Goal: Task Accomplishment & Management: Manage account settings

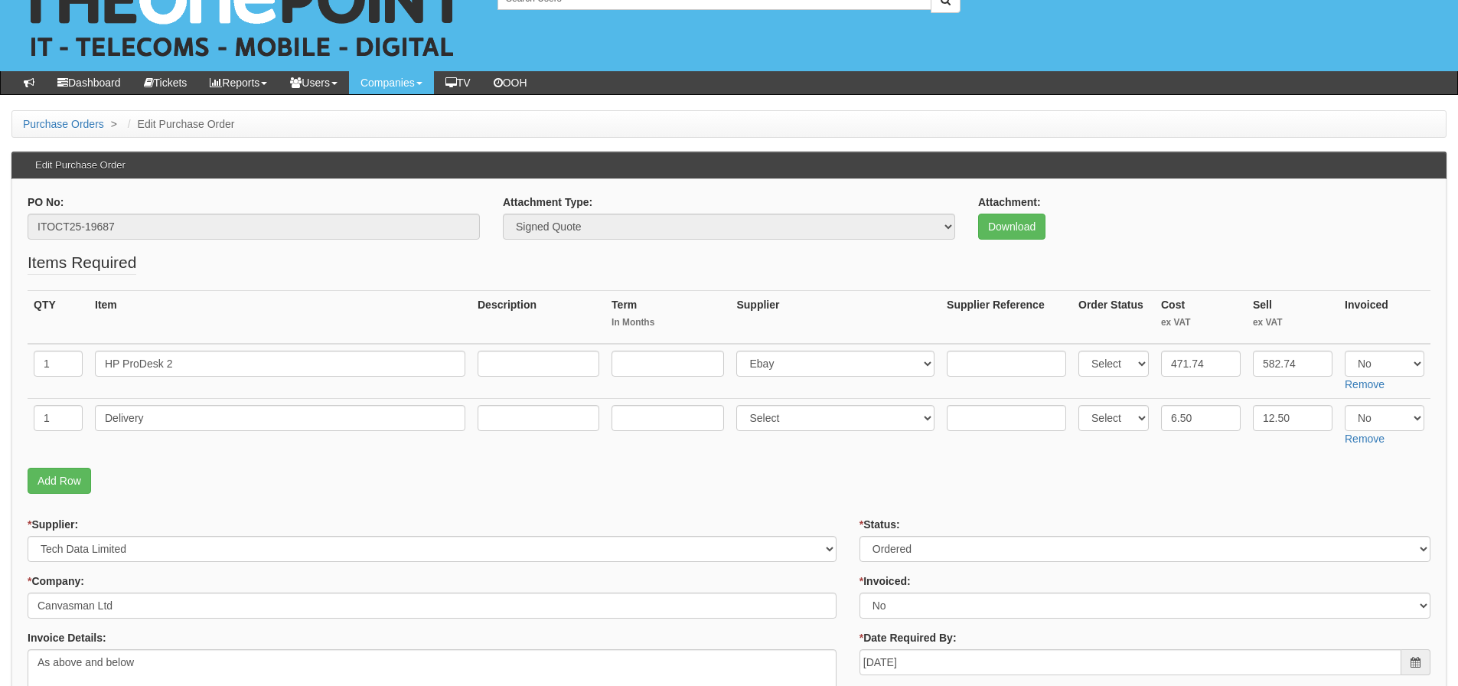
scroll to position [77, 0]
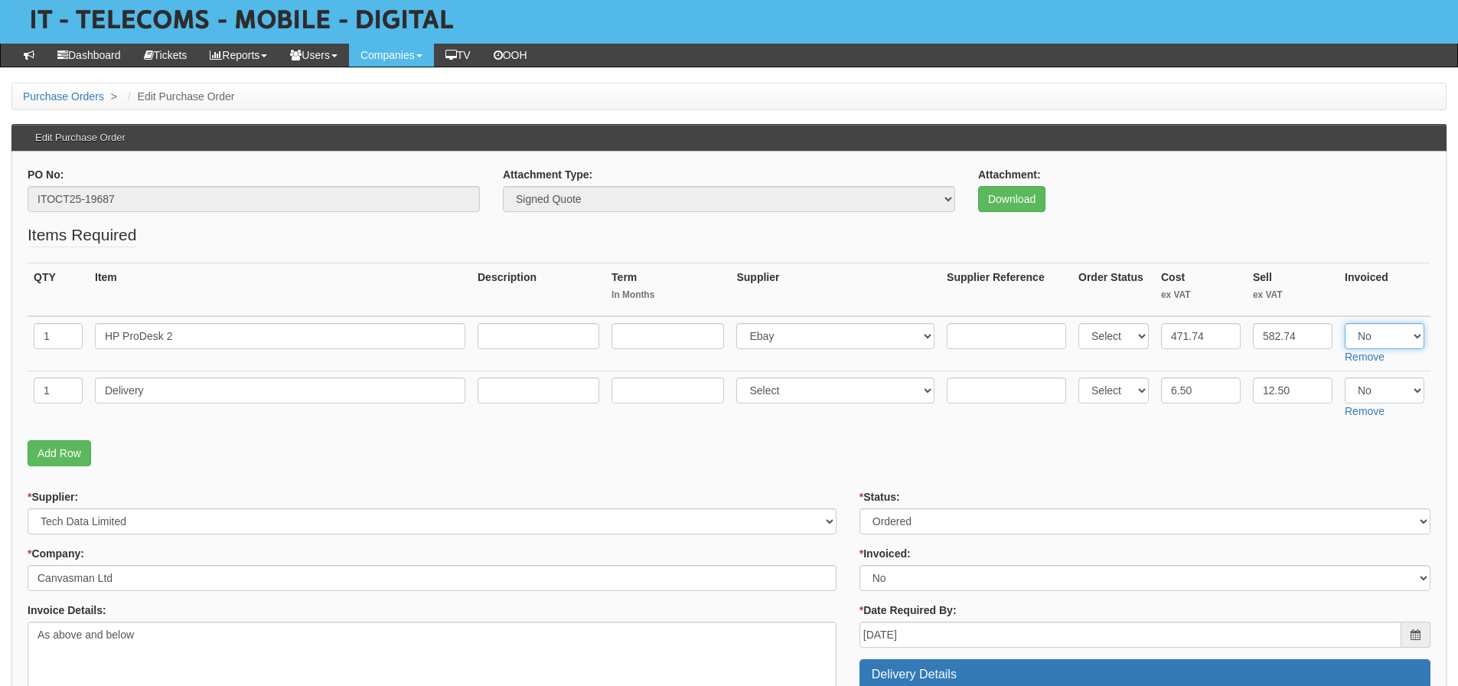
click at [1381, 342] on select "Select Yes No N/A" at bounding box center [1385, 336] width 80 height 26
select select "Yes"
click at [1345, 323] on select "Select Yes No N/A" at bounding box center [1385, 336] width 80 height 26
drag, startPoint x: 1371, startPoint y: 390, endPoint x: 1370, endPoint y: 402, distance: 12.3
click at [1371, 390] on select "Select Yes No N/A" at bounding box center [1385, 390] width 80 height 26
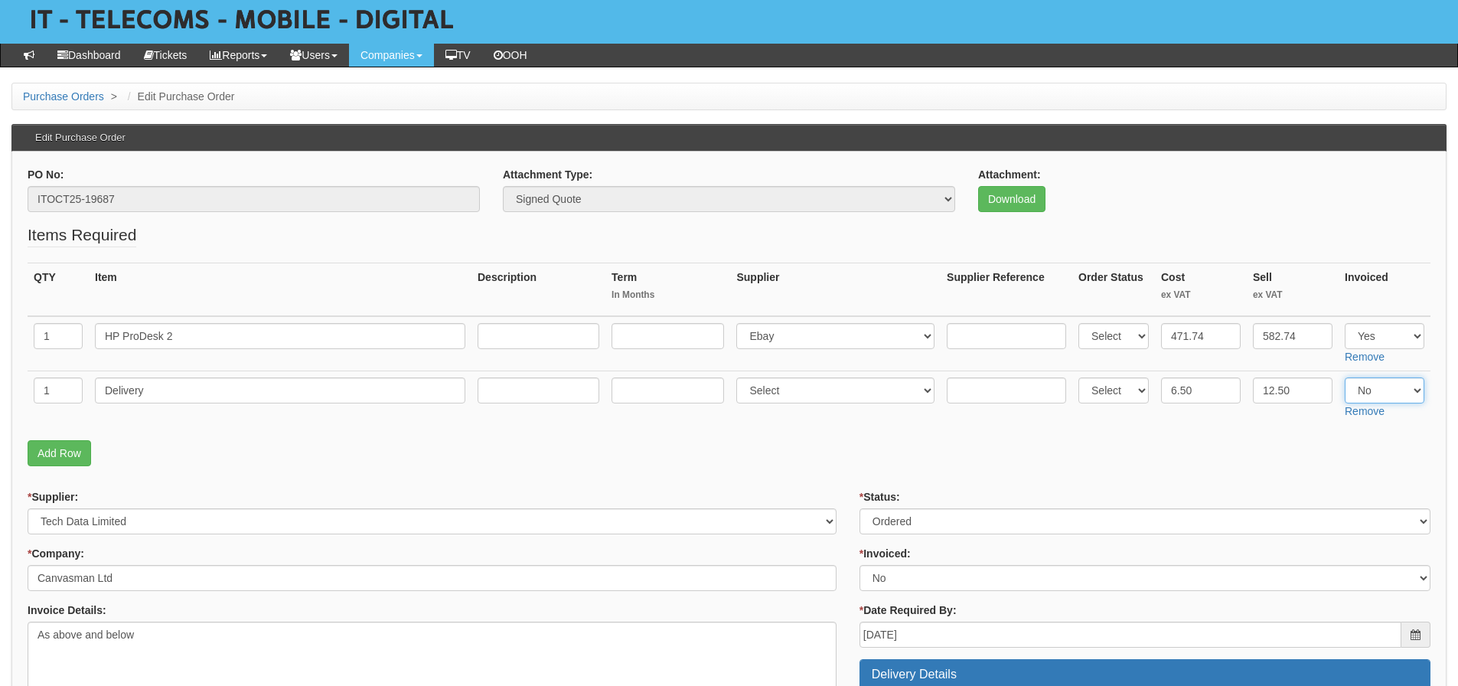
select select "Yes"
click at [1345, 377] on select "Select Yes No N/A" at bounding box center [1385, 390] width 80 height 26
click at [944, 451] on p "Add Row" at bounding box center [729, 453] width 1403 height 26
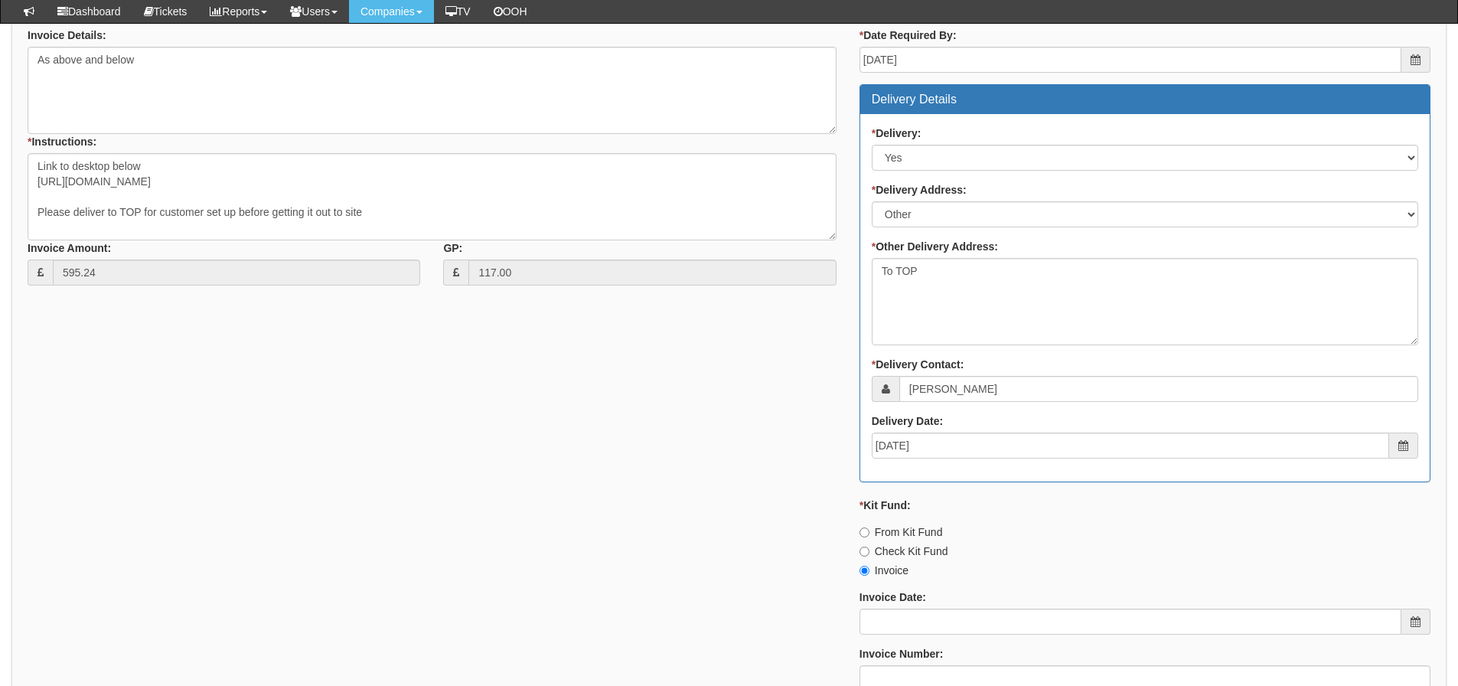
scroll to position [851, 0]
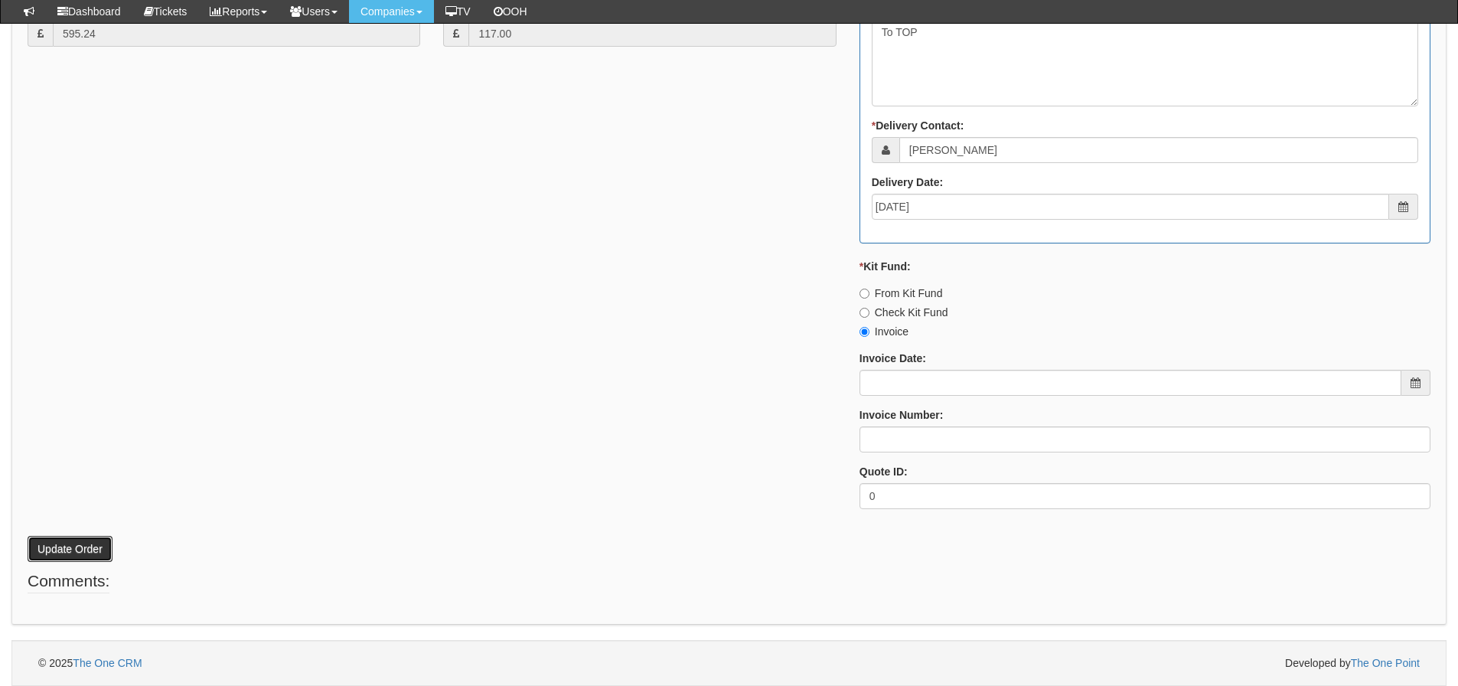
click at [58, 544] on button "Update Order" at bounding box center [70, 549] width 85 height 26
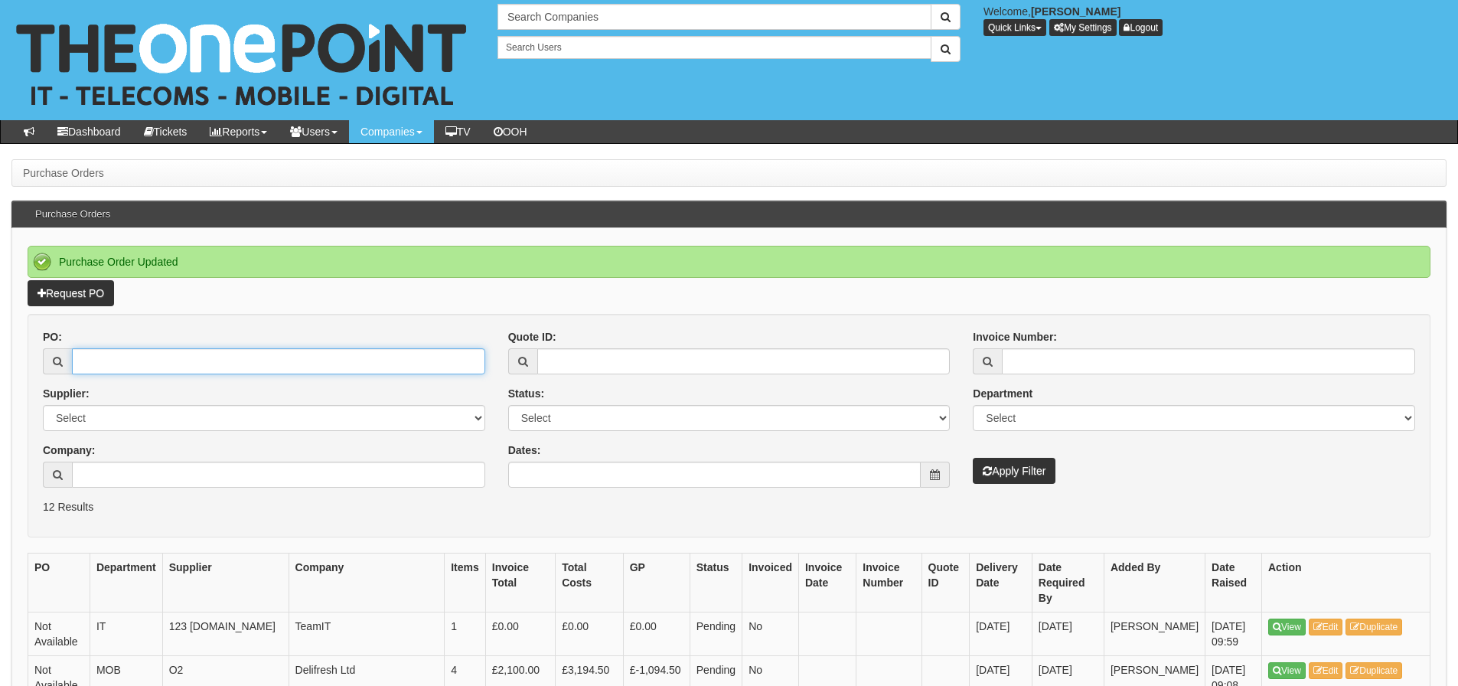
click at [227, 363] on input "PO:" at bounding box center [278, 361] width 413 height 26
type input "19709"
click at [973, 458] on button "Apply Filter" at bounding box center [1014, 471] width 83 height 26
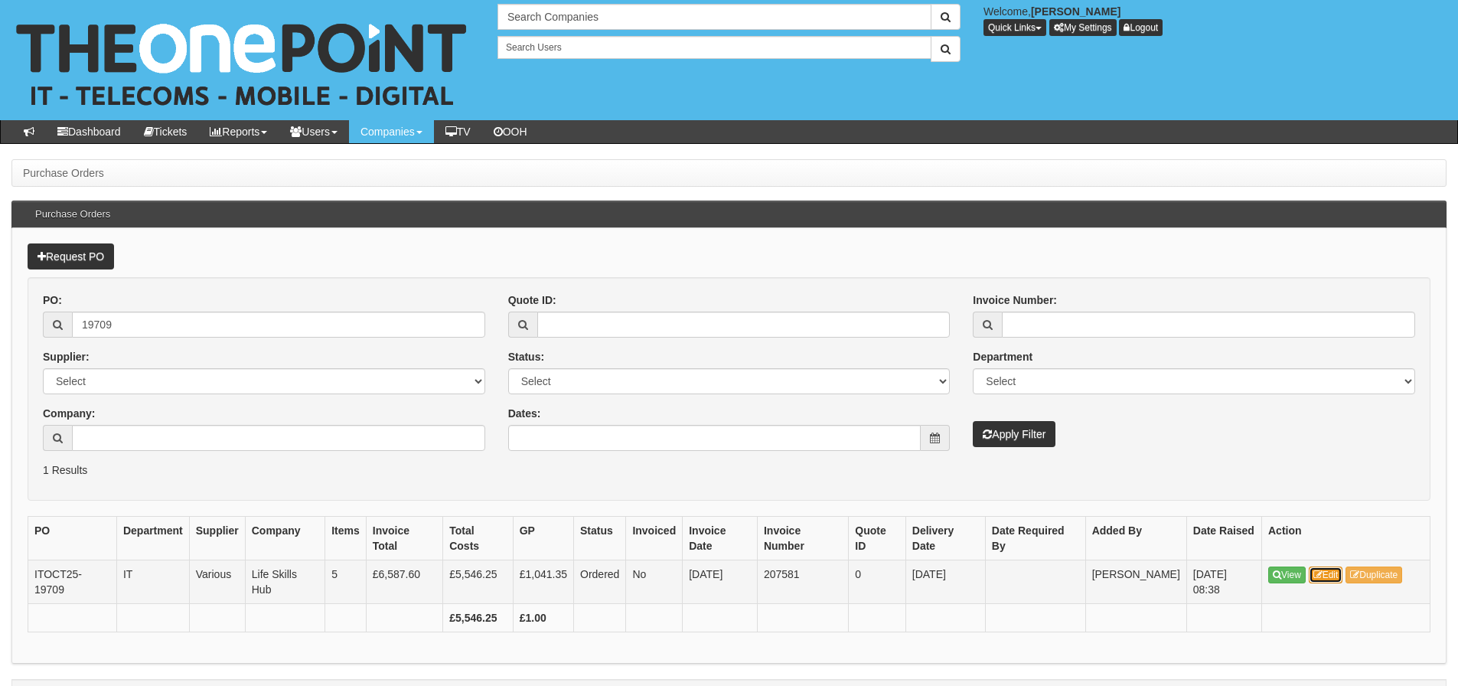
click at [1338, 571] on link "Edit" at bounding box center [1326, 574] width 34 height 17
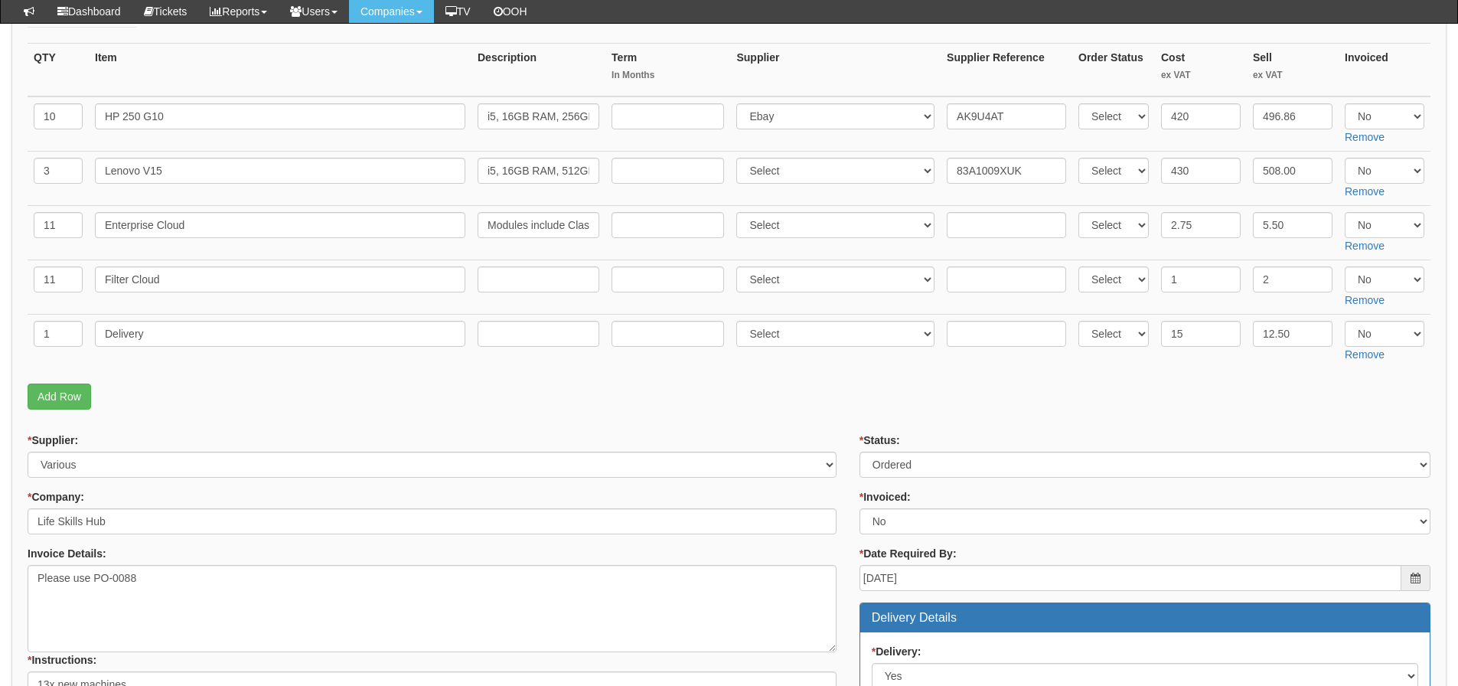
scroll to position [230, 0]
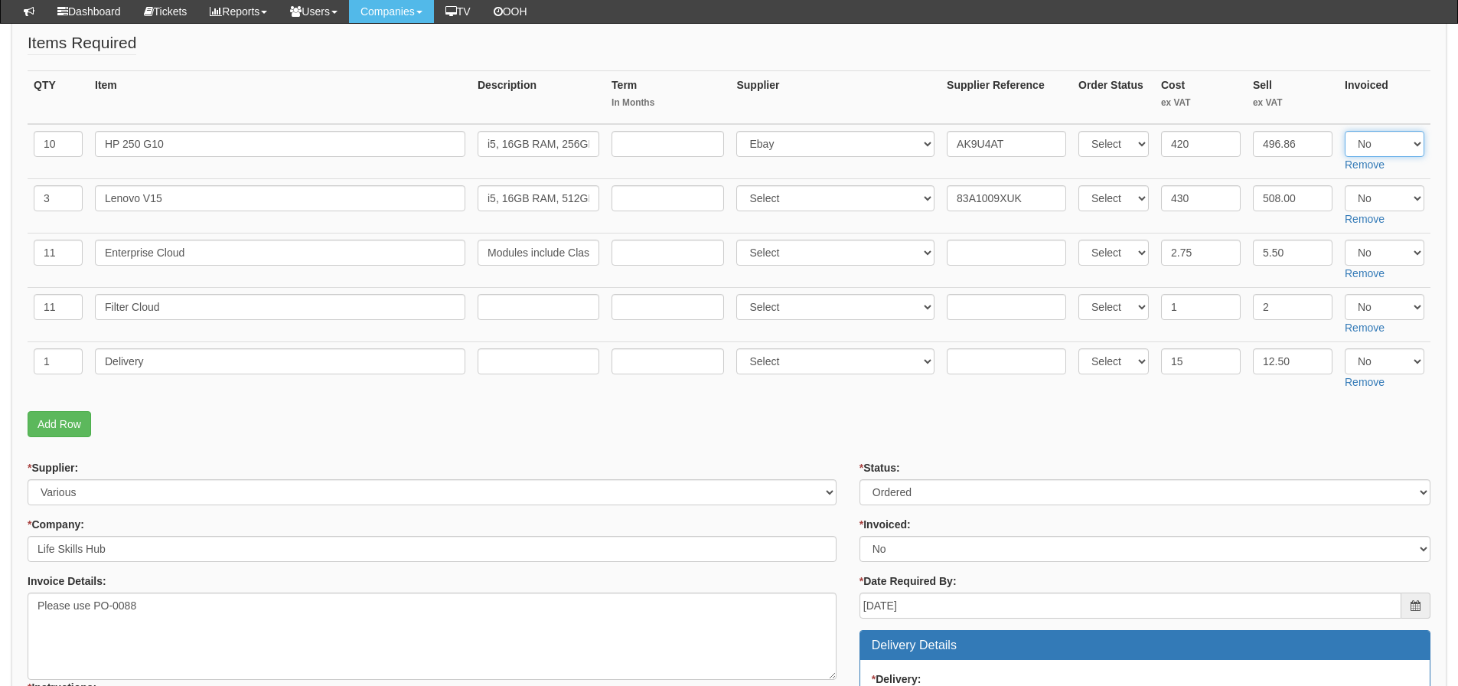
click at [1374, 145] on select "Select Yes No N/A" at bounding box center [1385, 144] width 80 height 26
select select "Yes"
click at [1345, 131] on select "Select Yes No N/A" at bounding box center [1385, 144] width 80 height 26
click at [642, 425] on p "Add Row" at bounding box center [729, 424] width 1403 height 26
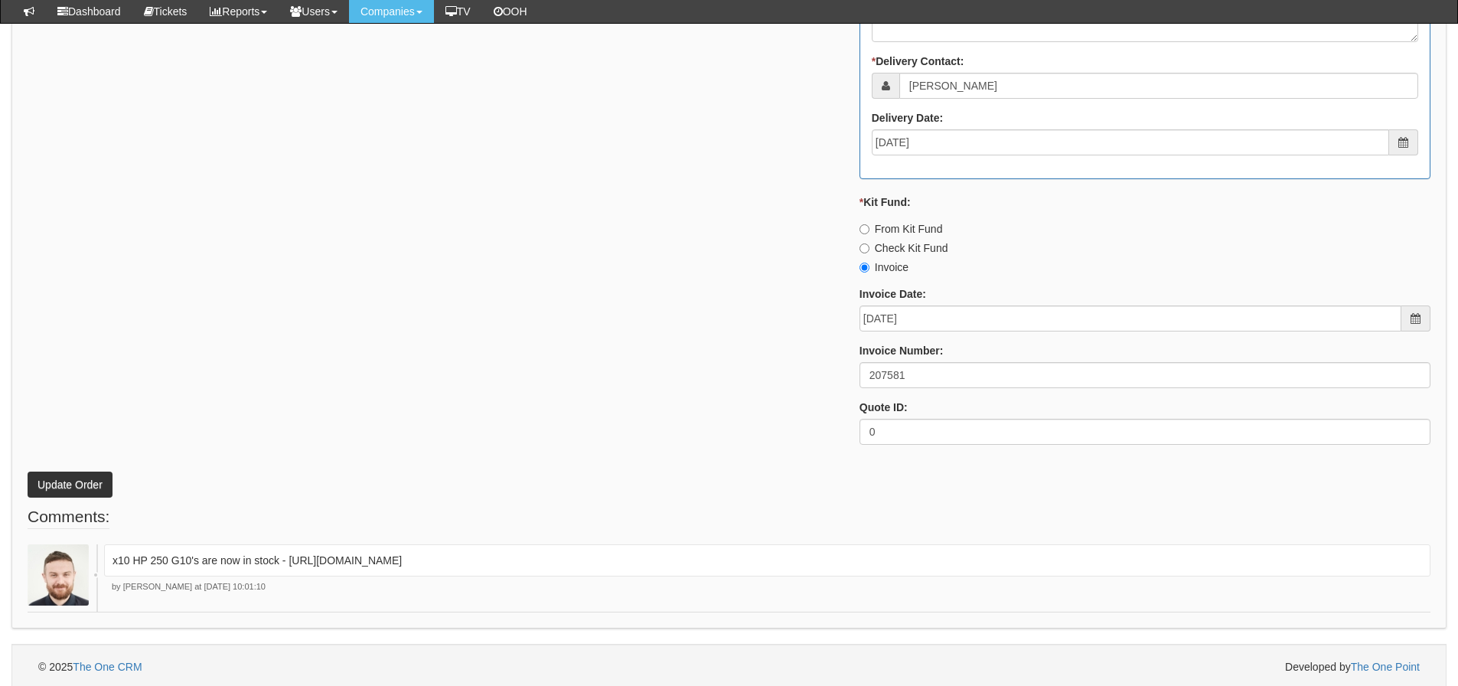
scroll to position [1082, 0]
click at [106, 480] on button "Update Order" at bounding box center [70, 481] width 85 height 26
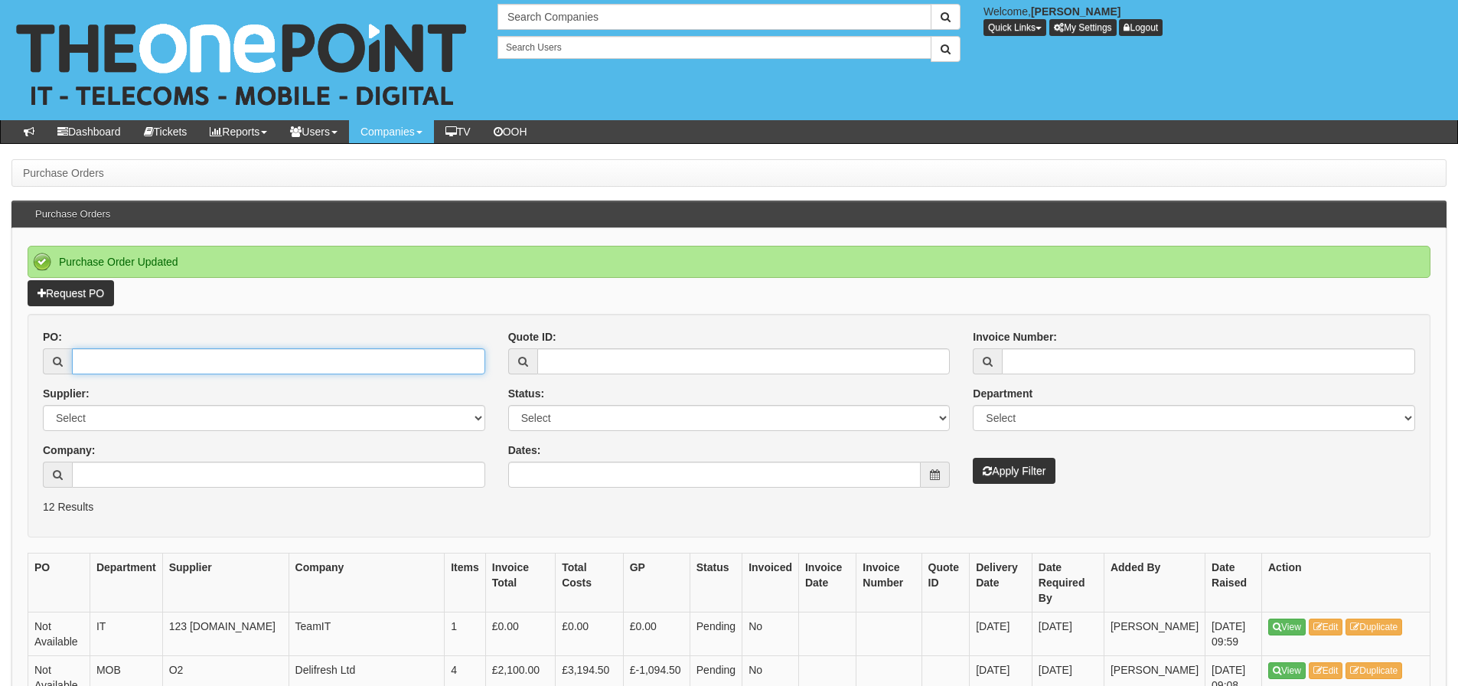
click at [100, 350] on input "PO:" at bounding box center [278, 361] width 413 height 26
type input "19706"
click at [973, 458] on button "Apply Filter" at bounding box center [1014, 471] width 83 height 26
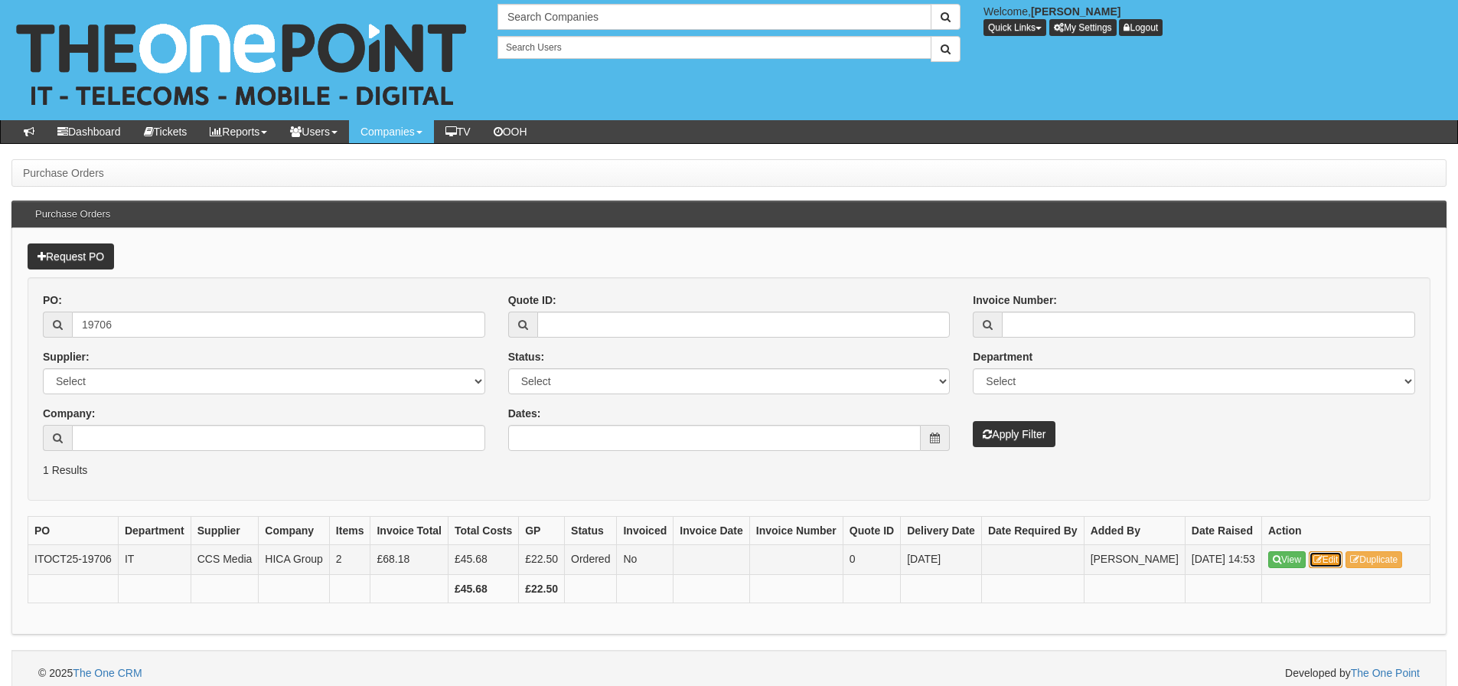
click at [1321, 567] on link "Edit" at bounding box center [1326, 559] width 34 height 17
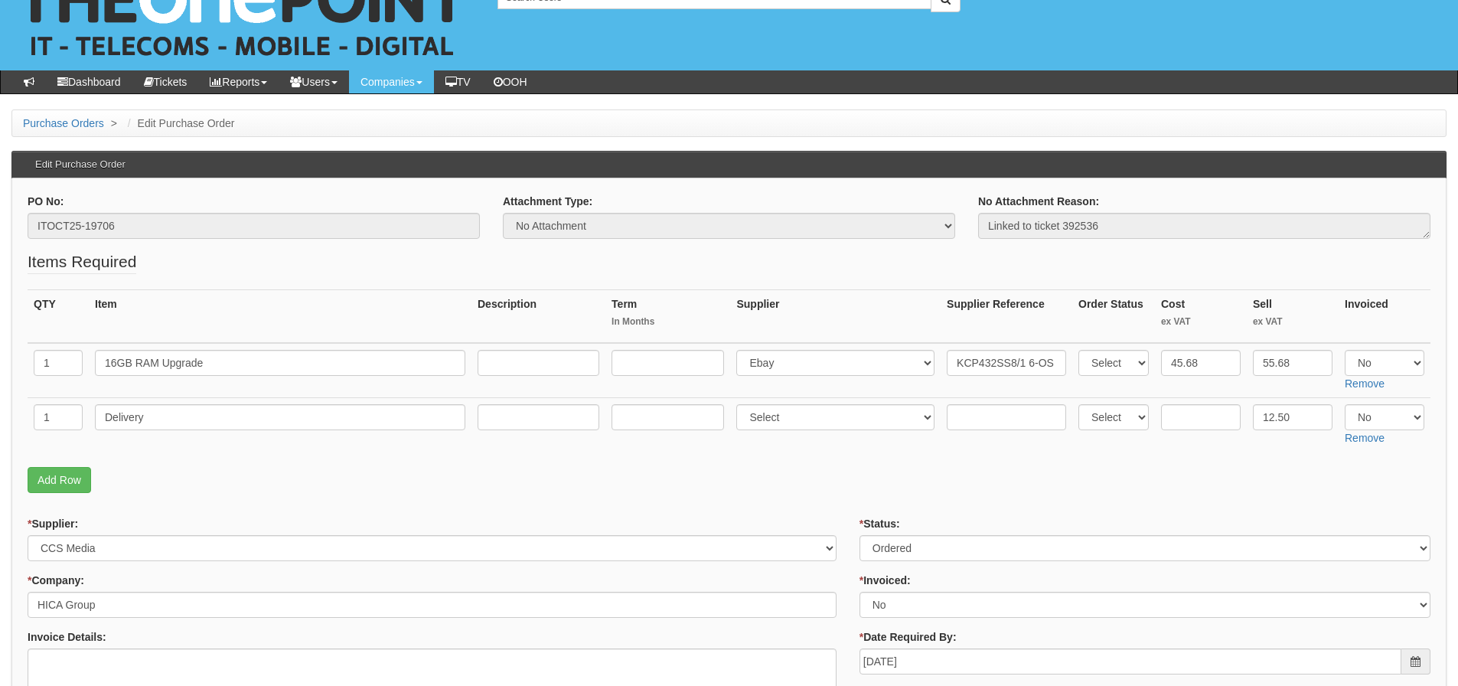
scroll to position [77, 0]
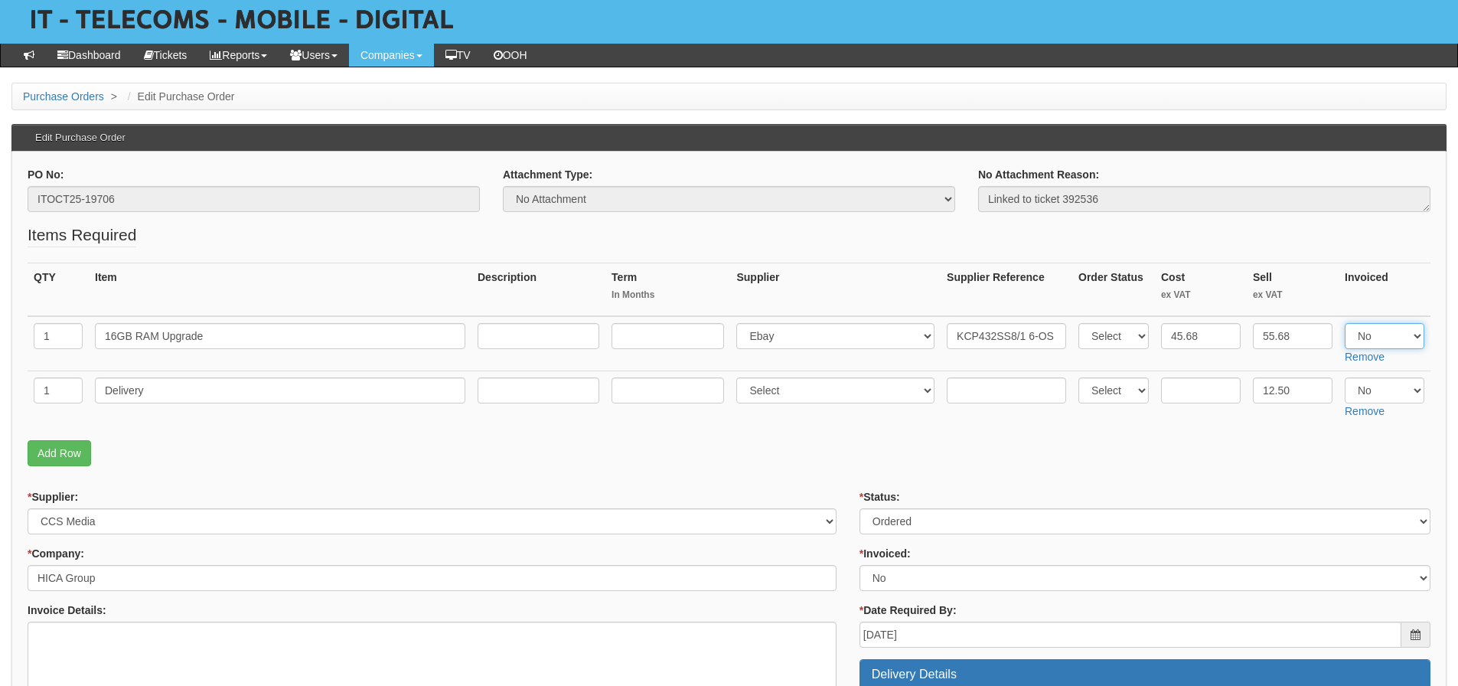
click at [1362, 342] on select "Select Yes No N/A" at bounding box center [1385, 336] width 80 height 26
select select "Yes"
click at [1345, 323] on select "Select Yes No N/A" at bounding box center [1385, 336] width 80 height 26
click at [1367, 385] on select "Select Yes No N/A" at bounding box center [1385, 390] width 80 height 26
select select "Yes"
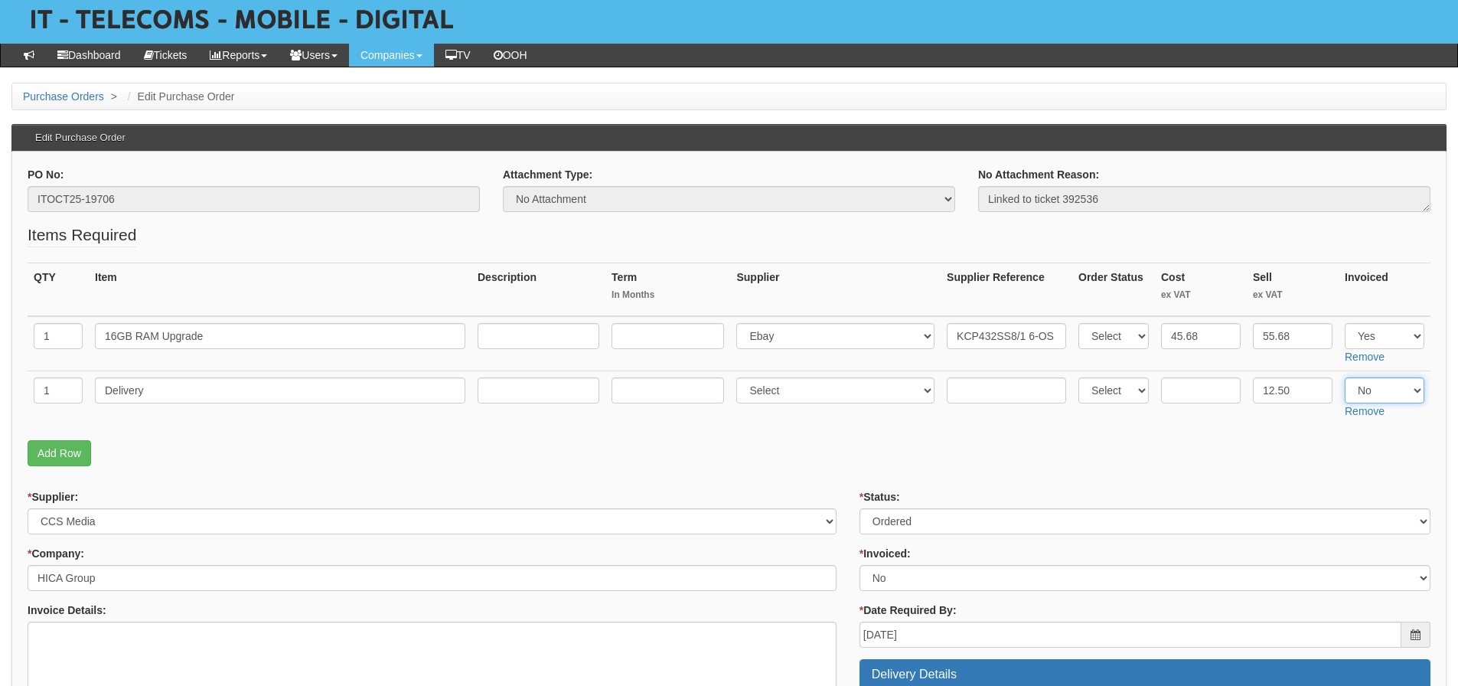
click at [1345, 377] on select "Select Yes No N/A" at bounding box center [1385, 390] width 80 height 26
click at [847, 451] on p "Add Row" at bounding box center [729, 453] width 1403 height 26
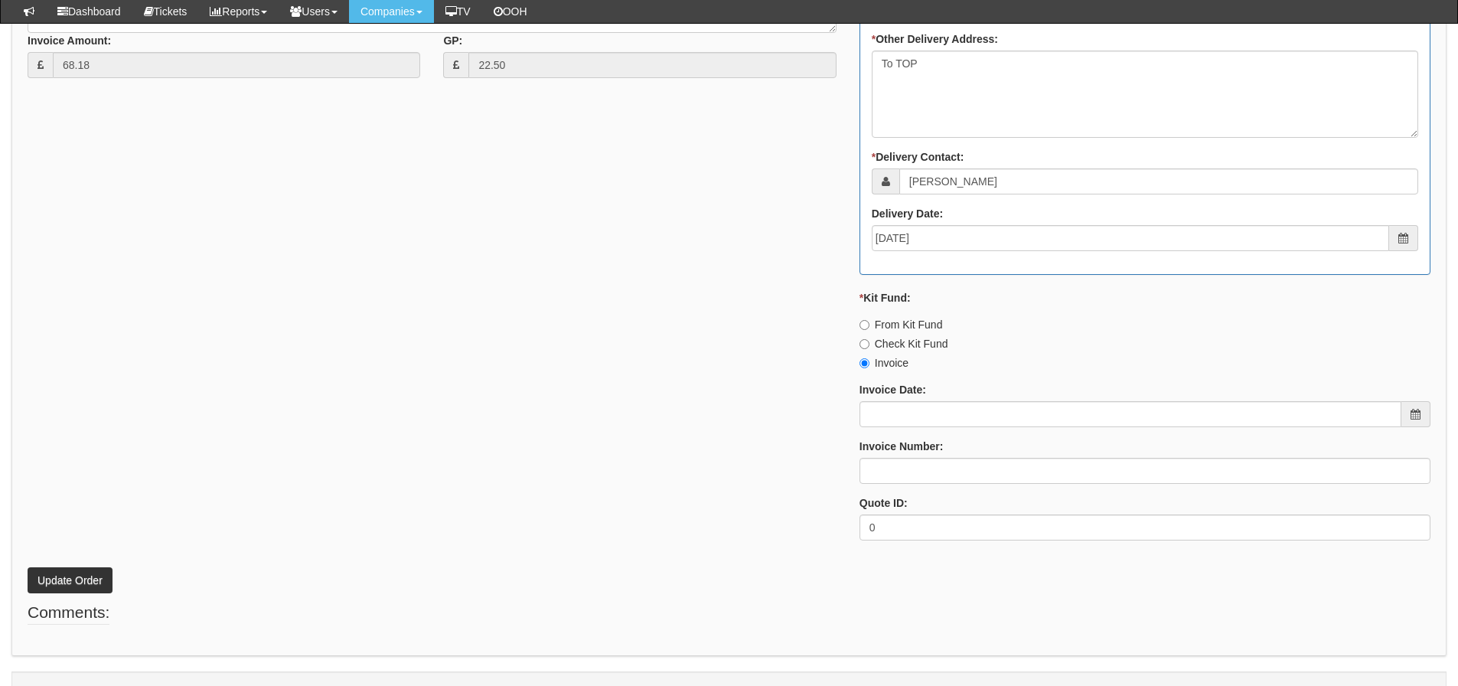
scroll to position [851, 0]
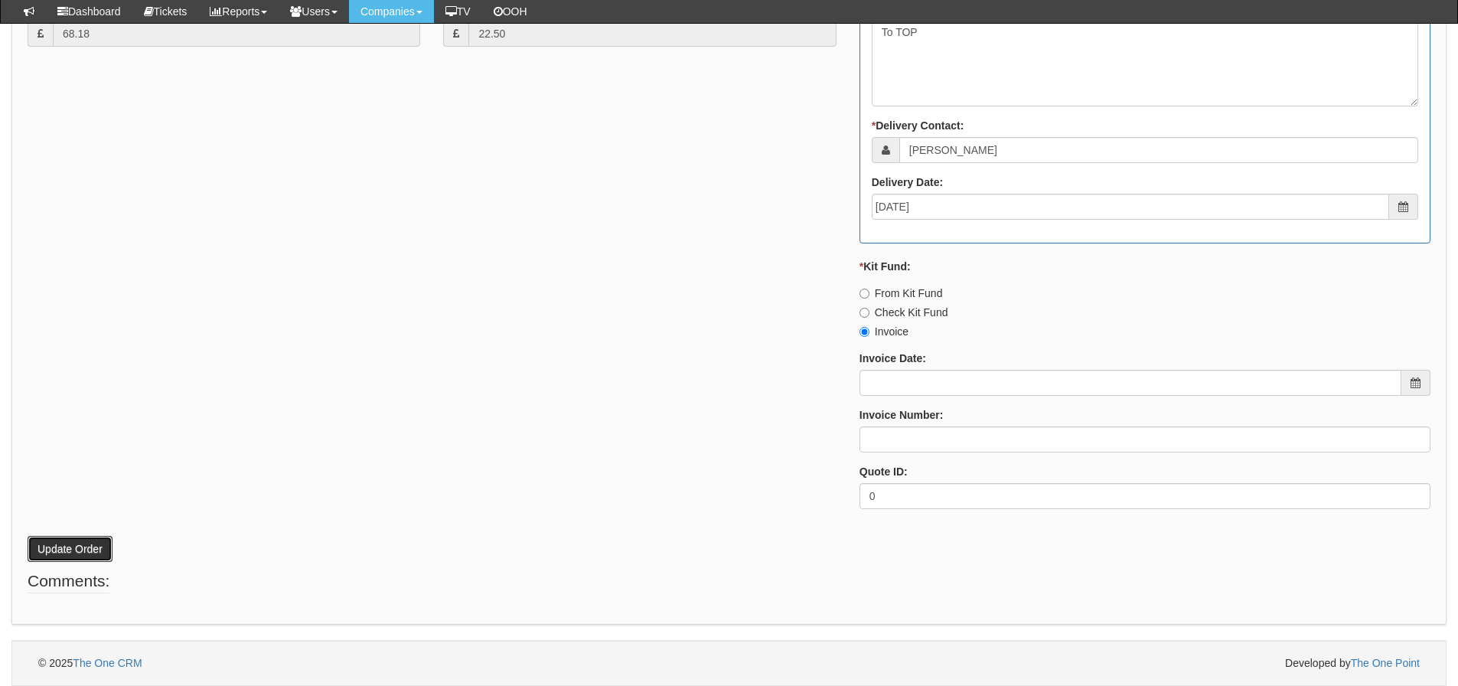
click at [83, 557] on button "Update Order" at bounding box center [70, 549] width 85 height 26
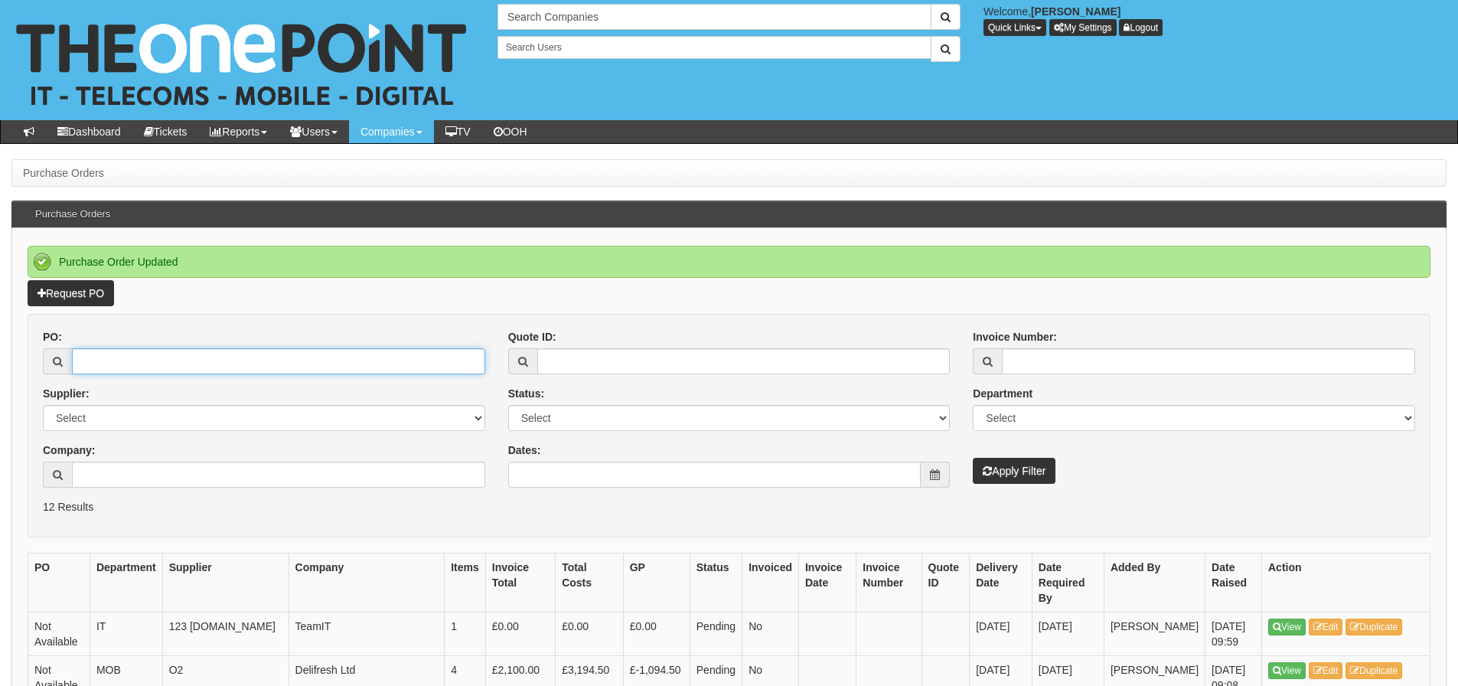
click at [164, 361] on input "PO:" at bounding box center [278, 361] width 413 height 26
type input "19698"
click at [973, 458] on button "Apply Filter" at bounding box center [1014, 471] width 83 height 26
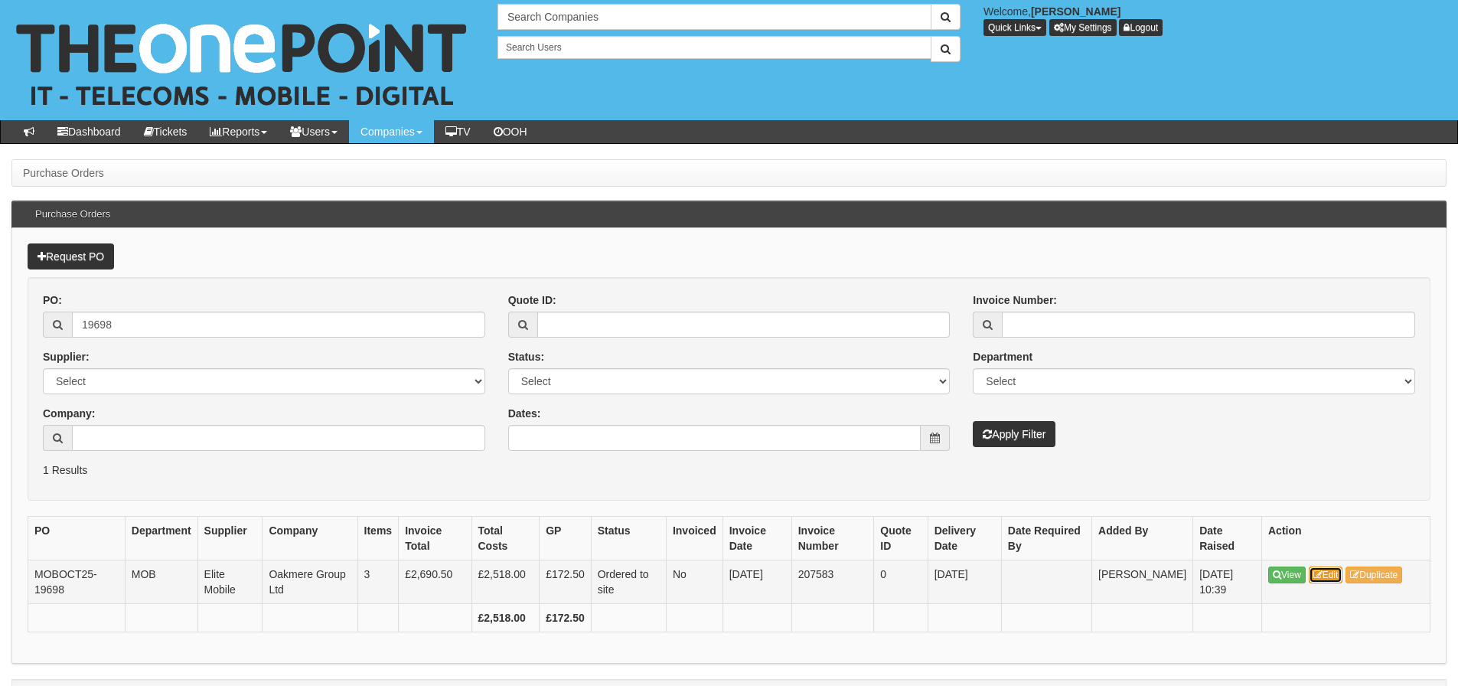
click at [1329, 569] on link "Edit" at bounding box center [1326, 574] width 34 height 17
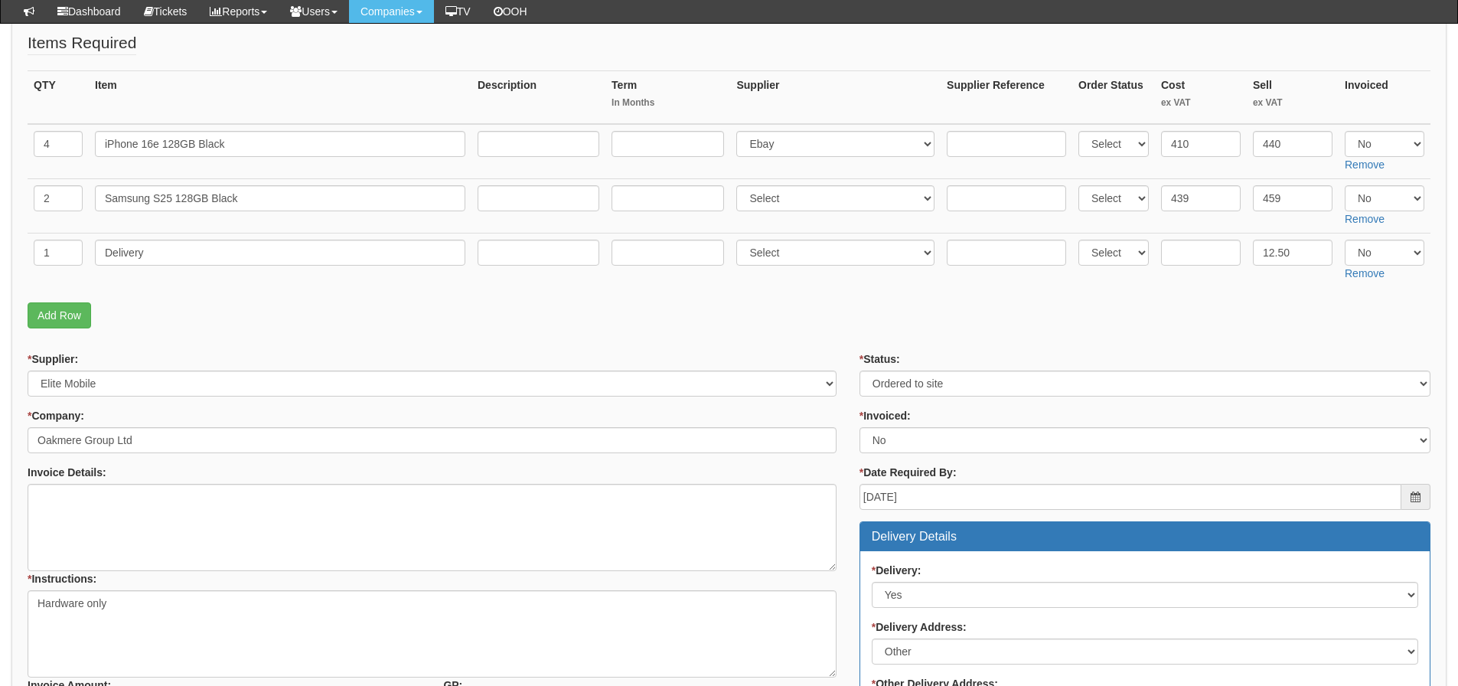
scroll to position [153, 0]
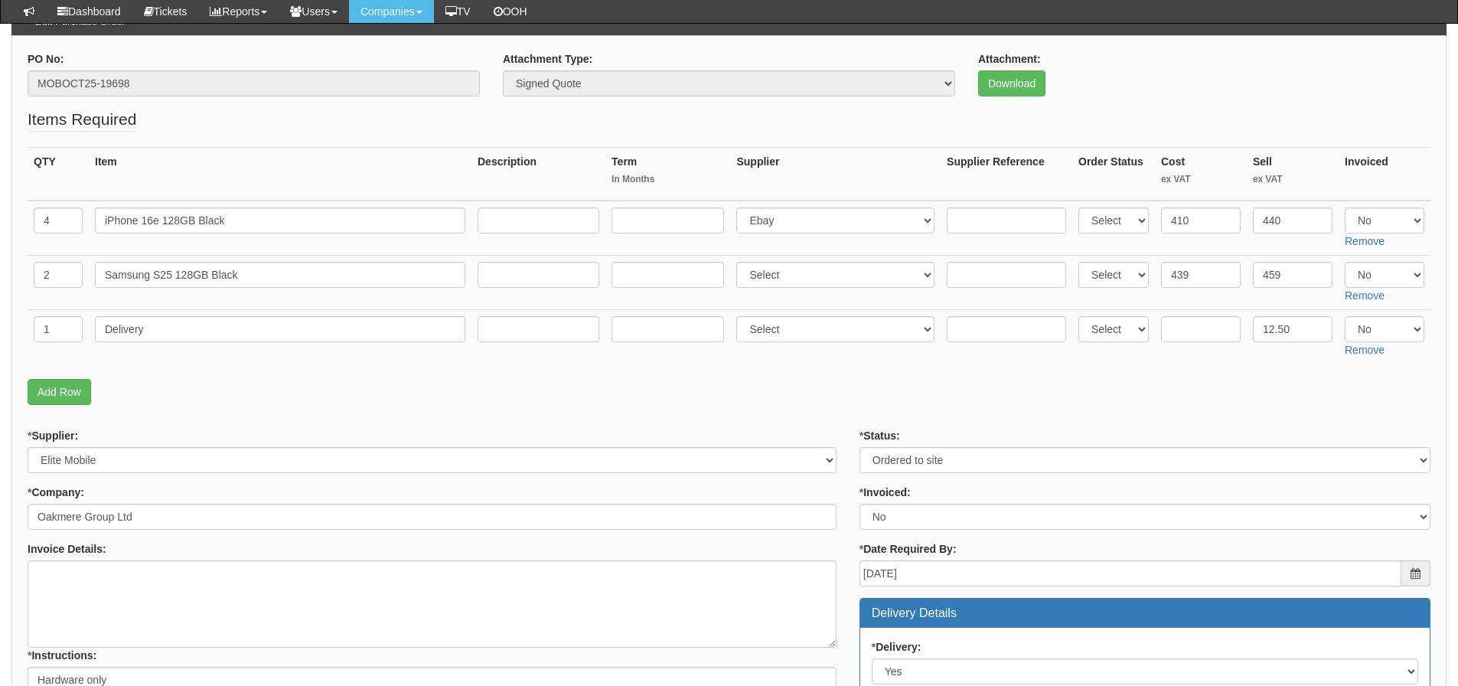
click at [1255, 403] on p "Add Row" at bounding box center [729, 392] width 1403 height 26
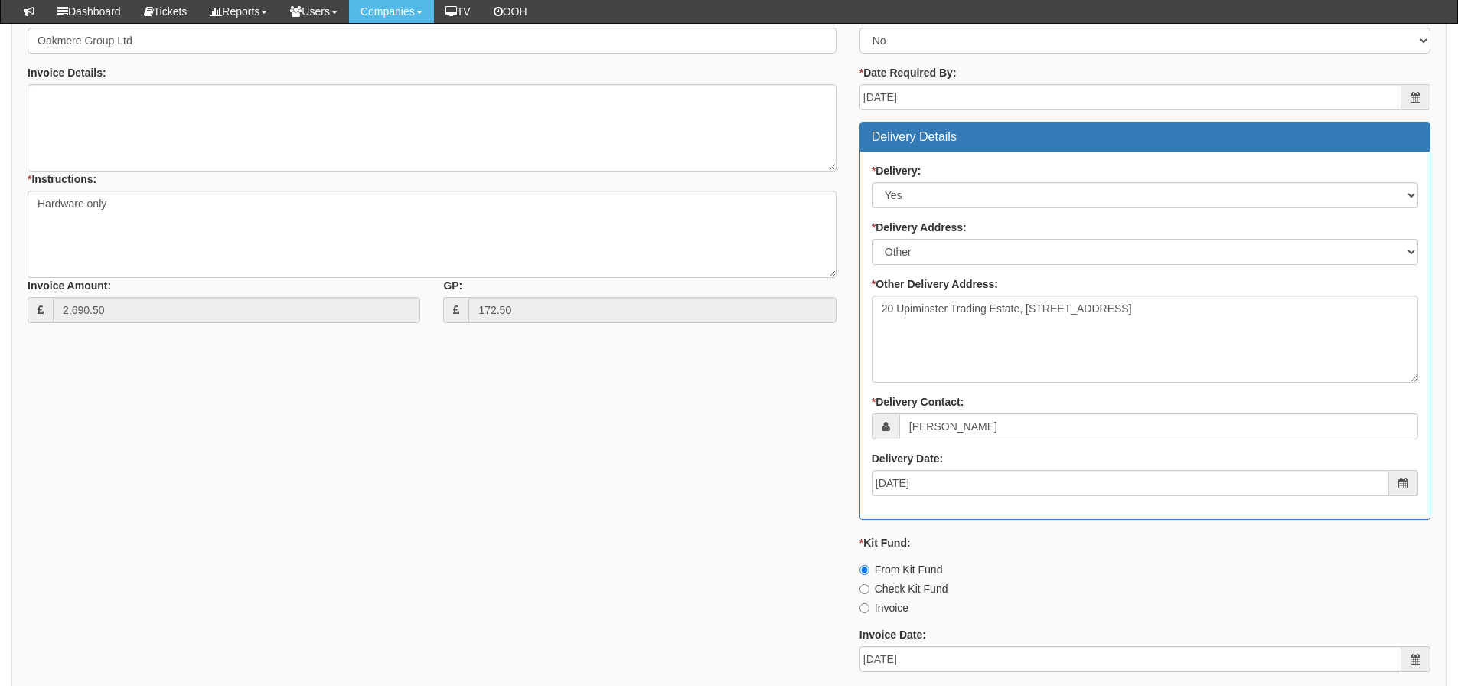
scroll to position [765, 0]
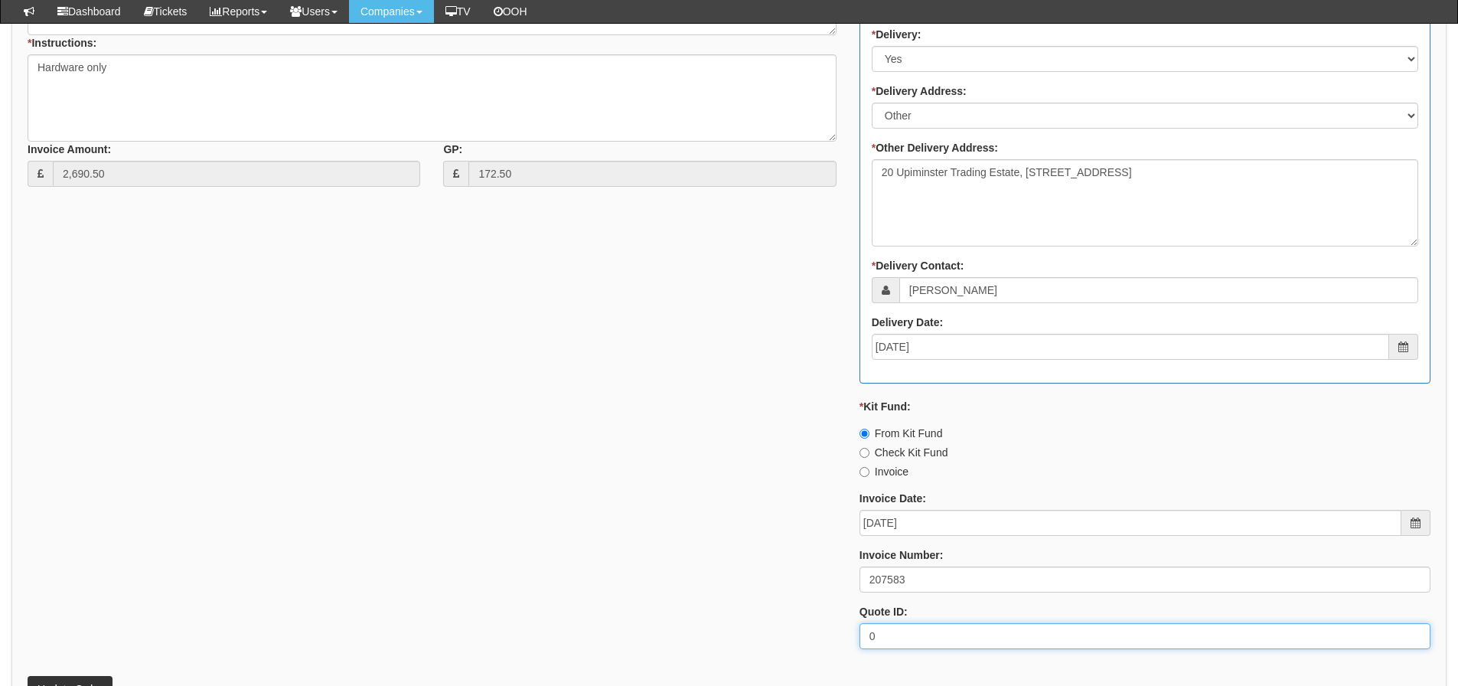
click at [38, 578] on div "* Supplier: Select 123 REG.co.uk 1Password 3 4Gon AA Jones Electric Ltd Abzorb …" at bounding box center [729, 239] width 1426 height 846
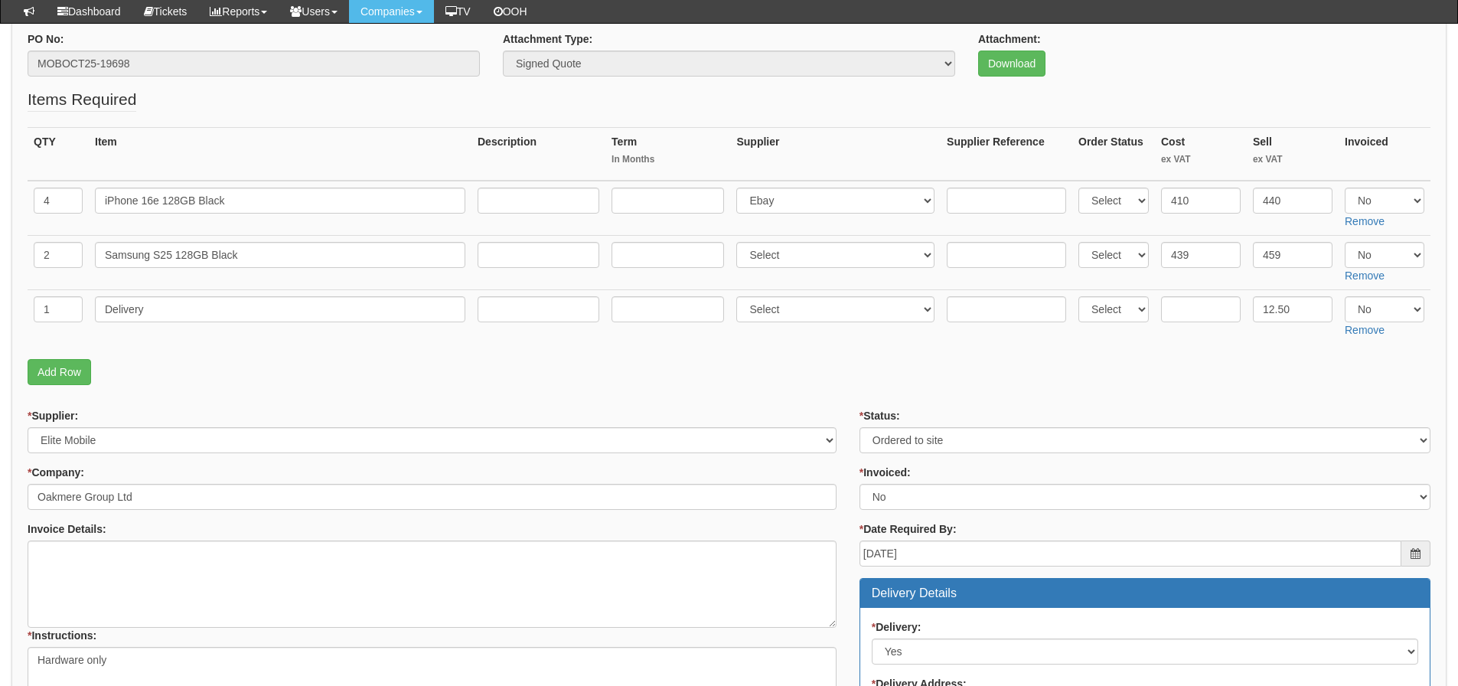
scroll to position [77, 0]
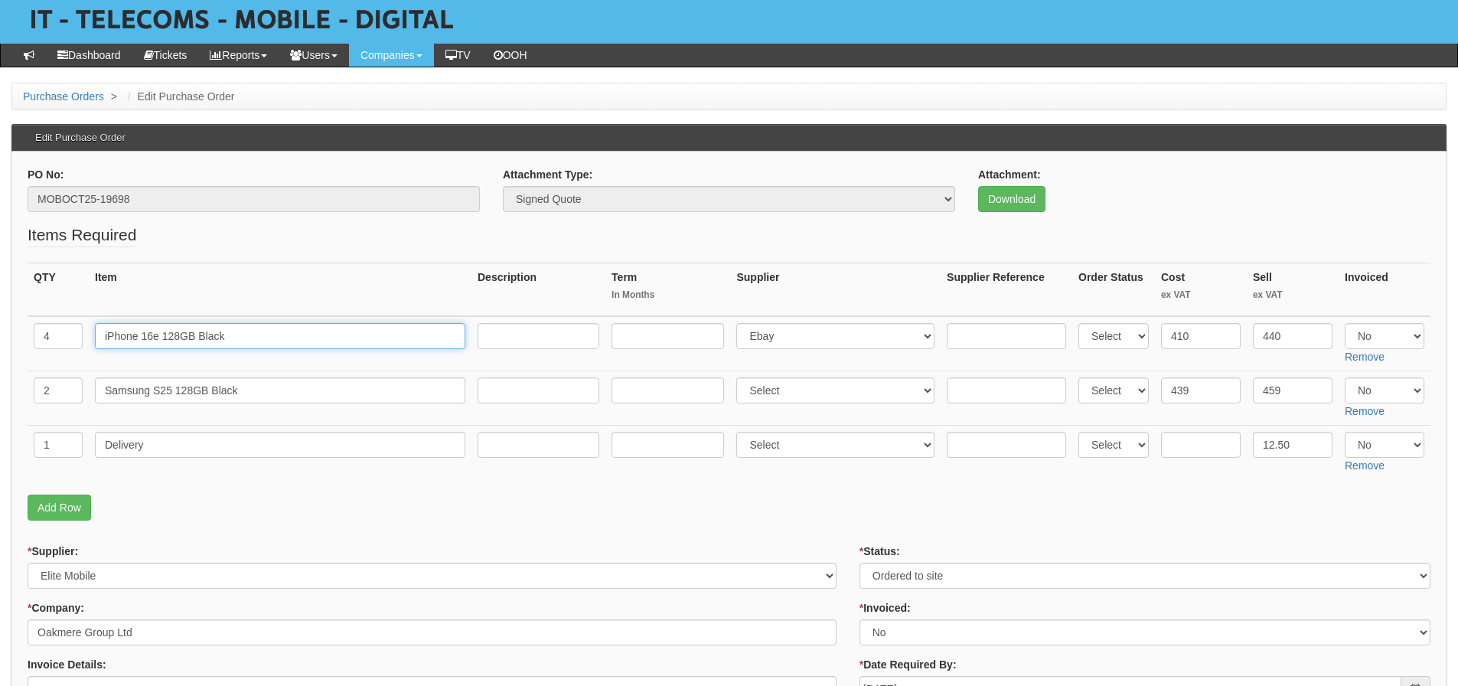
click at [163, 334] on input "iPhone 16e 128GB Black" at bounding box center [280, 336] width 370 height 26
drag, startPoint x: 158, startPoint y: 336, endPoint x: 75, endPoint y: 331, distance: 82.8
click at [75, 331] on tr "4 iPhone 16e 128GB Black Select 123 REG.co.uk 1Password 3 4Gon AA Jones Electri…" at bounding box center [729, 343] width 1403 height 55
drag, startPoint x: 171, startPoint y: 390, endPoint x: 79, endPoint y: 384, distance: 92.8
click at [79, 384] on tr "2 Samsung S25 128GB Black Select 123 REG.co.uk 1Password 3 4Gon AA Jones Electr…" at bounding box center [729, 397] width 1403 height 54
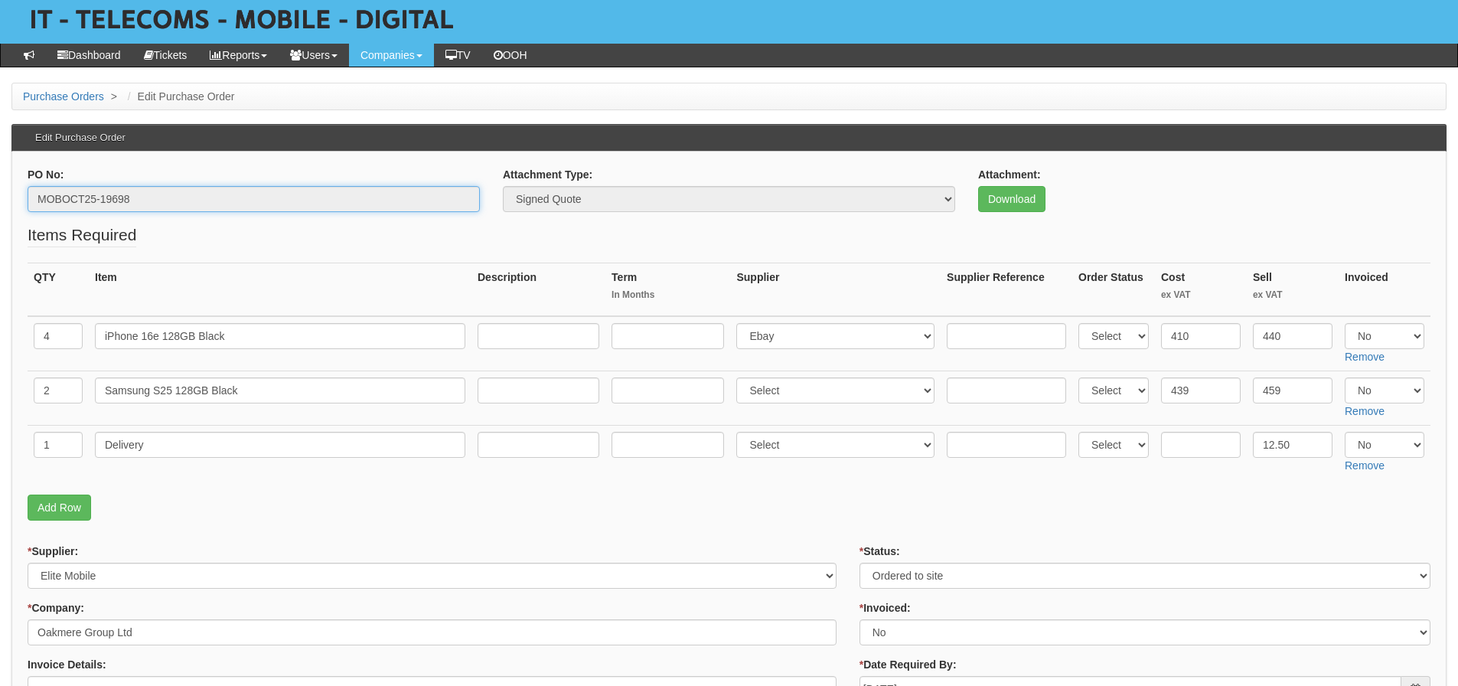
drag, startPoint x: 235, startPoint y: 201, endPoint x: -32, endPoint y: 211, distance: 267.3
click at [1185, 437] on input "text" at bounding box center [1201, 445] width 80 height 26
type input "6"
click at [1359, 342] on select "Select Yes No N/A" at bounding box center [1385, 336] width 80 height 26
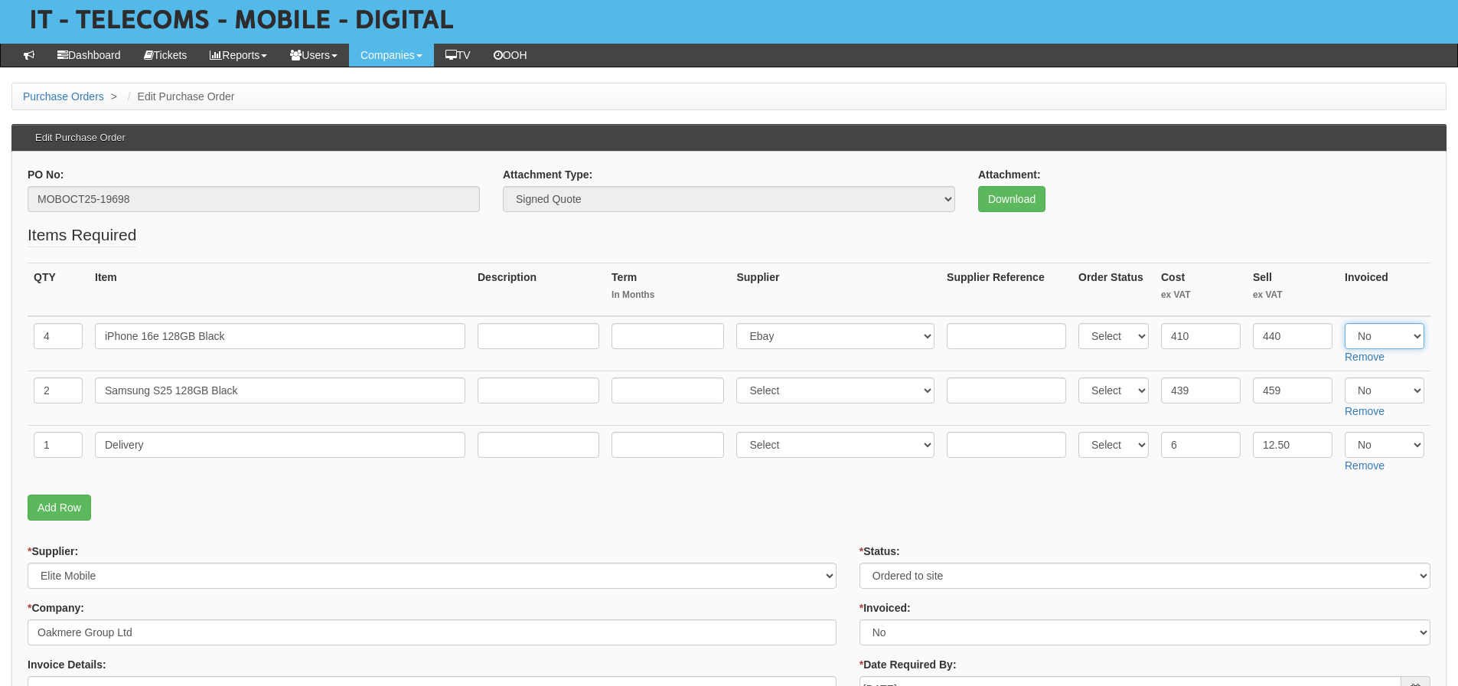
select select "Yes"
click at [1345, 323] on select "Select Yes No N/A" at bounding box center [1385, 336] width 80 height 26
drag, startPoint x: 1375, startPoint y: 391, endPoint x: 1374, endPoint y: 401, distance: 10.1
click at [1375, 391] on select "Select Yes No N/A" at bounding box center [1385, 390] width 80 height 26
select select "Yes"
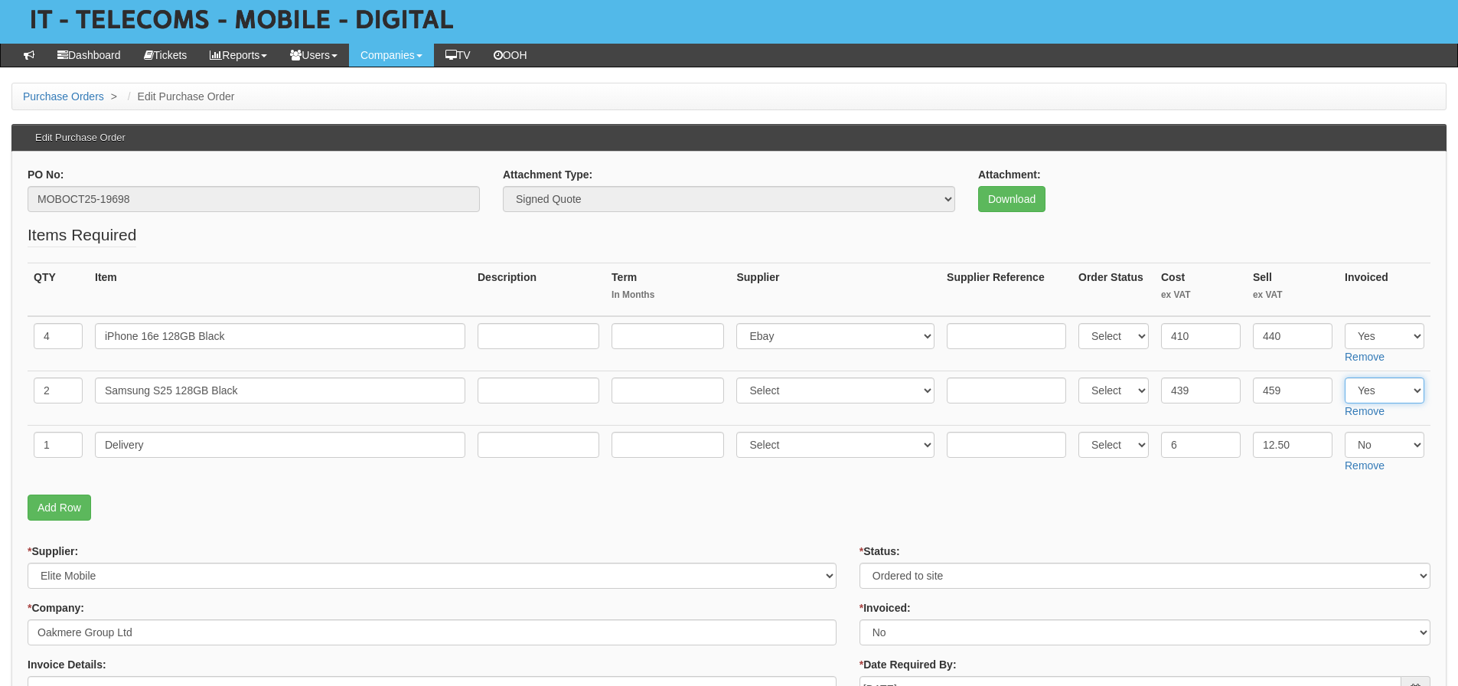
click at [1345, 377] on select "Select Yes No N/A" at bounding box center [1385, 390] width 80 height 26
drag, startPoint x: 1374, startPoint y: 445, endPoint x: 1374, endPoint y: 456, distance: 10.7
click at [1374, 445] on select "Select Yes No N/A" at bounding box center [1385, 445] width 80 height 26
select select "Yes"
click at [1345, 432] on select "Select Yes No N/A" at bounding box center [1385, 445] width 80 height 26
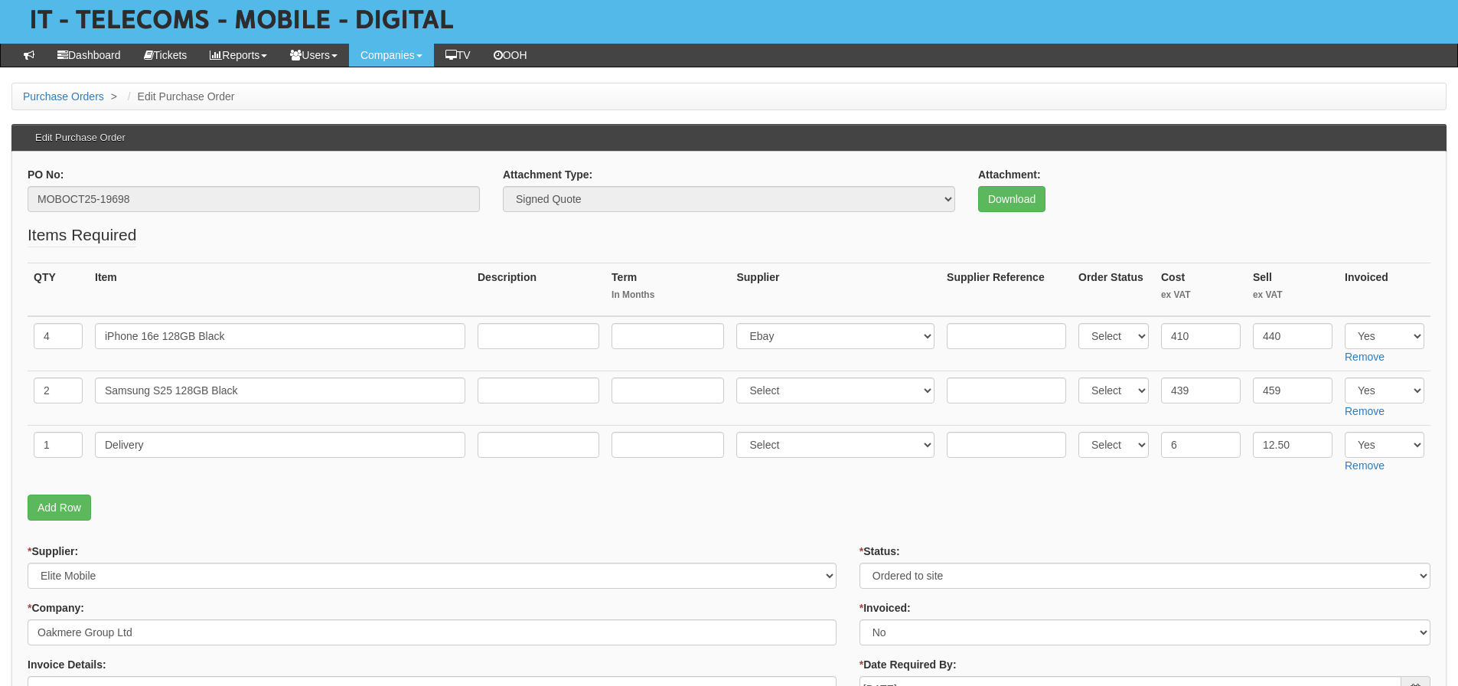
click at [1220, 499] on p "Add Row" at bounding box center [729, 507] width 1403 height 26
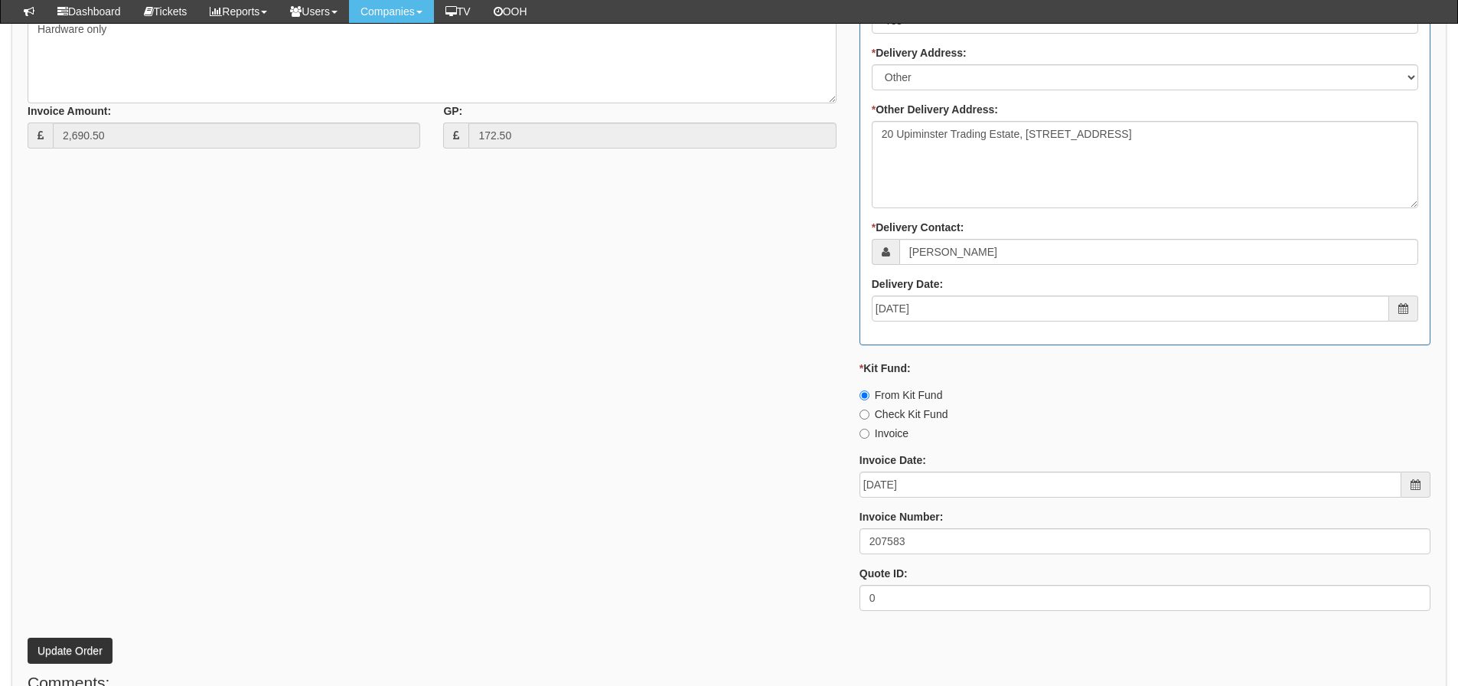
scroll to position [842, 0]
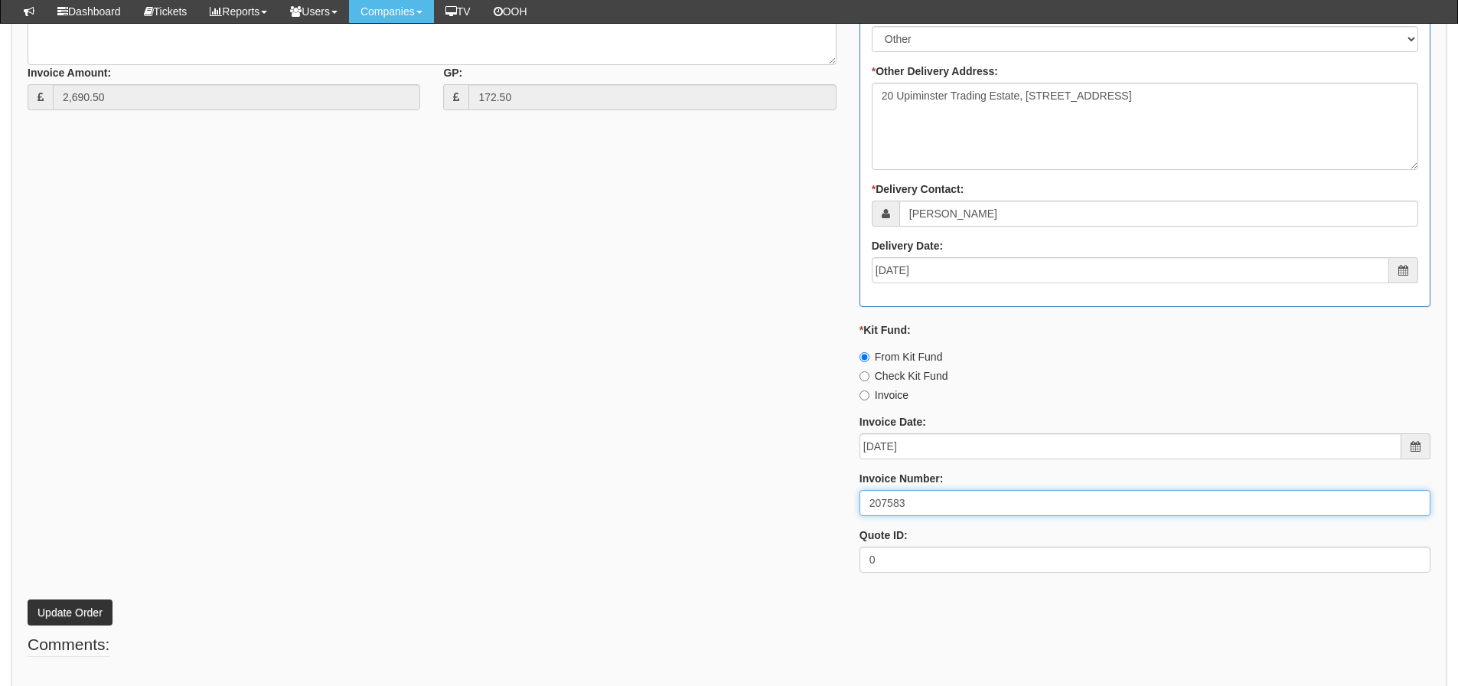
click at [937, 497] on input "207583" at bounding box center [1144, 503] width 571 height 26
type input "207583 207592"
click at [28, 599] on button "Update Order" at bounding box center [70, 612] width 85 height 26
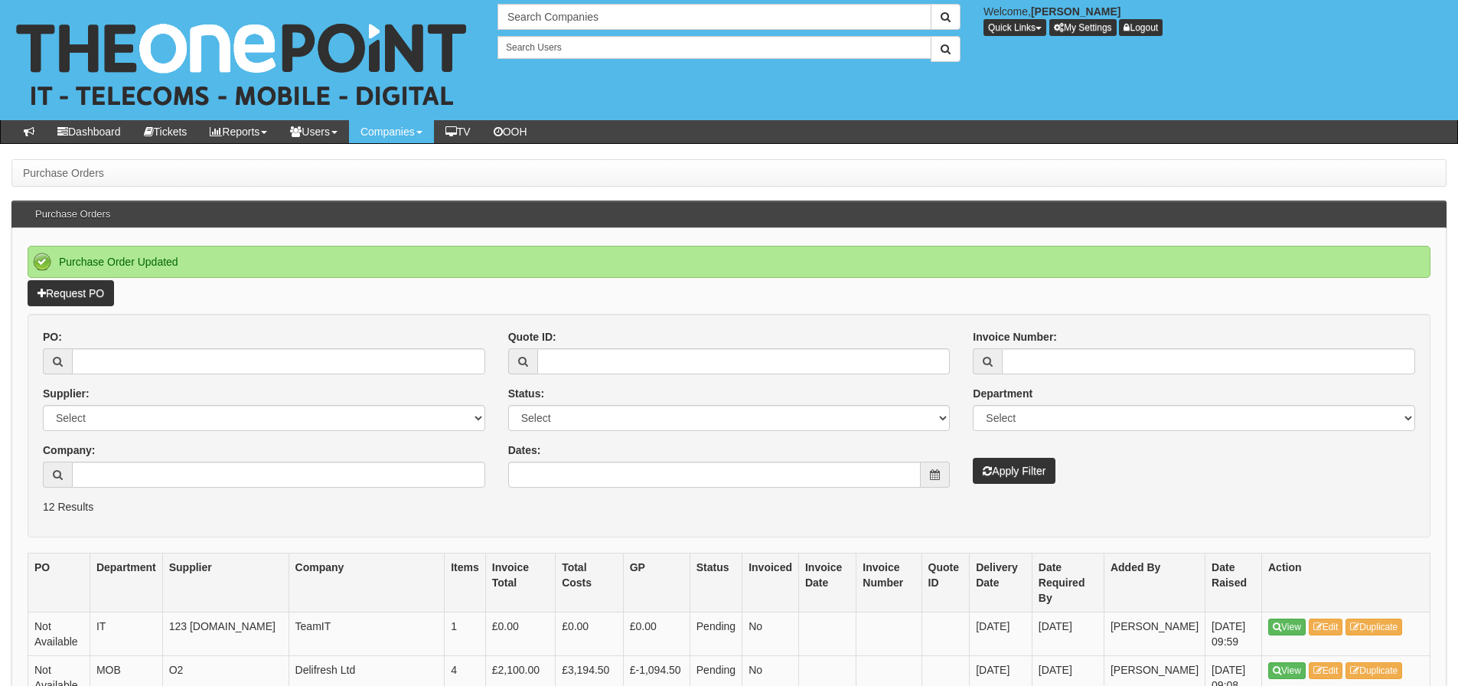
click at [60, 575] on th "PO" at bounding box center [59, 582] width 62 height 59
click at [138, 349] on input "PO:" at bounding box center [278, 361] width 413 height 26
type input "19714"
click at [973, 458] on button "Apply Filter" at bounding box center [1014, 471] width 83 height 26
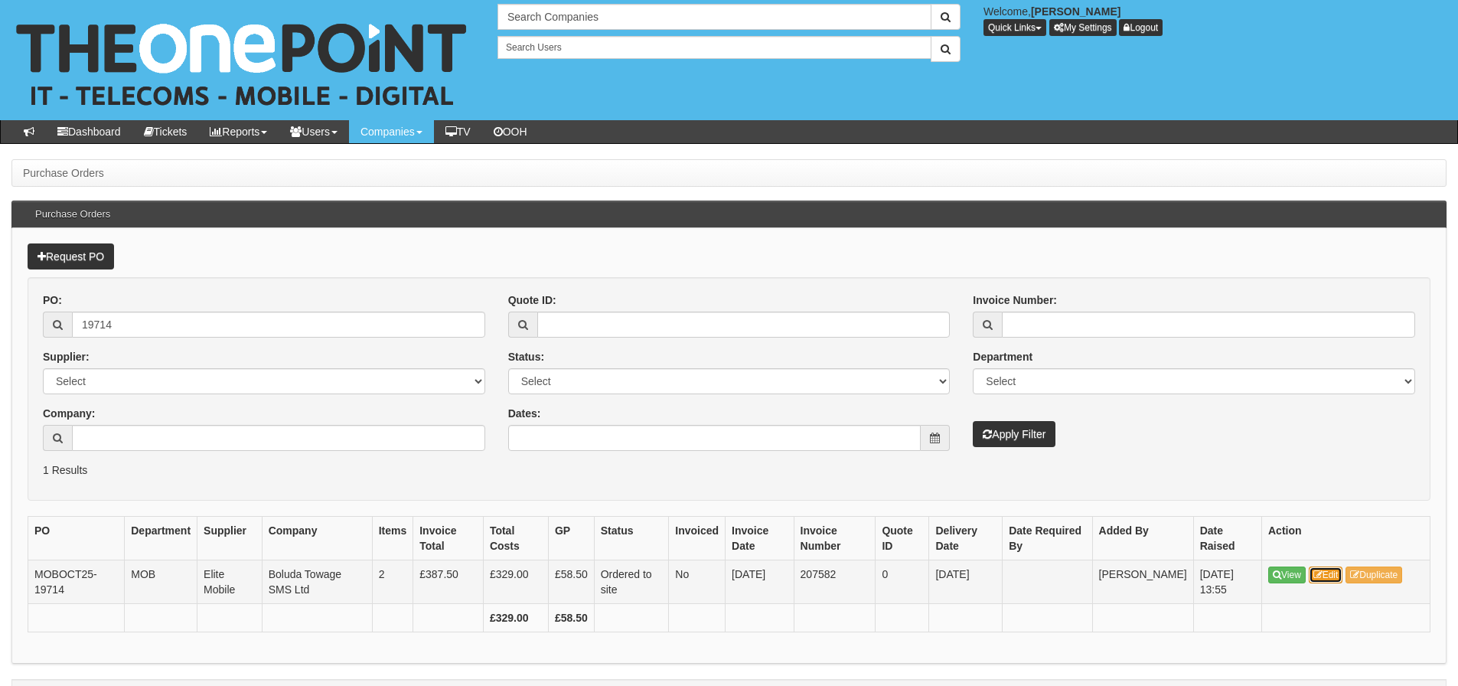
click at [1328, 572] on link "Edit" at bounding box center [1326, 574] width 34 height 17
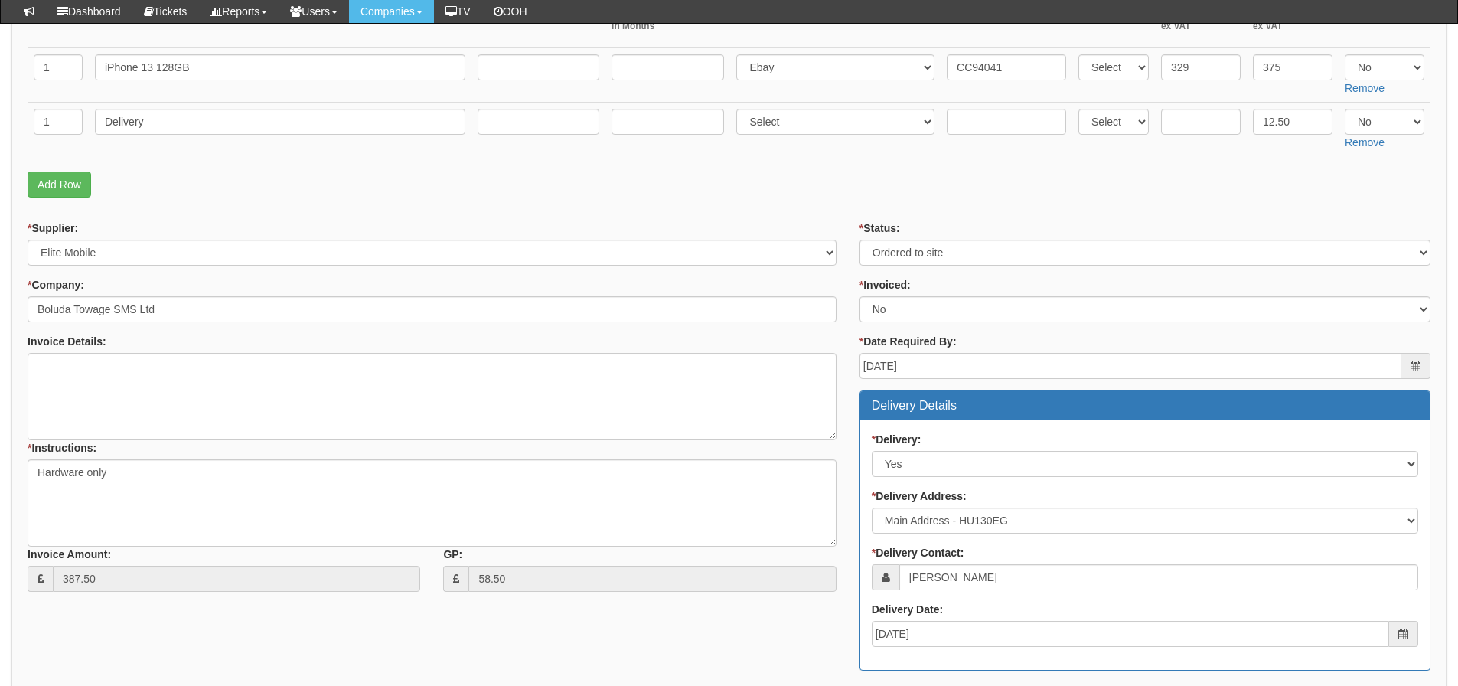
scroll to position [153, 0]
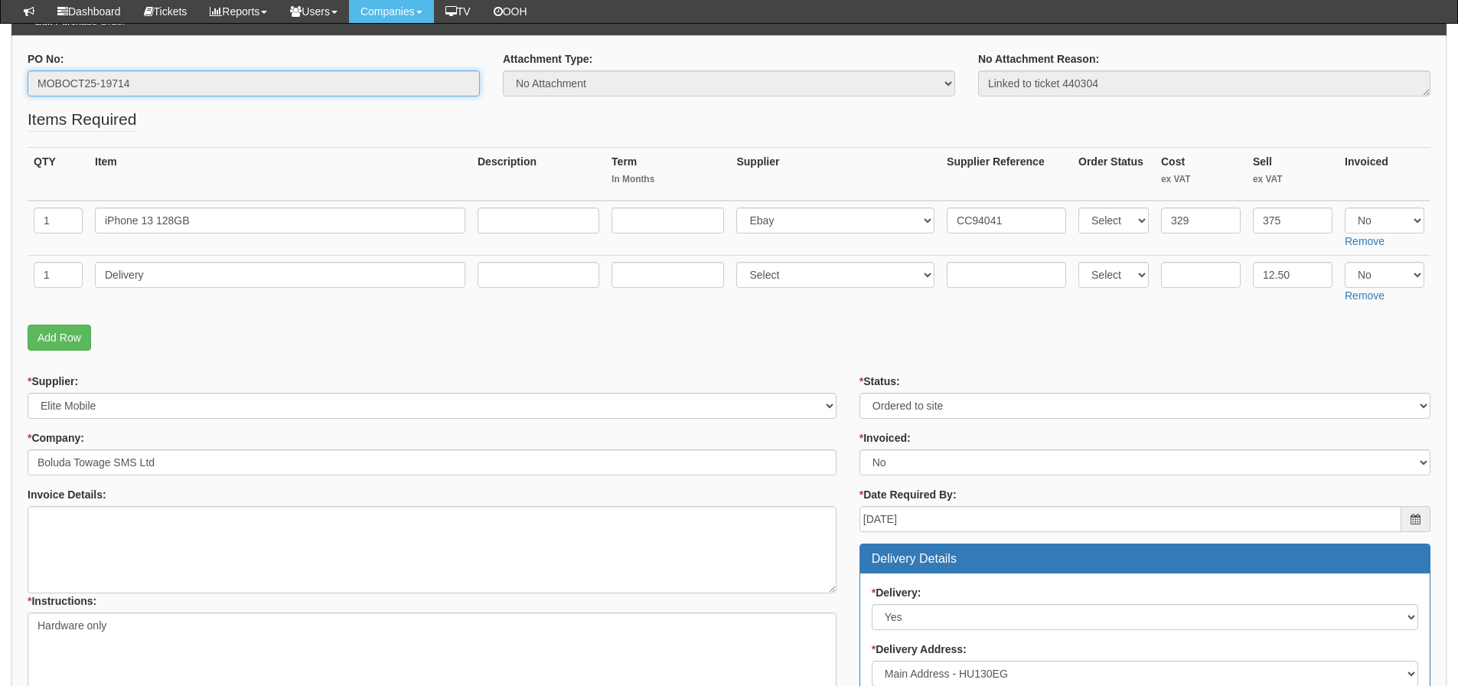
drag, startPoint x: 158, startPoint y: 85, endPoint x: 3, endPoint y: 92, distance: 155.5
click at [3, 92] on div "Purchase Orders > Edit Purchase Order Edit Purchase Order PO No: MOBOCT25-19714…" at bounding box center [729, 616] width 1458 height 1299
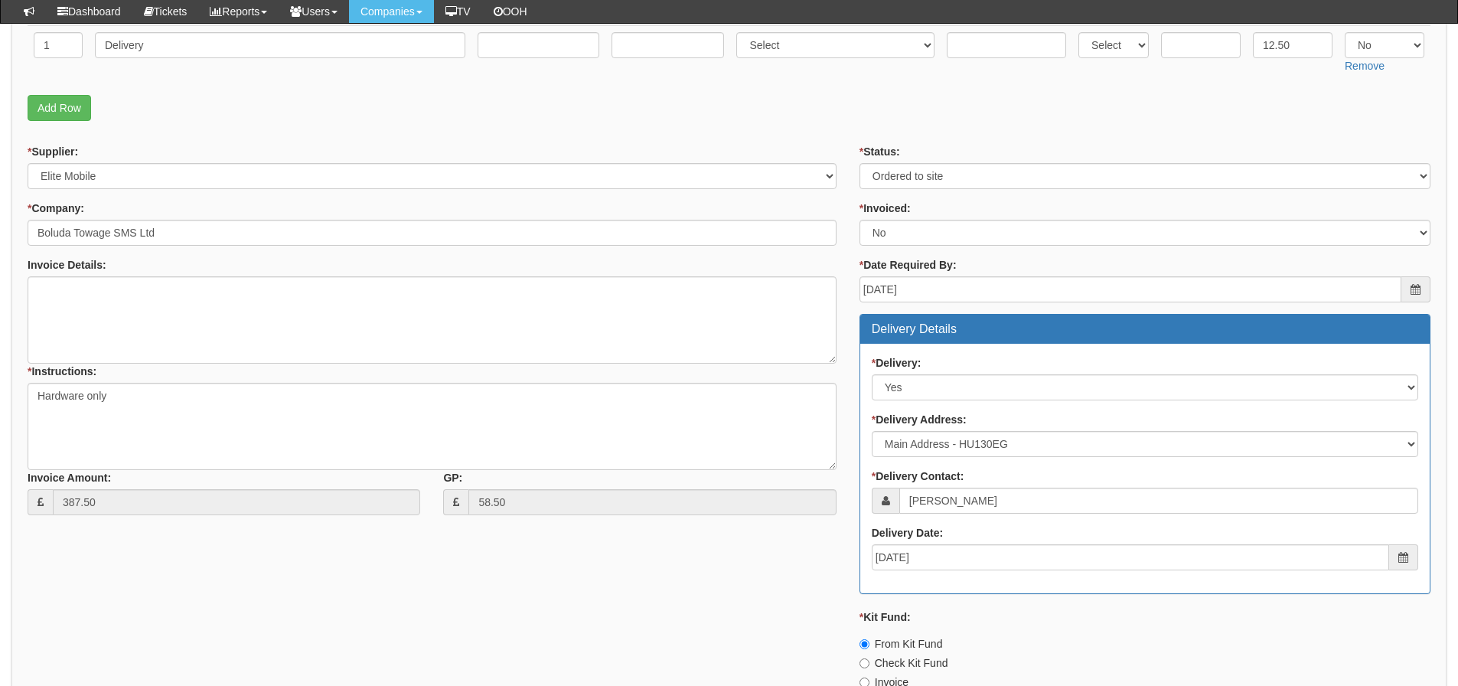
scroll to position [612, 0]
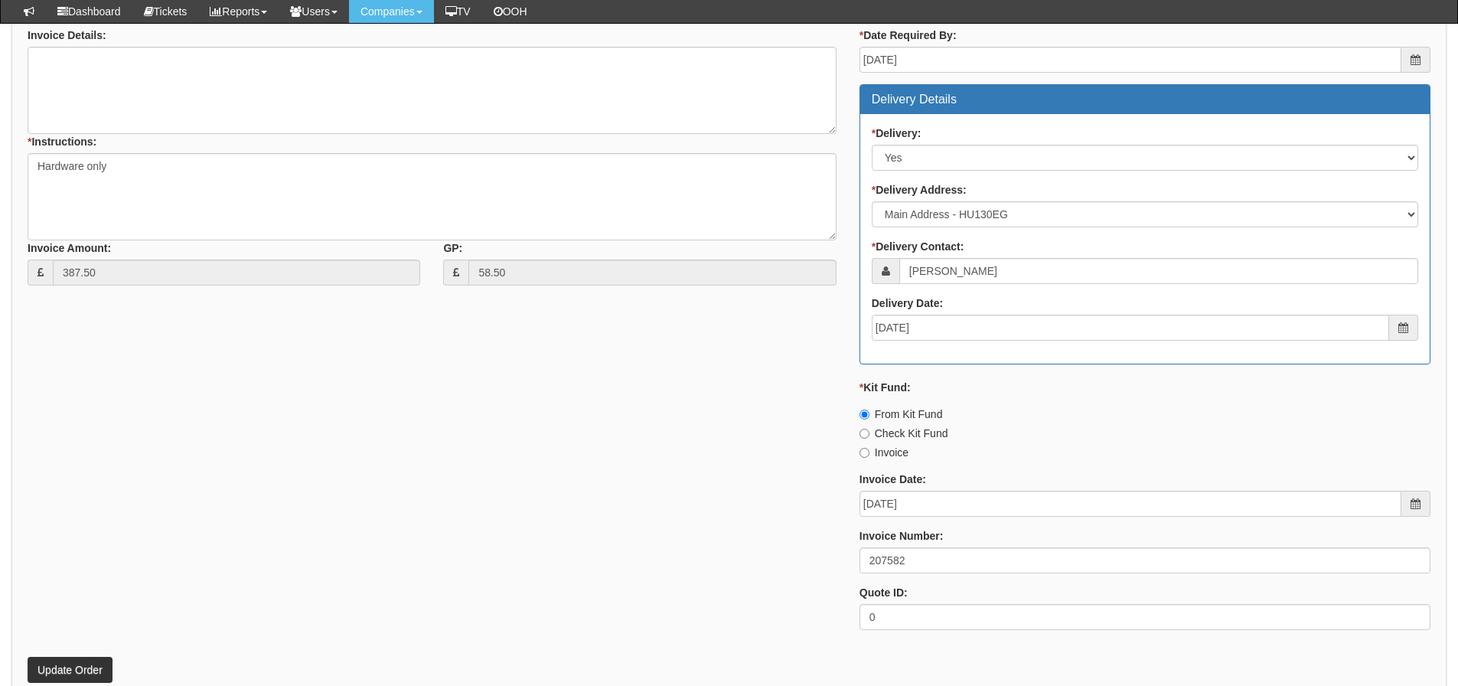
click at [468, 513] on div "* Supplier: Select 123 REG.co.uk 1Password 3 4Gon AA Jones Electric Ltd Abzorb …" at bounding box center [729, 278] width 1426 height 728
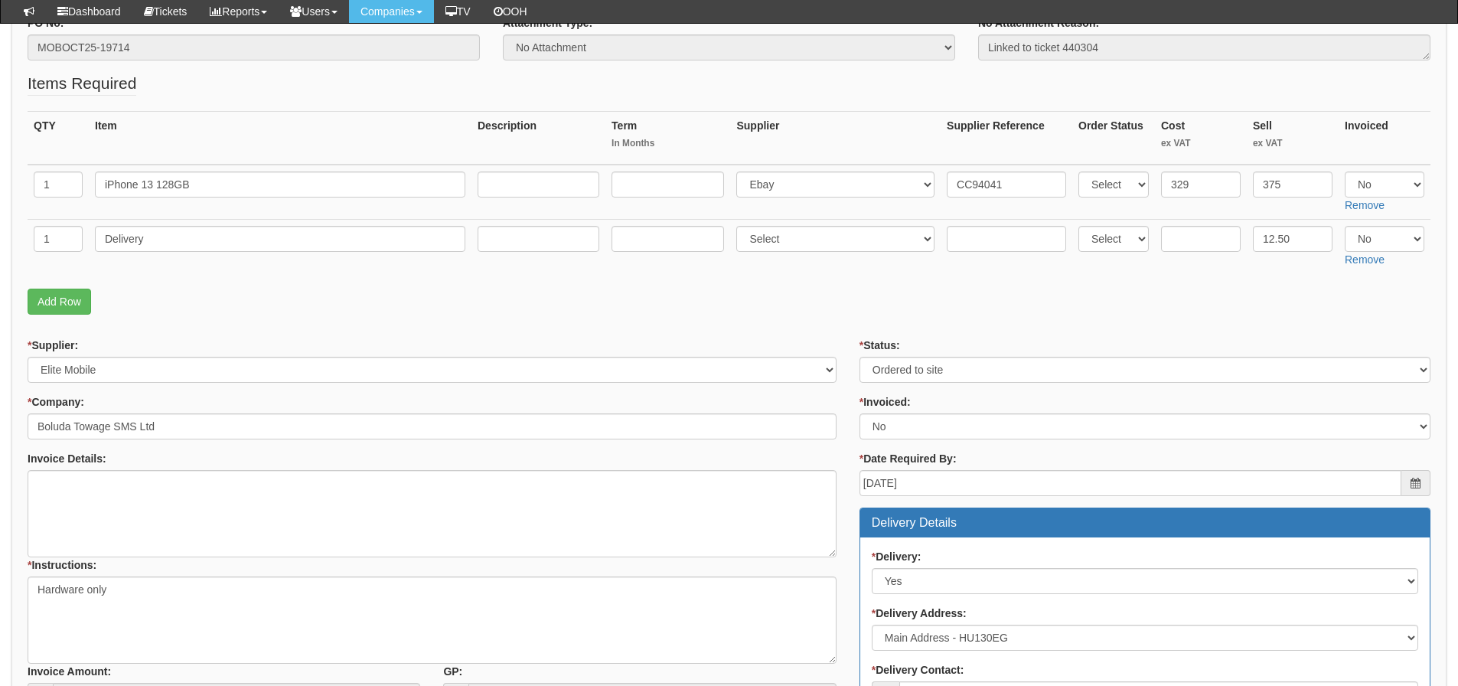
scroll to position [153, 0]
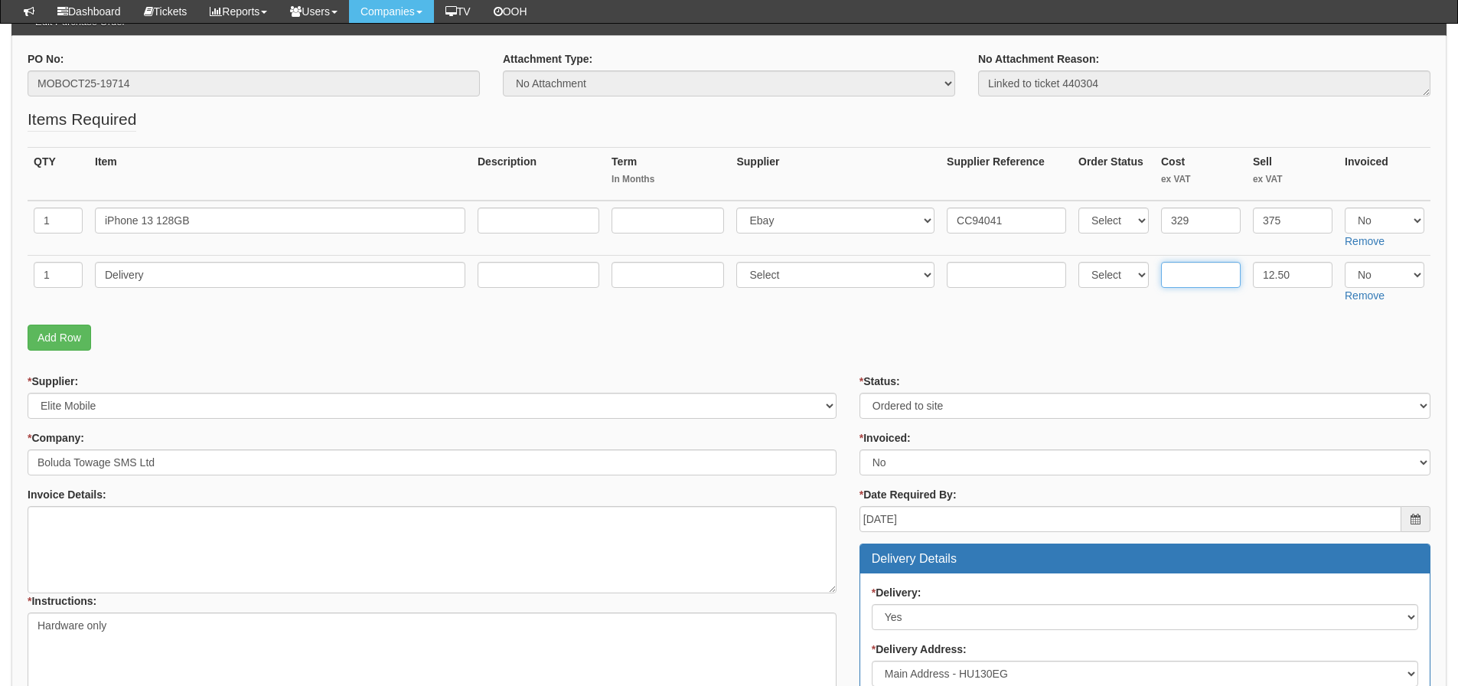
click at [1219, 275] on input "text" at bounding box center [1201, 275] width 80 height 26
type input "6"
click at [1367, 221] on select "Select Yes No N/A" at bounding box center [1385, 220] width 80 height 26
select select "Yes"
click at [1345, 207] on select "Select Yes No N/A" at bounding box center [1385, 220] width 80 height 26
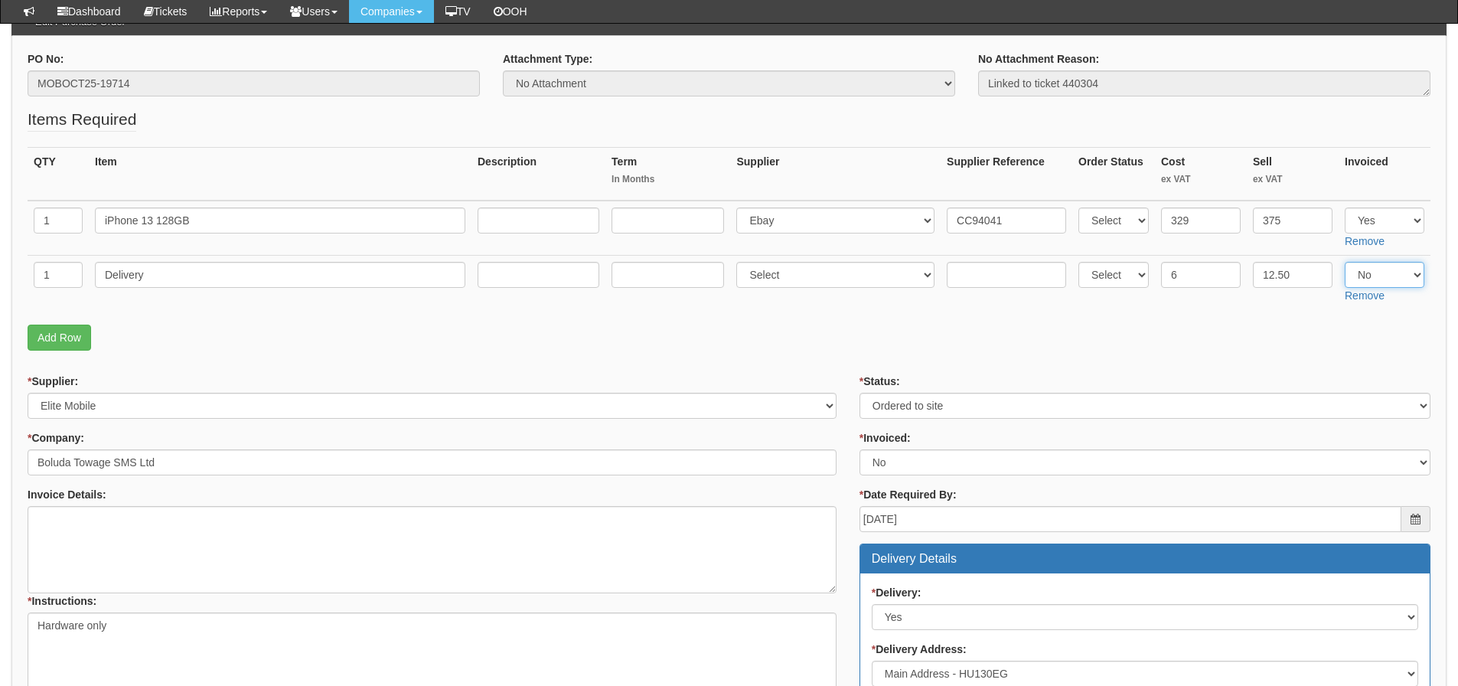
click at [1368, 269] on select "Select Yes No N/A" at bounding box center [1385, 275] width 80 height 26
select select "Yes"
click at [1345, 262] on select "Select Yes No N/A" at bounding box center [1385, 275] width 80 height 26
click at [1221, 343] on p "Add Row" at bounding box center [729, 337] width 1403 height 26
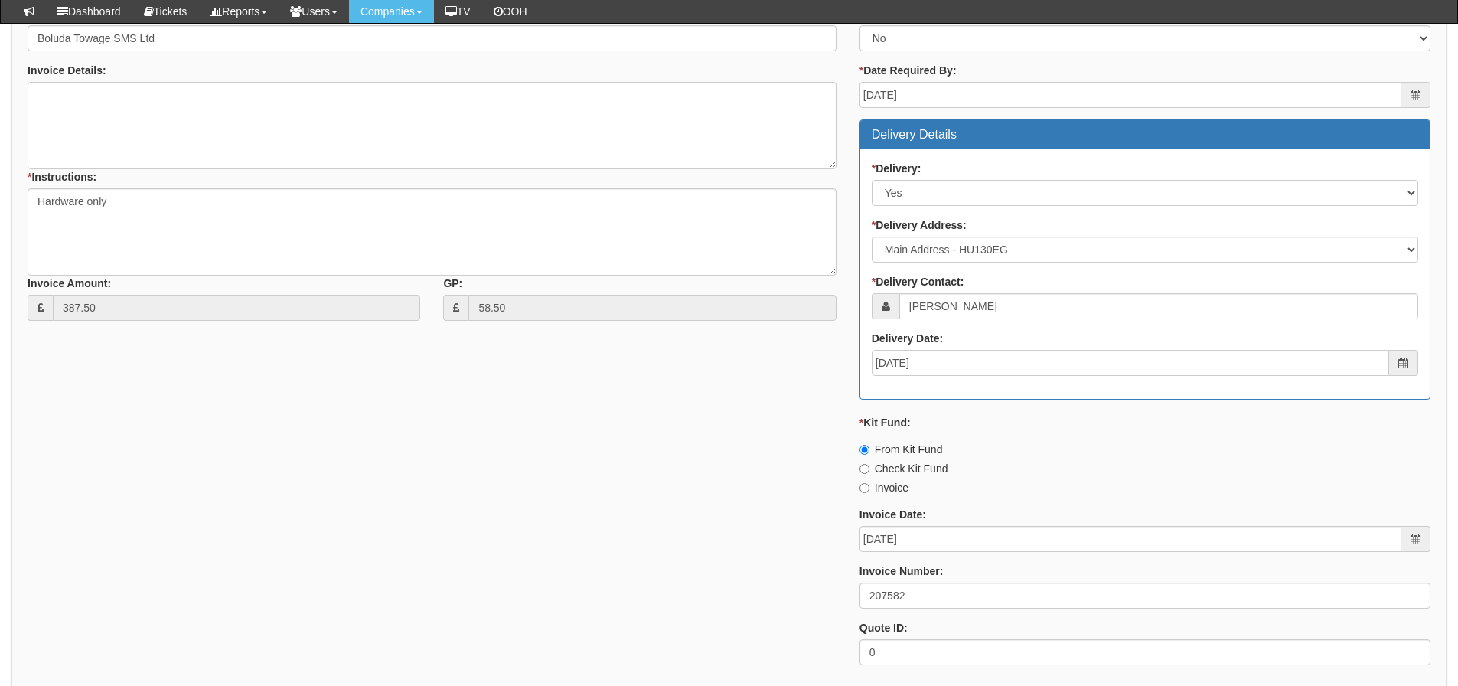
scroll to position [733, 0]
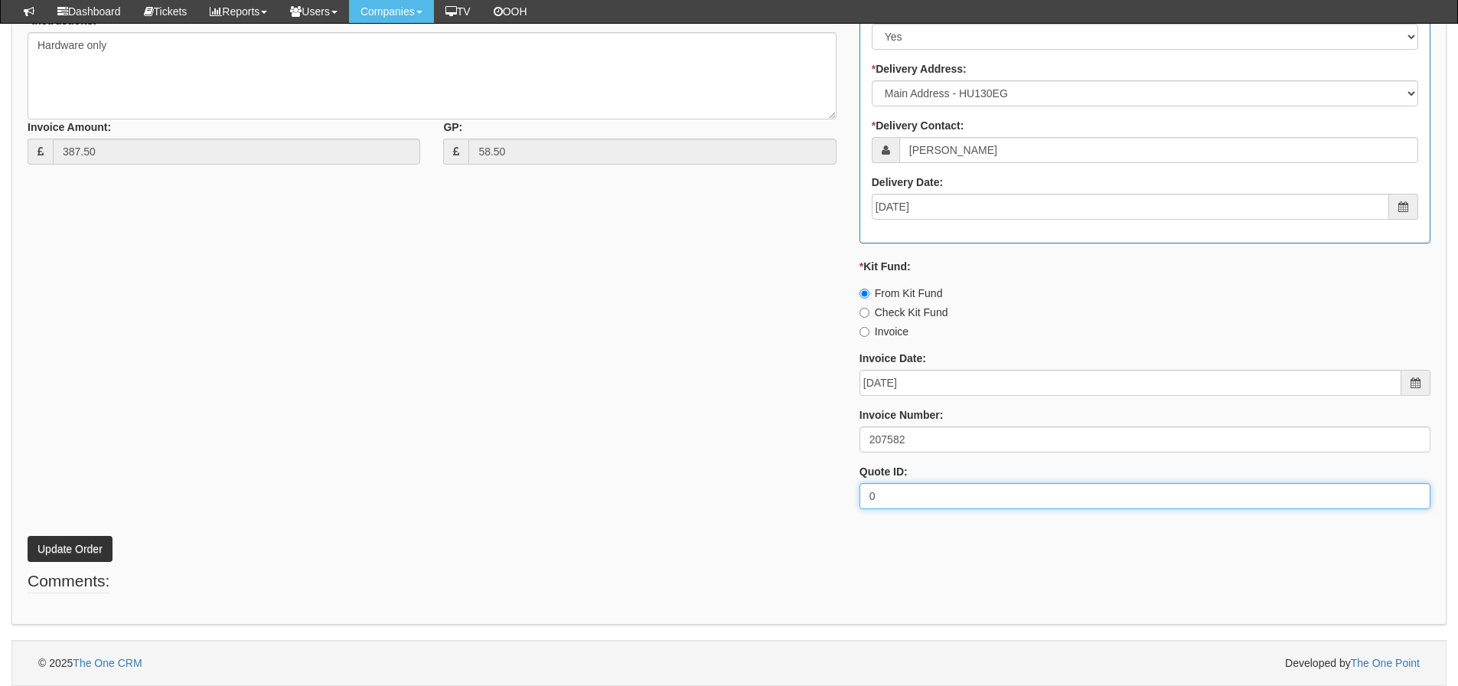
click at [275, 489] on div "* Supplier: Select 123 REG.co.uk 1Password 3 4Gon AA Jones Electric Ltd Abzorb …" at bounding box center [729, 157] width 1426 height 728
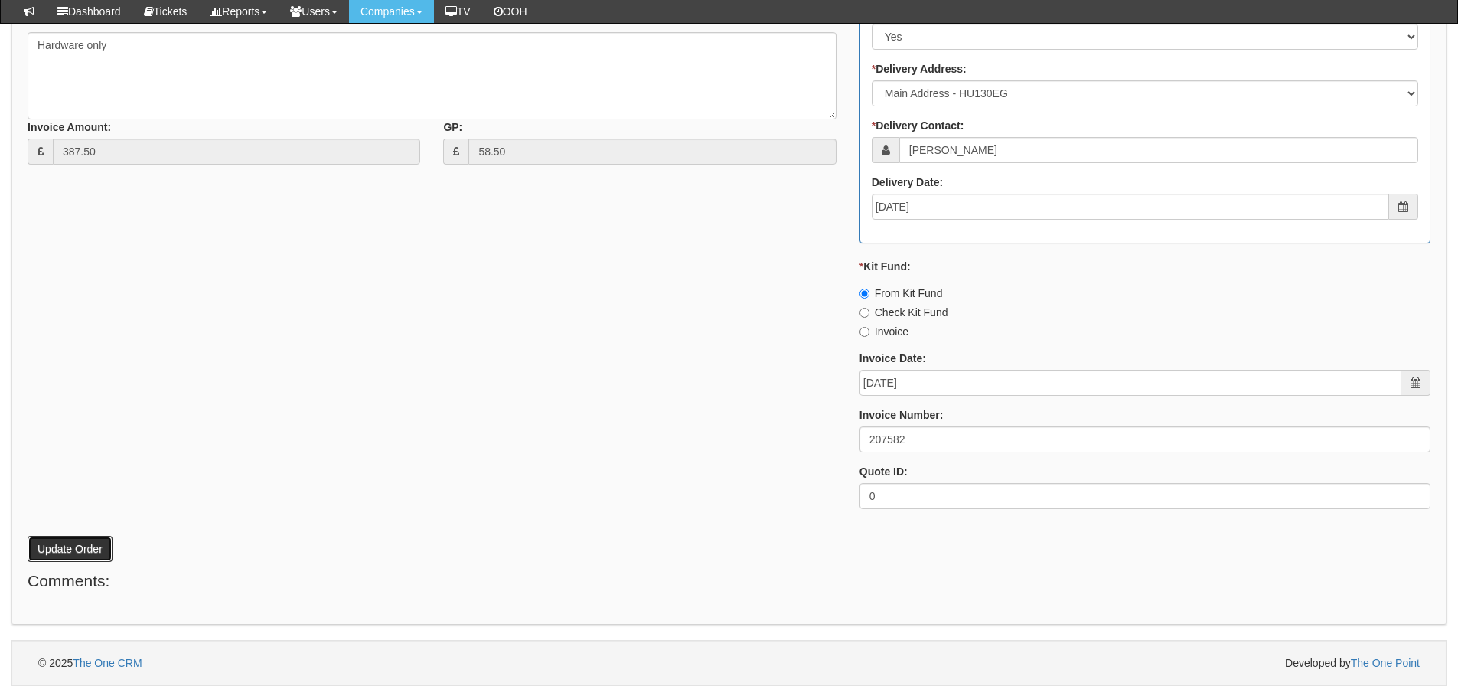
click at [76, 555] on button "Update Order" at bounding box center [70, 549] width 85 height 26
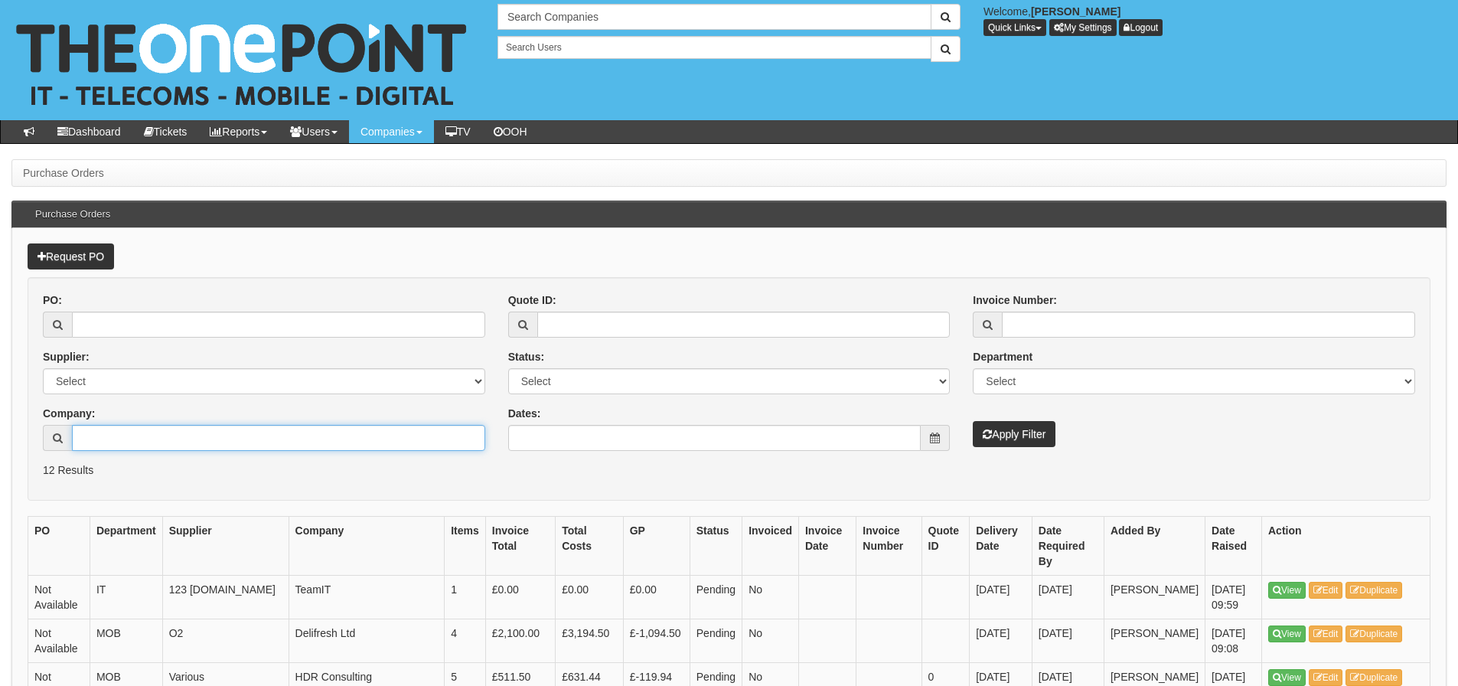
click at [227, 440] on input "Company:" at bounding box center [278, 438] width 413 height 26
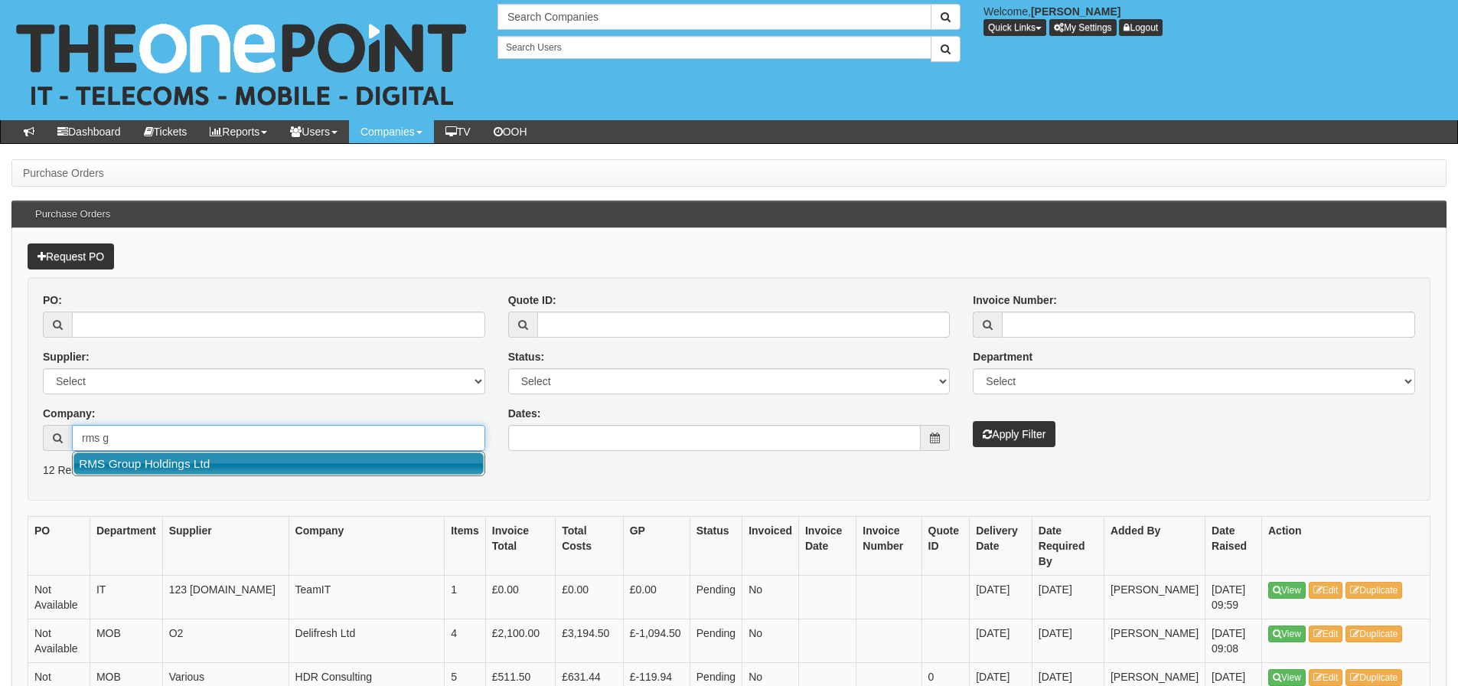
click at [220, 455] on link "RMS Group Holdings Ltd" at bounding box center [278, 463] width 410 height 22
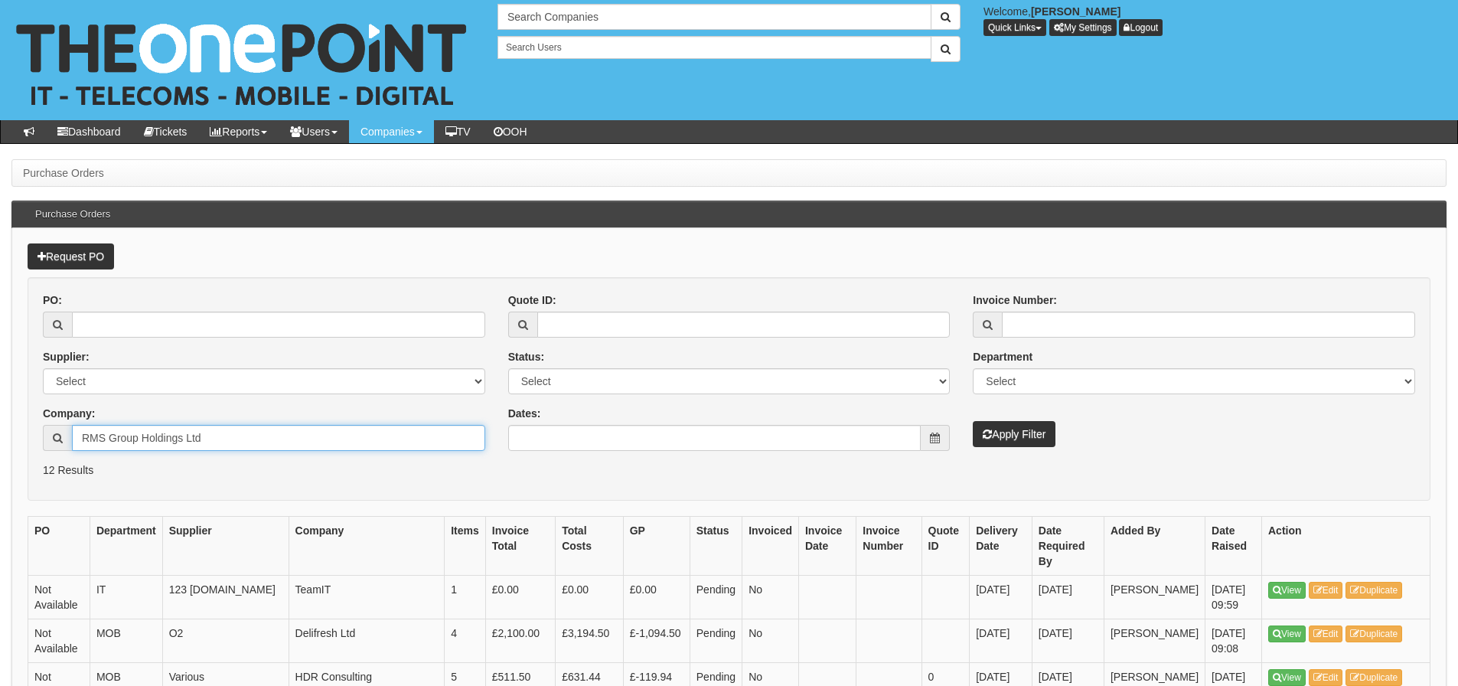
type input "RMS Group Holdings Ltd"
click at [973, 421] on button "Apply Filter" at bounding box center [1014, 434] width 83 height 26
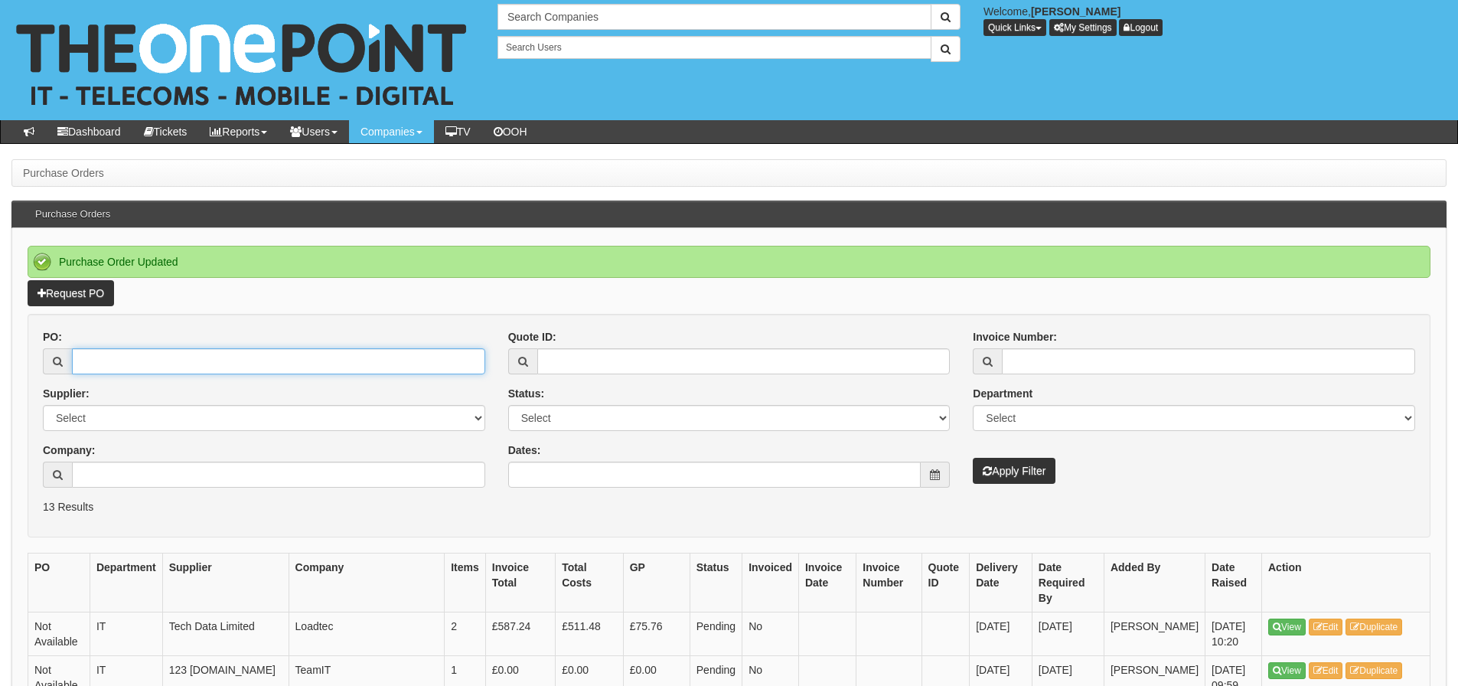
click at [95, 367] on input "PO:" at bounding box center [278, 361] width 413 height 26
type input "19686"
click at [973, 458] on button "Apply Filter" at bounding box center [1014, 471] width 83 height 26
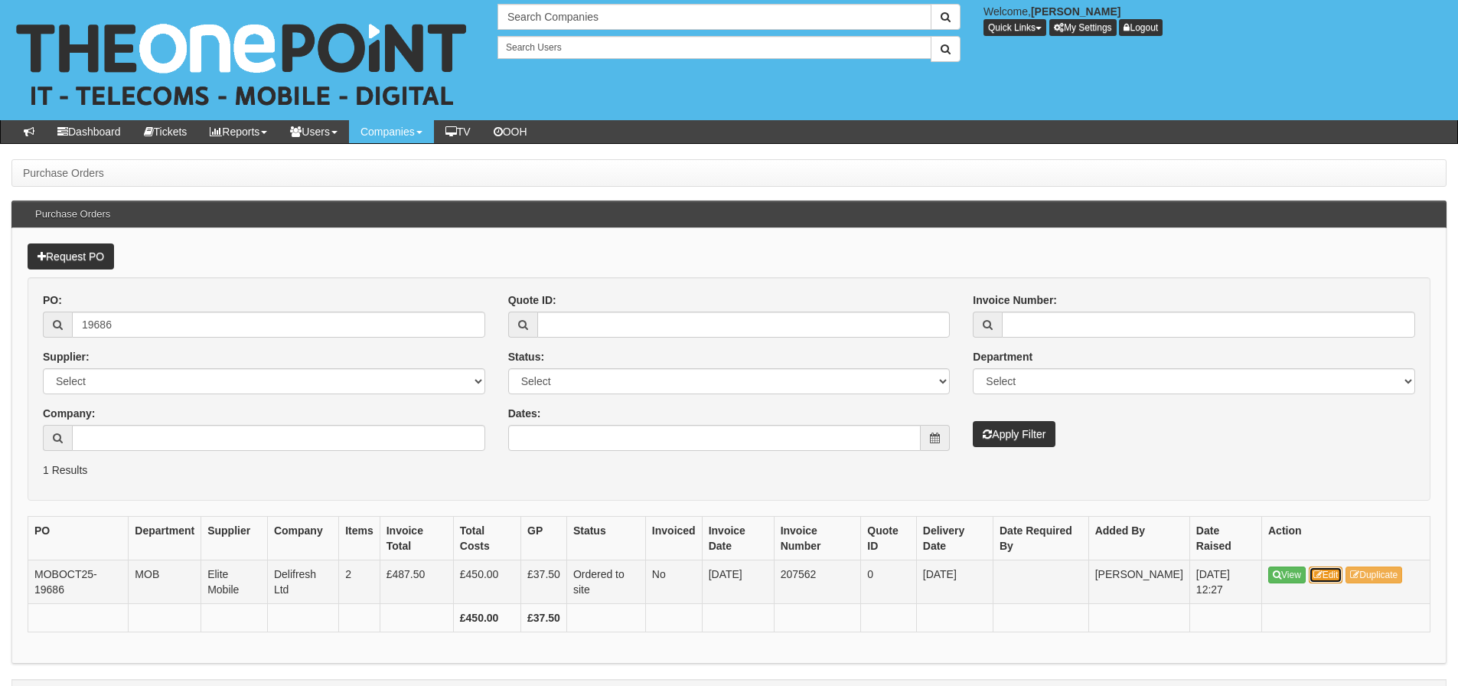
click at [1338, 575] on link "Edit" at bounding box center [1326, 574] width 34 height 17
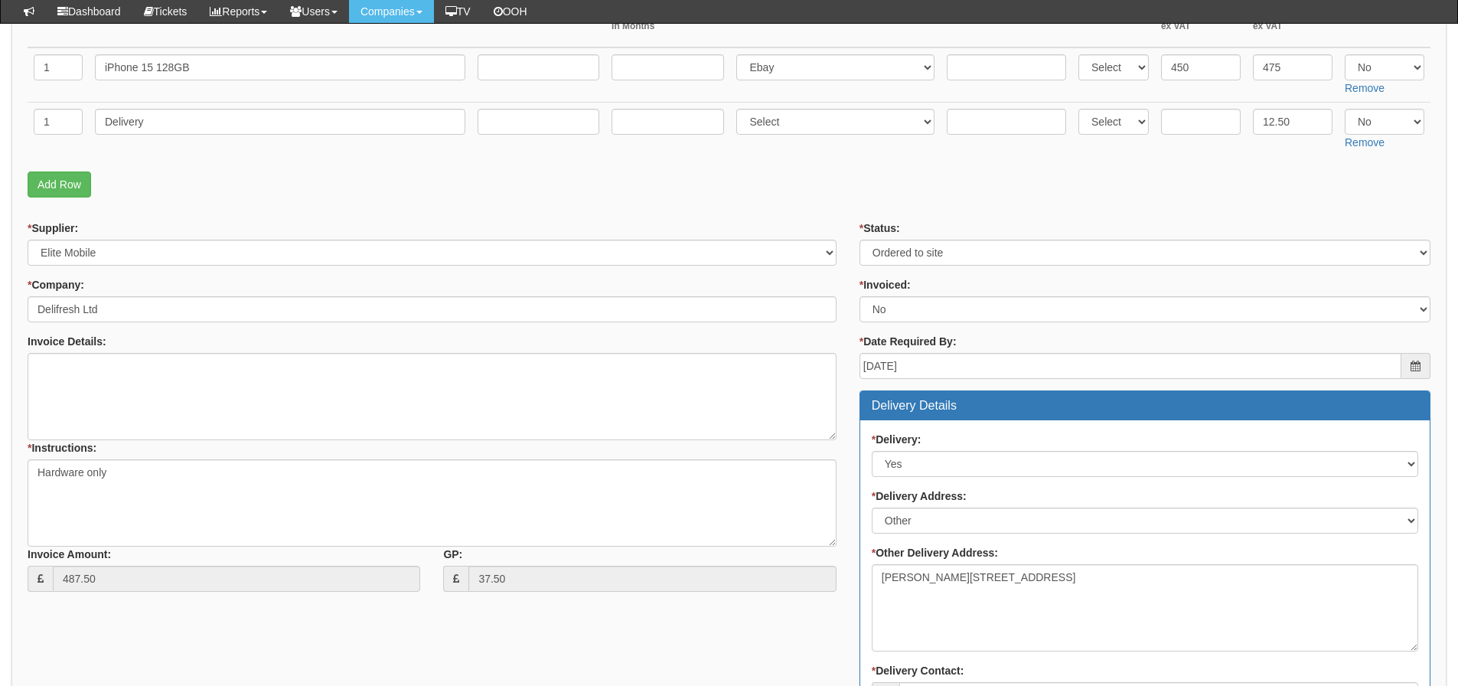
scroll to position [230, 0]
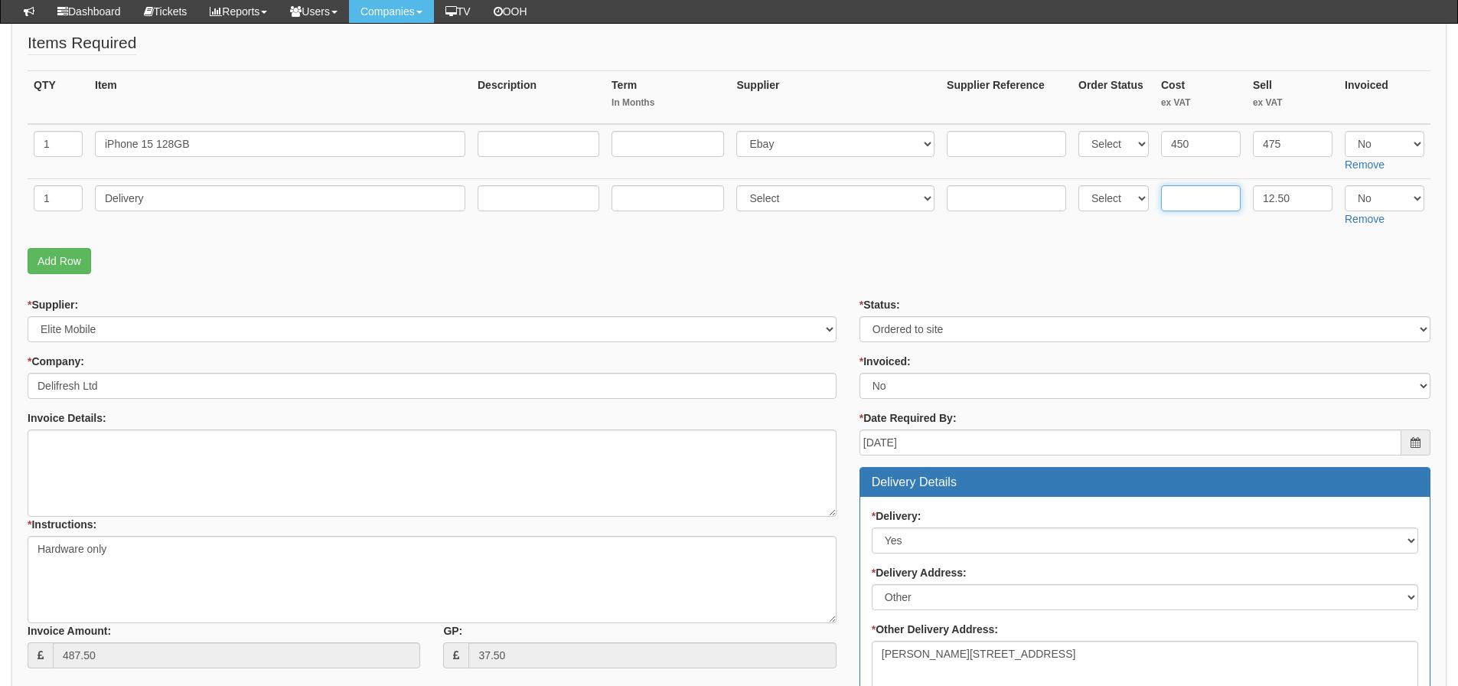
click at [1195, 202] on input "text" at bounding box center [1201, 198] width 80 height 26
type input "6"
click at [1364, 145] on select "Select Yes No N/A" at bounding box center [1385, 144] width 80 height 26
select select "Yes"
click at [1345, 131] on select "Select Yes No N/A" at bounding box center [1385, 144] width 80 height 26
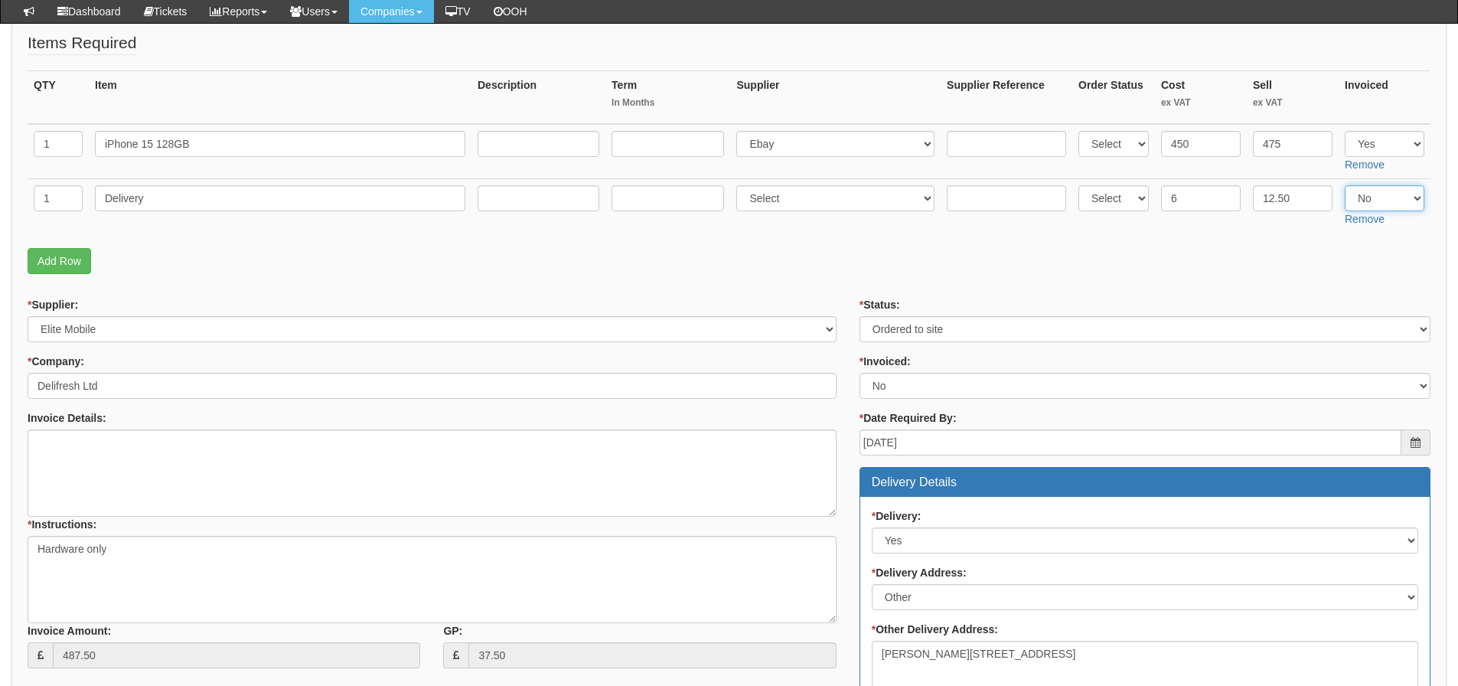
click at [1383, 189] on select "Select Yes No N/A" at bounding box center [1385, 198] width 80 height 26
select select "Yes"
click at [1345, 185] on select "Select Yes No N/A" at bounding box center [1385, 198] width 80 height 26
click at [1281, 267] on p "Add Row" at bounding box center [729, 261] width 1403 height 26
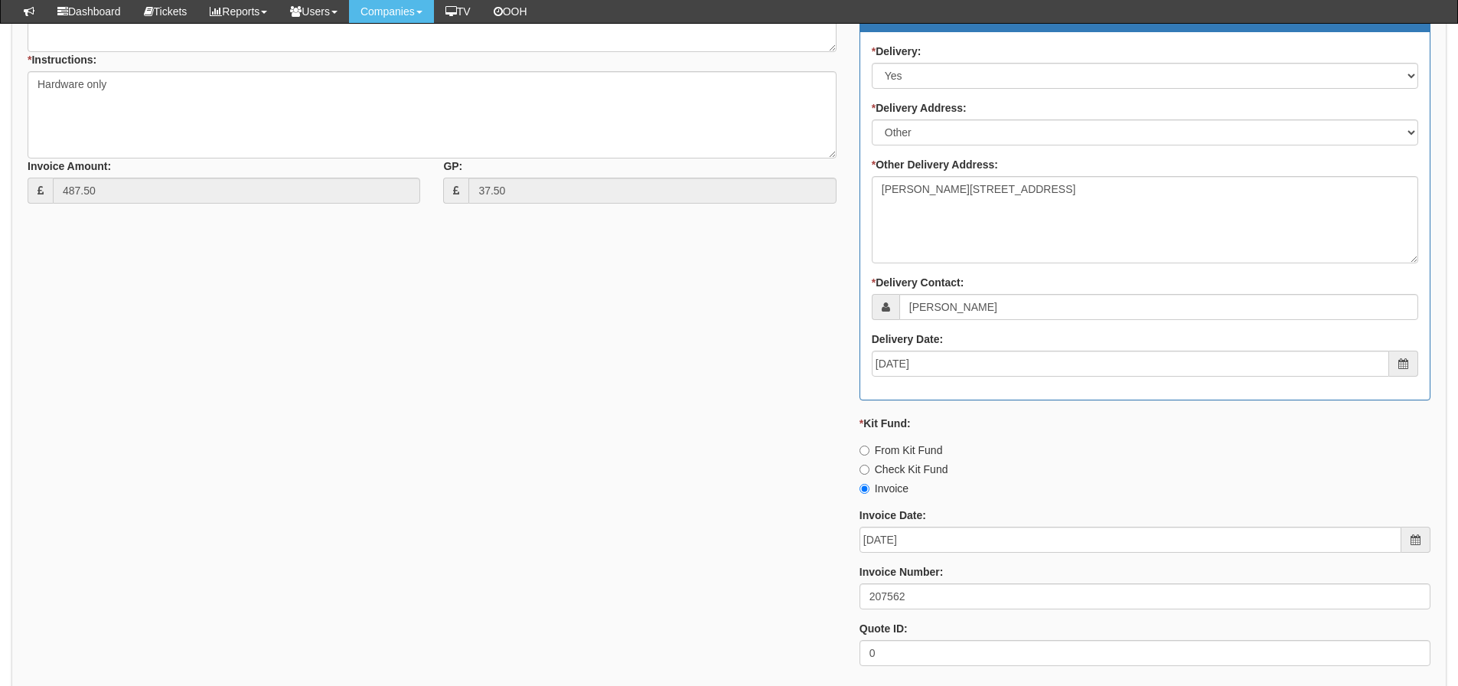
scroll to position [765, 0]
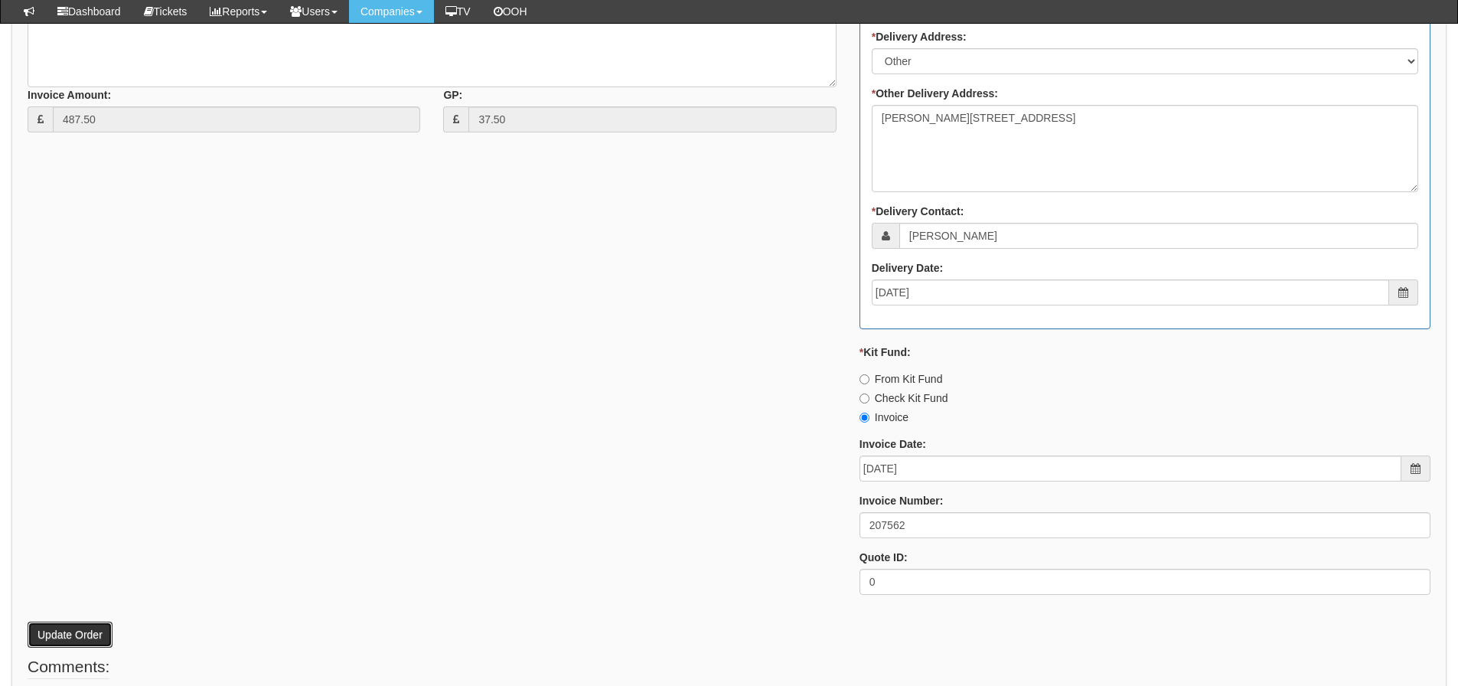
click at [97, 631] on button "Update Order" at bounding box center [70, 634] width 85 height 26
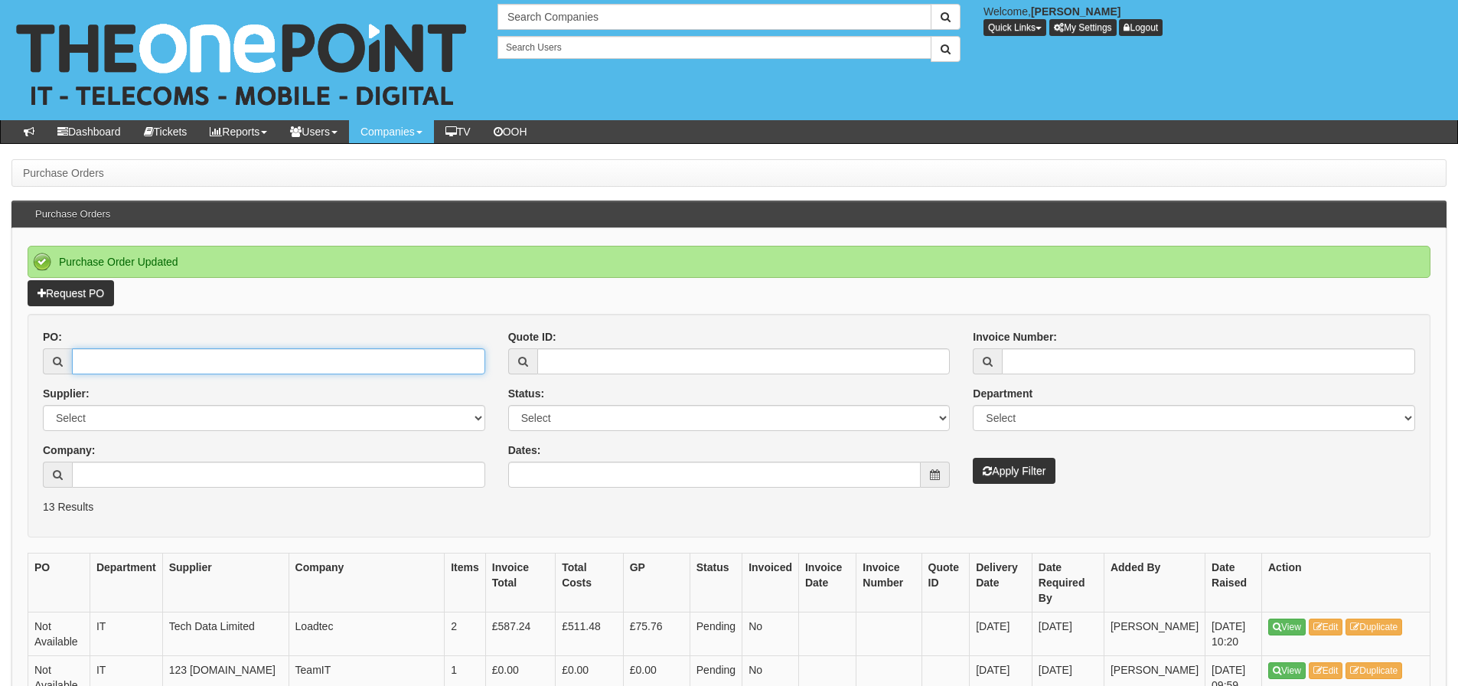
click at [148, 348] on input "PO:" at bounding box center [278, 361] width 413 height 26
type input "19707"
click at [973, 458] on button "Apply Filter" at bounding box center [1014, 471] width 83 height 26
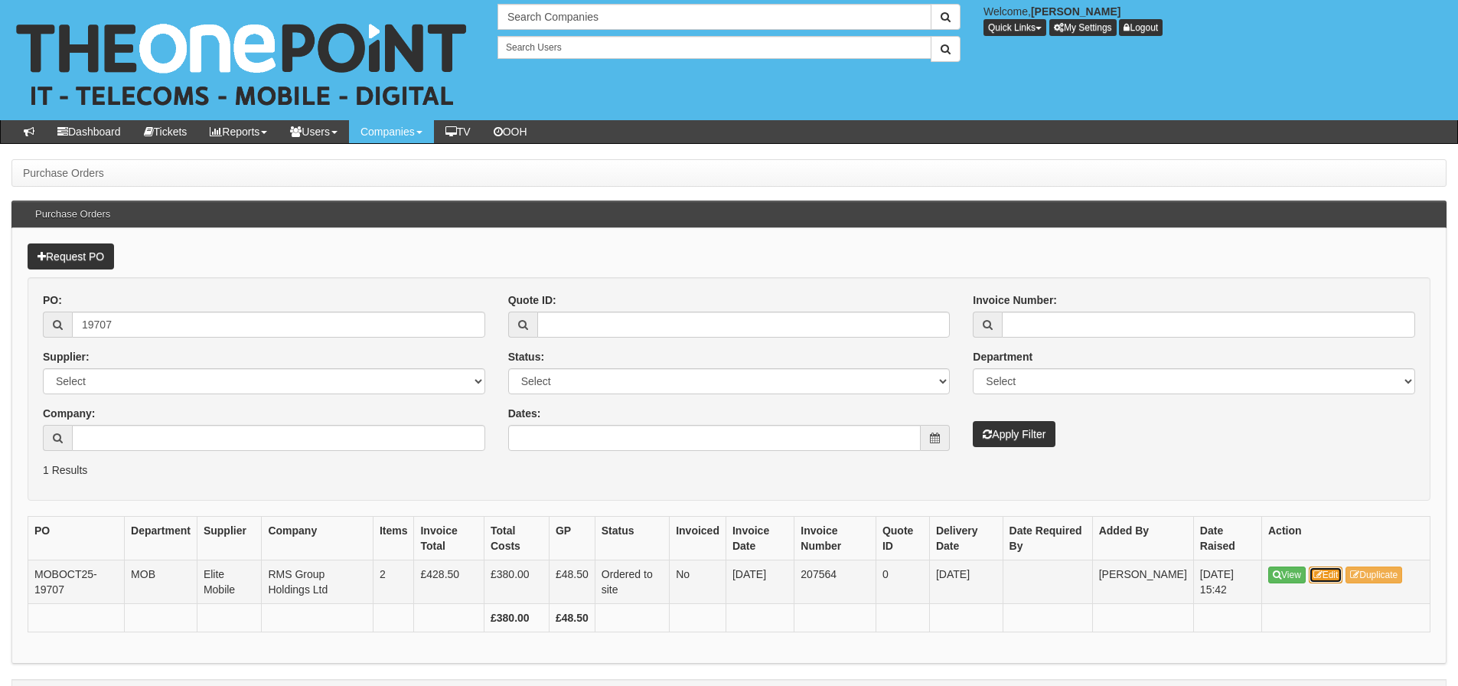
click at [1316, 572] on icon at bounding box center [1317, 574] width 9 height 9
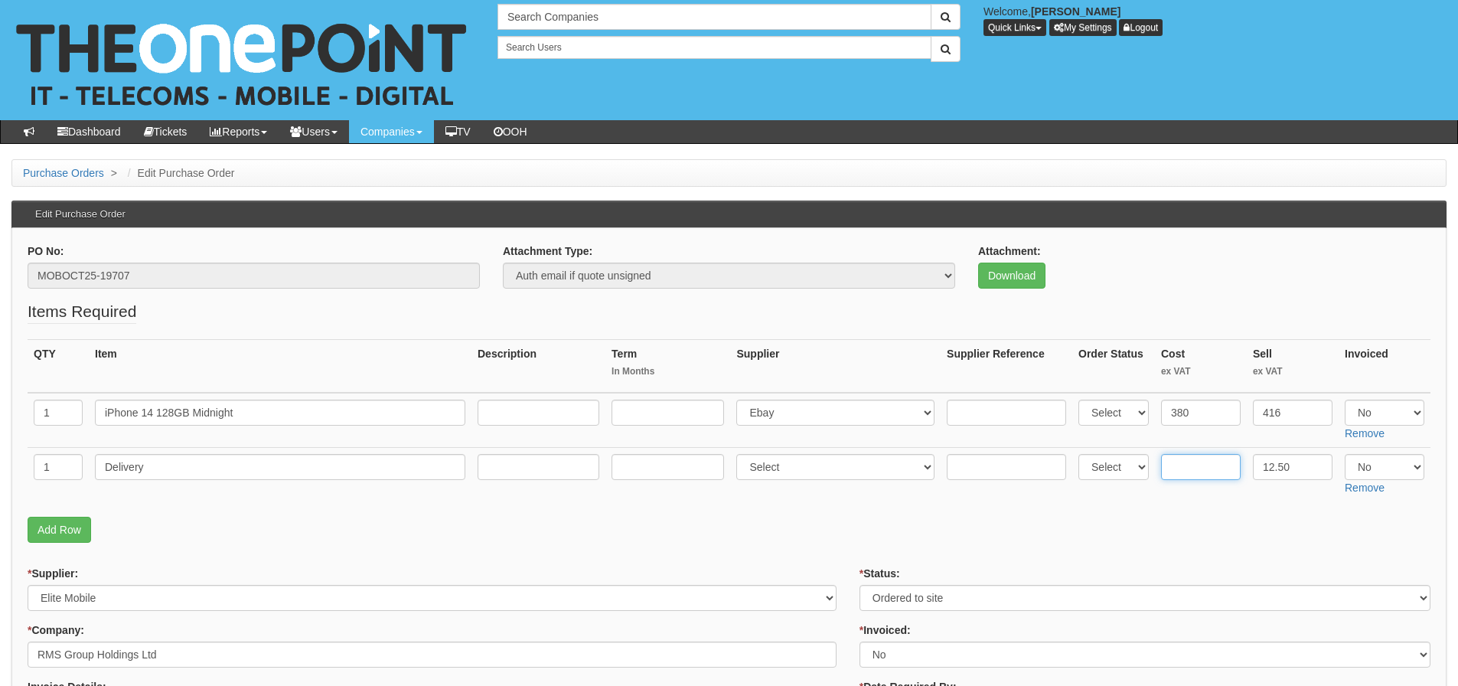
click at [1205, 468] on input "text" at bounding box center [1201, 467] width 80 height 26
type input "6"
click at [1348, 406] on td "Select Yes No N/A Remove" at bounding box center [1384, 420] width 92 height 55
click at [1350, 406] on select "Select Yes No N/A" at bounding box center [1385, 412] width 80 height 26
select select "Yes"
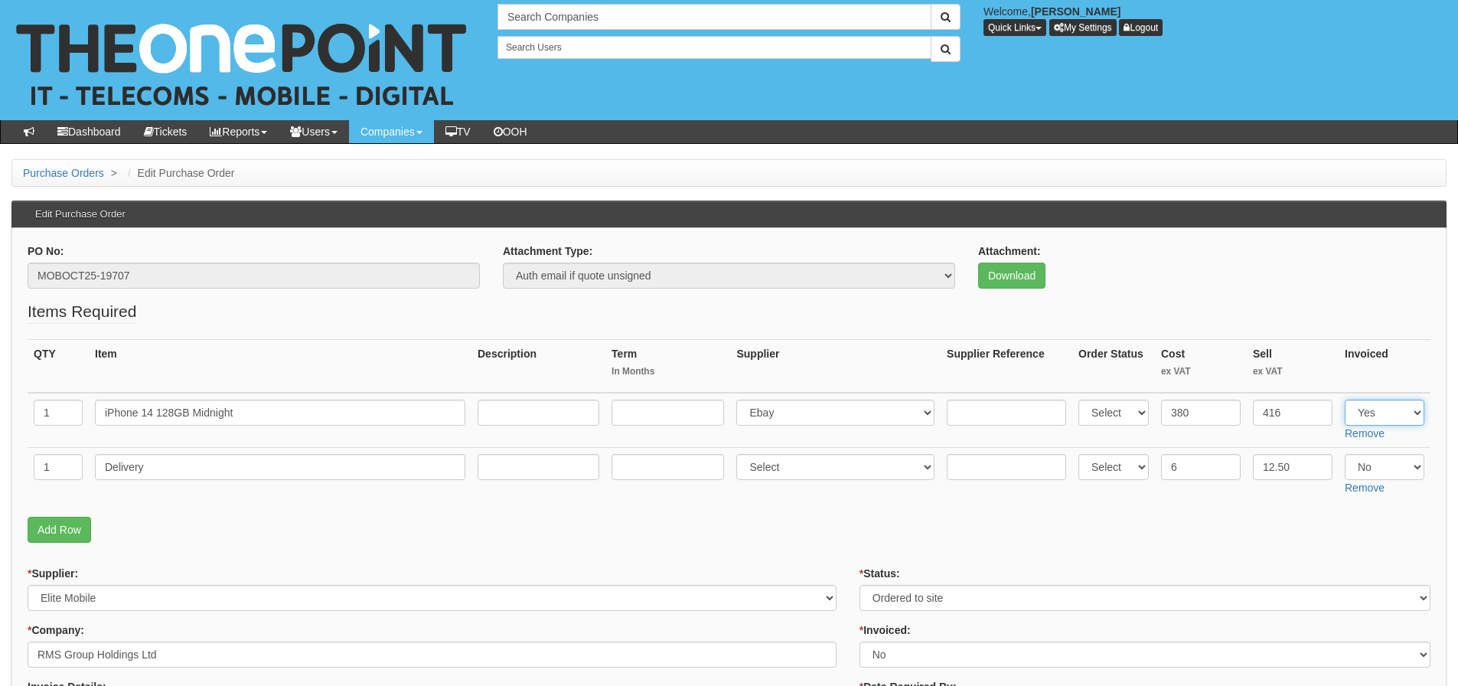
click at [1345, 399] on select "Select Yes No N/A" at bounding box center [1385, 412] width 80 height 26
drag, startPoint x: 1358, startPoint y: 461, endPoint x: 1364, endPoint y: 478, distance: 17.9
click at [1358, 461] on select "Select Yes No N/A" at bounding box center [1385, 467] width 80 height 26
select select "Yes"
click at [1345, 454] on select "Select Yes No N/A" at bounding box center [1385, 467] width 80 height 26
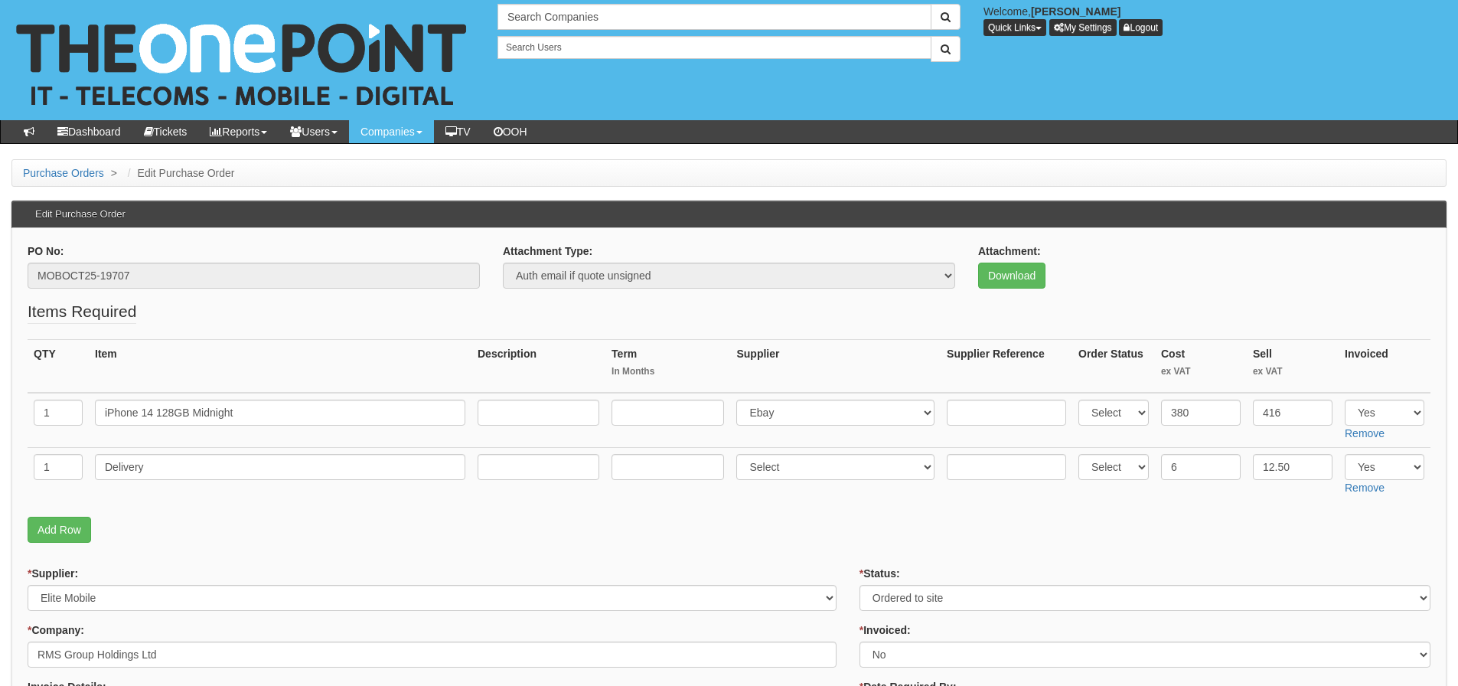
click at [1212, 527] on p "Add Row" at bounding box center [729, 530] width 1403 height 26
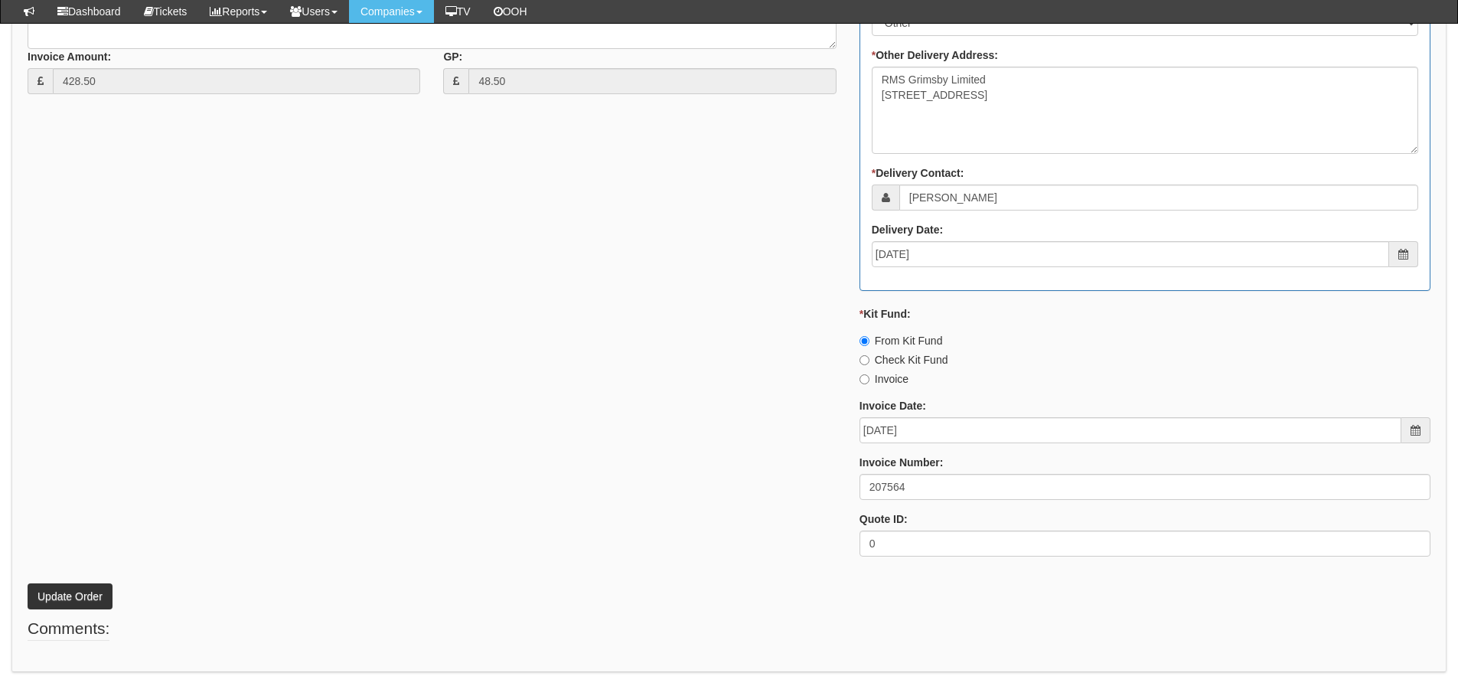
scroll to position [851, 0]
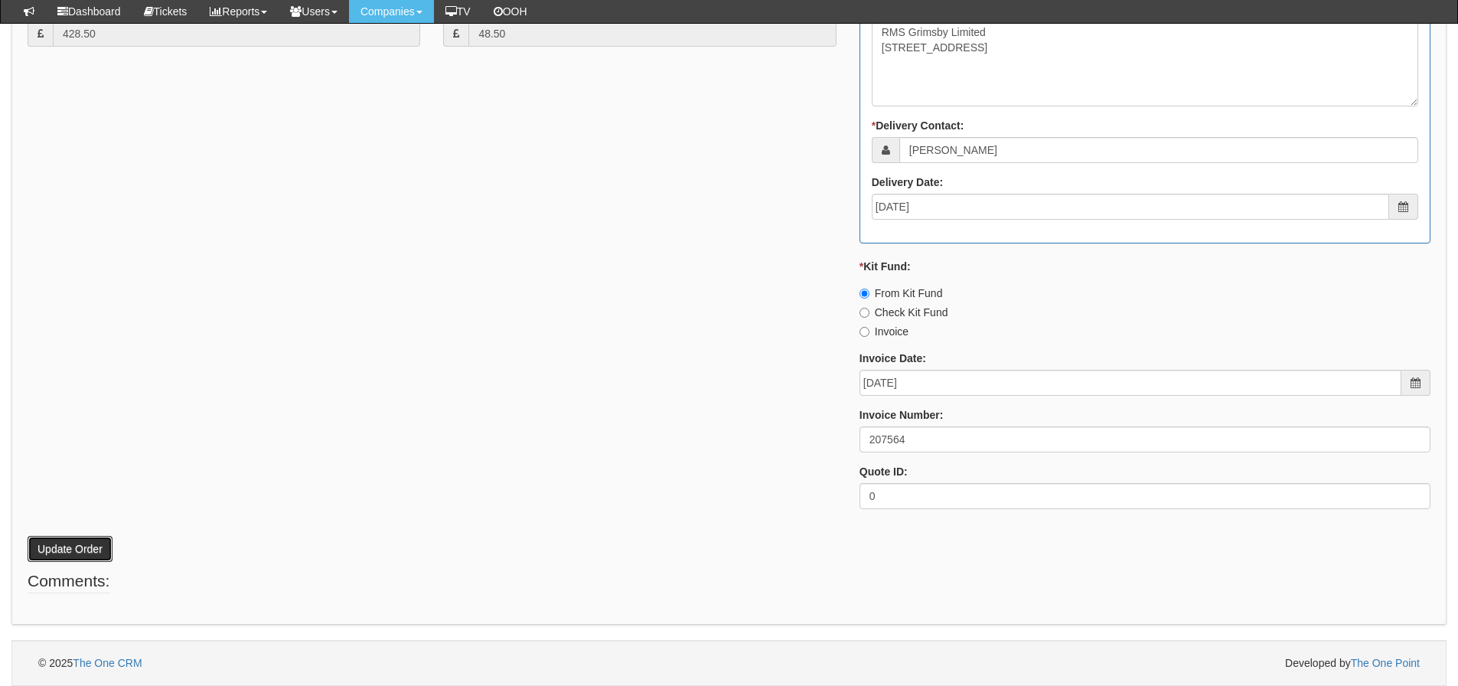
drag, startPoint x: 90, startPoint y: 547, endPoint x: 66, endPoint y: 533, distance: 27.8
click at [89, 547] on button "Update Order" at bounding box center [70, 549] width 85 height 26
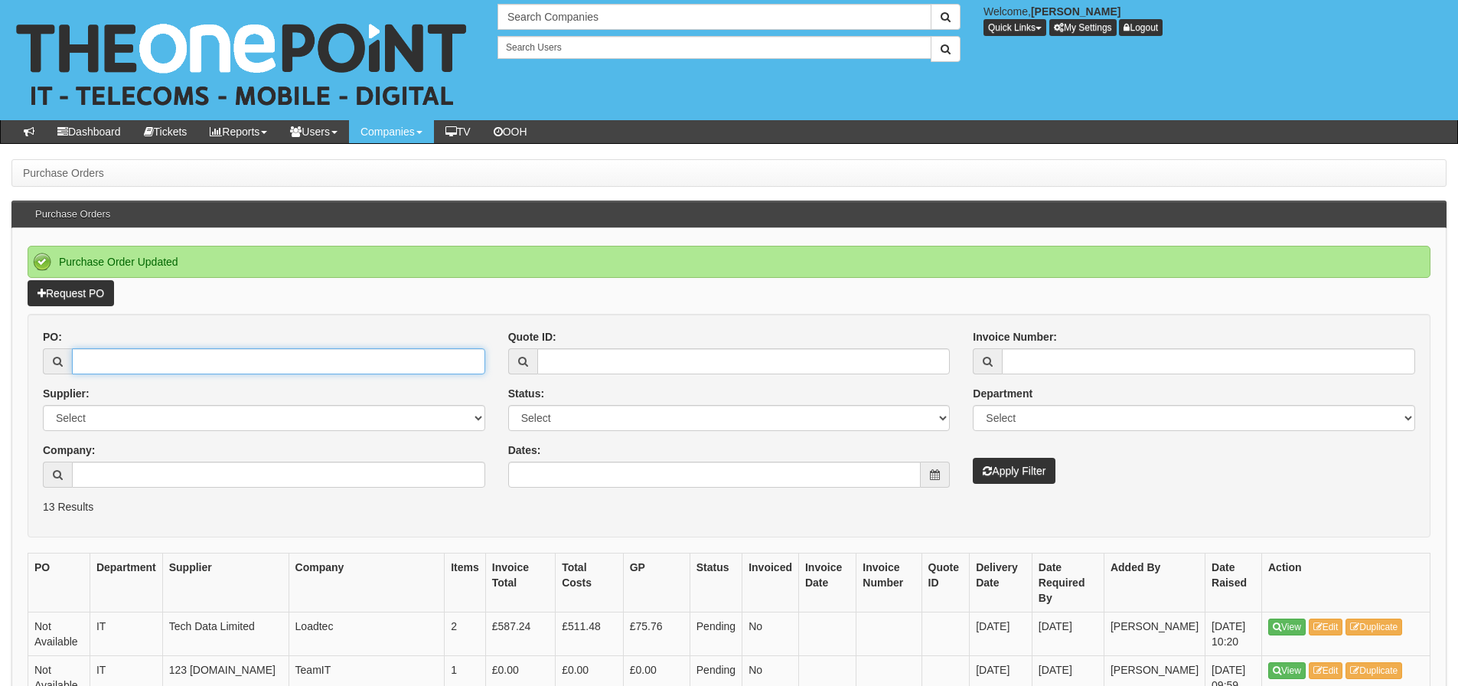
click at [166, 363] on input "PO:" at bounding box center [278, 361] width 413 height 26
type input "19612"
click at [973, 458] on button "Apply Filter" at bounding box center [1014, 471] width 83 height 26
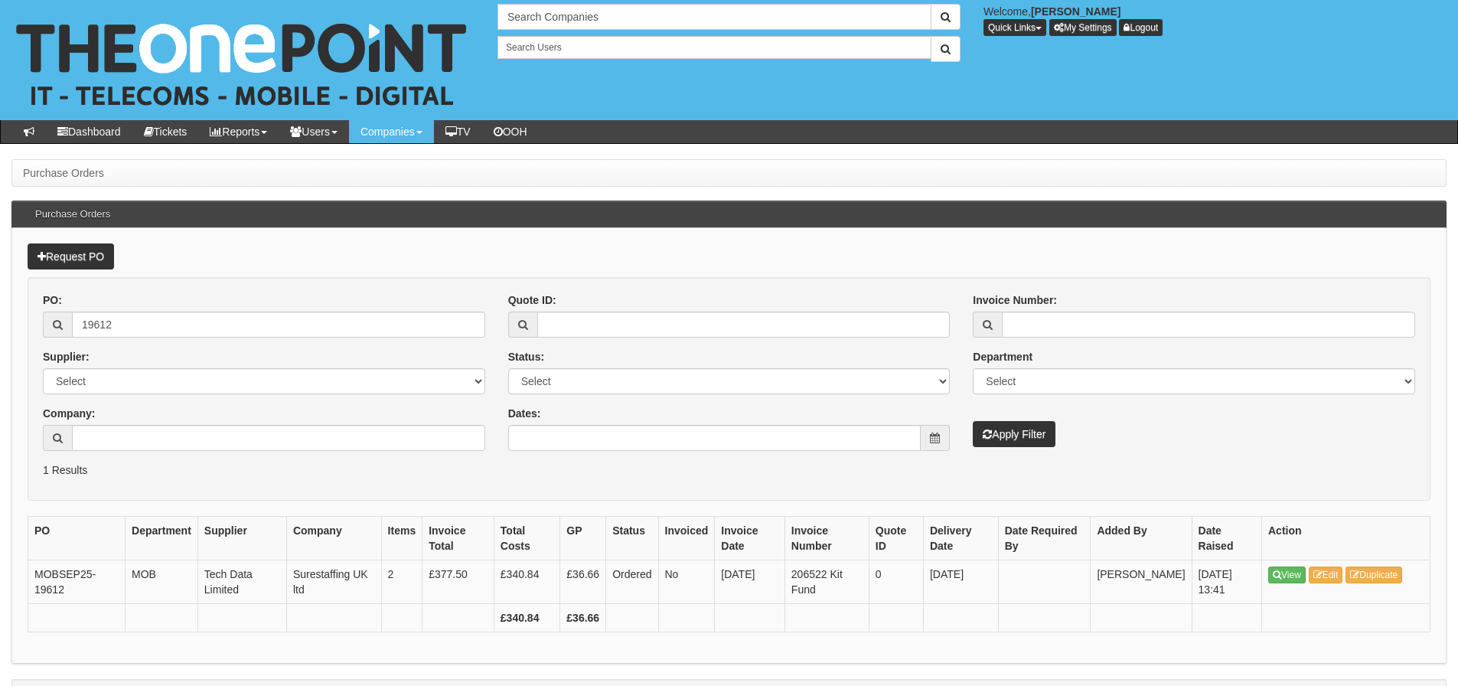
click at [490, 454] on div "PO: 19612 Supplier: Select 123 REG.co.uk 1Password 3 4Gon AA Jones Electric Ltd…" at bounding box center [263, 377] width 465 height 170
click at [1337, 572] on link "Edit" at bounding box center [1326, 574] width 34 height 17
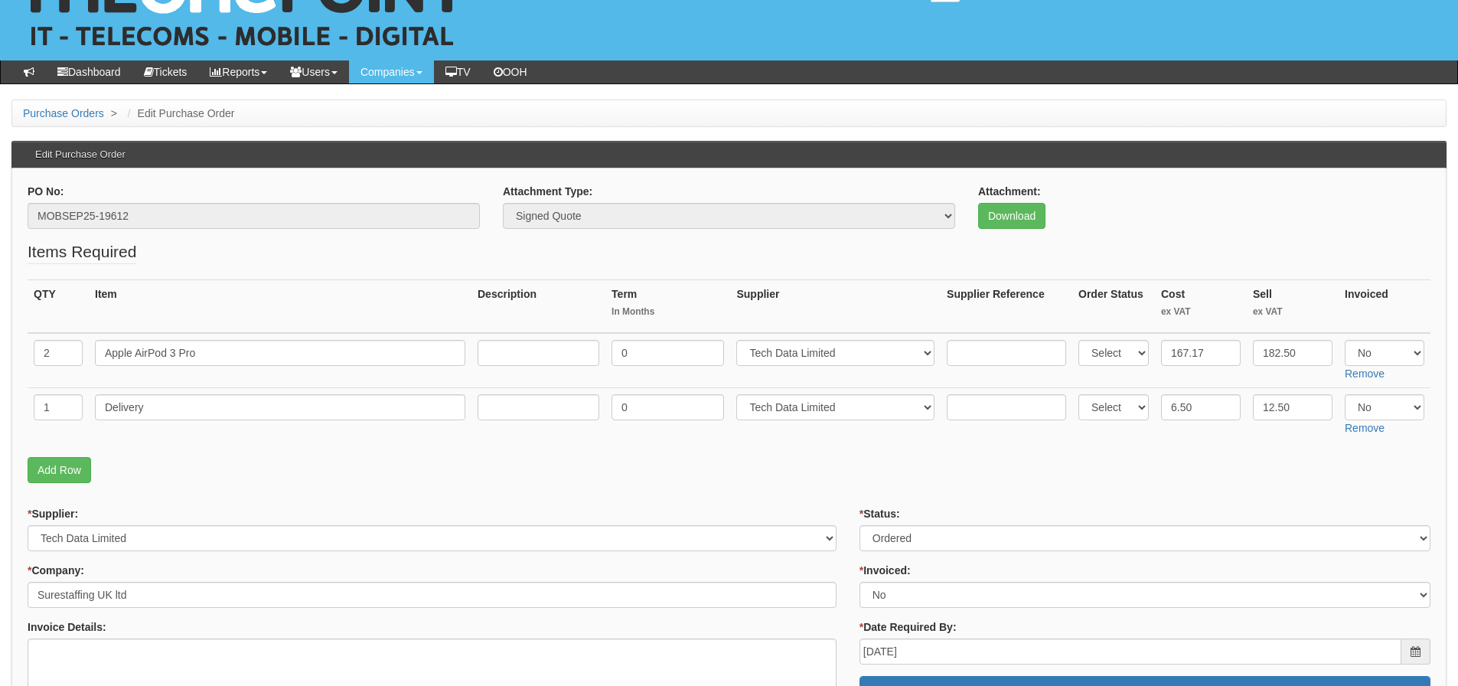
scroll to position [77, 0]
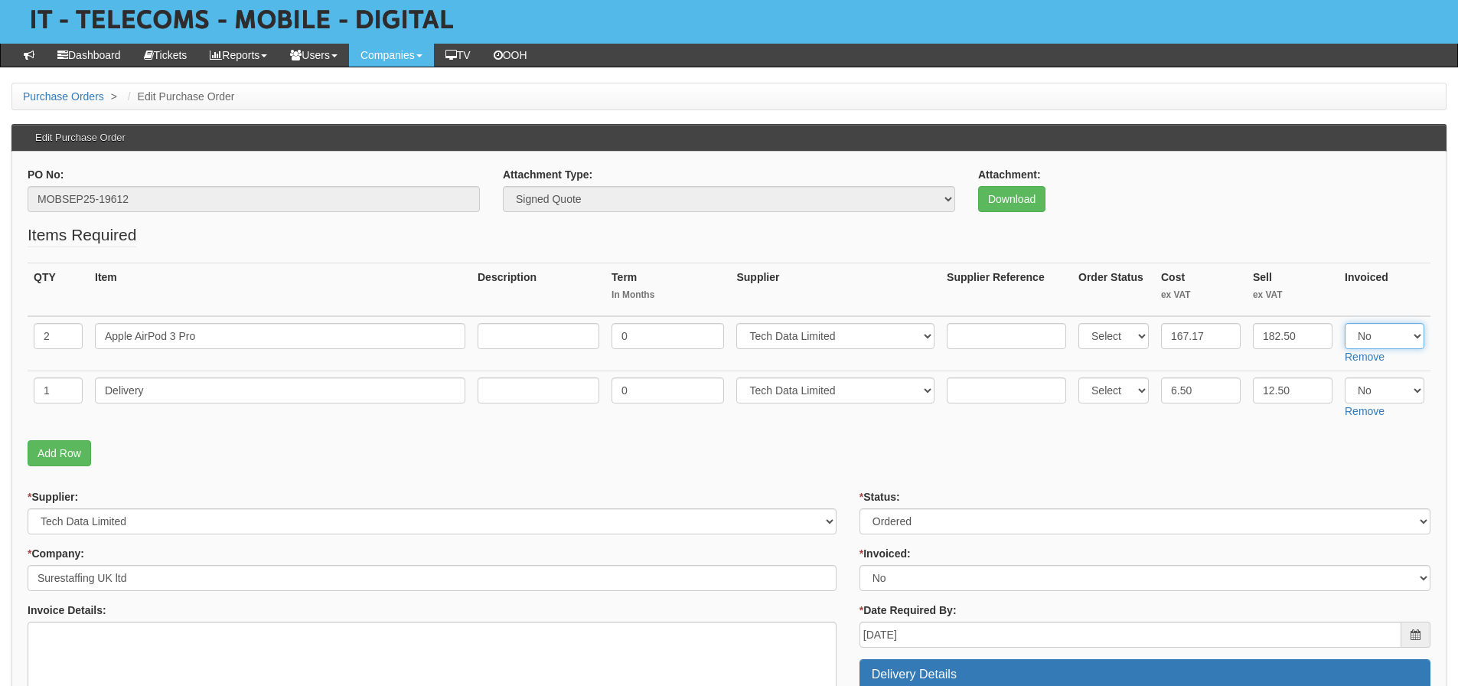
click at [1393, 332] on select "Select Yes No N/A" at bounding box center [1385, 336] width 80 height 26
select select "Yes"
click at [1345, 323] on select "Select Yes No N/A" at bounding box center [1385, 336] width 80 height 26
click at [1377, 392] on select "Select Yes No N/A" at bounding box center [1385, 390] width 80 height 26
select select "Yes"
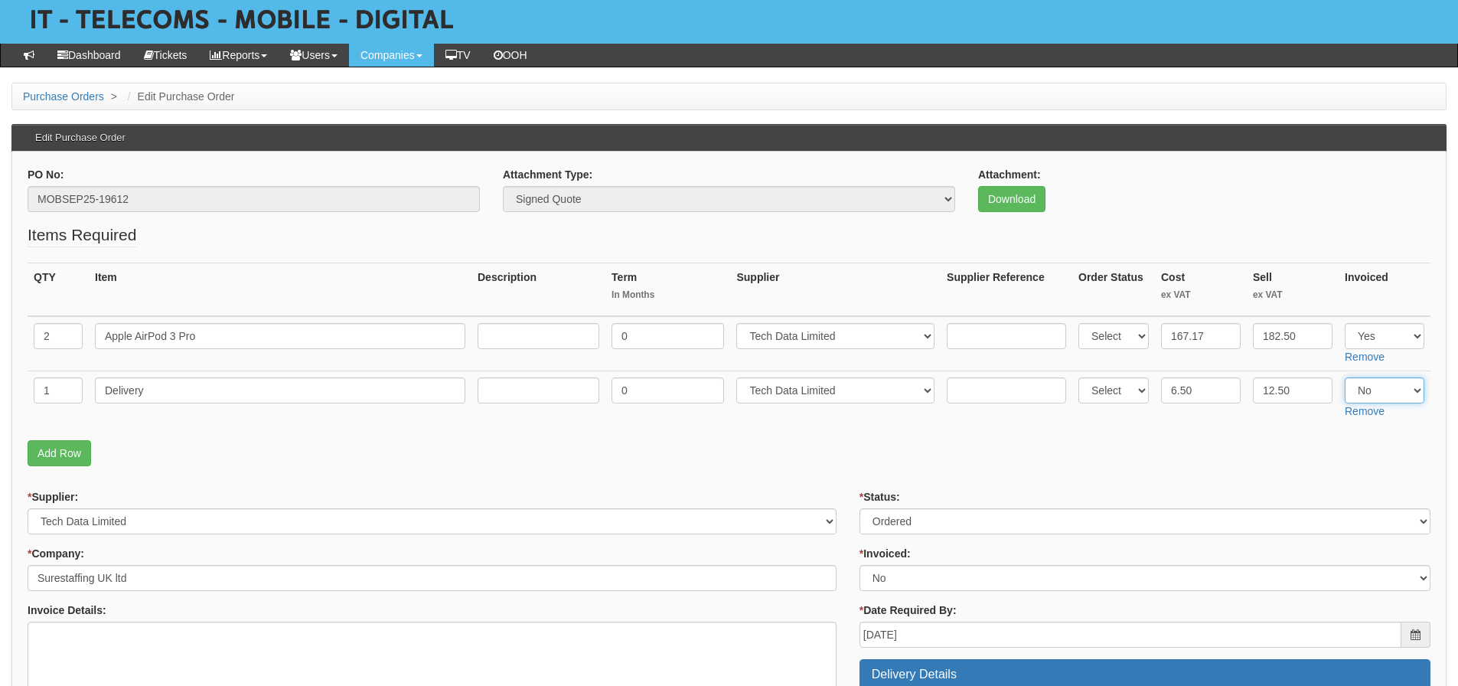
click at [1345, 377] on select "Select Yes No N/A" at bounding box center [1385, 390] width 80 height 26
click at [1350, 458] on p "Add Row" at bounding box center [729, 453] width 1403 height 26
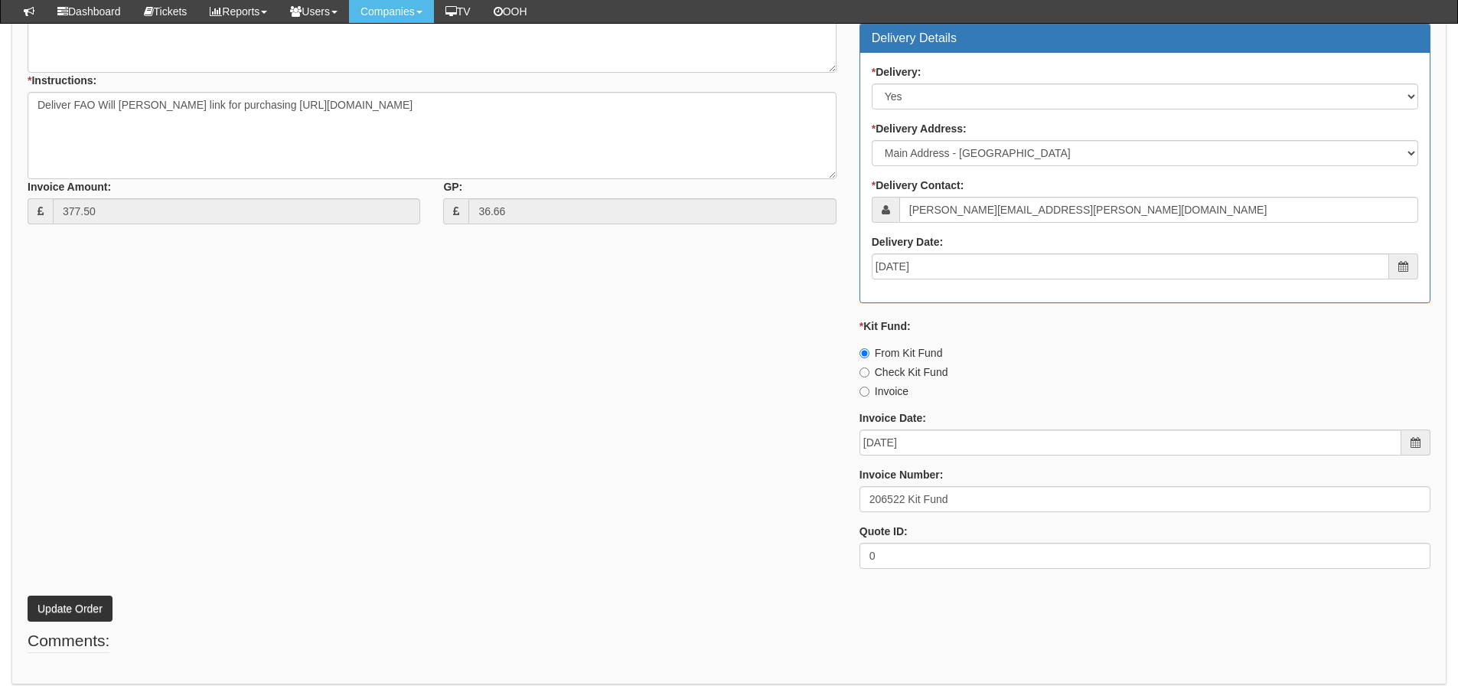
scroll to position [733, 0]
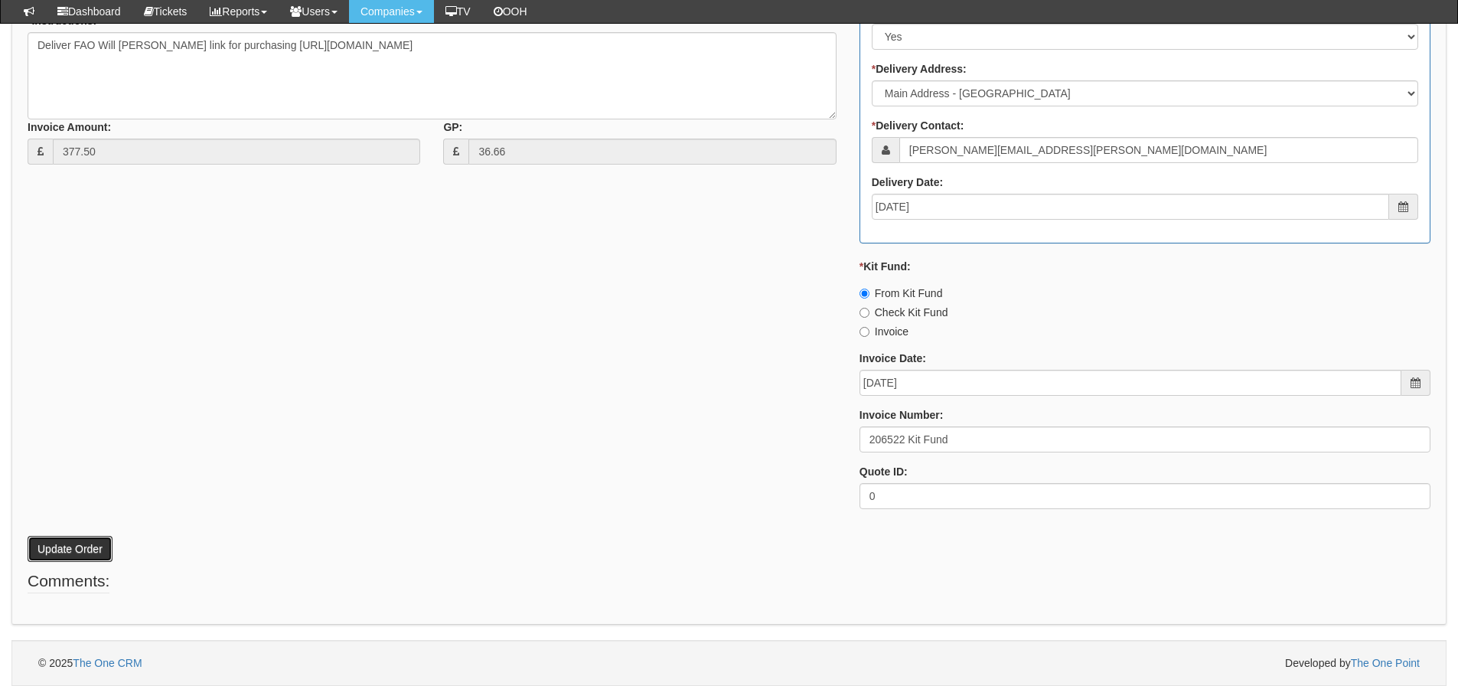
click at [57, 547] on button "Update Order" at bounding box center [70, 549] width 85 height 26
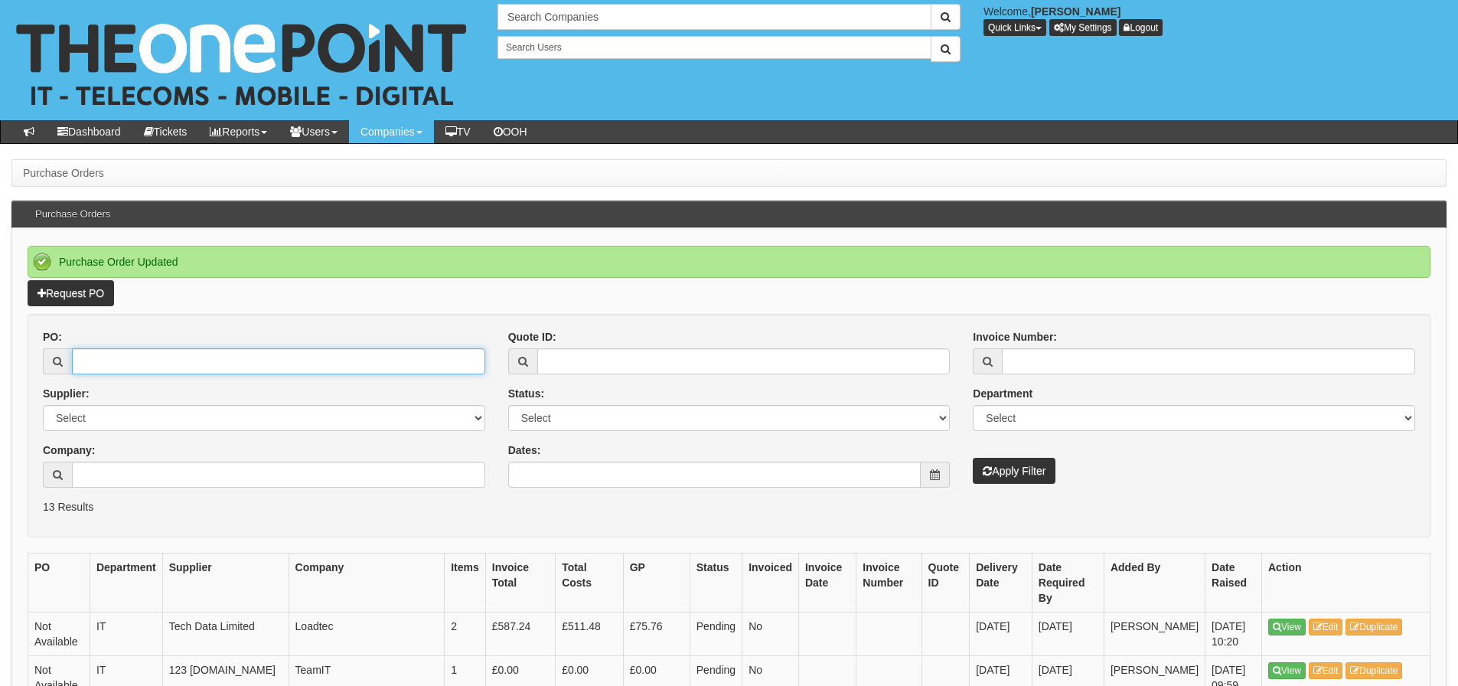
click at [204, 364] on input "PO:" at bounding box center [278, 361] width 413 height 26
type input "19467"
click at [973, 458] on button "Apply Filter" at bounding box center [1014, 471] width 83 height 26
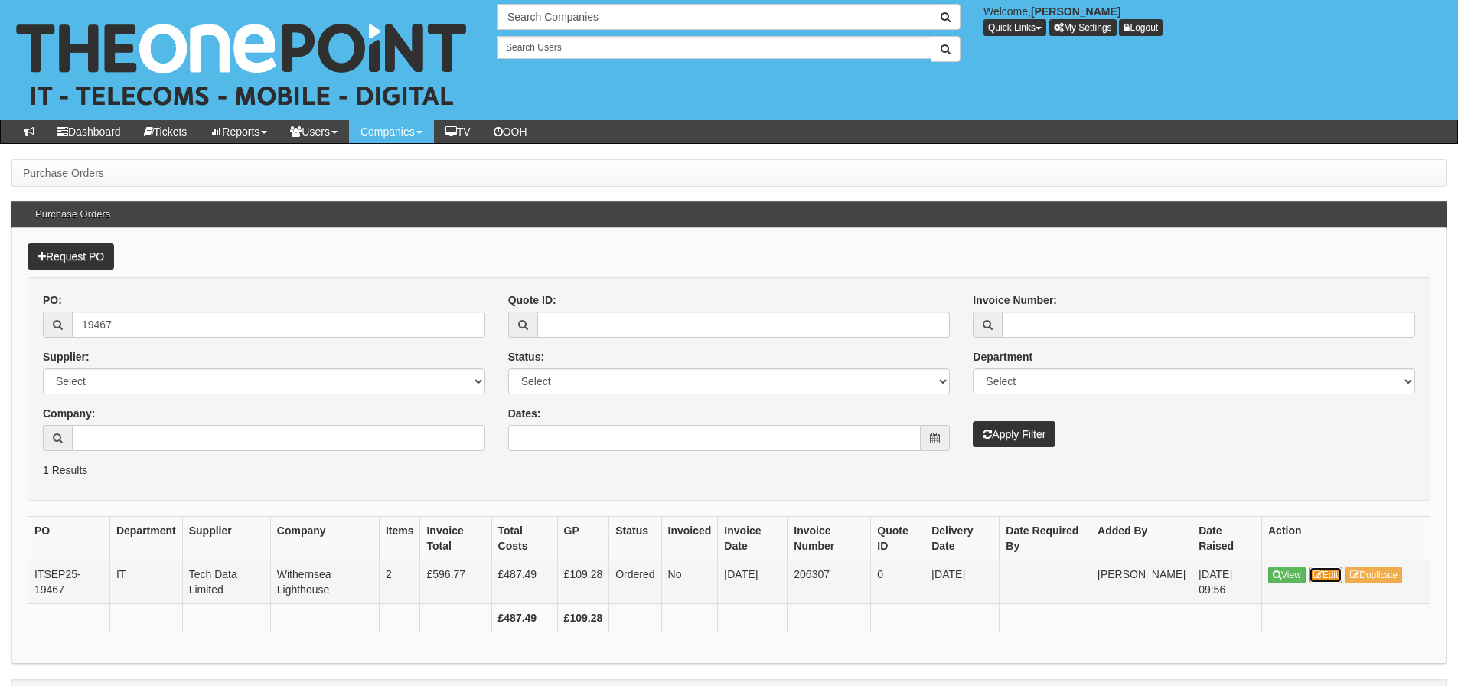
click at [1332, 567] on link "Edit" at bounding box center [1326, 574] width 34 height 17
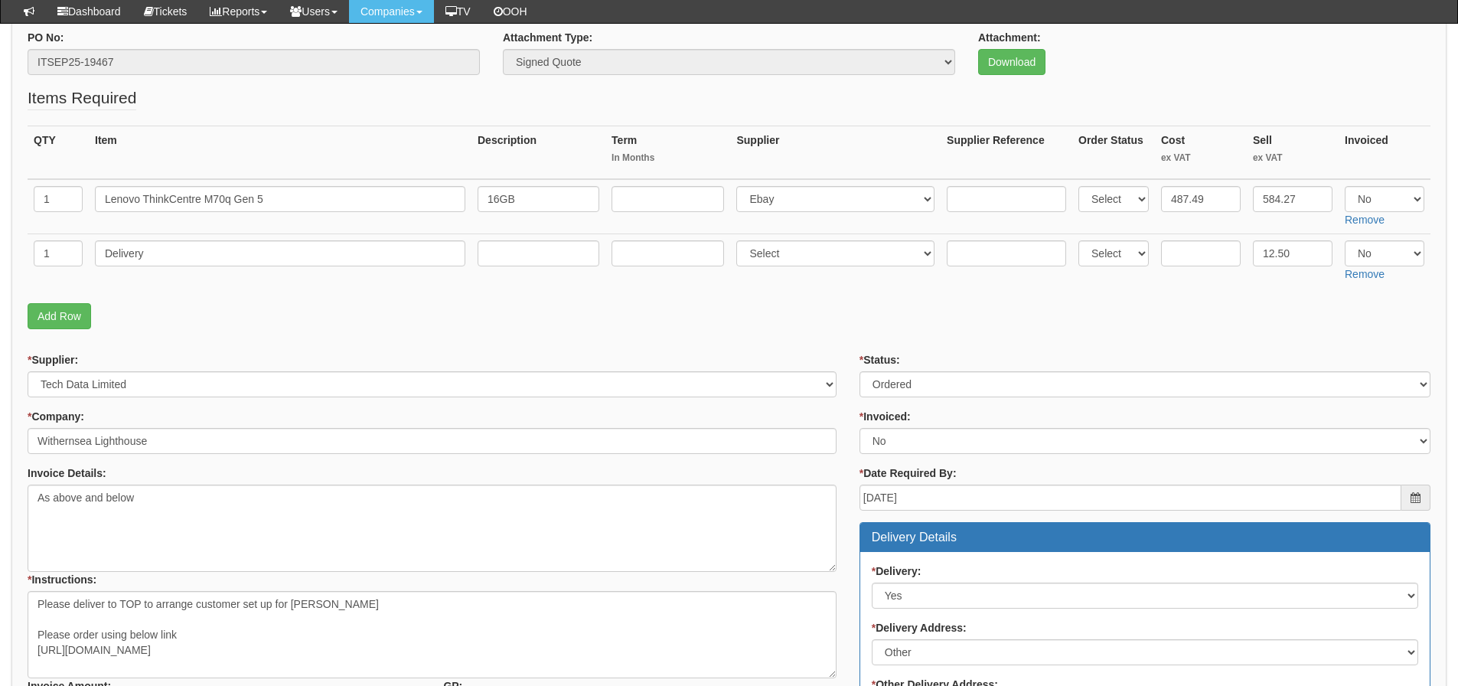
scroll to position [153, 0]
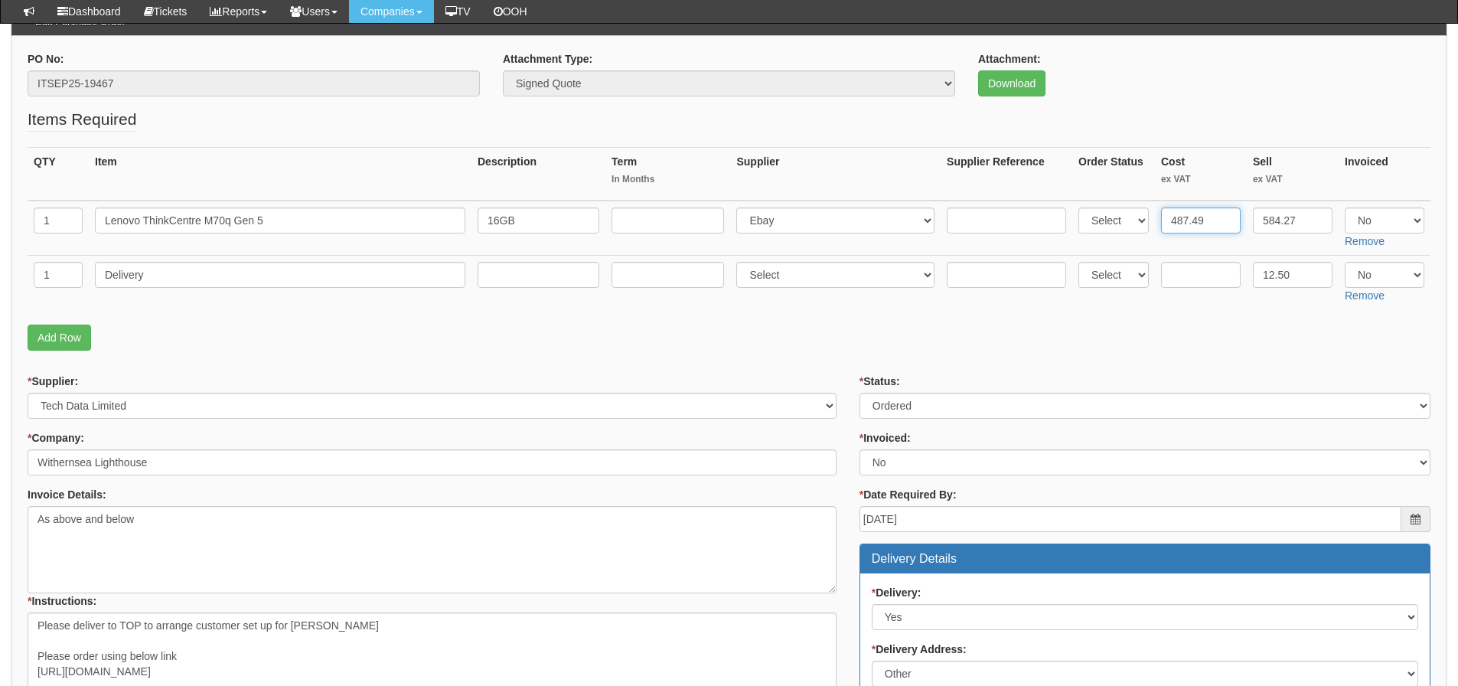
click at [1219, 228] on input "487.49" at bounding box center [1201, 220] width 80 height 26
type input "489.95"
click at [1214, 279] on input "text" at bounding box center [1201, 275] width 80 height 26
type input "4.95"
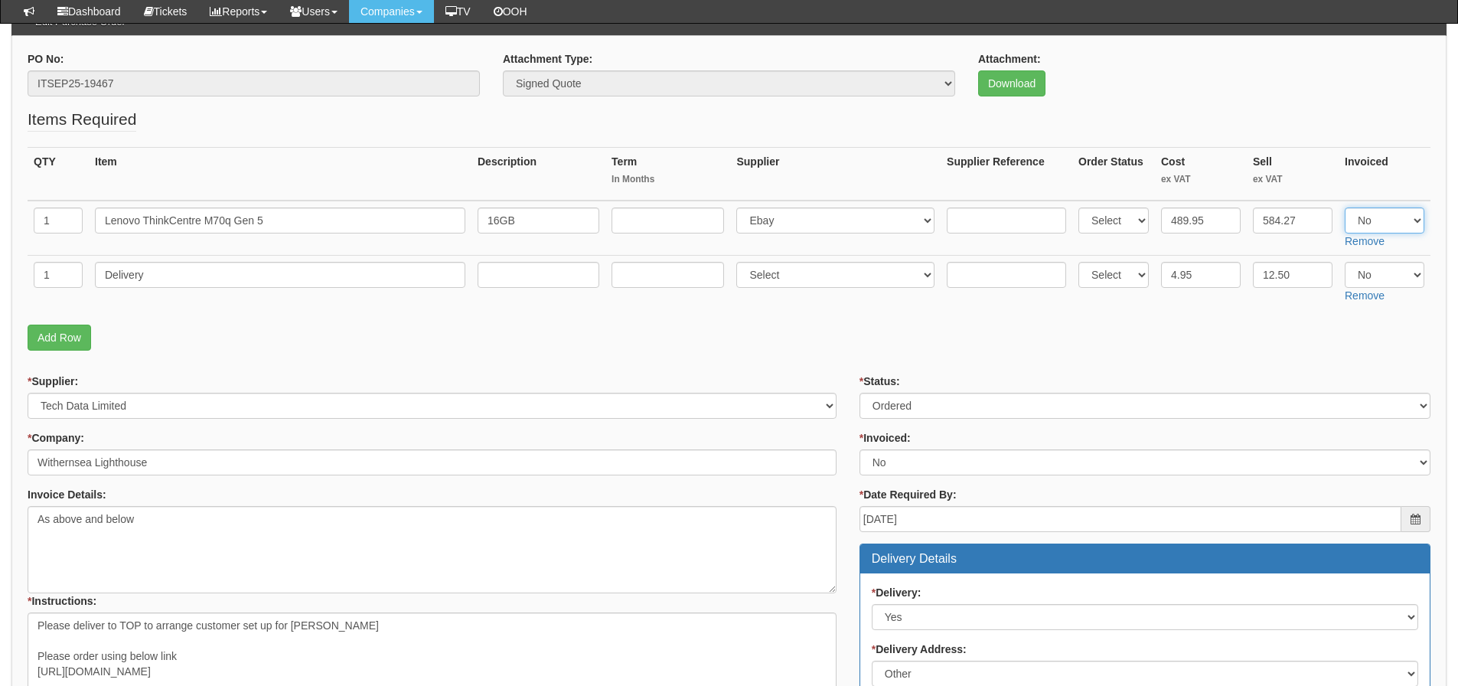
click at [1381, 221] on select "Select Yes No N/A" at bounding box center [1385, 220] width 80 height 26
click at [1345, 207] on select "Select Yes No N/A" at bounding box center [1385, 220] width 80 height 26
click at [1376, 225] on select "Select Yes No N/A" at bounding box center [1385, 220] width 80 height 26
select select "Yes"
click at [1345, 207] on select "Select Yes No N/A" at bounding box center [1385, 220] width 80 height 26
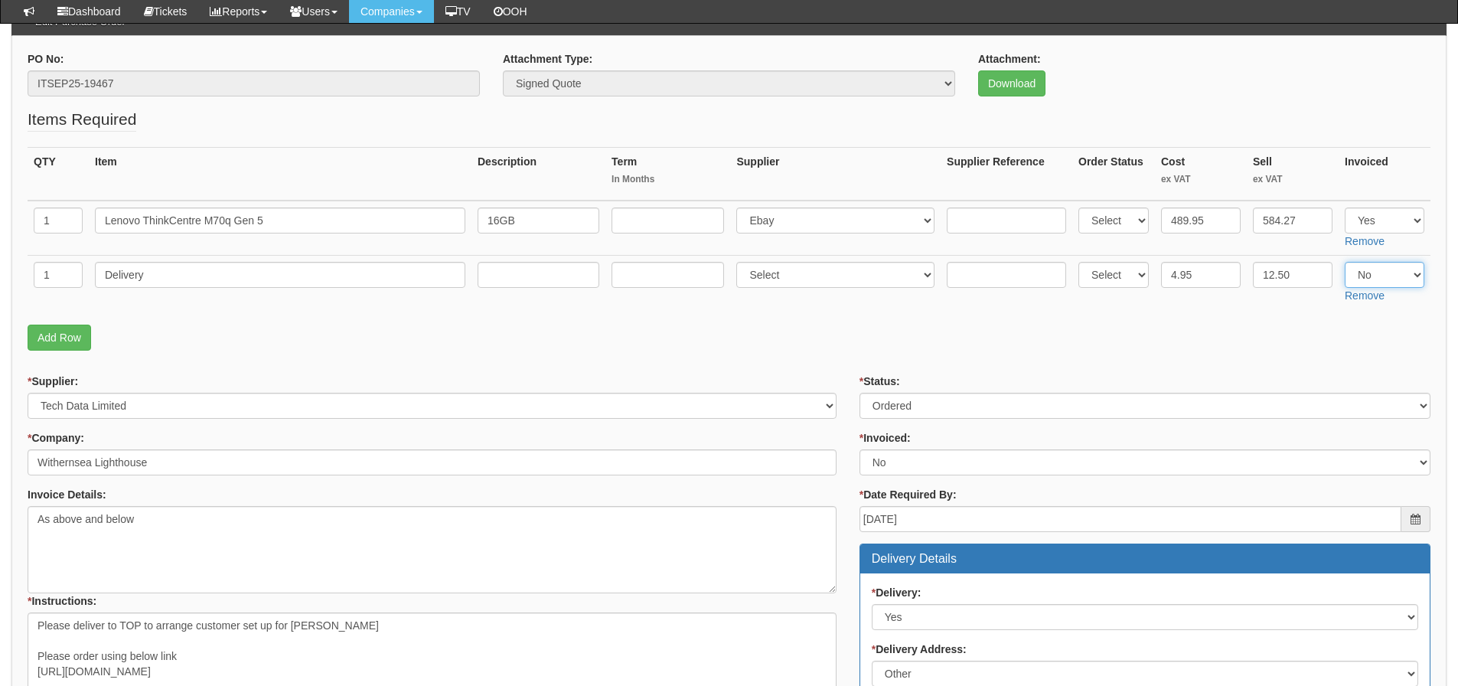
drag, startPoint x: 1375, startPoint y: 271, endPoint x: 1374, endPoint y: 286, distance: 15.3
click at [1375, 271] on select "Select Yes No N/A" at bounding box center [1385, 275] width 80 height 26
select select "Yes"
click at [1345, 262] on select "Select Yes No N/A" at bounding box center [1385, 275] width 80 height 26
click at [1319, 336] on p "Add Row" at bounding box center [729, 337] width 1403 height 26
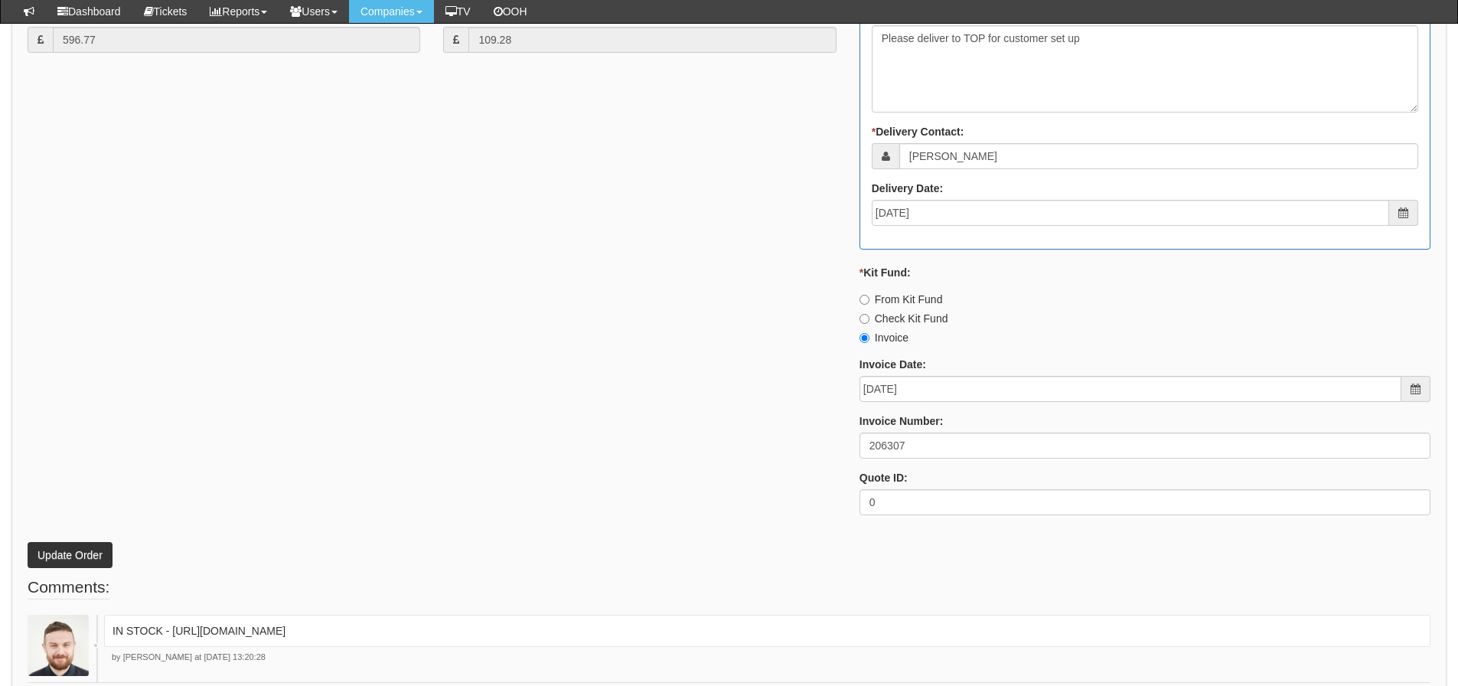
scroll to position [918, 0]
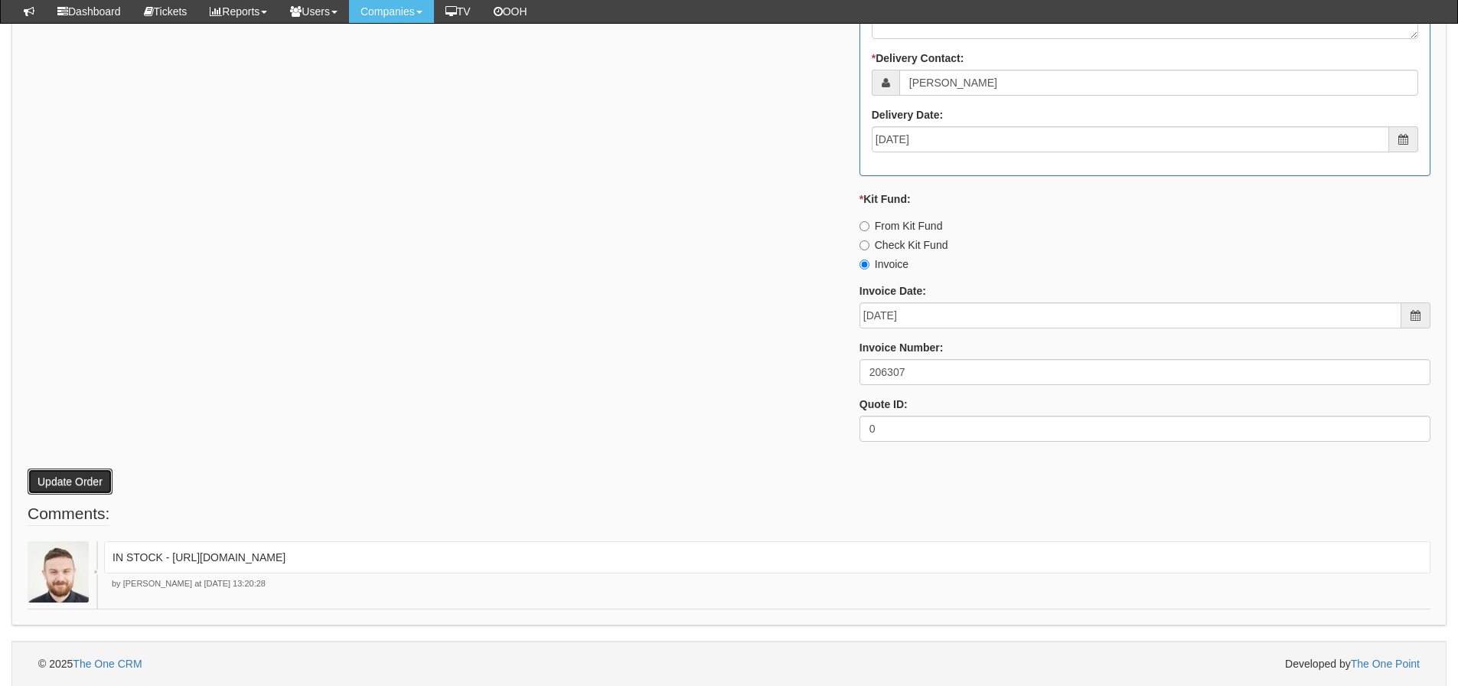
click at [96, 481] on button "Update Order" at bounding box center [70, 481] width 85 height 26
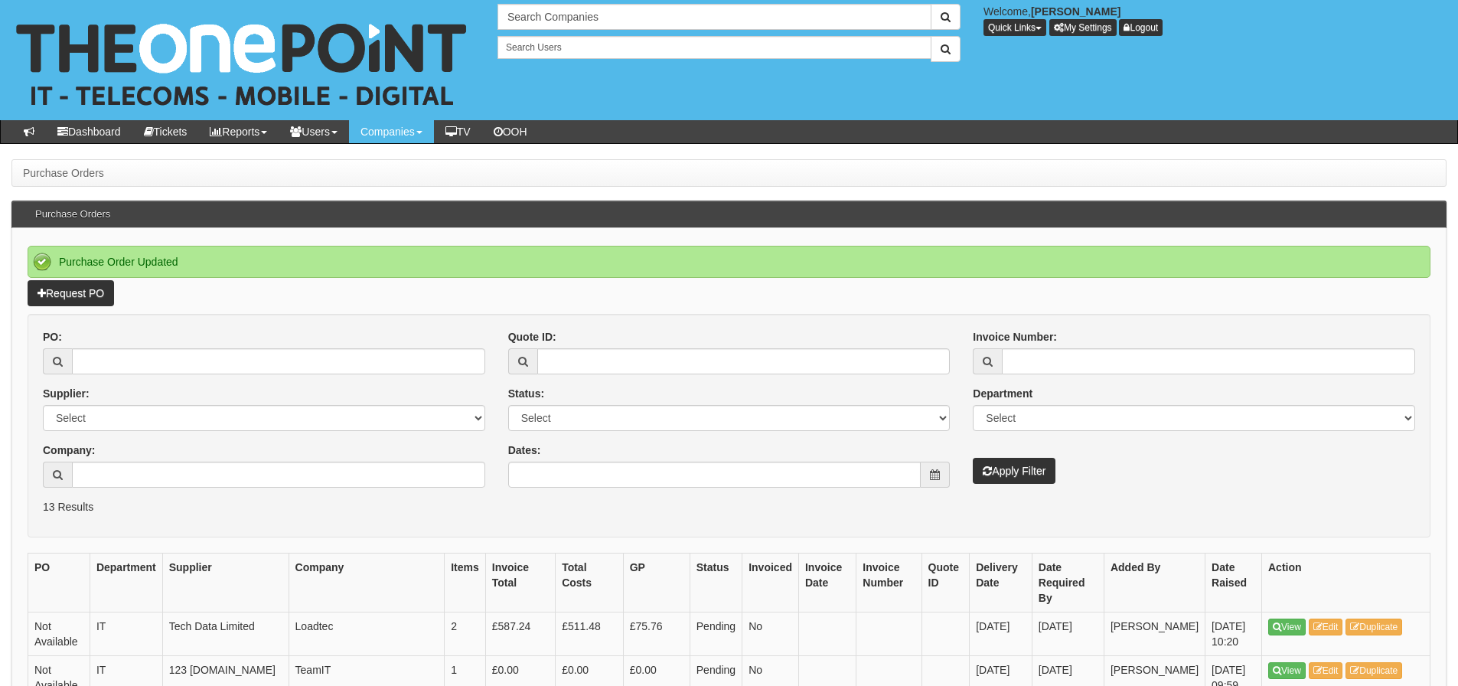
click at [244, 342] on div "PO:" at bounding box center [264, 351] width 442 height 45
drag, startPoint x: 230, startPoint y: 362, endPoint x: 236, endPoint y: 354, distance: 9.3
click at [231, 359] on input "PO:" at bounding box center [278, 361] width 413 height 26
type input "19674"
click at [973, 458] on button "Apply Filter" at bounding box center [1014, 471] width 83 height 26
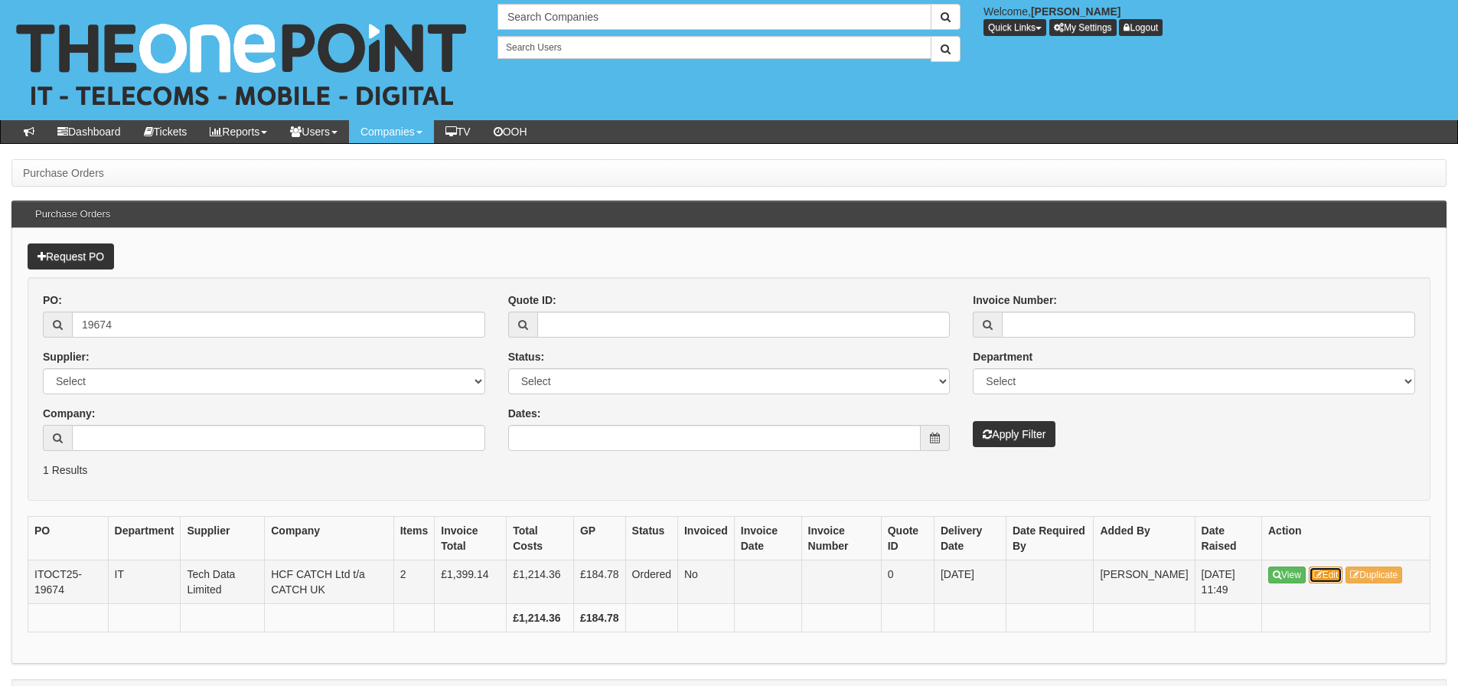
click at [1315, 569] on link "Edit" at bounding box center [1326, 574] width 34 height 17
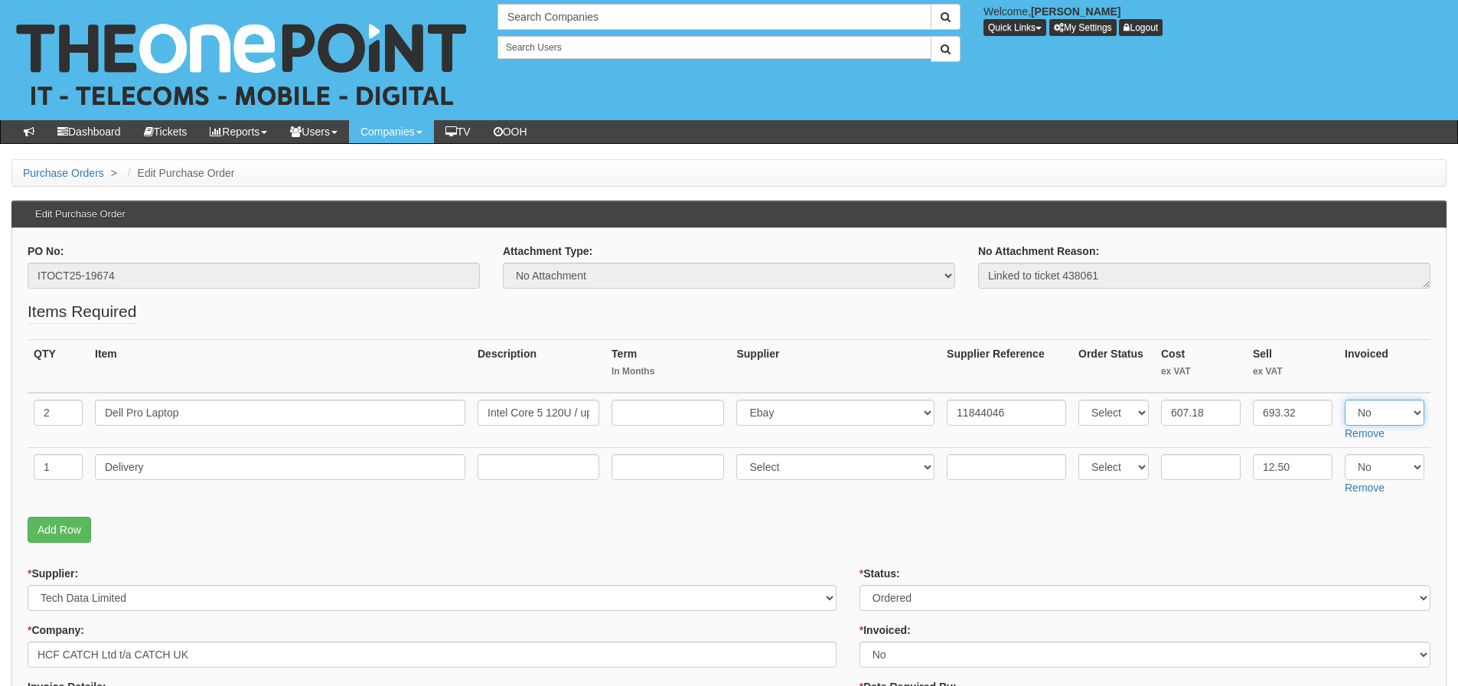
drag, startPoint x: 1370, startPoint y: 416, endPoint x: 1368, endPoint y: 424, distance: 8.6
click at [1370, 416] on select "Select Yes No N/A" at bounding box center [1385, 412] width 80 height 26
select select "Yes"
click at [1345, 399] on select "Select Yes No N/A" at bounding box center [1385, 412] width 80 height 26
click at [1365, 461] on select "Select Yes No N/A" at bounding box center [1385, 467] width 80 height 26
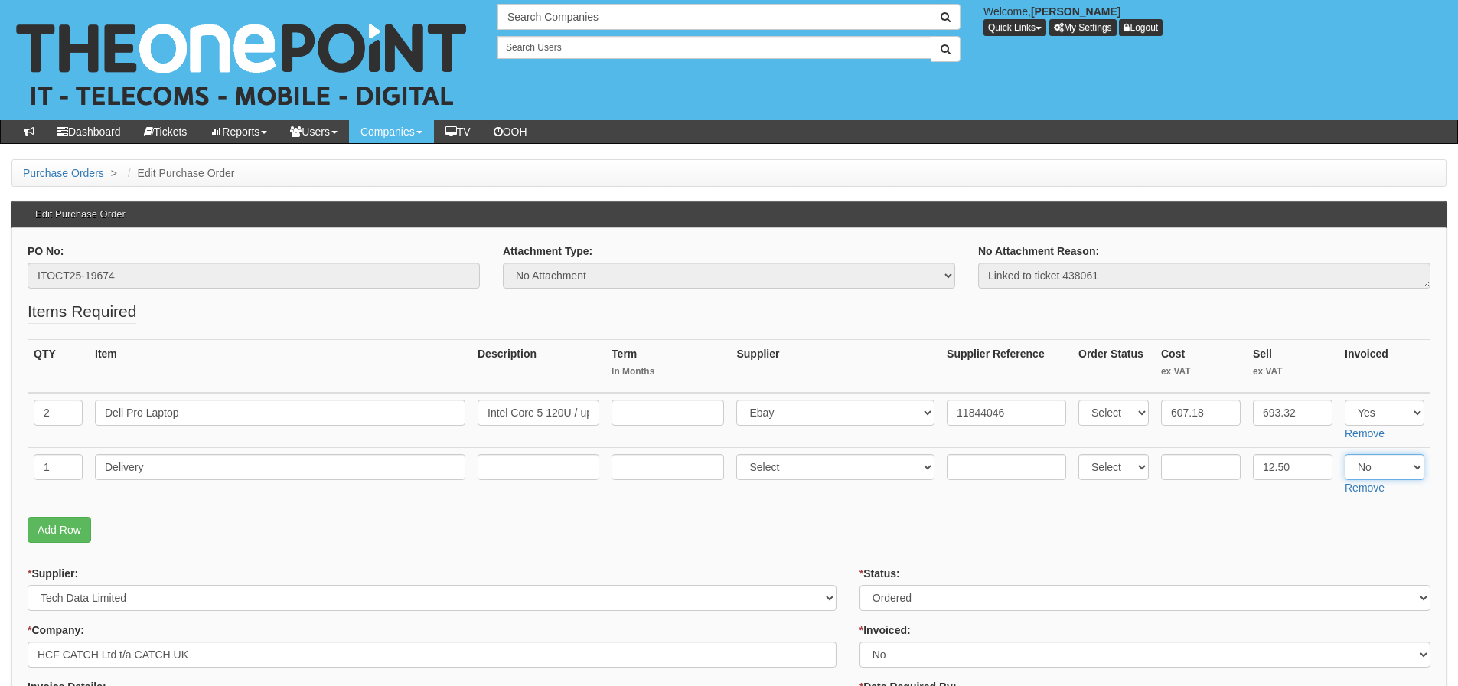
select select "Yes"
click at [1345, 454] on select "Select Yes No N/A" at bounding box center [1385, 467] width 80 height 26
click at [1117, 510] on fieldset "Items Required QTY Item Description Term In Months Supplier Supplier Reference …" at bounding box center [729, 425] width 1403 height 250
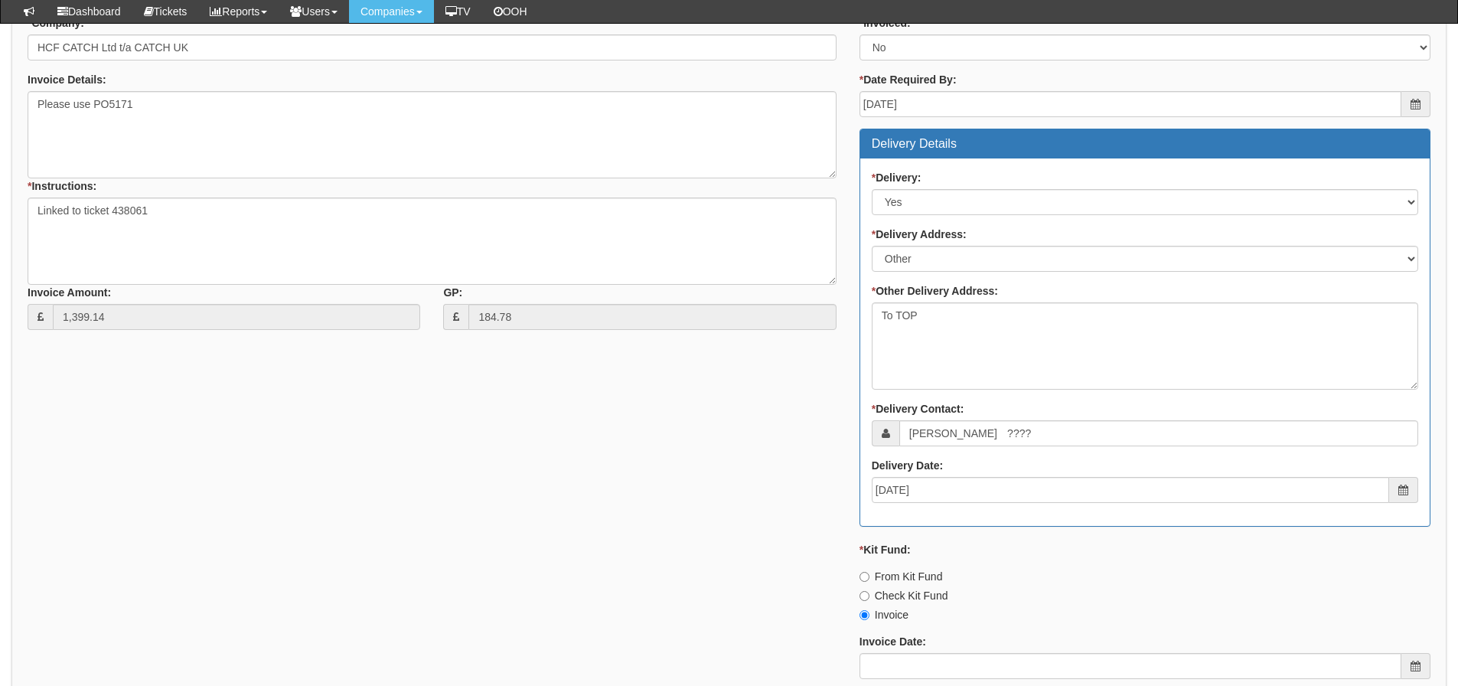
scroll to position [765, 0]
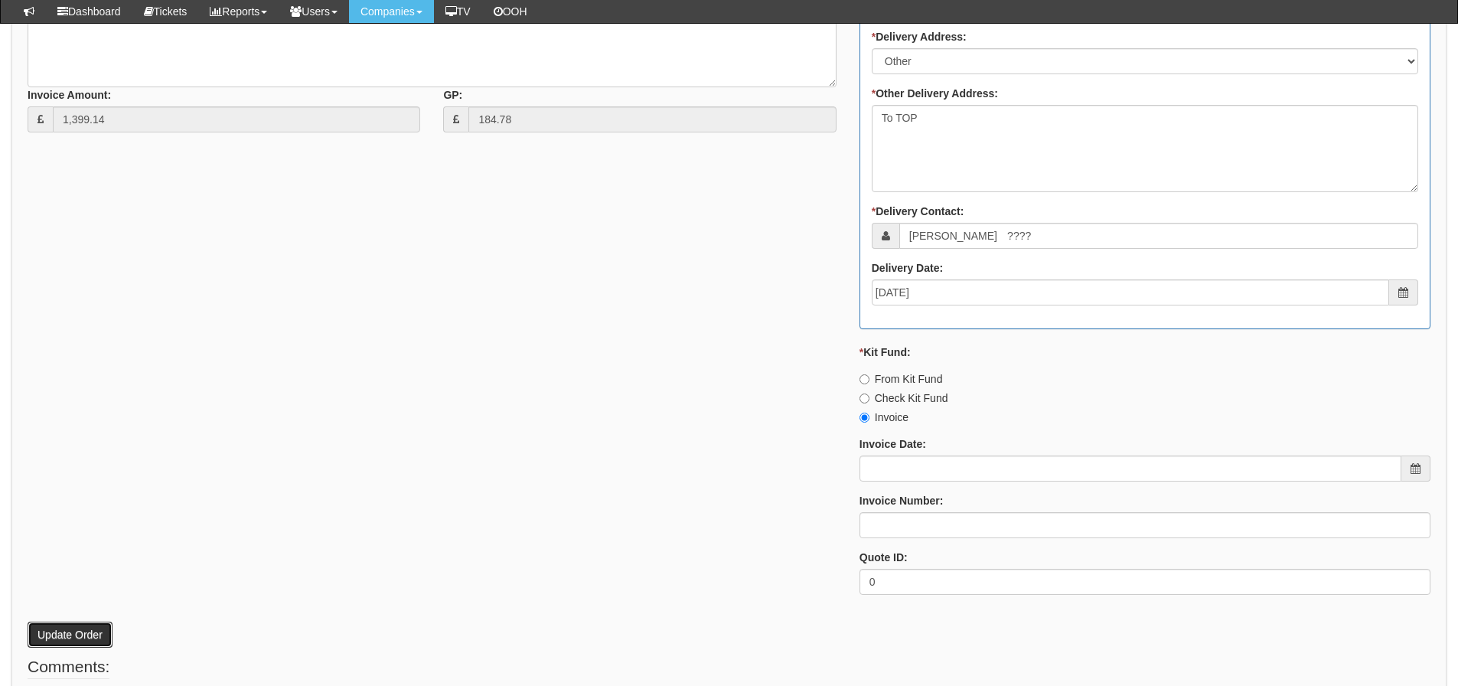
click at [39, 635] on button "Update Order" at bounding box center [70, 634] width 85 height 26
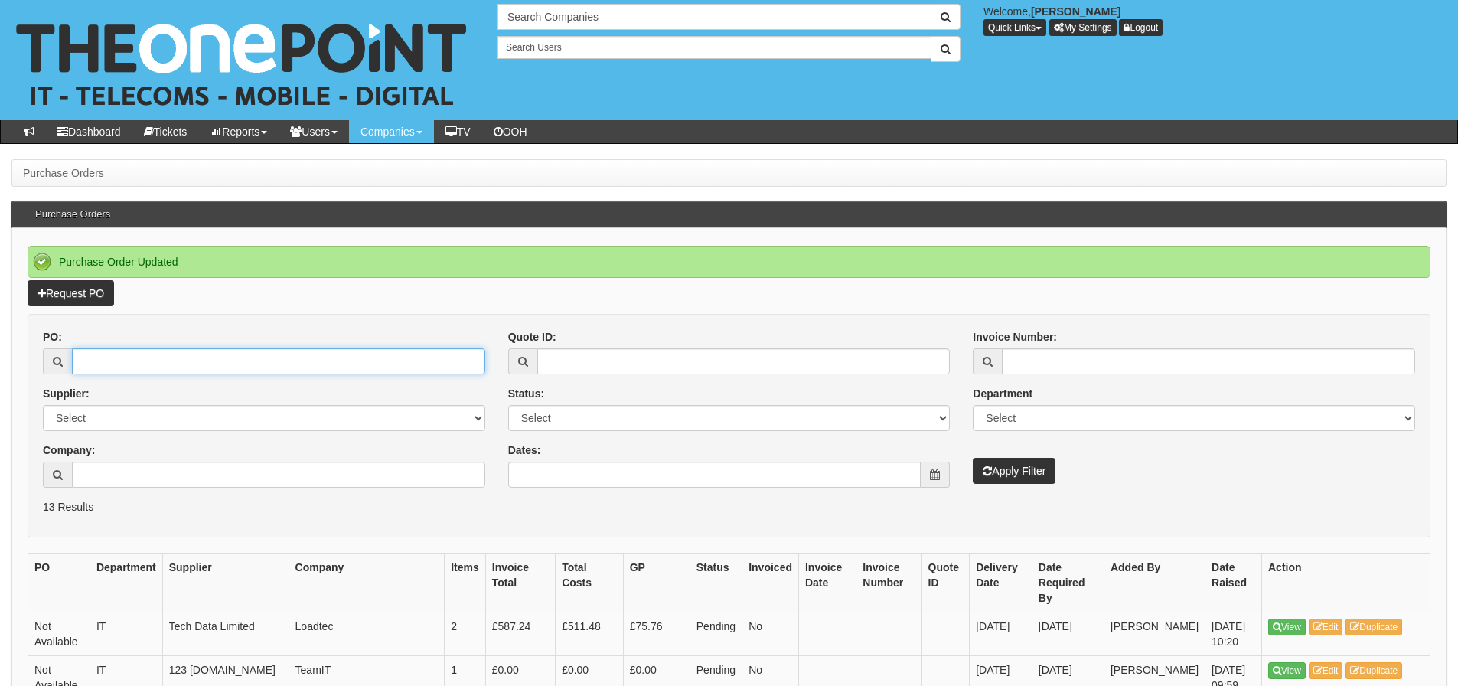
click at [143, 359] on input "PO:" at bounding box center [278, 361] width 413 height 26
type input "19610"
click at [973, 458] on button "Apply Filter" at bounding box center [1014, 471] width 83 height 26
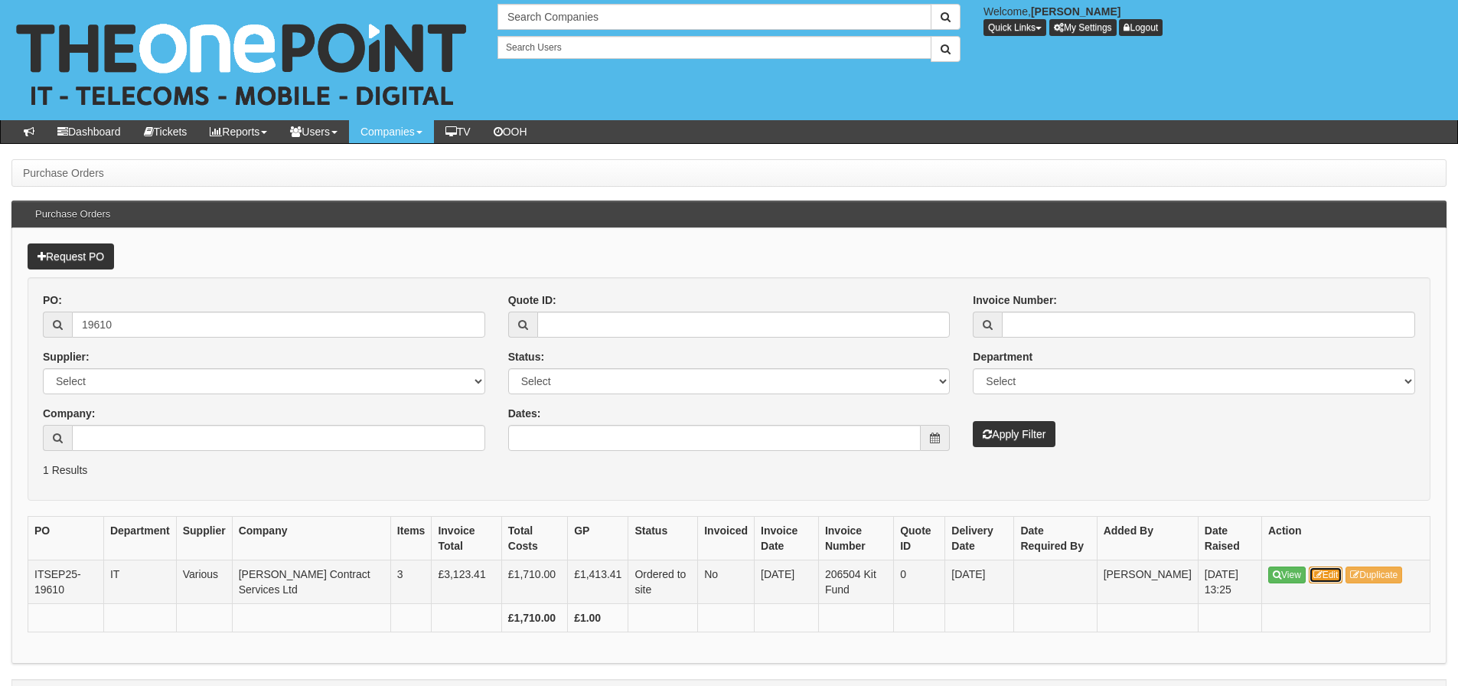
click at [1332, 575] on link "Edit" at bounding box center [1326, 574] width 34 height 17
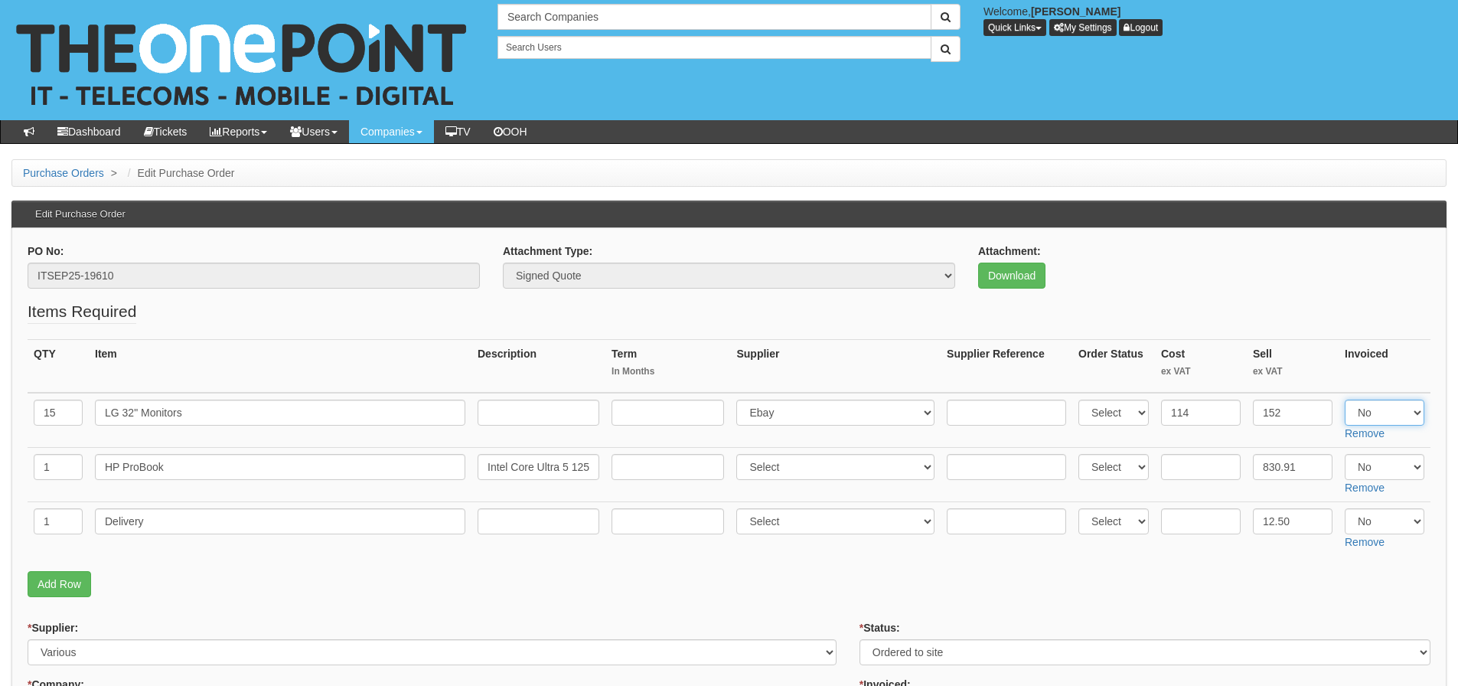
click at [1360, 413] on select "Select Yes No N/A" at bounding box center [1385, 412] width 80 height 26
select select "Yes"
click at [1345, 399] on select "Select Yes No N/A" at bounding box center [1385, 412] width 80 height 26
click at [1184, 522] on input "text" at bounding box center [1201, 521] width 80 height 26
type input "3"
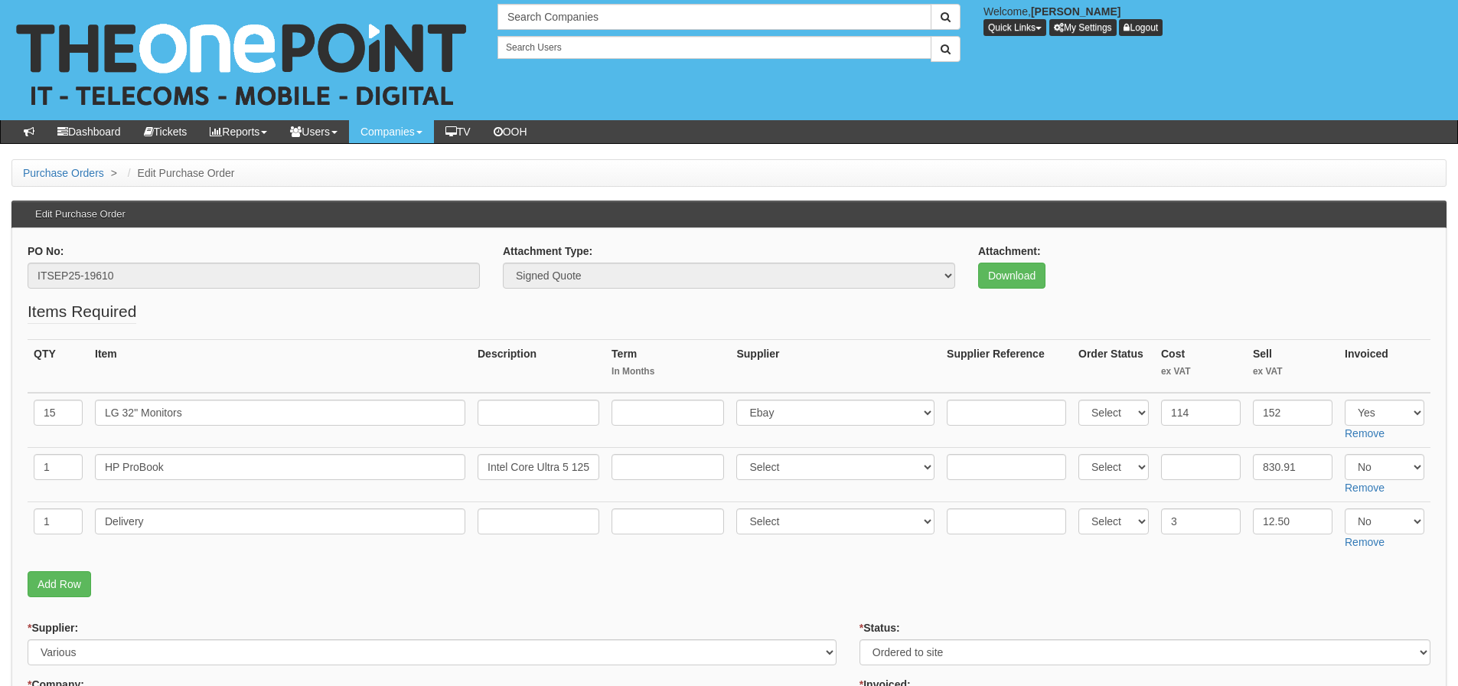
click at [1184, 584] on p "Add Row" at bounding box center [729, 584] width 1403 height 26
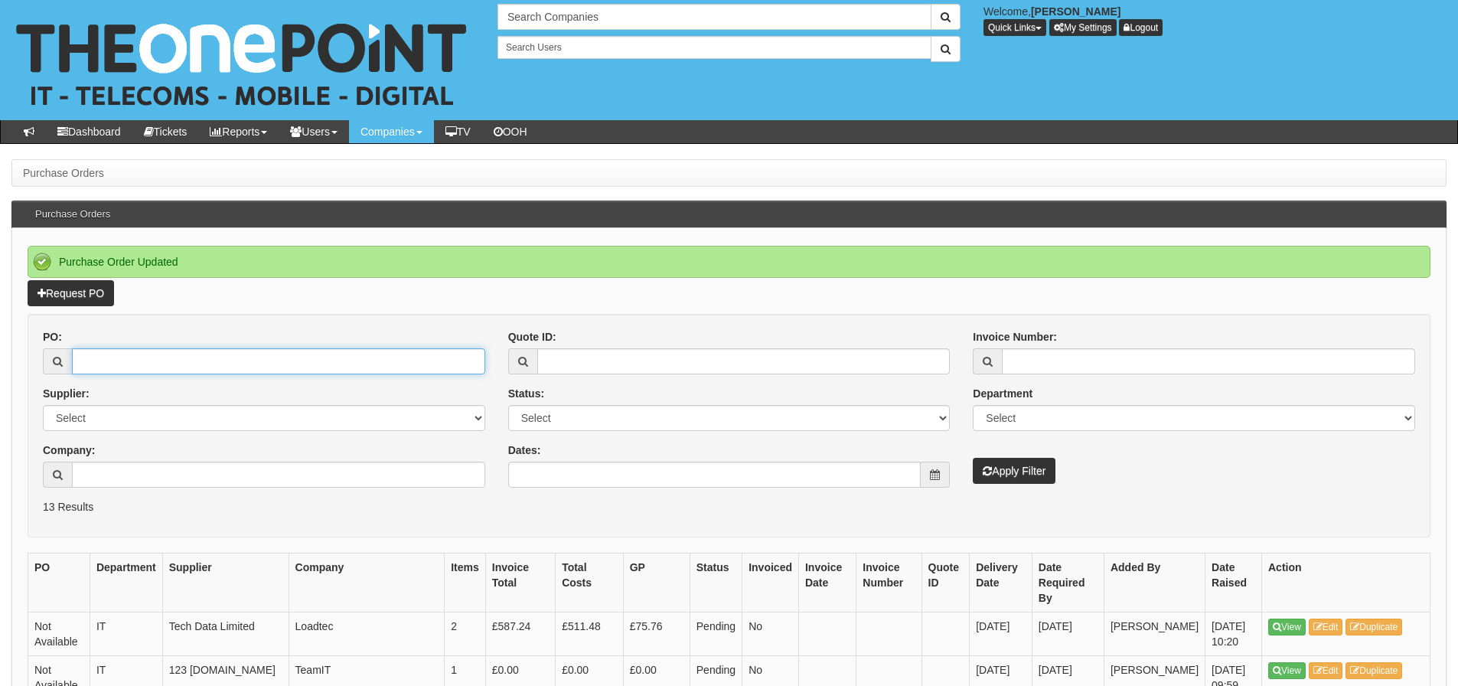
click at [119, 370] on input "PO:" at bounding box center [278, 361] width 413 height 26
type input "19666"
click at [973, 458] on button "Apply Filter" at bounding box center [1014, 471] width 83 height 26
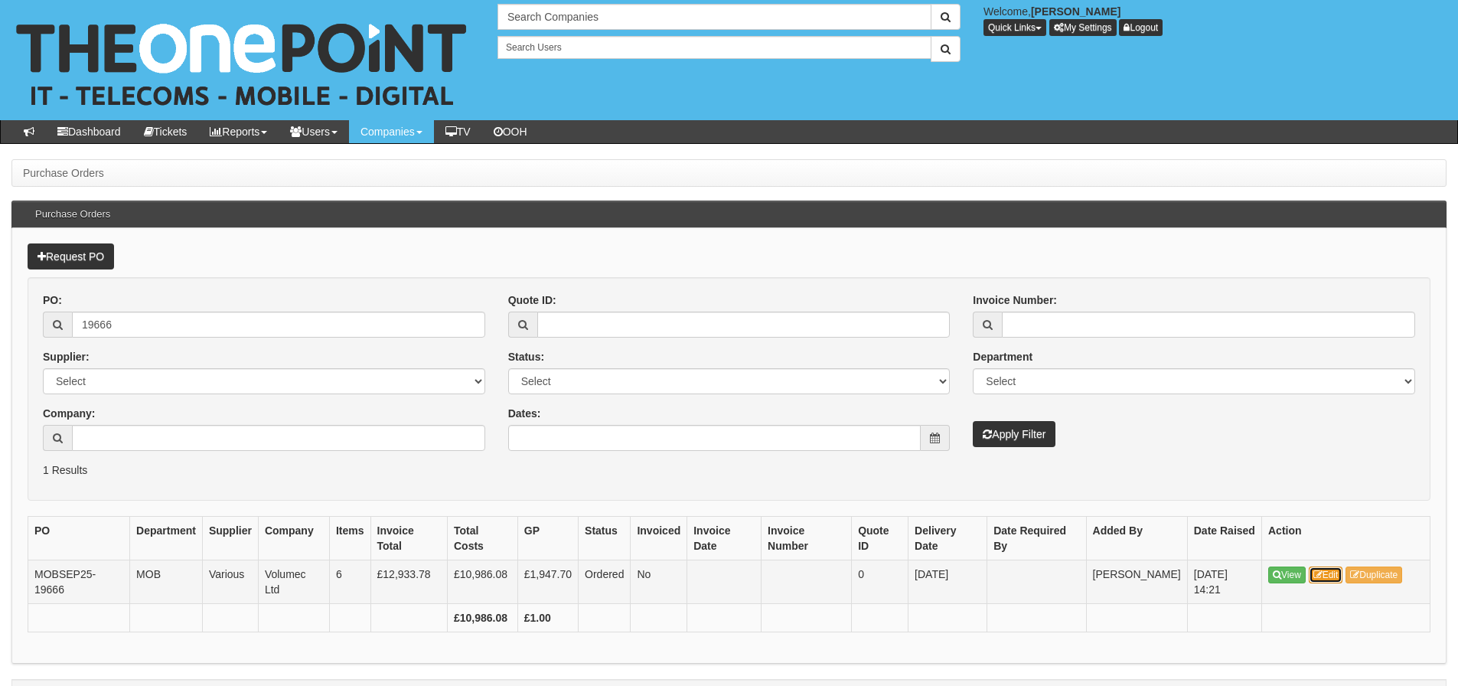
click at [1315, 577] on icon at bounding box center [1317, 574] width 9 height 9
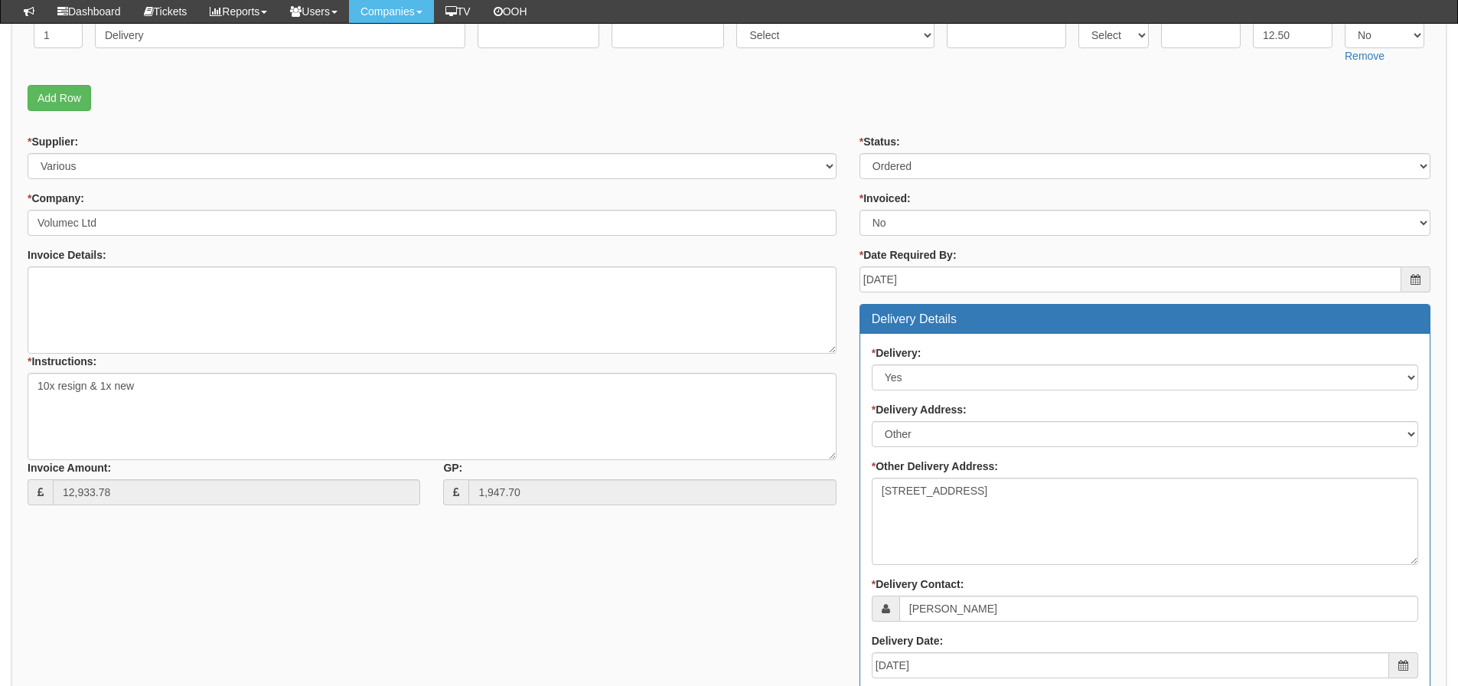
scroll to position [601, 0]
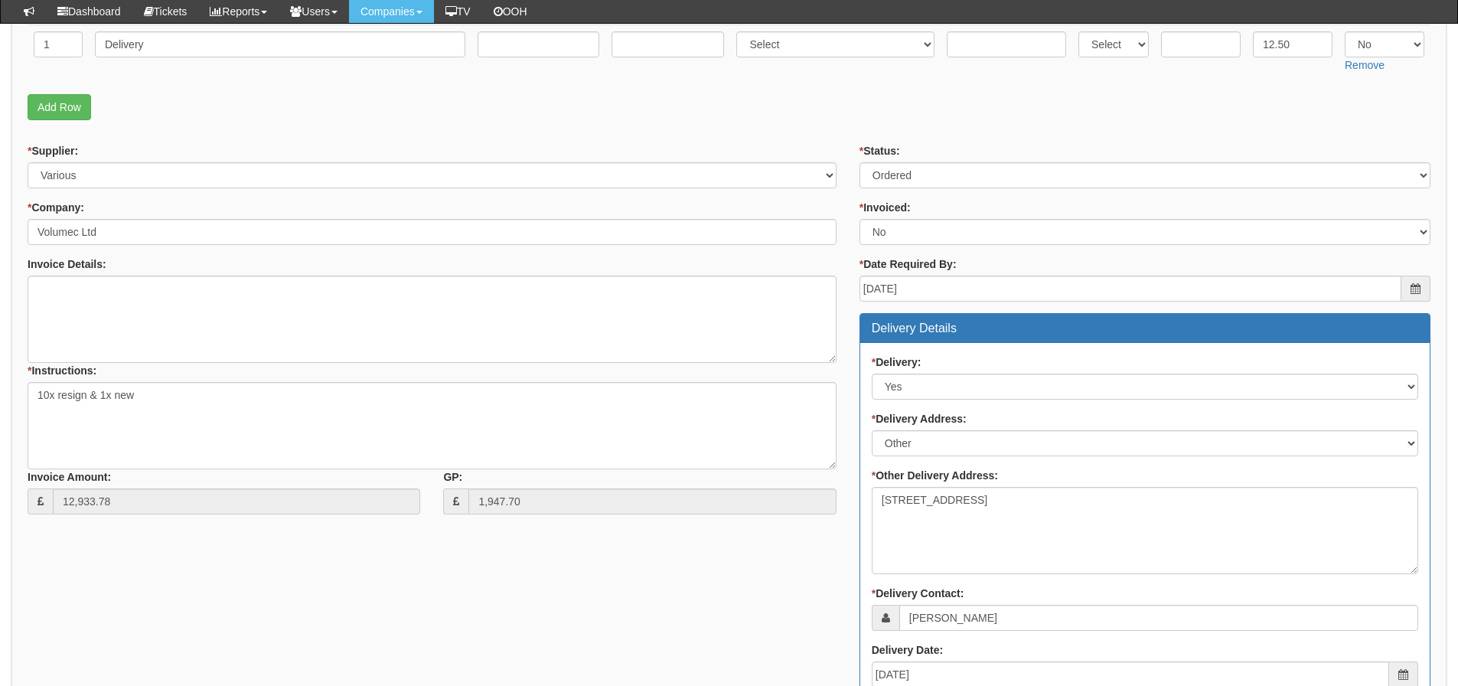
click at [259, 629] on div "* Supplier: Select 123 [DOMAIN_NAME] 1Password 3 4Gon [PERSON_NAME] Electric Lt…" at bounding box center [729, 566] width 1426 height 846
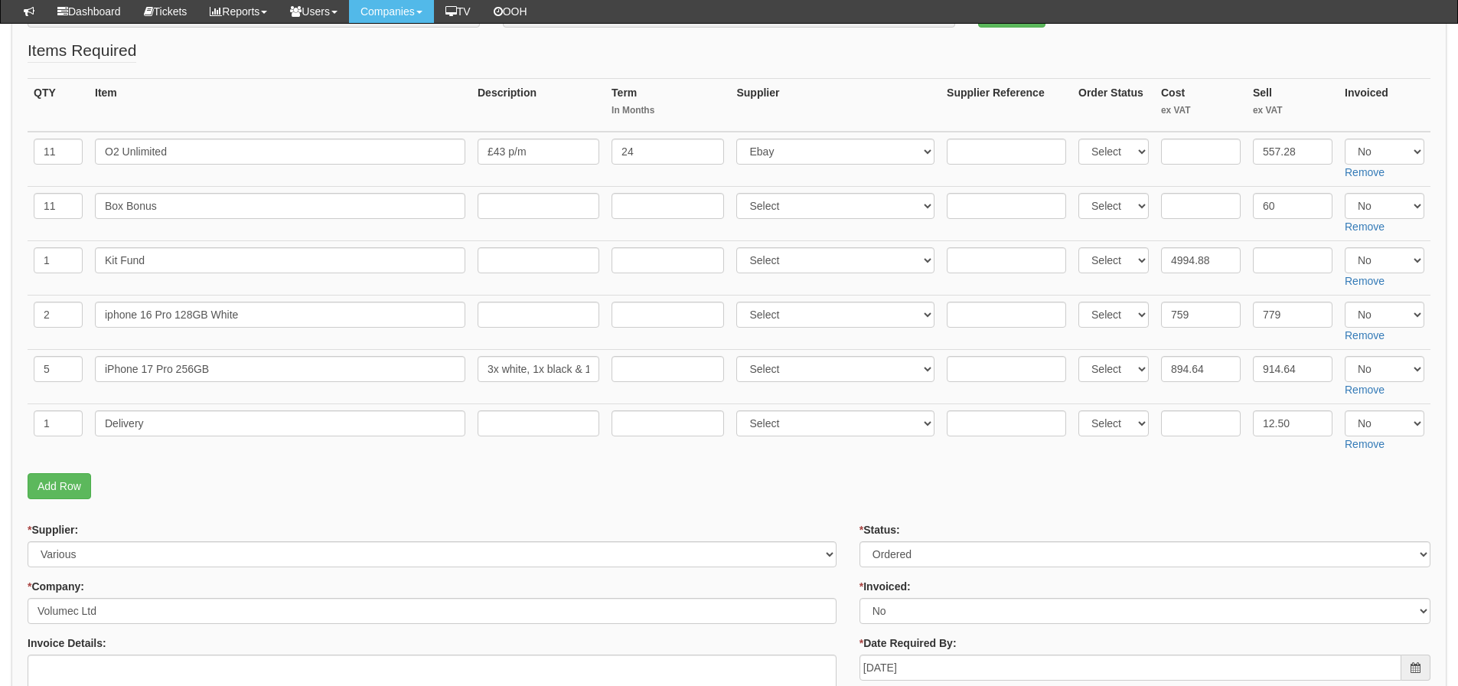
scroll to position [218, 0]
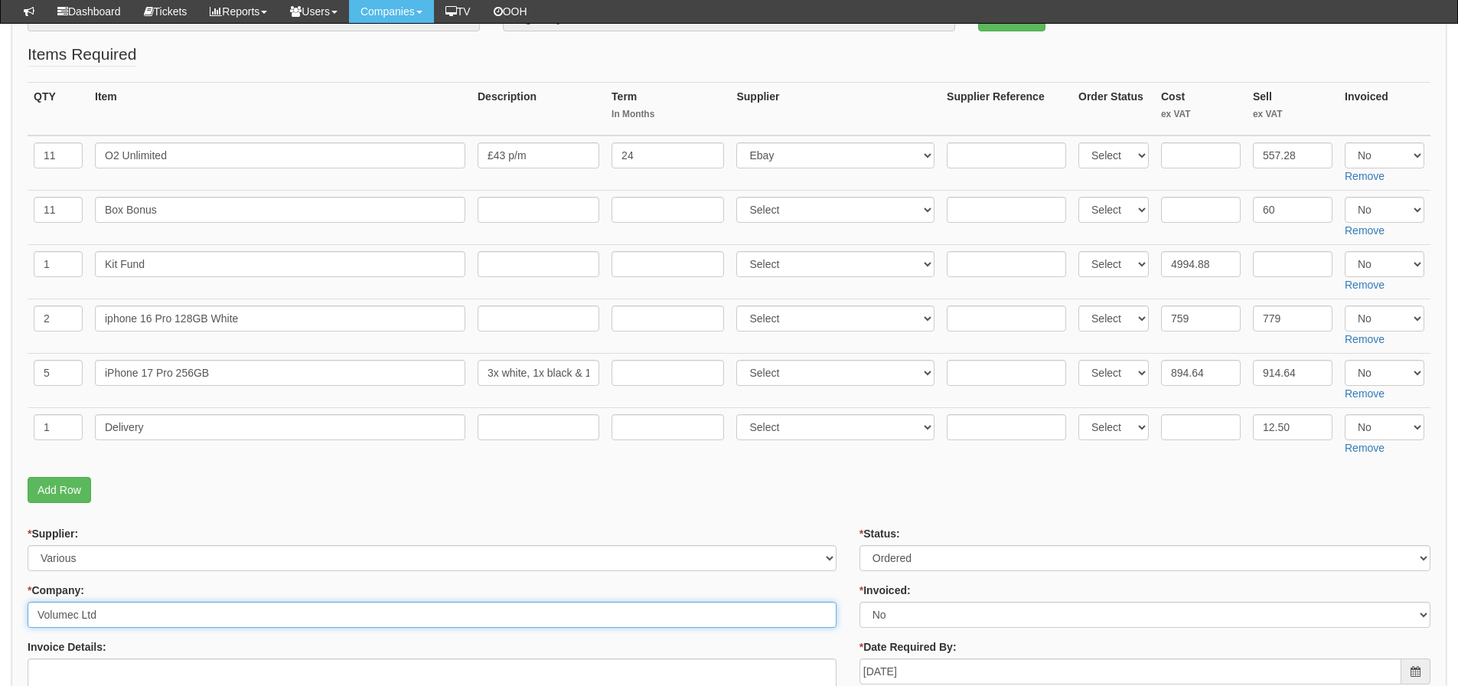
drag, startPoint x: 80, startPoint y: 615, endPoint x: 29, endPoint y: 594, distance: 54.9
click at [29, 594] on div "* Company: Volumec Ltd" at bounding box center [432, 604] width 809 height 45
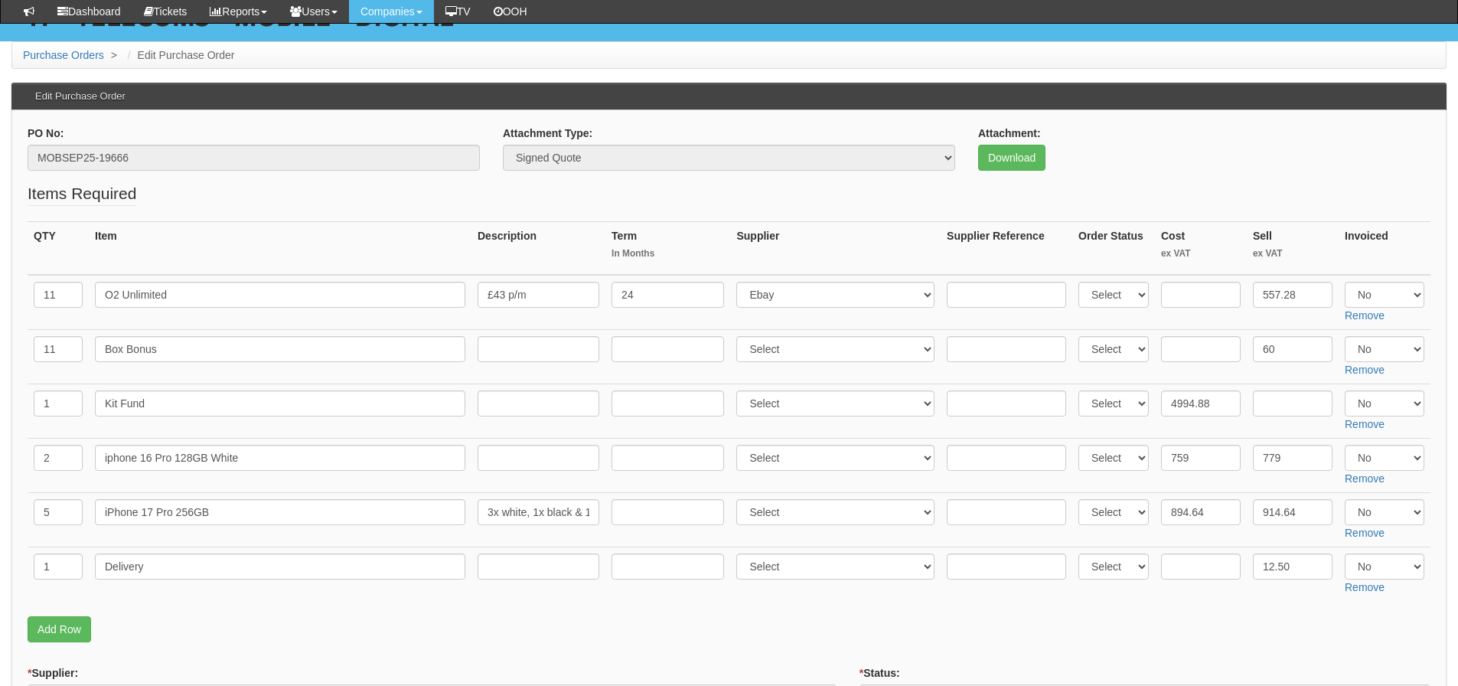
scroll to position [65, 0]
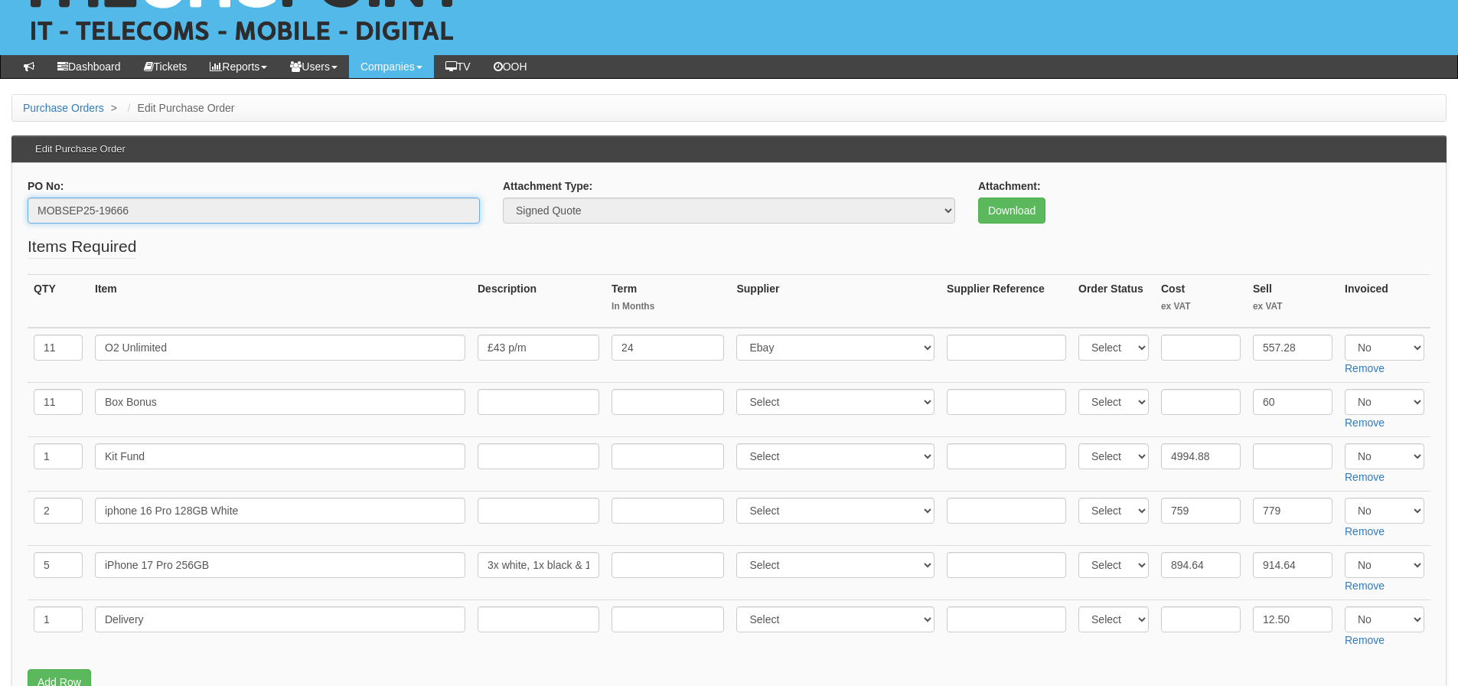
drag, startPoint x: 249, startPoint y: 206, endPoint x: 31, endPoint y: 221, distance: 217.9
click at [31, 221] on input "MOBSEP25-19666" at bounding box center [254, 210] width 452 height 26
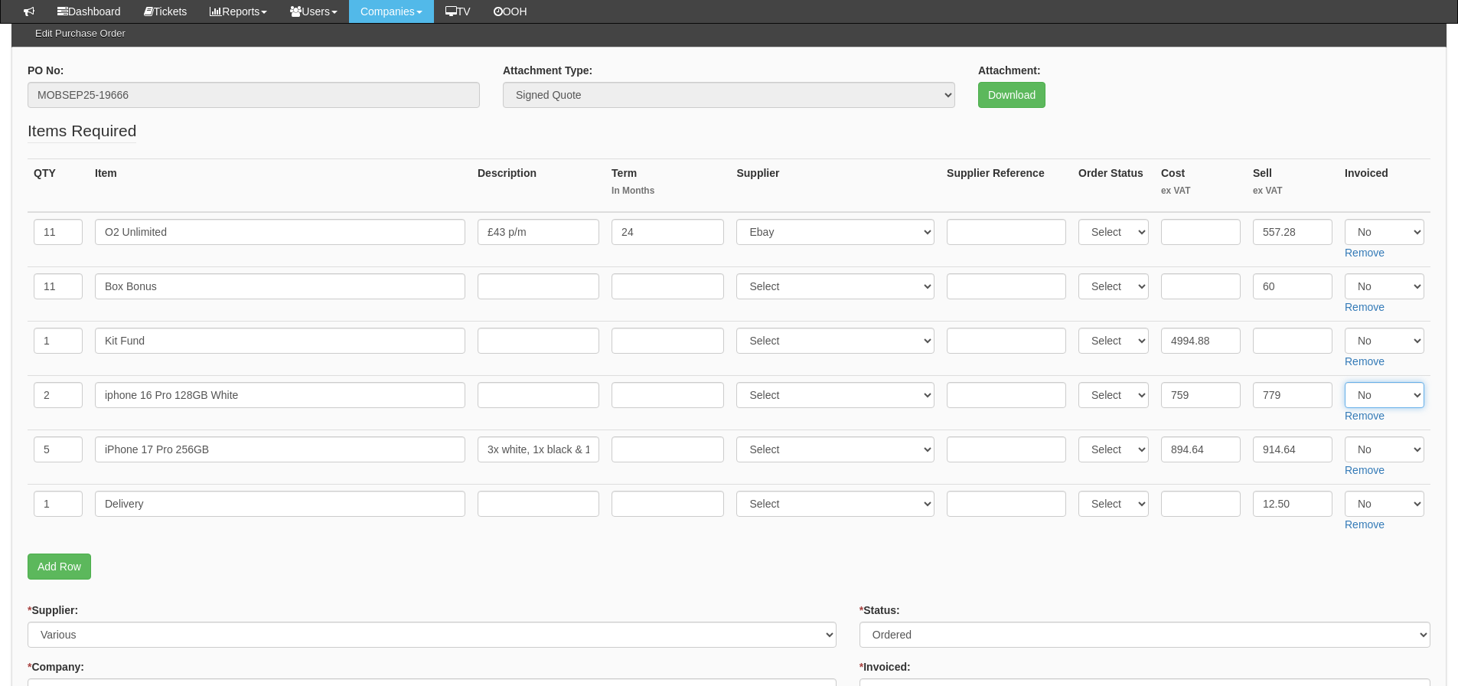
drag, startPoint x: 1384, startPoint y: 393, endPoint x: 1382, endPoint y: 402, distance: 8.6
click at [1384, 393] on select "Select Yes No N/A" at bounding box center [1385, 395] width 80 height 26
select select "Yes"
click at [1345, 382] on select "Select Yes No N/A" at bounding box center [1385, 395] width 80 height 26
click at [1382, 453] on select "Select Yes No N/A" at bounding box center [1385, 449] width 80 height 26
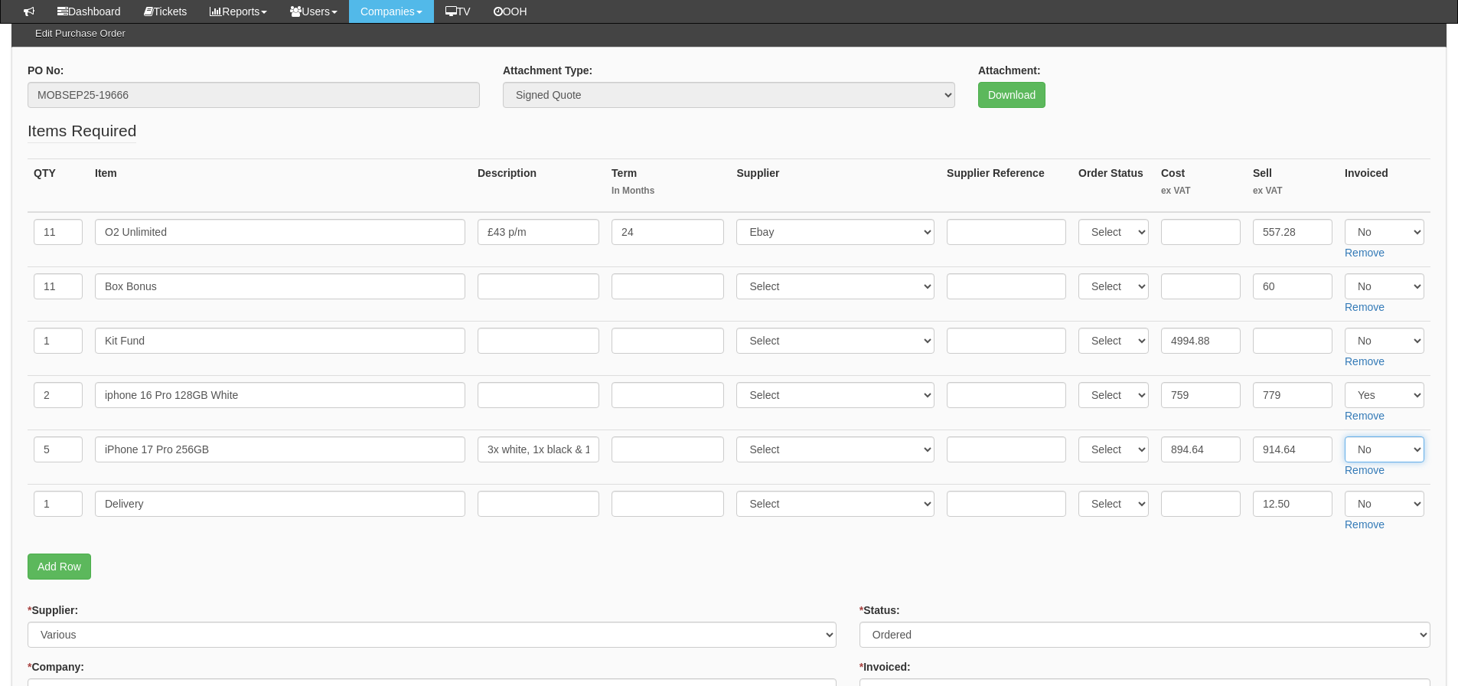
select select "Yes"
click at [1345, 436] on select "Select Yes No N/A" at bounding box center [1385, 449] width 80 height 26
click at [1379, 499] on select "Select Yes No N/A" at bounding box center [1385, 504] width 80 height 26
select select "Yes"
click at [1345, 491] on select "Select Yes No N/A" at bounding box center [1385, 504] width 80 height 26
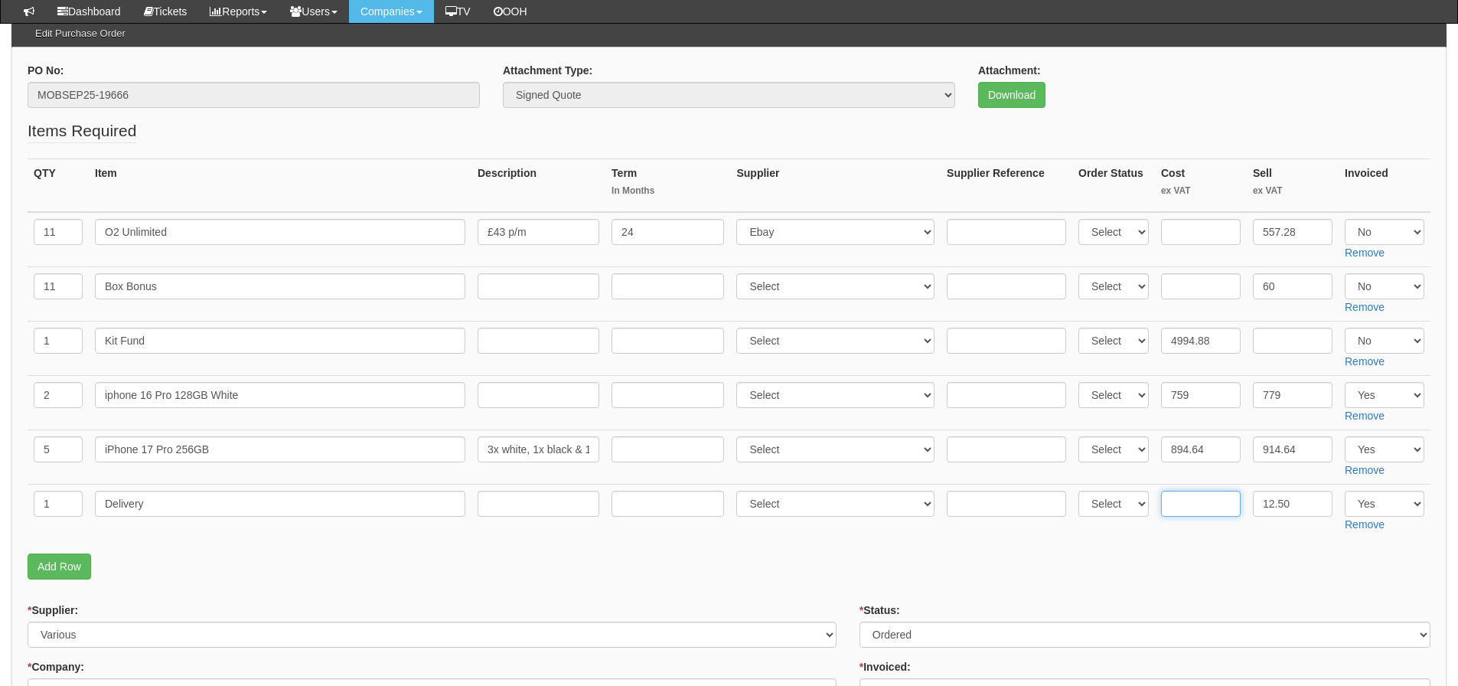
click at [1183, 504] on input "text" at bounding box center [1201, 504] width 80 height 26
type input "6"
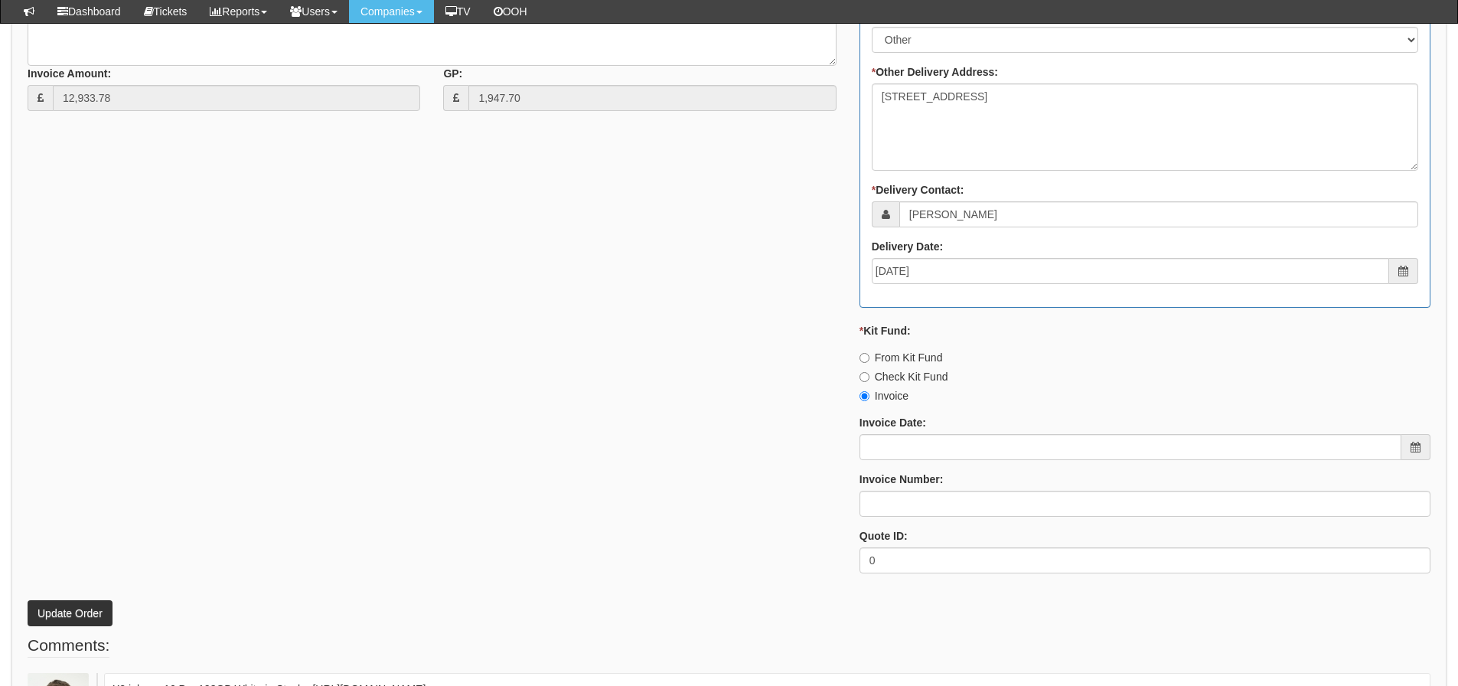
scroll to position [1060, 0]
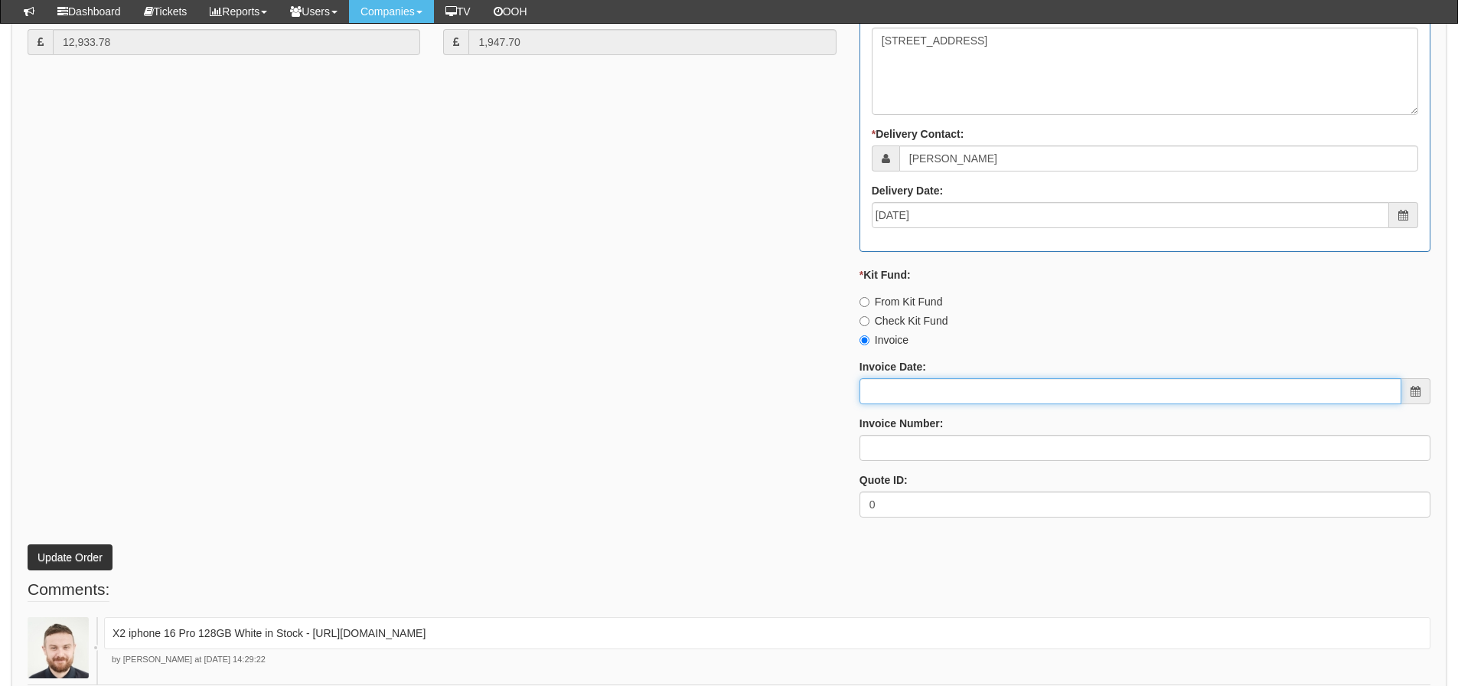
click at [884, 387] on input "Invoice Date:" at bounding box center [1130, 391] width 542 height 26
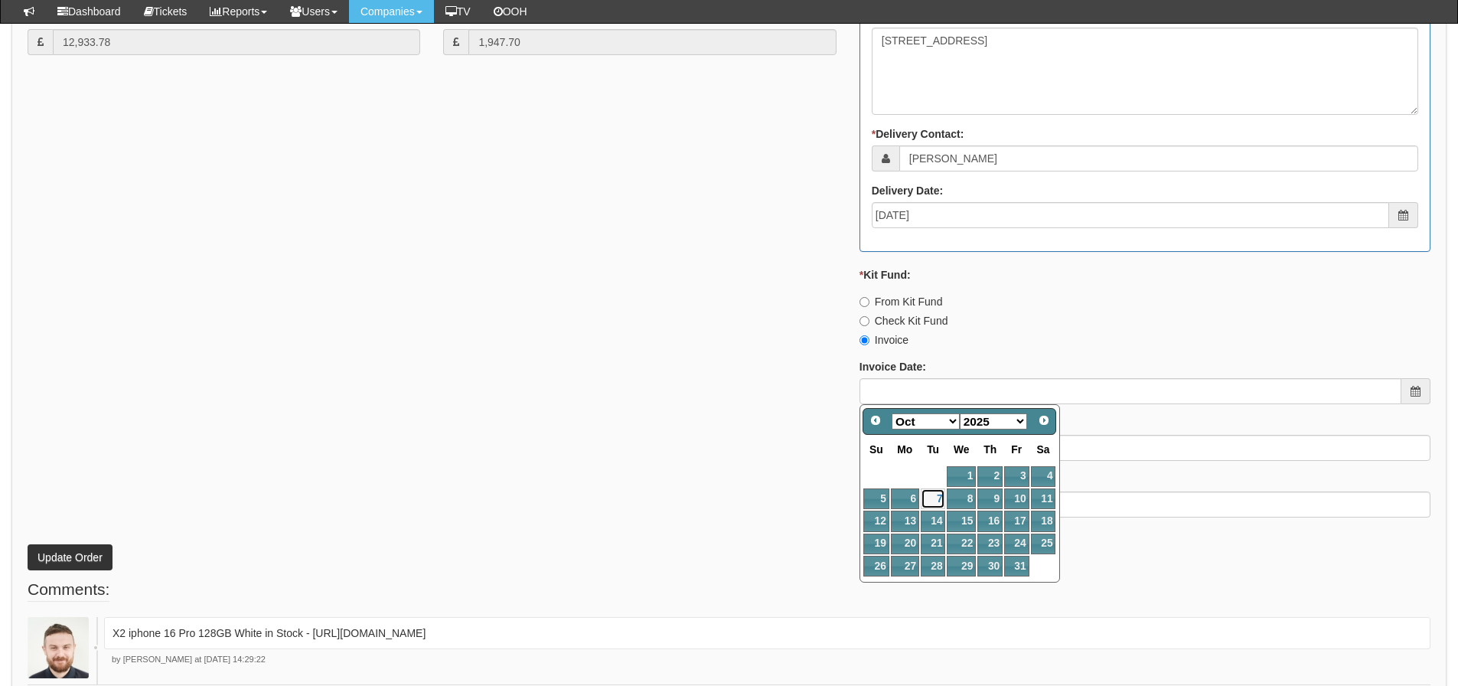
click at [928, 493] on link "7" at bounding box center [933, 498] width 24 height 21
type input "[DATE]"
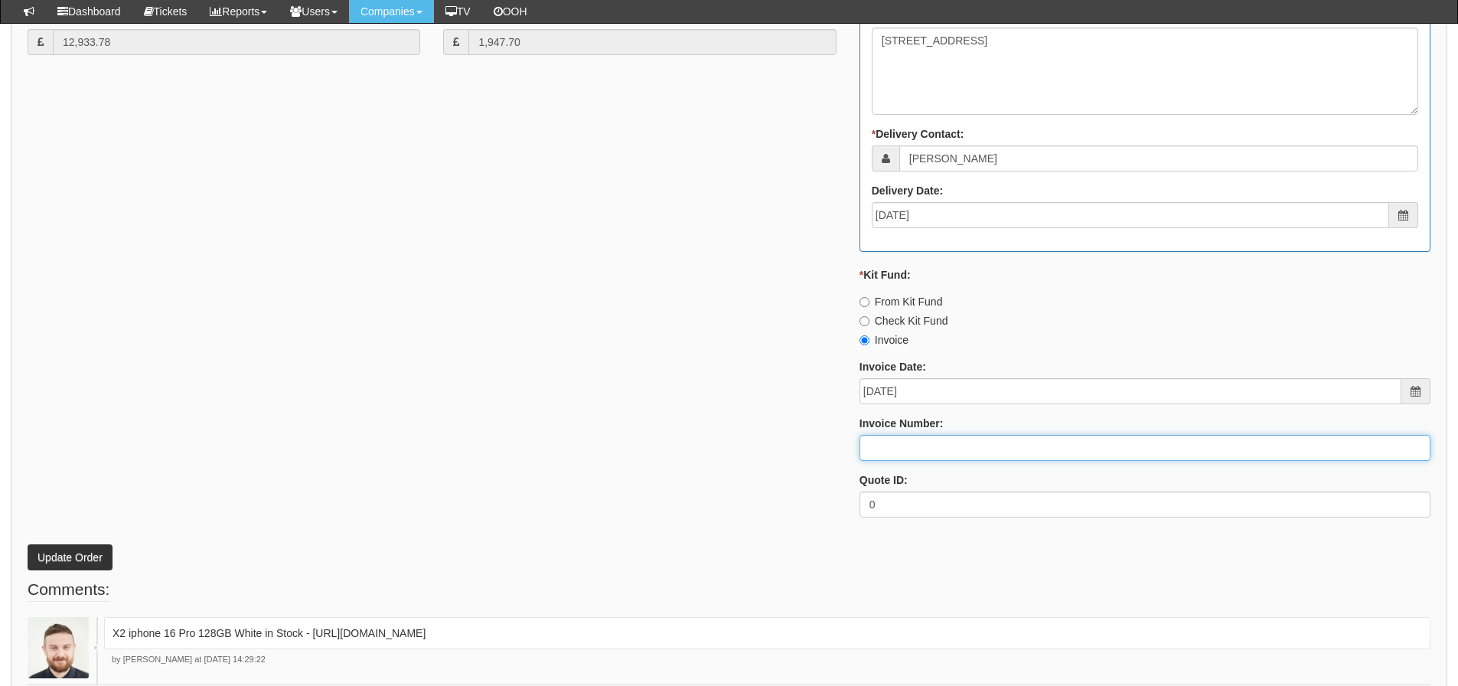
click at [911, 453] on input "Invoice Number:" at bounding box center [1144, 448] width 571 height 26
type input "207606 207612"
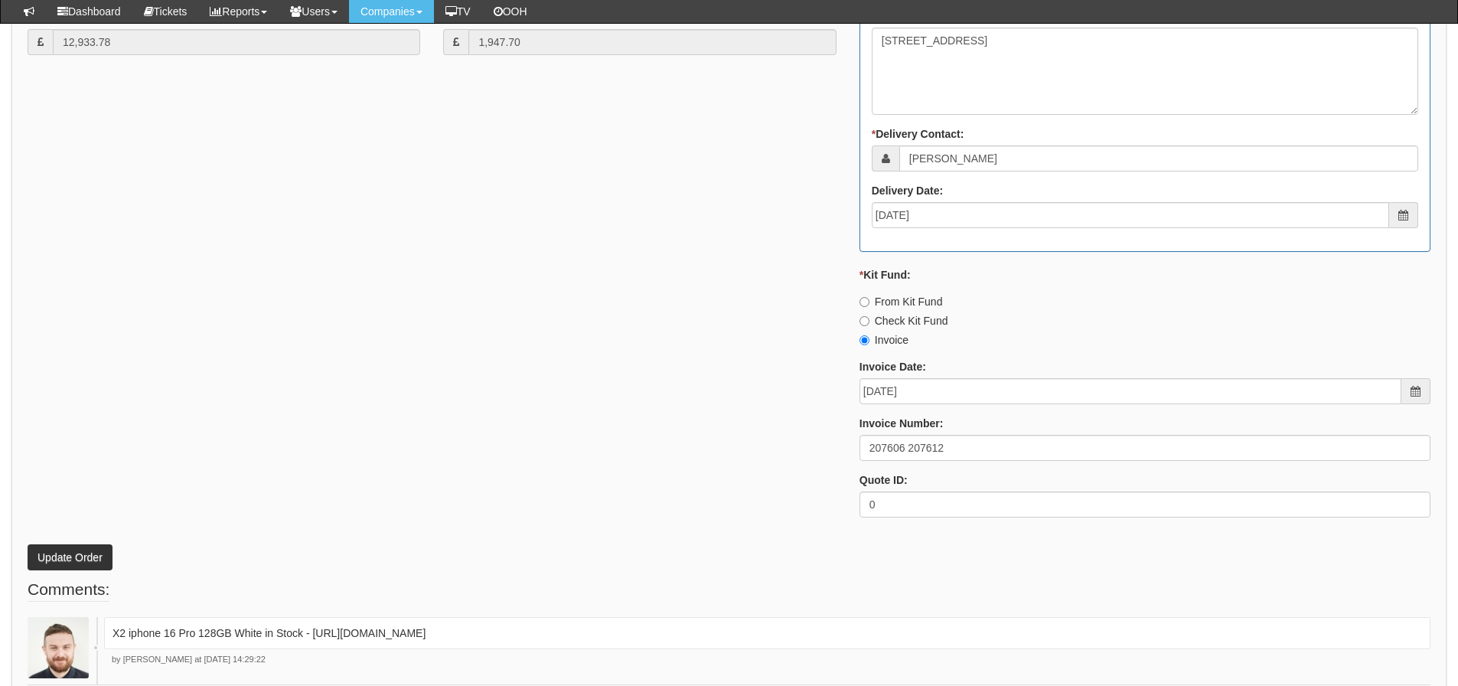
click at [784, 500] on div "* Supplier: Select 123 [DOMAIN_NAME] 1Password 3 4Gon [PERSON_NAME] Electric Lt…" at bounding box center [729, 107] width 1426 height 846
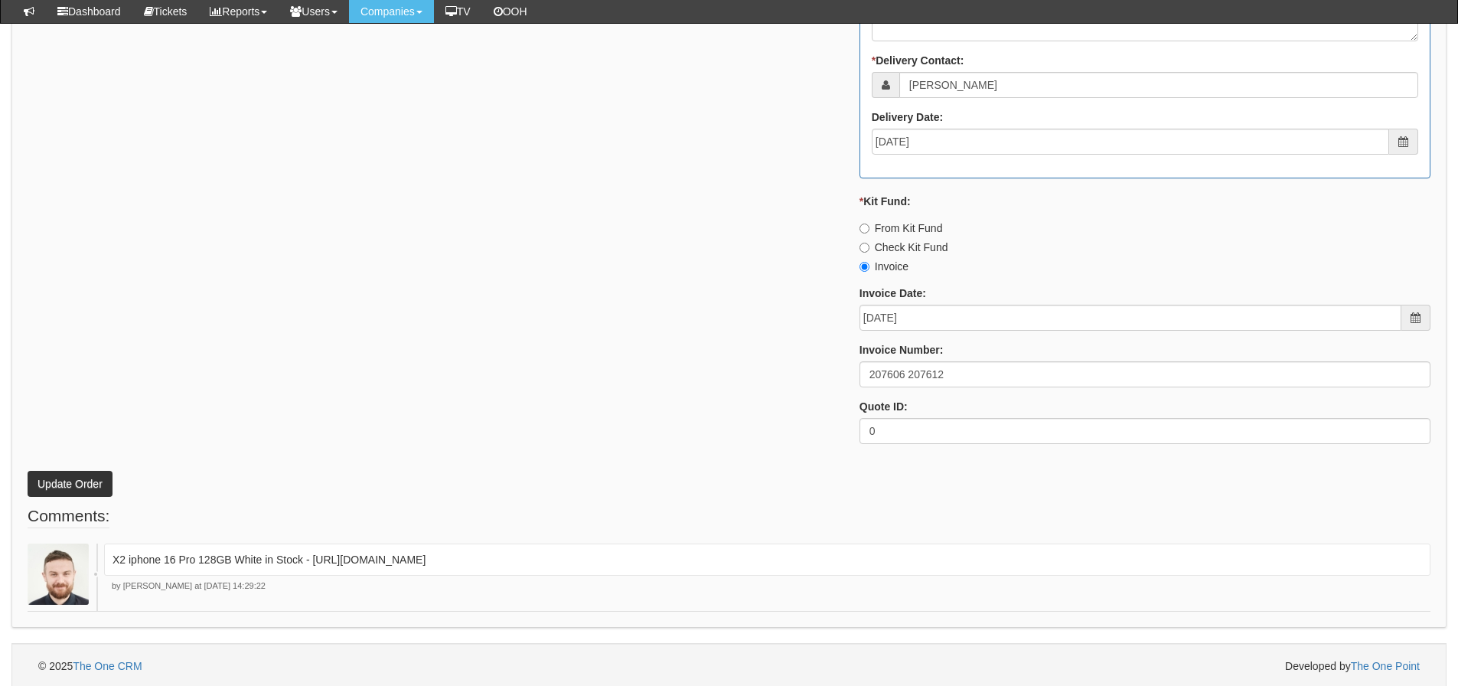
scroll to position [1136, 0]
drag, startPoint x: 947, startPoint y: 376, endPoint x: 834, endPoint y: 366, distance: 112.9
click at [823, 367] on div "* Supplier: Select 123 [DOMAIN_NAME] 1Password 3 4Gon [PERSON_NAME] Electric Lt…" at bounding box center [729, 30] width 1426 height 846
click at [70, 487] on button "Update Order" at bounding box center [70, 481] width 85 height 26
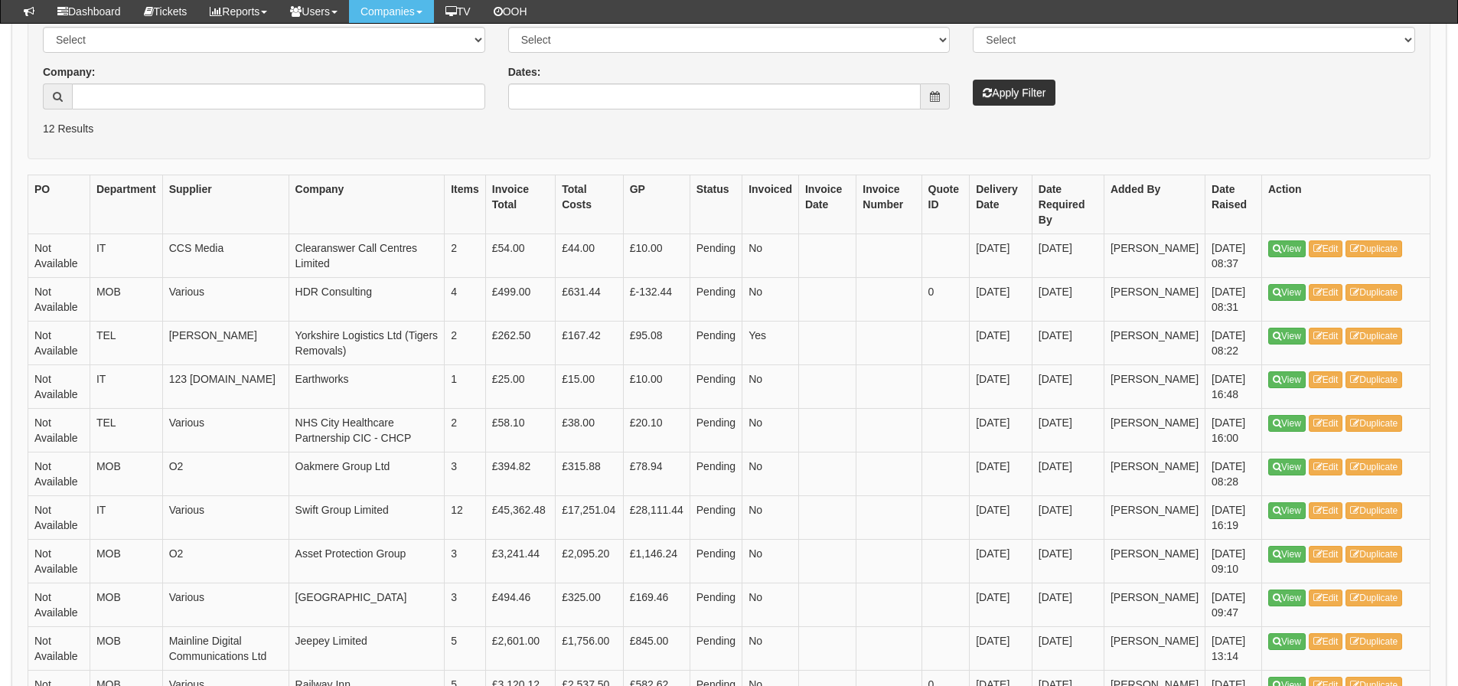
scroll to position [306, 0]
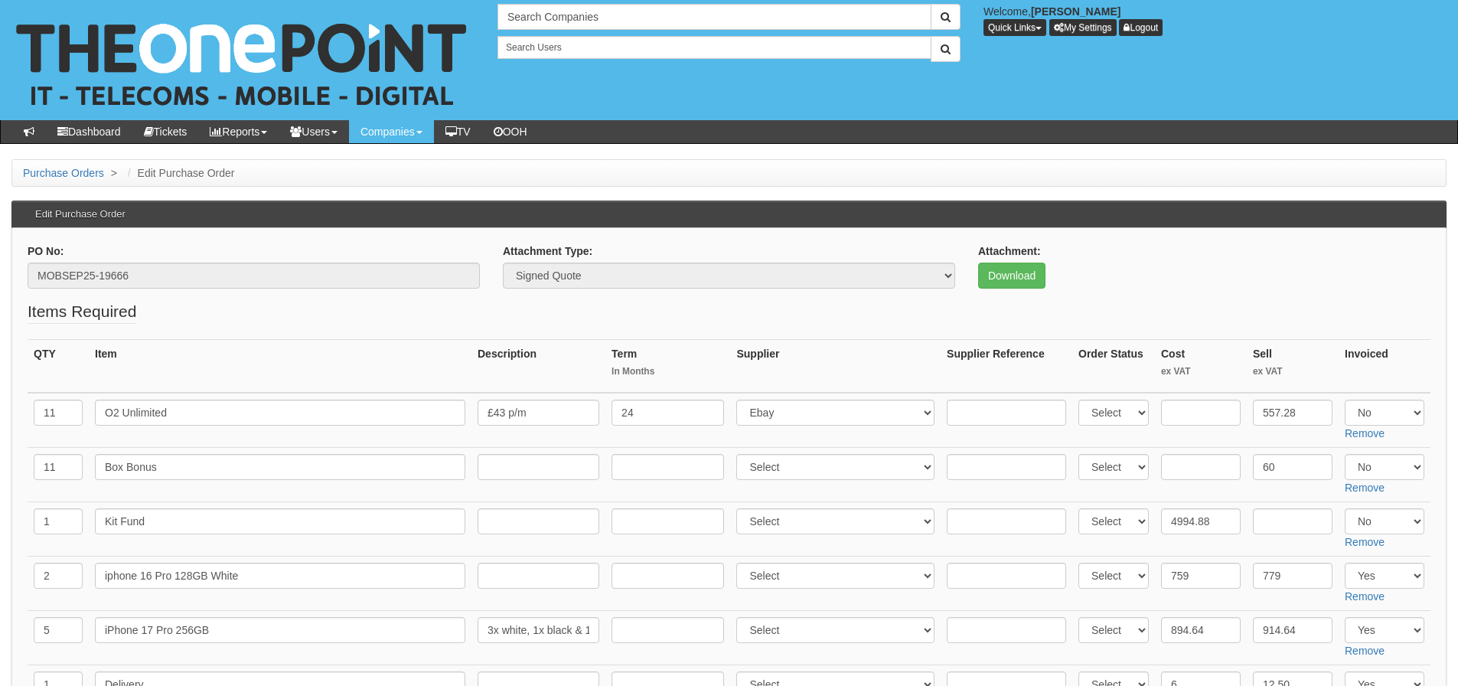
select select "Yes"
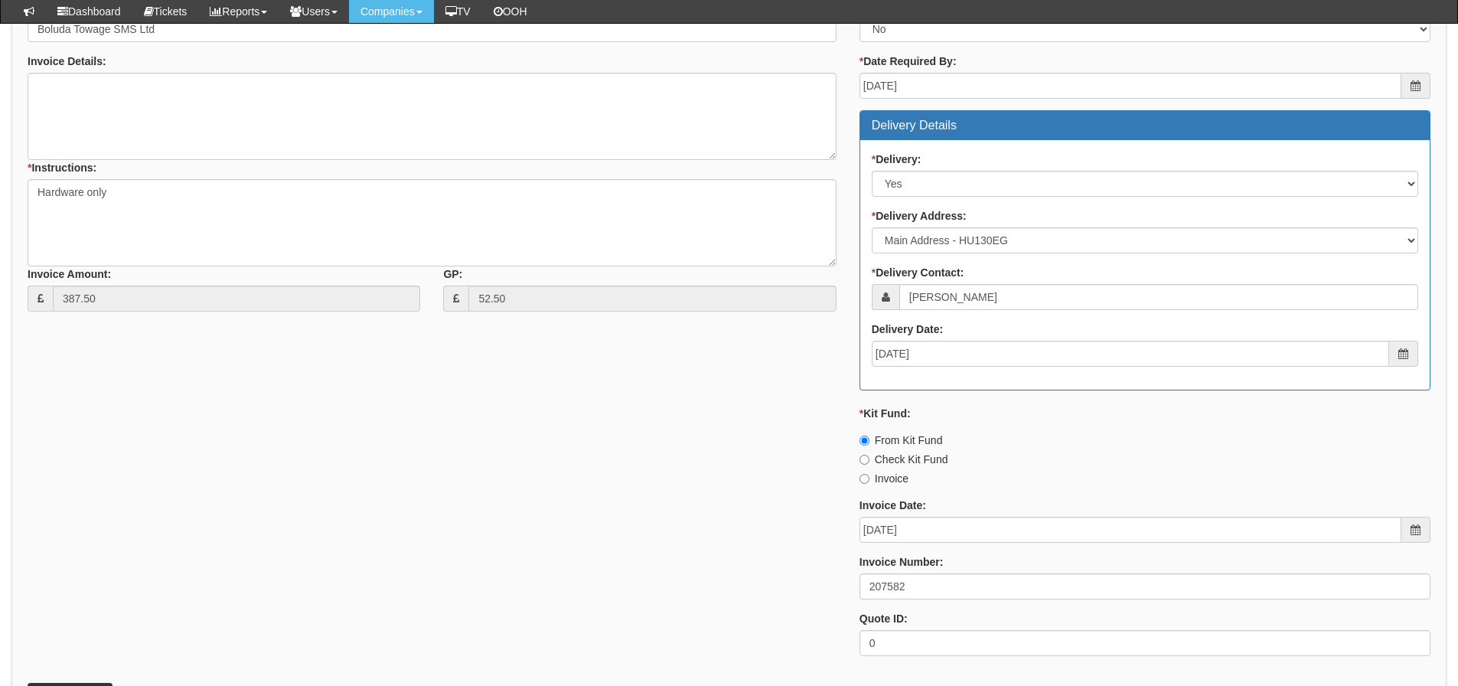
scroll to position [612, 0]
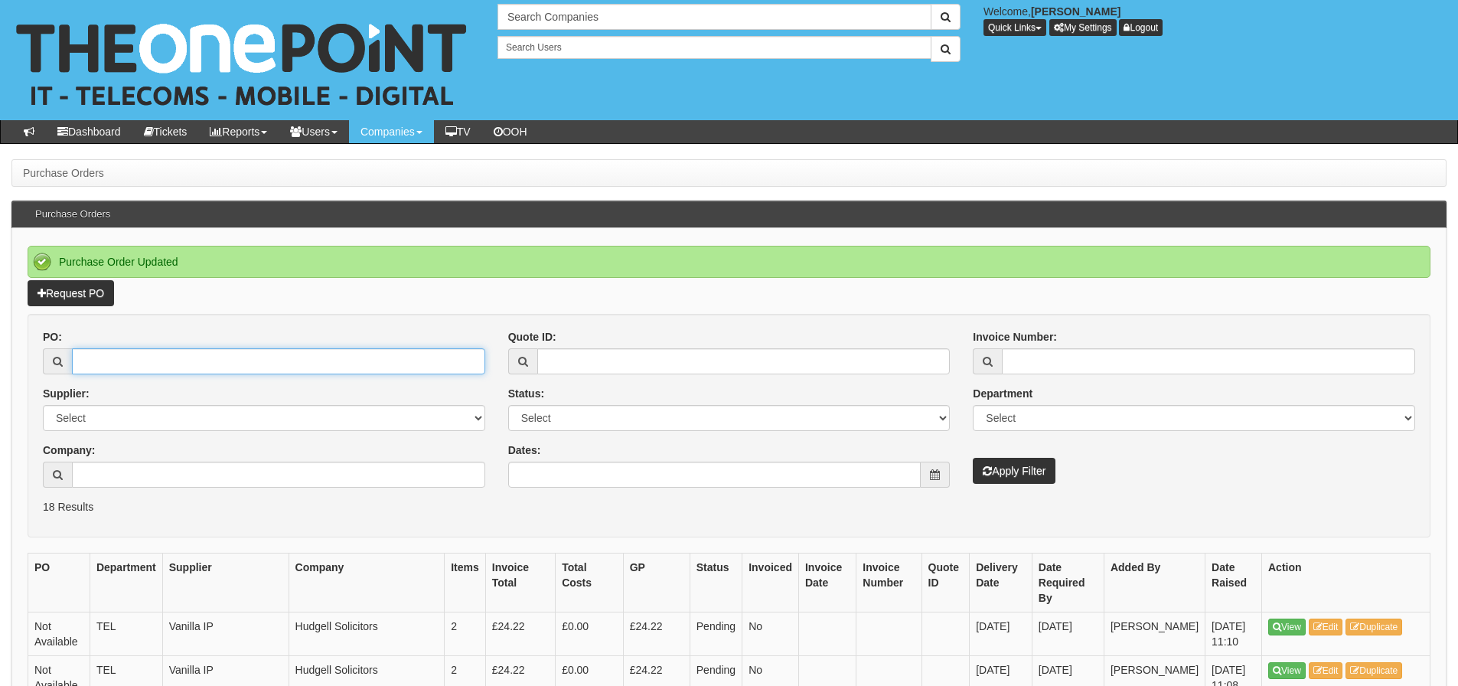
click at [147, 361] on input "PO:" at bounding box center [278, 361] width 413 height 26
type input "19707"
click at [973, 458] on button "Apply Filter" at bounding box center [1014, 471] width 83 height 26
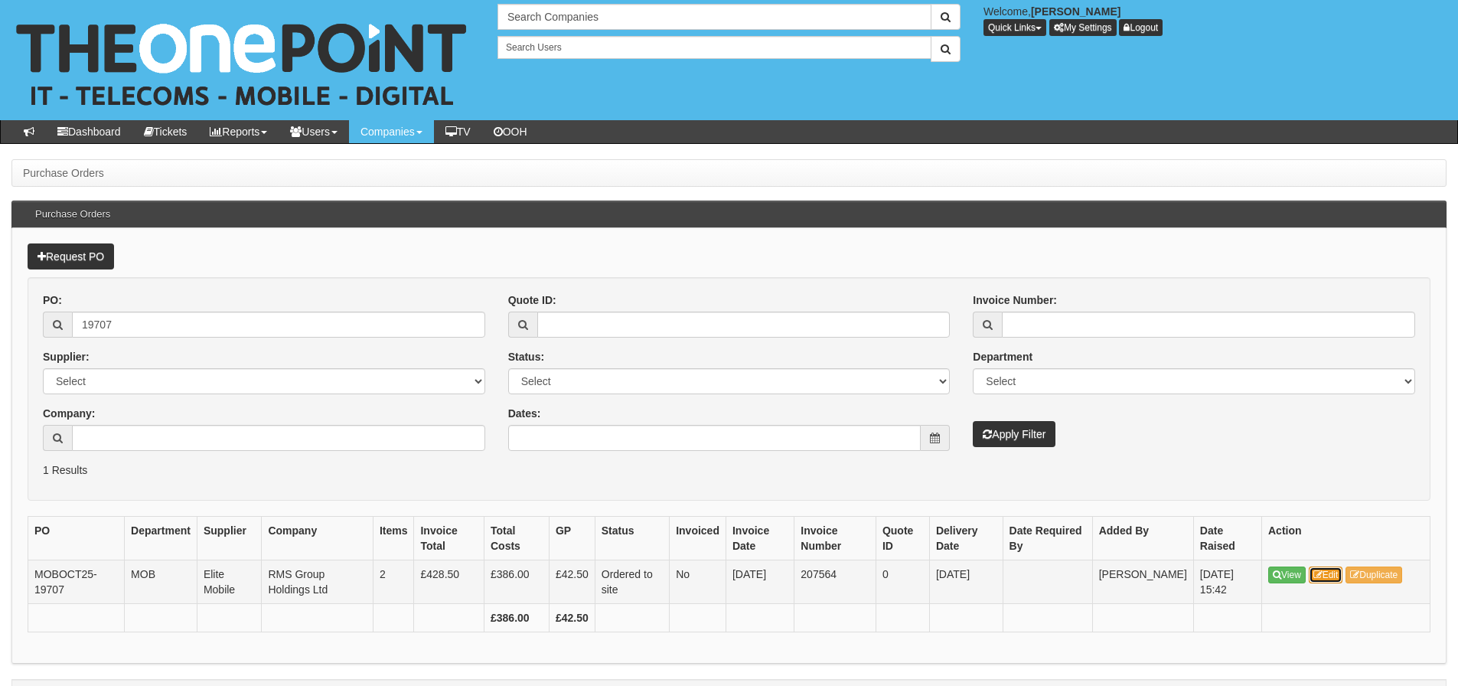
click at [1335, 576] on link "Edit" at bounding box center [1326, 574] width 34 height 17
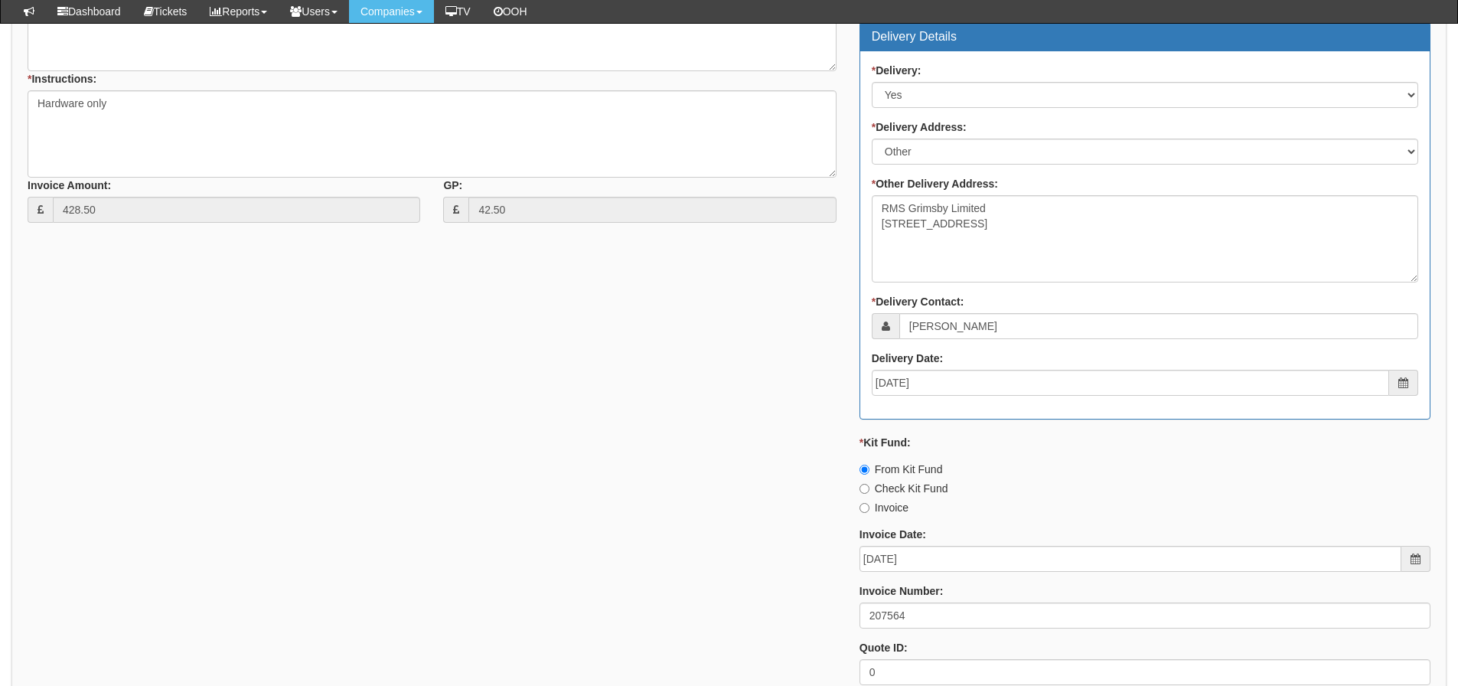
scroll to position [765, 0]
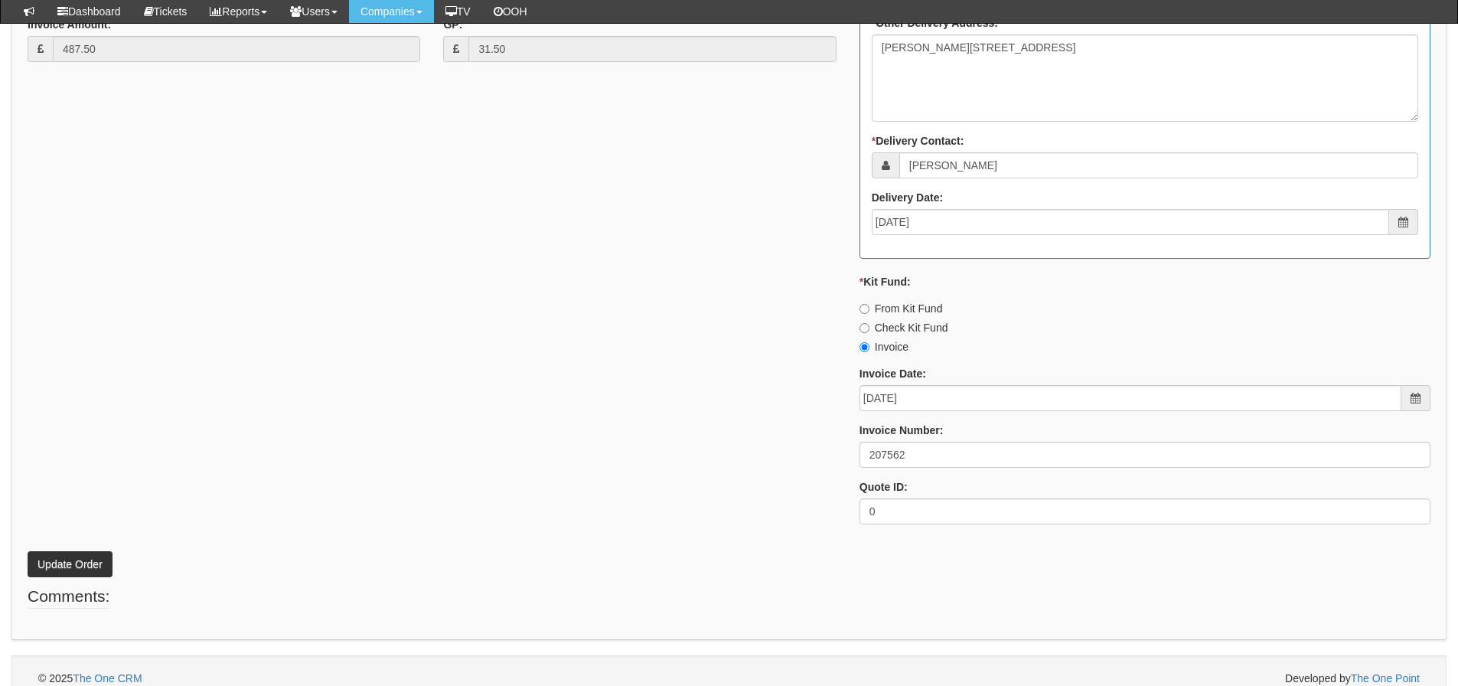
scroll to position [842, 0]
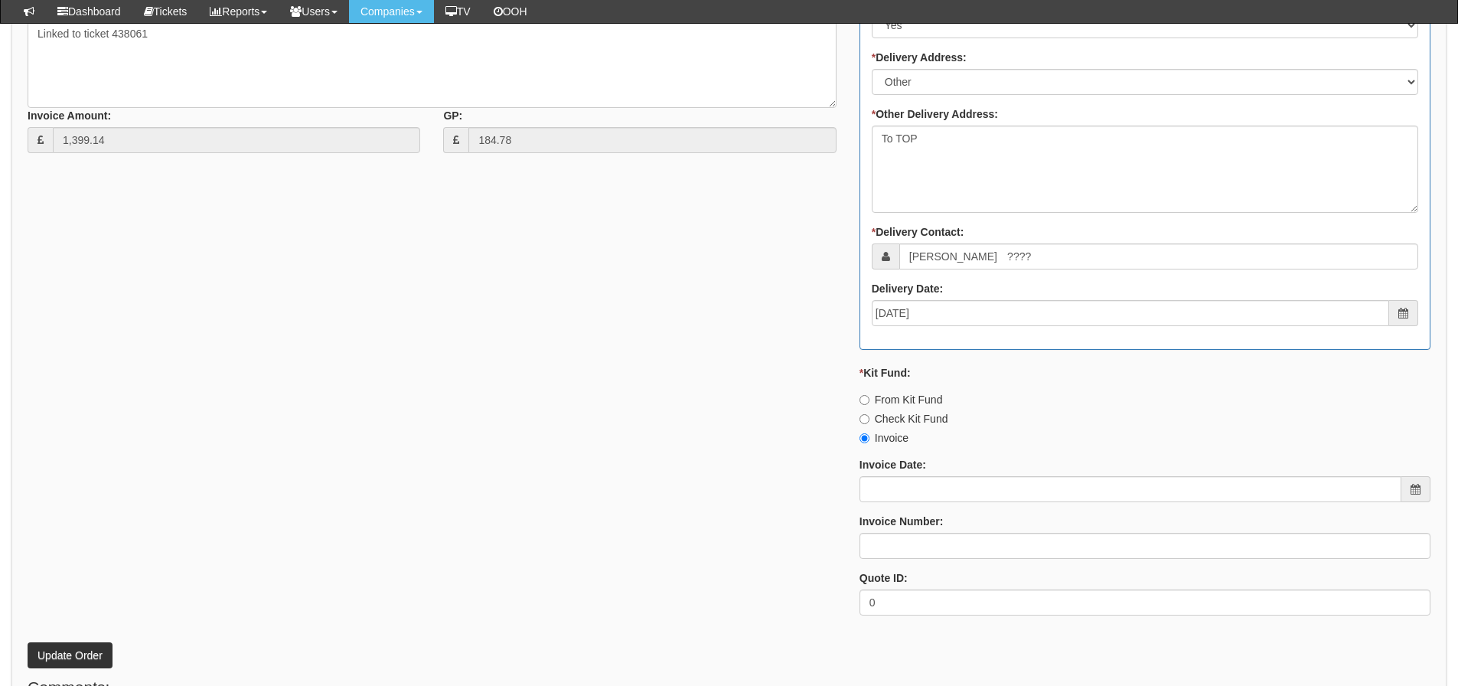
scroll to position [765, 0]
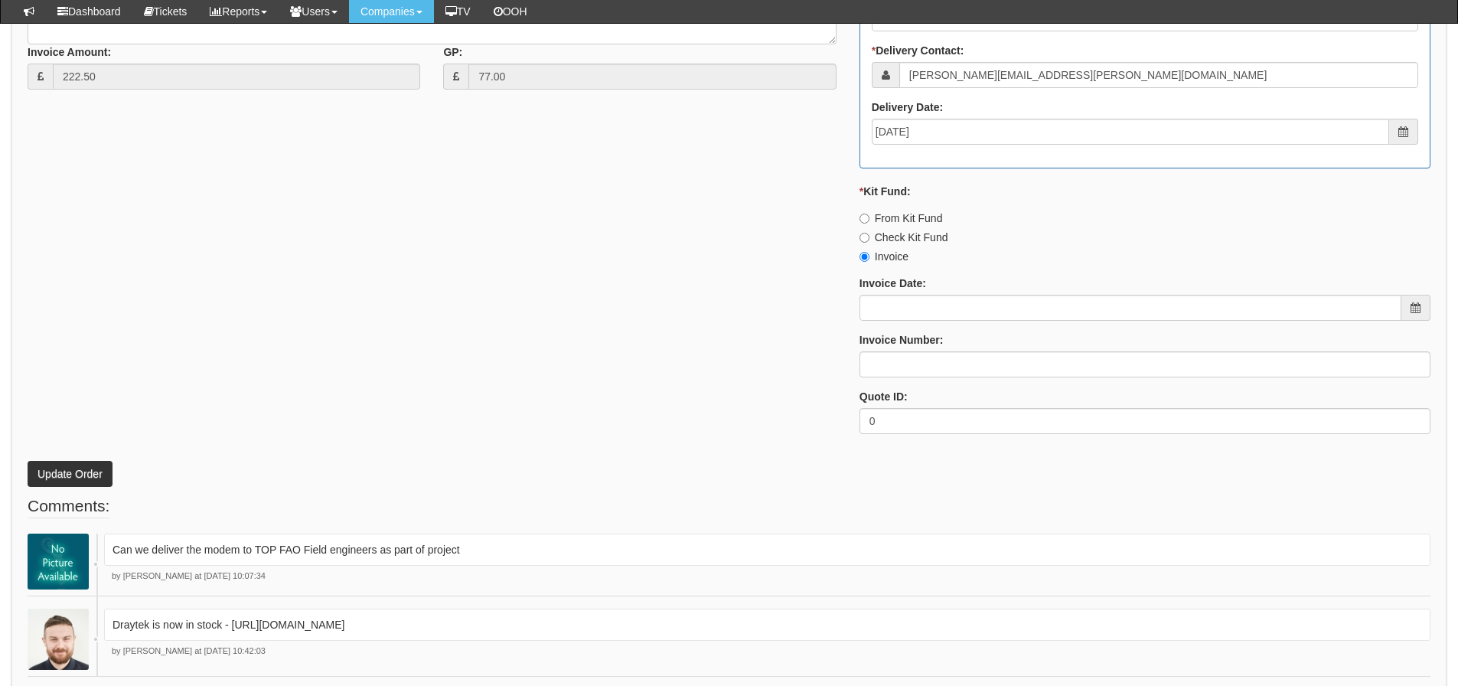
scroll to position [918, 0]
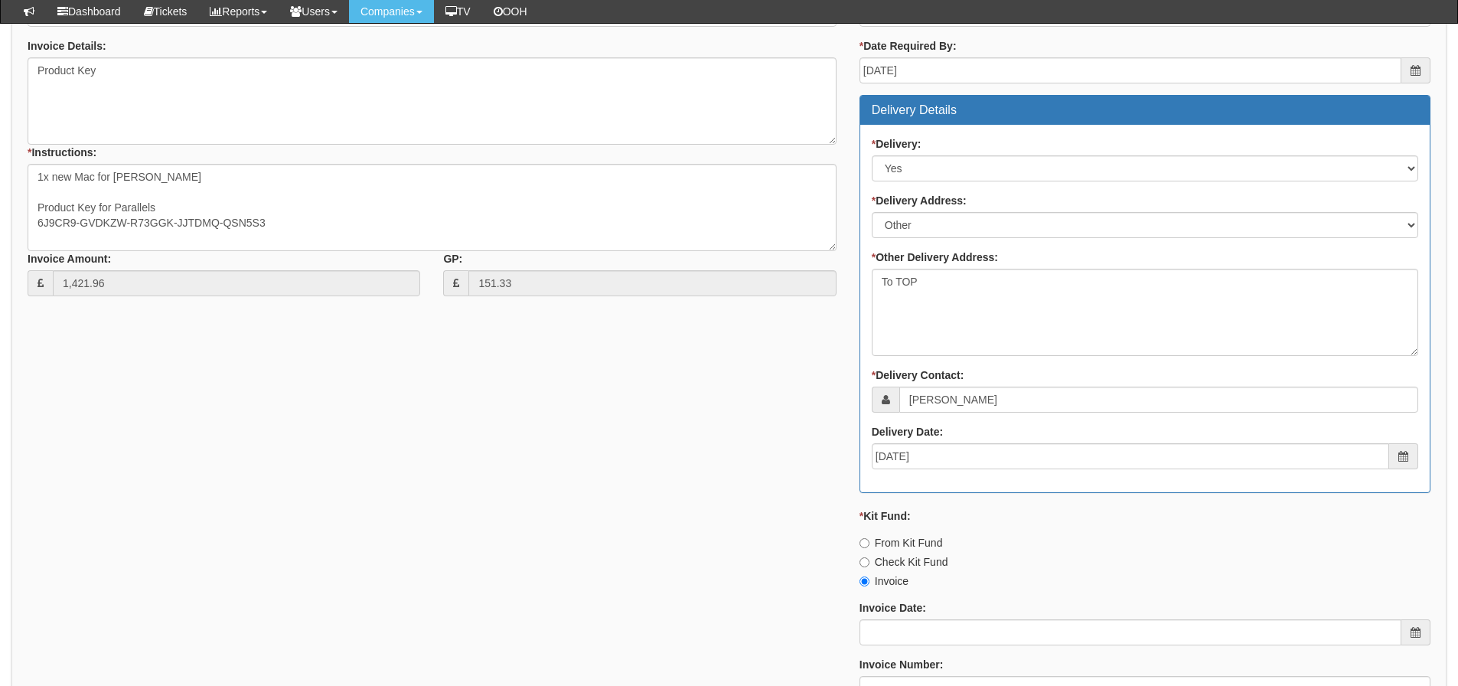
scroll to position [765, 0]
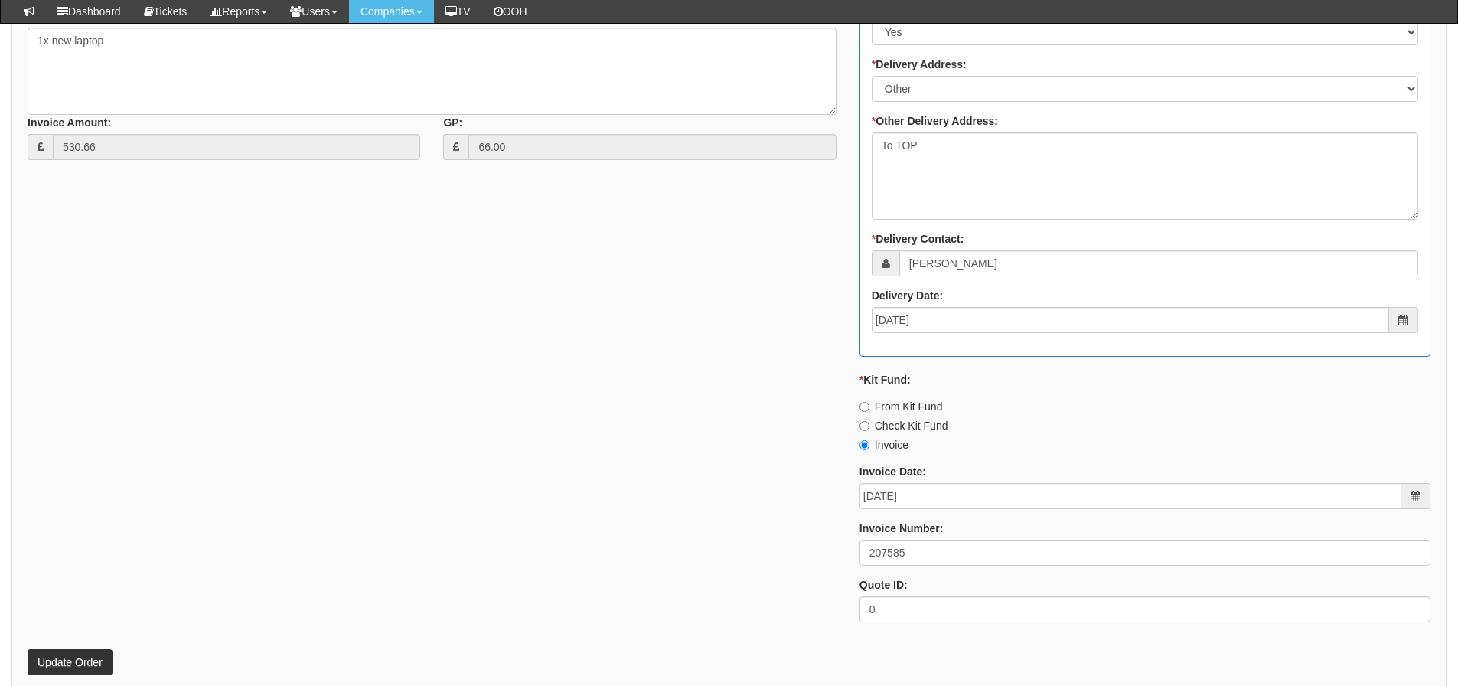
scroll to position [765, 0]
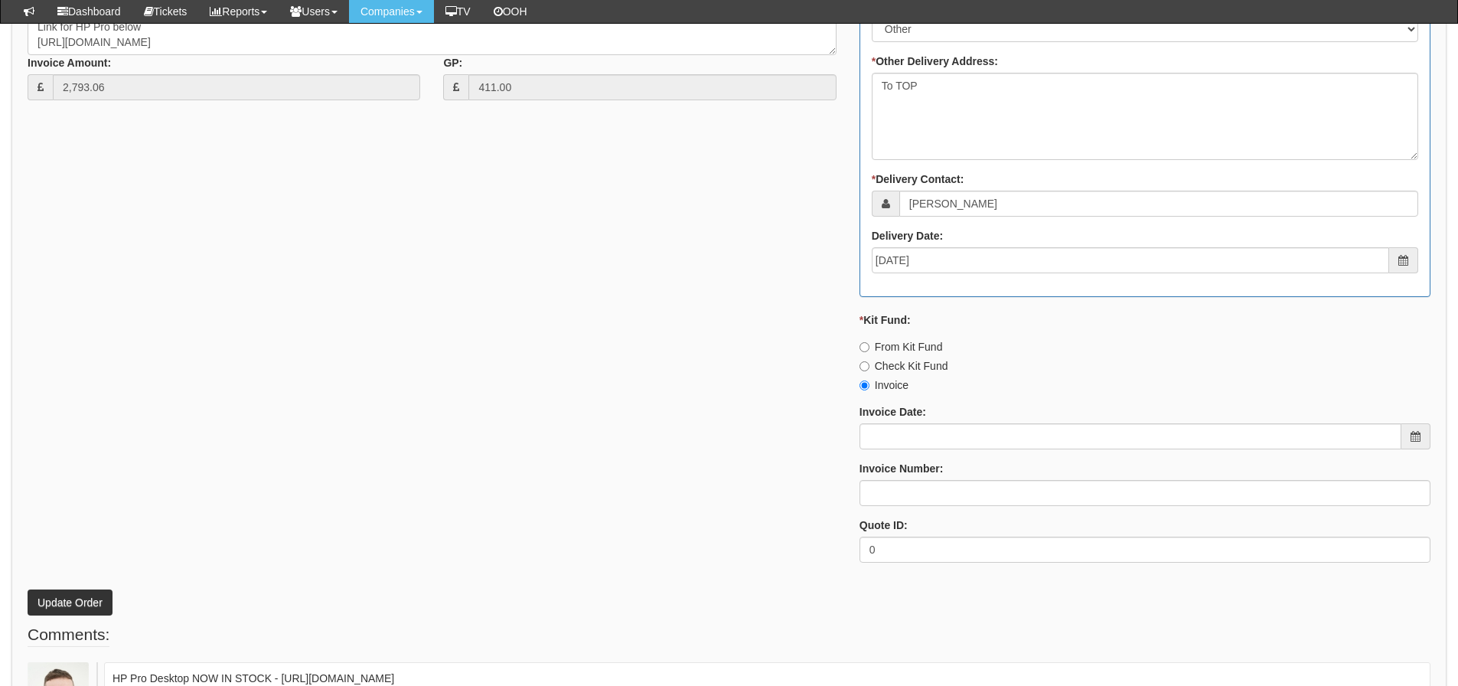
scroll to position [842, 0]
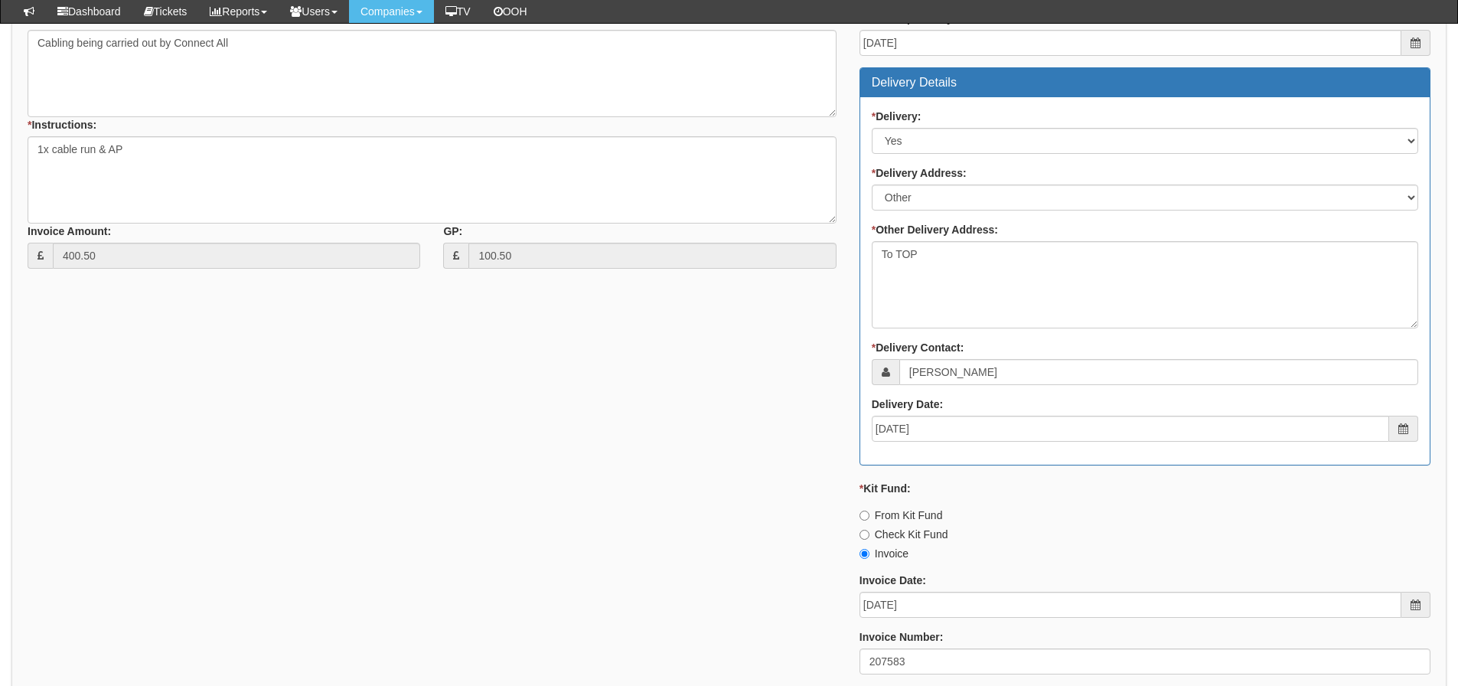
scroll to position [765, 0]
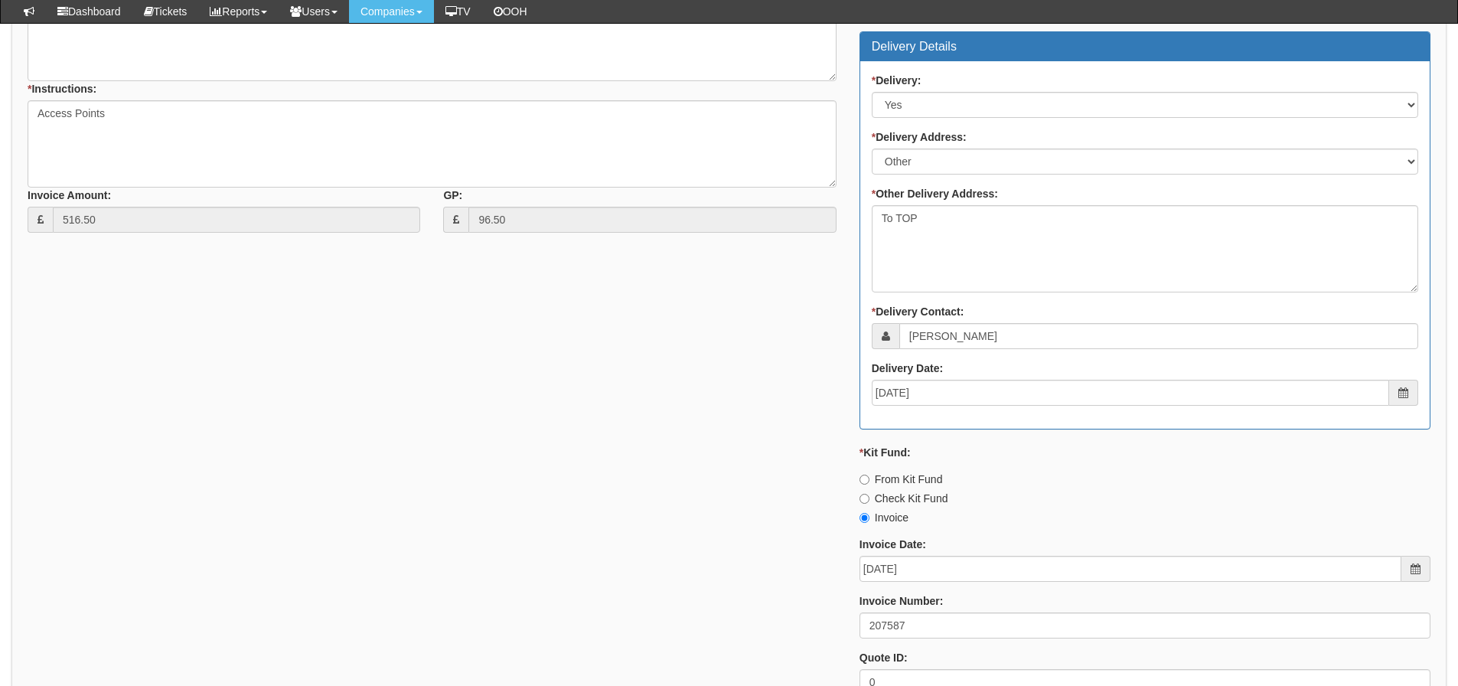
scroll to position [689, 0]
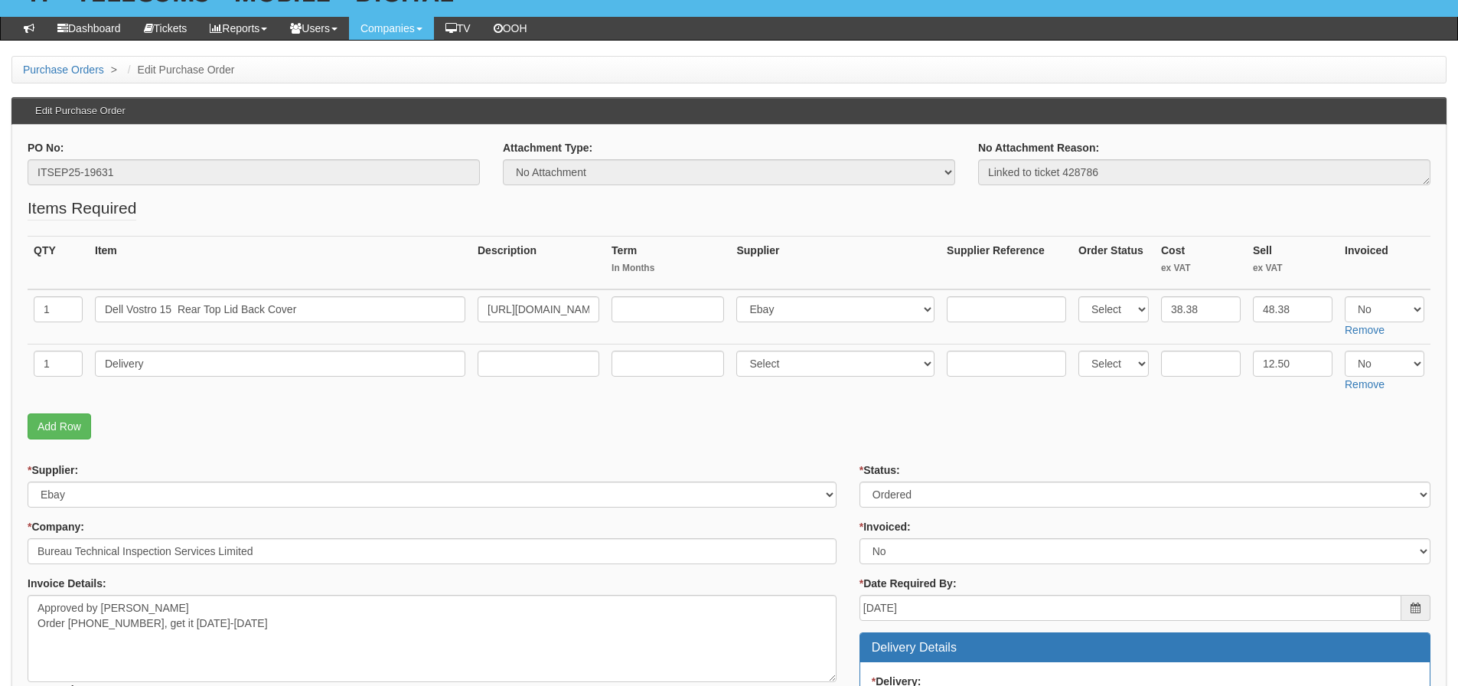
scroll to position [77, 0]
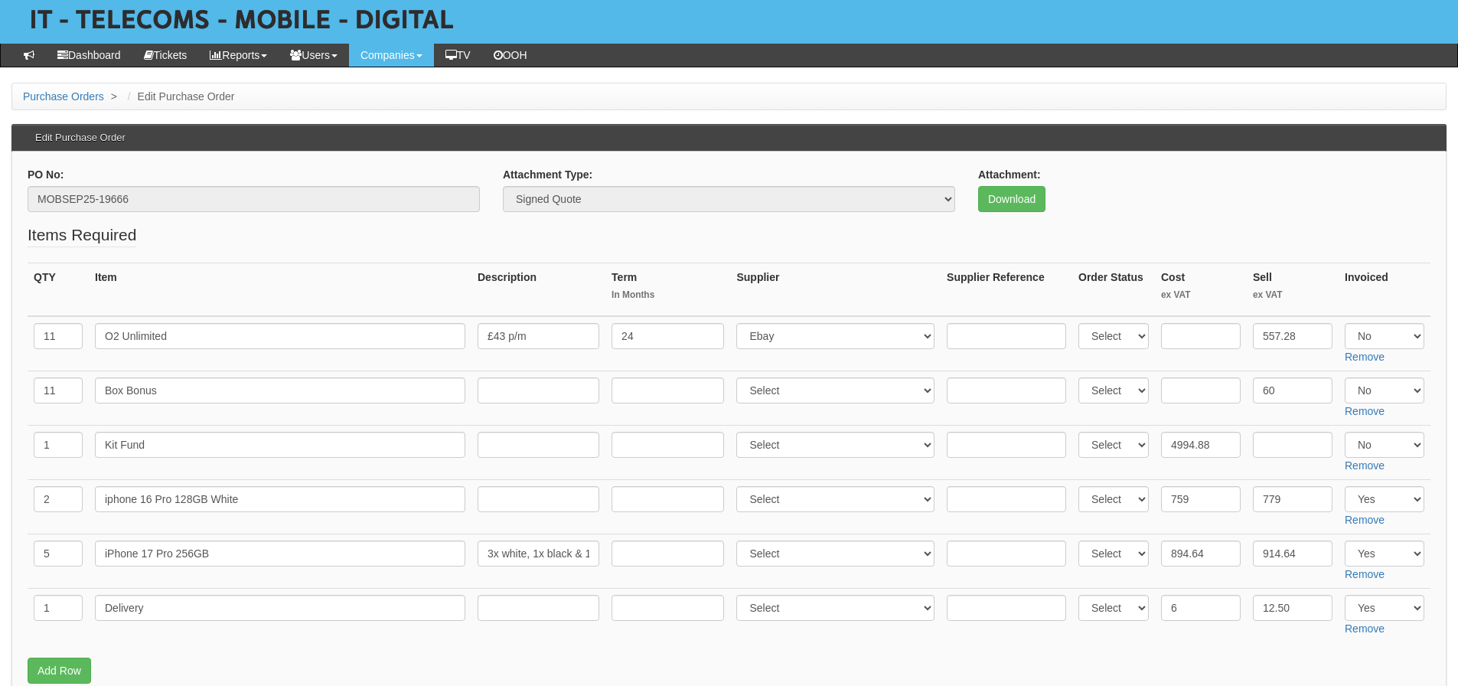
scroll to position [153, 0]
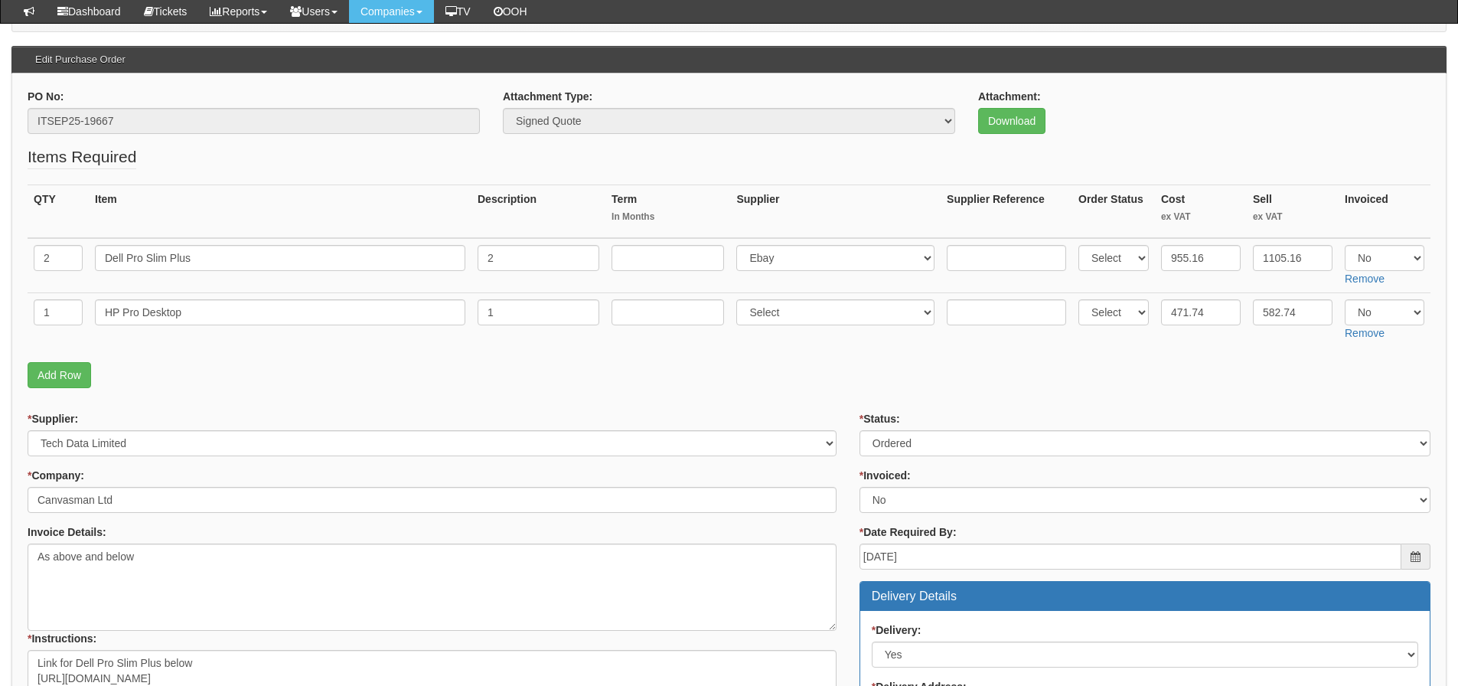
scroll to position [153, 0]
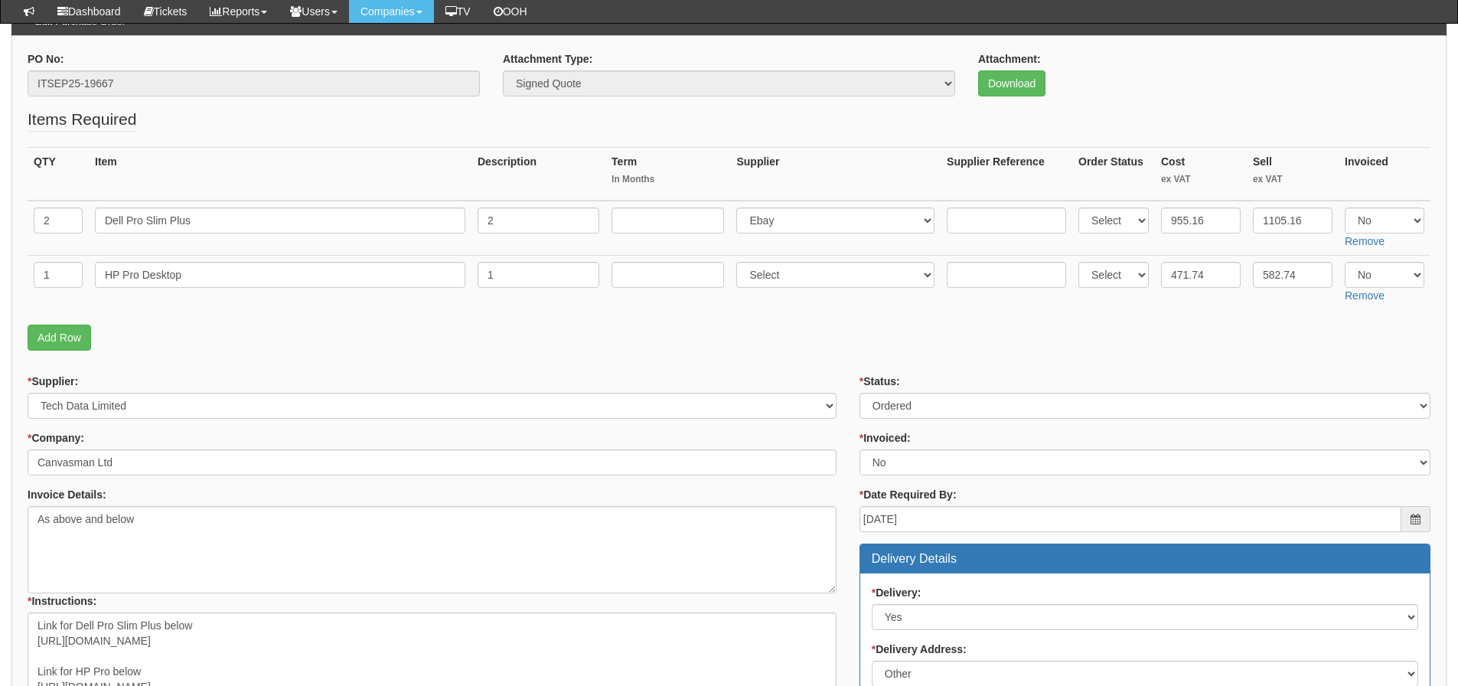
click at [994, 311] on fieldset "Items Required QTY Item Description Term In Months Supplier Supplier Reference …" at bounding box center [729, 233] width 1403 height 250
click at [1364, 216] on select "Select Yes No N/A" at bounding box center [1385, 220] width 80 height 26
select select "Yes"
click at [1345, 207] on select "Select Yes No N/A" at bounding box center [1385, 220] width 80 height 26
drag, startPoint x: 1374, startPoint y: 279, endPoint x: 1375, endPoint y: 287, distance: 7.8
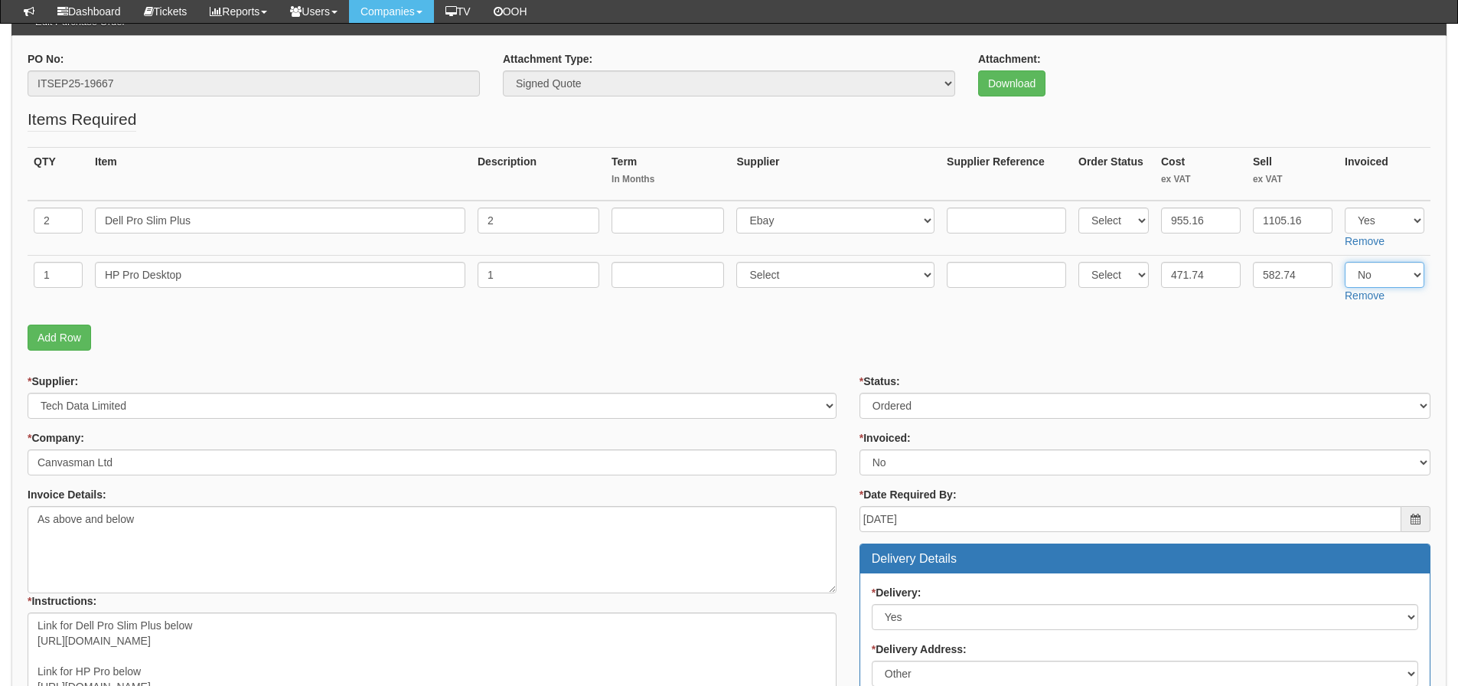
click at [1374, 279] on select "Select Yes No N/A" at bounding box center [1385, 275] width 80 height 26
select select "Yes"
click at [1345, 262] on select "Select Yes No N/A" at bounding box center [1385, 275] width 80 height 26
click at [1262, 333] on p "Add Row" at bounding box center [729, 337] width 1403 height 26
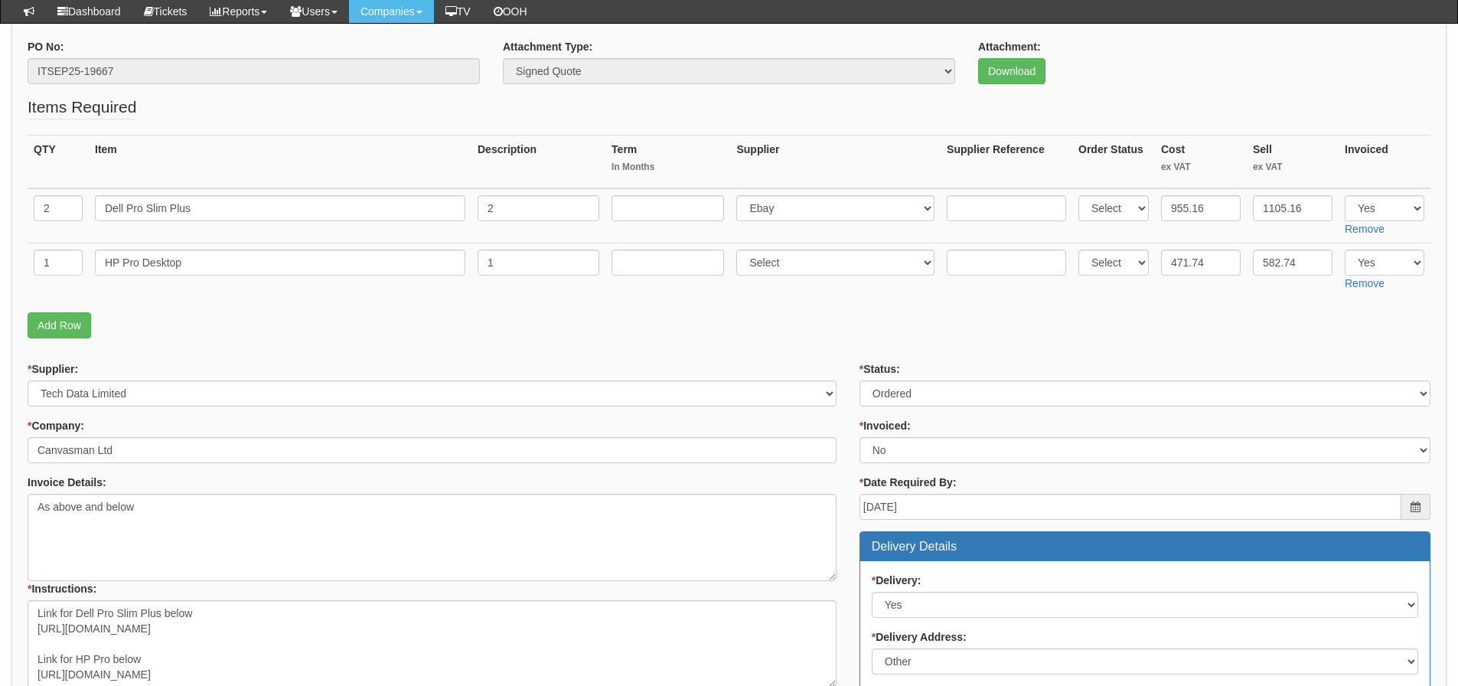
scroll to position [154, 0]
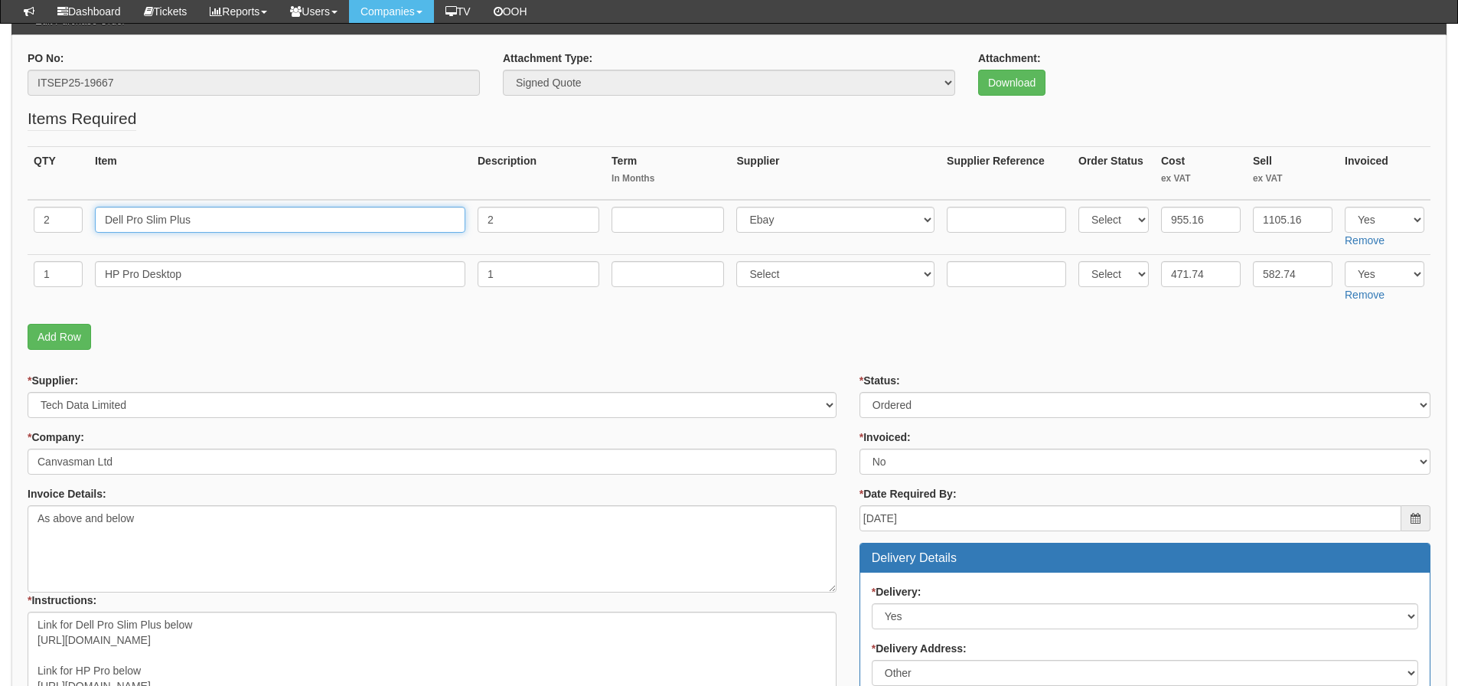
drag, startPoint x: 205, startPoint y: 217, endPoint x: 119, endPoint y: 232, distance: 86.9
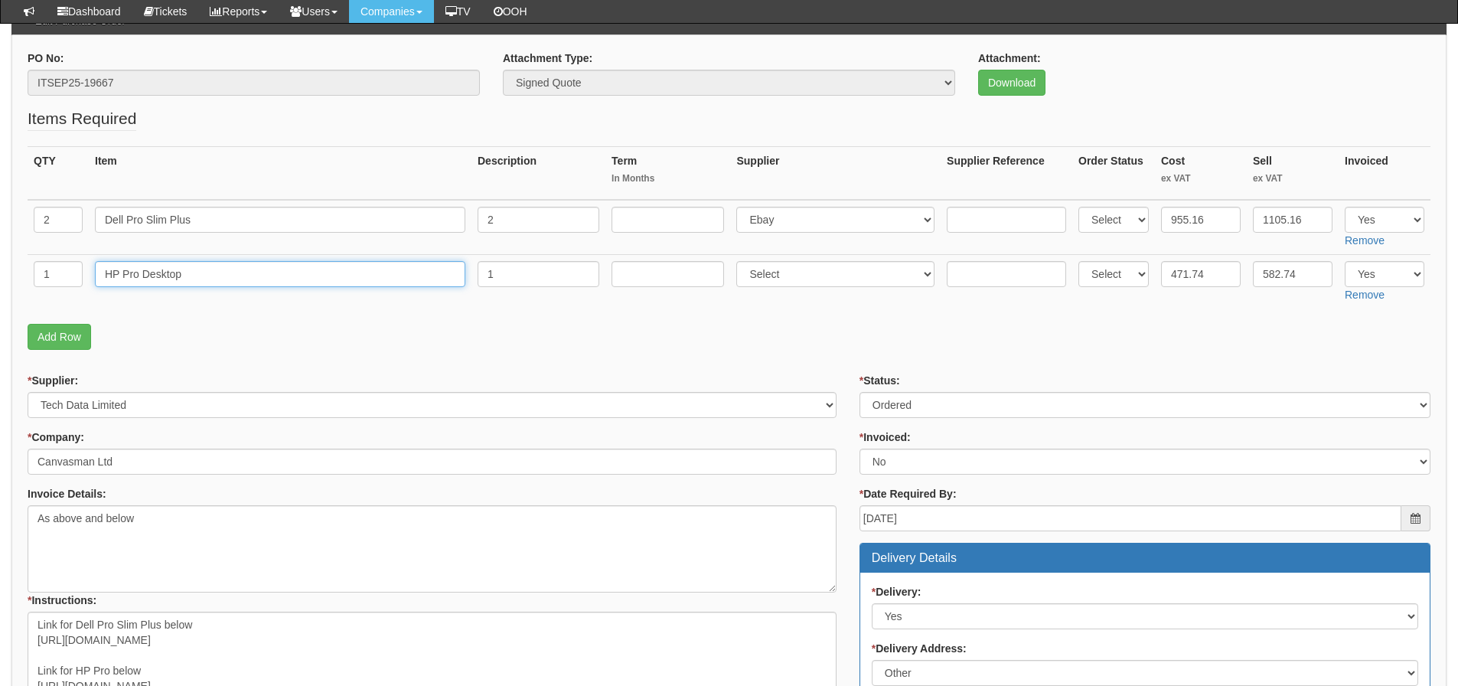
drag, startPoint x: 186, startPoint y: 272, endPoint x: 113, endPoint y: 279, distance: 73.1
click at [87, 305] on tr "1 HP Pro Desktop 1 Select 123 REG.co.uk 1Password 3 4Gon AA Jones Electric Ltd …" at bounding box center [729, 281] width 1403 height 54
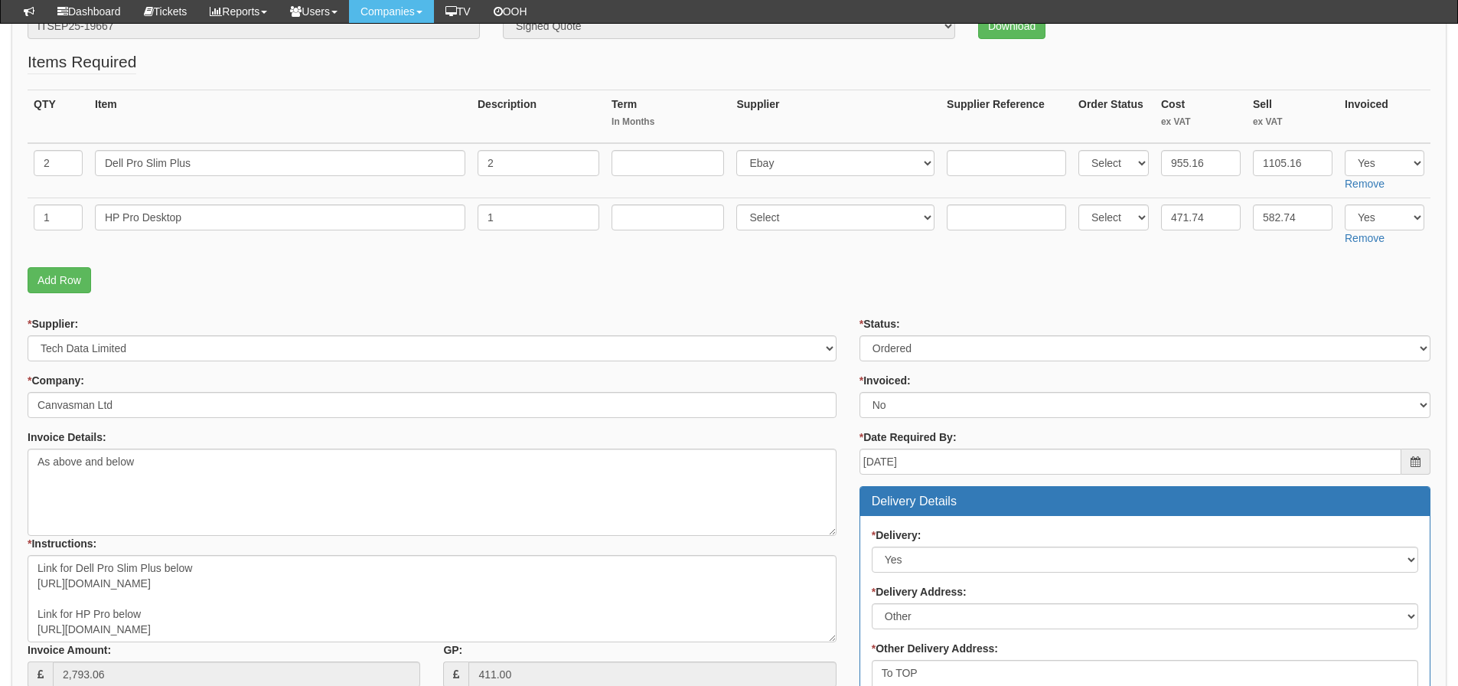
scroll to position [307, 0]
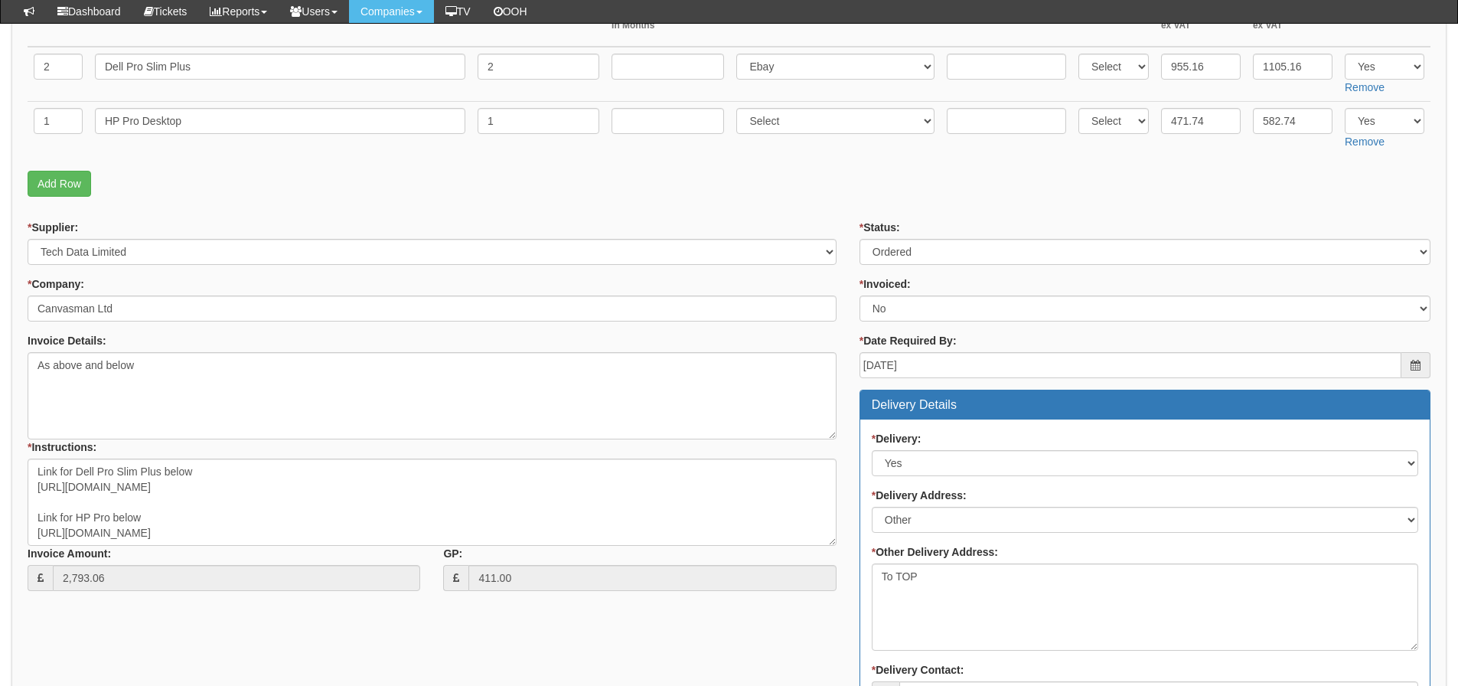
click at [57, 638] on div "* Supplier: Select 123 REG.co.uk 1Password 3 4Gon AA Jones Electric Ltd Abzorb …" at bounding box center [729, 643] width 1426 height 846
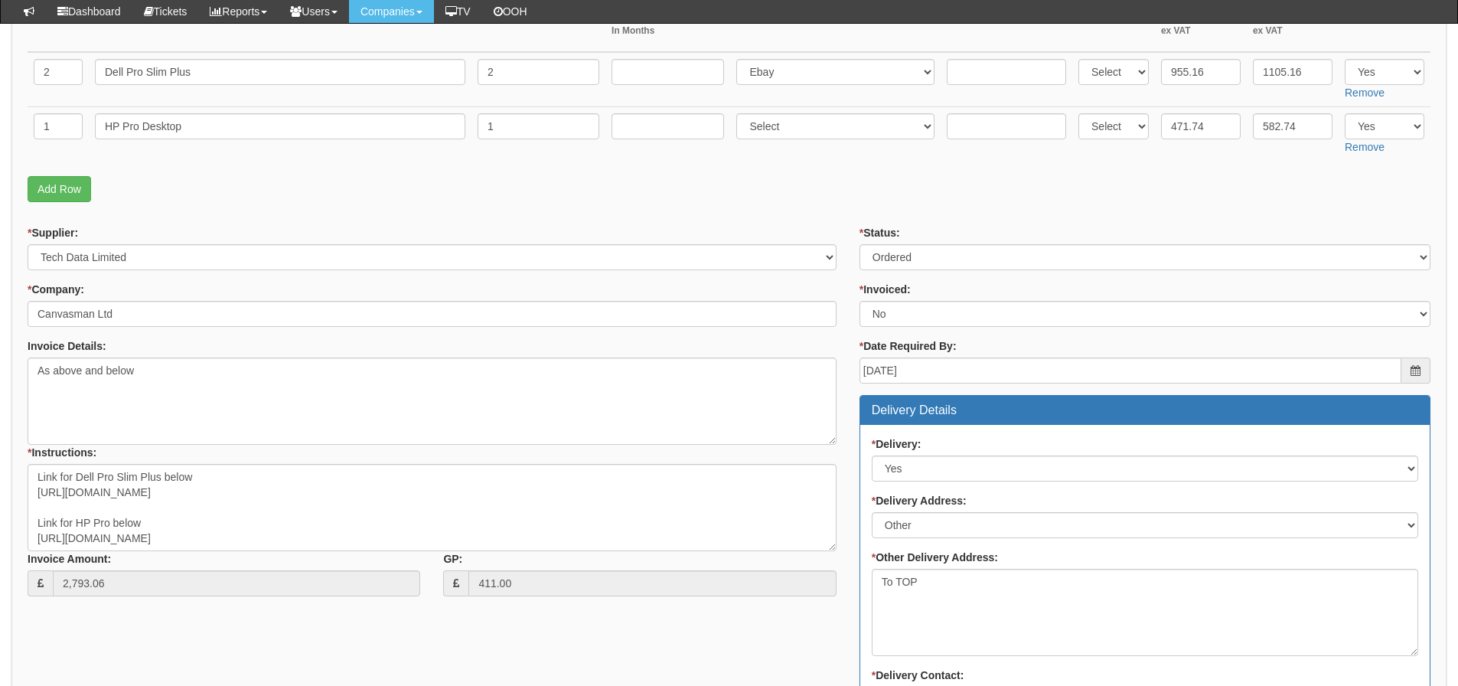
scroll to position [77, 0]
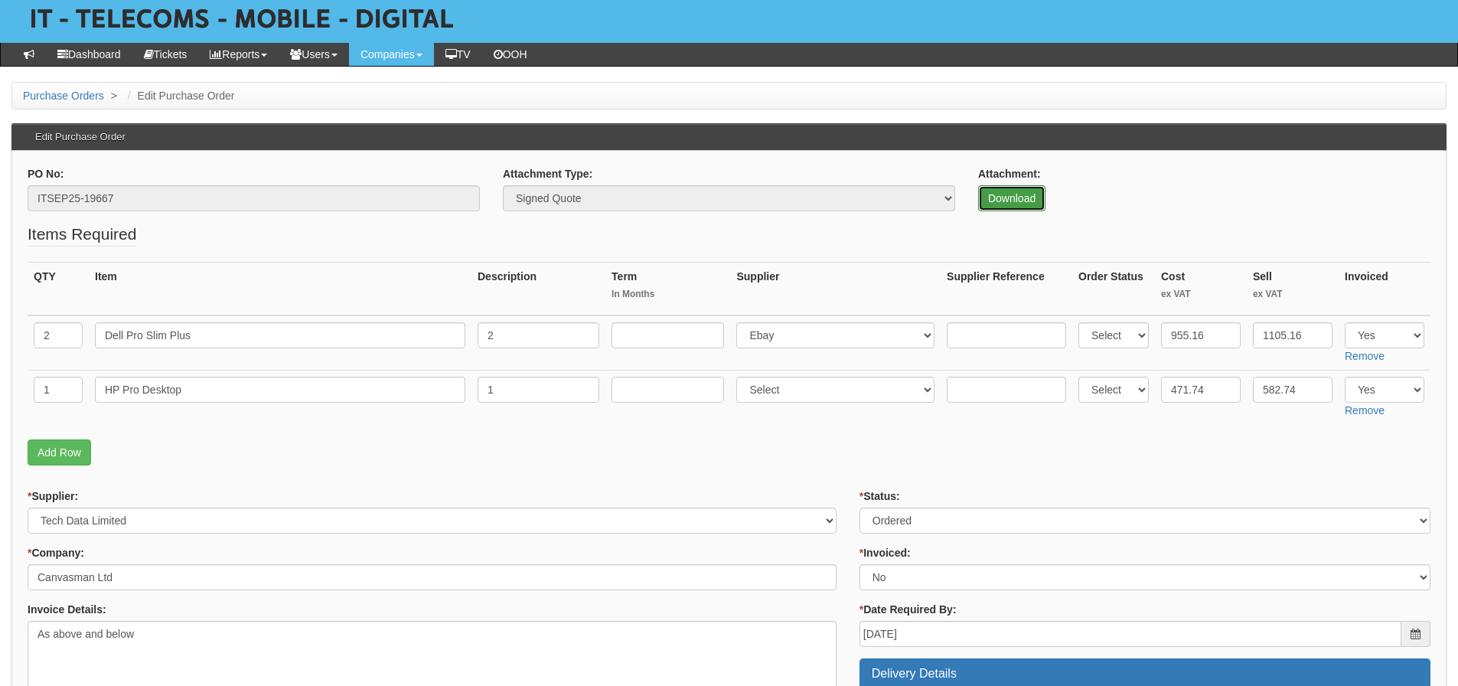
click at [984, 197] on link "Download" at bounding box center [1011, 198] width 67 height 26
click at [991, 431] on fieldset "Items Required QTY Item Description Term In Months Supplier Supplier Reference …" at bounding box center [729, 348] width 1403 height 250
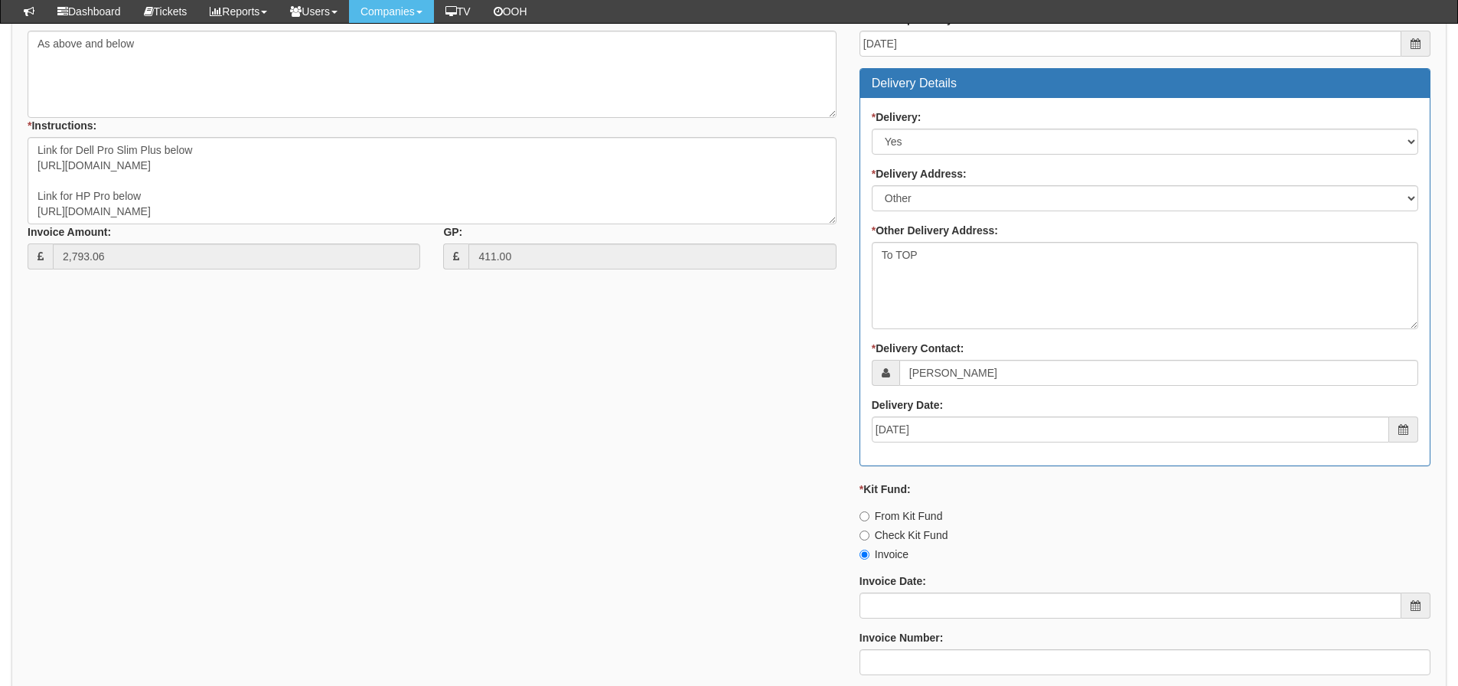
scroll to position [689, 0]
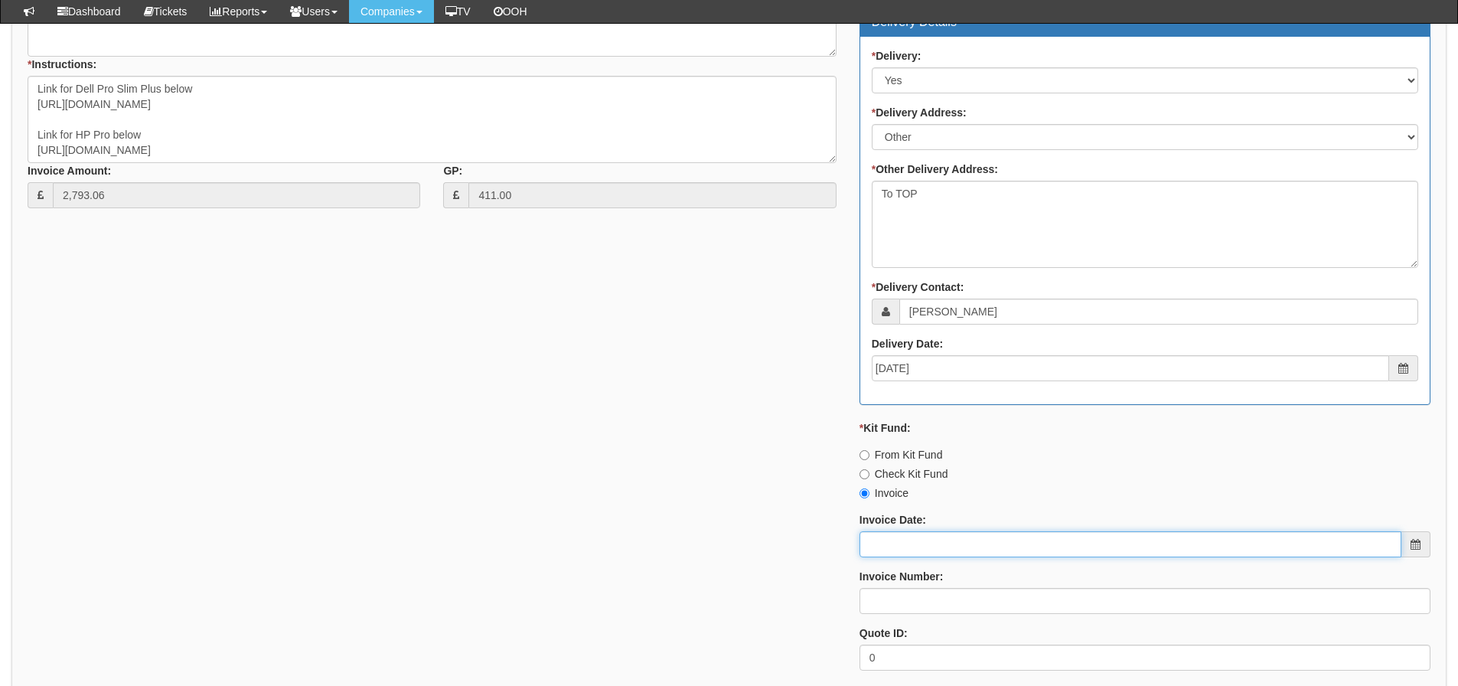
click at [925, 534] on input "Invoice Date:" at bounding box center [1130, 544] width 542 height 26
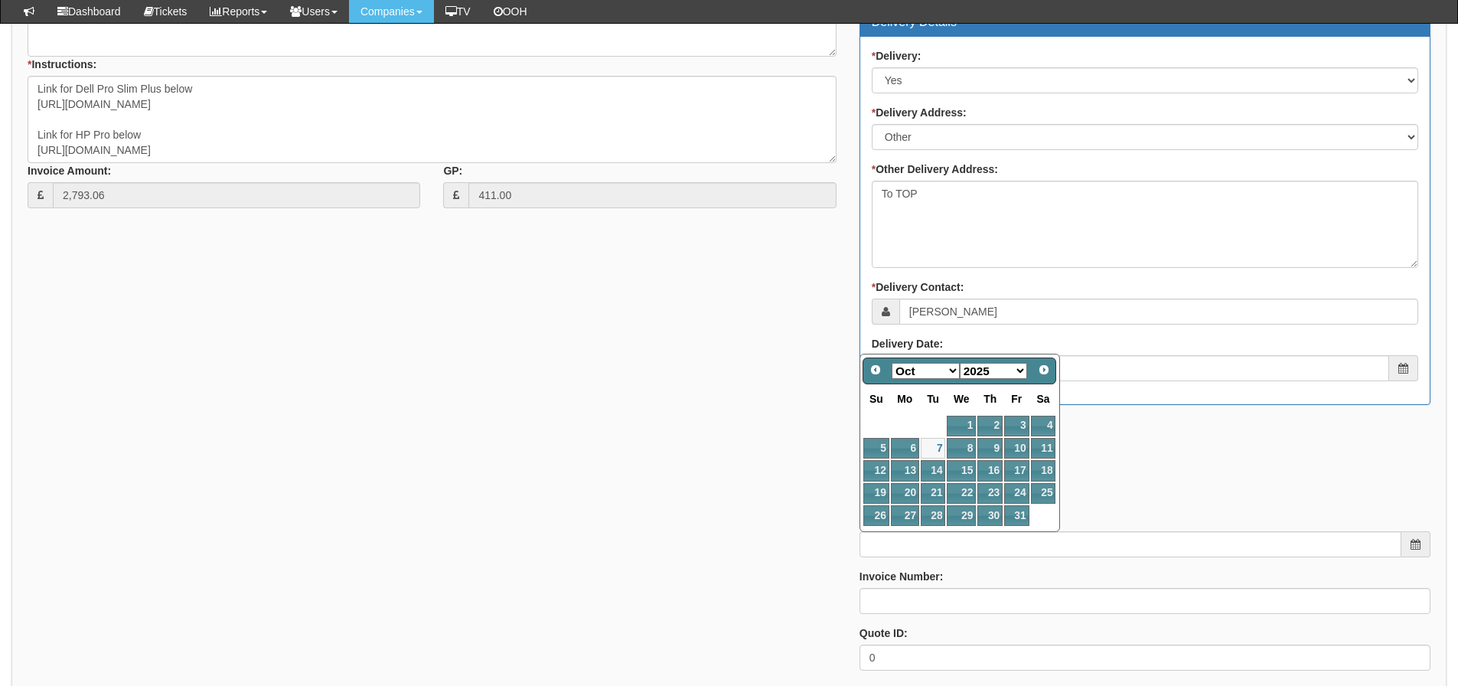
click at [933, 435] on td at bounding box center [933, 426] width 26 height 22
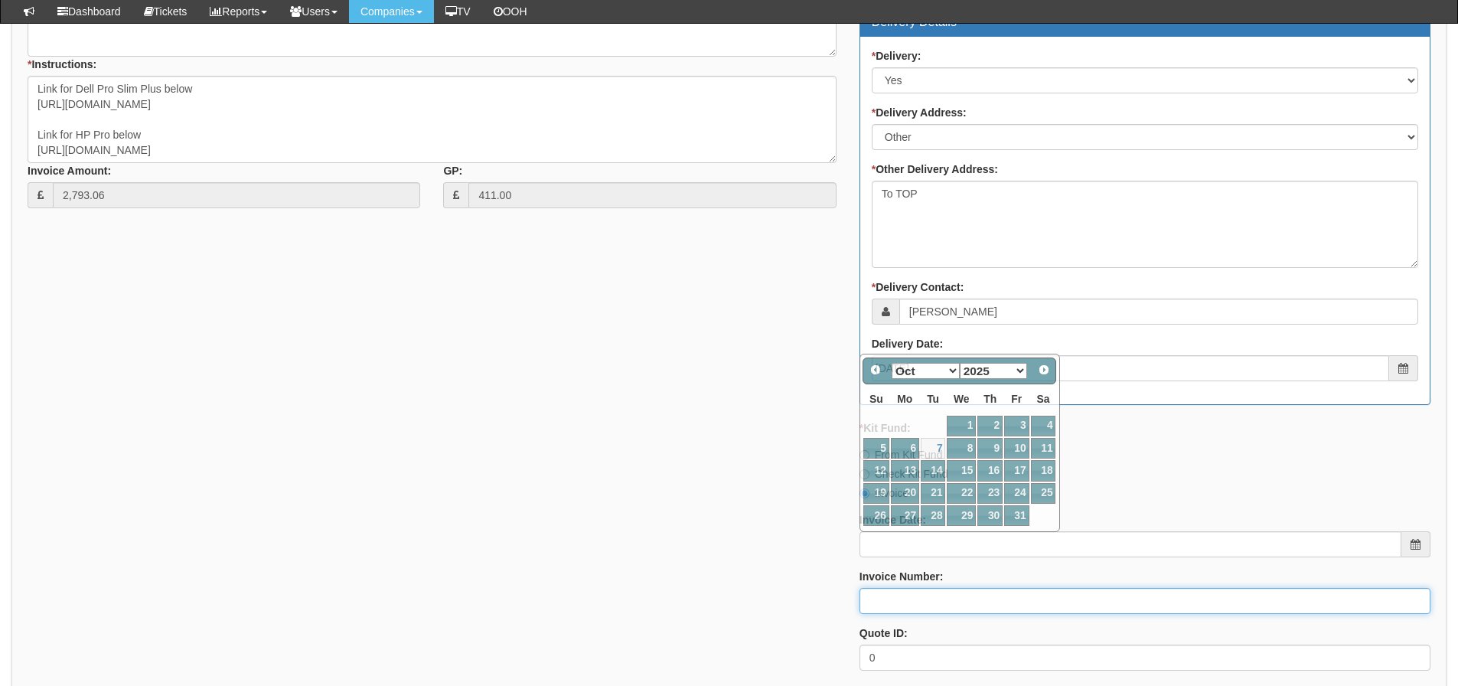
click at [918, 601] on input "Invoice Number:" at bounding box center [1144, 601] width 571 height 26
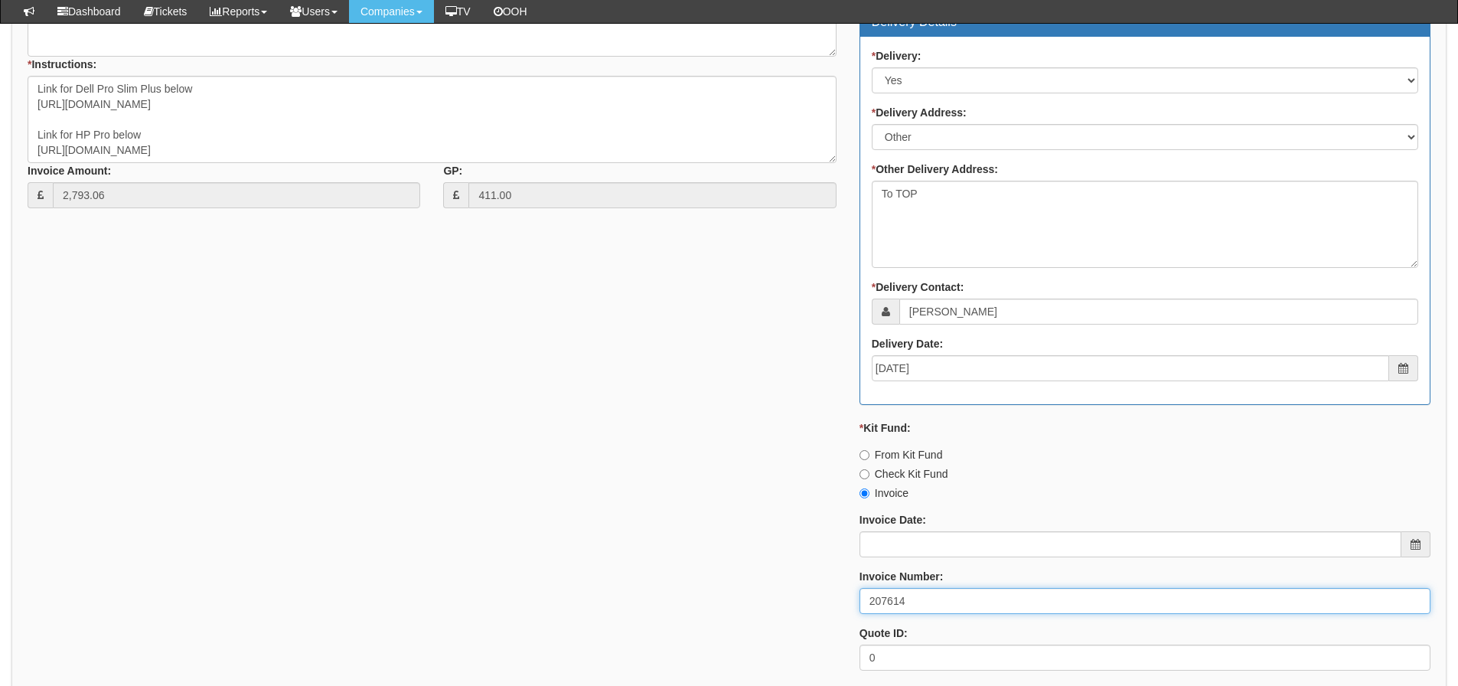
type input "207614"
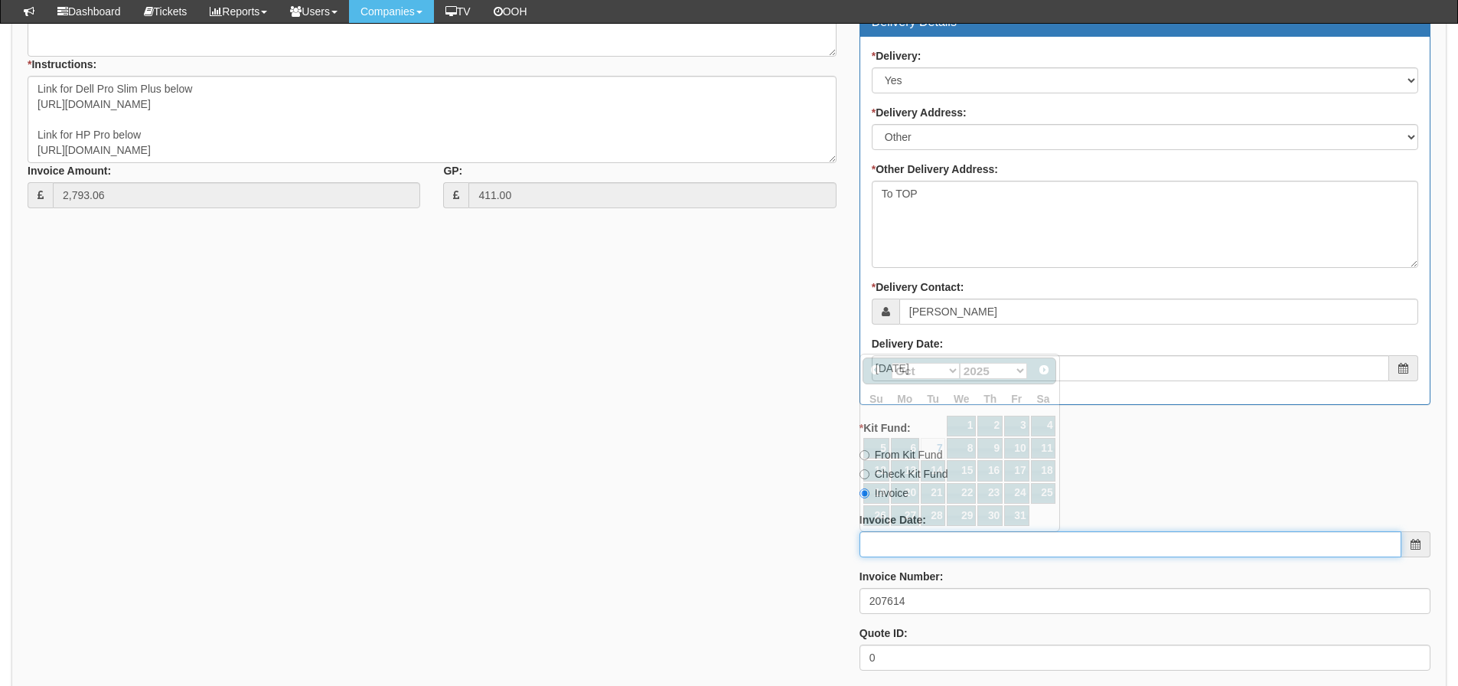
click at [947, 540] on input "Invoice Date:" at bounding box center [1130, 544] width 542 height 26
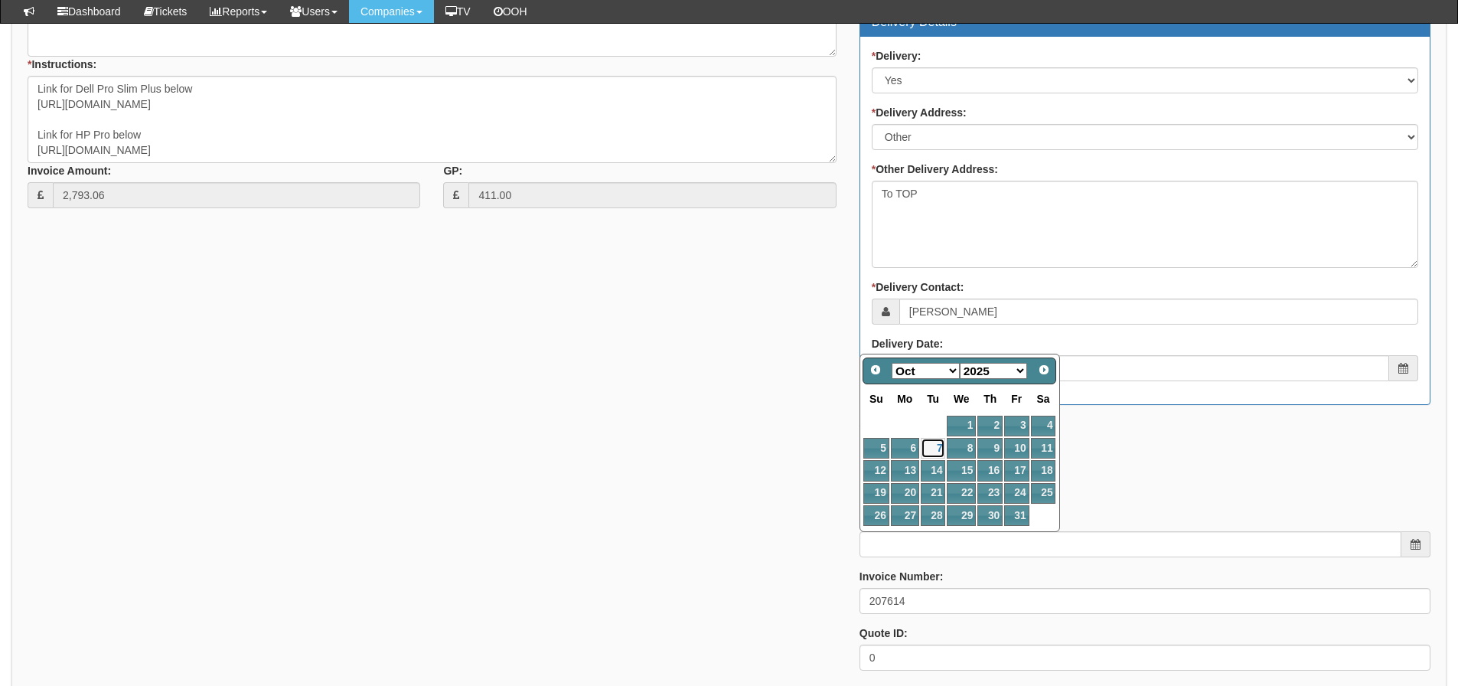
click at [940, 448] on link "7" at bounding box center [933, 448] width 24 height 21
type input "2025-10-07"
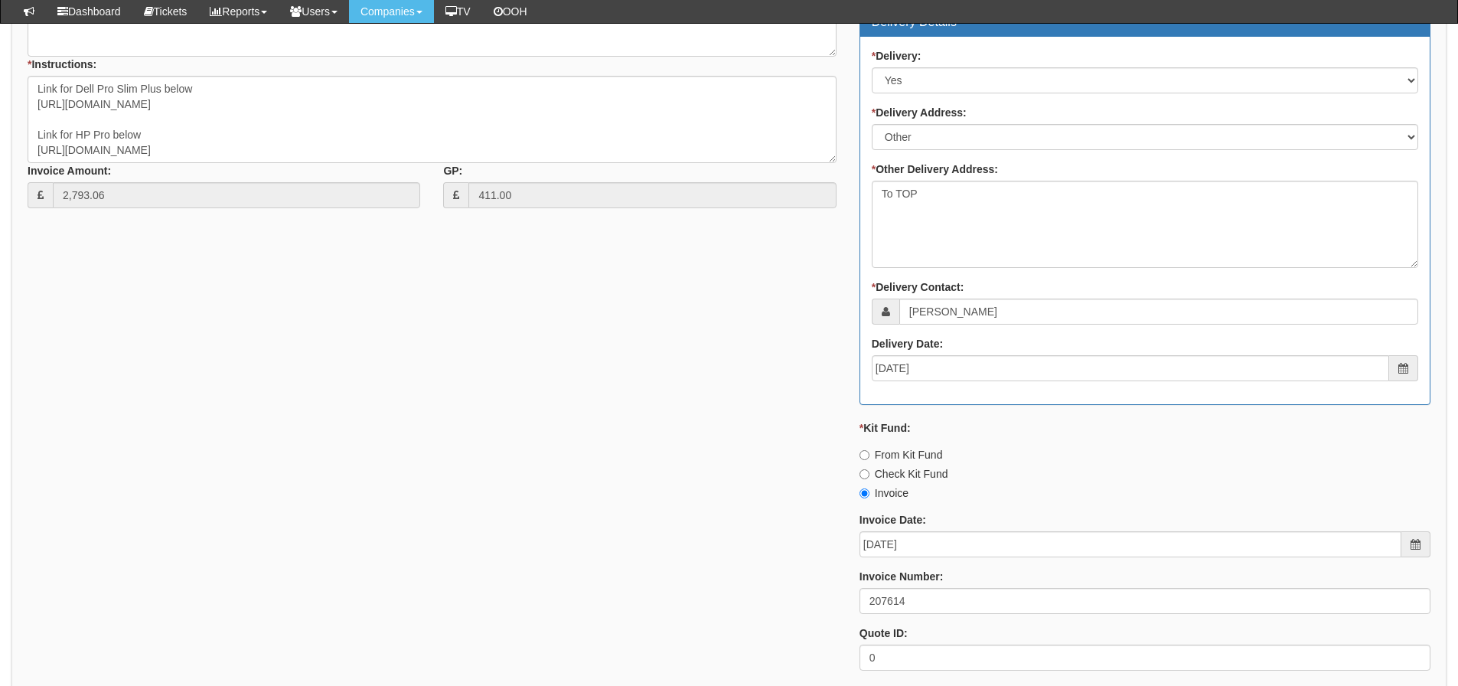
click at [596, 490] on div "* Supplier: Select 123 REG.co.uk 1Password 3 4Gon AA Jones Electric Ltd Abzorb …" at bounding box center [729, 260] width 1426 height 846
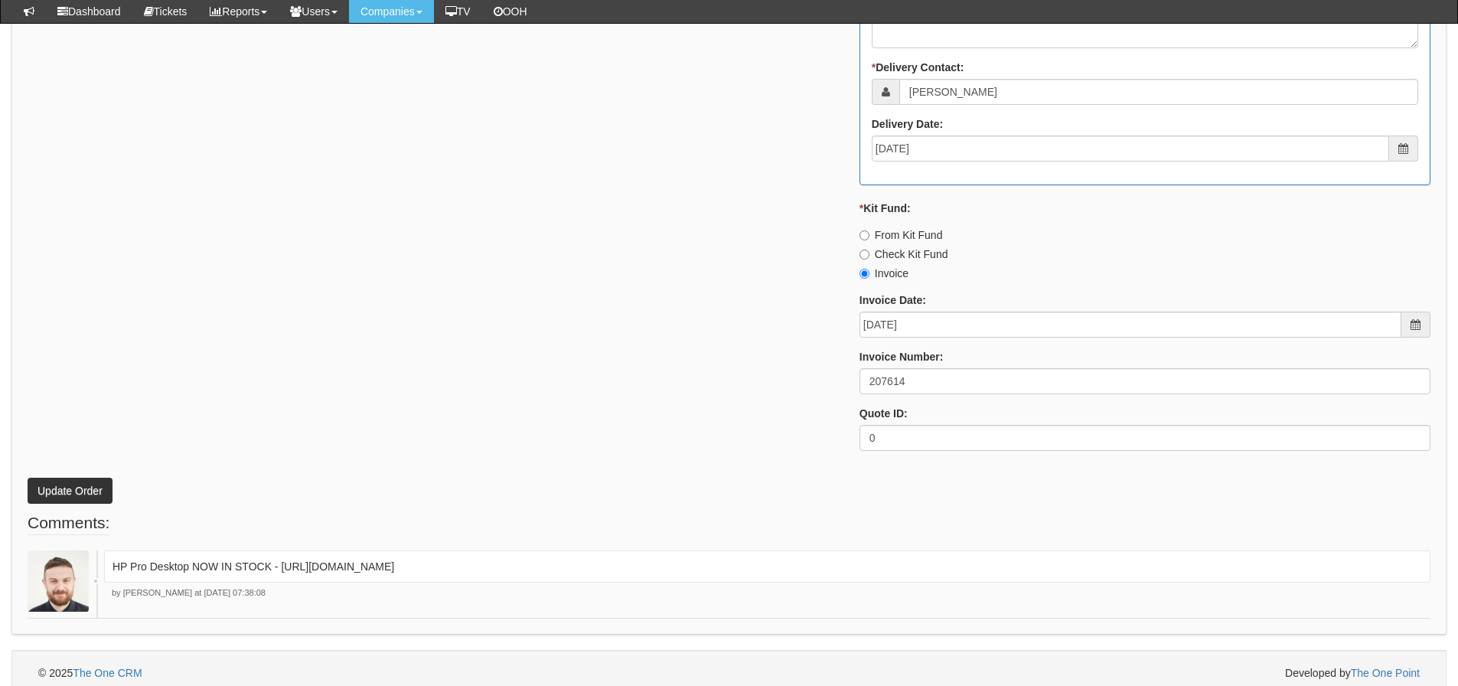
scroll to position [919, 0]
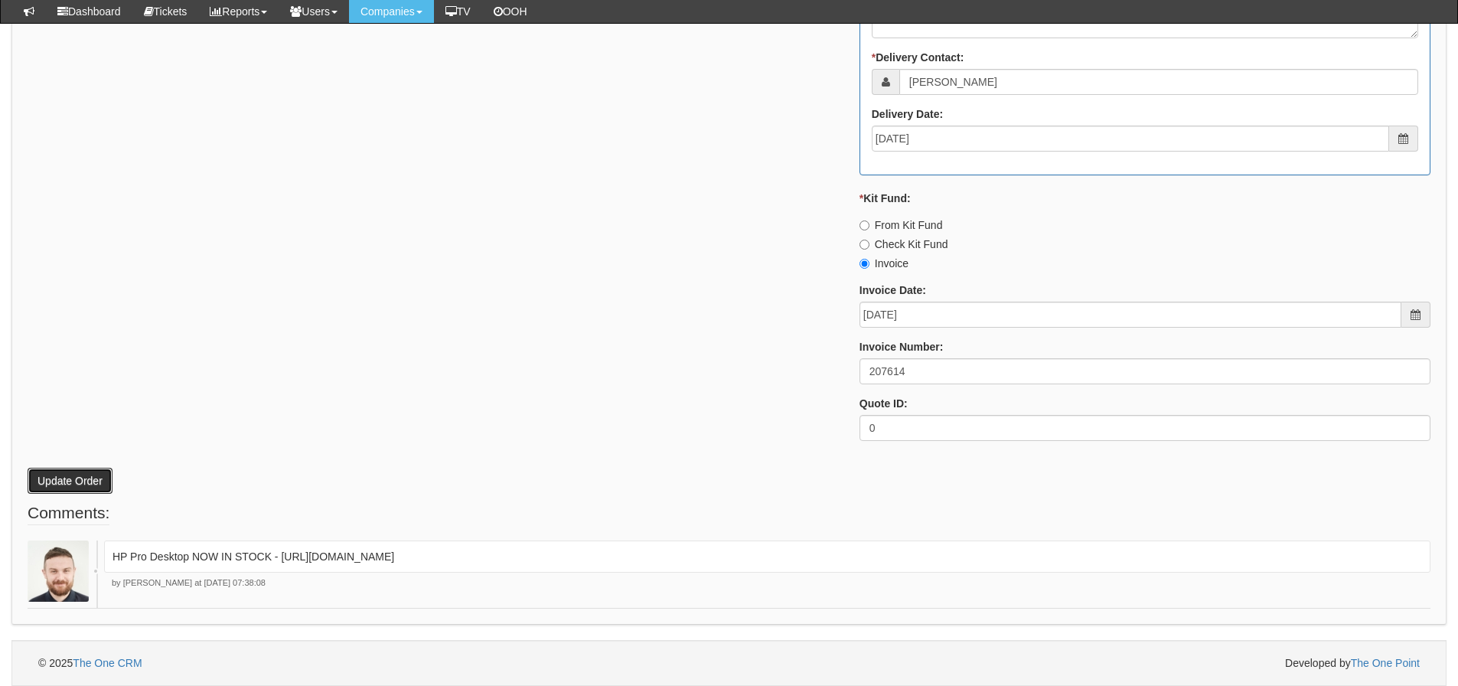
click at [82, 481] on button "Update Order" at bounding box center [70, 481] width 85 height 26
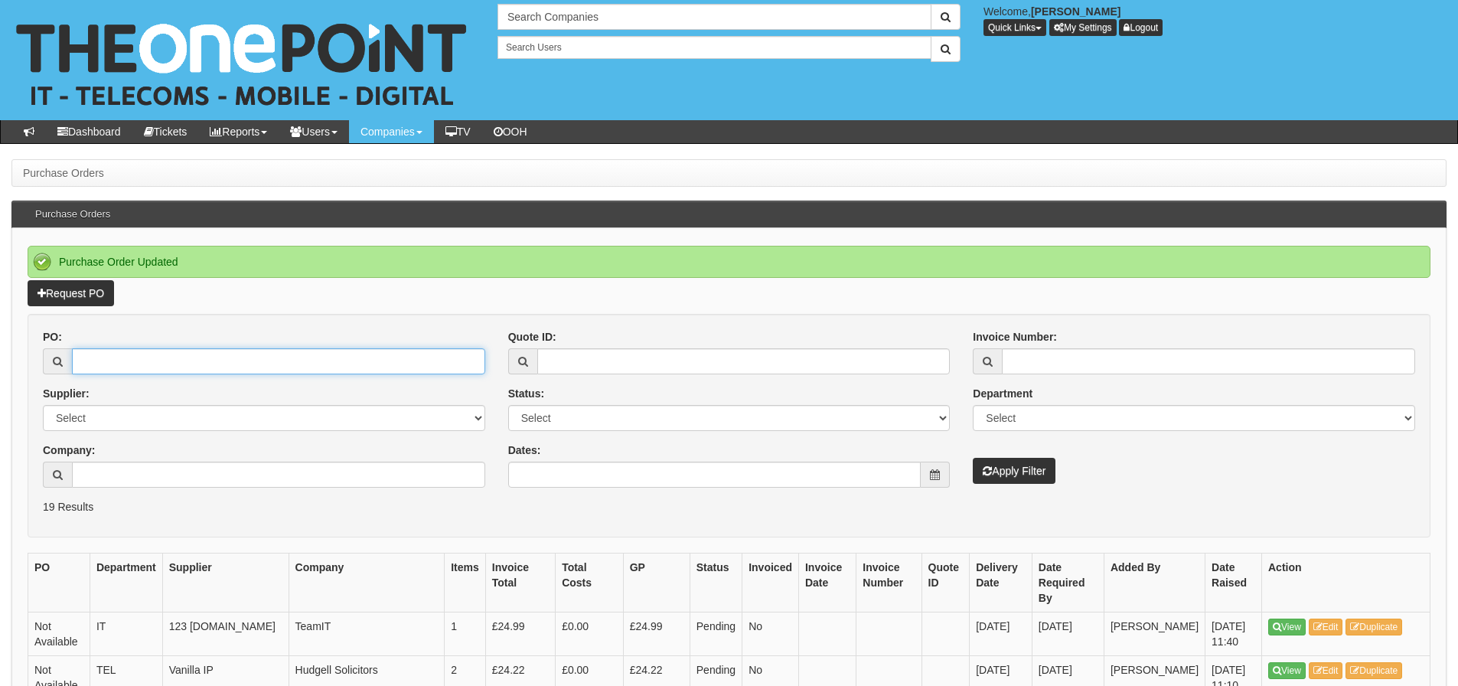
click at [203, 354] on input "PO:" at bounding box center [278, 361] width 413 height 26
type input "19649"
click at [973, 458] on button "Apply Filter" at bounding box center [1014, 471] width 83 height 26
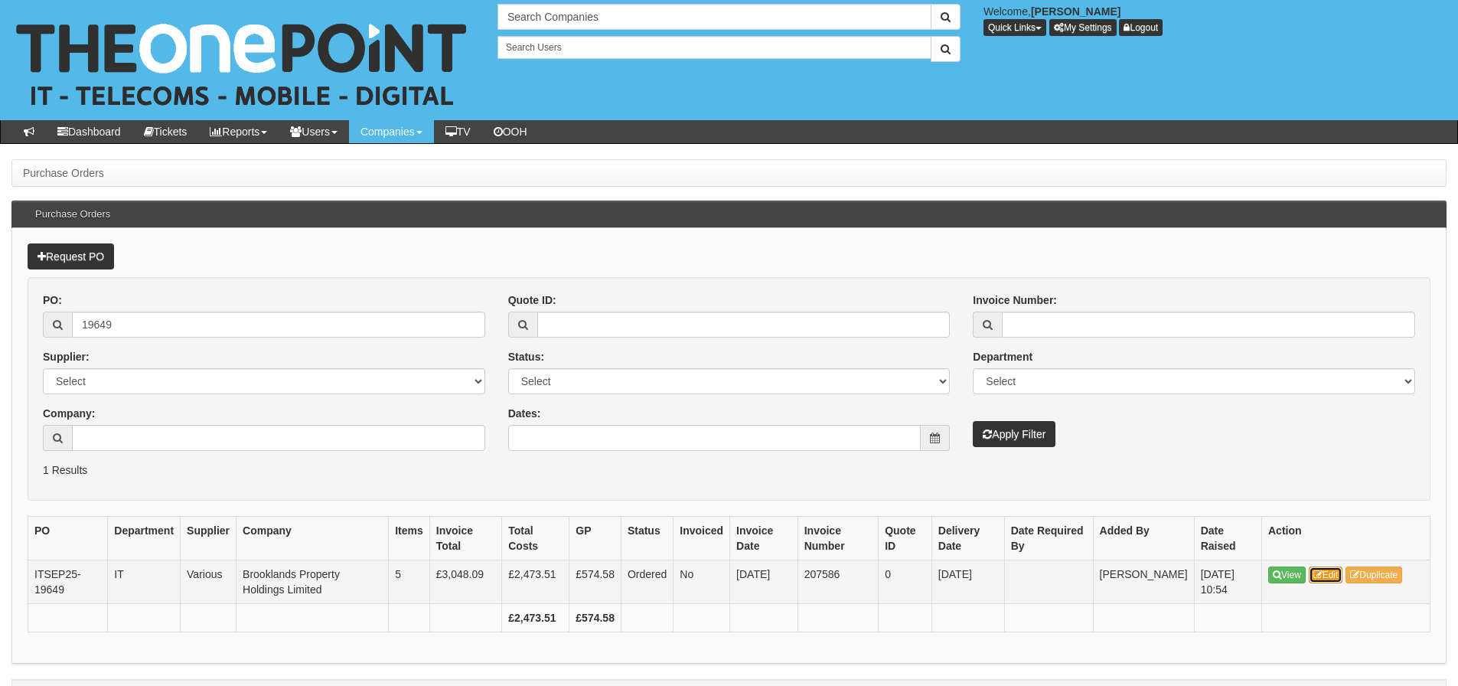
click at [1323, 580] on link "Edit" at bounding box center [1326, 574] width 34 height 17
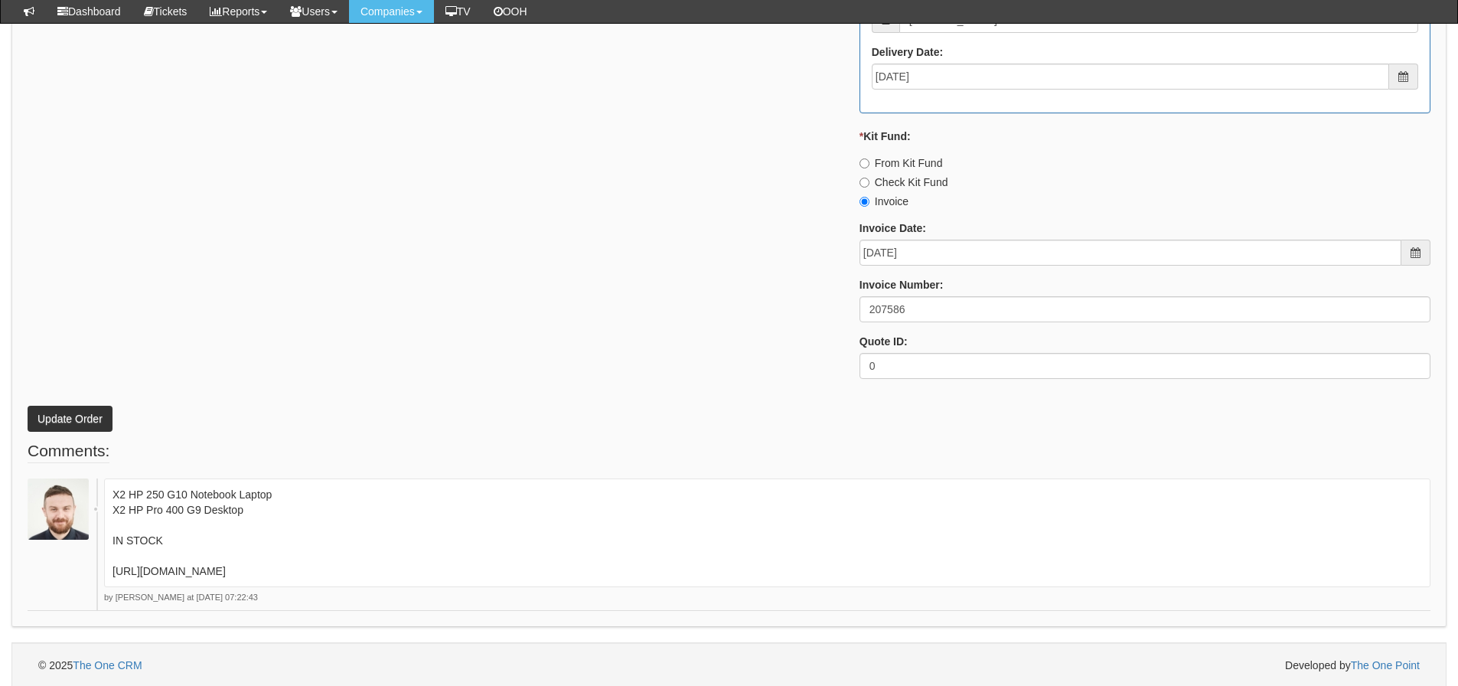
scroll to position [1146, 0]
click at [1014, 468] on fieldset "Comments: X2 HP 250 G10 Notebook Laptop X2 HP Pro 400 G9 Desktop IN STOCK https…" at bounding box center [729, 522] width 1403 height 171
click at [954, 510] on p "X2 HP 250 G10 Notebook Laptop X2 HP Pro 400 G9 Desktop IN STOCK https://halo.th…" at bounding box center [766, 530] width 1309 height 92
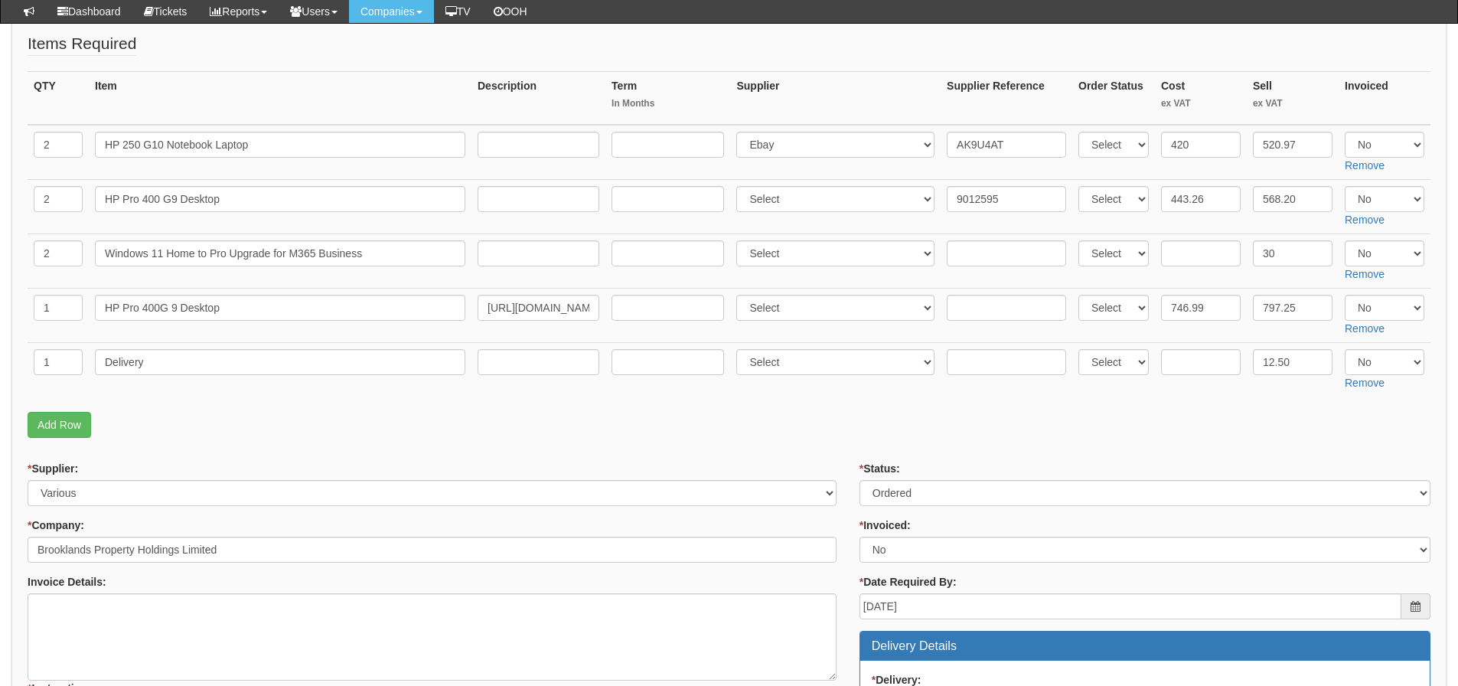
scroll to position [228, 0]
click at [1381, 142] on select "Select Yes No N/A" at bounding box center [1385, 145] width 80 height 26
select select "Yes"
click at [1345, 132] on select "Select Yes No N/A" at bounding box center [1385, 145] width 80 height 26
click at [1380, 203] on select "Select Yes No N/A" at bounding box center [1385, 200] width 80 height 26
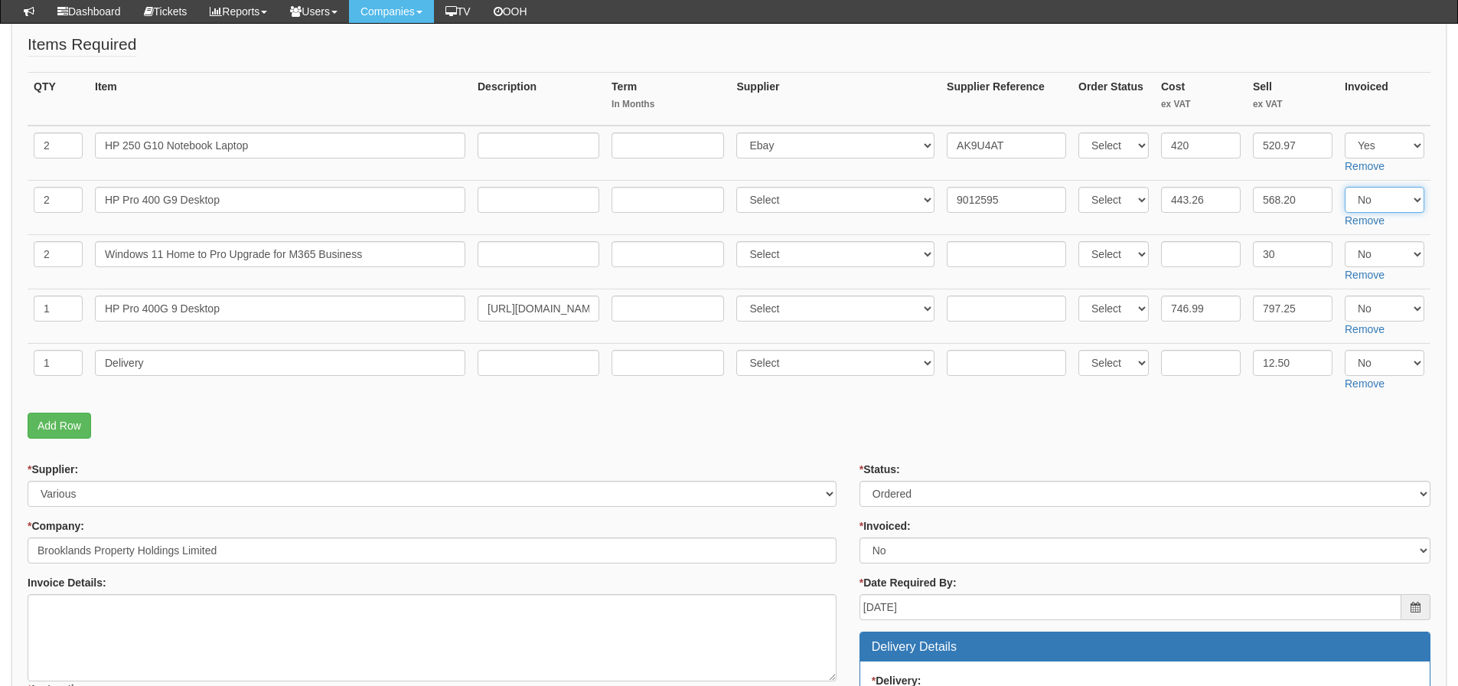
select select "Yes"
click at [1345, 187] on select "Select Yes No N/A" at bounding box center [1385, 200] width 80 height 26
click at [1095, 443] on fieldset "Items Required QTY Item Description Term In Months Supplier Supplier Reference …" at bounding box center [729, 239] width 1403 height 413
click at [1207, 366] on input "text" at bounding box center [1201, 363] width 80 height 26
type input "5"
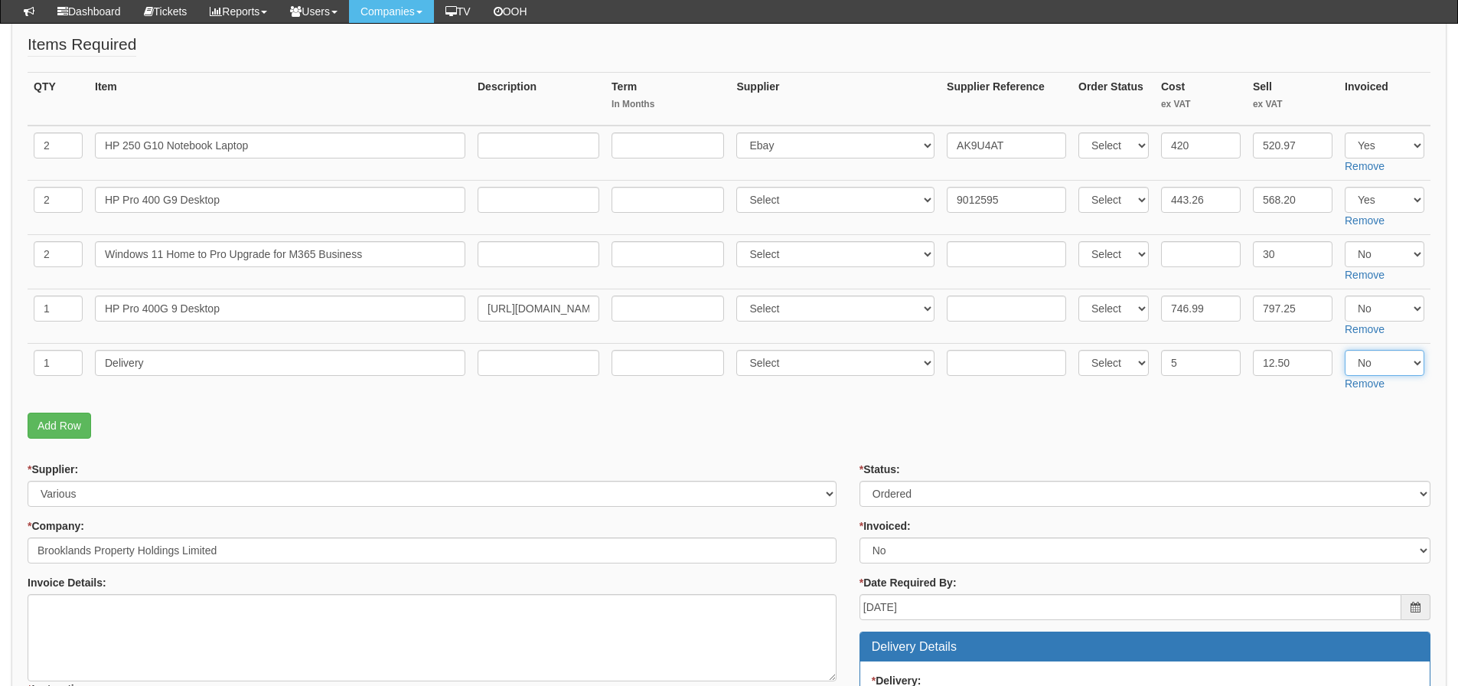
click at [1354, 359] on select "Select Yes No N/A" at bounding box center [1385, 363] width 80 height 26
select select "Yes"
click at [1345, 350] on select "Select Yes No N/A" at bounding box center [1385, 363] width 80 height 26
click at [1333, 414] on p "Add Row" at bounding box center [729, 425] width 1403 height 26
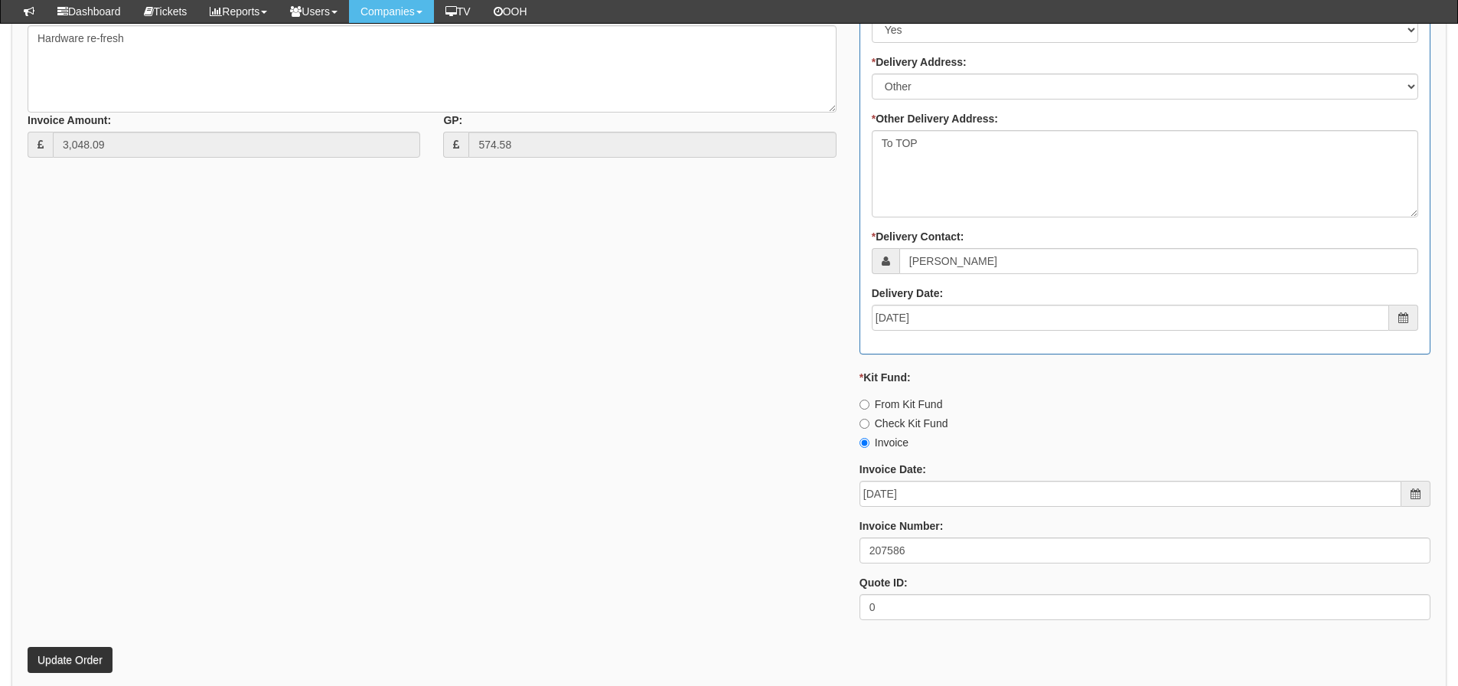
scroll to position [1146, 0]
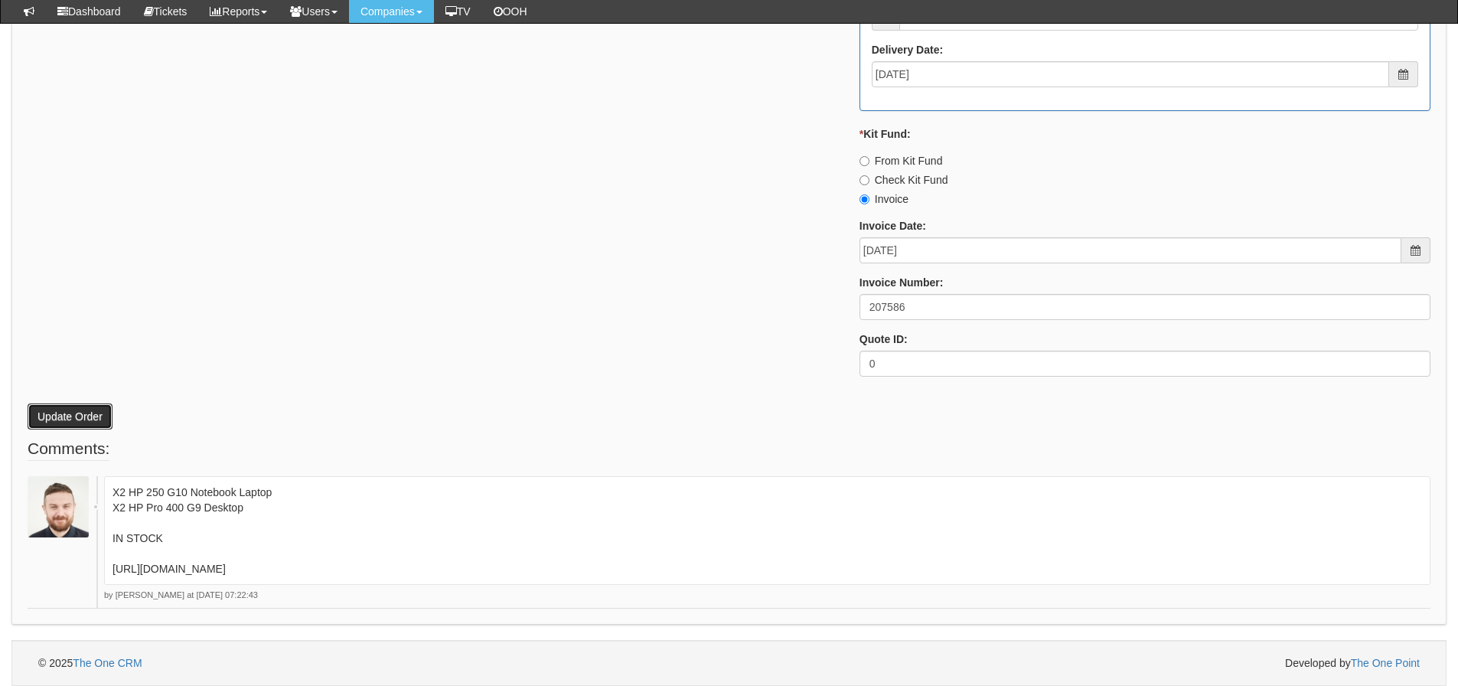
click at [60, 425] on button "Update Order" at bounding box center [70, 416] width 85 height 26
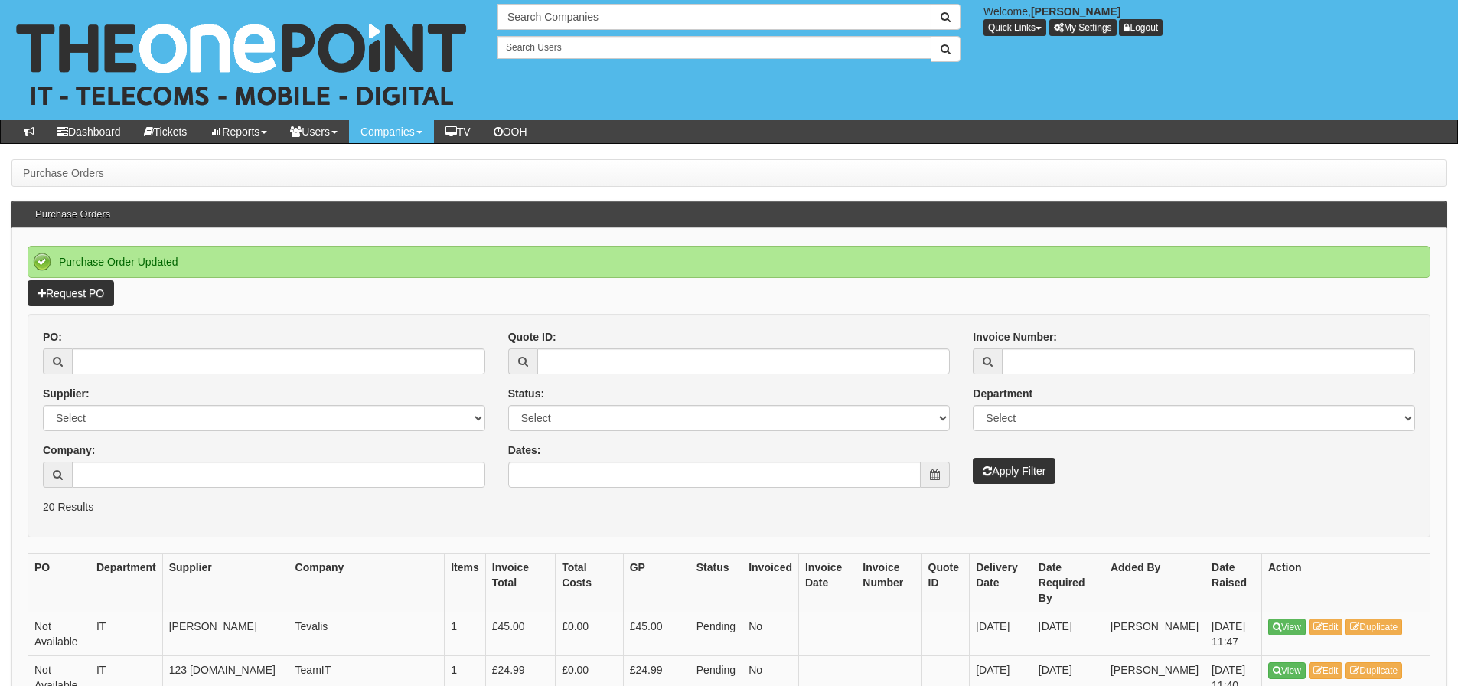
click at [116, 363] on input "PO:" at bounding box center [278, 361] width 413 height 26
type input "19654"
click at [973, 458] on button "Apply Filter" at bounding box center [1014, 471] width 83 height 26
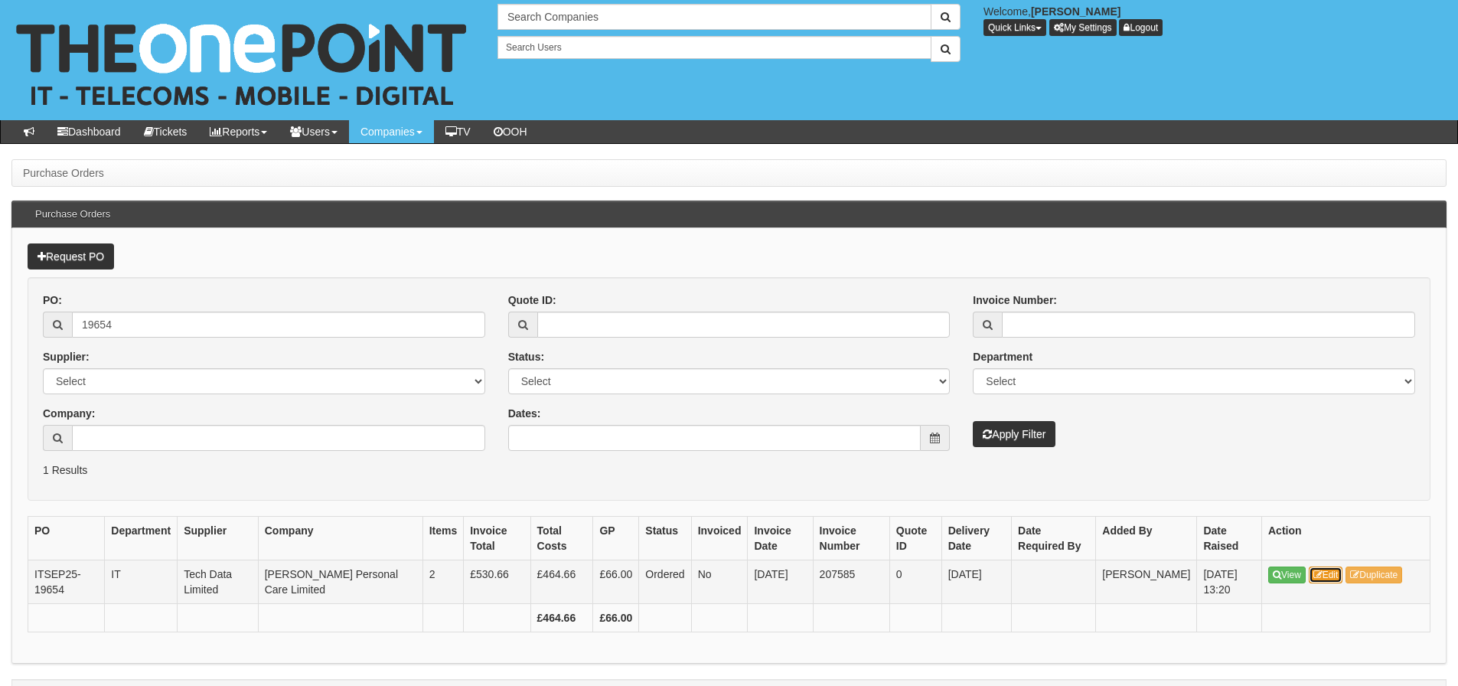
click at [1332, 577] on link "Edit" at bounding box center [1326, 574] width 34 height 17
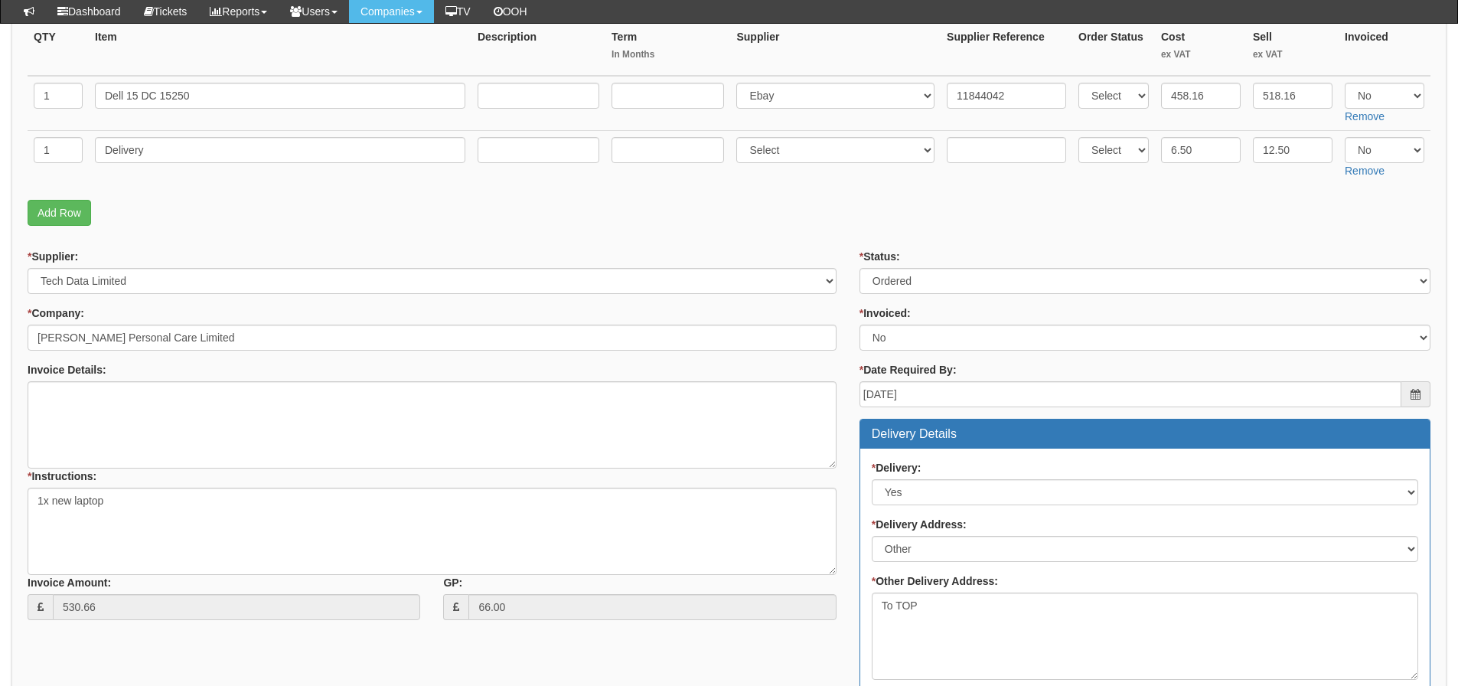
scroll to position [230, 0]
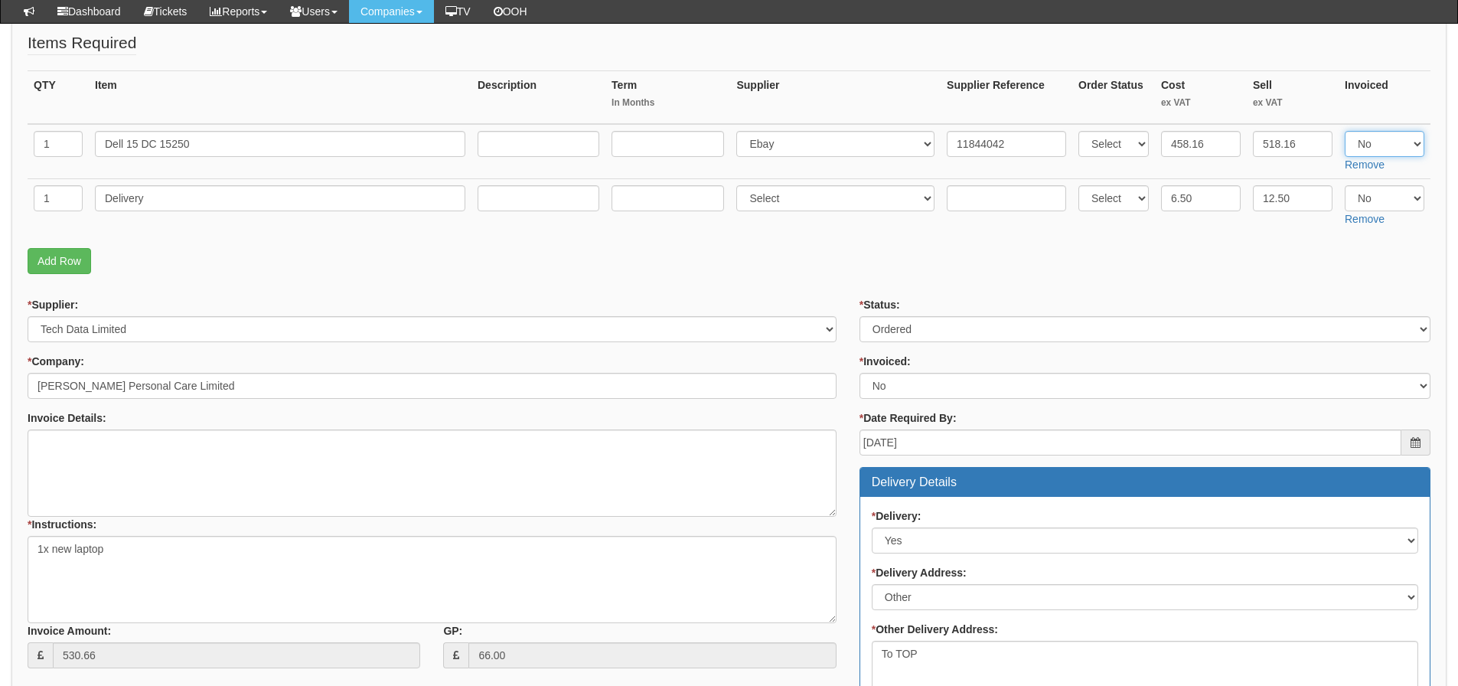
click at [1364, 138] on select "Select Yes No N/A" at bounding box center [1385, 144] width 80 height 26
select select "Yes"
click at [1345, 131] on select "Select Yes No N/A" at bounding box center [1385, 144] width 80 height 26
drag, startPoint x: 1361, startPoint y: 191, endPoint x: 1361, endPoint y: 210, distance: 19.1
click at [1361, 191] on select "Select Yes No N/A" at bounding box center [1385, 198] width 80 height 26
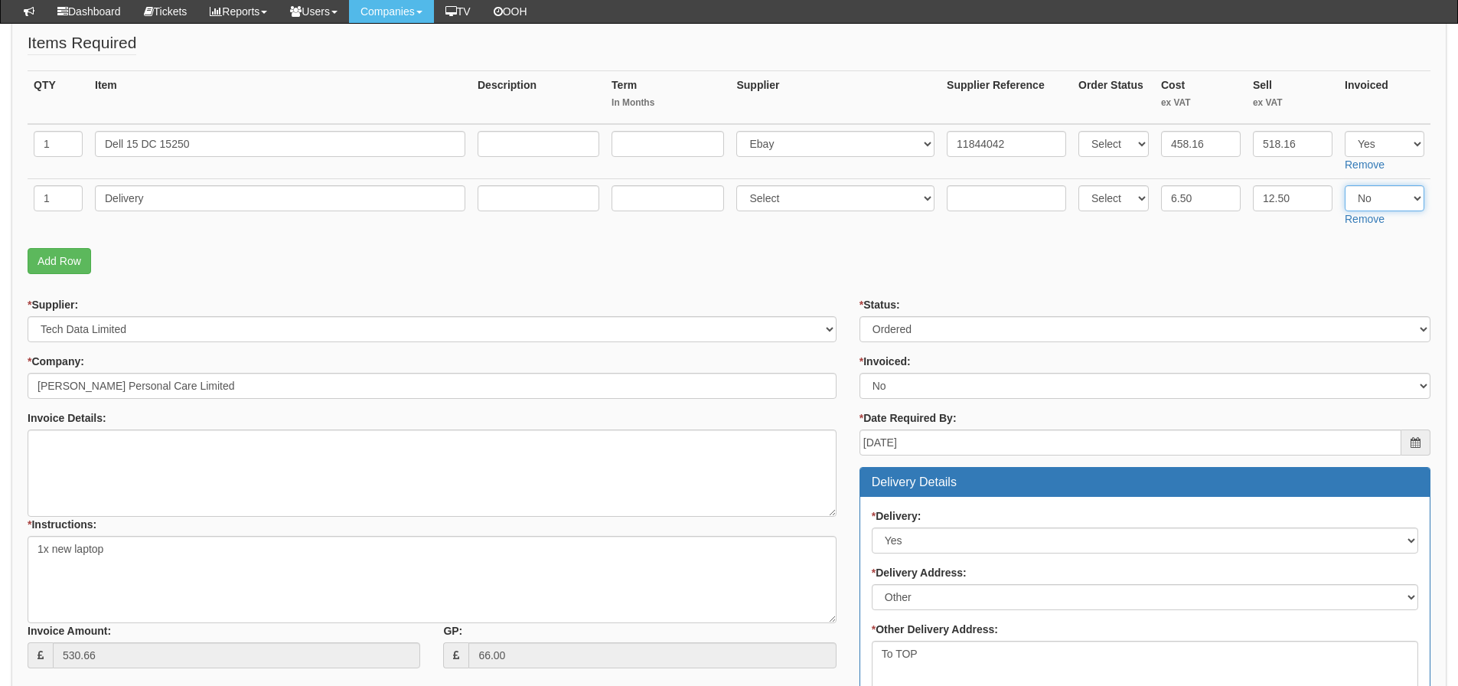
select select "Yes"
click at [1345, 185] on select "Select Yes No N/A" at bounding box center [1385, 198] width 80 height 26
click at [1296, 266] on p "Add Row" at bounding box center [729, 261] width 1403 height 26
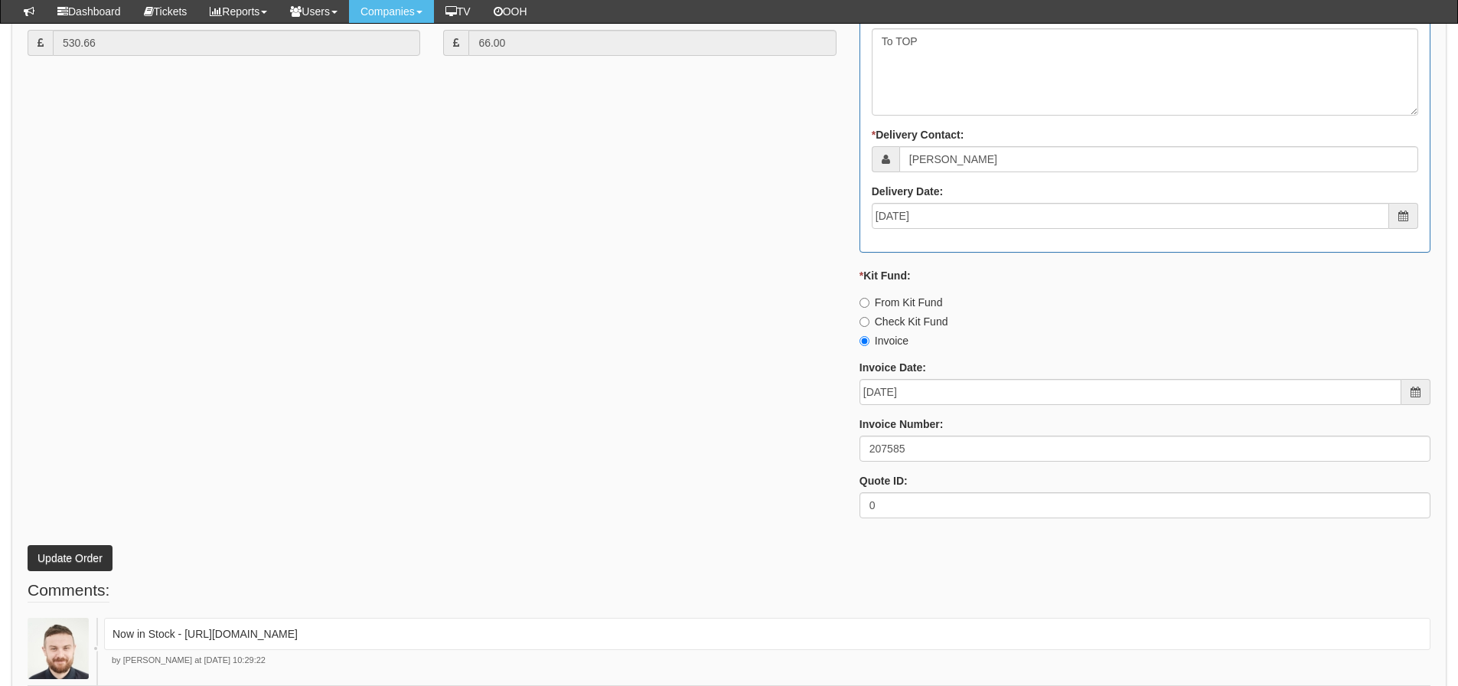
scroll to position [919, 0]
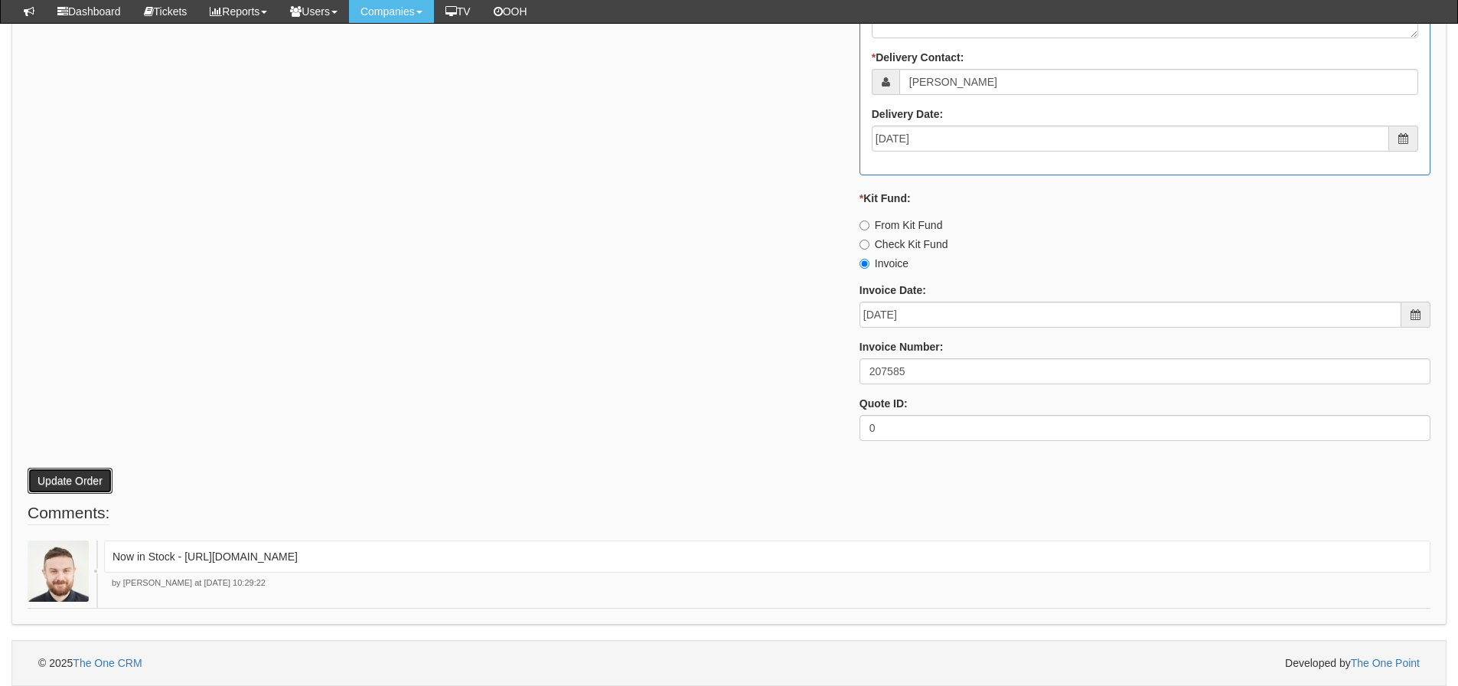
click at [76, 481] on button "Update Order" at bounding box center [70, 481] width 85 height 26
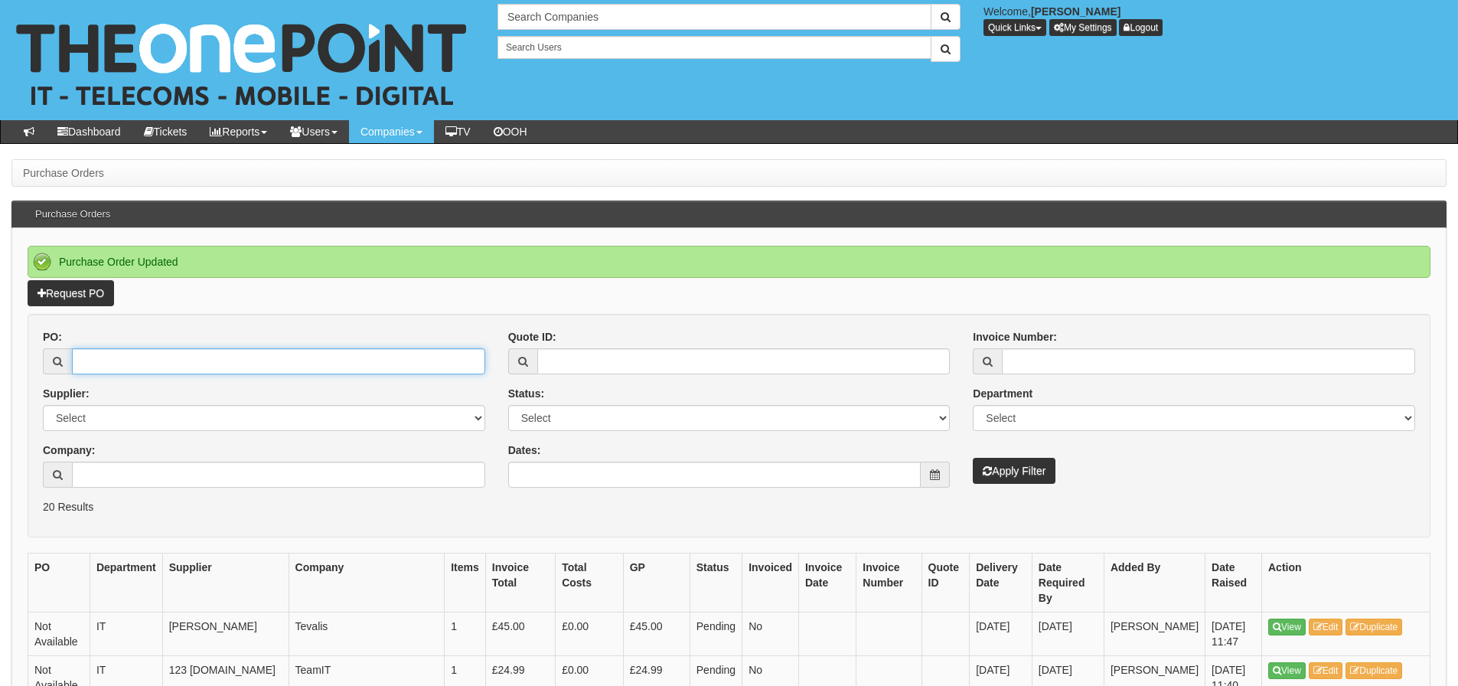
click at [206, 371] on input "PO:" at bounding box center [278, 361] width 413 height 26
type input "19372"
click at [973, 458] on button "Apply Filter" at bounding box center [1014, 471] width 83 height 26
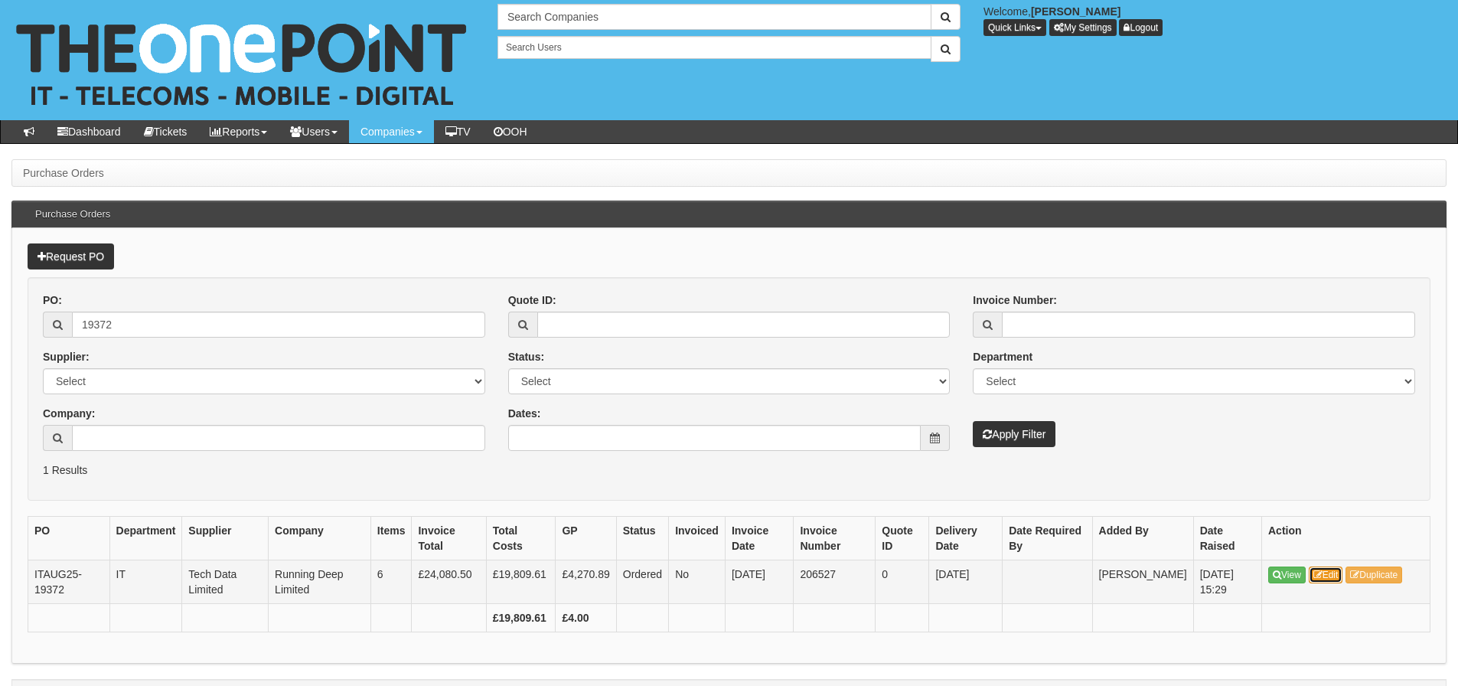
click at [1332, 579] on link "Edit" at bounding box center [1326, 574] width 34 height 17
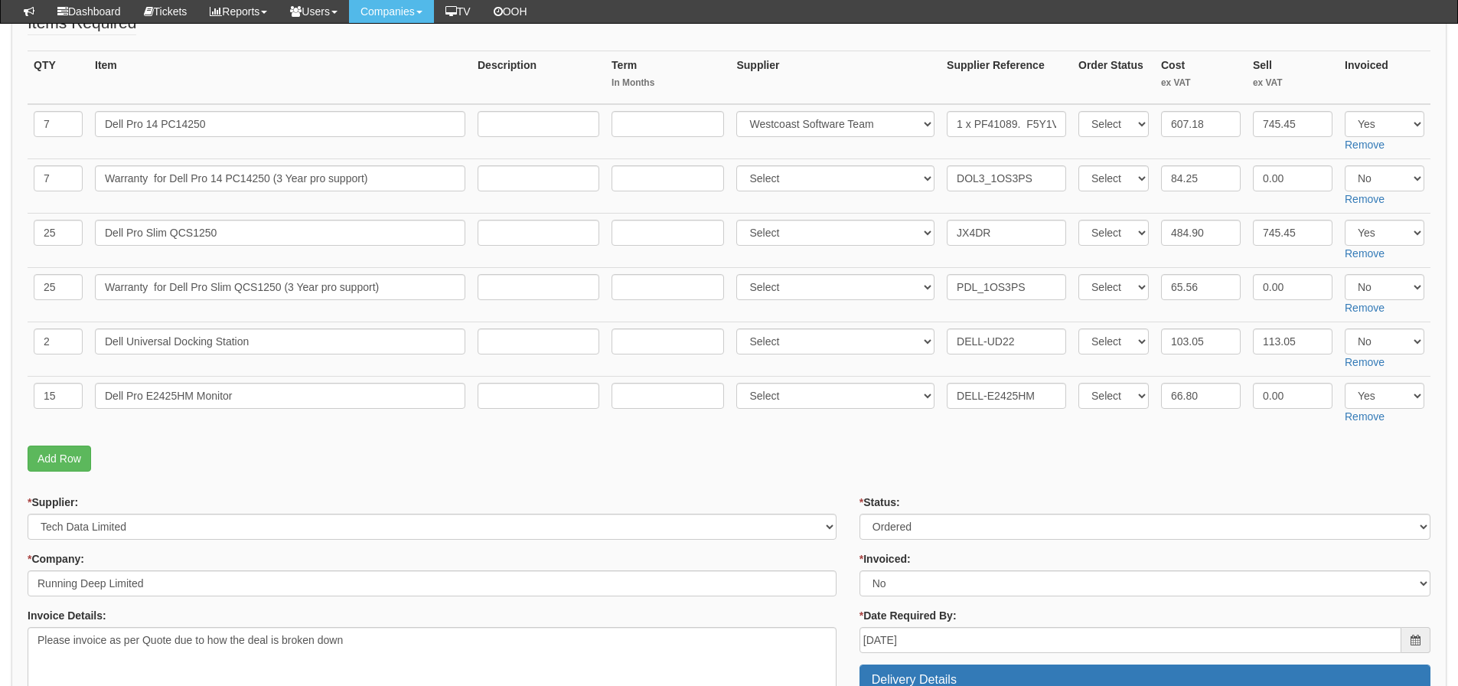
scroll to position [230, 0]
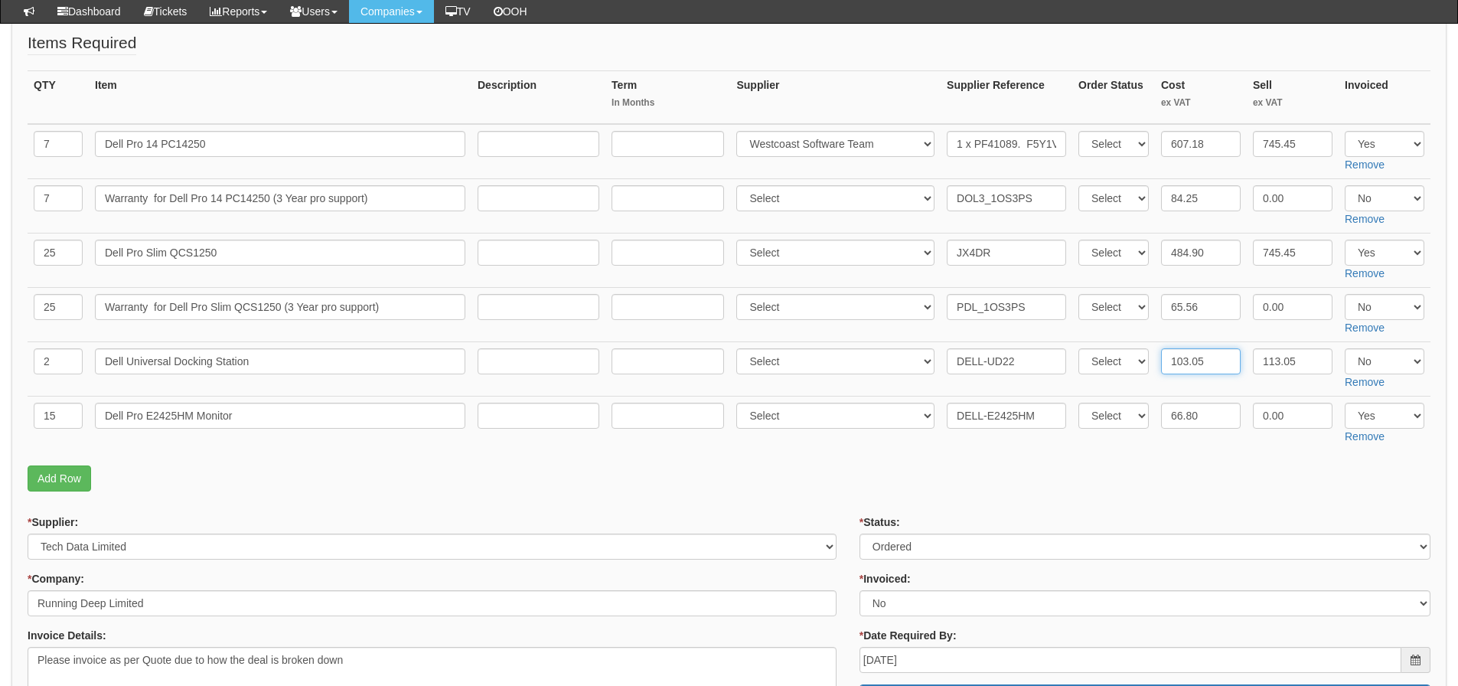
drag, startPoint x: 1227, startPoint y: 366, endPoint x: 1149, endPoint y: 373, distance: 78.4
click at [1149, 373] on tr "2 Dell Universal Docking Station Select 123 [DOMAIN_NAME] 1Password 3 4Gon [PER…" at bounding box center [729, 368] width 1403 height 54
type input "117.32"
click at [1358, 354] on select "Select Yes No N/A" at bounding box center [1385, 361] width 80 height 26
select select "Yes"
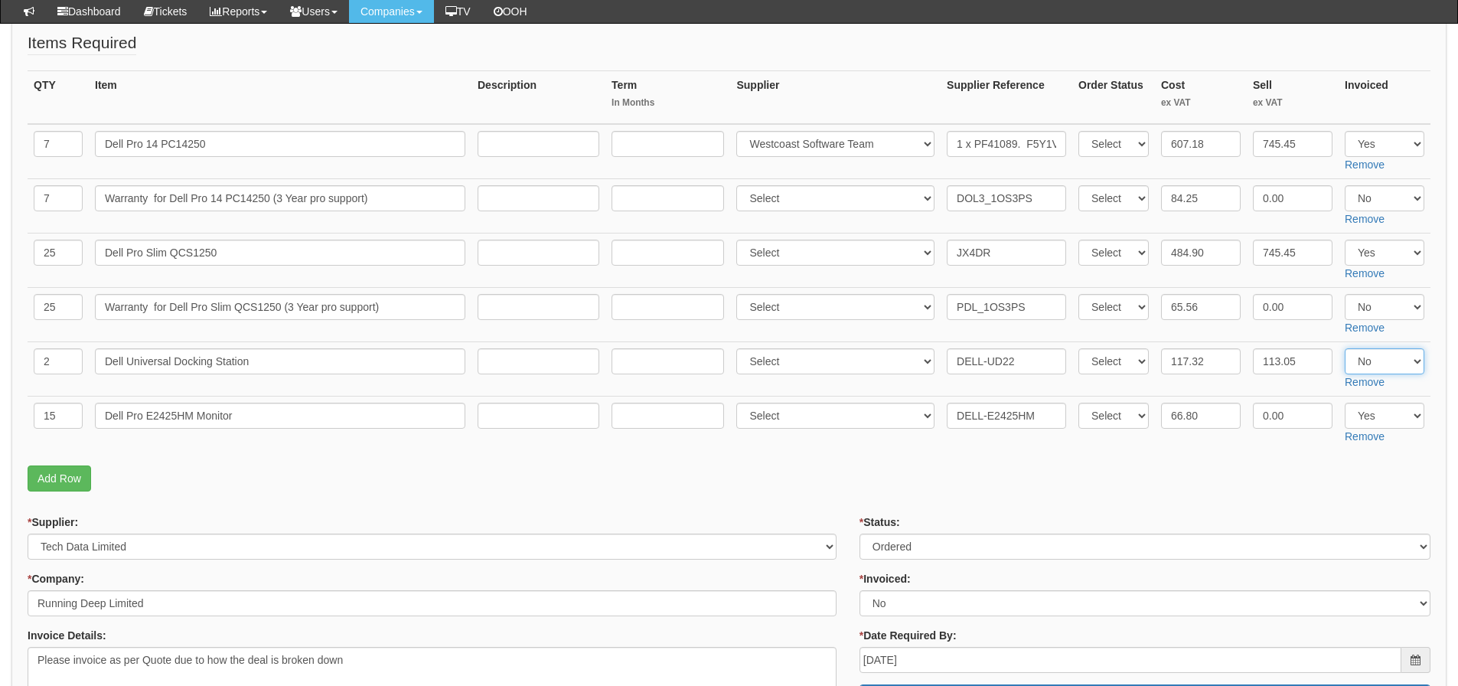
click at [1345, 348] on select "Select Yes No N/A" at bounding box center [1385, 361] width 80 height 26
click at [1047, 507] on form "PO No: ITAUG25-19372 Attachment Type: Select Signed Quote Auth email if quote u…" at bounding box center [729, 688] width 1403 height 1426
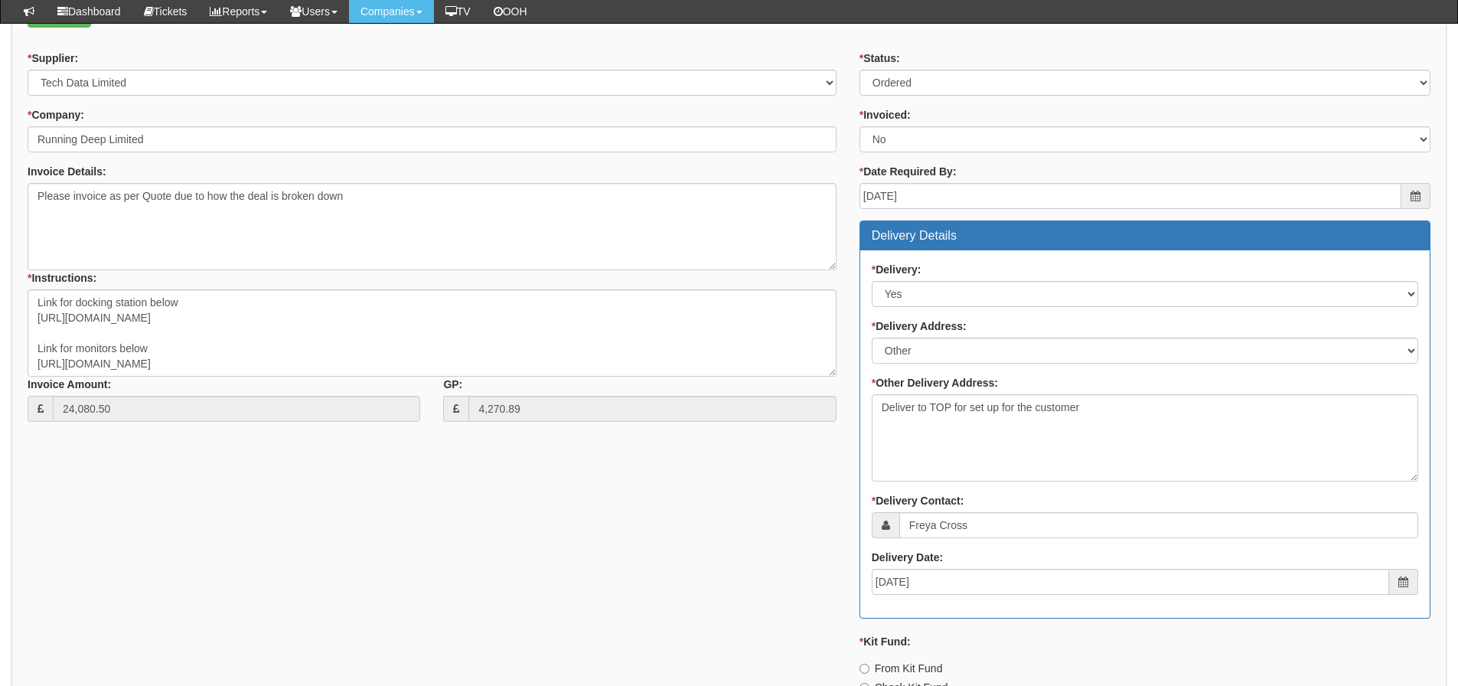
scroll to position [1136, 0]
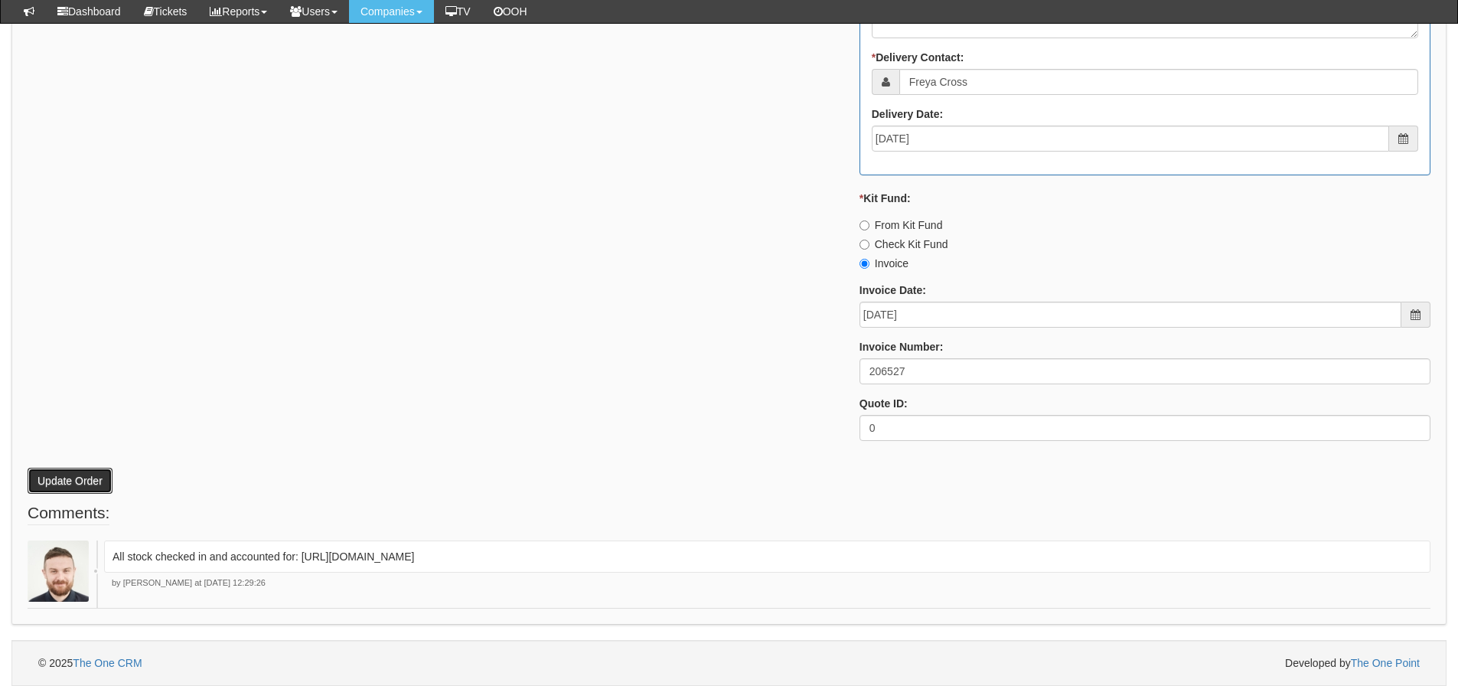
click at [89, 474] on button "Update Order" at bounding box center [70, 481] width 85 height 26
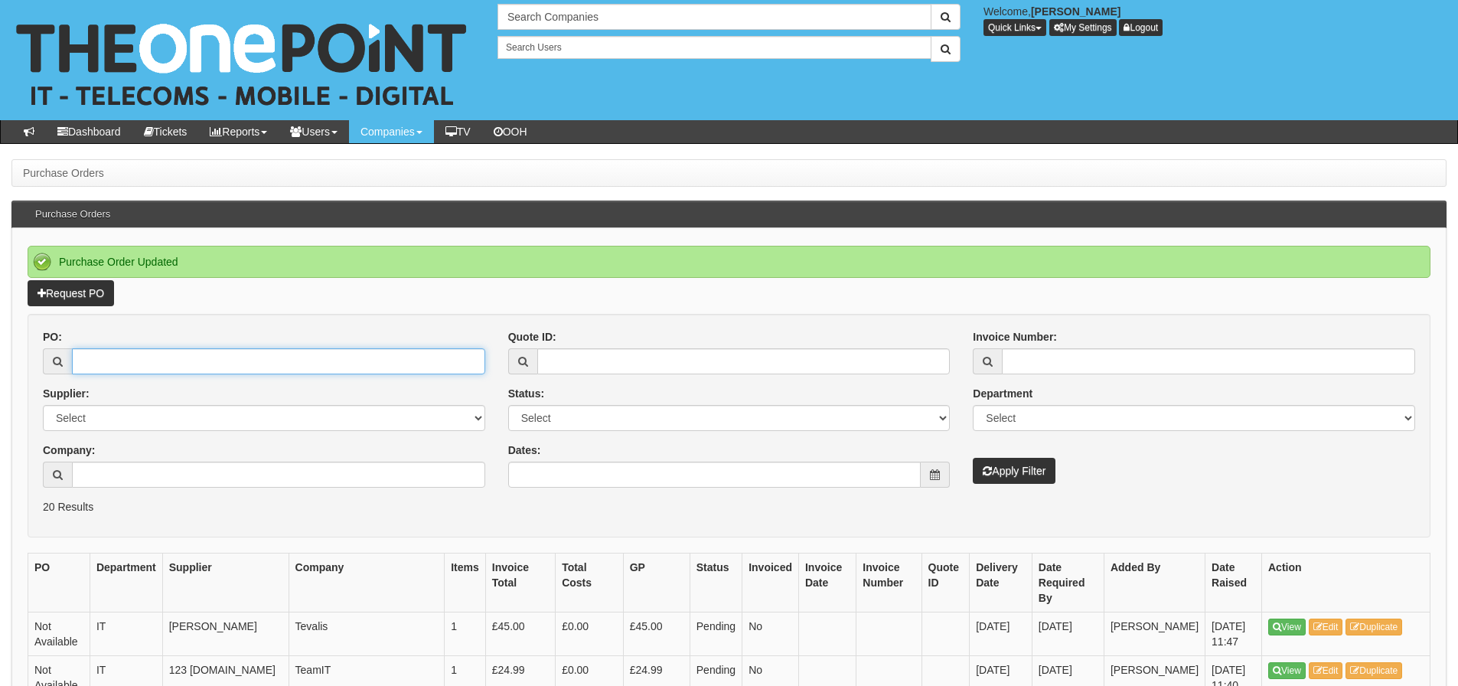
click at [168, 371] on input "PO:" at bounding box center [278, 361] width 413 height 26
type input "19669"
click at [973, 458] on button "Apply Filter" at bounding box center [1014, 471] width 83 height 26
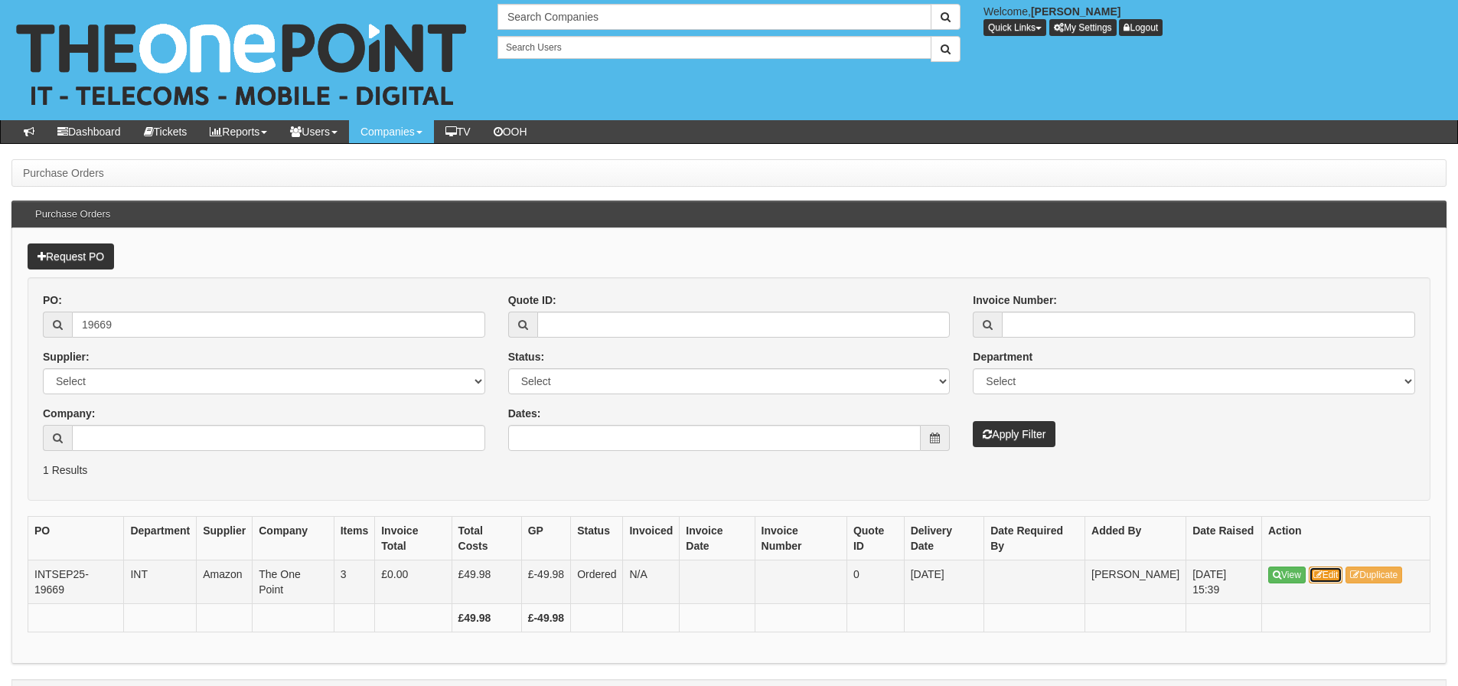
click at [1324, 582] on link "Edit" at bounding box center [1326, 574] width 34 height 17
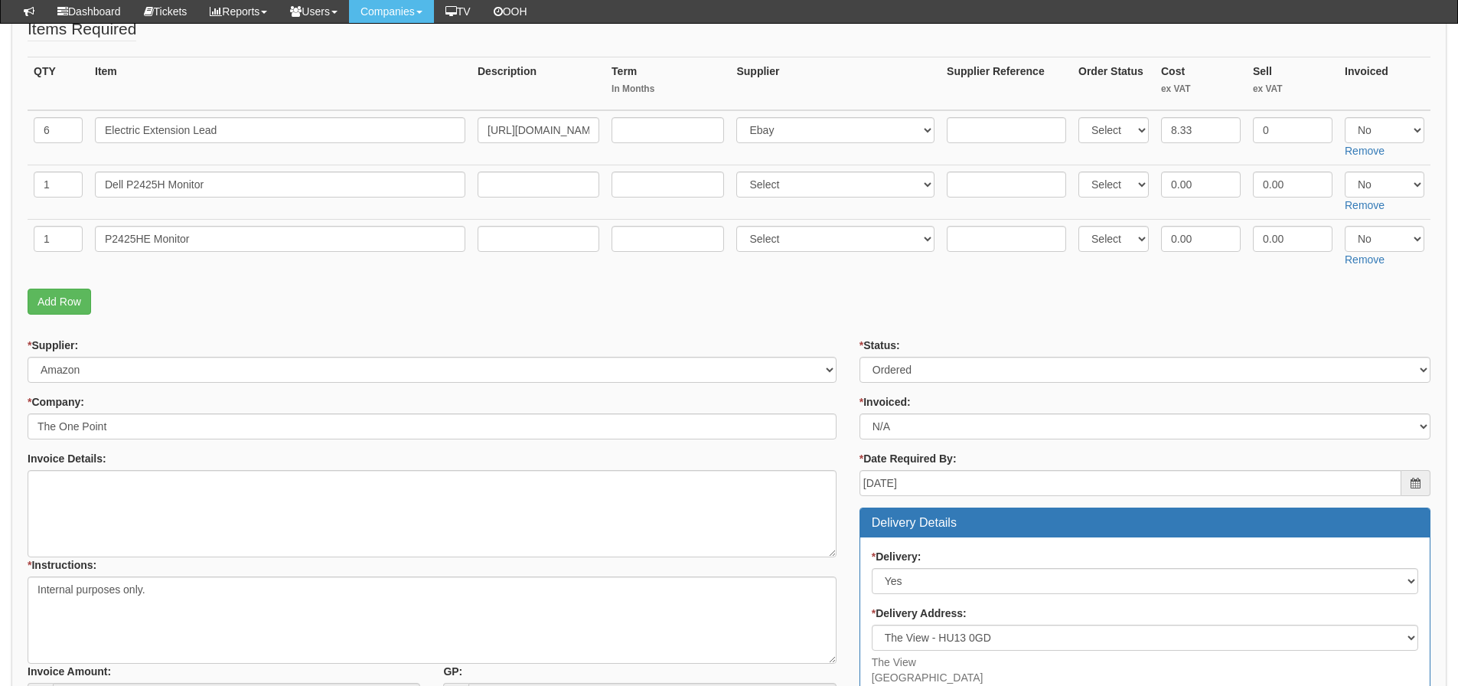
scroll to position [208, 0]
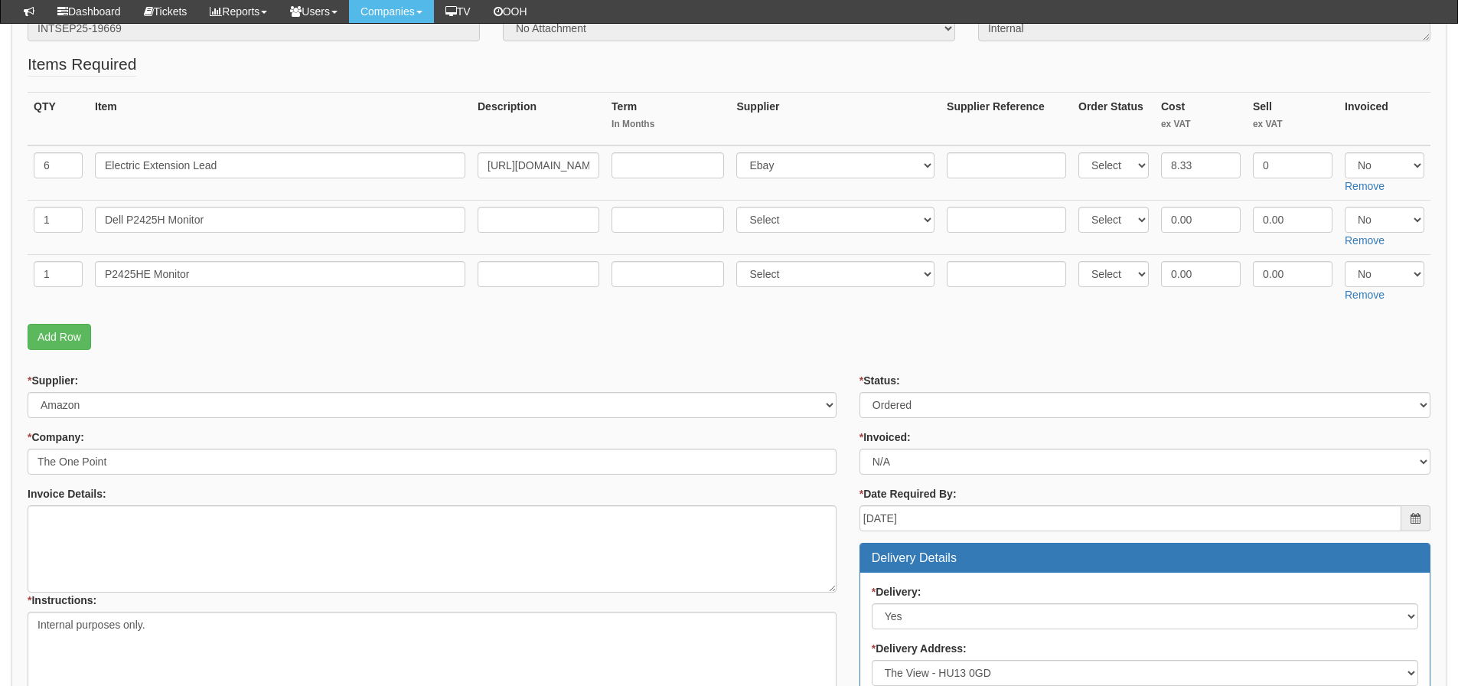
click at [963, 356] on fieldset "Items Required QTY Item Description Term In Months Supplier Supplier Reference …" at bounding box center [729, 205] width 1403 height 305
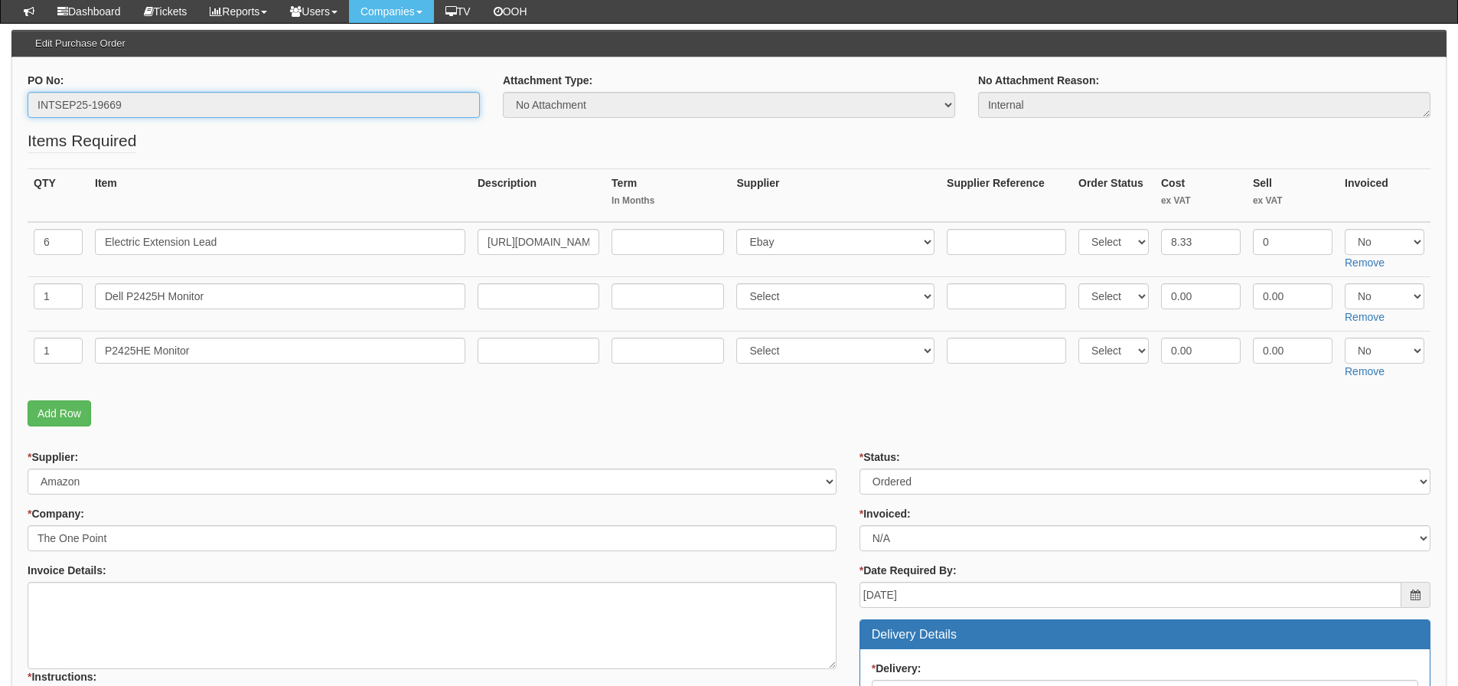
drag, startPoint x: 186, startPoint y: 103, endPoint x: 26, endPoint y: 105, distance: 159.9
click at [26, 105] on div "PO No: INTSEP25-19669" at bounding box center [253, 101] width 475 height 57
drag, startPoint x: 1200, startPoint y: 292, endPoint x: 1070, endPoint y: 292, distance: 130.1
click at [1070, 292] on tr "1 Dell P2425H Monitor Select 123 [DOMAIN_NAME] 1Password 3 4Gon [PERSON_NAME] E…" at bounding box center [729, 303] width 1403 height 54
type input "88.76"
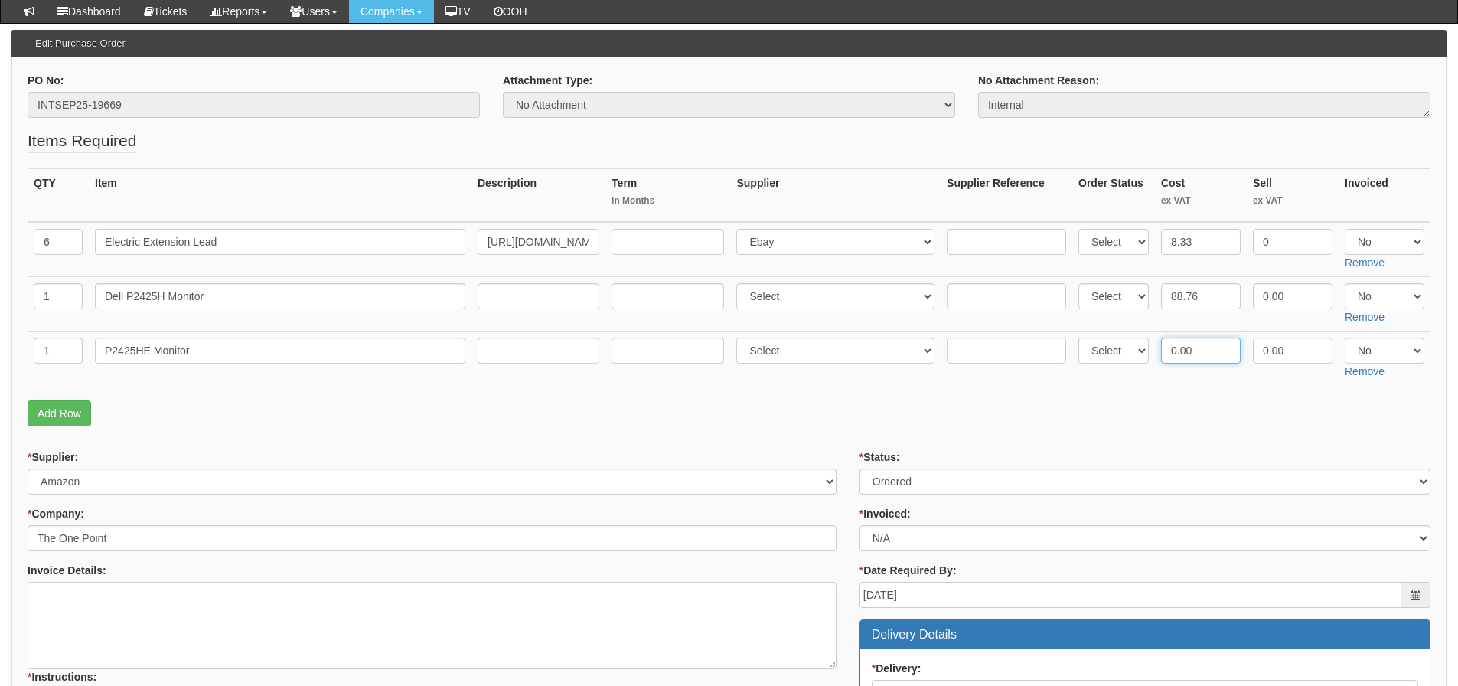
drag, startPoint x: 1203, startPoint y: 363, endPoint x: 1174, endPoint y: 366, distance: 29.2
click at [1174, 366] on td "0.00" at bounding box center [1201, 358] width 92 height 54
type input "0"
type input "146.02"
click at [87, 420] on link "Add Row" at bounding box center [60, 413] width 64 height 26
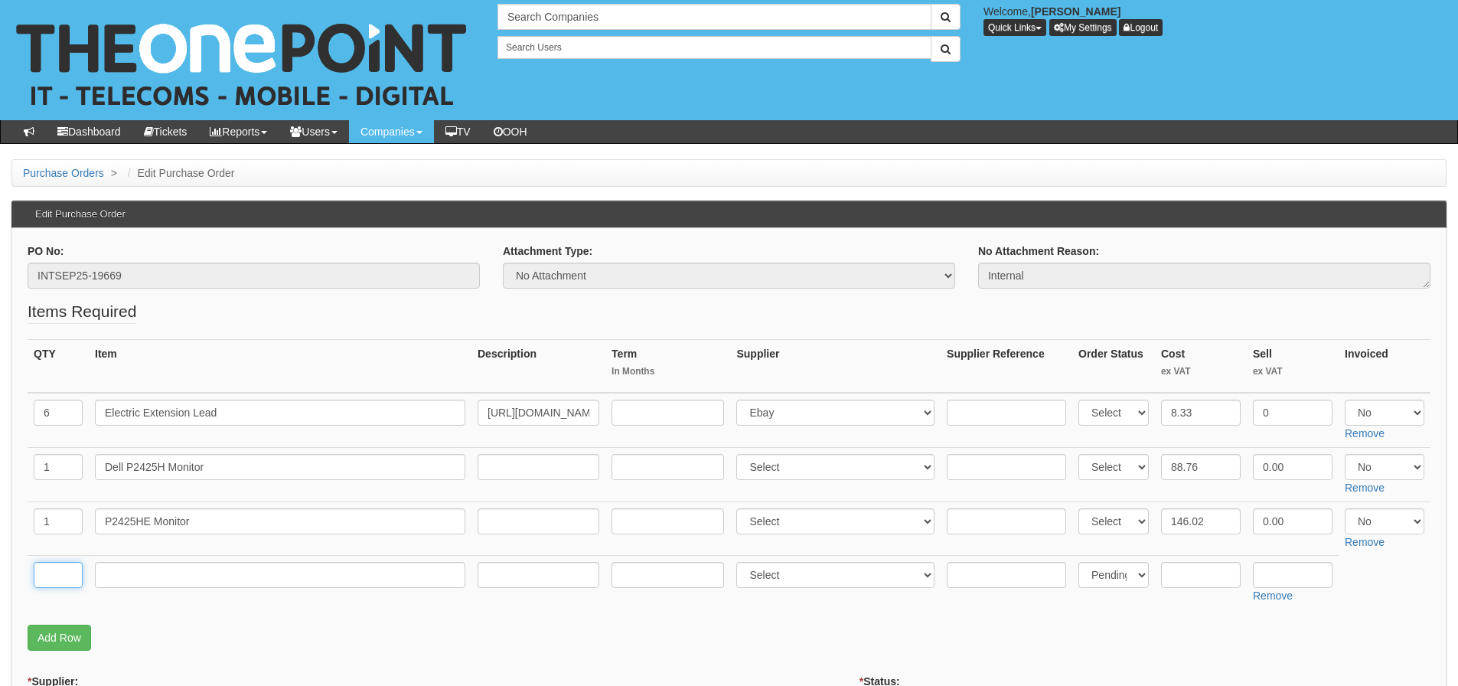
click at [66, 584] on input "text" at bounding box center [58, 575] width 49 height 26
type input "1"
type input "Delivery"
click at [1180, 581] on input "text" at bounding box center [1201, 575] width 80 height 26
type input "6.50"
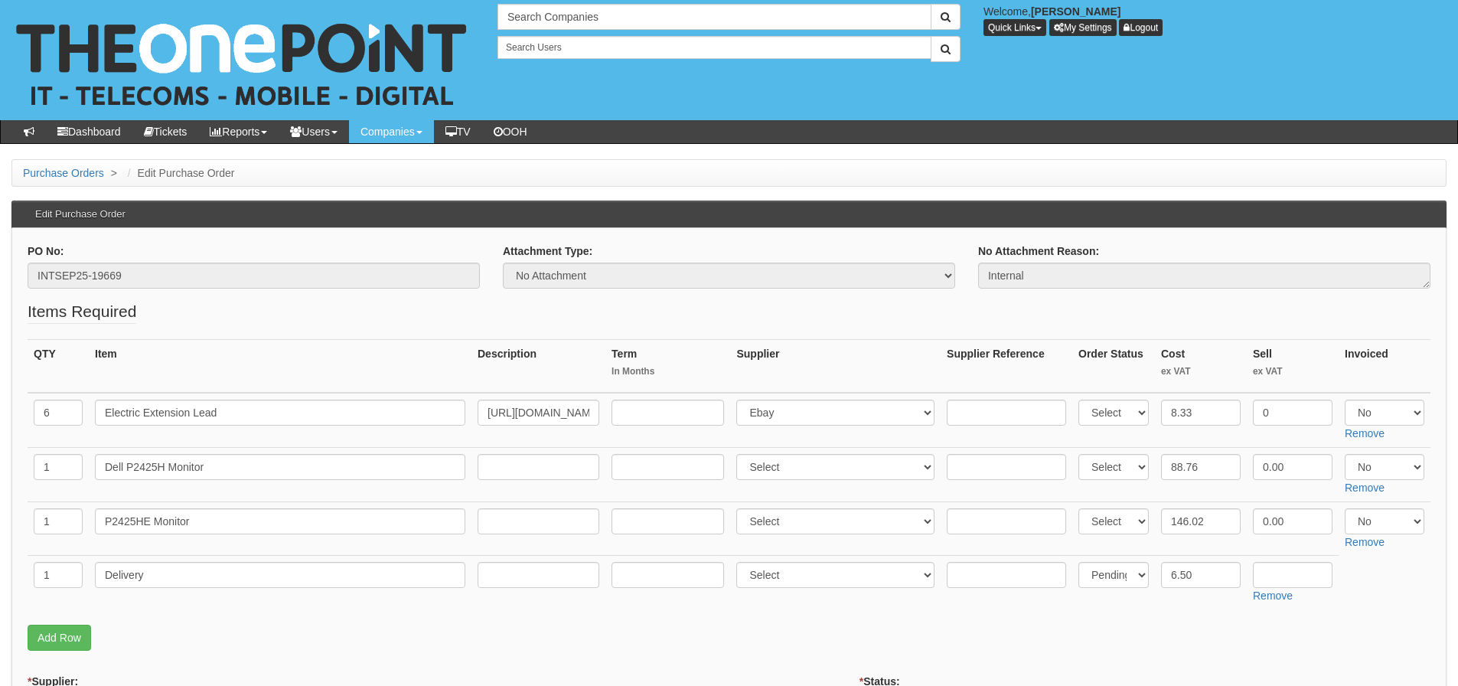
click at [1089, 600] on td "Select Back Order Delivered N/A Ordered Pending" at bounding box center [1113, 583] width 83 height 54
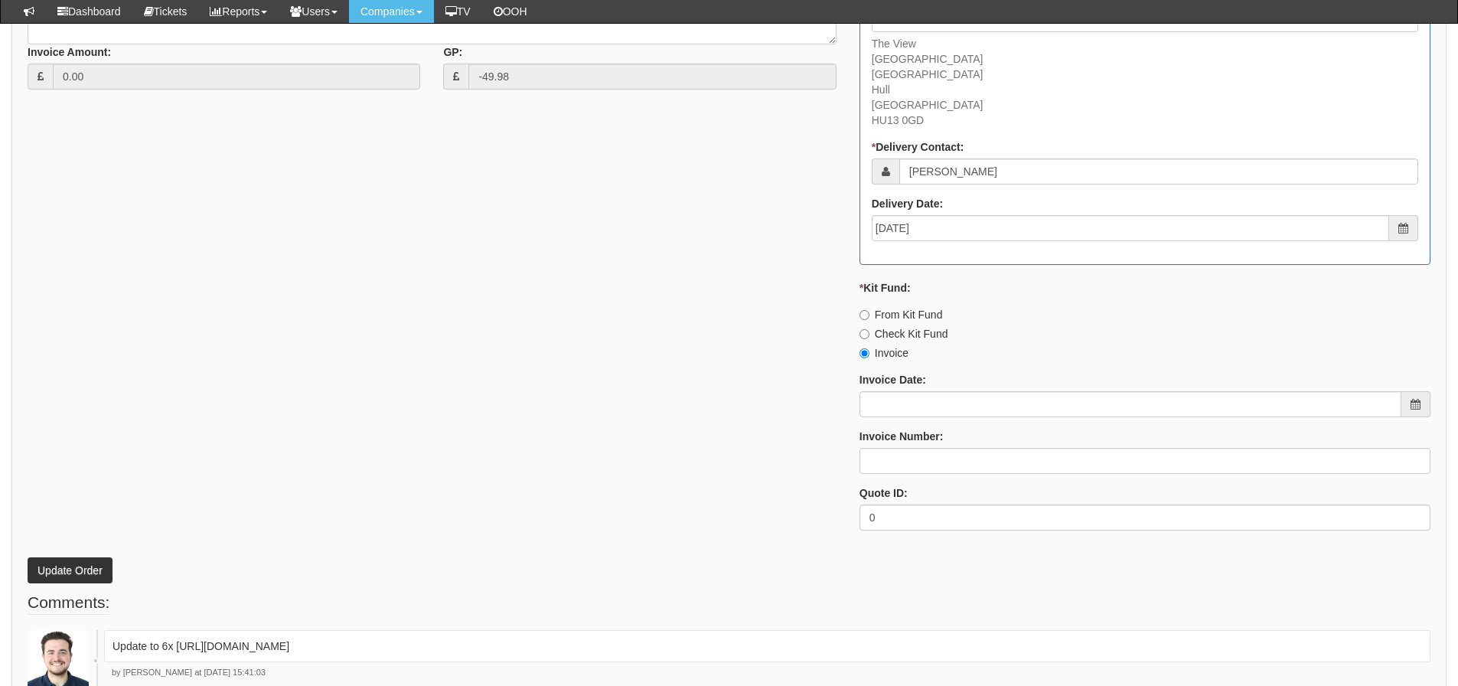
scroll to position [918, 0]
click at [90, 575] on button "Update Order" at bounding box center [70, 568] width 85 height 26
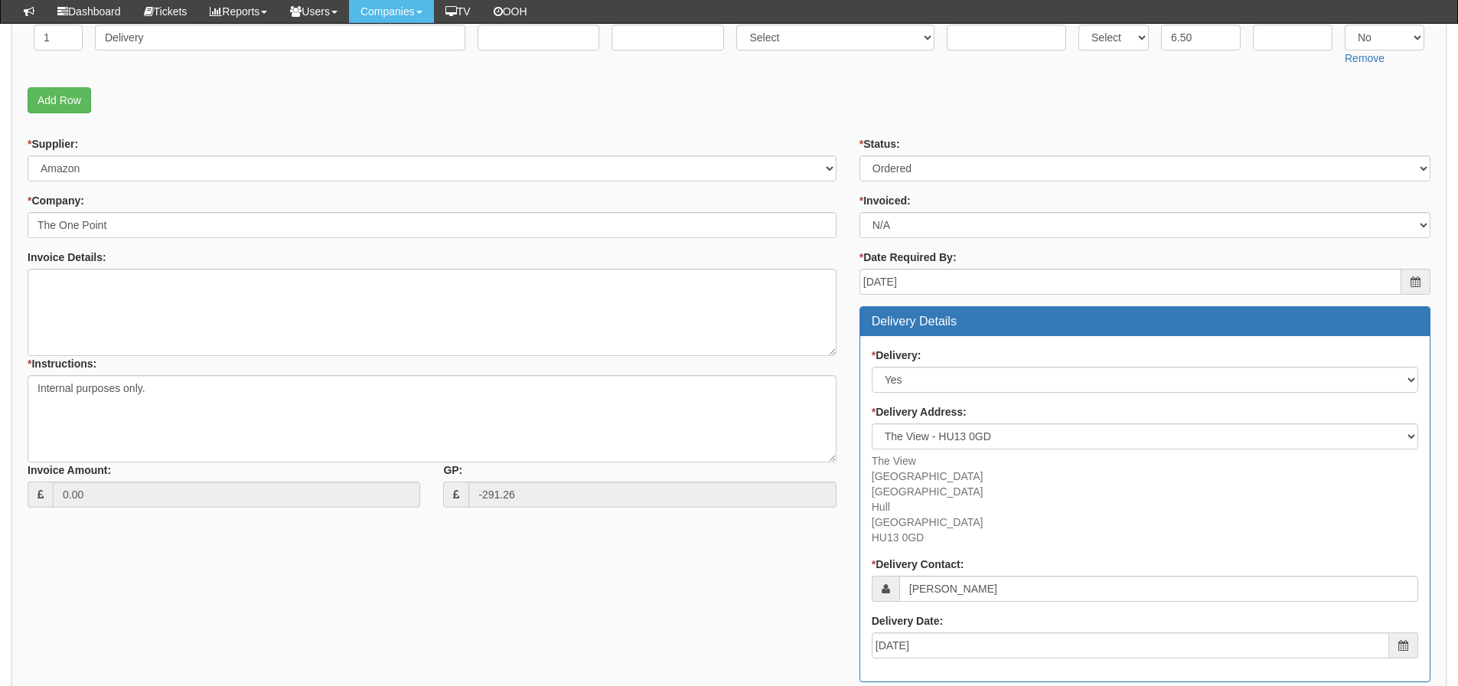
scroll to position [193, 0]
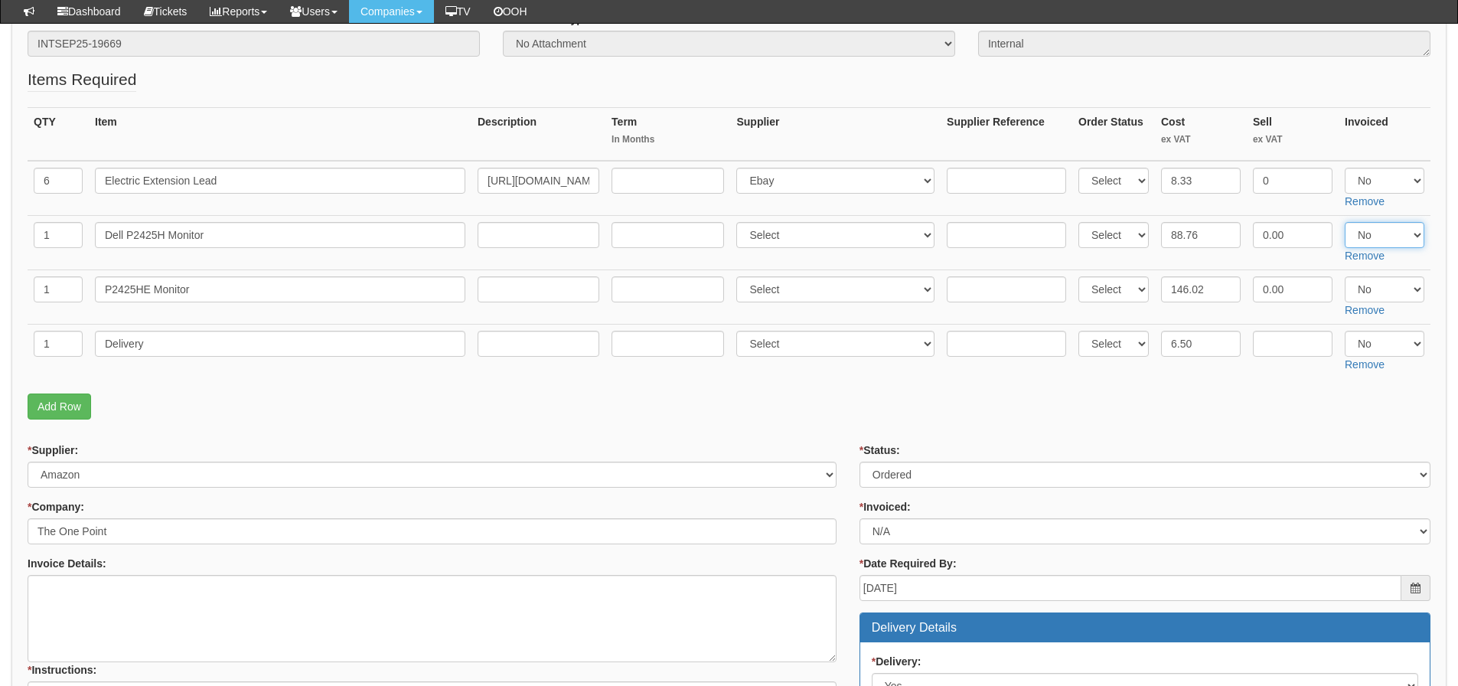
click at [1377, 235] on select "Select Yes No N/A" at bounding box center [1385, 235] width 80 height 26
select select "Yes"
click at [1345, 222] on select "Select Yes No N/A" at bounding box center [1385, 235] width 80 height 26
click at [1364, 283] on select "Select Yes No N/A" at bounding box center [1385, 289] width 80 height 26
select select "Yes"
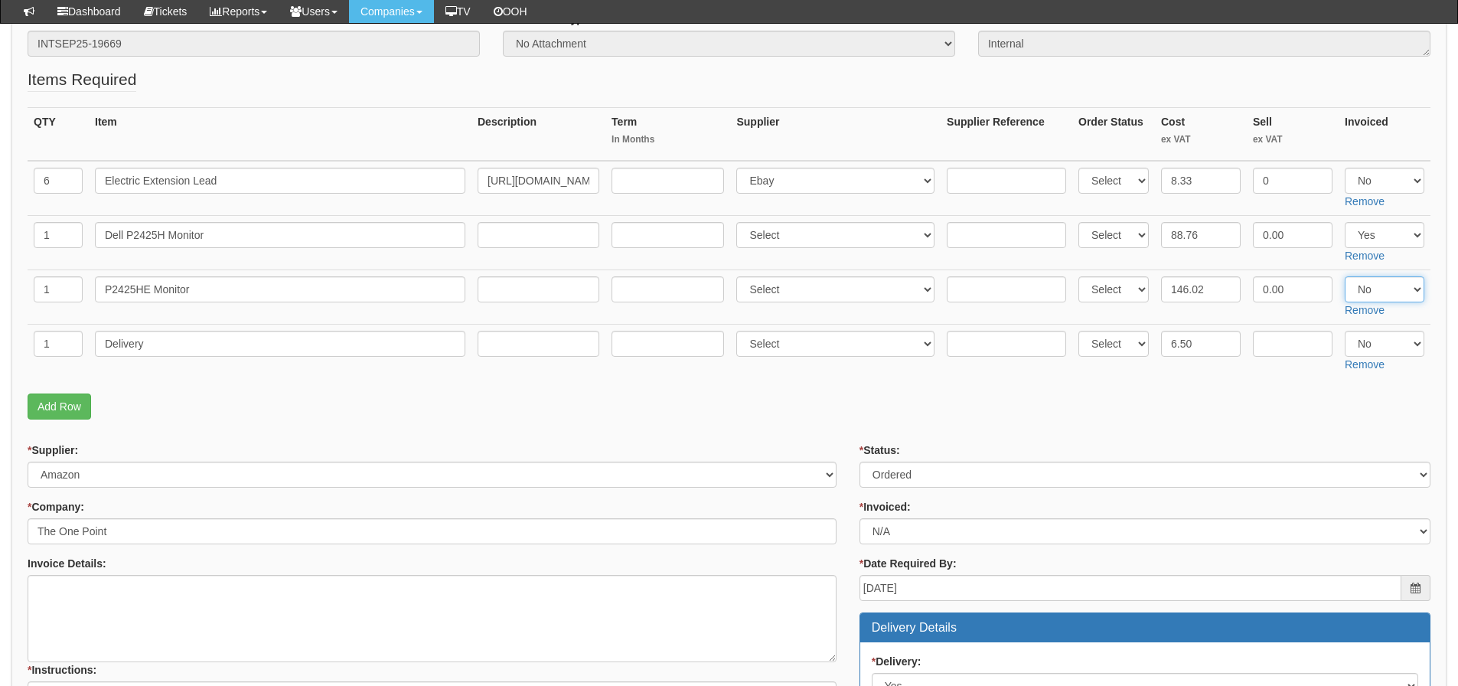
click at [1345, 276] on select "Select Yes No N/A" at bounding box center [1385, 289] width 80 height 26
click at [1364, 341] on select "Select Yes No N/A" at bounding box center [1385, 344] width 80 height 26
select select "Yes"
click at [1345, 331] on select "Select Yes No N/A" at bounding box center [1385, 344] width 80 height 26
drag, startPoint x: 1186, startPoint y: 382, endPoint x: 1211, endPoint y: 378, distance: 24.8
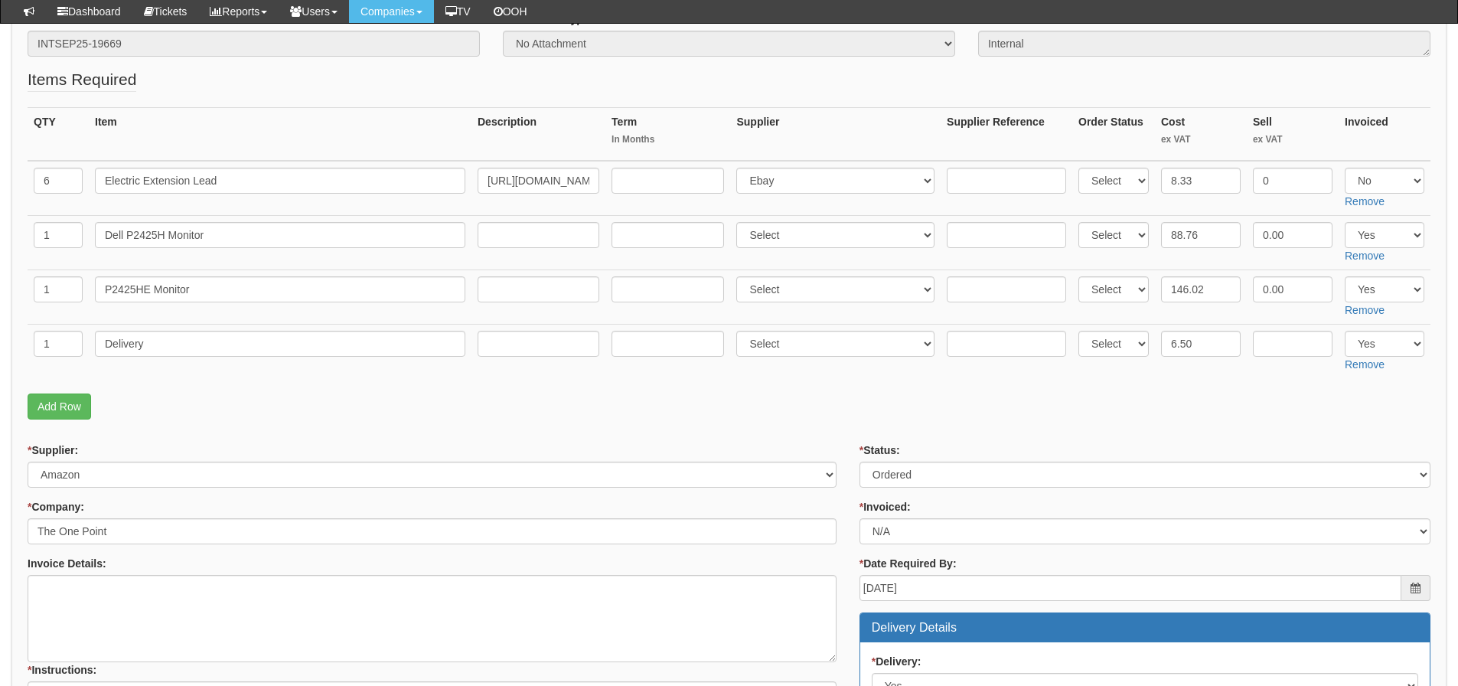
click at [1192, 382] on fieldset "Items Required QTY Item Description Term In Months Supplier Supplier Reference …" at bounding box center [729, 247] width 1403 height 359
click at [1273, 341] on input "text" at bounding box center [1293, 344] width 80 height 26
type input "0"
click at [1097, 406] on p "Add Row" at bounding box center [729, 406] width 1403 height 26
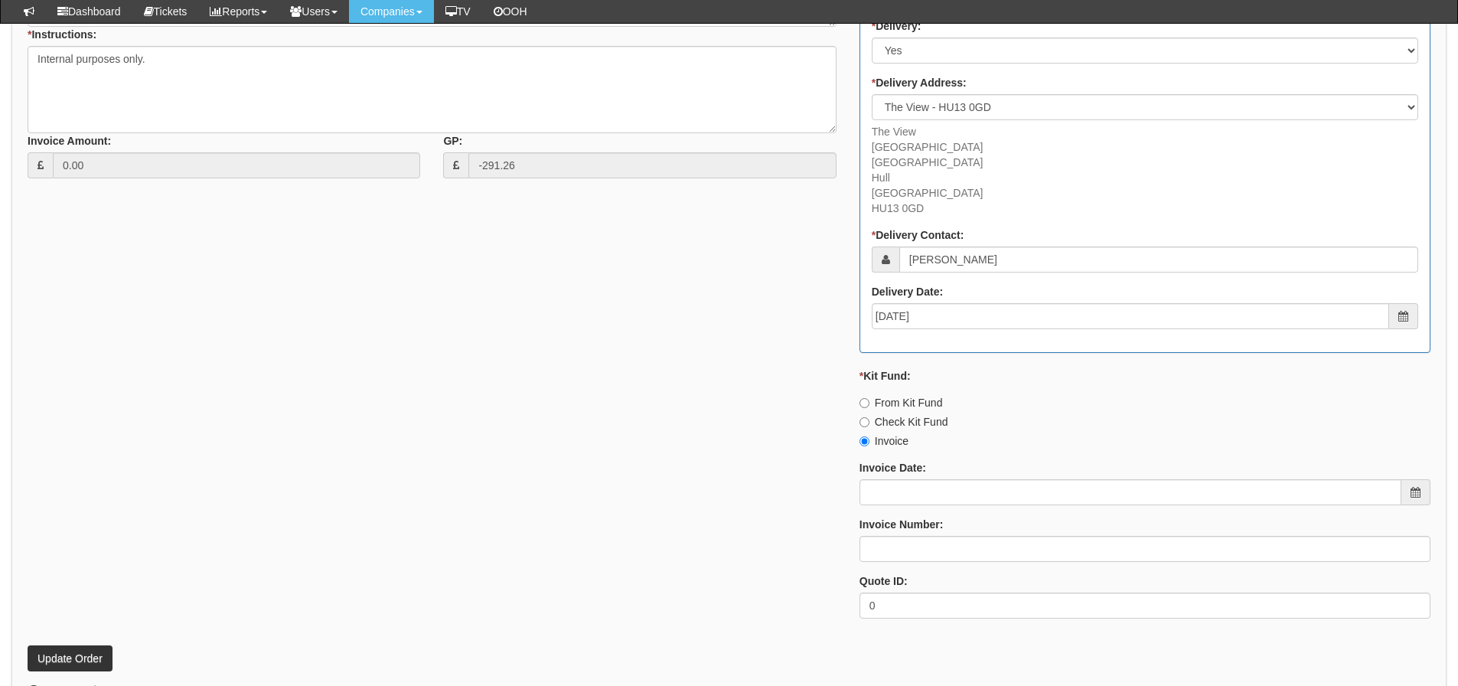
scroll to position [1035, 0]
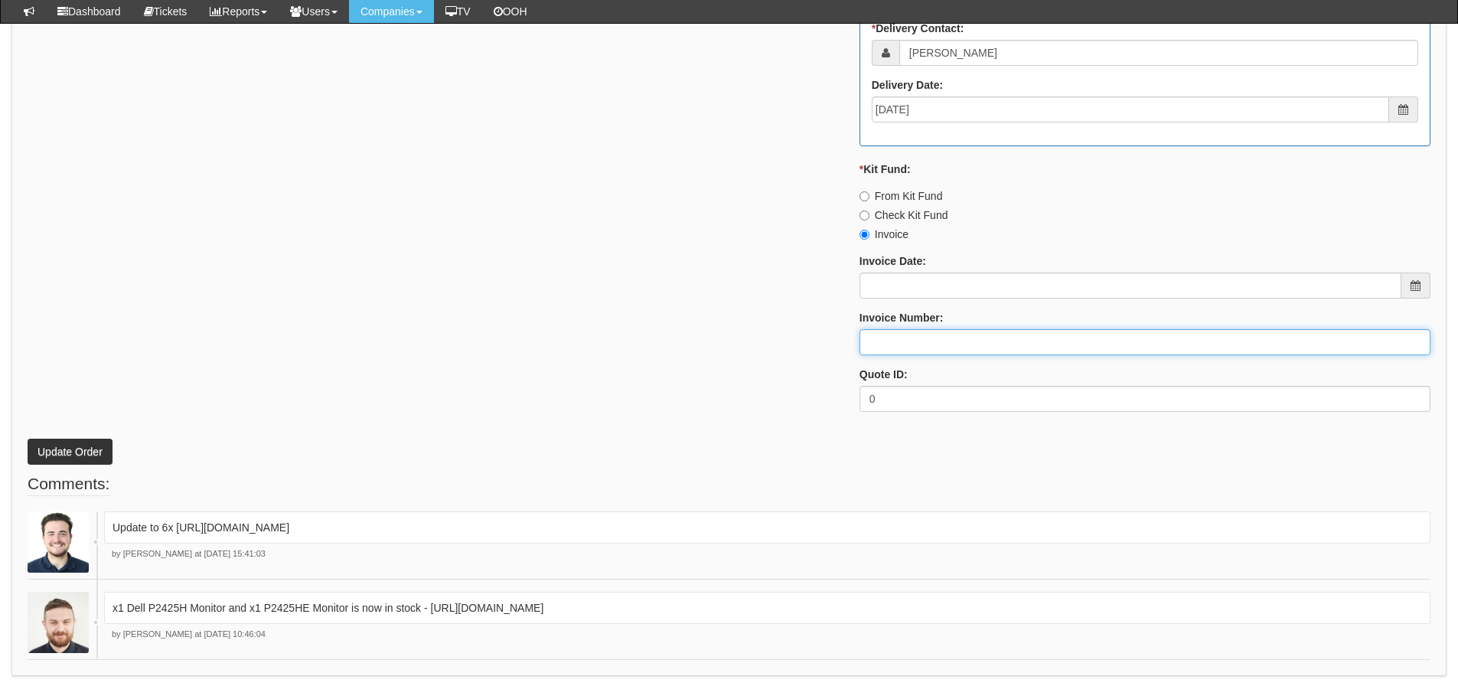
click at [927, 350] on input "Invoice Number:" at bounding box center [1144, 342] width 571 height 26
type input "N/A"
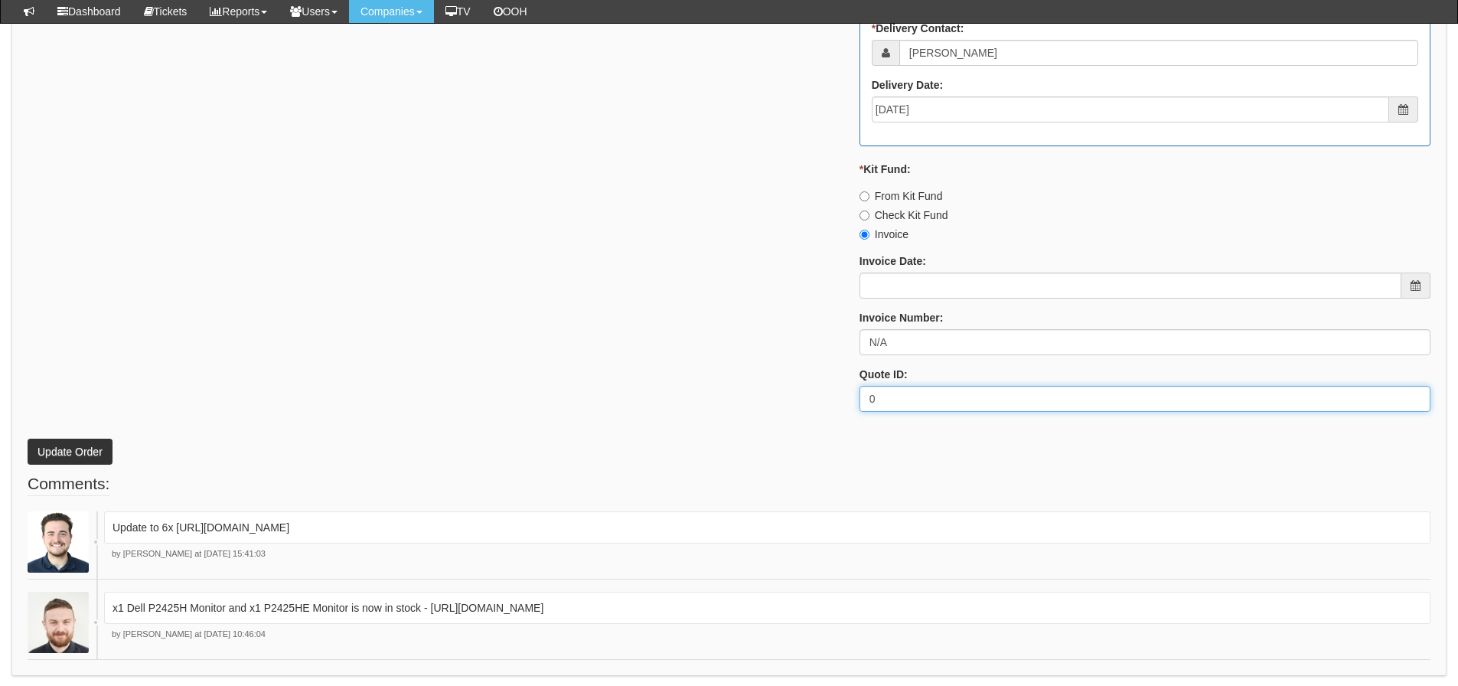
drag, startPoint x: 330, startPoint y: 352, endPoint x: 221, endPoint y: 357, distance: 108.8
click at [324, 347] on div "* Supplier: Select 123 [DOMAIN_NAME] 1Password 3 4Gon [PERSON_NAME] Electric Lt…" at bounding box center [729, 12] width 1426 height 823
click at [83, 456] on button "Update Order" at bounding box center [70, 451] width 85 height 26
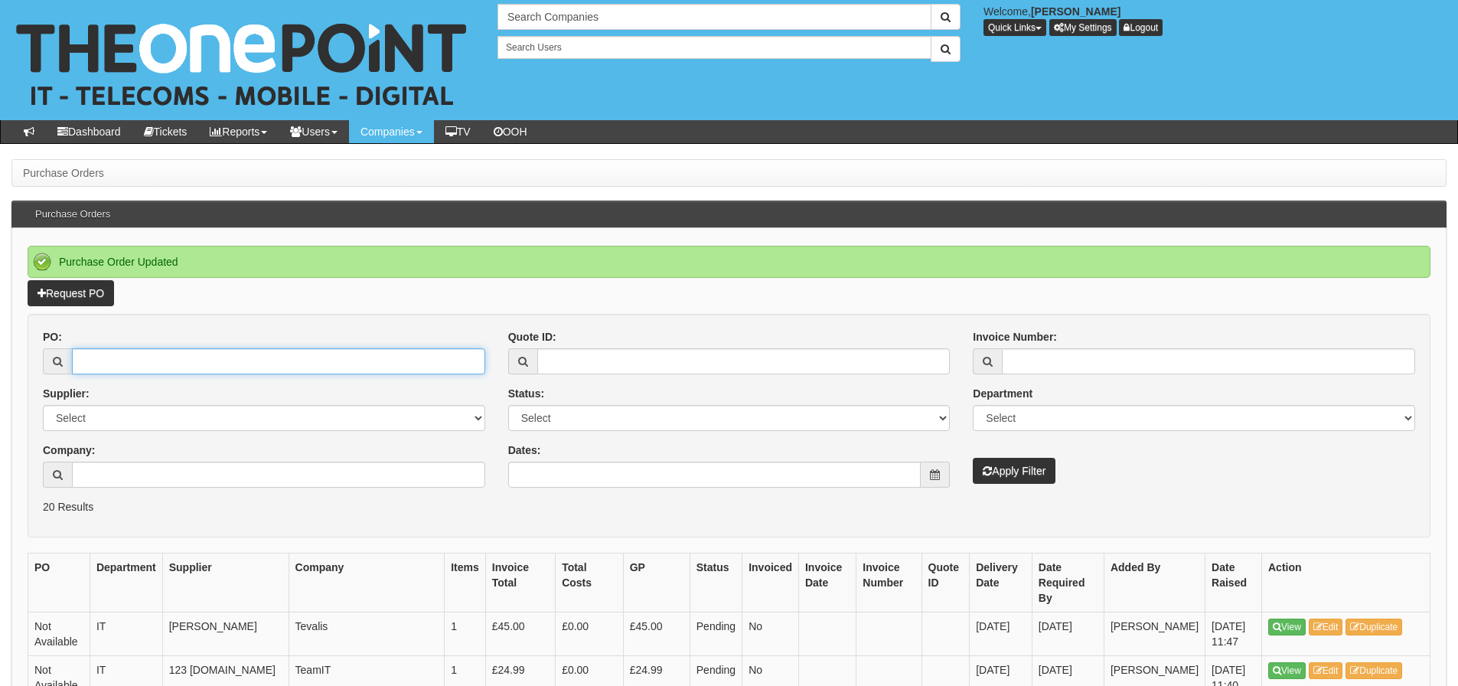
click at [164, 364] on input "PO:" at bounding box center [278, 361] width 413 height 26
type input "19582"
click at [973, 458] on button "Apply Filter" at bounding box center [1014, 471] width 83 height 26
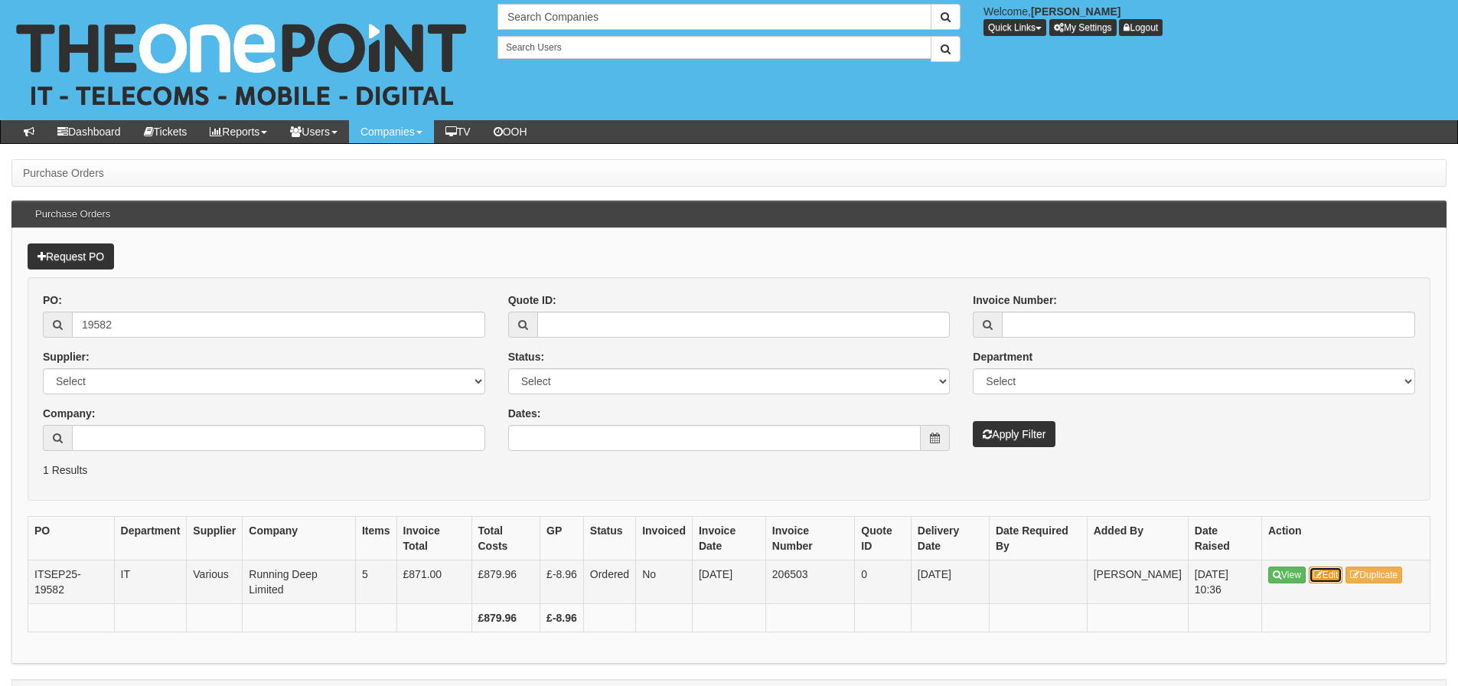
click at [1323, 567] on link "Edit" at bounding box center [1326, 574] width 34 height 17
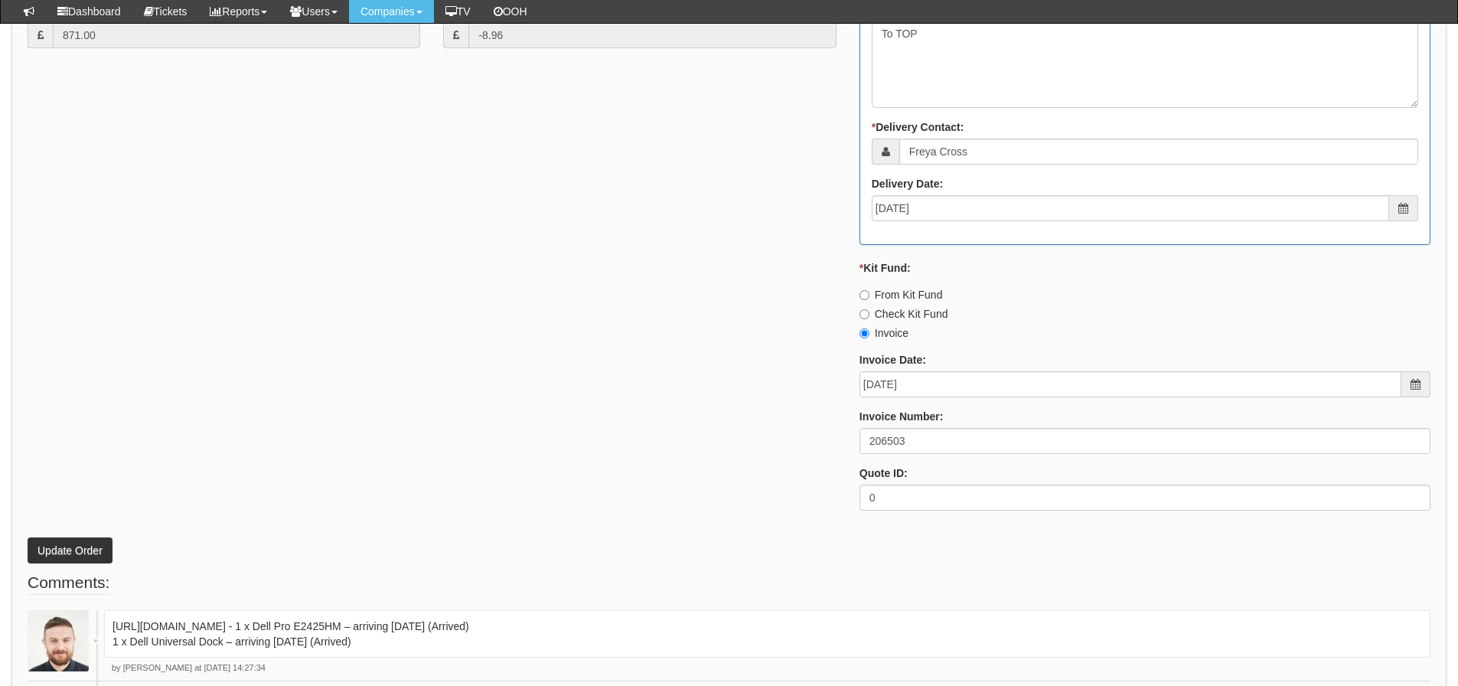
scroll to position [1165, 0]
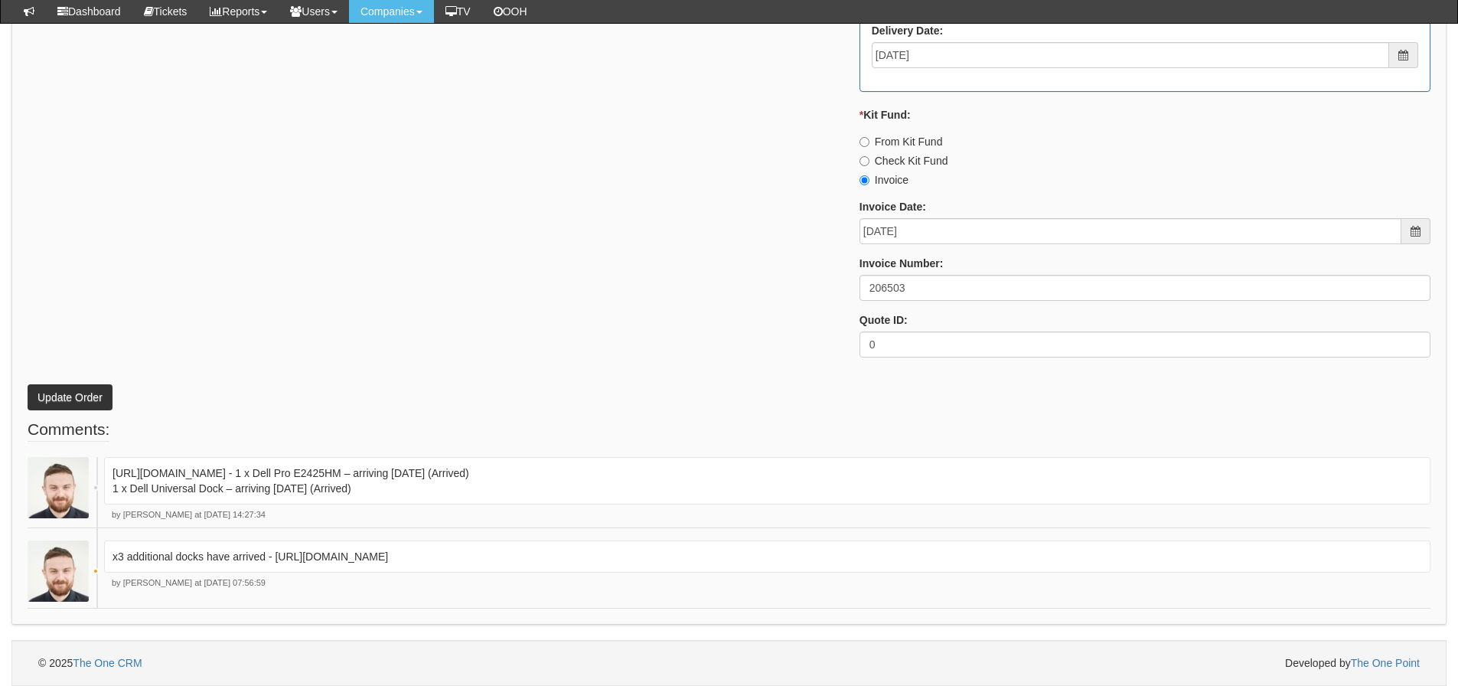
drag, startPoint x: 958, startPoint y: 554, endPoint x: 275, endPoint y: 554, distance: 682.6
click at [275, 554] on p "x3 additional docks have arrived - [URL][DOMAIN_NAME]" at bounding box center [766, 556] width 1309 height 15
copy p "[URL][DOMAIN_NAME]"
drag, startPoint x: 346, startPoint y: 488, endPoint x: 109, endPoint y: 465, distance: 237.6
click at [109, 465] on div "[URL][DOMAIN_NAME] - 1 x Dell Pro E2425HM – arriving [DATE] (Arrived) 1 x Dell …" at bounding box center [767, 480] width 1326 height 47
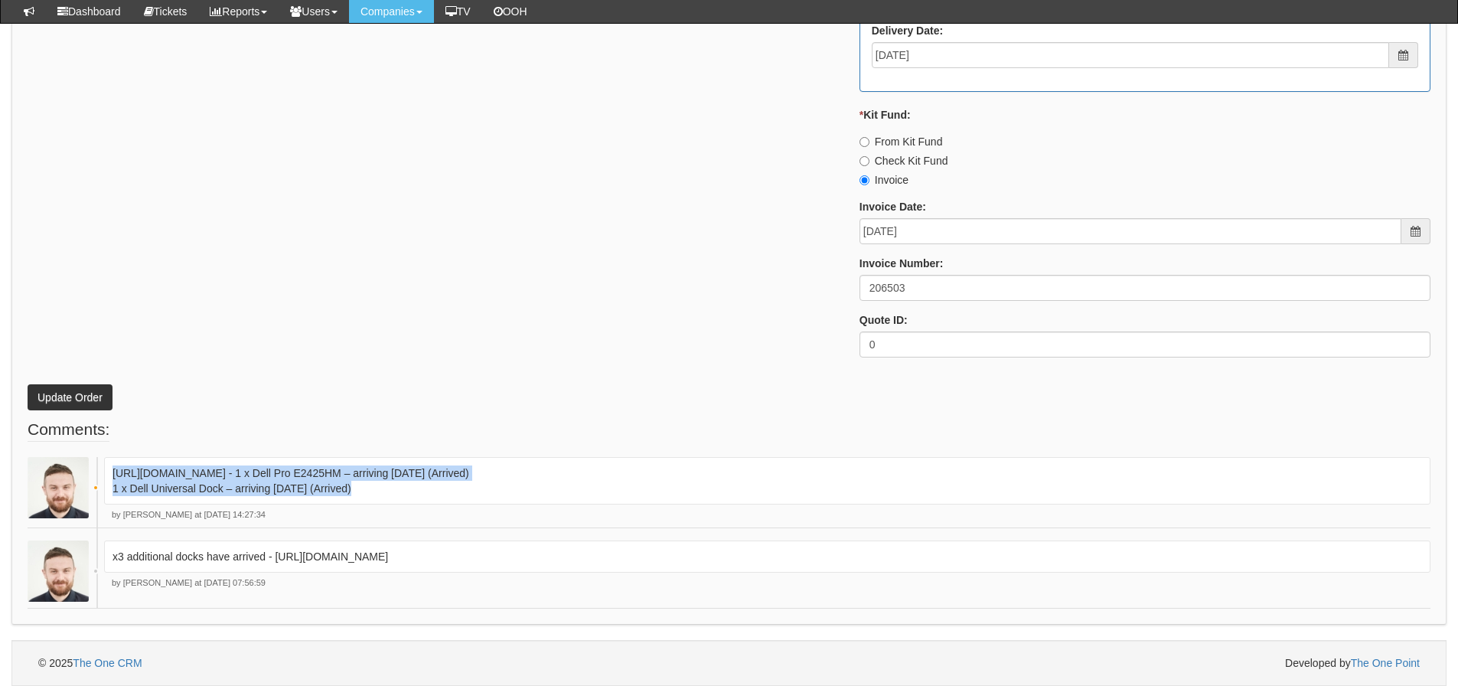
copy p "[URL][DOMAIN_NAME] - 1 x Dell Pro E2425HM – arriving [DATE] (Arrived) 1 x Dell …"
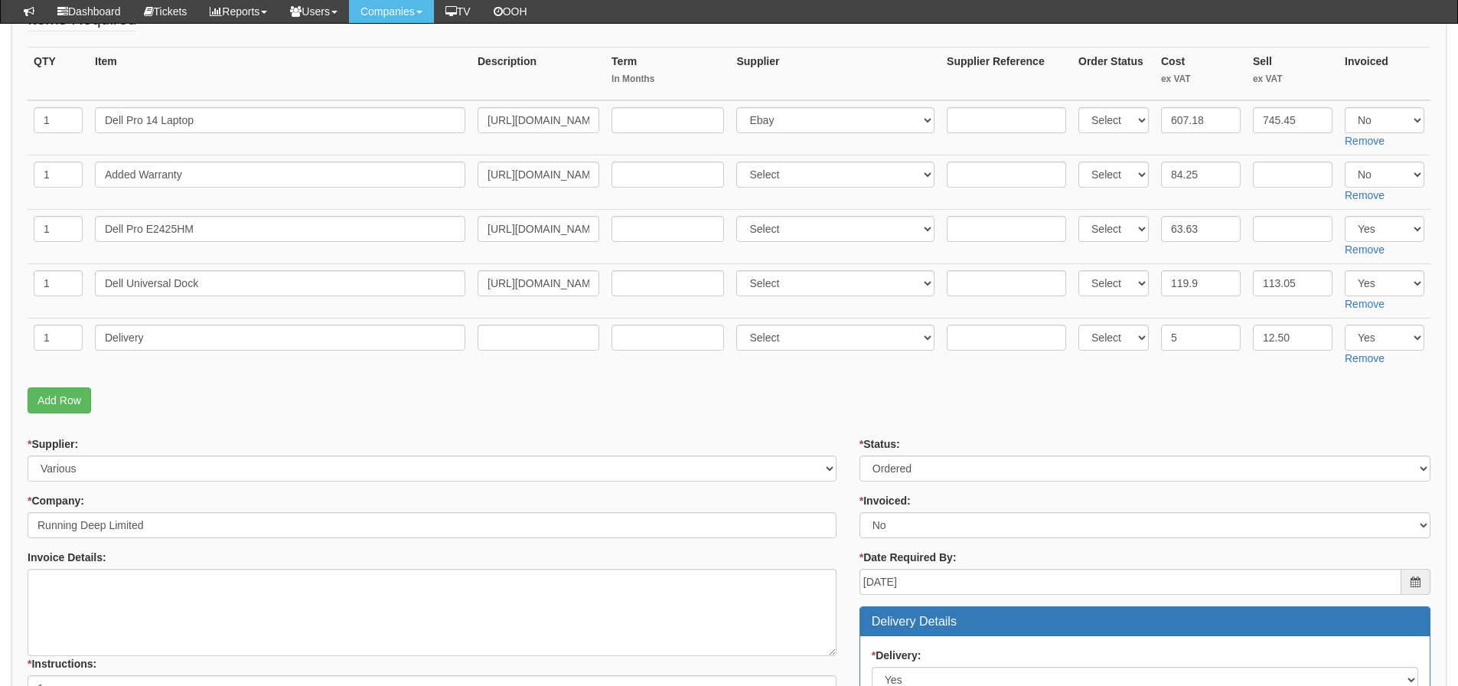
scroll to position [247, 0]
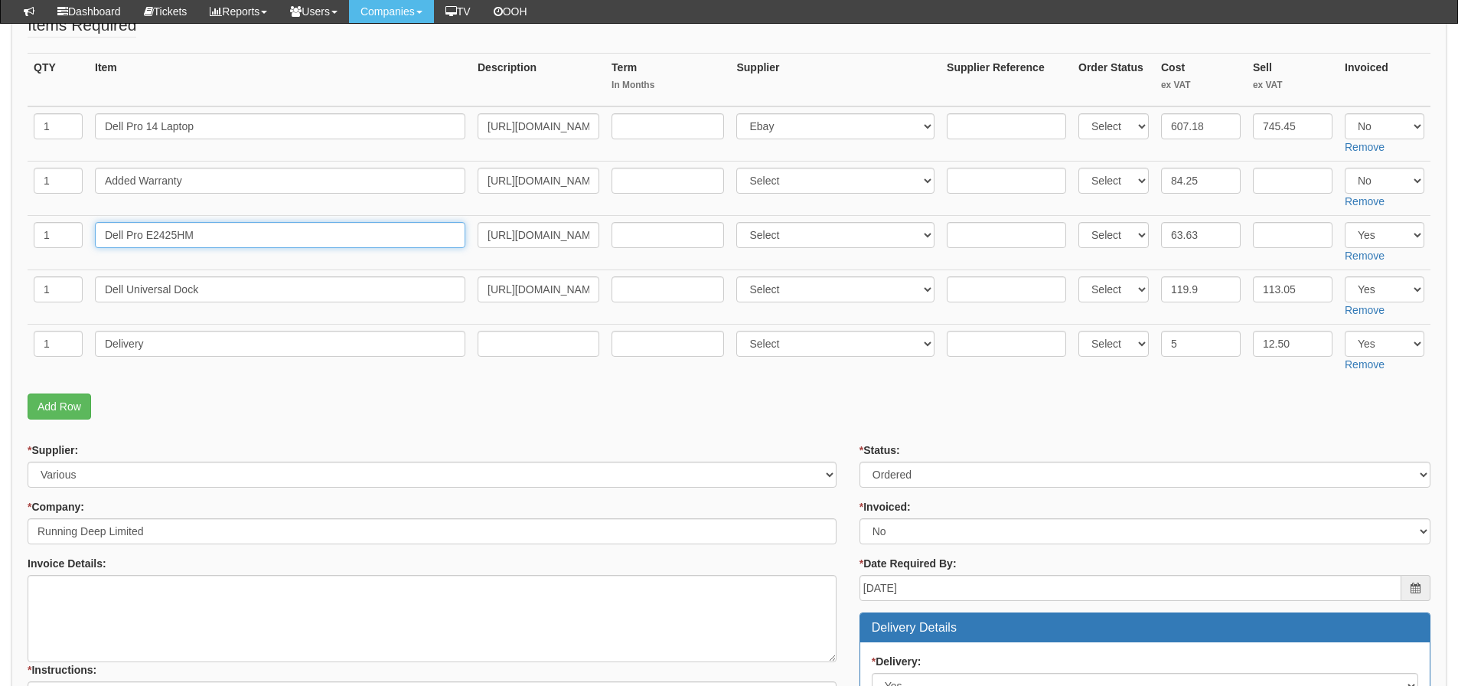
drag, startPoint x: 217, startPoint y: 236, endPoint x: 93, endPoint y: 241, distance: 124.8
click at [93, 241] on td "Dell Pro E2425HM" at bounding box center [280, 242] width 383 height 54
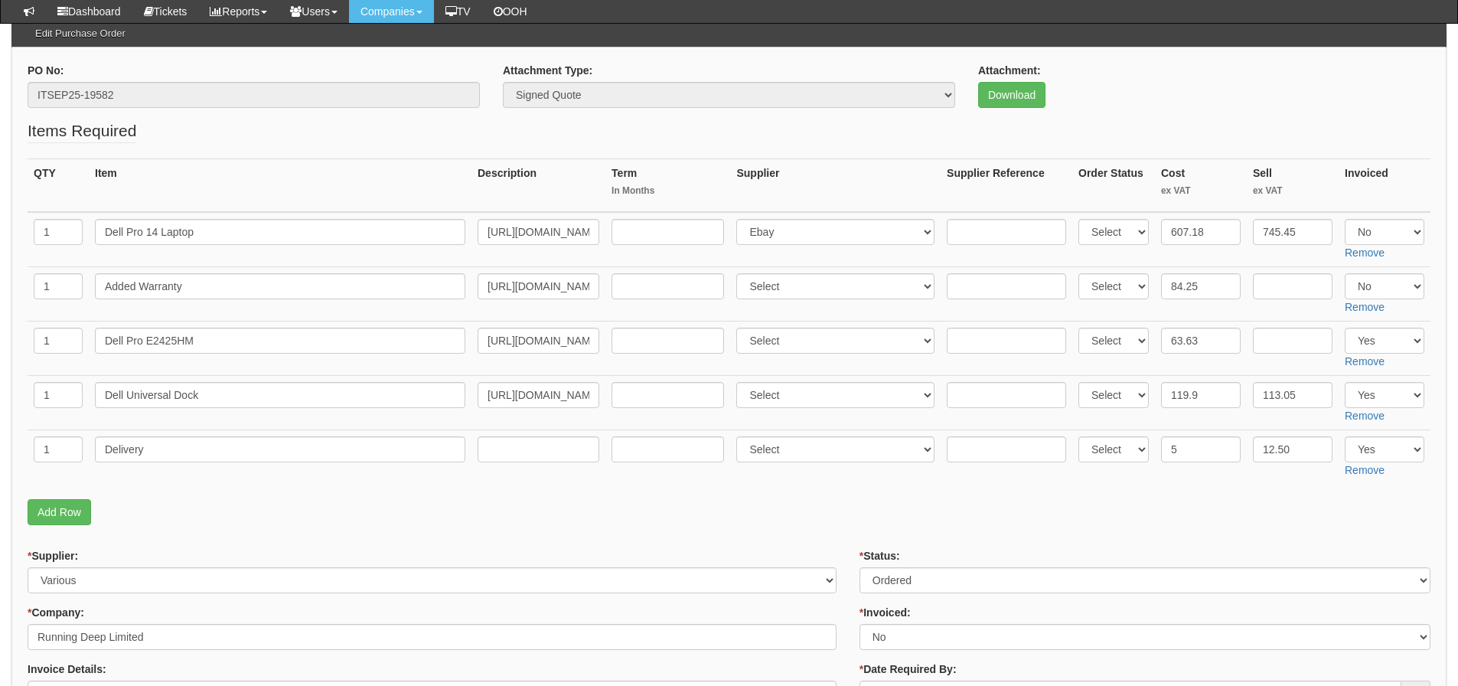
scroll to position [94, 0]
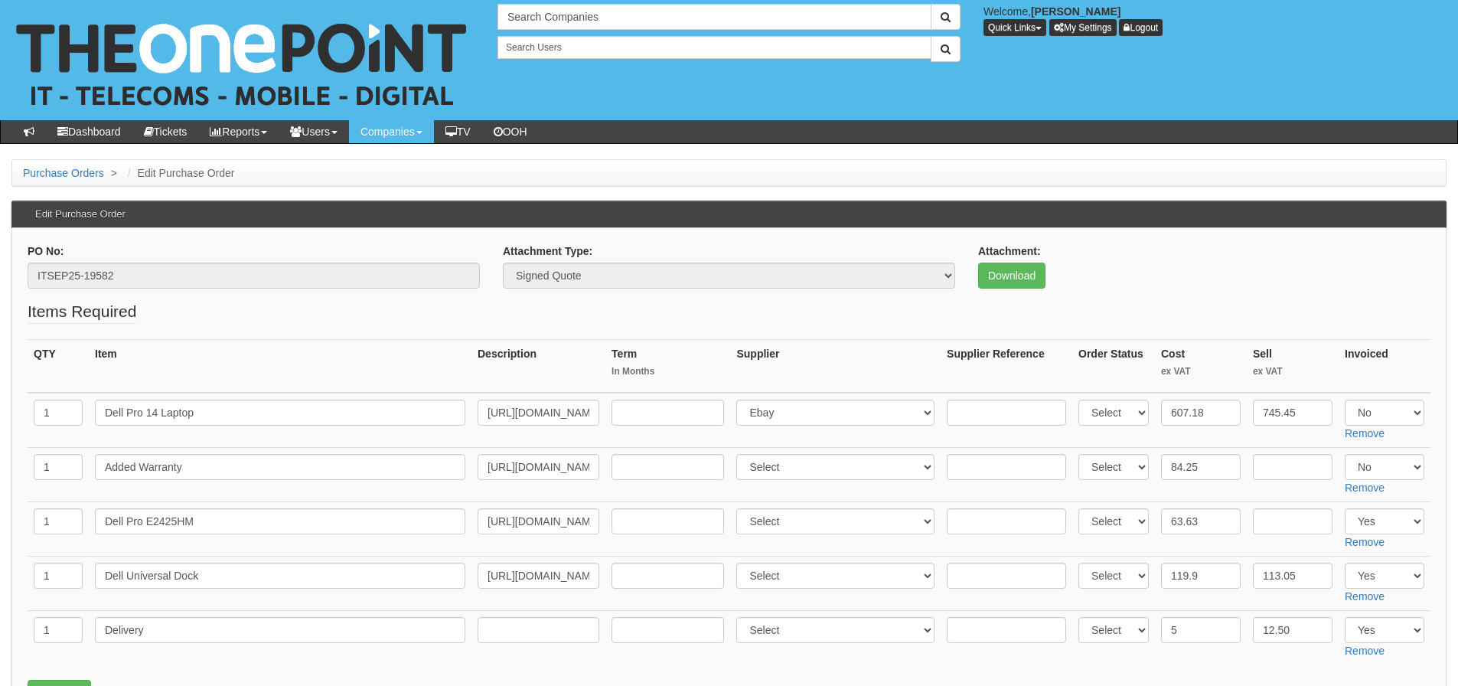
scroll to position [1165, 0]
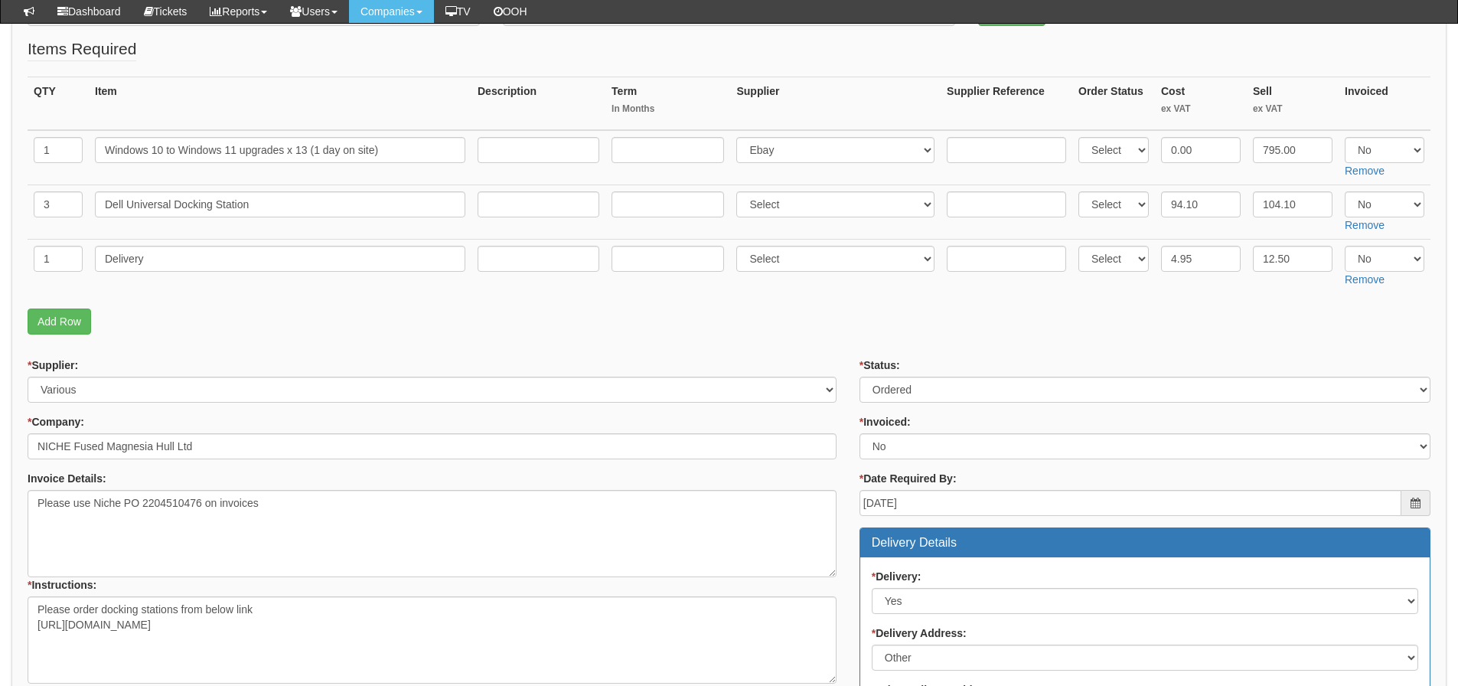
scroll to position [230, 0]
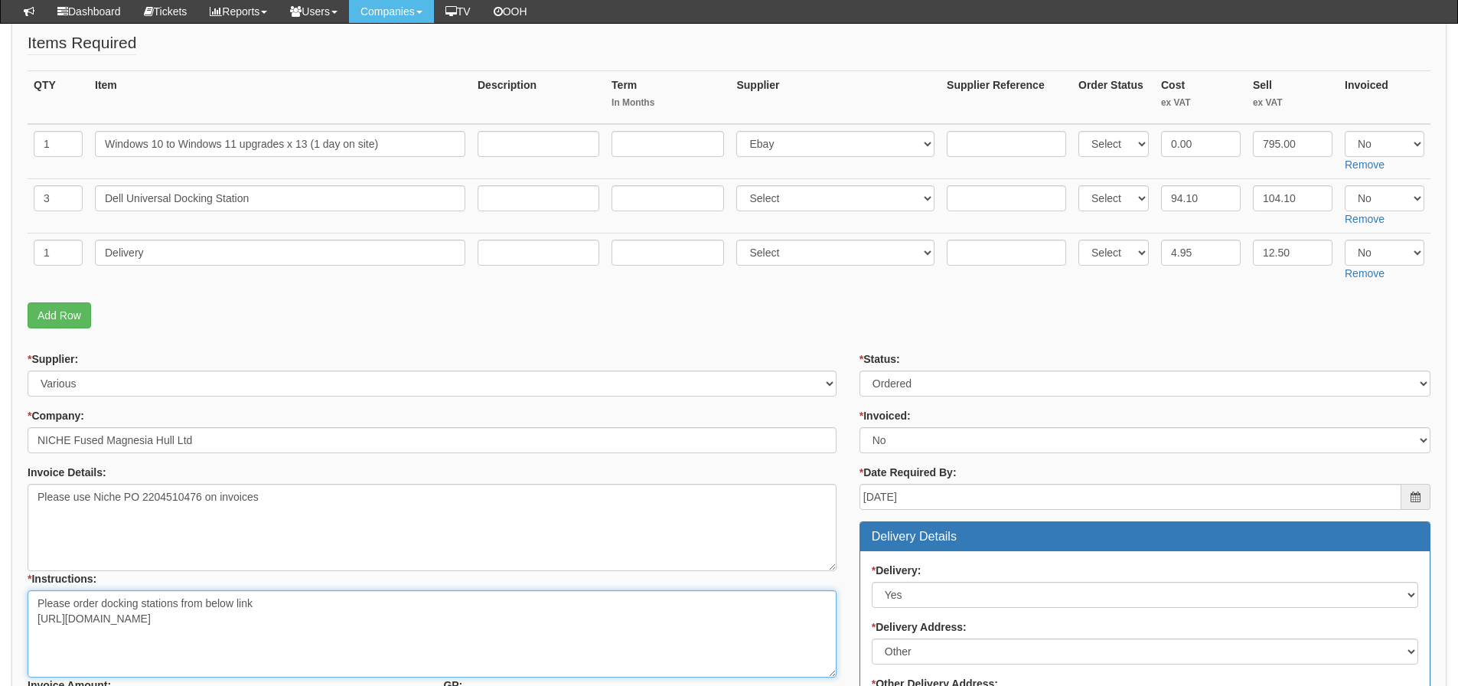
drag, startPoint x: 450, startPoint y: 624, endPoint x: 24, endPoint y: 624, distance: 426.2
click at [24, 624] on div "* Supplier: Select 123 REG.co.uk 1Password 3 4Gon AA Jones Electric Ltd Abzorb …" at bounding box center [432, 542] width 832 height 383
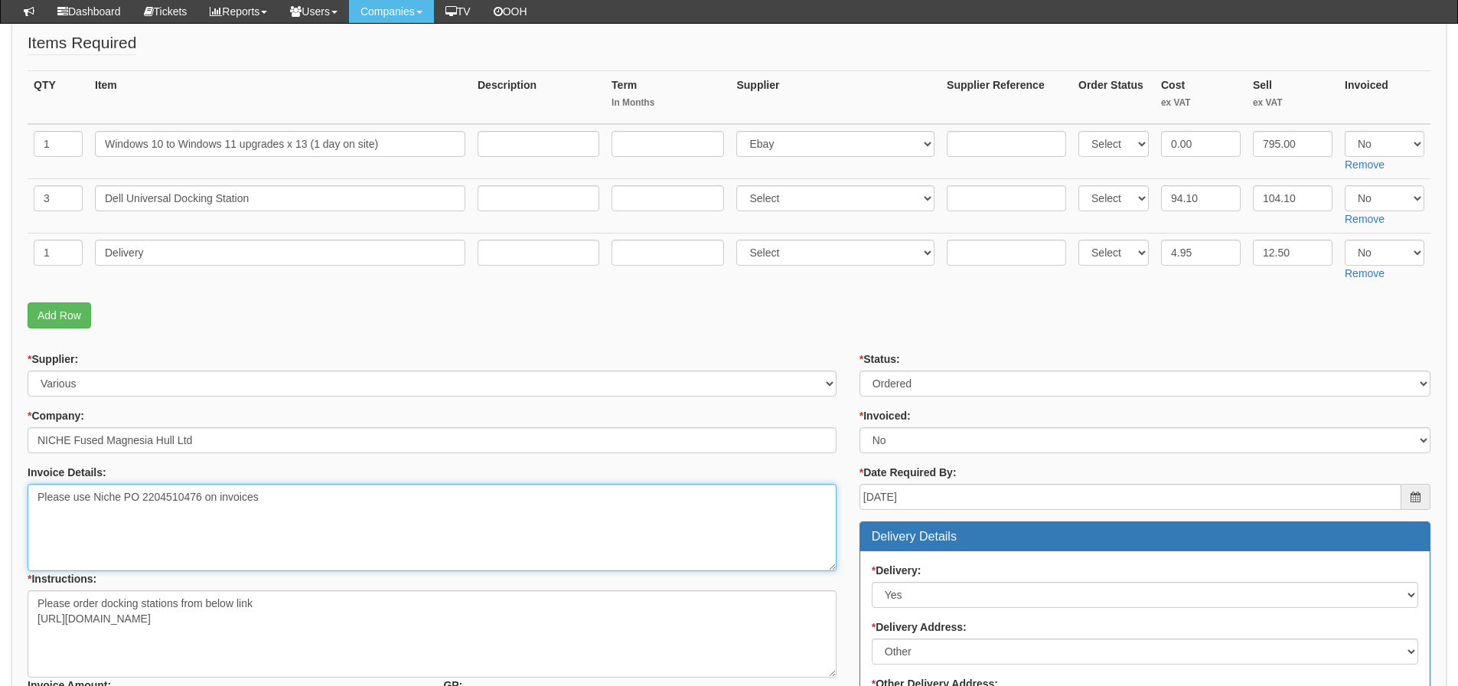
drag, startPoint x: 122, startPoint y: 499, endPoint x: 200, endPoint y: 515, distance: 78.9
click at [200, 515] on textarea "Please use Niche PO 2204510476 on invoices" at bounding box center [432, 527] width 809 height 87
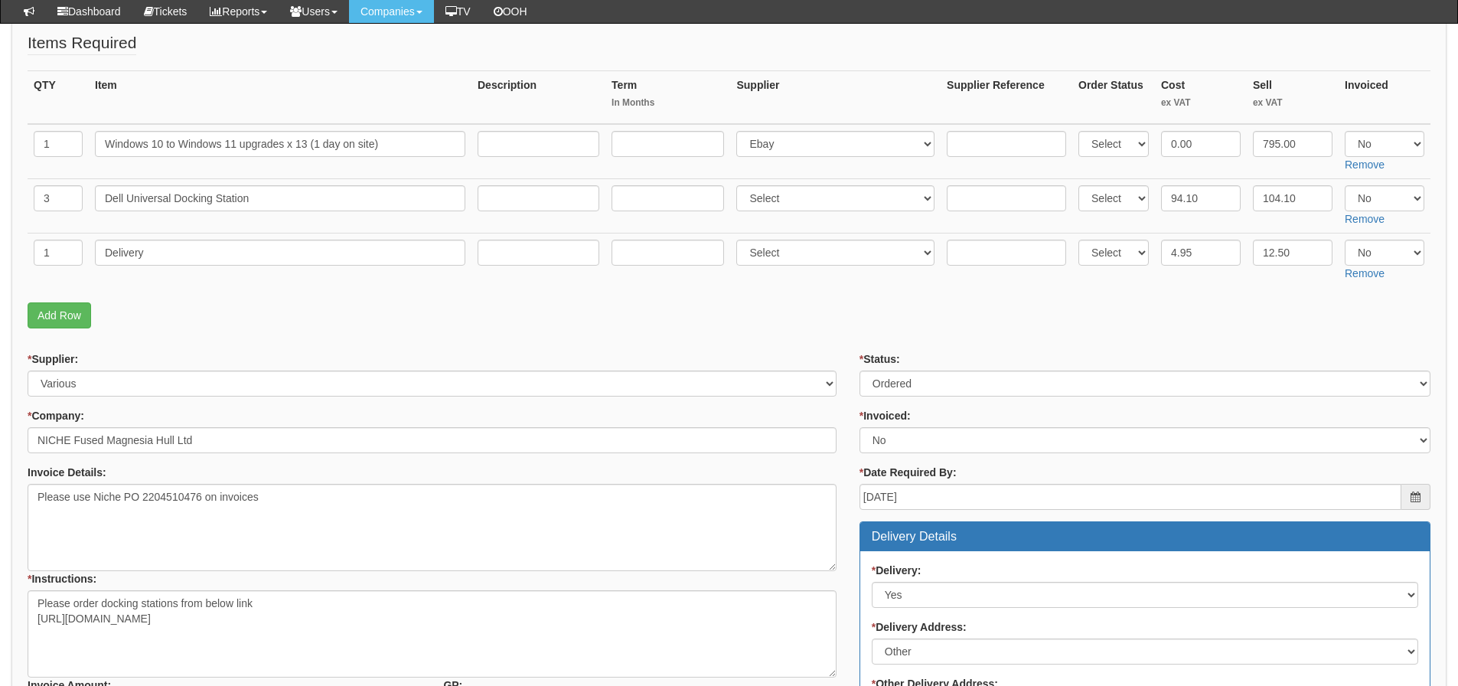
click at [200, 334] on fieldset "Items Required QTY Item Description Term In Months Supplier Supplier Reference …" at bounding box center [729, 183] width 1403 height 305
drag, startPoint x: 399, startPoint y: 149, endPoint x: -103, endPoint y: 155, distance: 502.0
click at [0, 155] on html "× Send Email × Add Appointment × Create Ticket × Create Proactive Activity × Ad…" at bounding box center [729, 565] width 1458 height 1591
drag, startPoint x: 294, startPoint y: 197, endPoint x: 80, endPoint y: 220, distance: 214.7
click at [80, 220] on tr "3 Dell Universal Docking Station Select 123 REG.co.uk 1Password 3 4Gon AA Jones…" at bounding box center [729, 205] width 1403 height 54
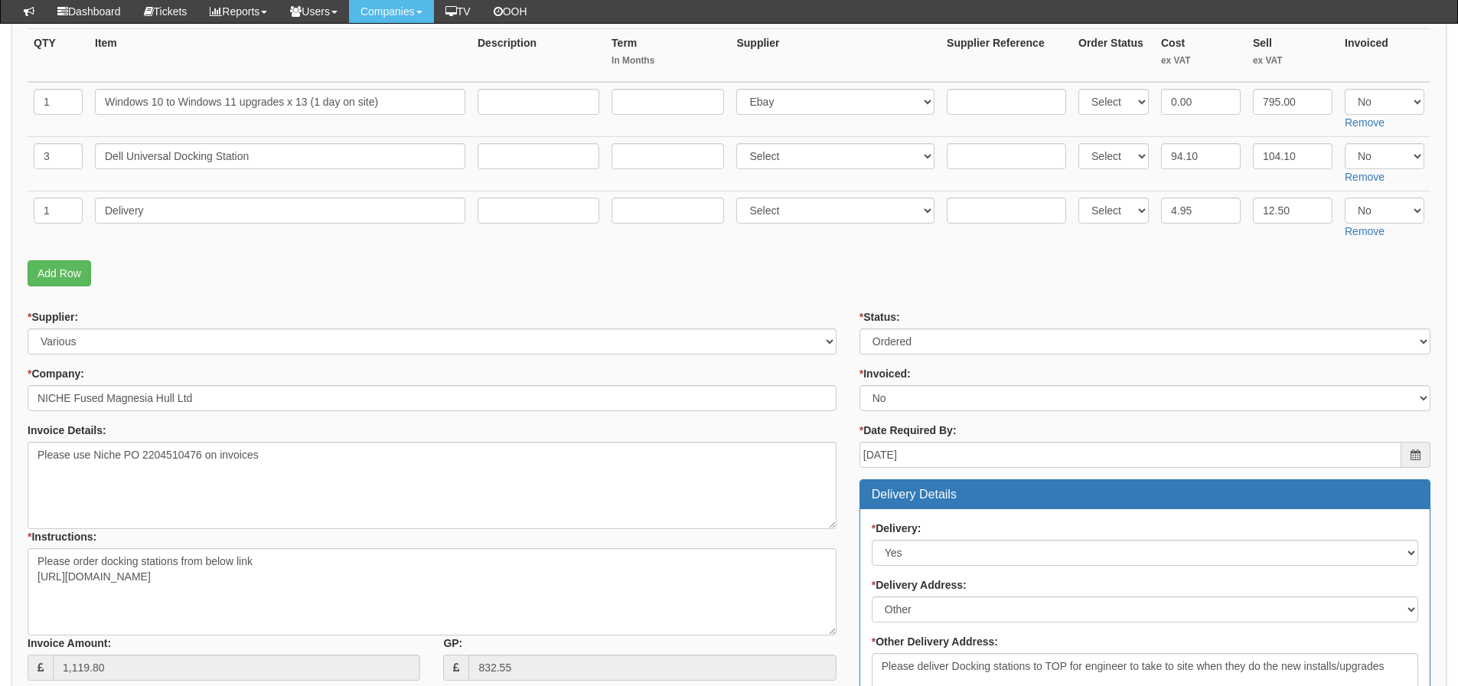
scroll to position [306, 0]
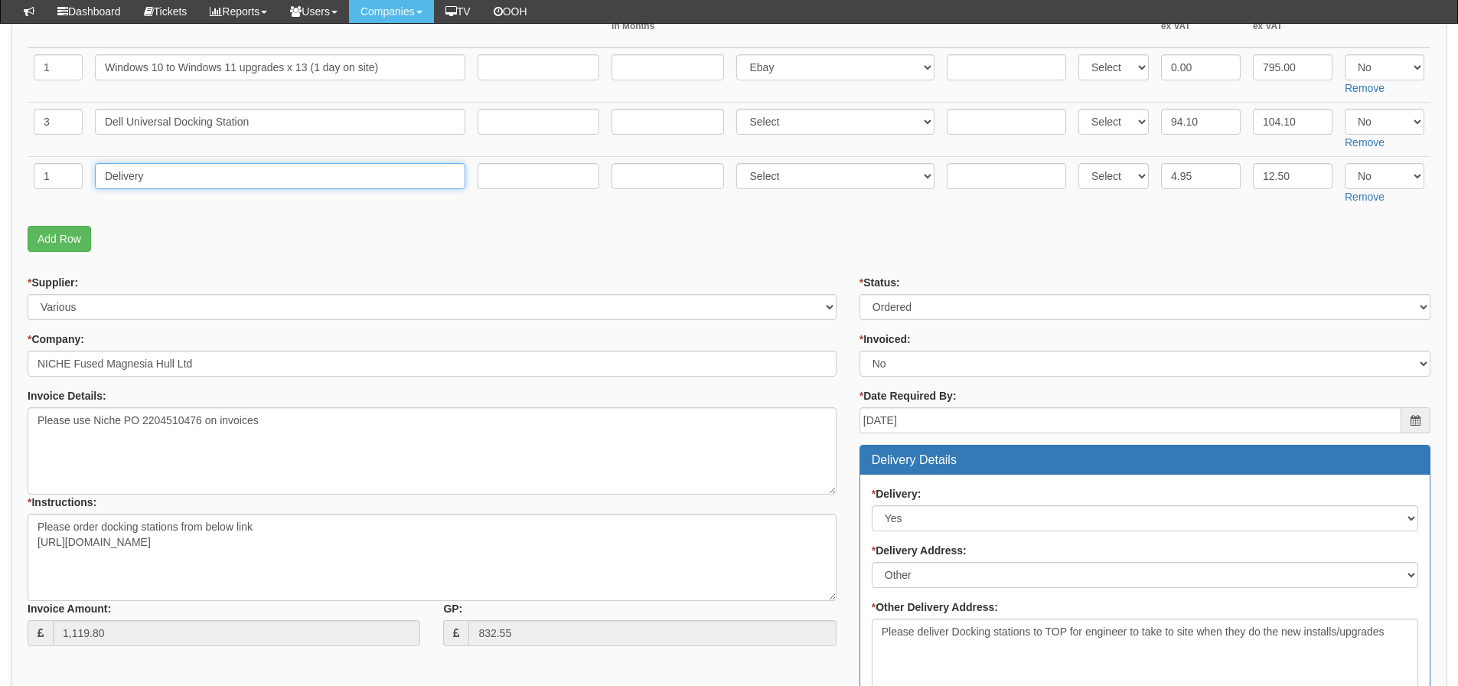
drag, startPoint x: 170, startPoint y: 171, endPoint x: 55, endPoint y: 200, distance: 118.4
click at [55, 200] on tr "1 Delivery Select 123 REG.co.uk 1Password 3 4Gon AA Jones Electric Ltd Abzorb A…" at bounding box center [729, 183] width 1403 height 54
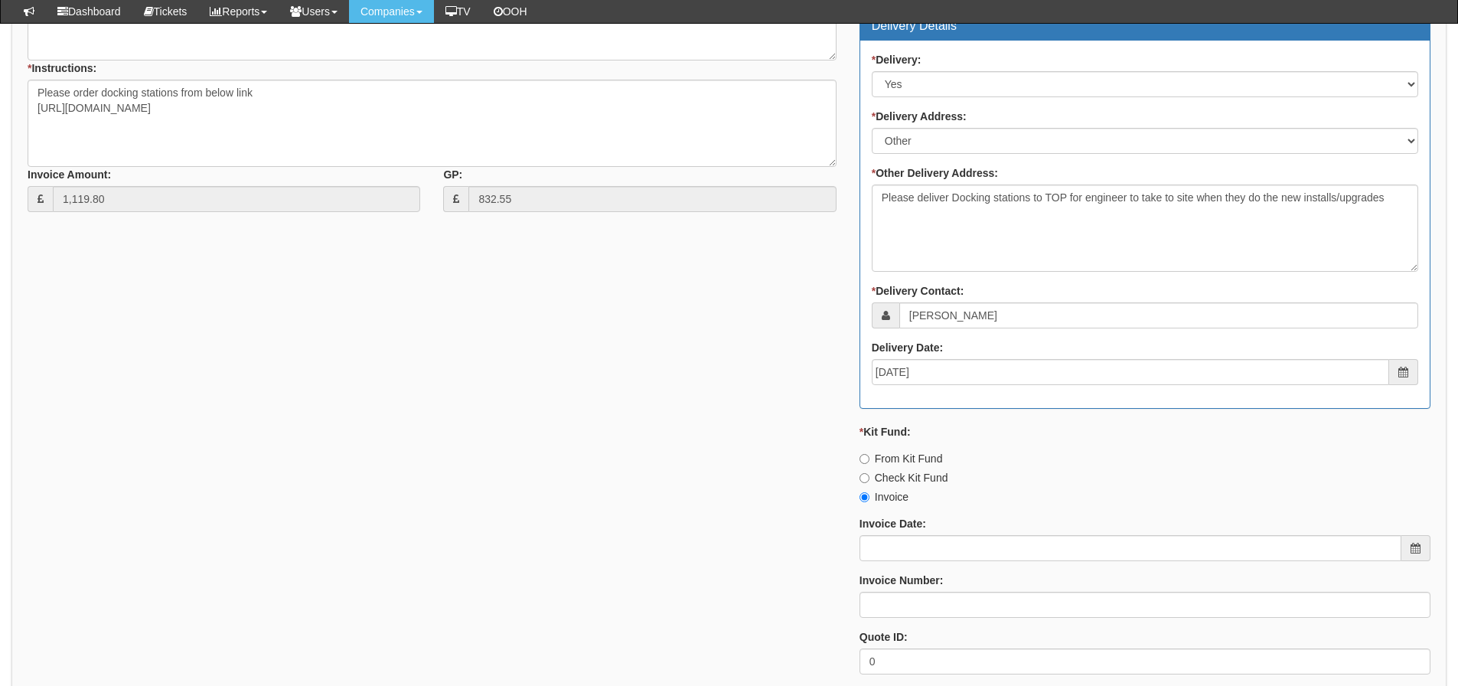
scroll to position [829, 0]
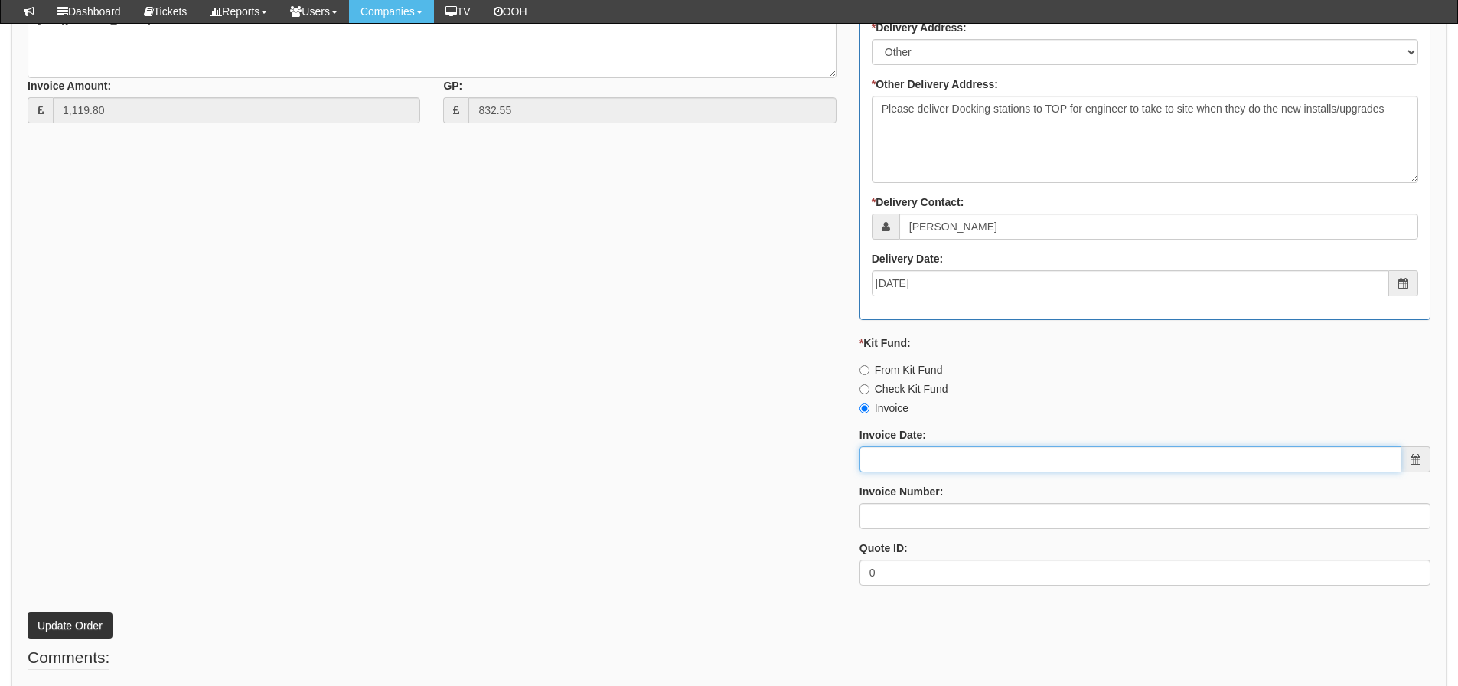
click at [898, 451] on input "Invoice Date:" at bounding box center [1130, 459] width 542 height 26
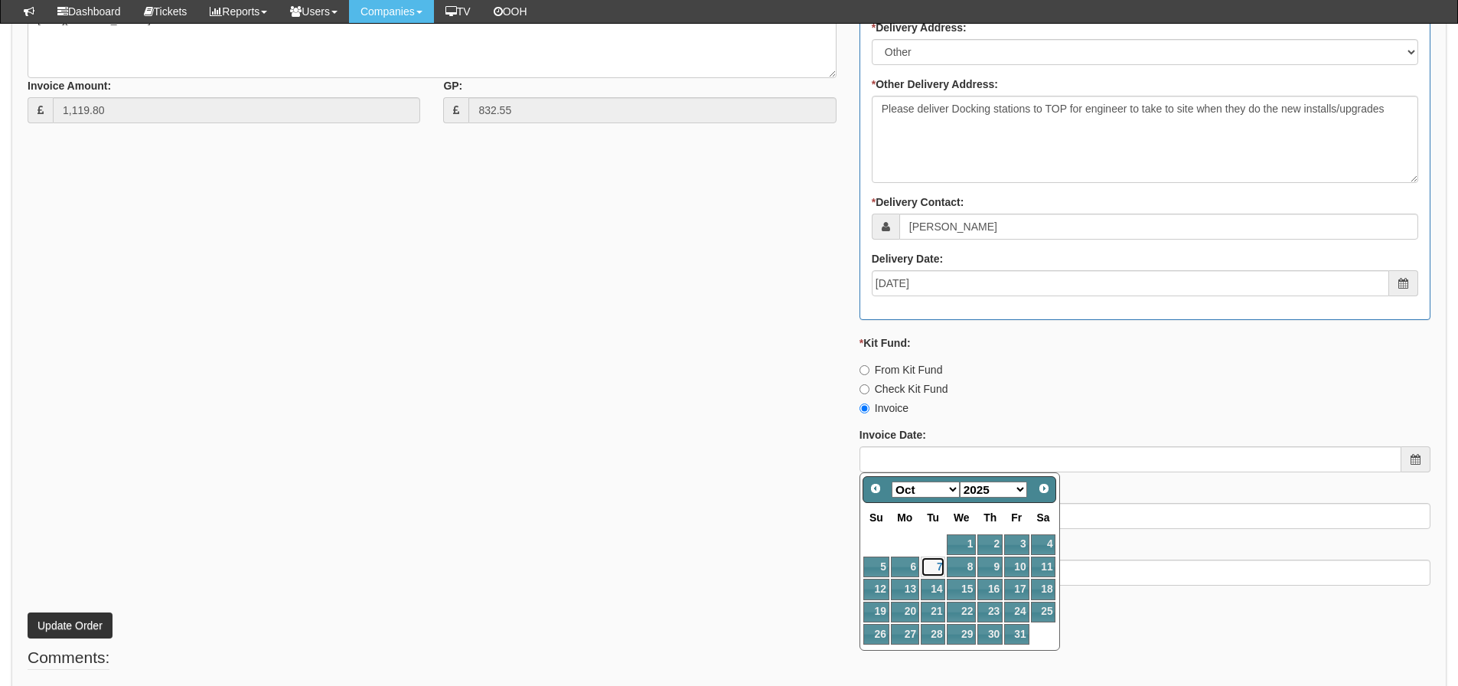
click at [933, 569] on link "7" at bounding box center [933, 566] width 24 height 21
type input "[DATE]"
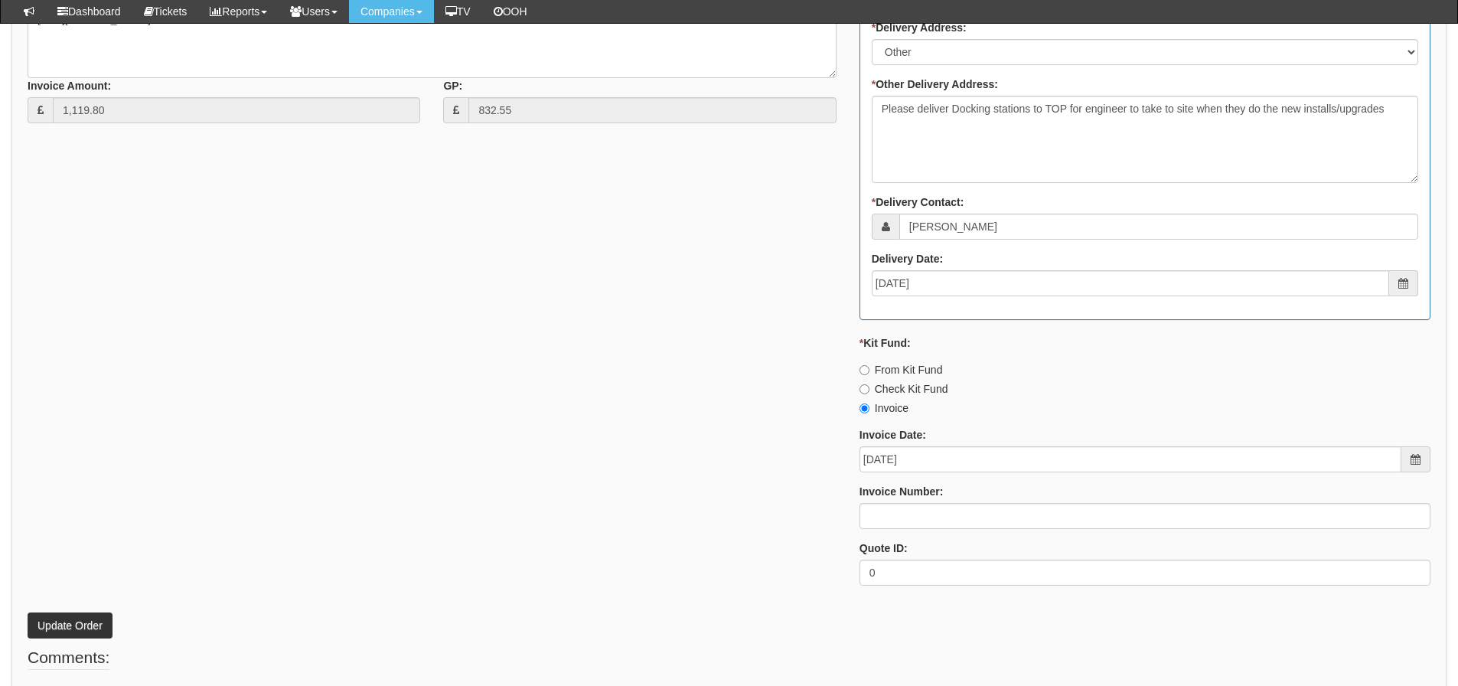
click at [905, 495] on label "Invoice Number:" at bounding box center [901, 491] width 84 height 15
click at [905, 503] on input "Invoice Number:" at bounding box center [1144, 516] width 571 height 26
click at [909, 522] on input "Invoice Number:" at bounding box center [1144, 516] width 571 height 26
type input "207627"
click at [751, 374] on div "* Supplier: Select 123 REG.co.uk 1Password 3 4Gon AA Jones Electric Ltd Abzorb …" at bounding box center [729, 175] width 1426 height 846
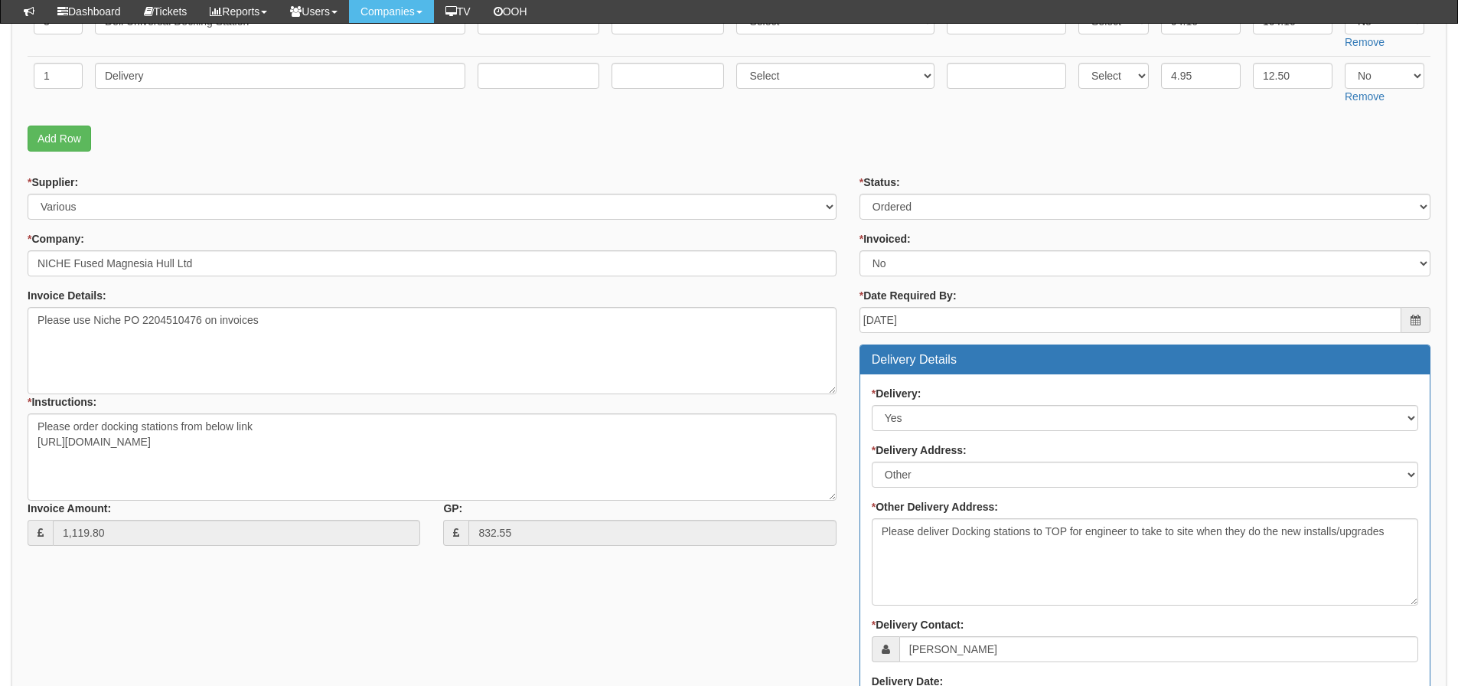
scroll to position [293, 0]
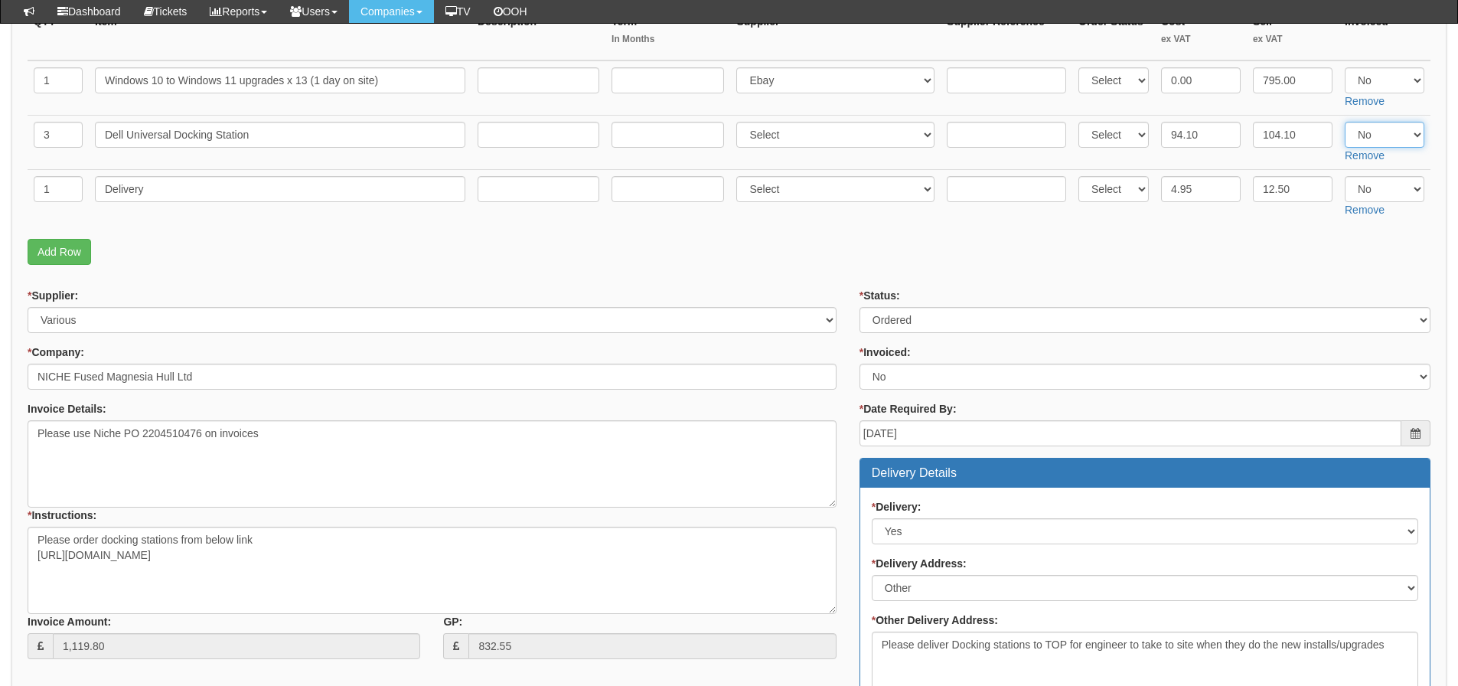
click at [1385, 128] on select "Select Yes No N/A" at bounding box center [1385, 135] width 80 height 26
select select "Yes"
click at [1345, 122] on select "Select Yes No N/A" at bounding box center [1385, 135] width 80 height 26
click at [1367, 191] on select "Select Yes No N/A" at bounding box center [1385, 189] width 80 height 26
select select "Yes"
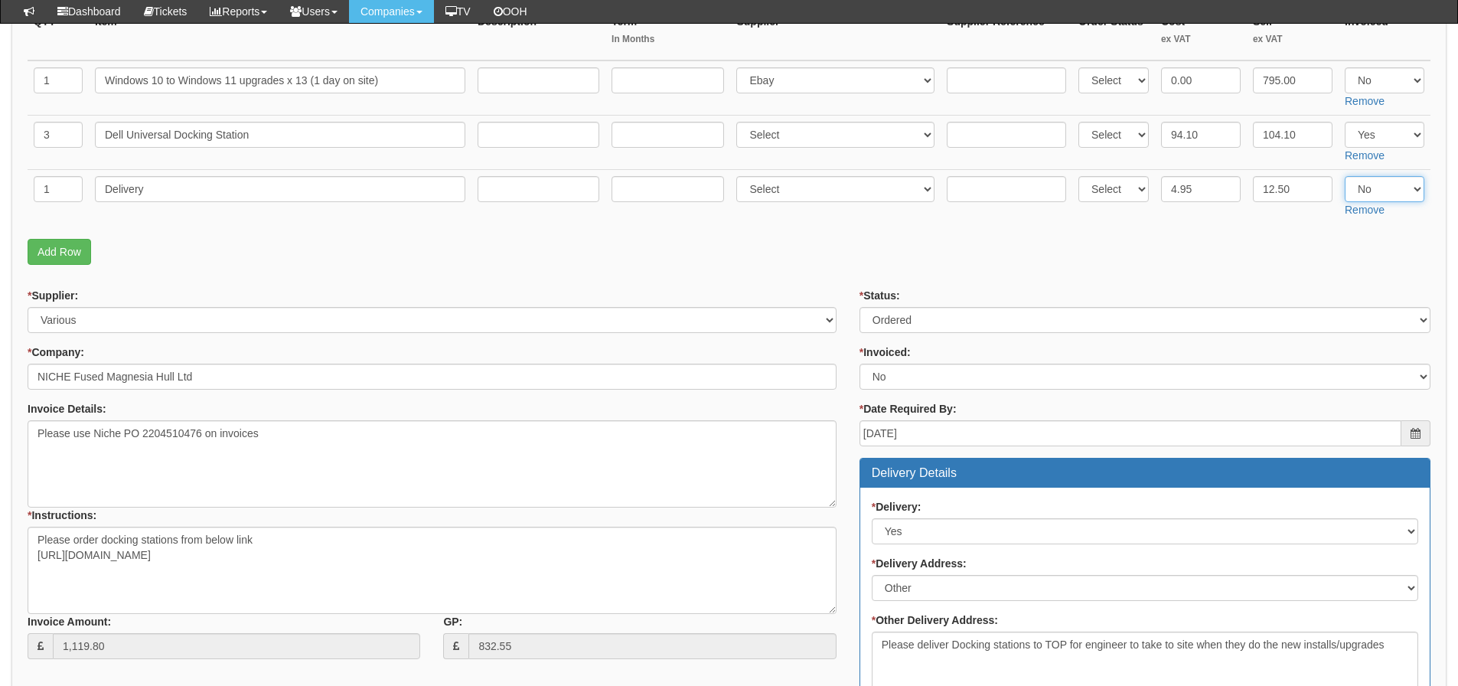
click at [1345, 176] on select "Select Yes No N/A" at bounding box center [1385, 189] width 80 height 26
click at [1143, 257] on p "Add Row" at bounding box center [729, 252] width 1403 height 26
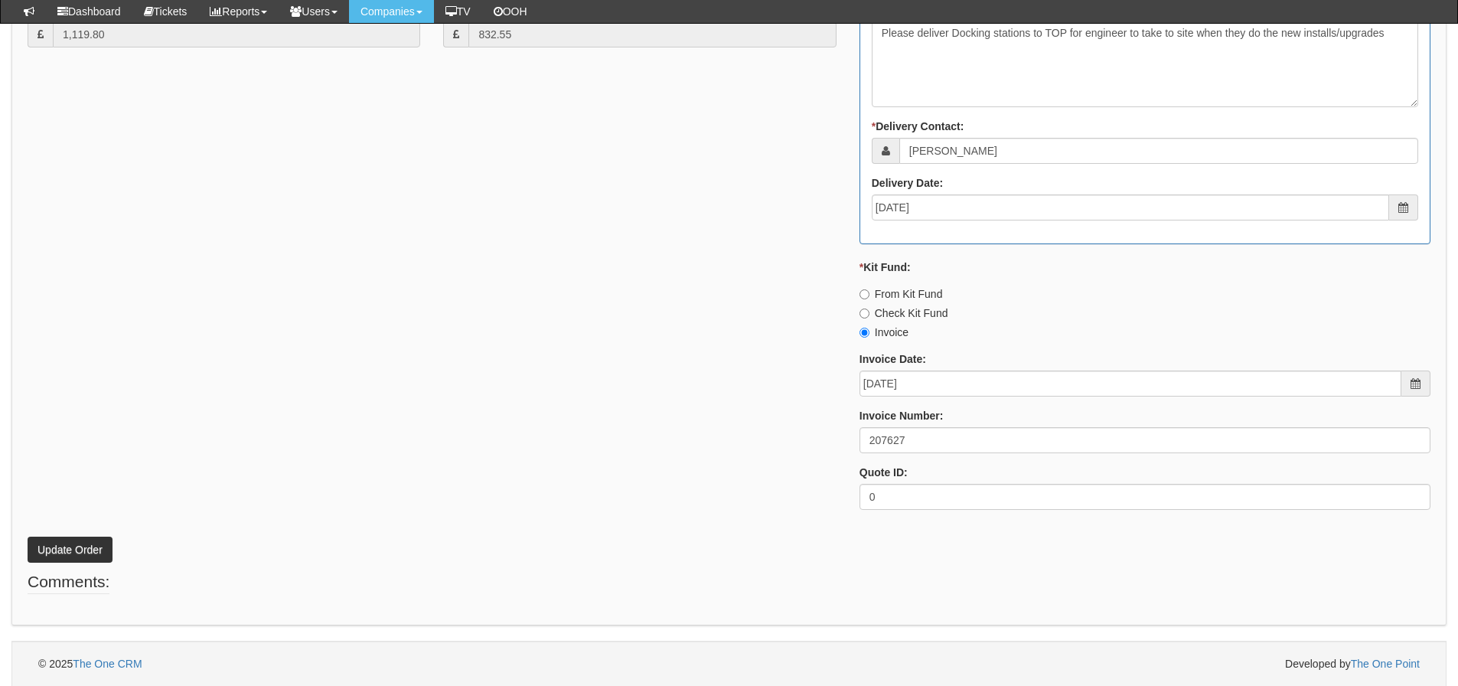
scroll to position [905, 0]
click at [102, 553] on button "Update Order" at bounding box center [70, 549] width 85 height 26
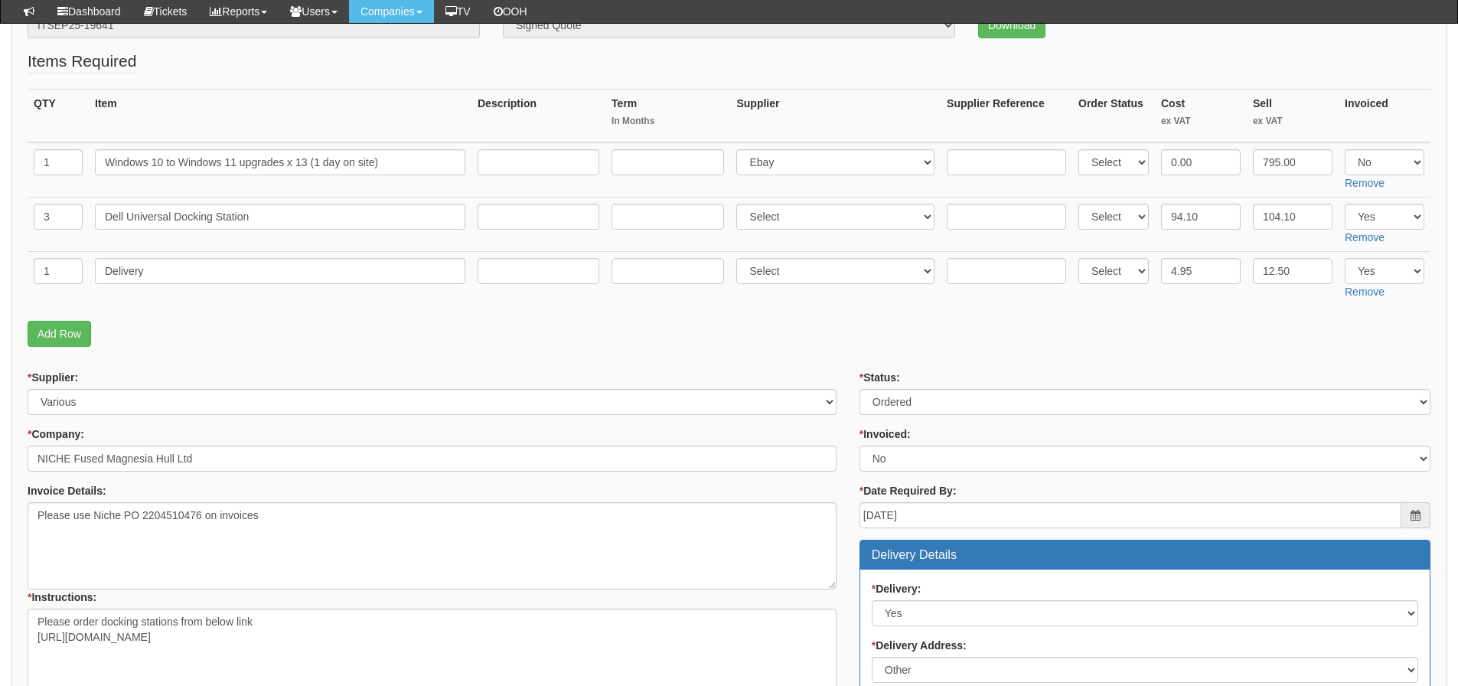
scroll to position [64, 0]
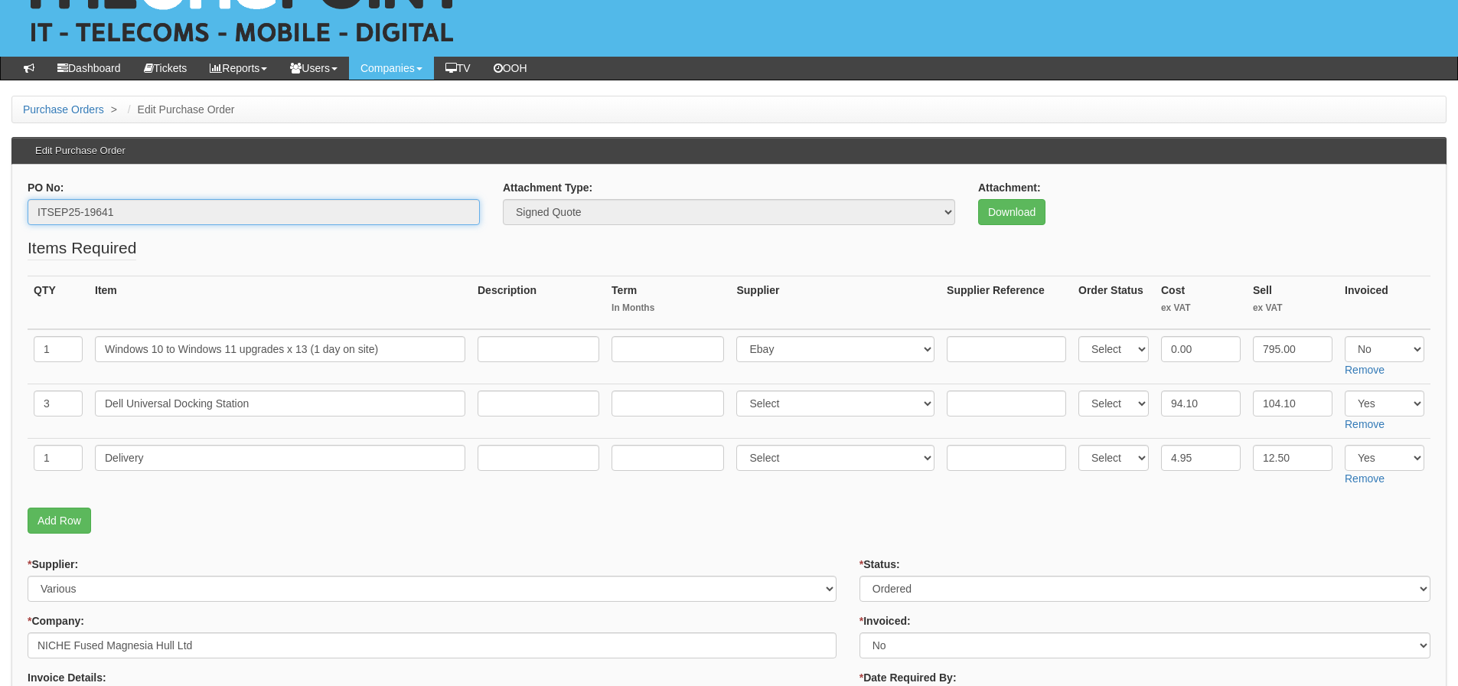
drag, startPoint x: 161, startPoint y: 207, endPoint x: 7, endPoint y: 207, distance: 153.8
click at [494, 539] on fieldset "Items Required QTY Item Description Term In Months Supplier Supplier Reference …" at bounding box center [729, 388] width 1403 height 305
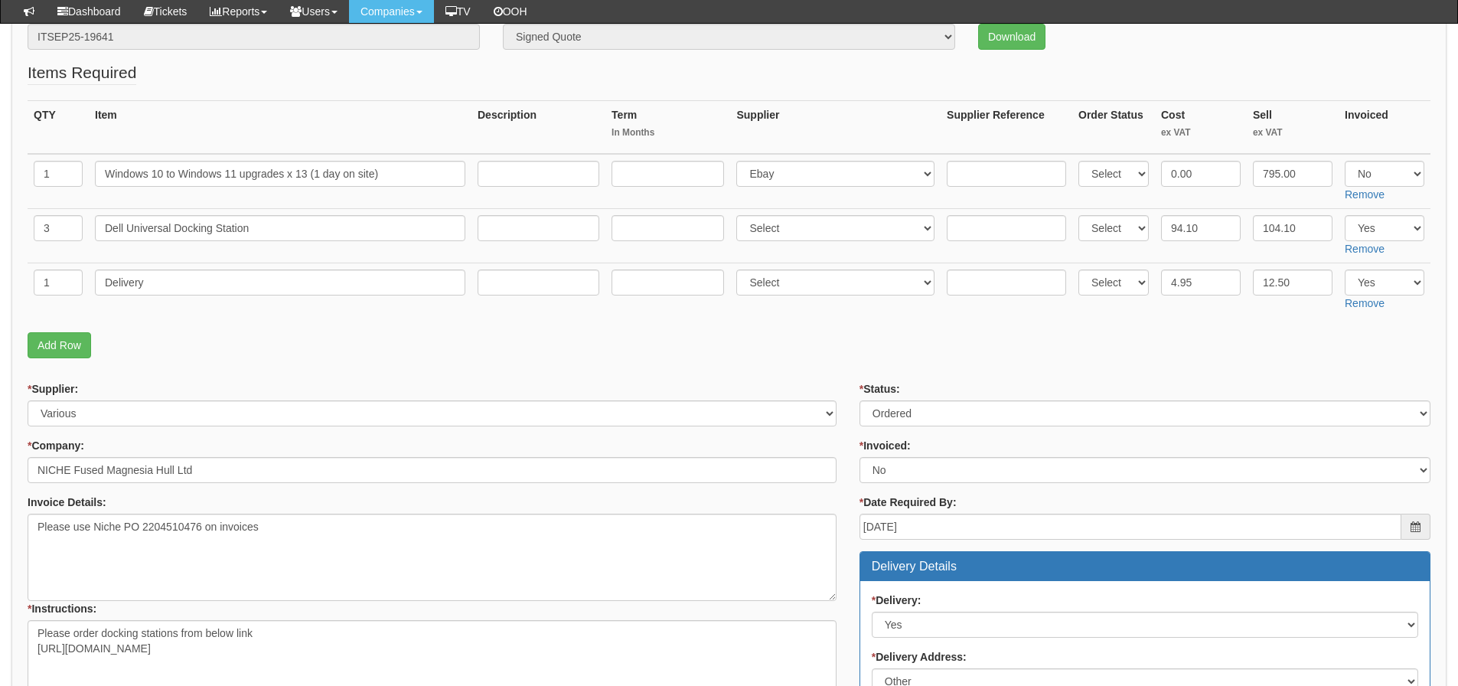
scroll to position [217, 0]
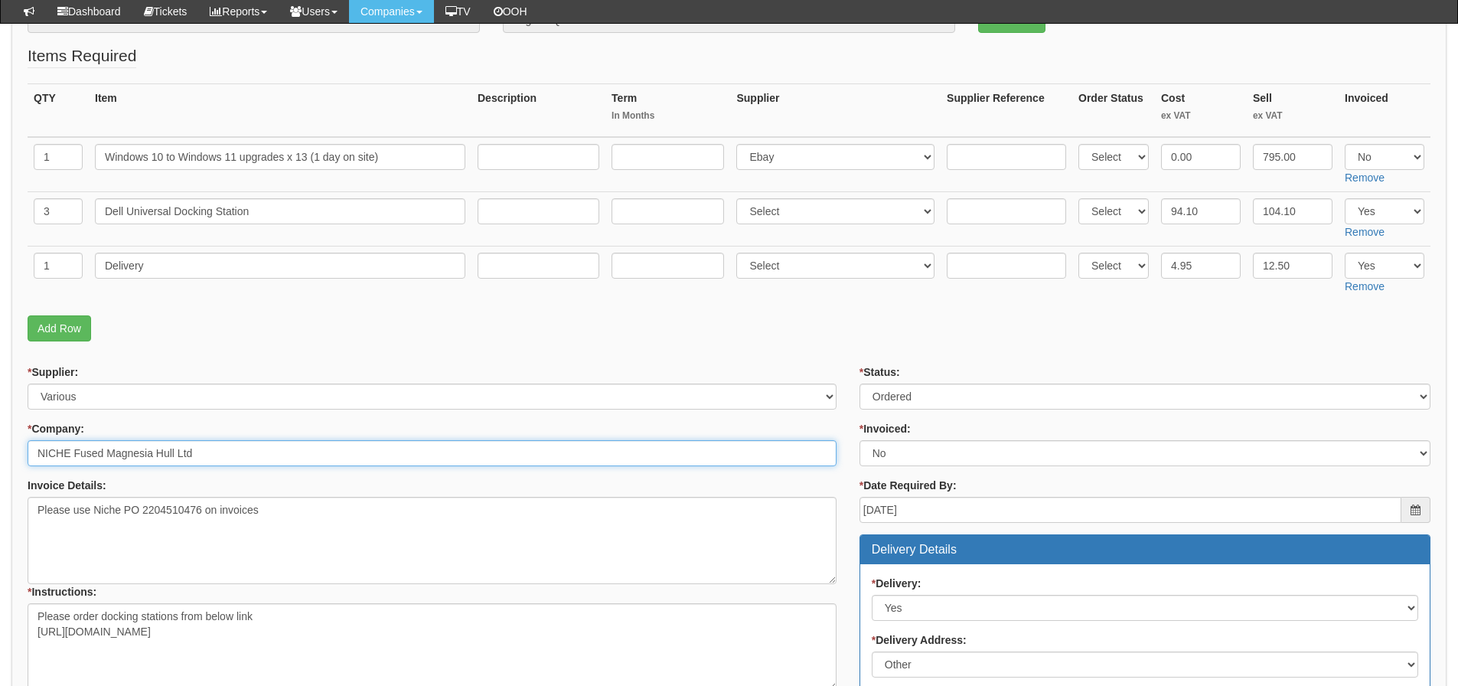
drag, startPoint x: 220, startPoint y: 446, endPoint x: 29, endPoint y: 440, distance: 191.4
click at [29, 440] on input "NICHE Fused Magnesia Hull Ltd" at bounding box center [432, 453] width 809 height 26
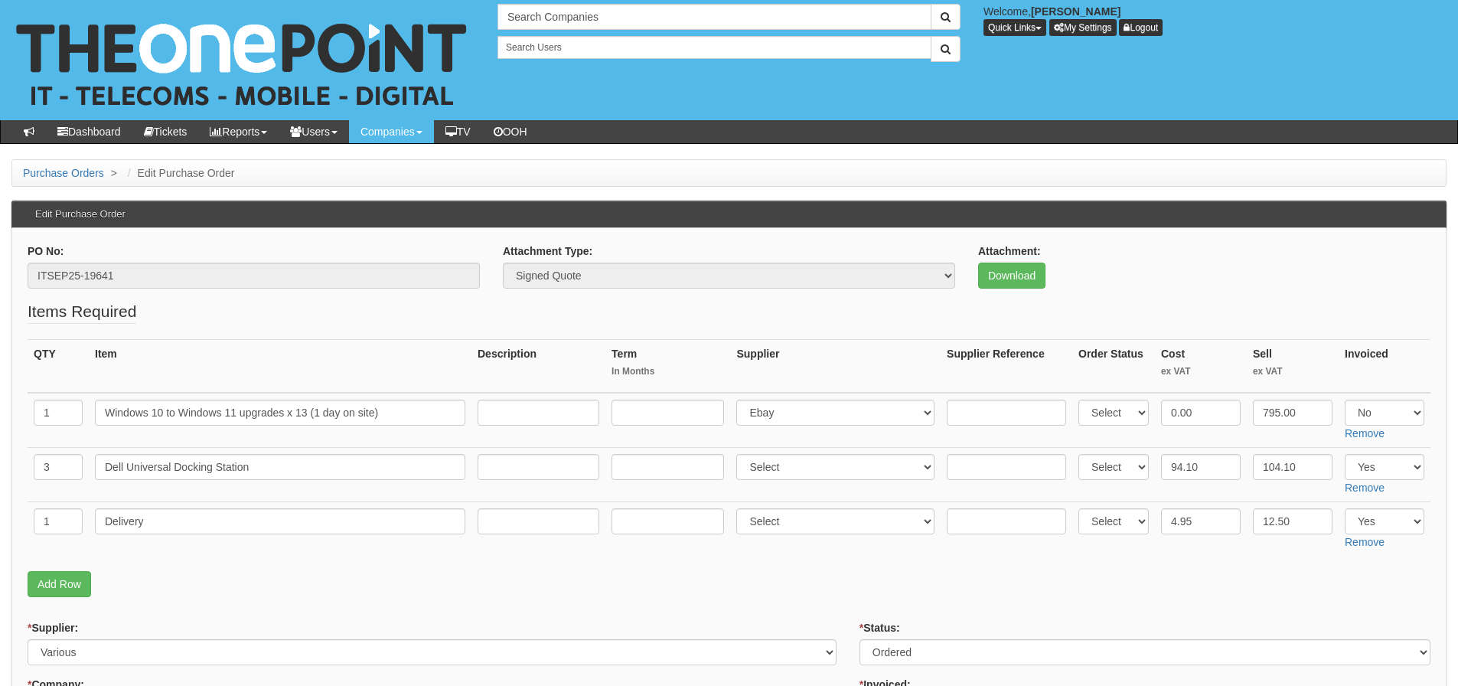
scroll to position [944, 0]
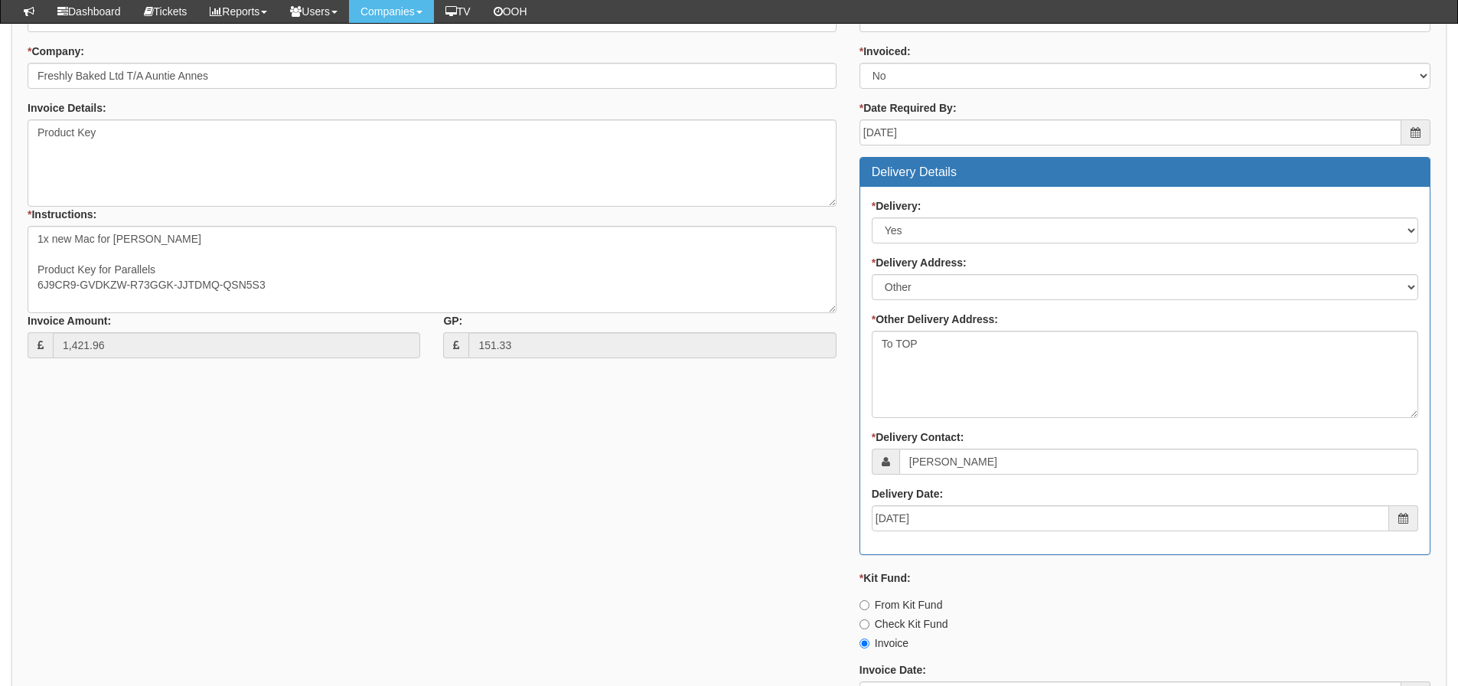
scroll to position [189, 0]
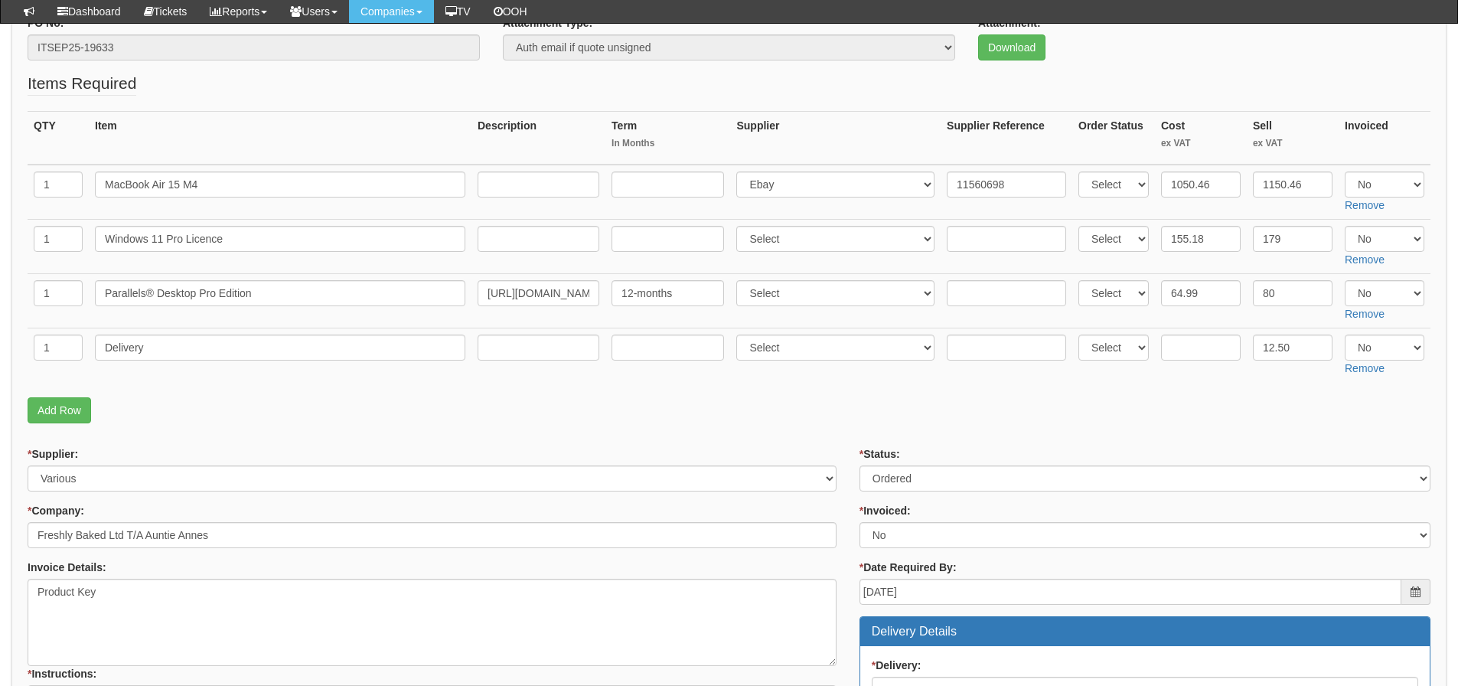
click at [220, 152] on th "Item" at bounding box center [280, 138] width 383 height 54
drag, startPoint x: 230, startPoint y: 174, endPoint x: 2, endPoint y: 184, distance: 228.3
drag, startPoint x: 226, startPoint y: 243, endPoint x: 87, endPoint y: 268, distance: 140.7
click at [87, 268] on tr "1 Windows 11 Pro Licence Select 123 REG.co.uk 1Password 3 4Gon AA Jones Electri…" at bounding box center [729, 246] width 1403 height 54
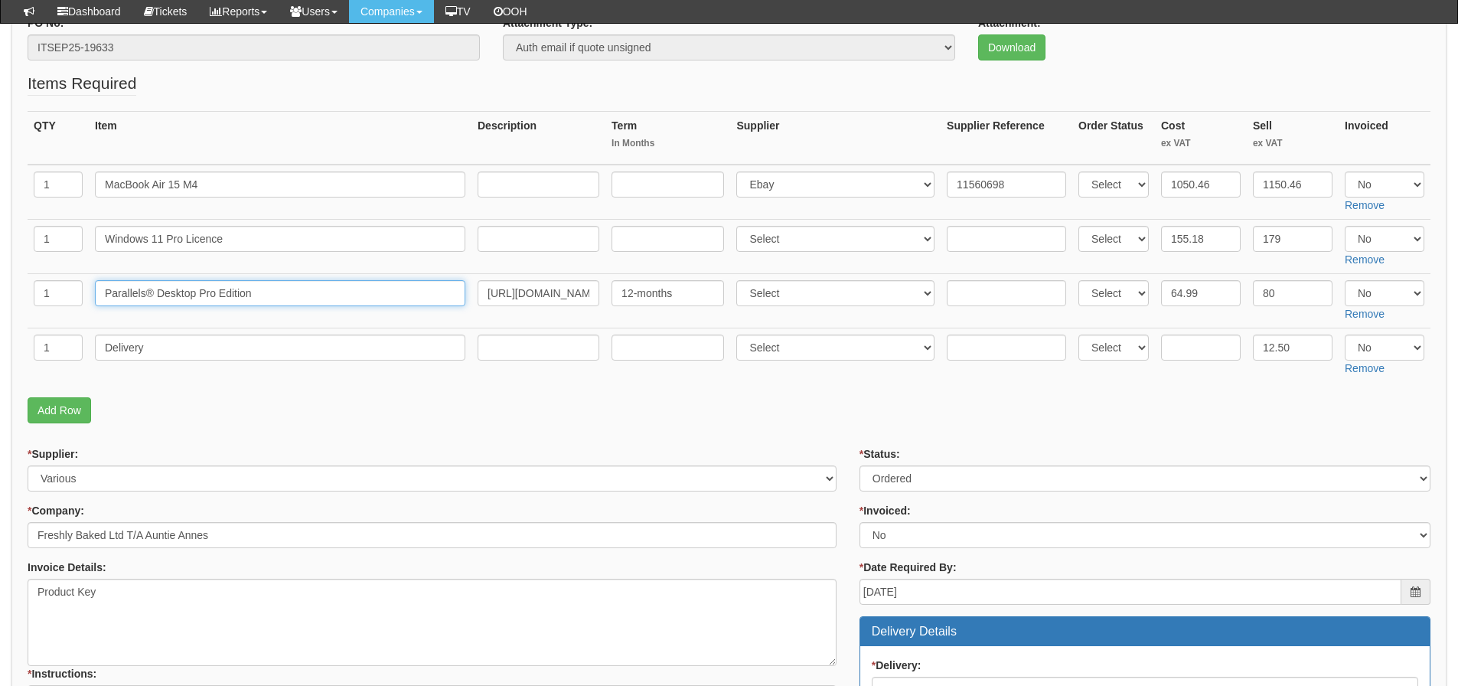
drag, startPoint x: 273, startPoint y: 284, endPoint x: 3, endPoint y: 297, distance: 270.4
click at [43, 289] on tr "1 Parallels® Desktop Pro Edition https://www.parallels.com/products/desktop/pro…" at bounding box center [729, 300] width 1403 height 54
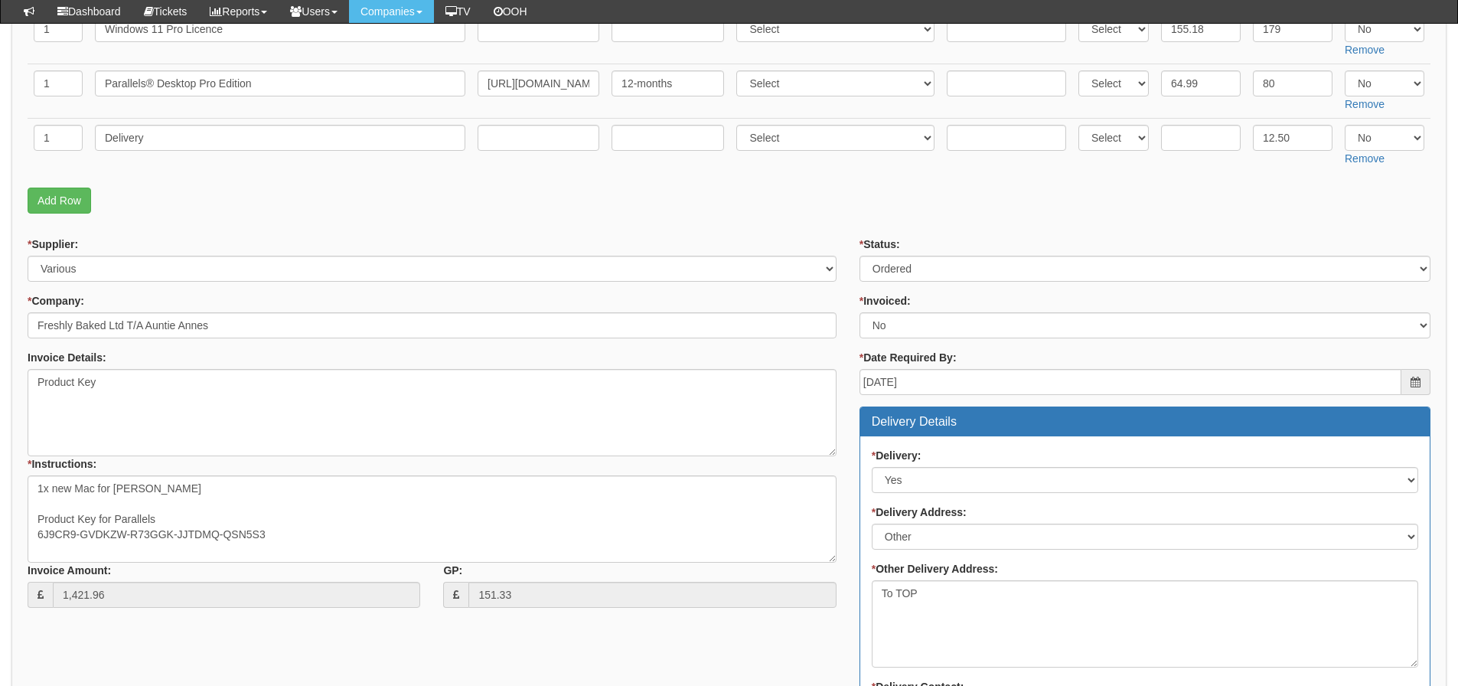
scroll to position [419, 0]
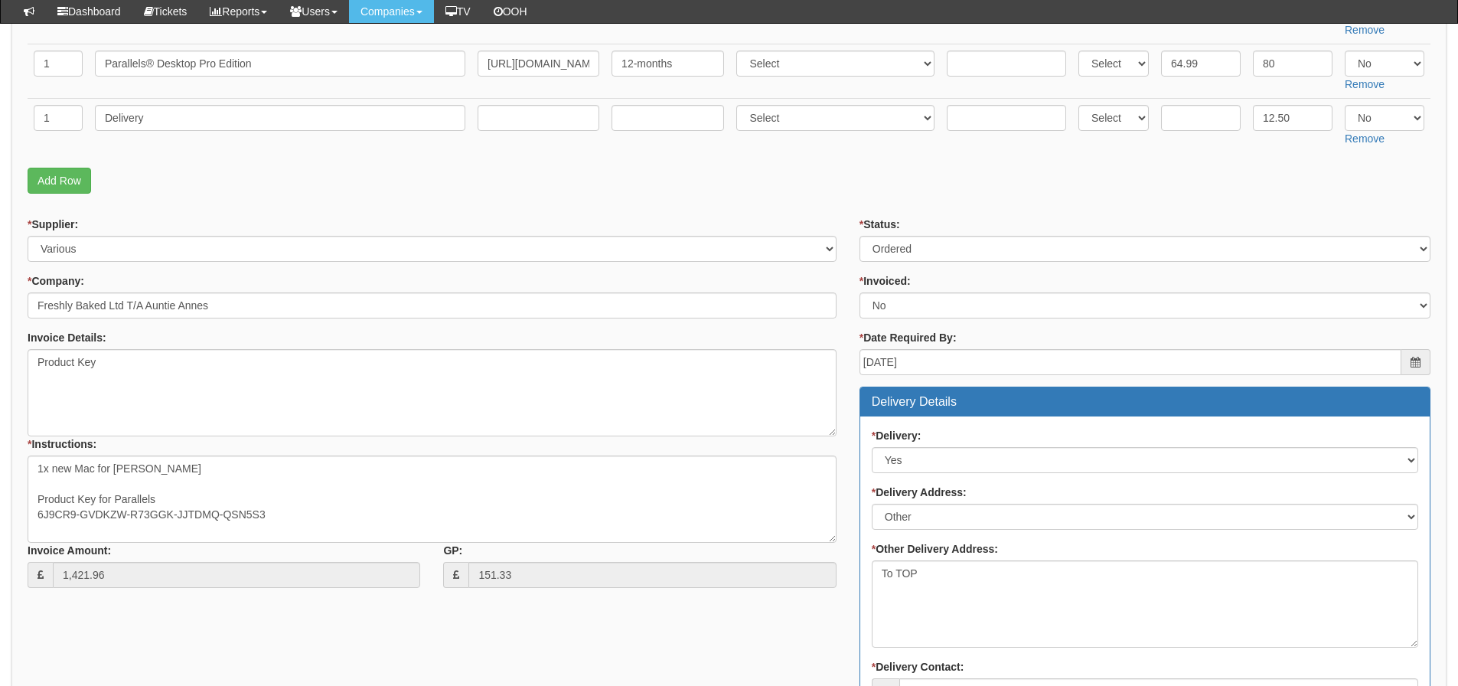
click at [240, 180] on p "Add Row" at bounding box center [729, 181] width 1403 height 26
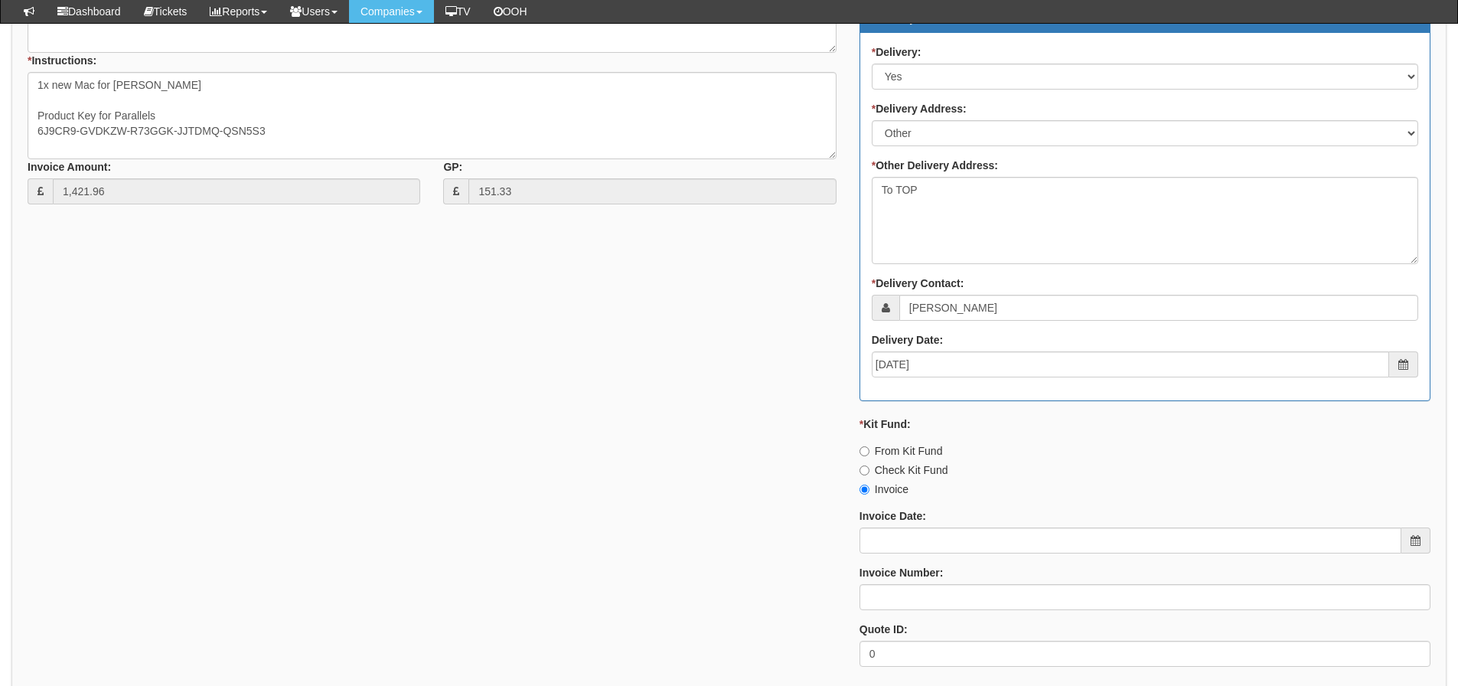
scroll to position [878, 0]
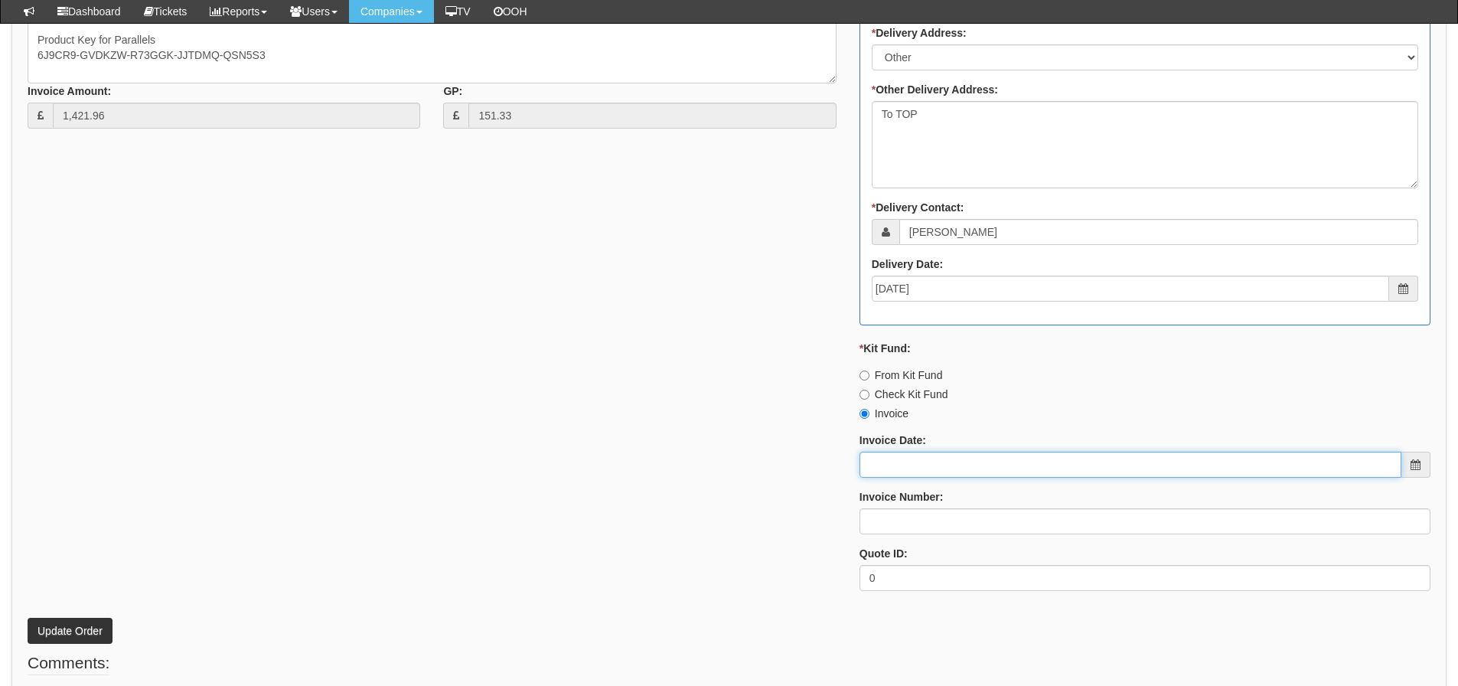
click at [914, 468] on input "Invoice Date:" at bounding box center [1130, 465] width 542 height 26
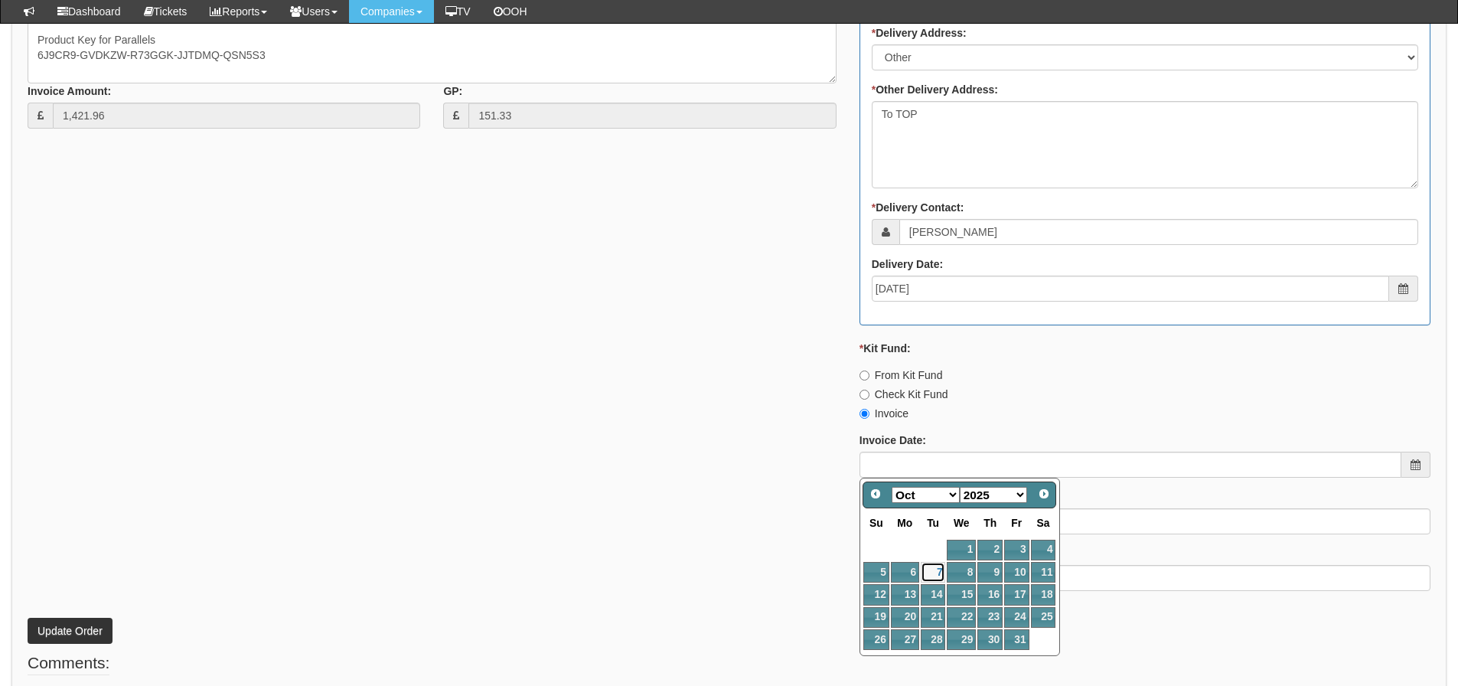
click at [936, 563] on link "7" at bounding box center [933, 572] width 24 height 21
type input "2025-10-07"
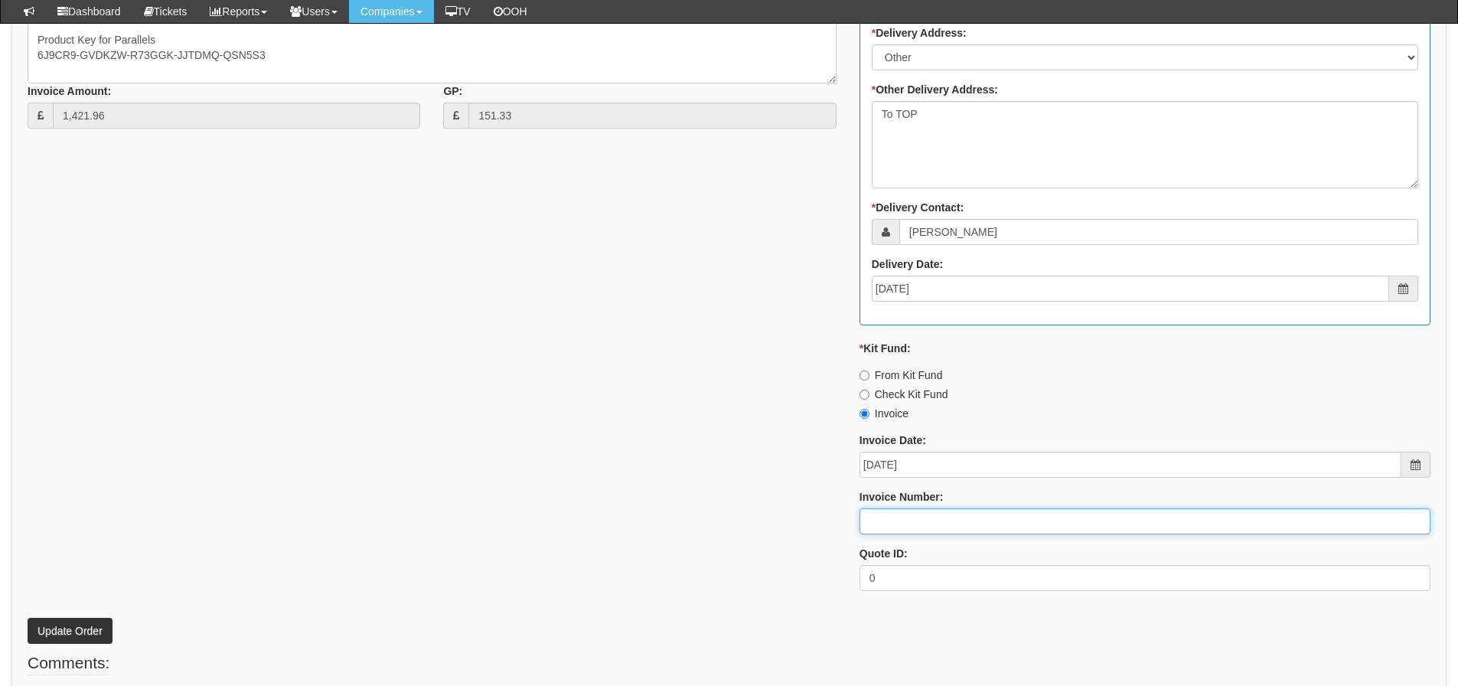
click at [933, 532] on input "Invoice Number:" at bounding box center [1144, 521] width 571 height 26
type input "207630"
click at [706, 538] on div "* Supplier: Select 123 REG.co.uk 1Password 3 4Gon AA Jones Electric Ltd Abzorb …" at bounding box center [729, 180] width 1426 height 846
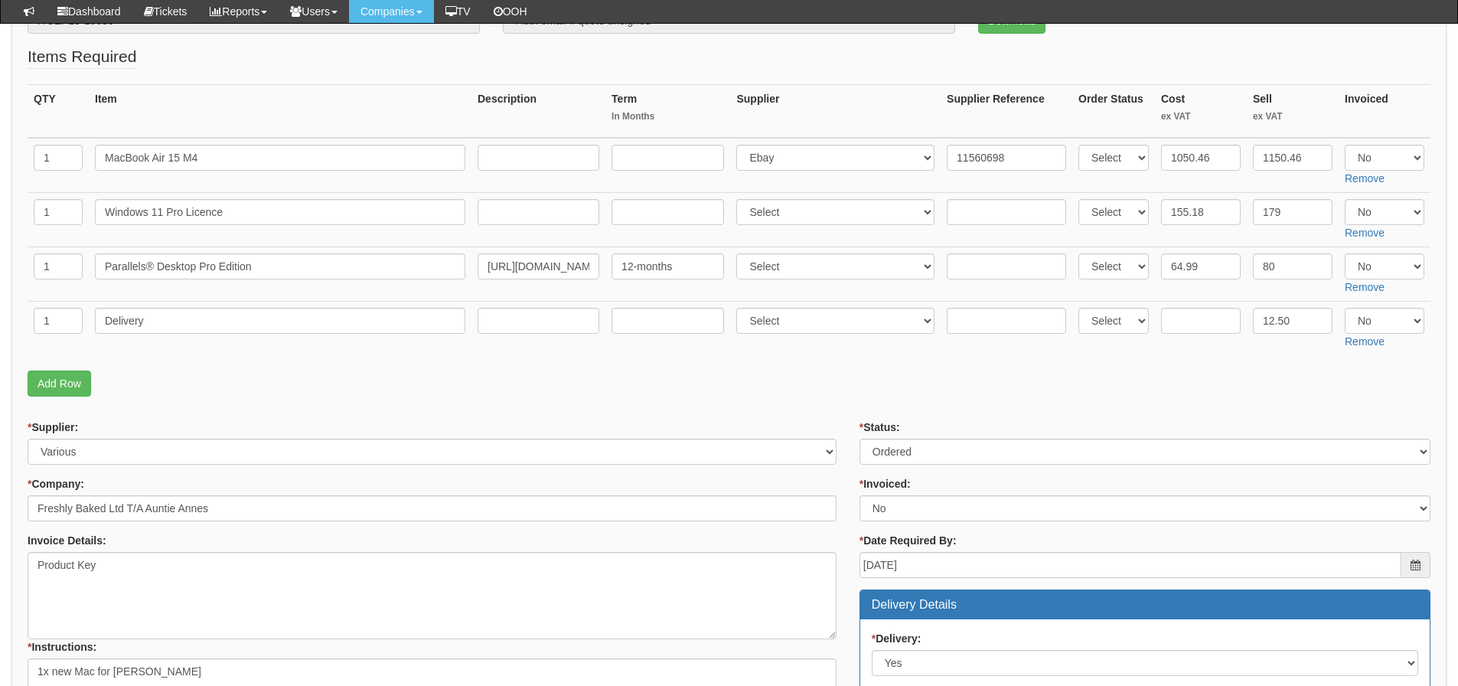
scroll to position [189, 0]
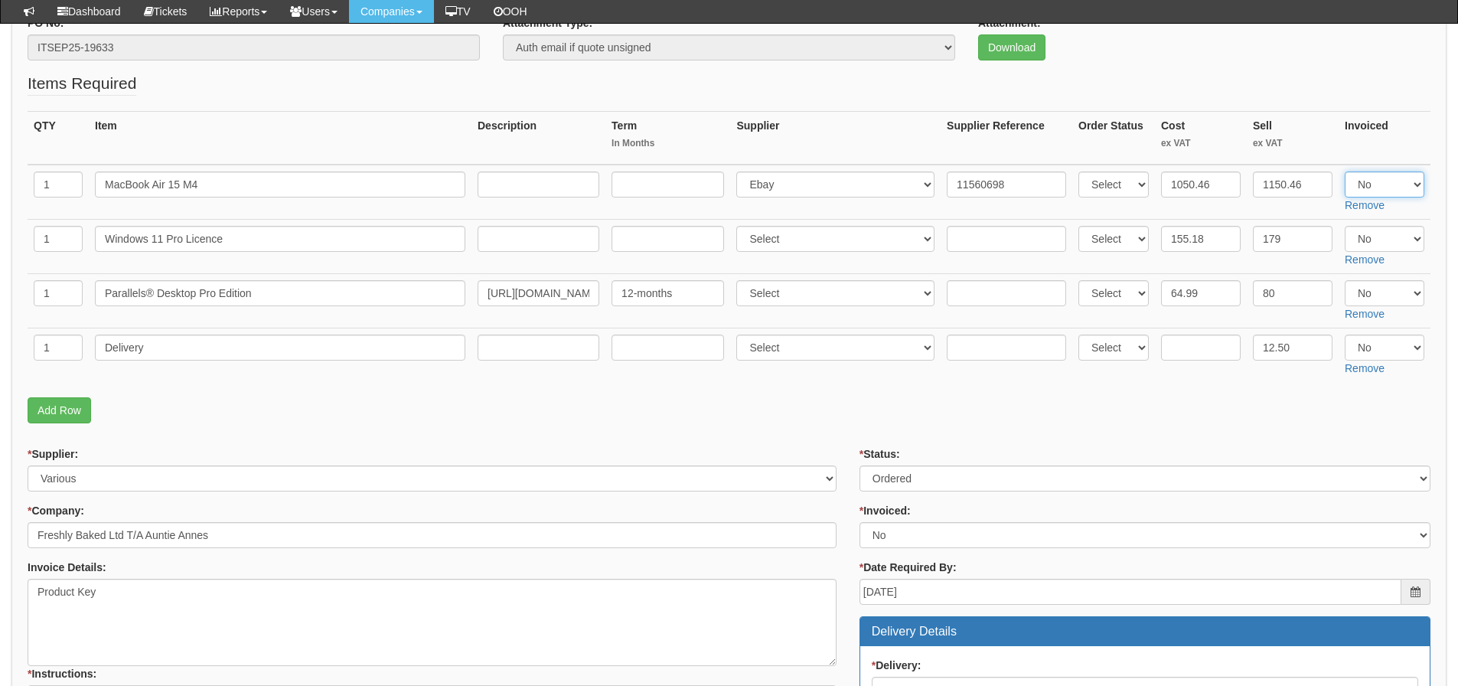
click at [1377, 181] on select "Select Yes No N/A" at bounding box center [1385, 184] width 80 height 26
select select "Yes"
click at [1345, 171] on select "Select Yes No N/A" at bounding box center [1385, 184] width 80 height 26
click at [1192, 343] on input "text" at bounding box center [1201, 347] width 80 height 26
type input "4.95"
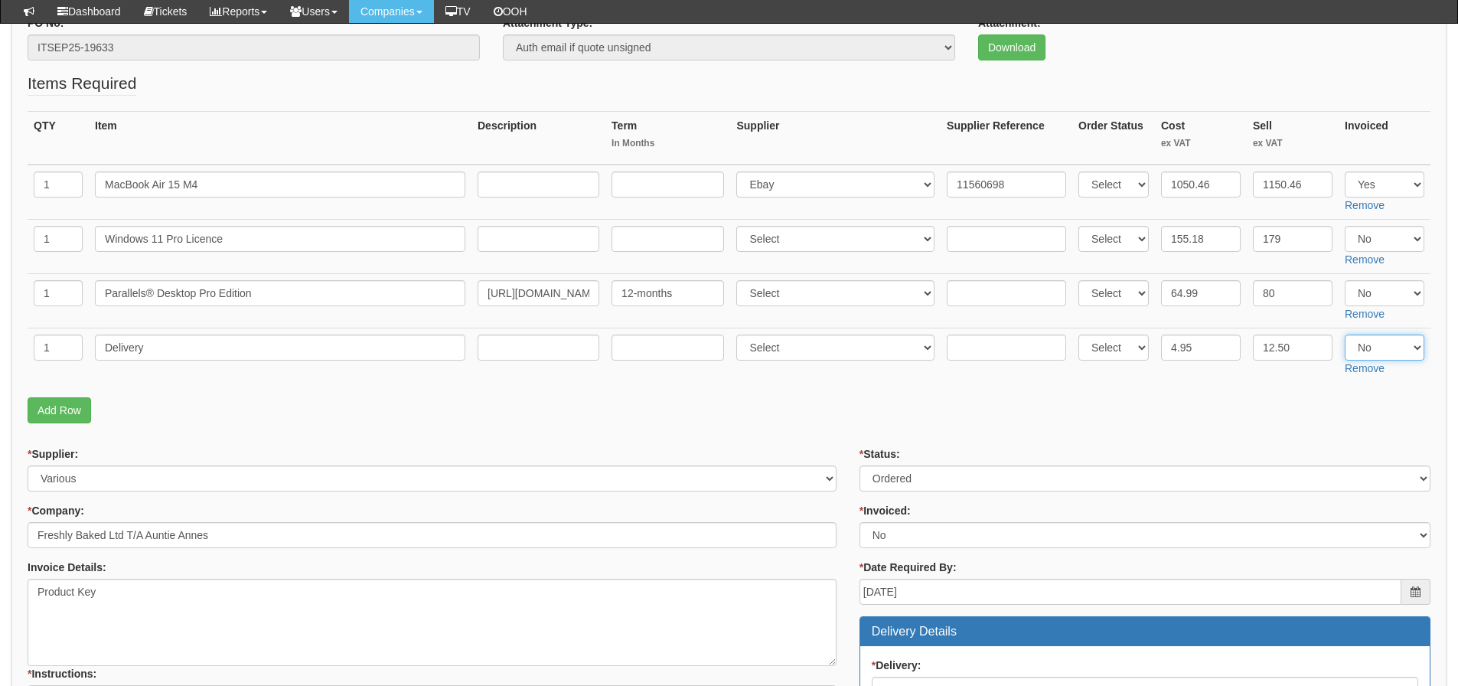
click at [1410, 347] on select "Select Yes No N/A" at bounding box center [1385, 347] width 80 height 26
select select "Yes"
click at [1345, 334] on select "Select Yes No N/A" at bounding box center [1385, 347] width 80 height 26
click at [1090, 421] on p "Add Row" at bounding box center [729, 410] width 1403 height 26
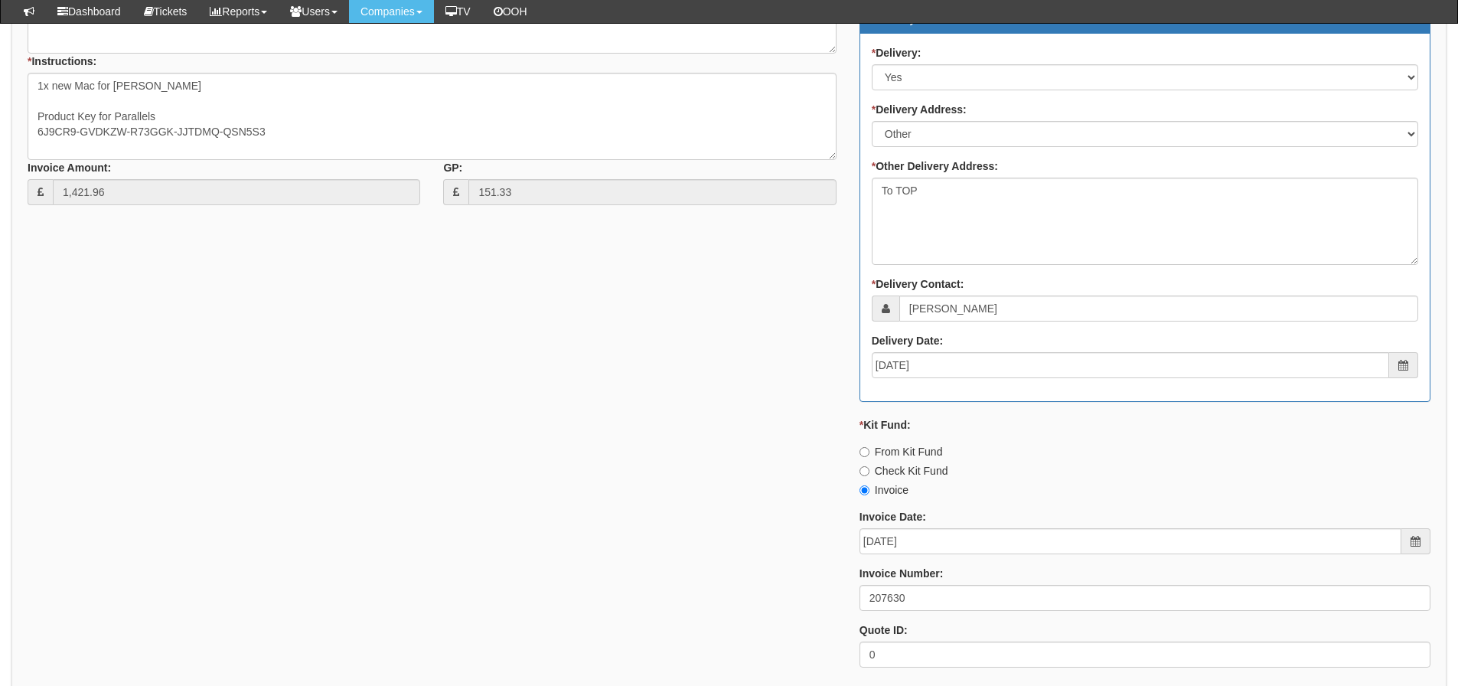
scroll to position [1031, 0]
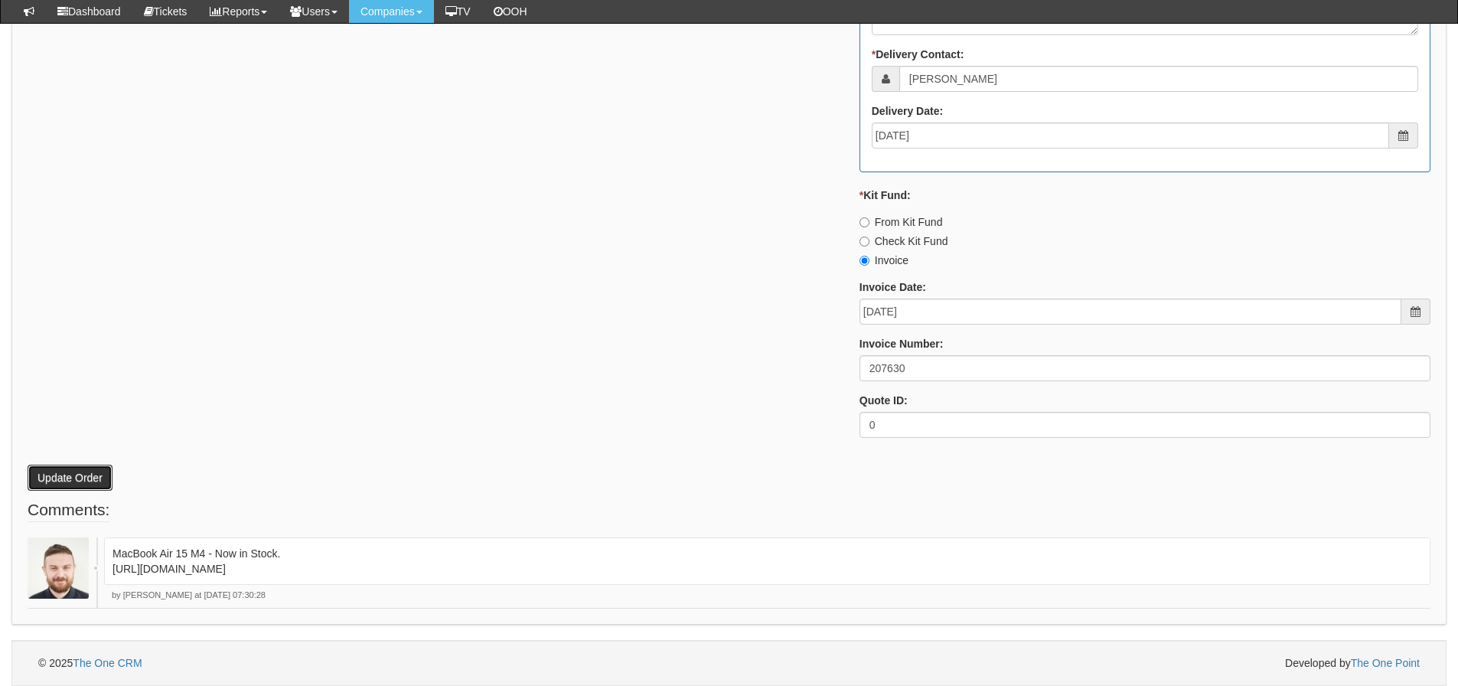
click at [67, 478] on button "Update Order" at bounding box center [70, 478] width 85 height 26
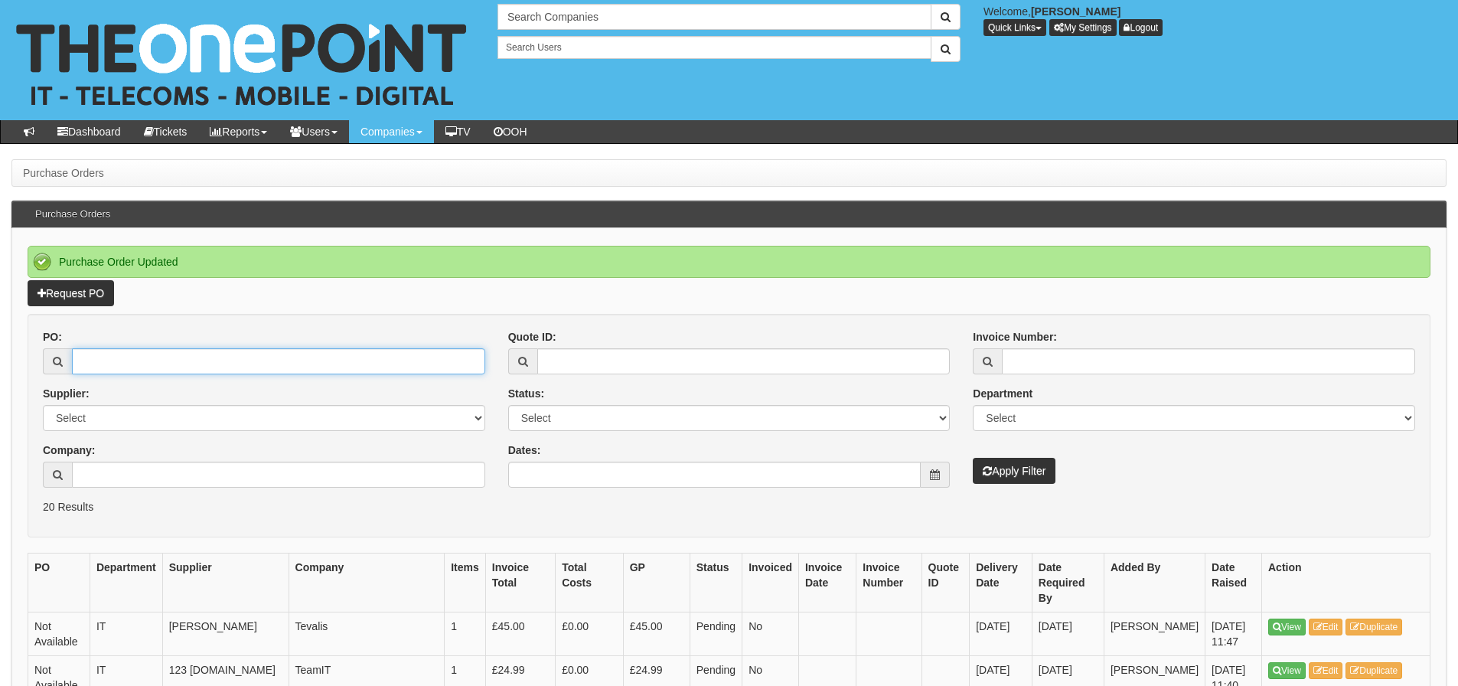
click at [151, 373] on input "PO:" at bounding box center [278, 361] width 413 height 26
type input "19639"
click at [973, 458] on button "Apply Filter" at bounding box center [1014, 471] width 83 height 26
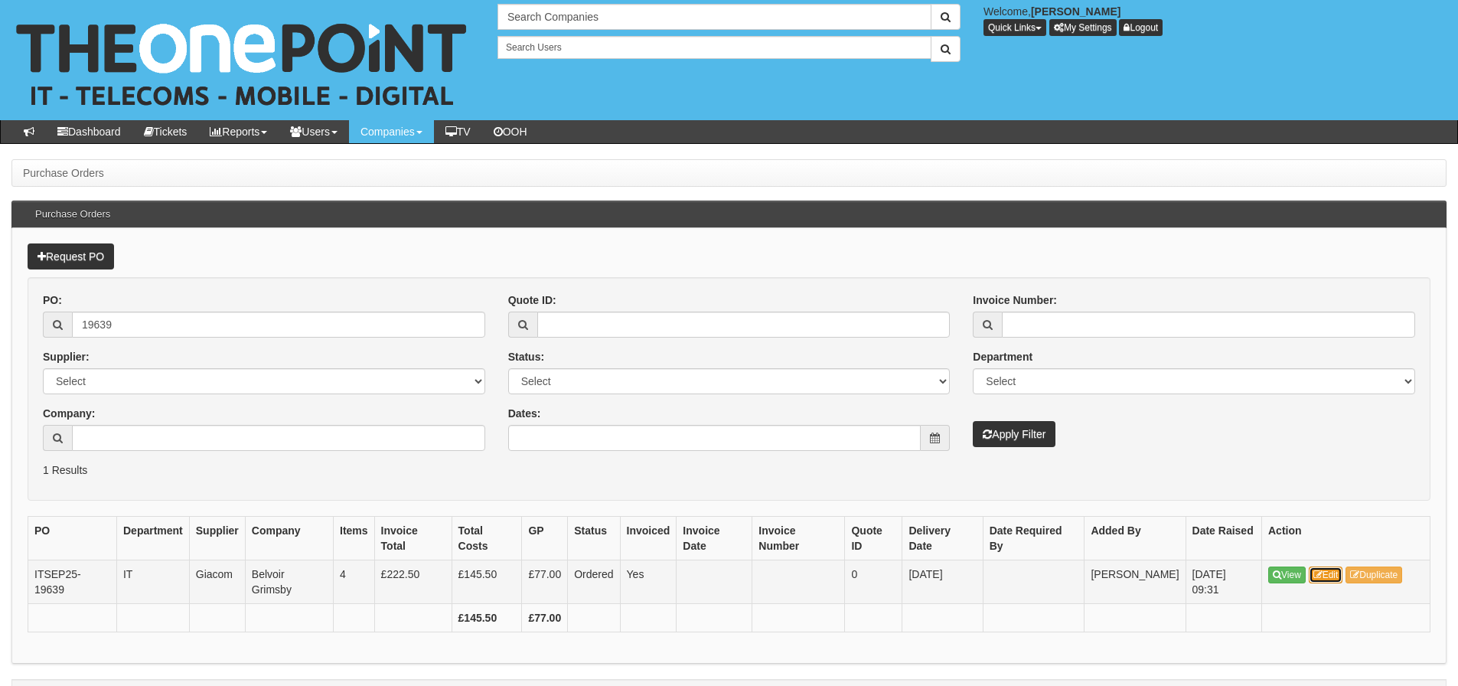
click at [1328, 577] on link "Edit" at bounding box center [1326, 574] width 34 height 17
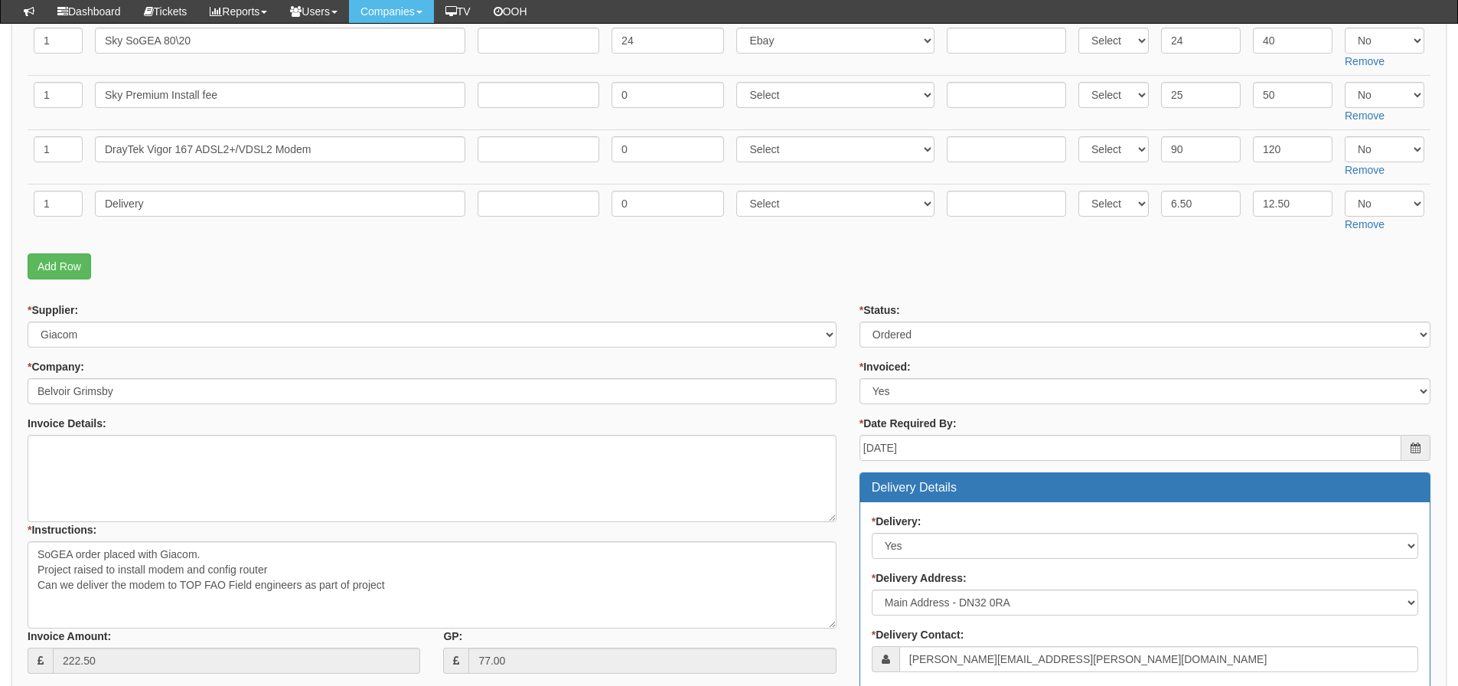
scroll to position [306, 0]
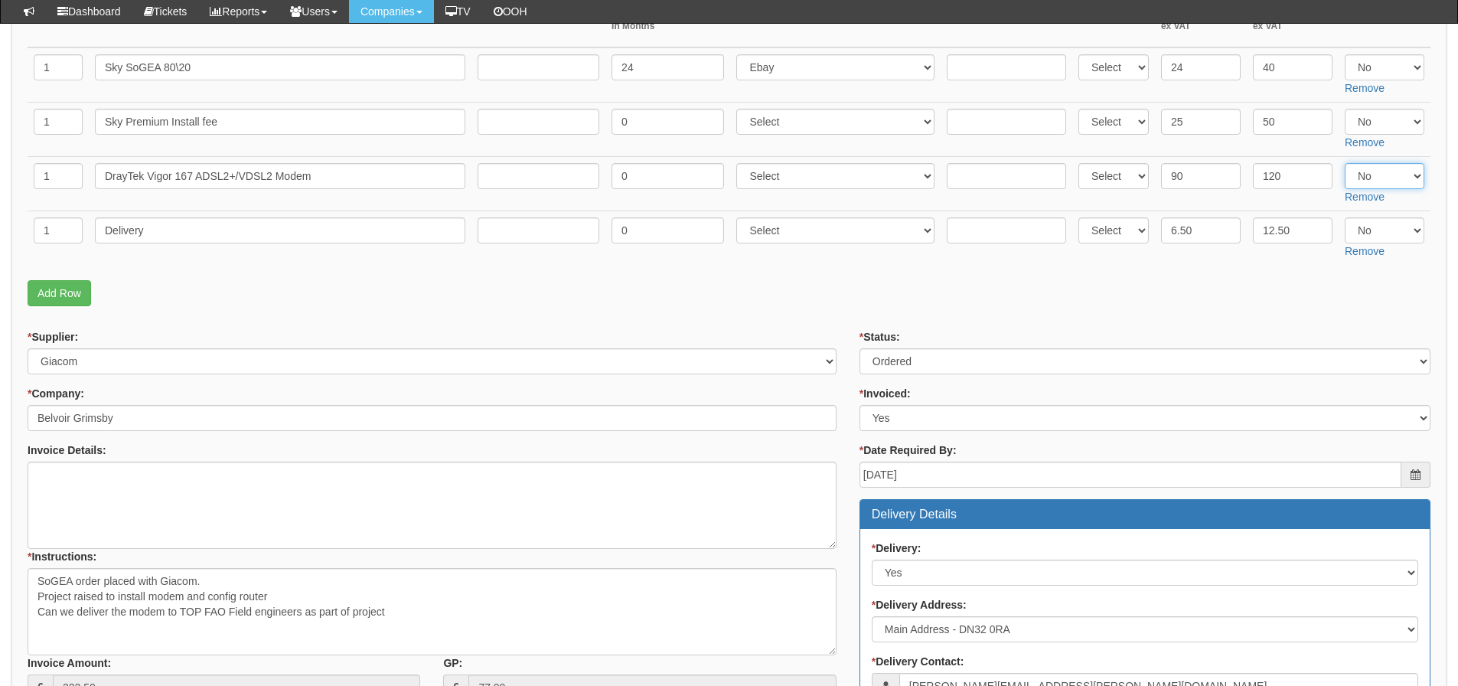
click at [1388, 184] on select "Select Yes No N/A" at bounding box center [1385, 176] width 80 height 26
select select "Yes"
click at [1345, 163] on select "Select Yes No N/A" at bounding box center [1385, 176] width 80 height 26
click at [1376, 230] on select "Select Yes No N/A" at bounding box center [1385, 230] width 80 height 26
select select "Yes"
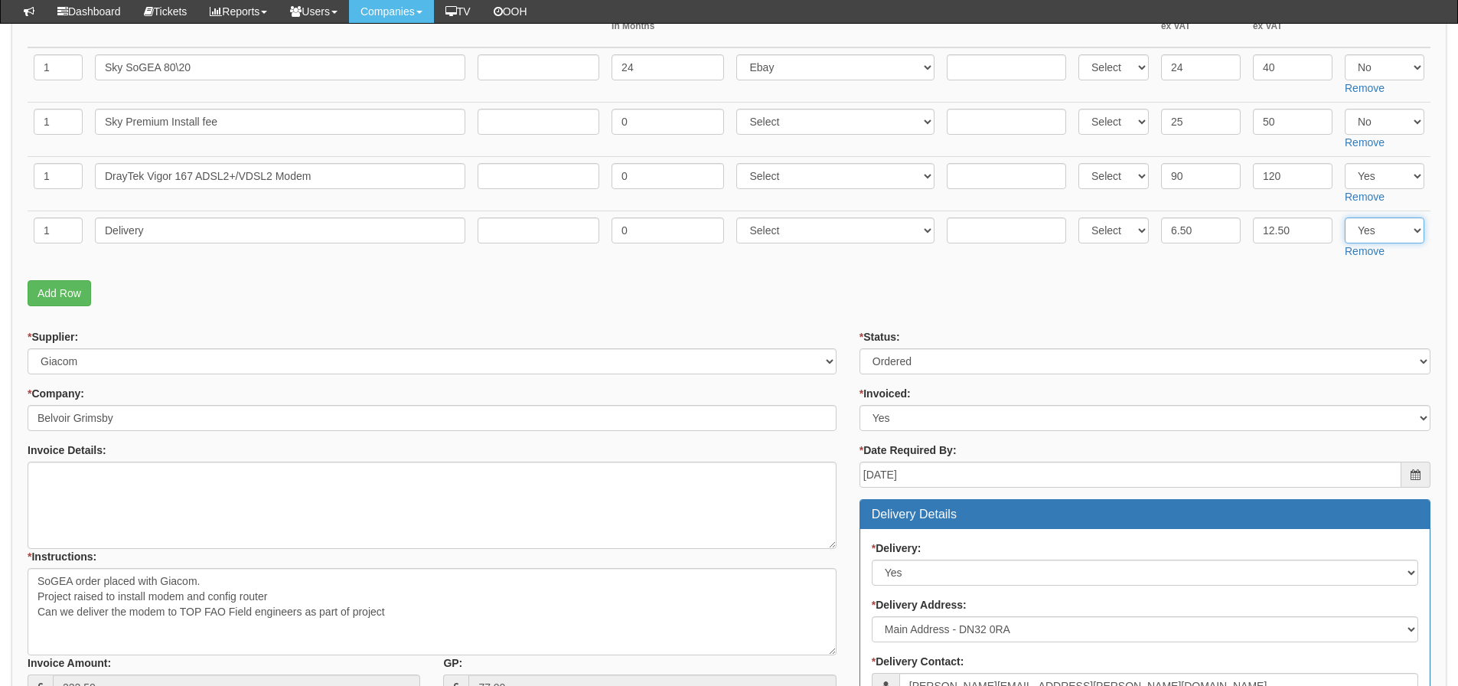
click at [1345, 217] on select "Select Yes No N/A" at bounding box center [1385, 230] width 80 height 26
click at [1237, 297] on p "Add Row" at bounding box center [729, 293] width 1403 height 26
drag, startPoint x: 324, startPoint y: 173, endPoint x: -139, endPoint y: 189, distance: 463.3
click at [0, 189] on html "× Send Email × Add Appointment × Create Ticket × Create Proactive Activity × Ad…" at bounding box center [729, 529] width 1458 height 1671
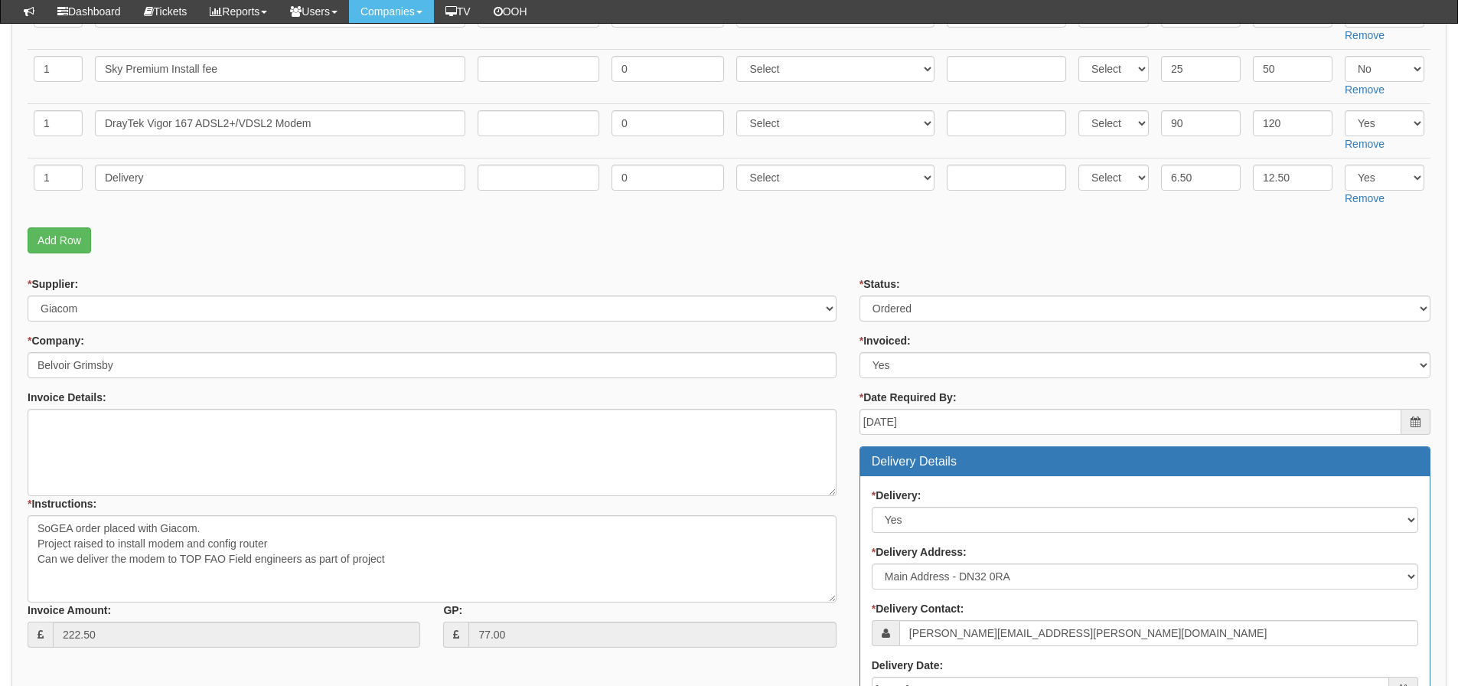
scroll to position [383, 0]
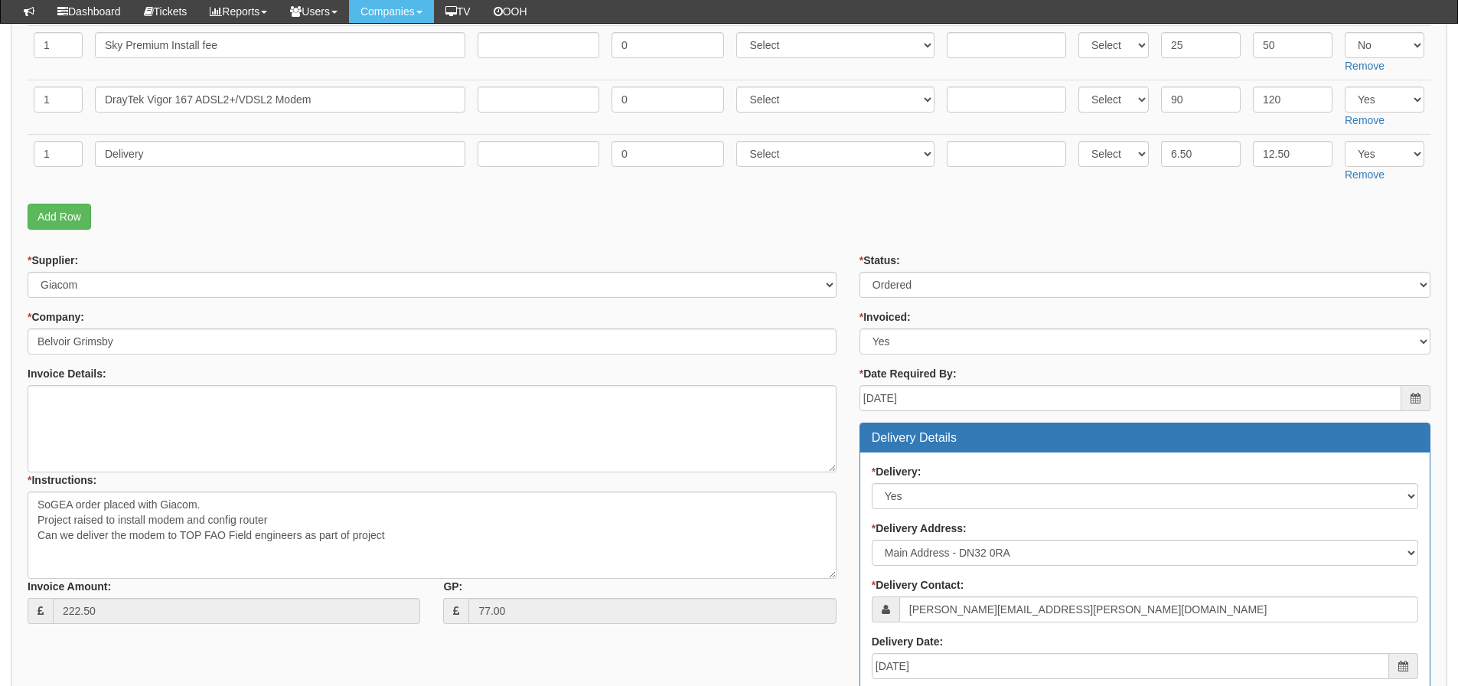
click at [282, 221] on p "Add Row" at bounding box center [729, 217] width 1403 height 26
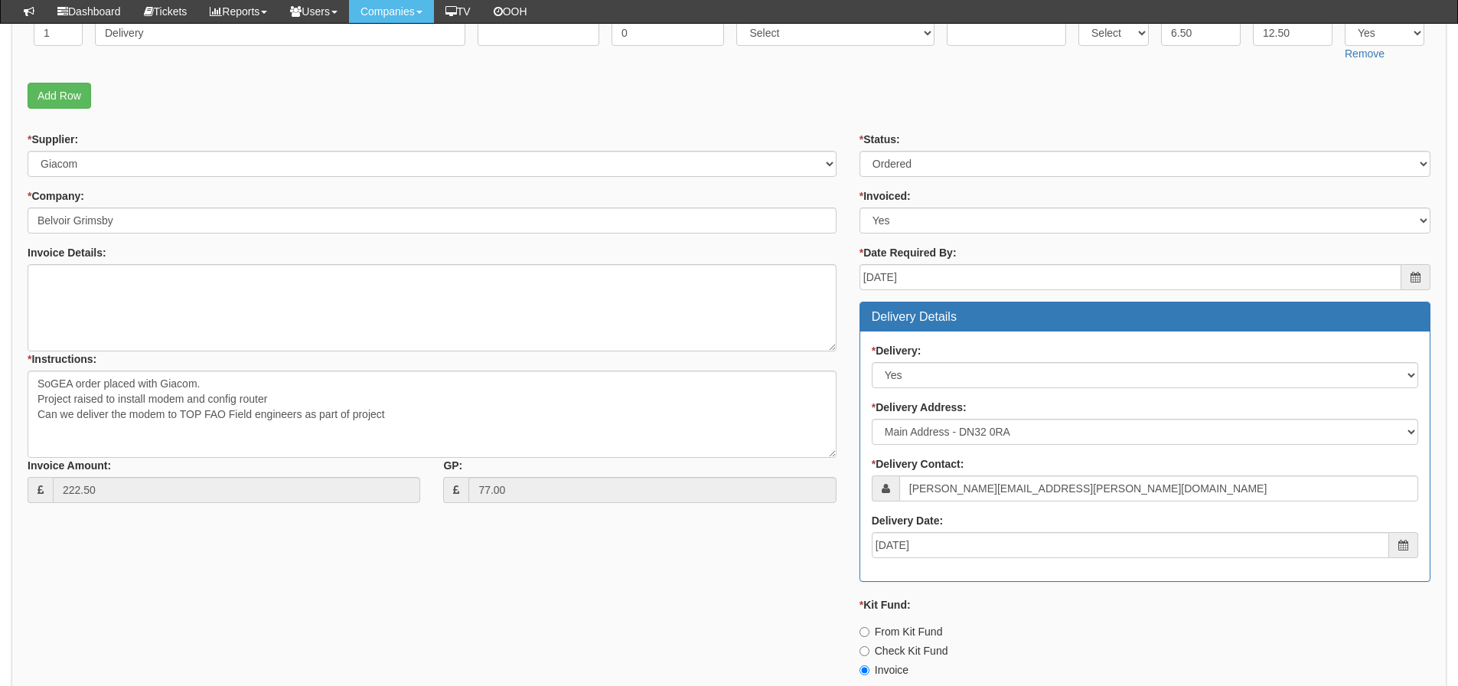
scroll to position [765, 0]
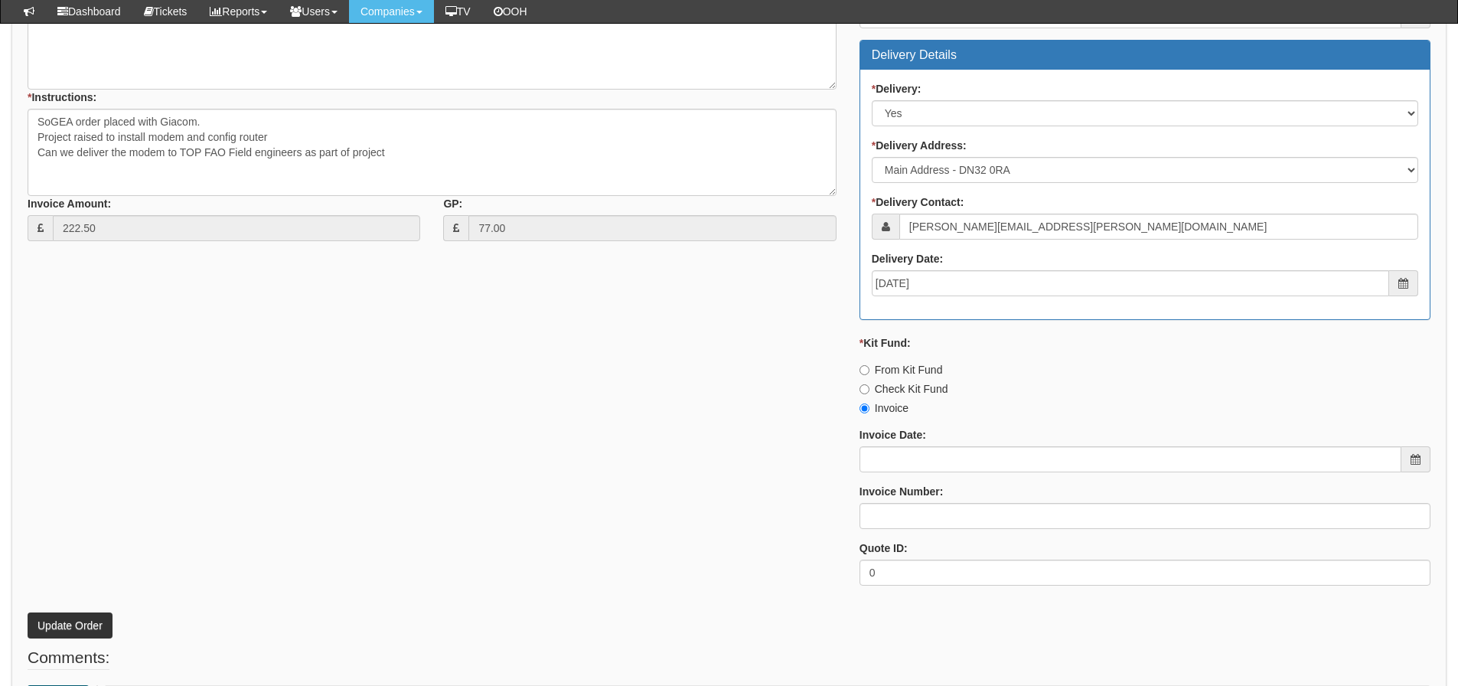
click at [900, 481] on div "* Status: Select Approved Completed Delivered Invoiced Ordered Ordered to site …" at bounding box center [1145, 234] width 594 height 728
click at [910, 469] on input "Invoice Date:" at bounding box center [1130, 459] width 542 height 26
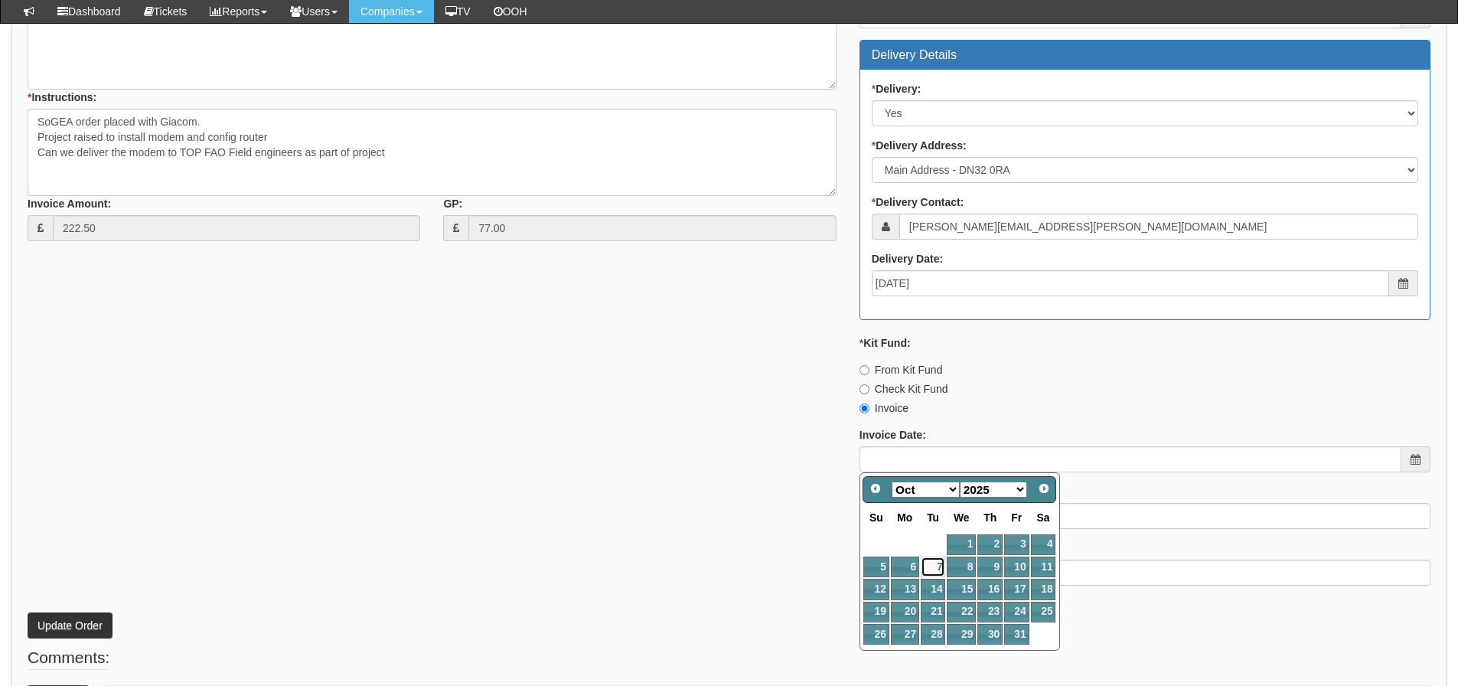
click at [939, 570] on link "7" at bounding box center [933, 566] width 24 height 21
type input "2025-10-07"
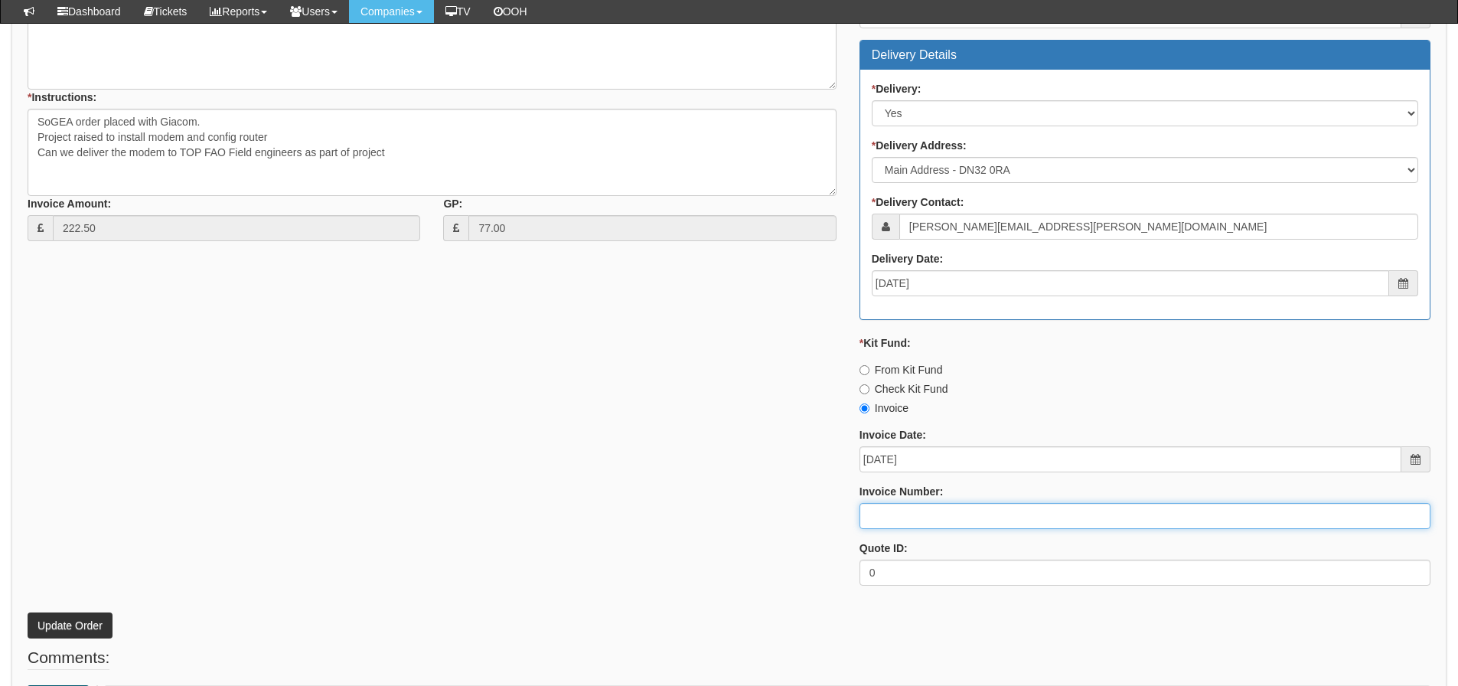
click at [927, 514] on input "Invoice Number:" at bounding box center [1144, 516] width 571 height 26
drag, startPoint x: 926, startPoint y: 514, endPoint x: 735, endPoint y: 513, distance: 190.6
click at [735, 513] on div "* Supplier: Select 123 REG.co.uk 1Password 3 4Gon AA Jones Electric Ltd Abzorb …" at bounding box center [729, 234] width 1426 height 728
type input "207633"
click at [346, 384] on div "* Supplier: Select 123 REG.co.uk 1Password 3 4Gon AA Jones Electric Ltd Abzorb …" at bounding box center [729, 234] width 1426 height 728
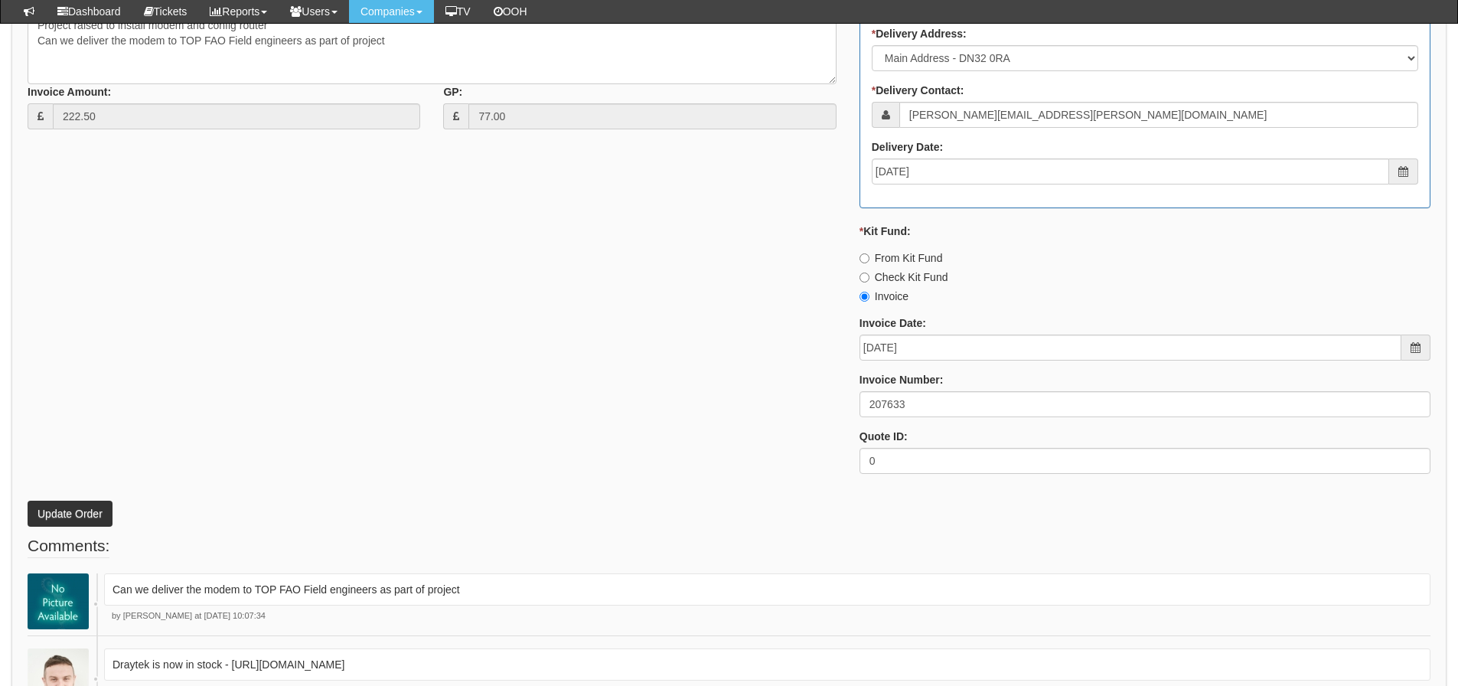
scroll to position [918, 0]
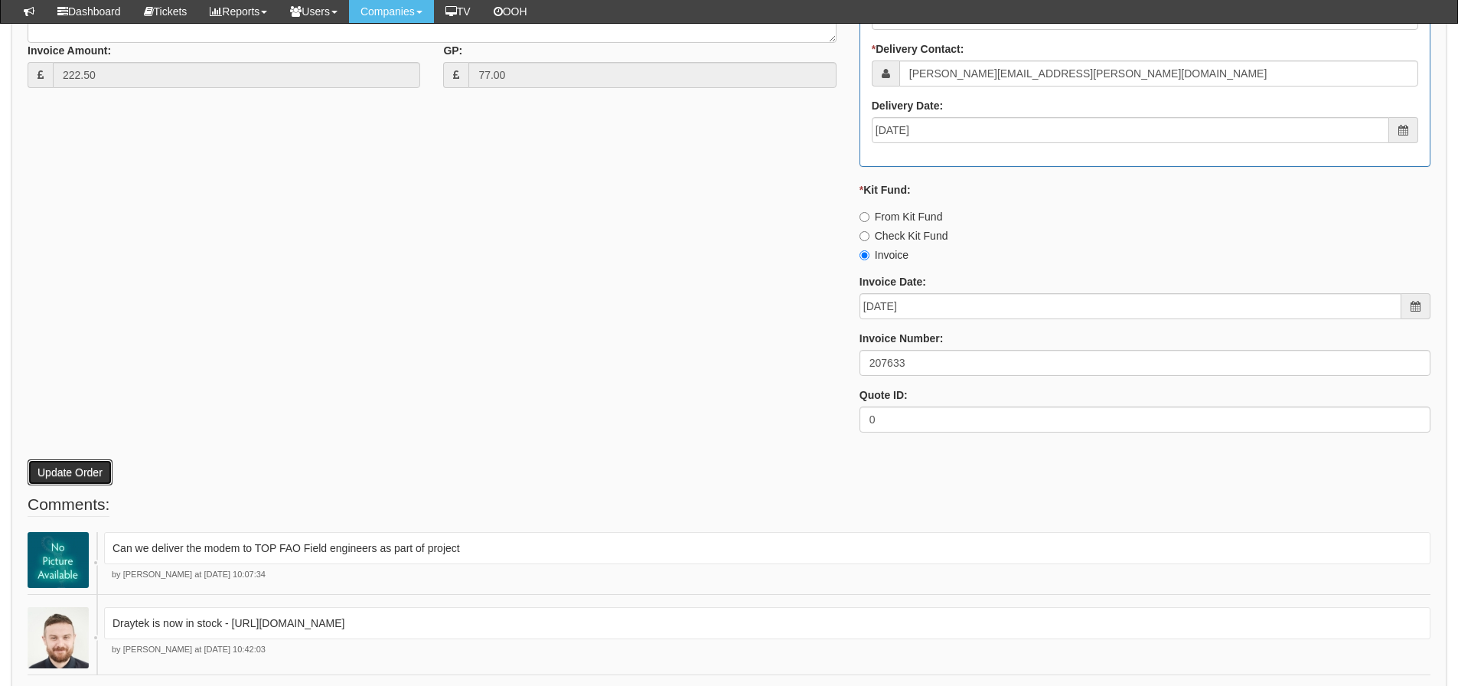
click at [67, 479] on button "Update Order" at bounding box center [70, 472] width 85 height 26
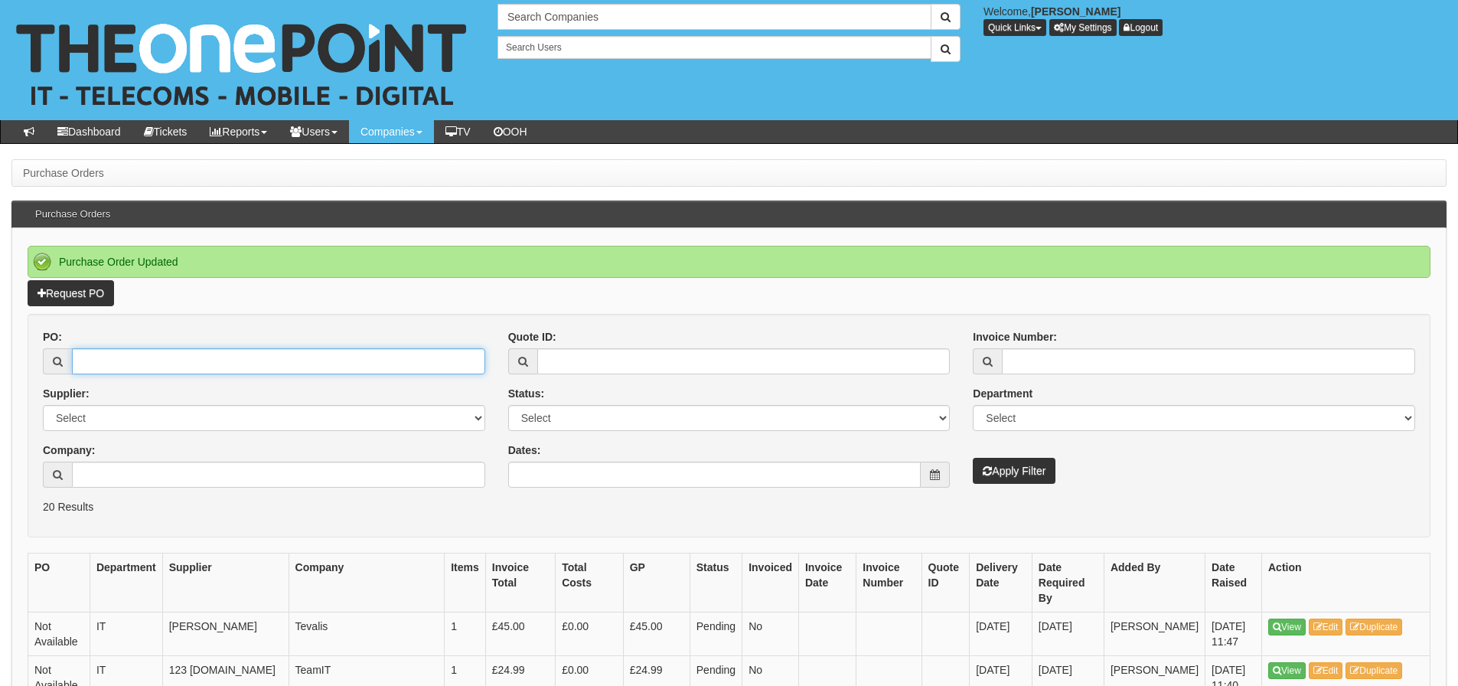
click at [299, 367] on input "PO:" at bounding box center [278, 361] width 413 height 26
type input "19372"
click at [973, 458] on button "Apply Filter" at bounding box center [1014, 471] width 83 height 26
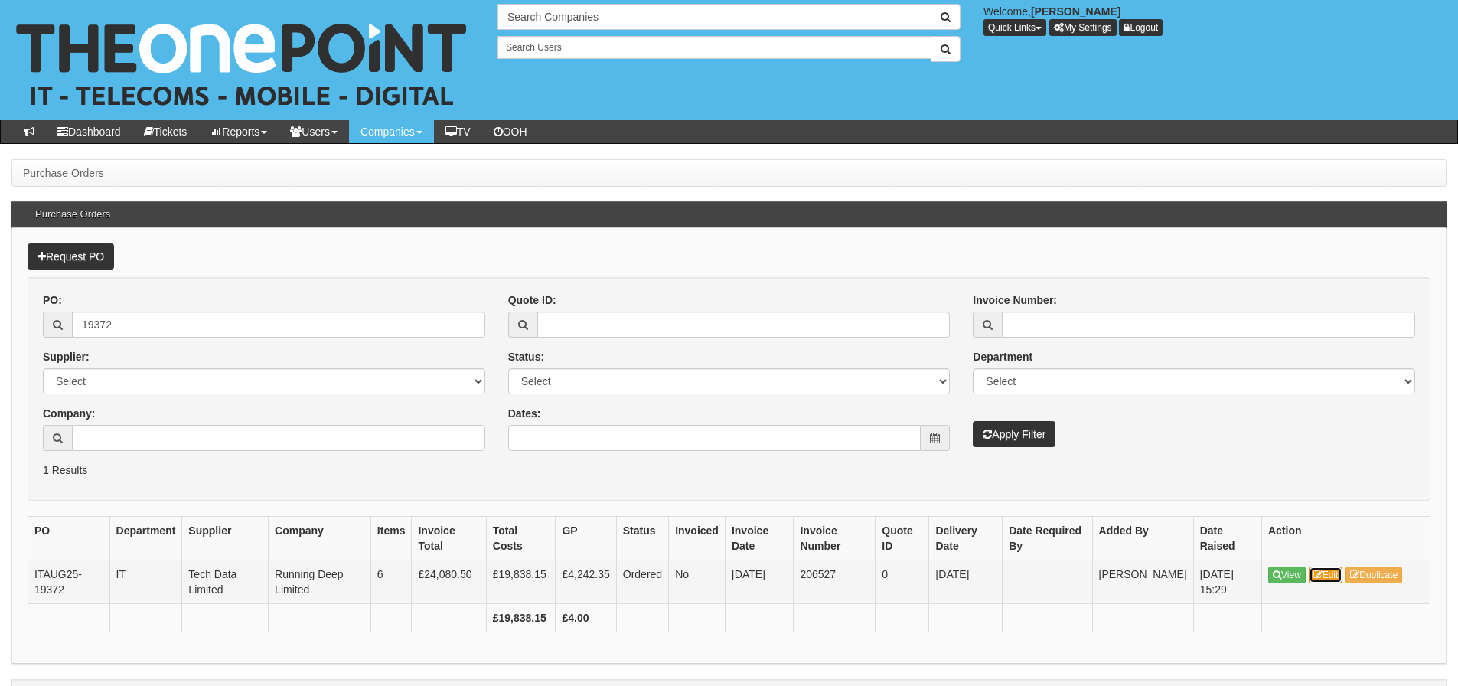
click at [1330, 569] on link "Edit" at bounding box center [1326, 574] width 34 height 17
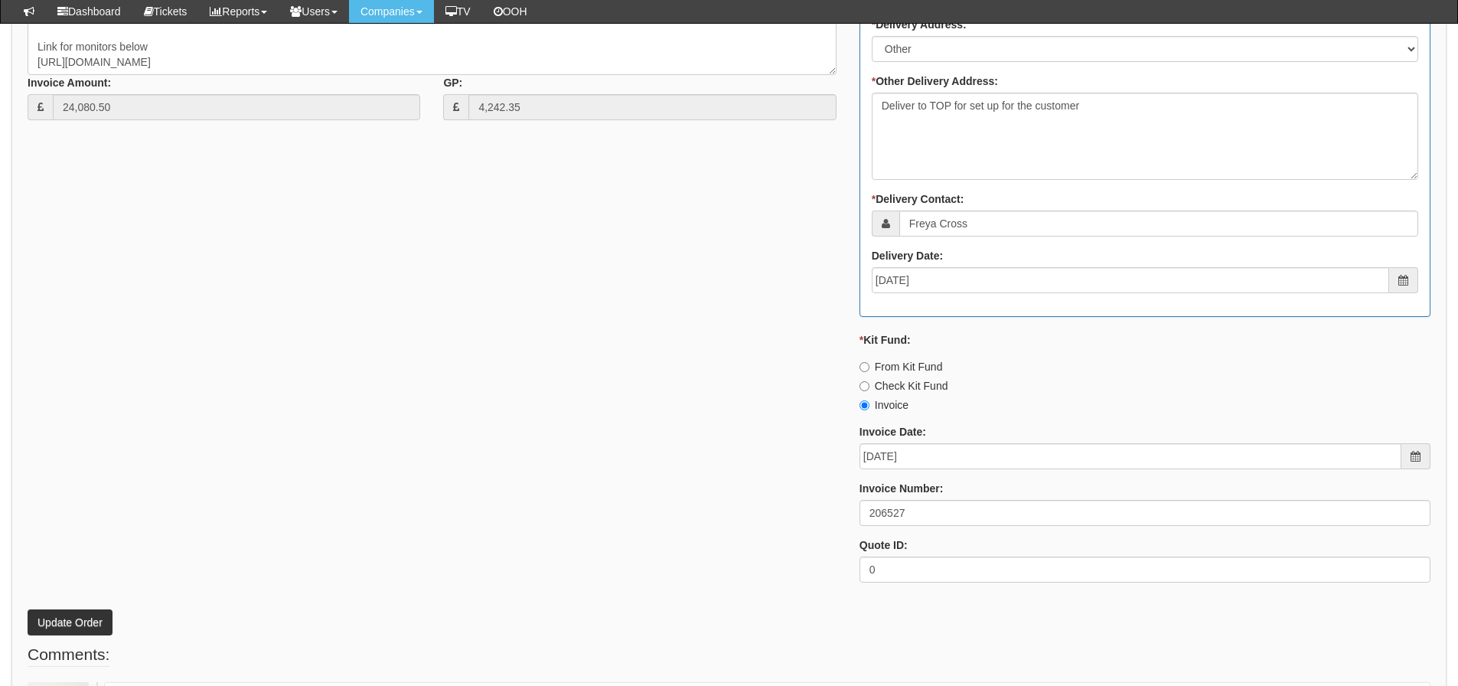
scroll to position [1071, 0]
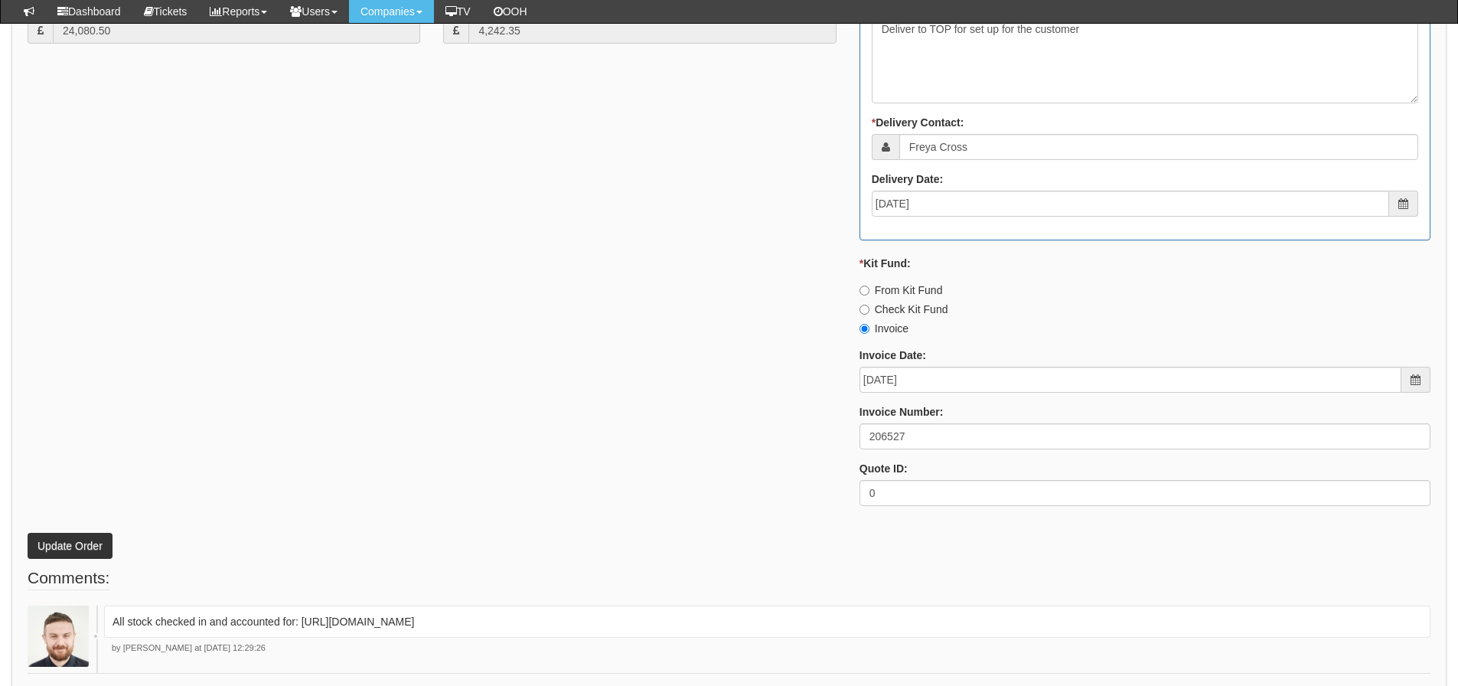
click at [551, 410] on div "* Supplier: Select 123 [DOMAIN_NAME] 1Password 3 4Gon [PERSON_NAME] Electric Lt…" at bounding box center [729, 95] width 1426 height 846
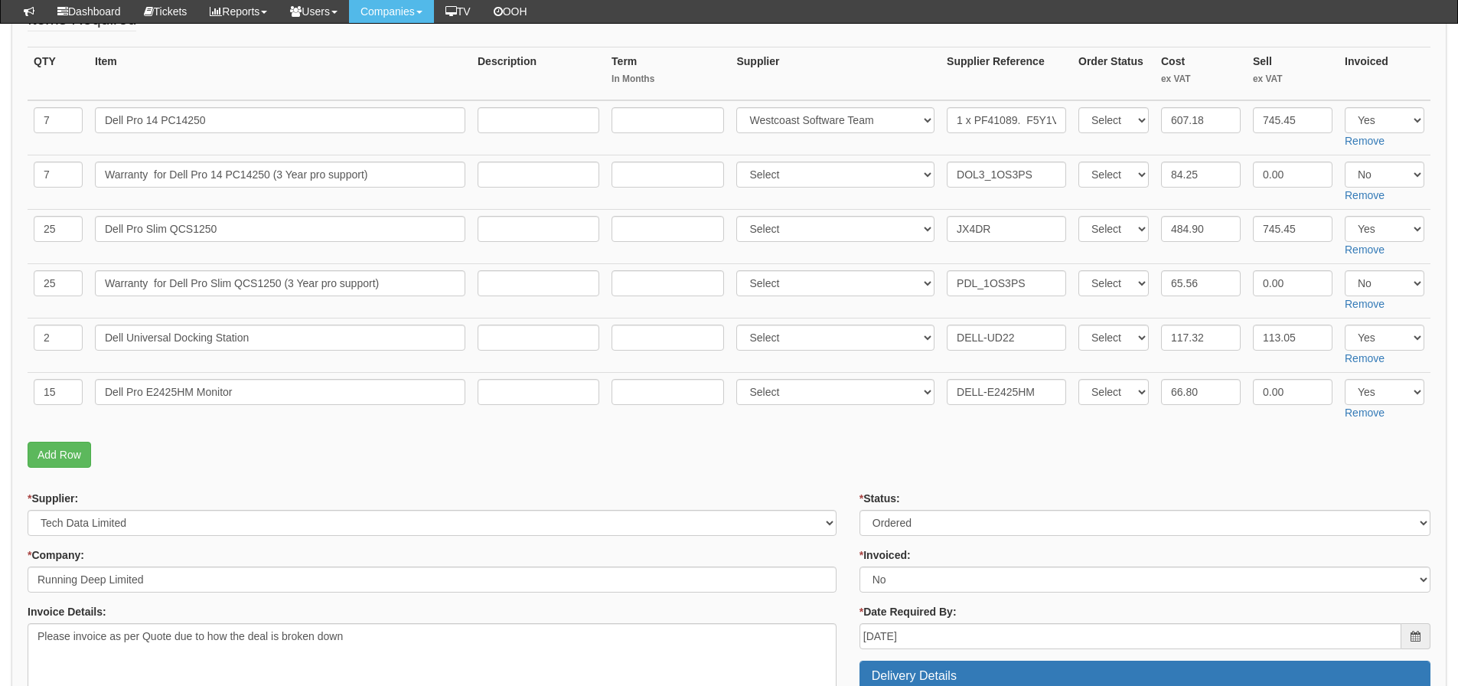
scroll to position [230, 0]
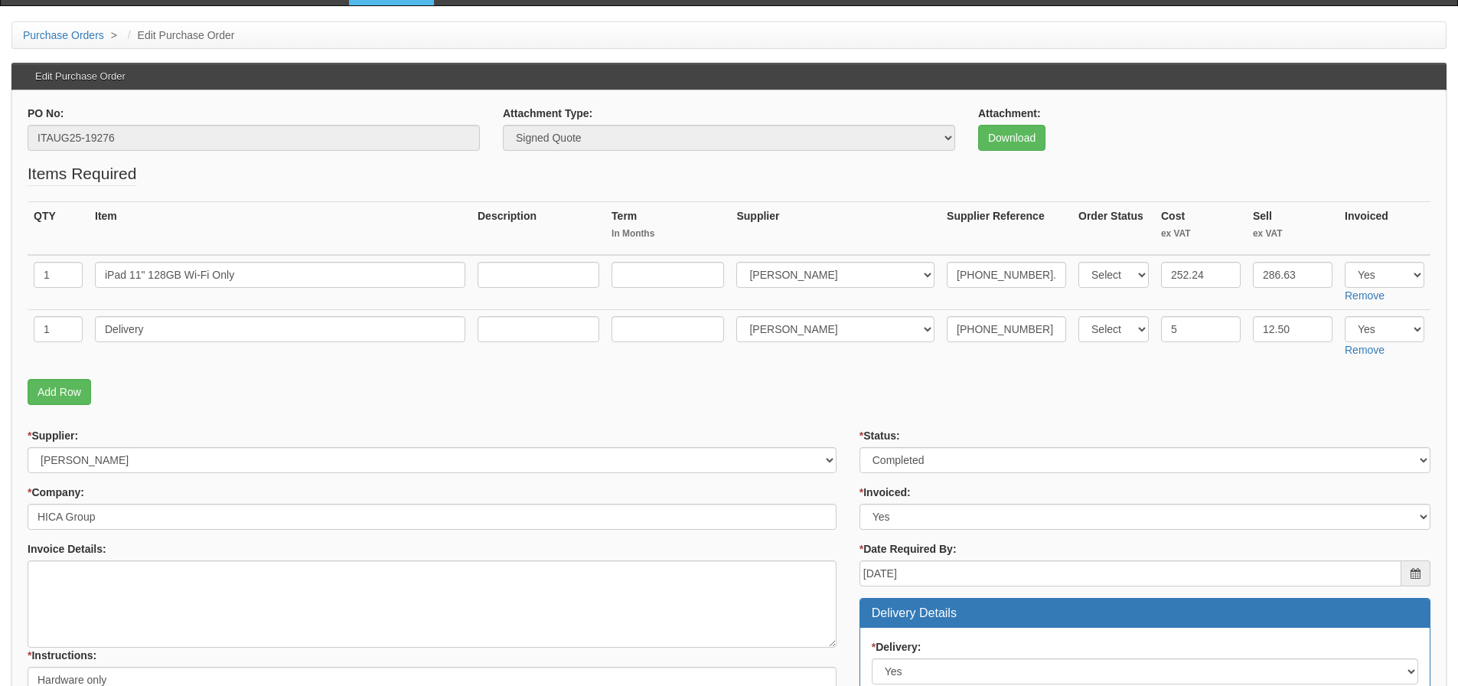
scroll to position [153, 0]
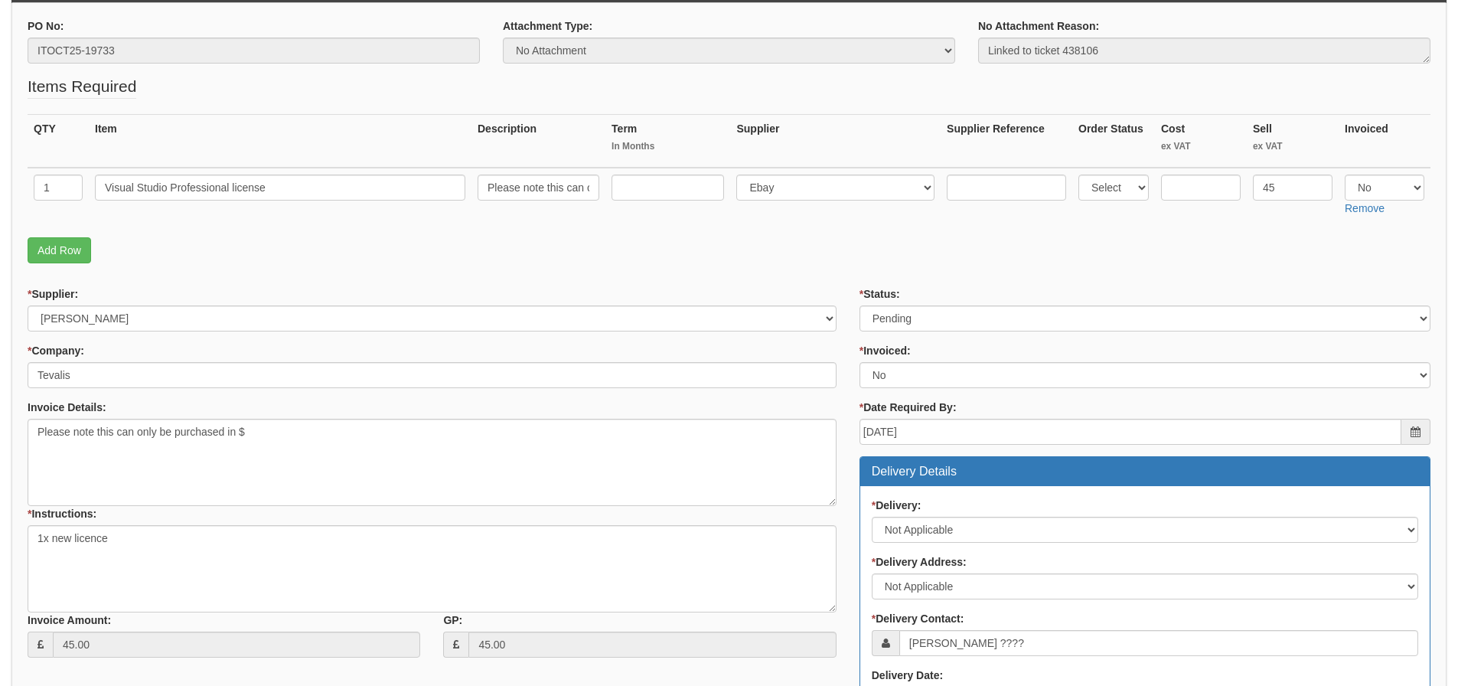
scroll to position [58, 0]
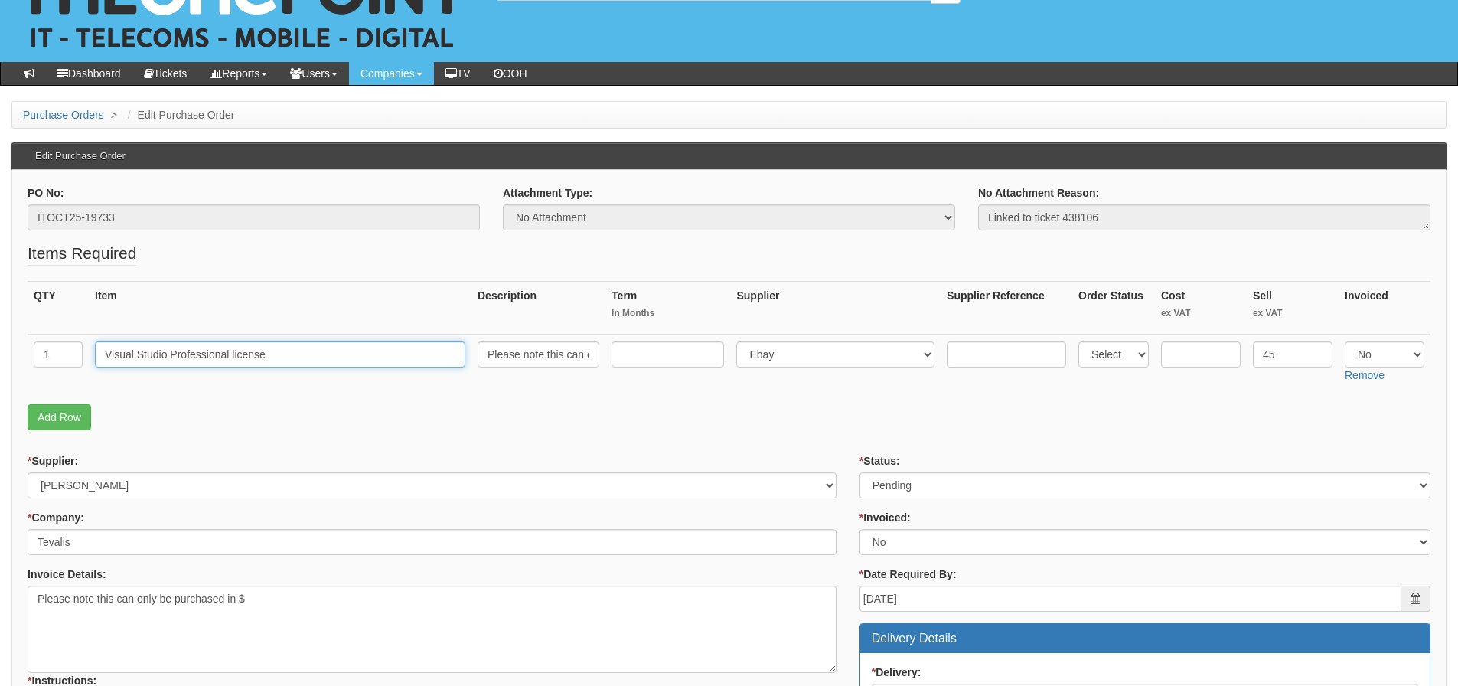
drag, startPoint x: 295, startPoint y: 361, endPoint x: 85, endPoint y: 354, distance: 209.8
click at [85, 354] on tr "1 Visual Studio Professional license Please note this can only be purchased in …" at bounding box center [729, 361] width 1403 height 54
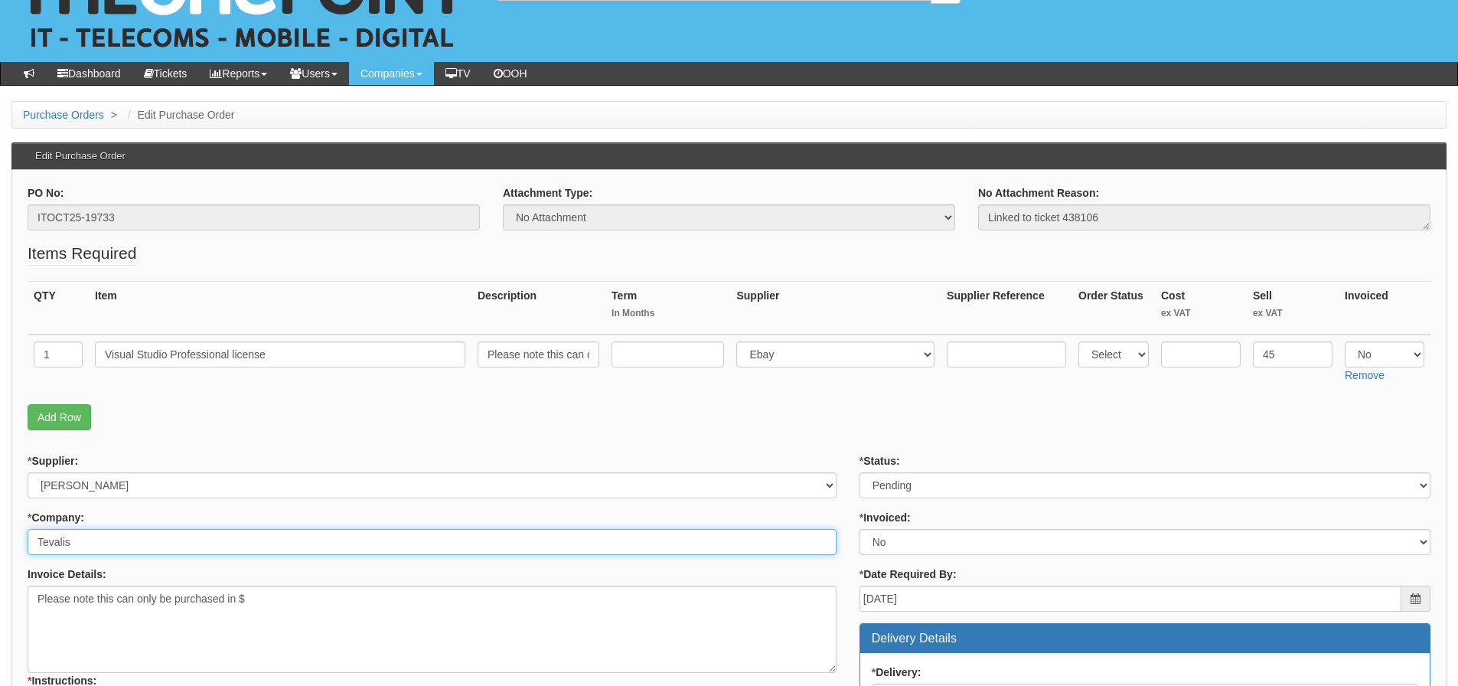
drag, startPoint x: 131, startPoint y: 546, endPoint x: 0, endPoint y: 544, distance: 130.9
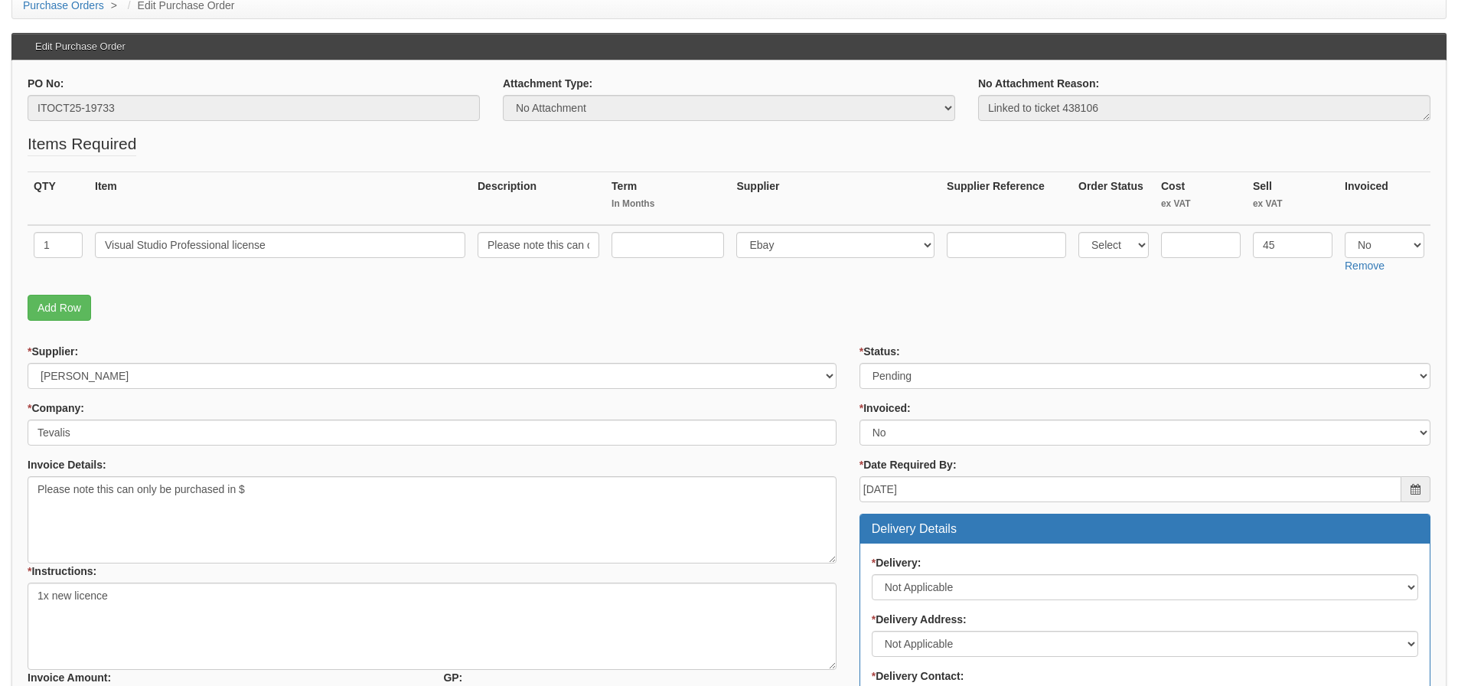
scroll to position [0, 0]
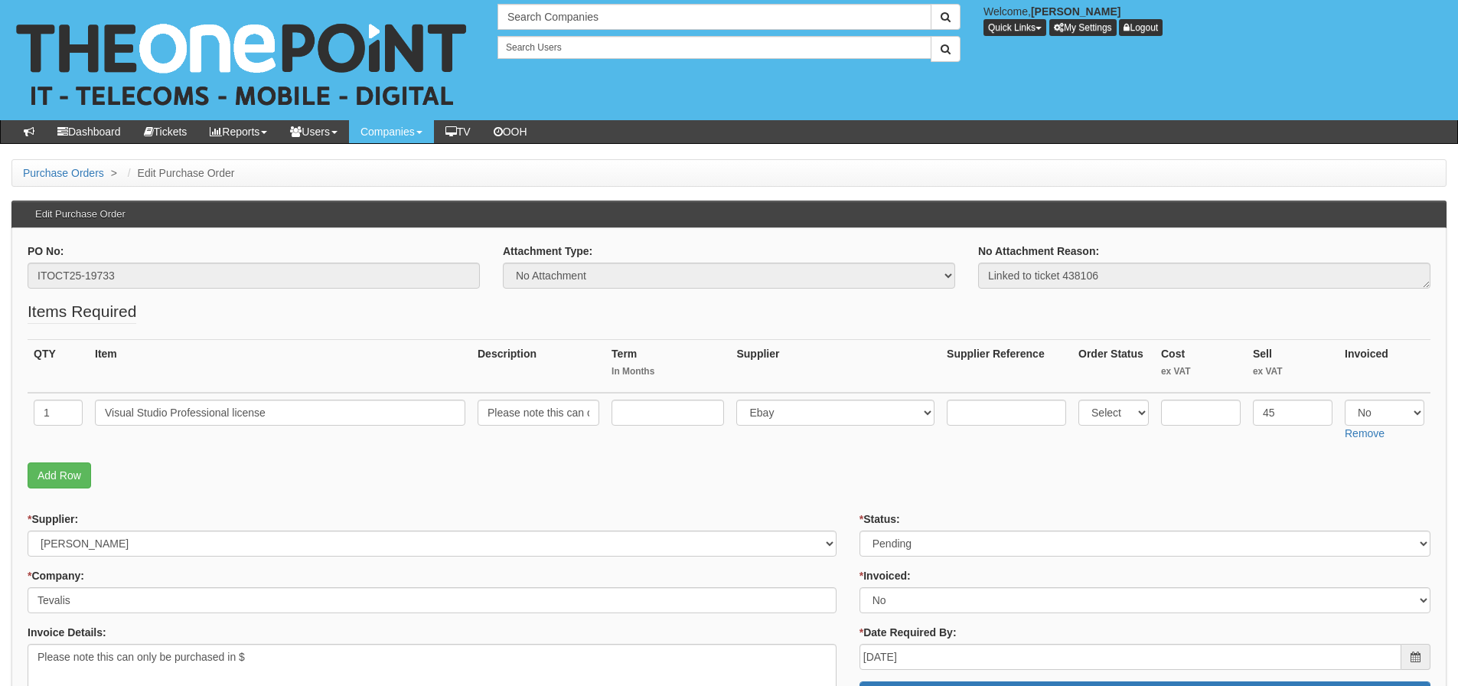
drag, startPoint x: 139, startPoint y: 289, endPoint x: 109, endPoint y: 281, distance: 30.8
click at [109, 282] on div "PO No: ITOCT25-19733" at bounding box center [253, 271] width 475 height 57
click at [121, 275] on input "ITOCT25-19733" at bounding box center [254, 275] width 452 height 26
drag, startPoint x: 129, startPoint y: 275, endPoint x: 18, endPoint y: 272, distance: 110.2
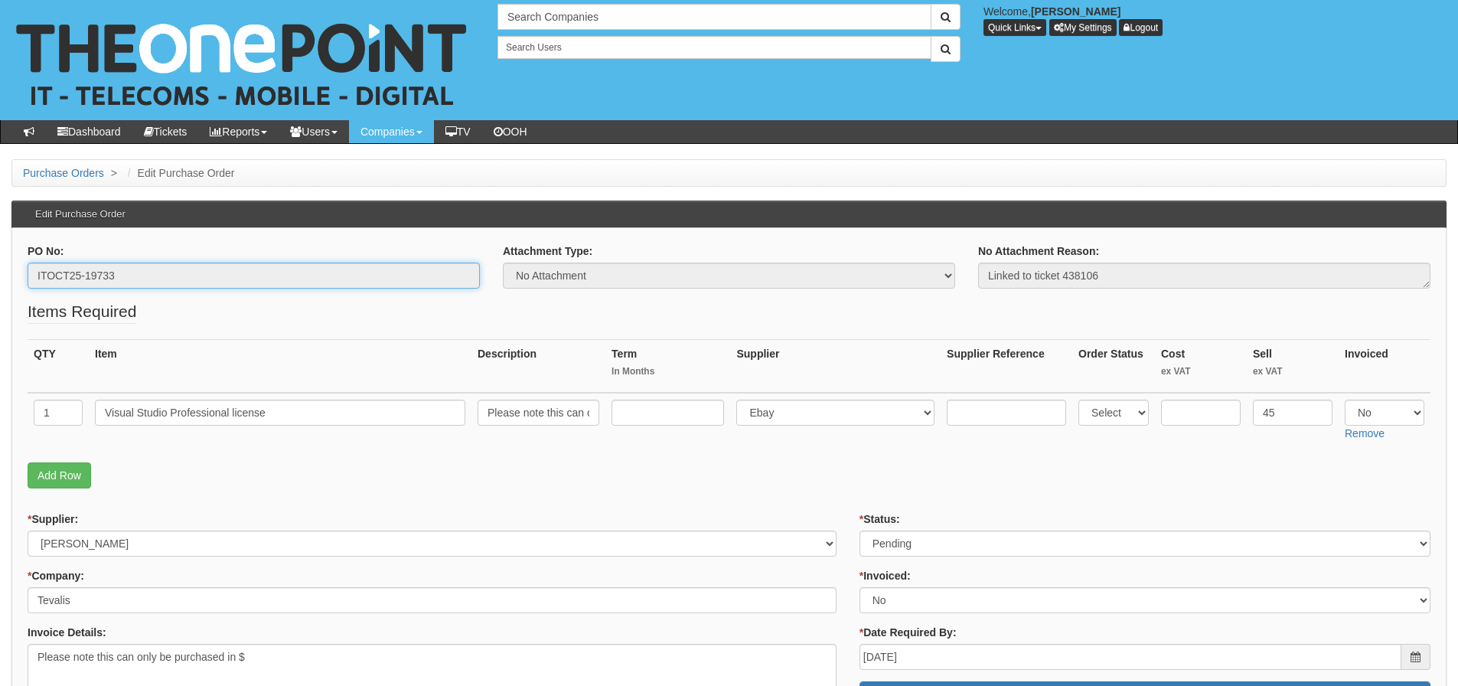
click at [18, 272] on div "PO No: ITOCT25-19733" at bounding box center [253, 271] width 475 height 57
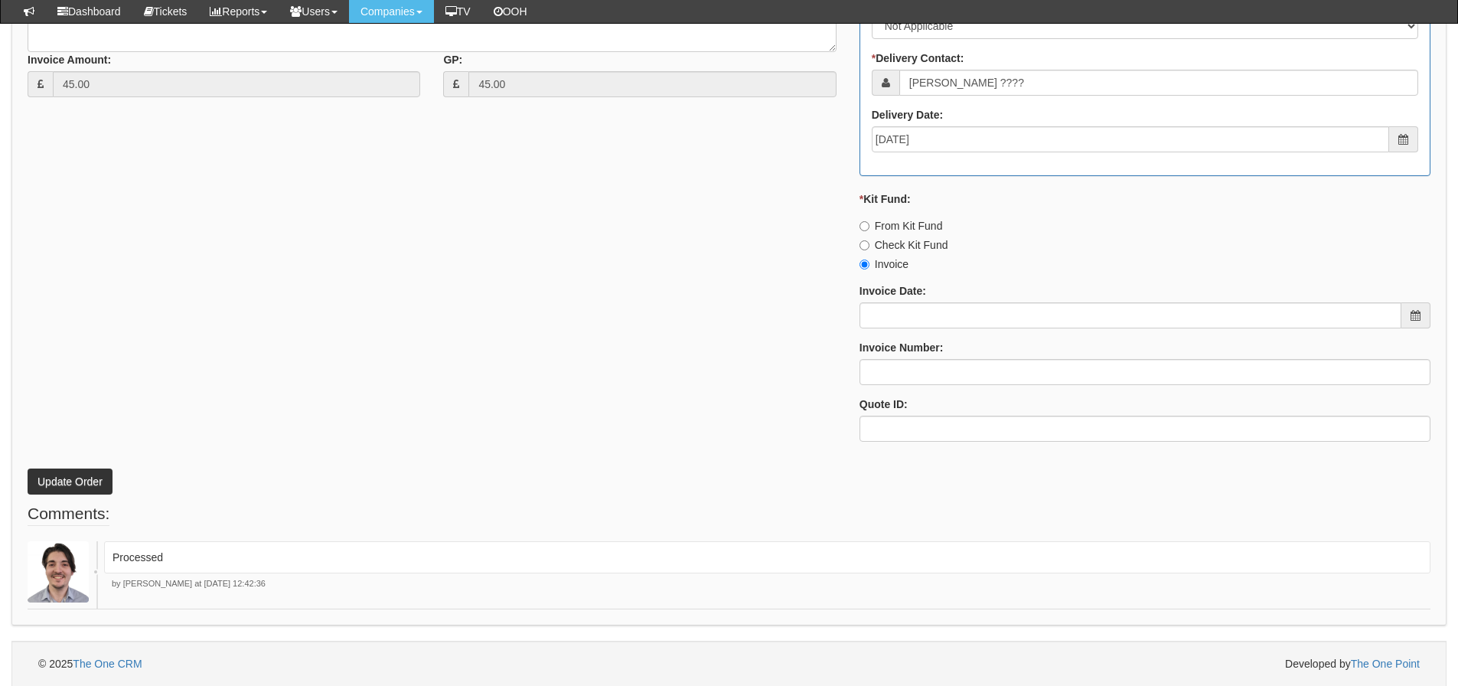
scroll to position [747, 0]
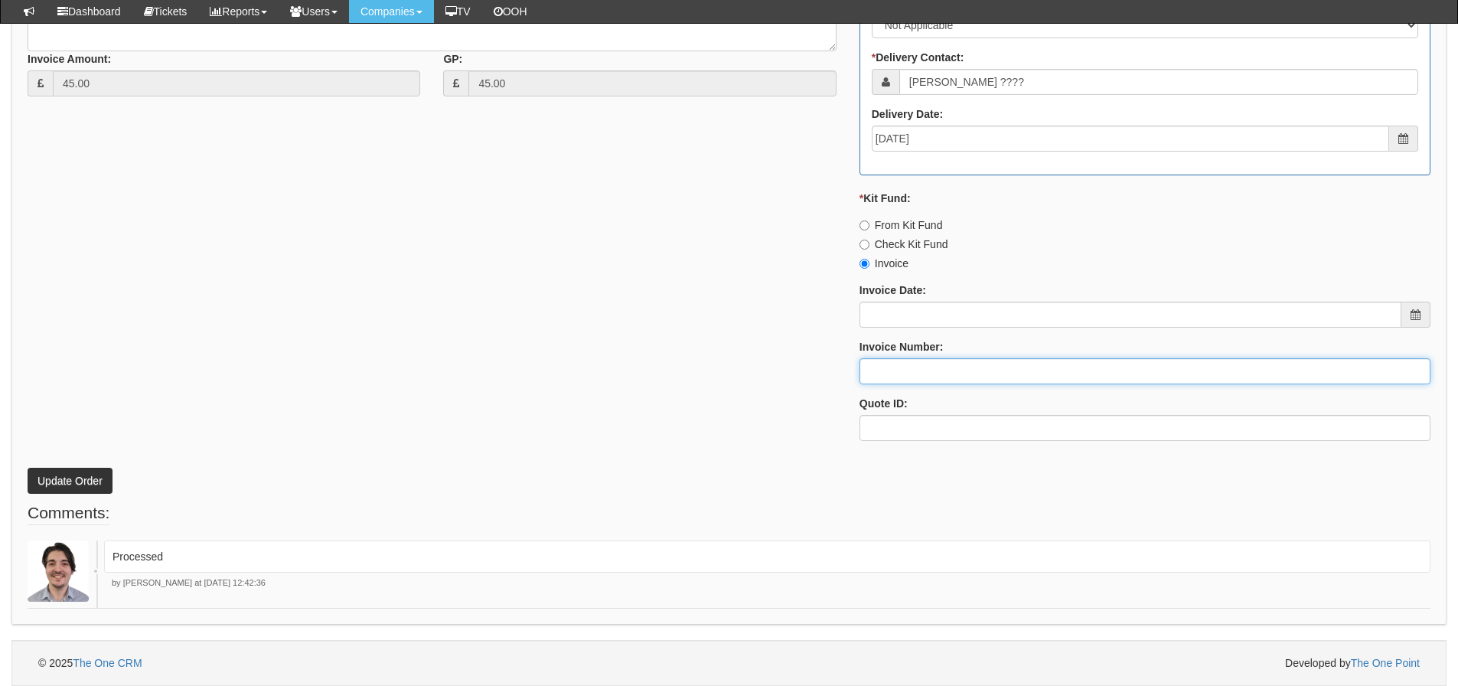
click at [871, 368] on input "Invoice Number:" at bounding box center [1144, 371] width 571 height 26
type input "[PERSON_NAME]"
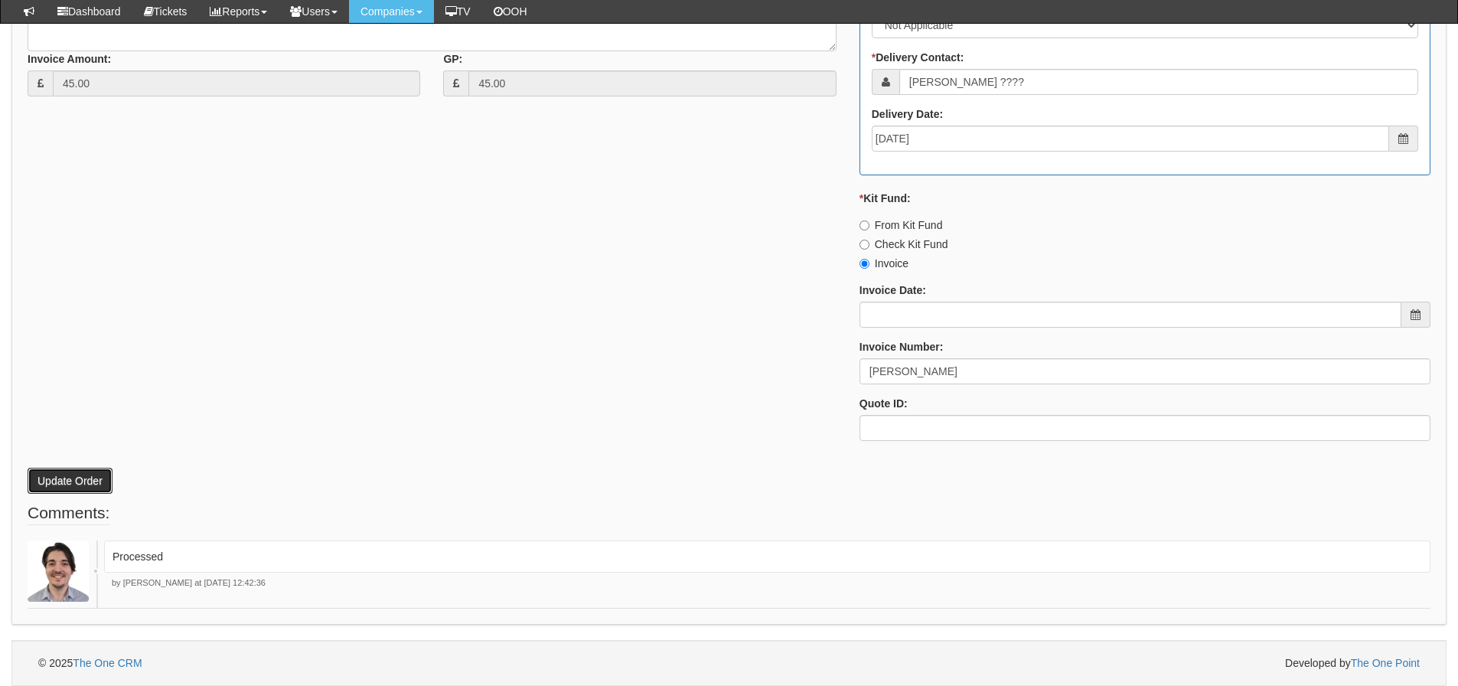
click at [94, 478] on button "Update Order" at bounding box center [70, 481] width 85 height 26
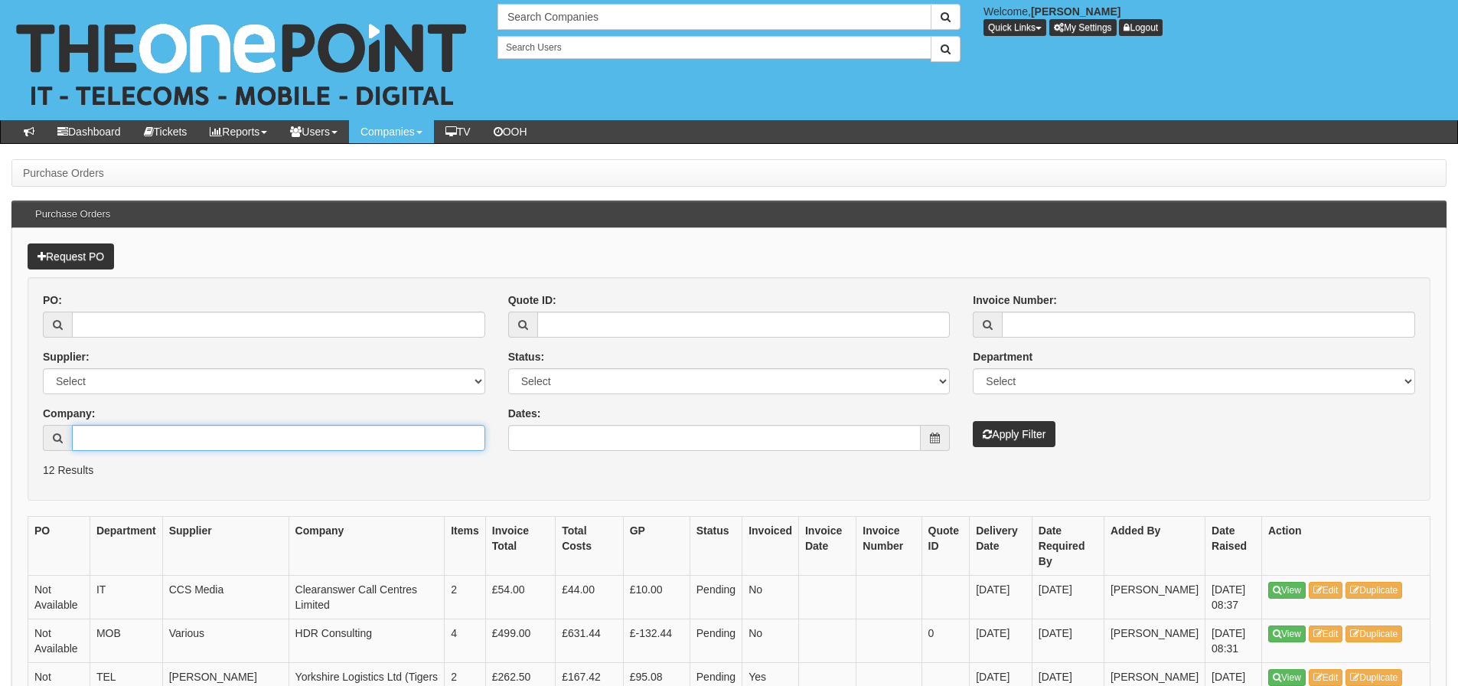
click at [220, 446] on input "Company:" at bounding box center [278, 438] width 413 height 26
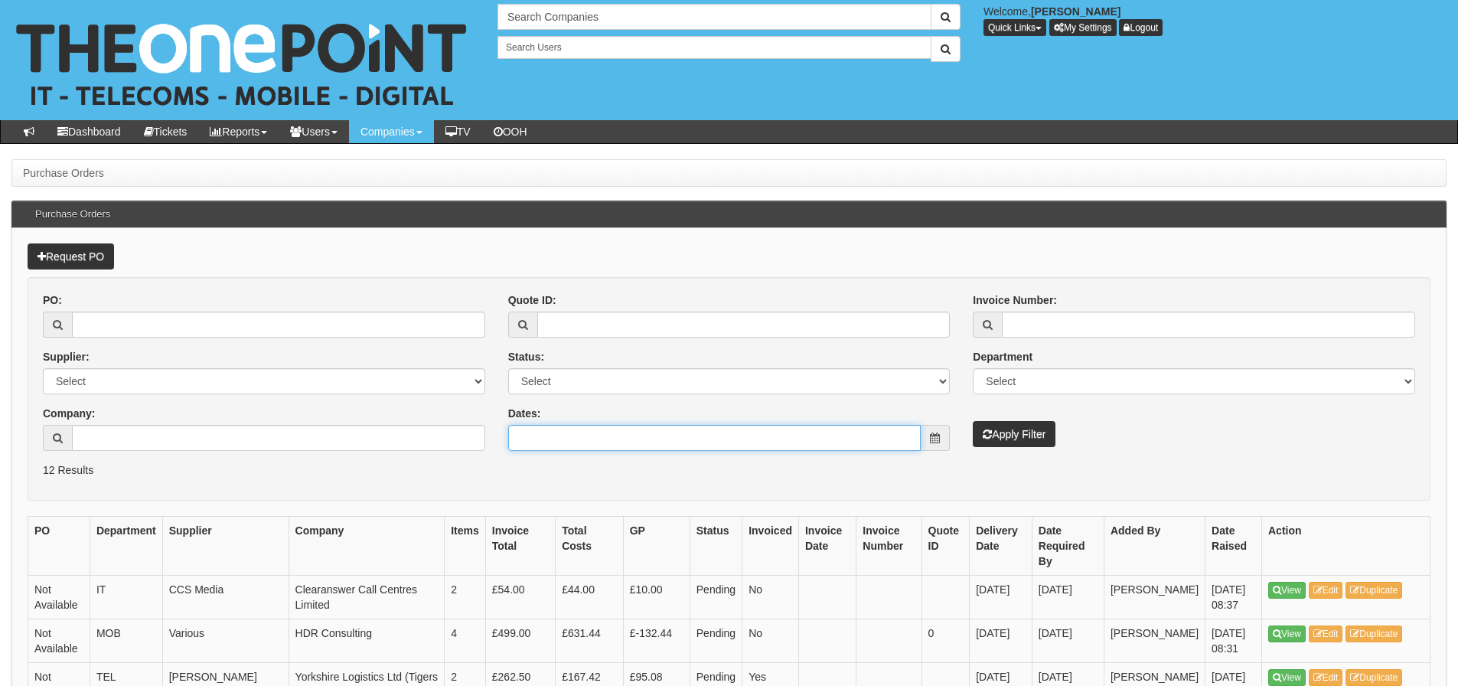
click at [548, 438] on input "Dates:" at bounding box center [714, 438] width 413 height 26
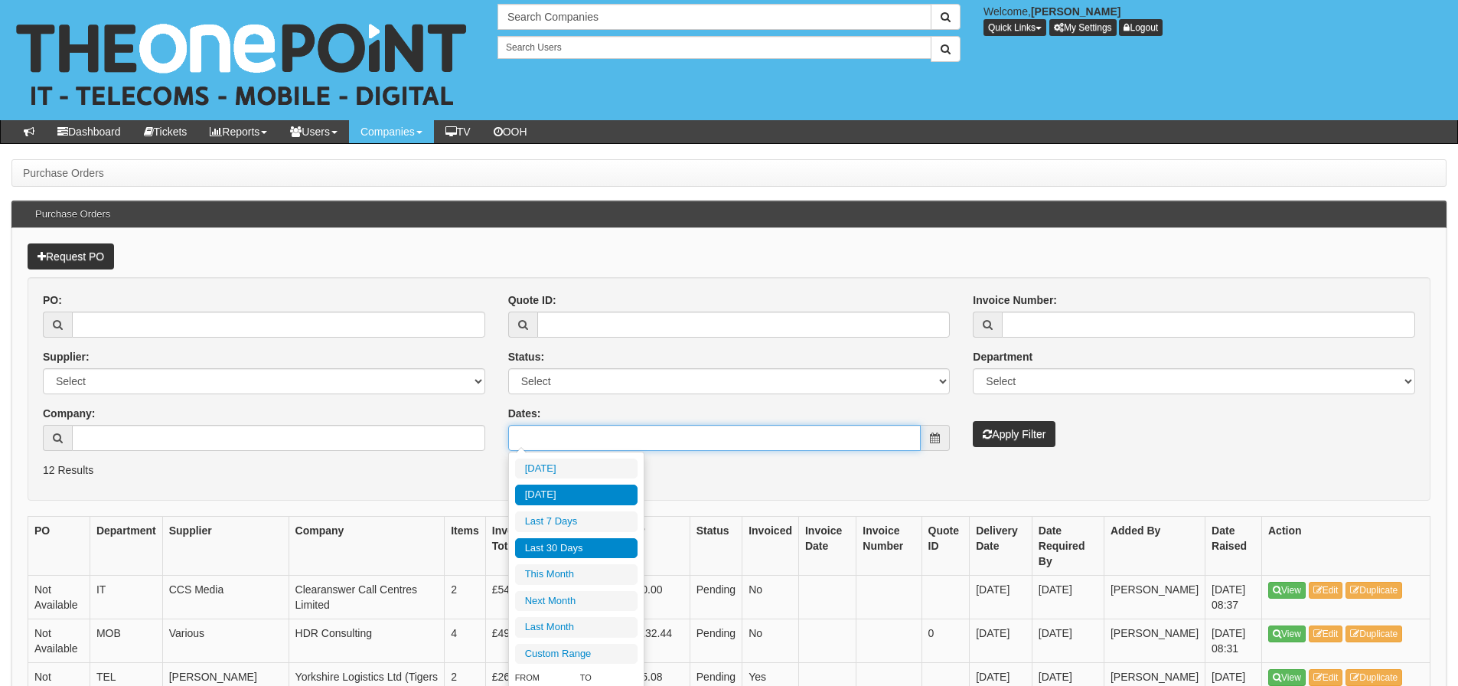
type input "2025-10-06"
type input "[DATE]"
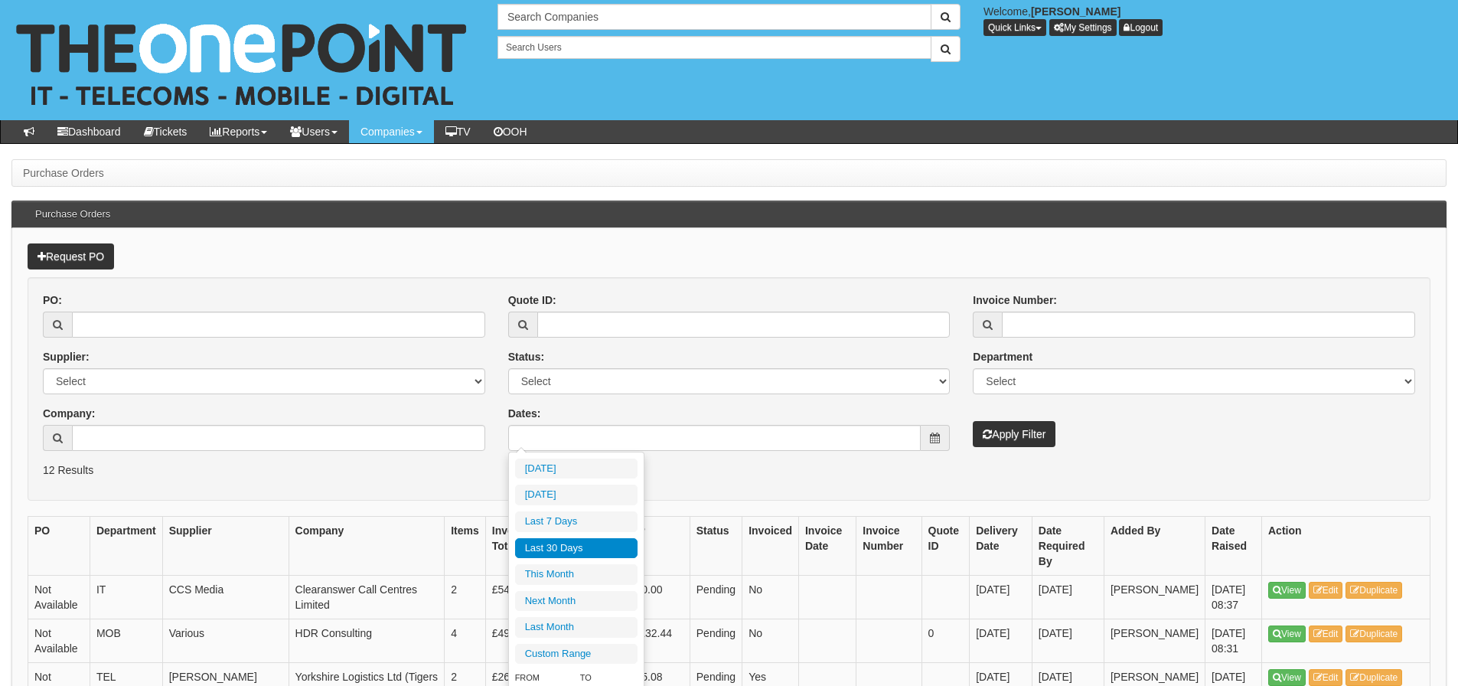
click at [559, 554] on li "Last 30 Days" at bounding box center [576, 548] width 122 height 21
type input "[DATE] - [DATE]"
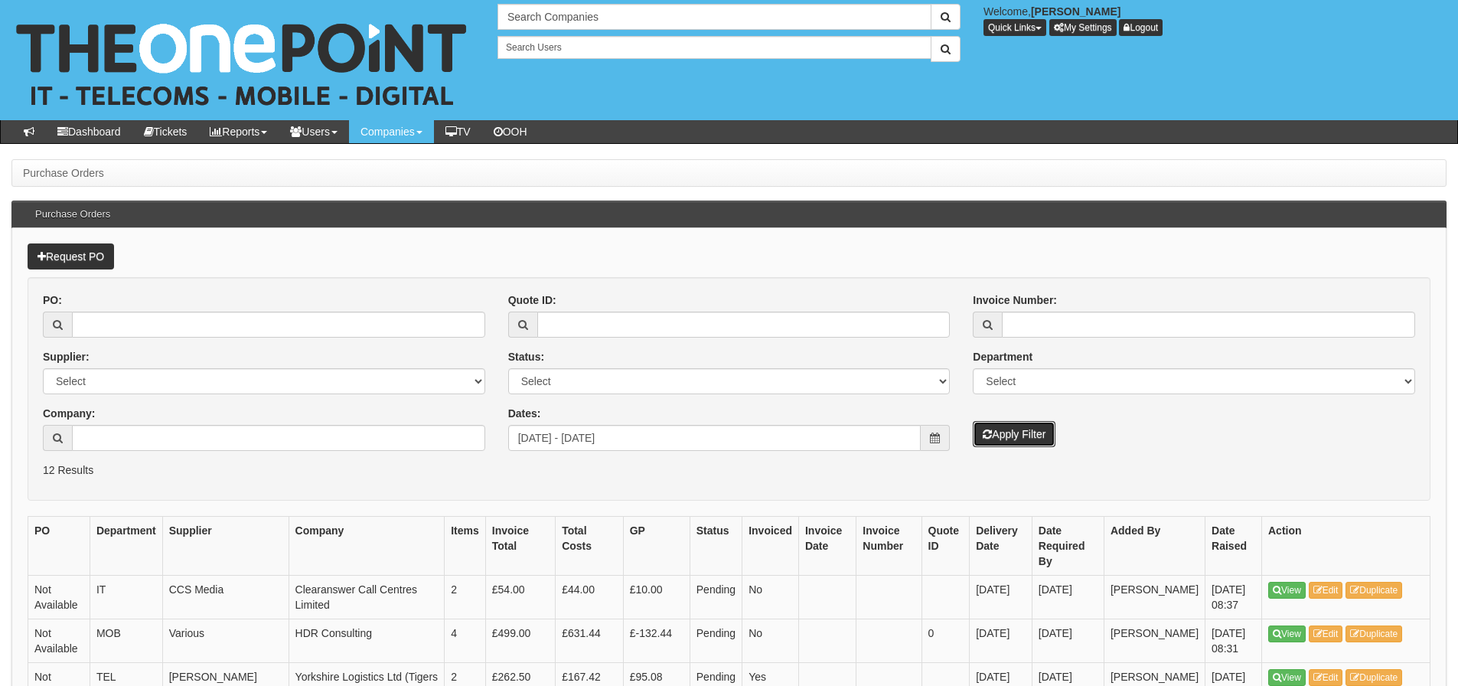
click at [989, 432] on icon "submit" at bounding box center [987, 434] width 9 height 11
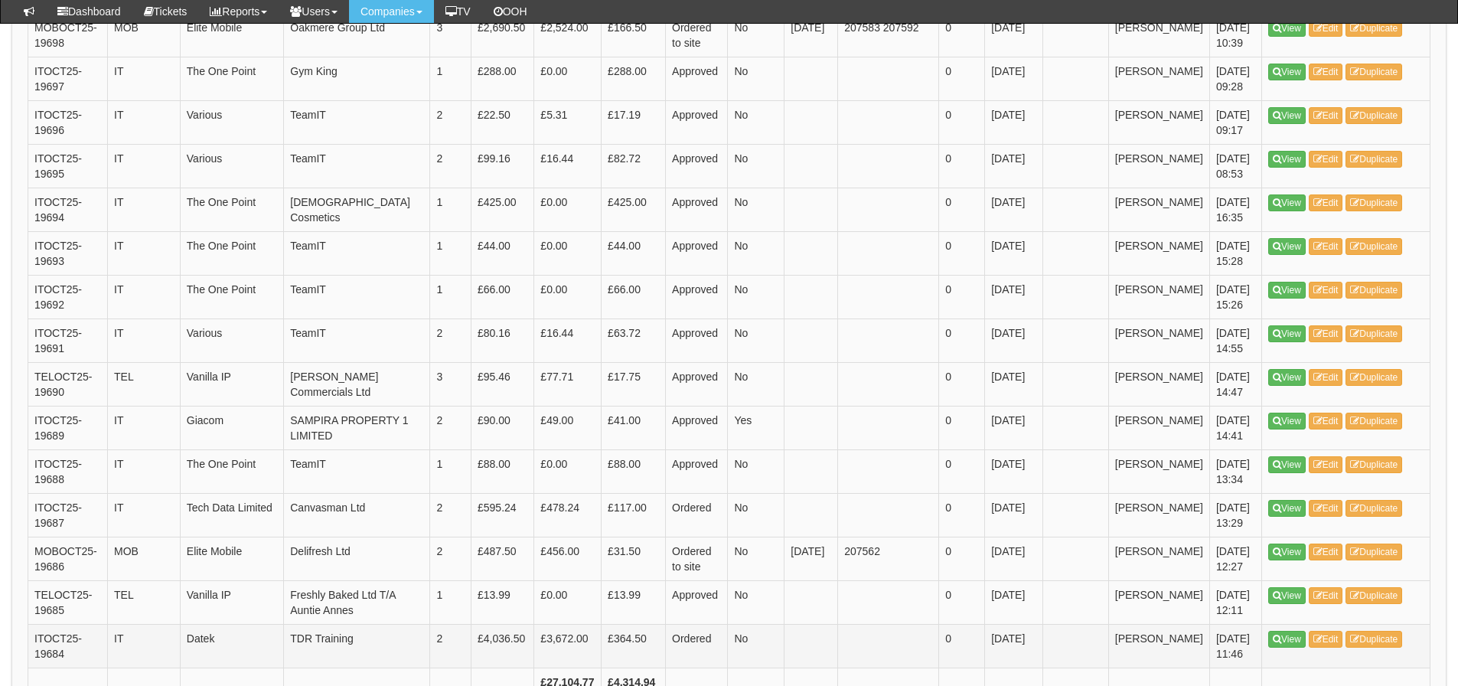
scroll to position [2199, 0]
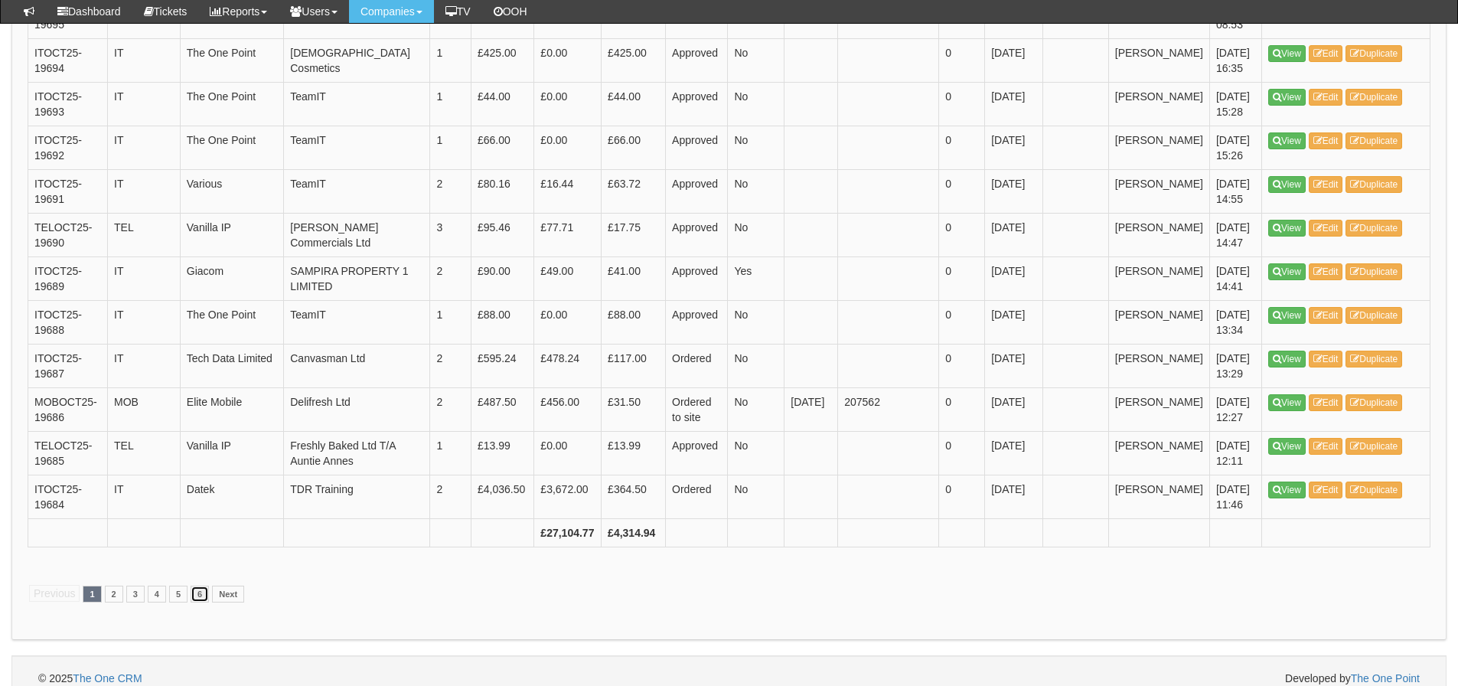
click at [191, 585] on link "6" at bounding box center [200, 593] width 18 height 17
click at [192, 585] on link "6" at bounding box center [200, 593] width 18 height 17
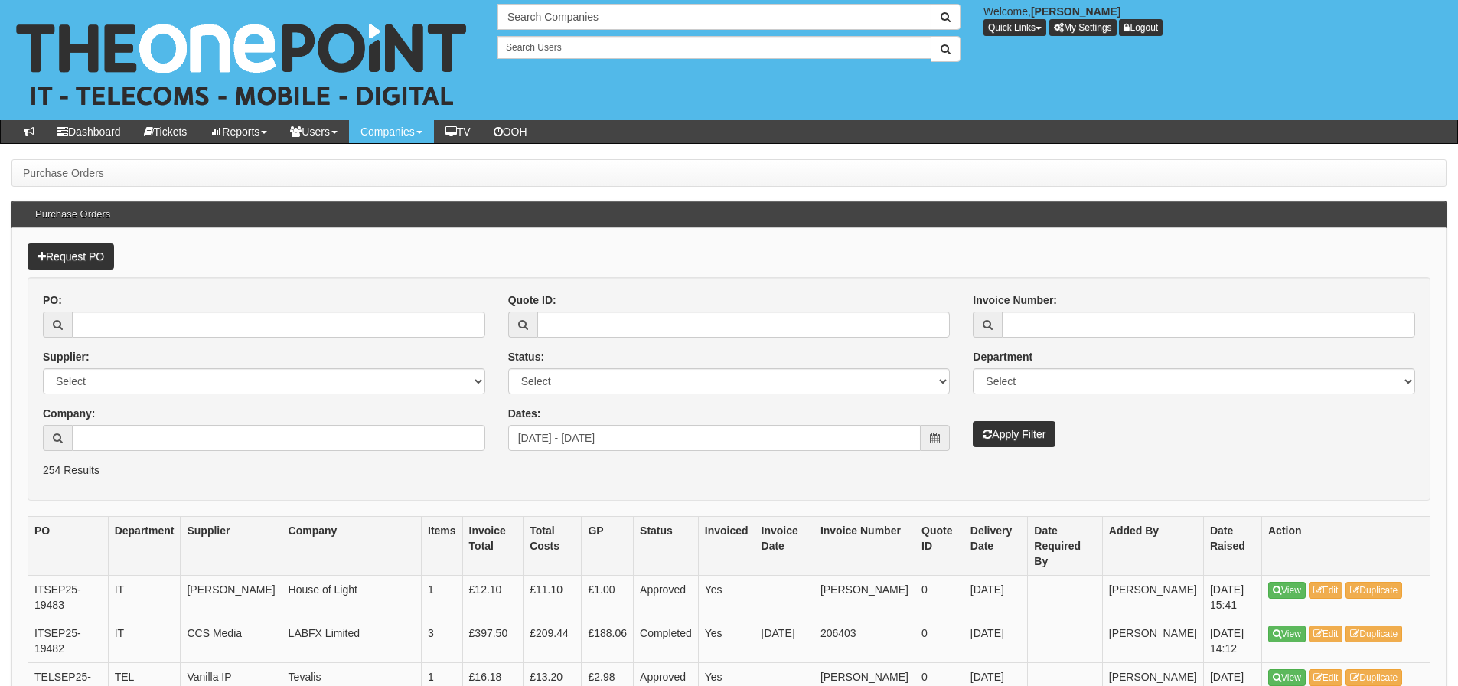
scroll to position [192, 0]
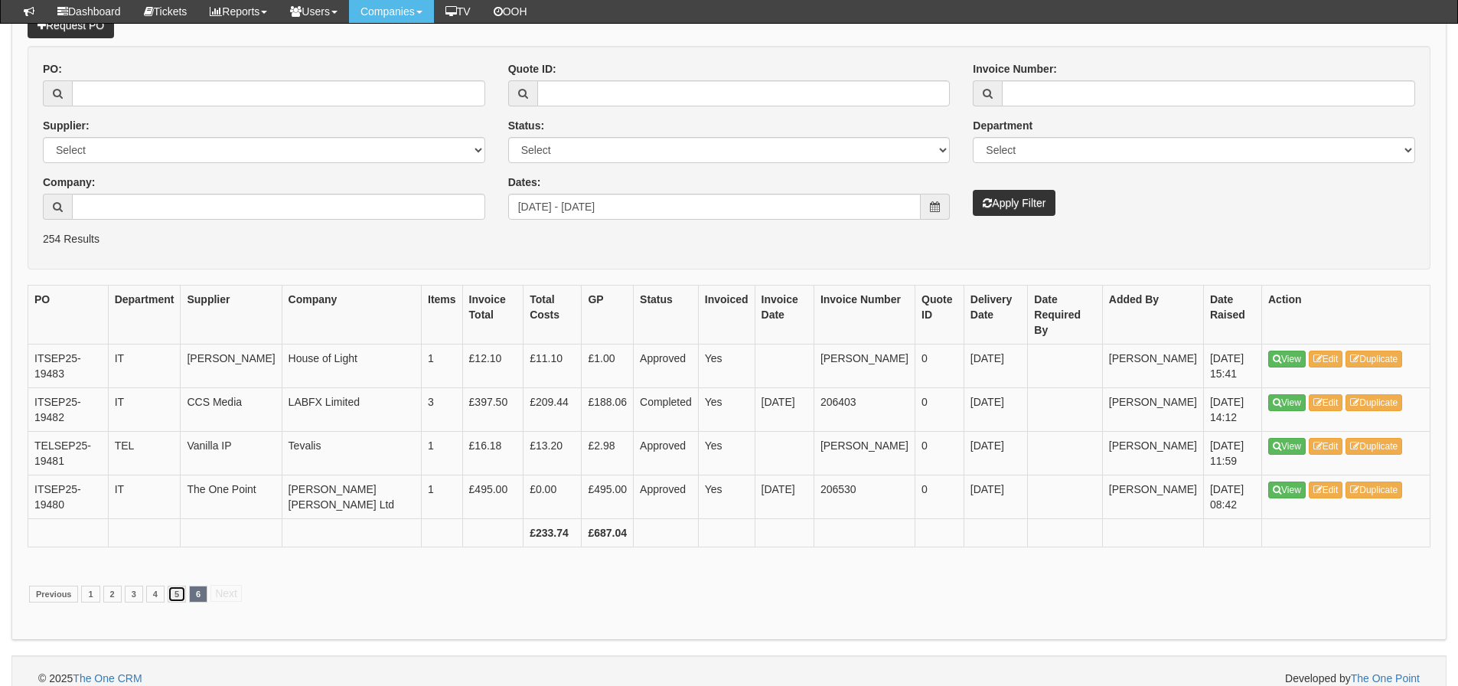
click at [176, 585] on link "5" at bounding box center [177, 593] width 18 height 17
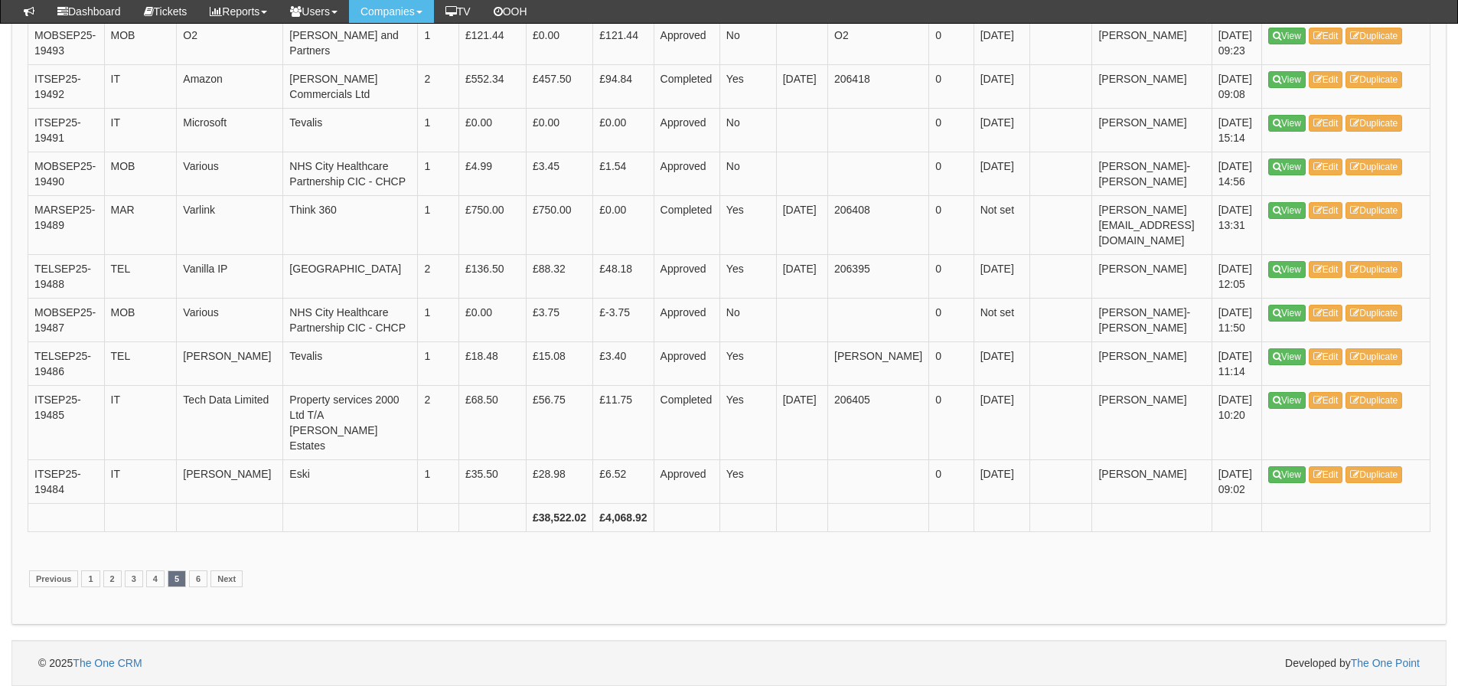
scroll to position [2979, 0]
click at [152, 583] on link "4" at bounding box center [155, 578] width 18 height 17
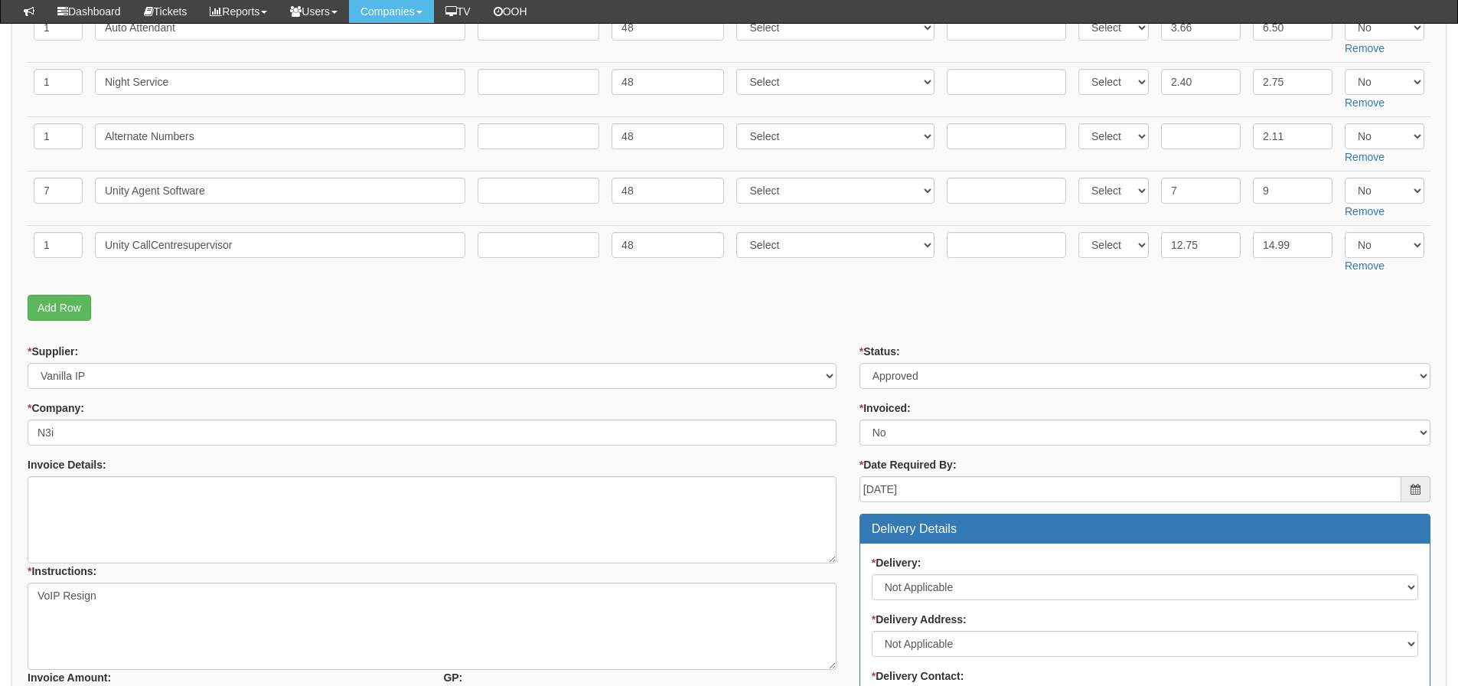
scroll to position [612, 0]
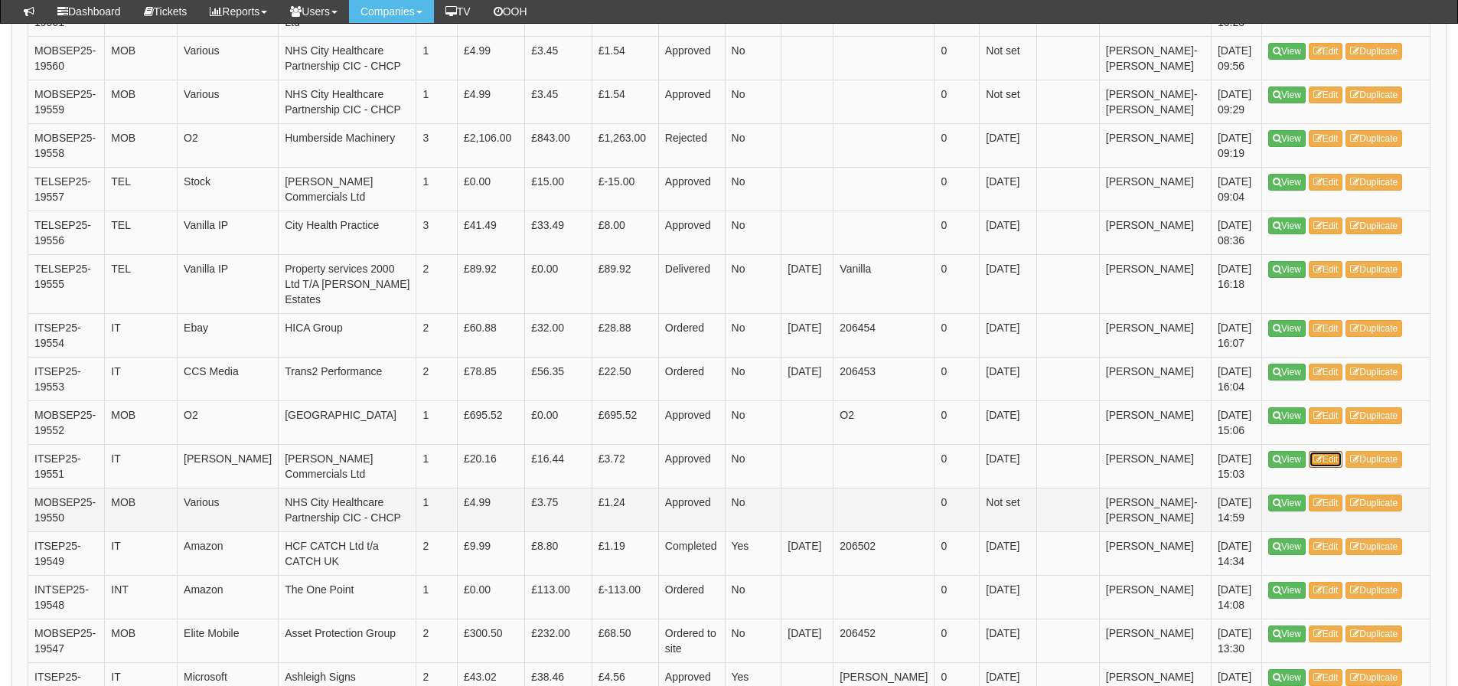
scroll to position [1525, 0]
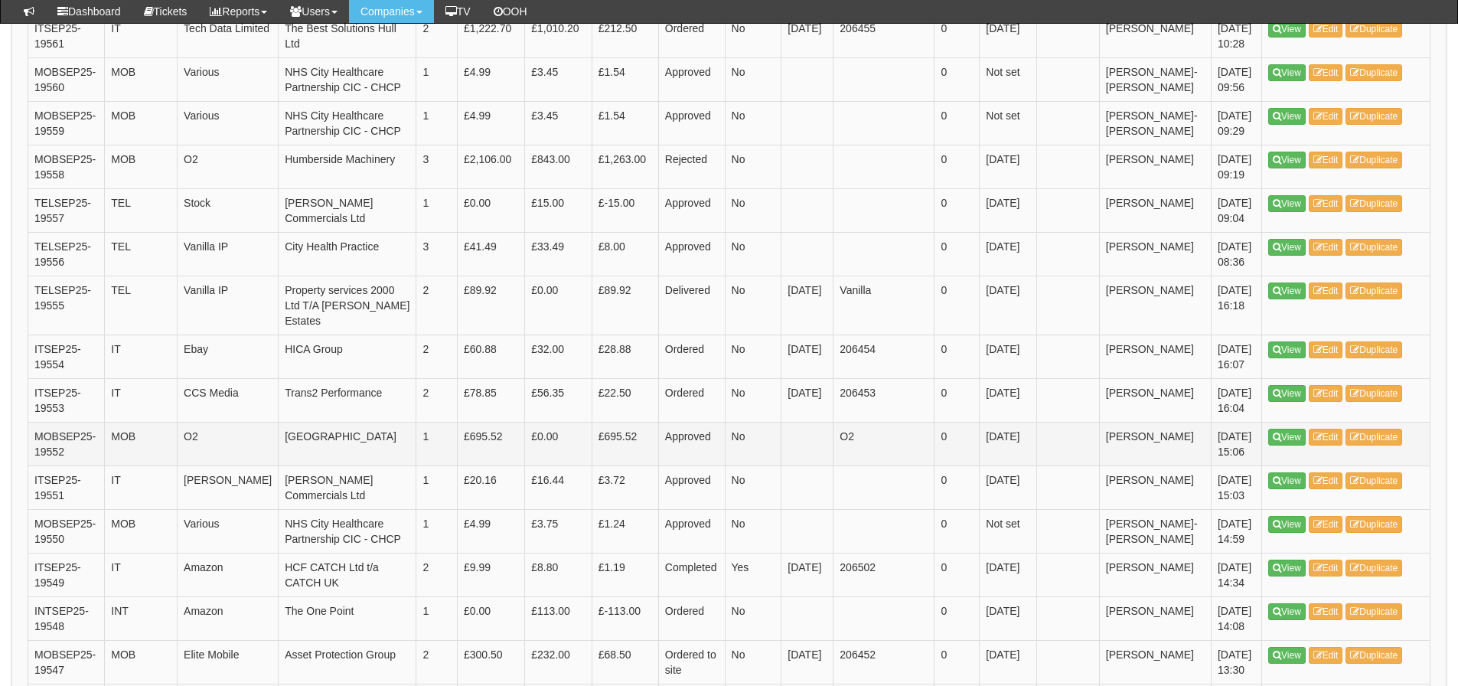
click at [537, 448] on td "£0.00" at bounding box center [558, 444] width 67 height 44
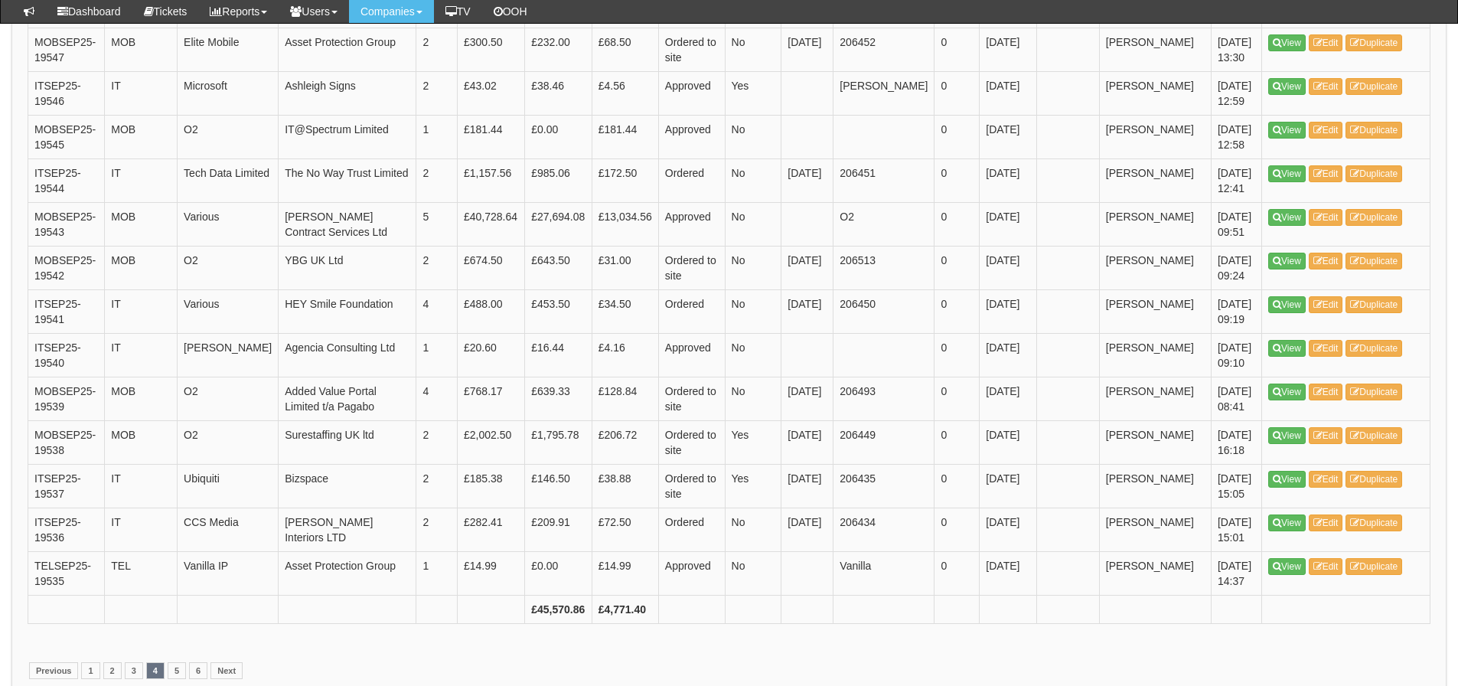
scroll to position [2214, 0]
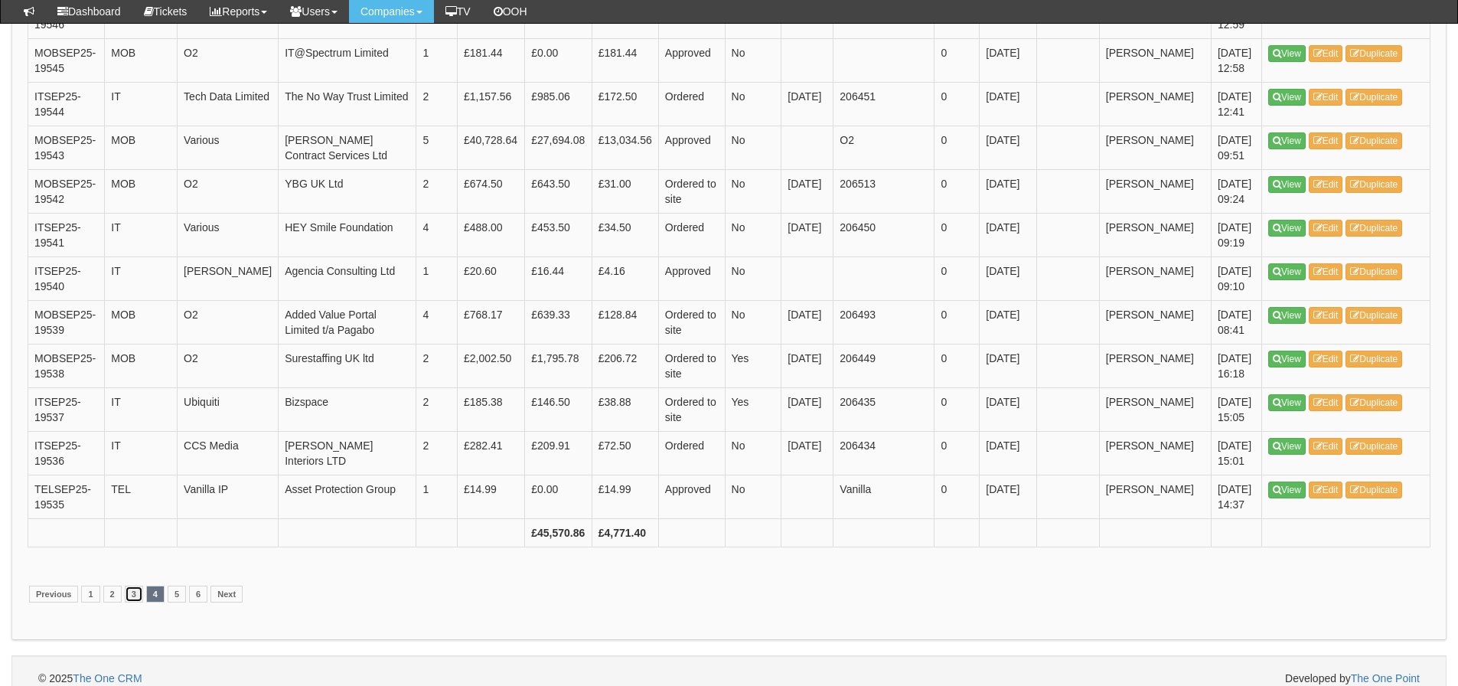
click at [137, 585] on link "3" at bounding box center [134, 593] width 18 height 17
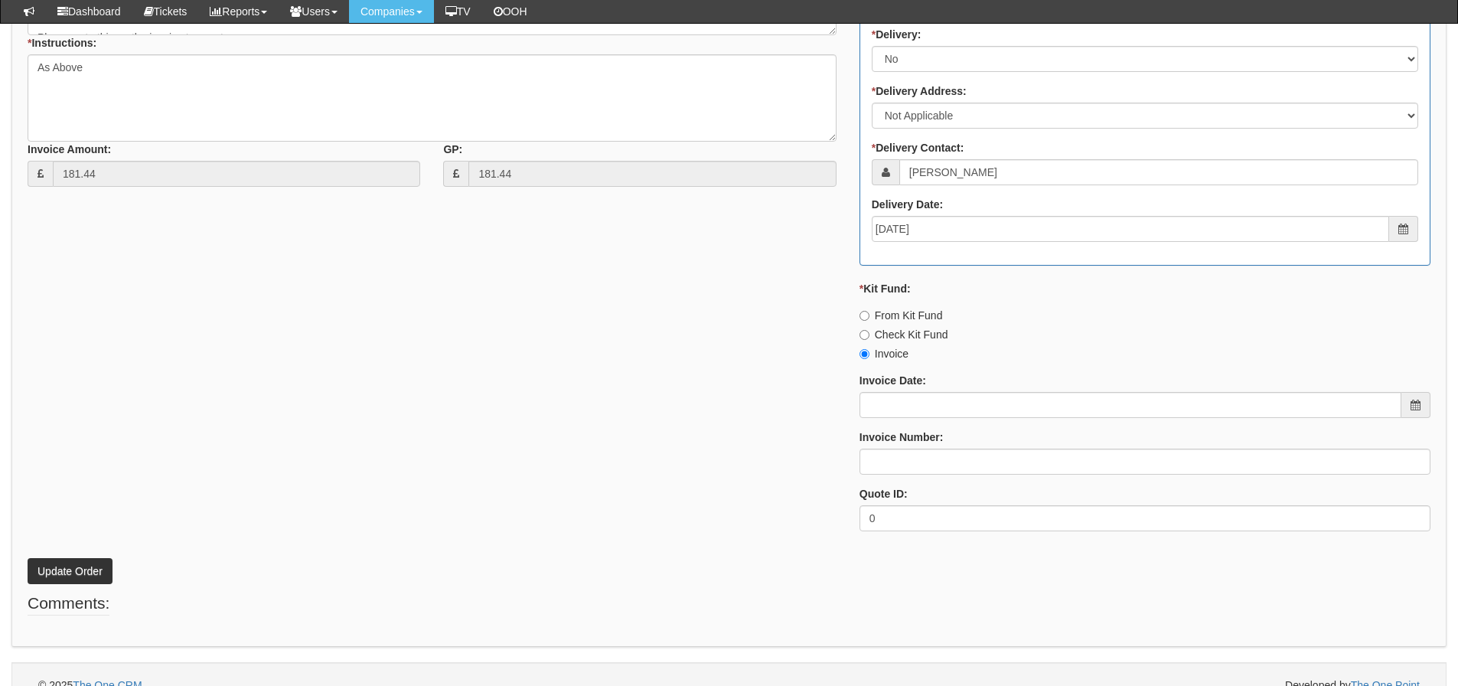
scroll to position [679, 0]
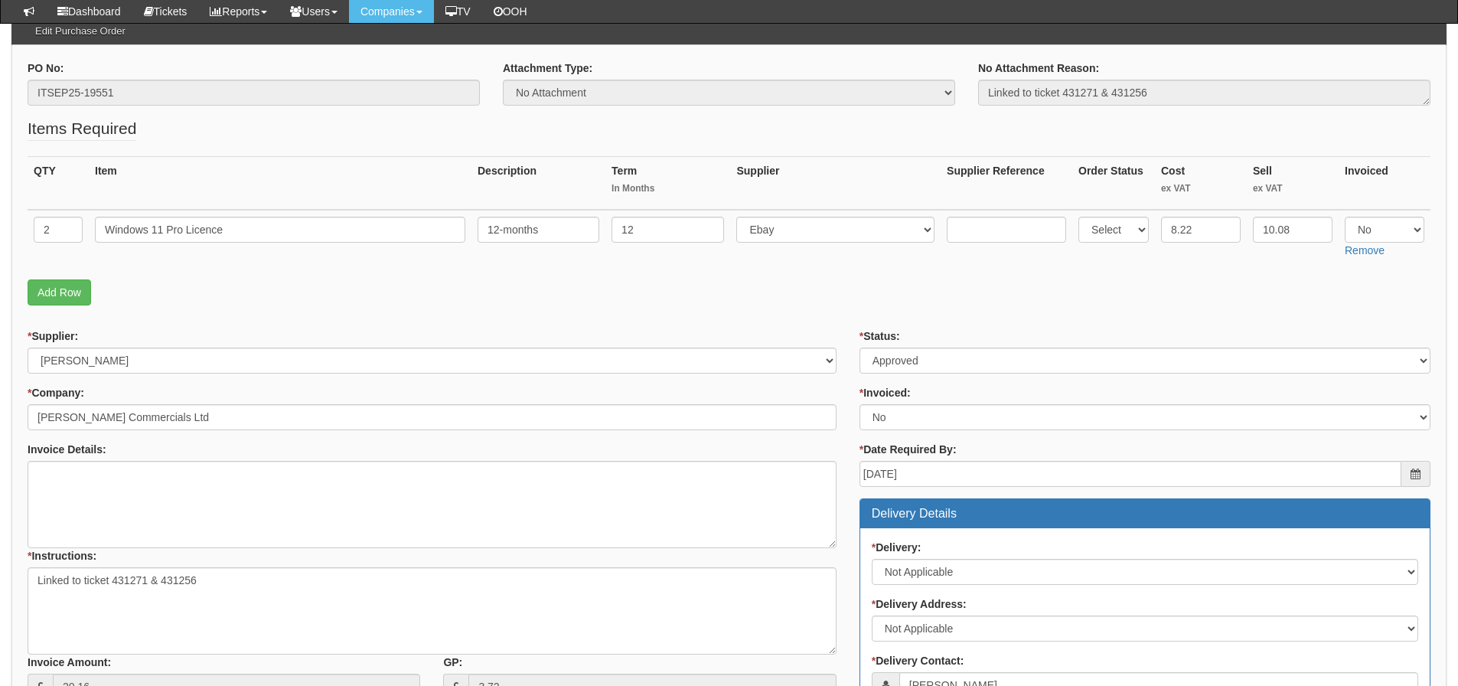
scroll to position [143, 0]
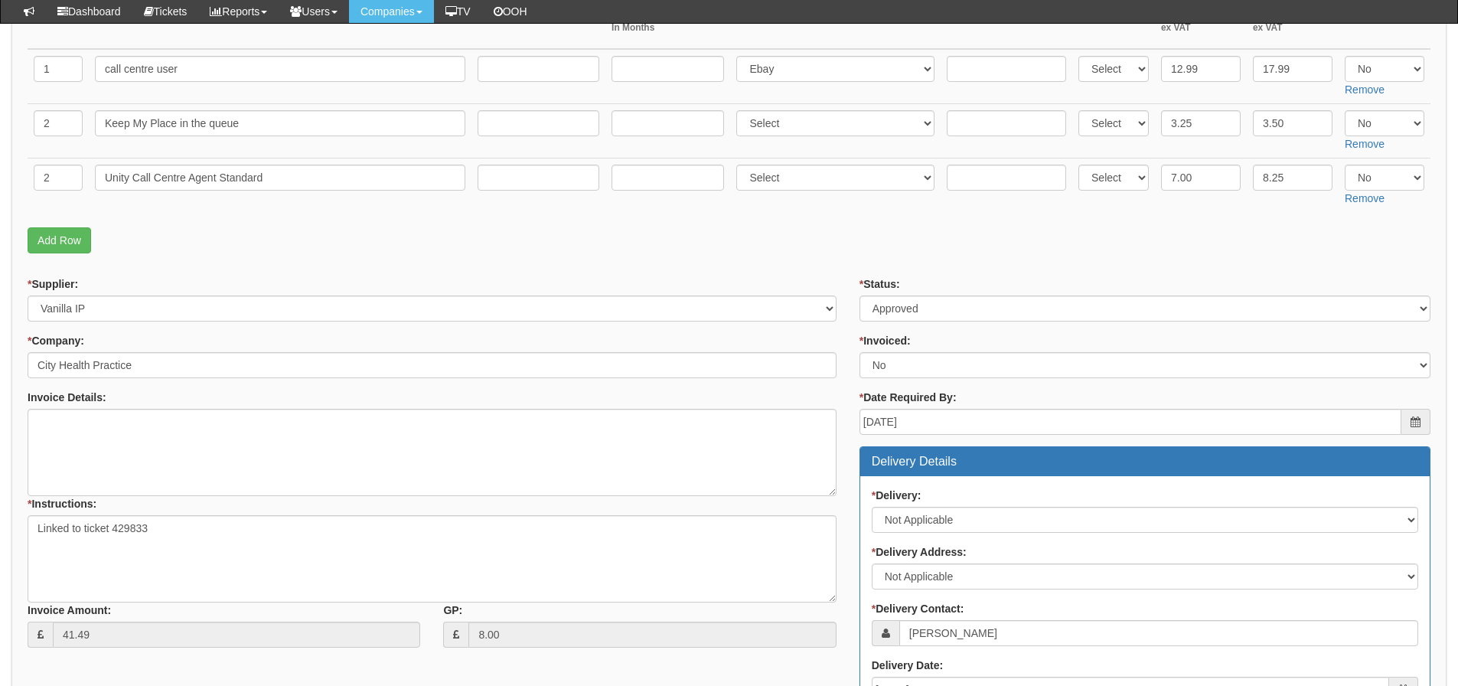
scroll to position [306, 0]
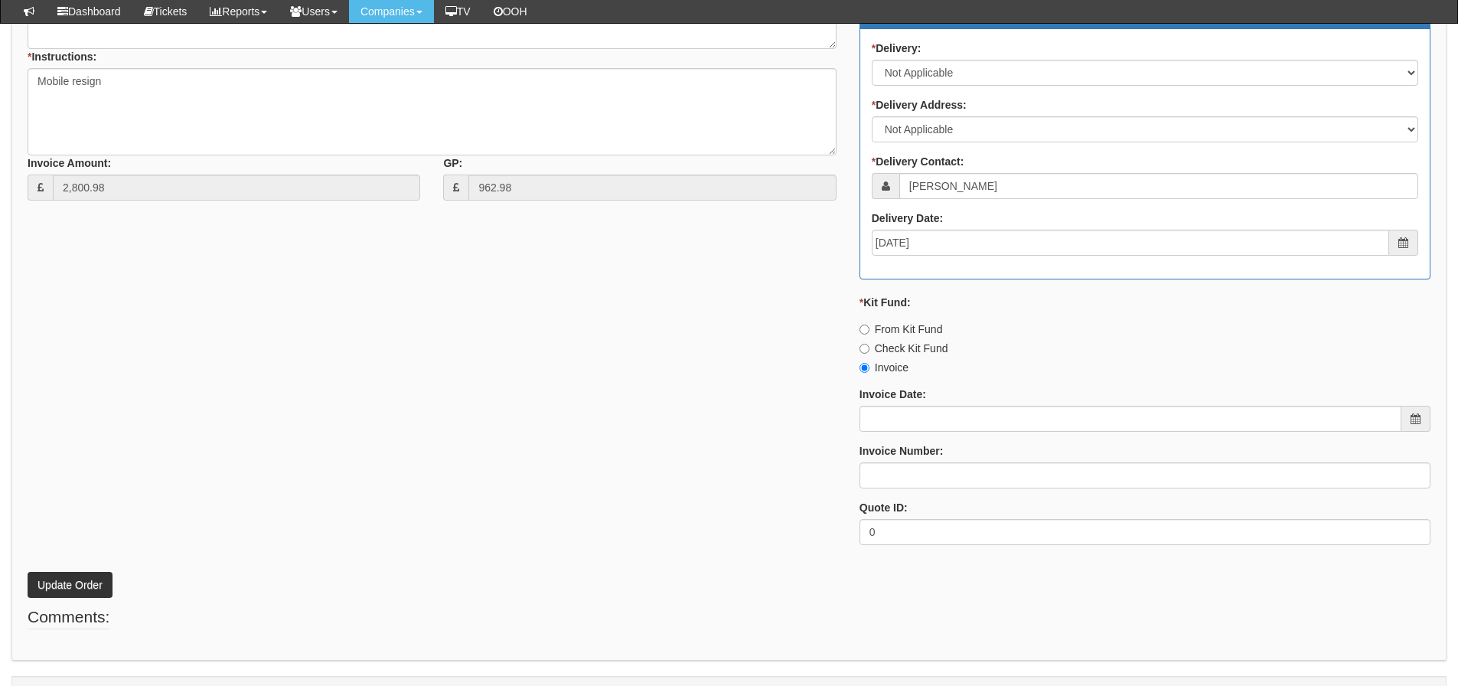
scroll to position [765, 0]
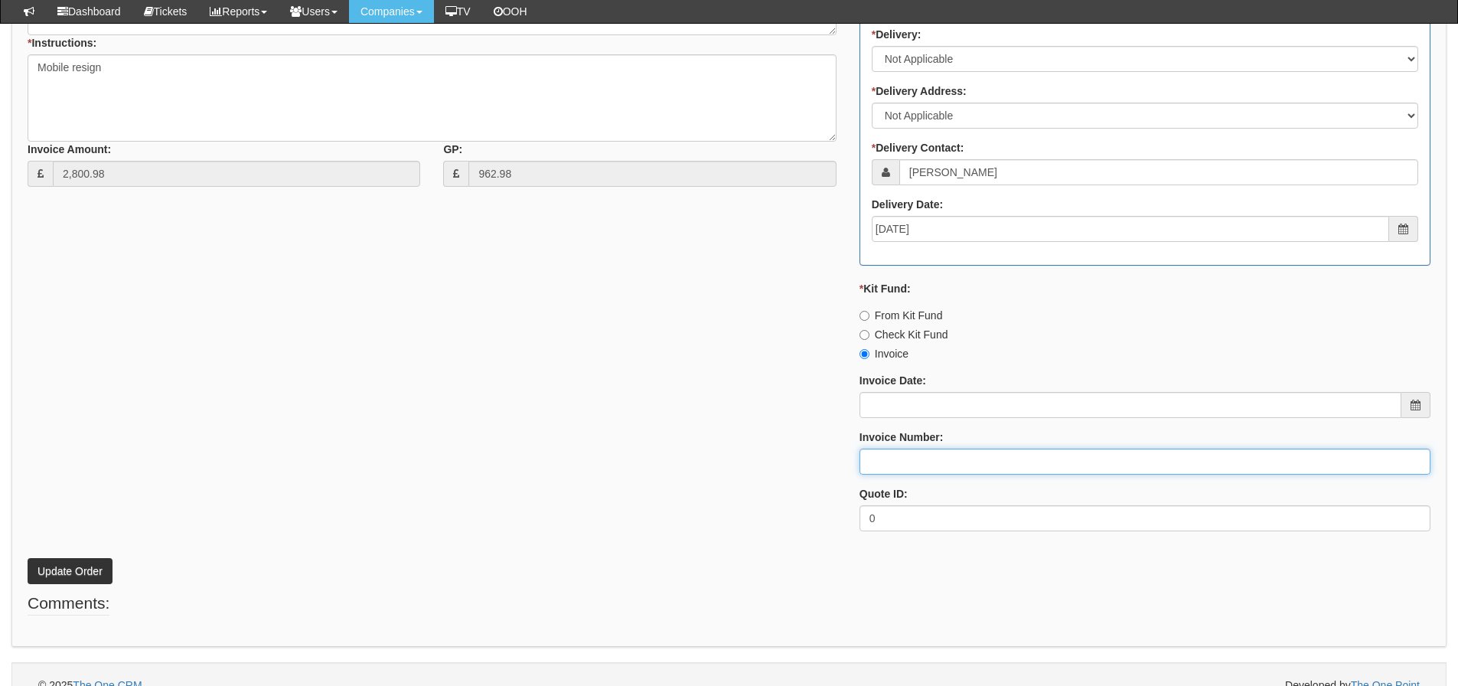
click at [877, 473] on input "Invoice Number:" at bounding box center [1144, 461] width 571 height 26
paste input "MOBSEP25-19603"
type input "MOBSEP25-19603"
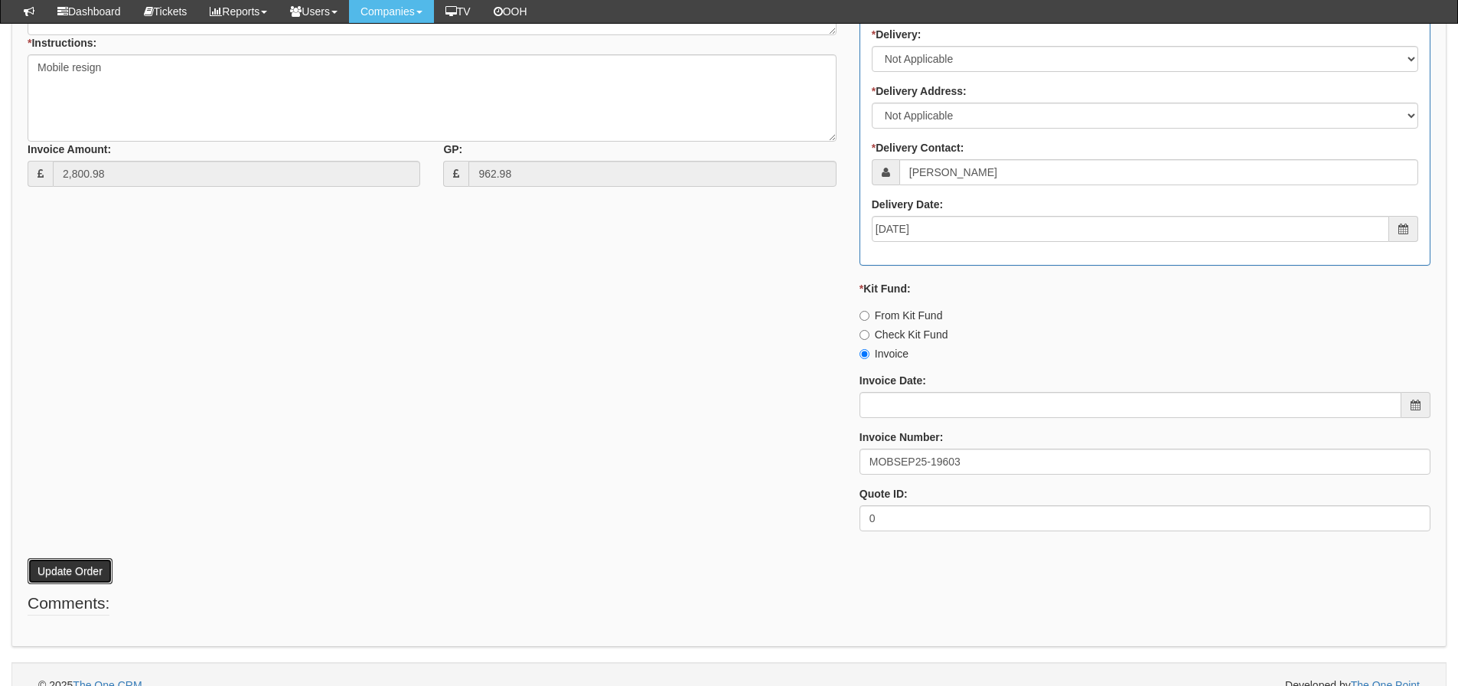
click at [61, 561] on button "Update Order" at bounding box center [70, 571] width 85 height 26
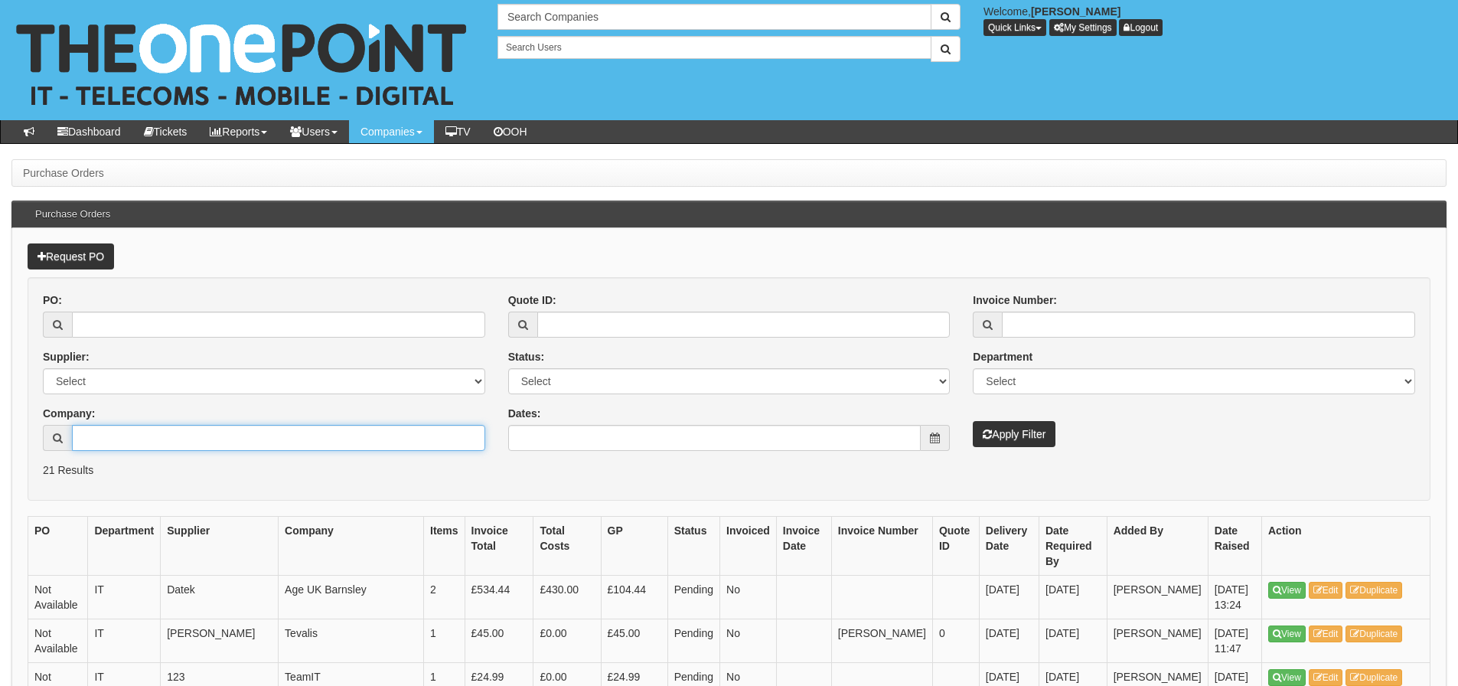
click at [198, 438] on input "Company:" at bounding box center [278, 438] width 413 height 26
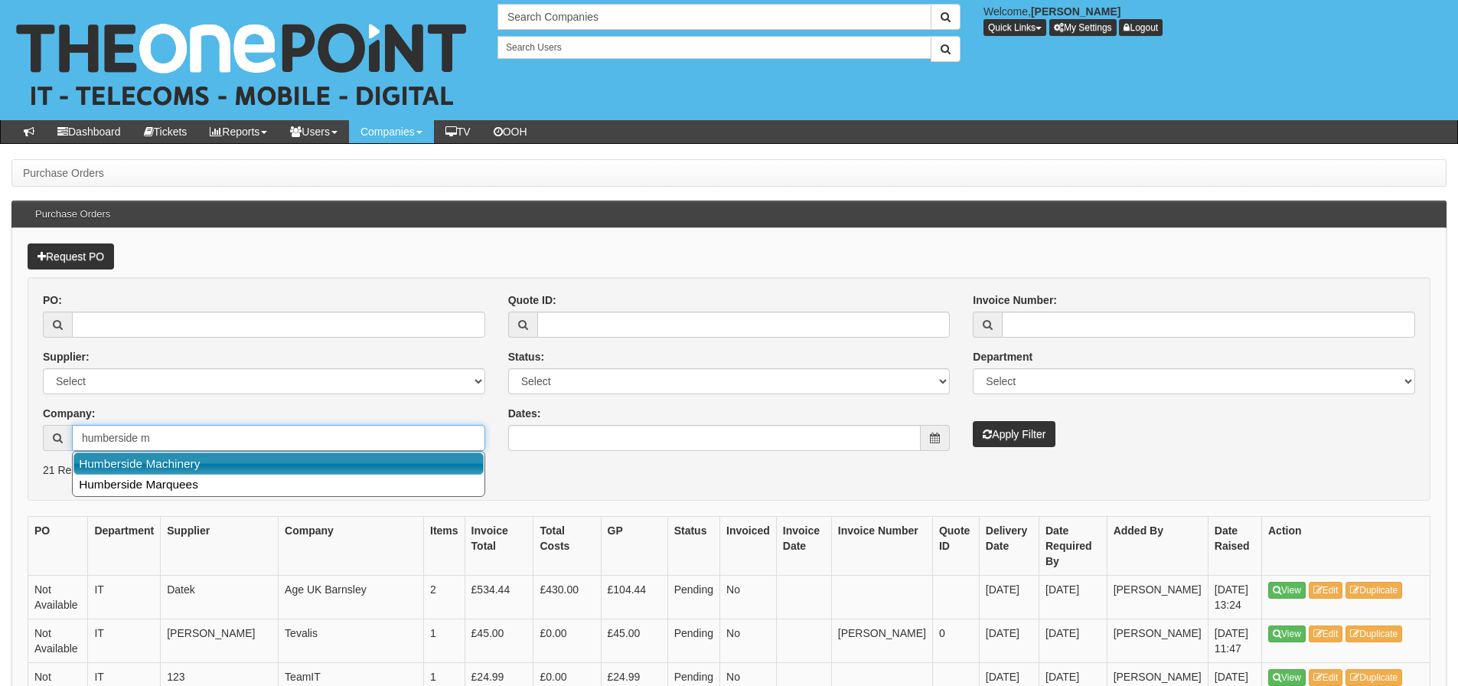
click at [194, 456] on link "Humberside Machinery" at bounding box center [278, 463] width 410 height 22
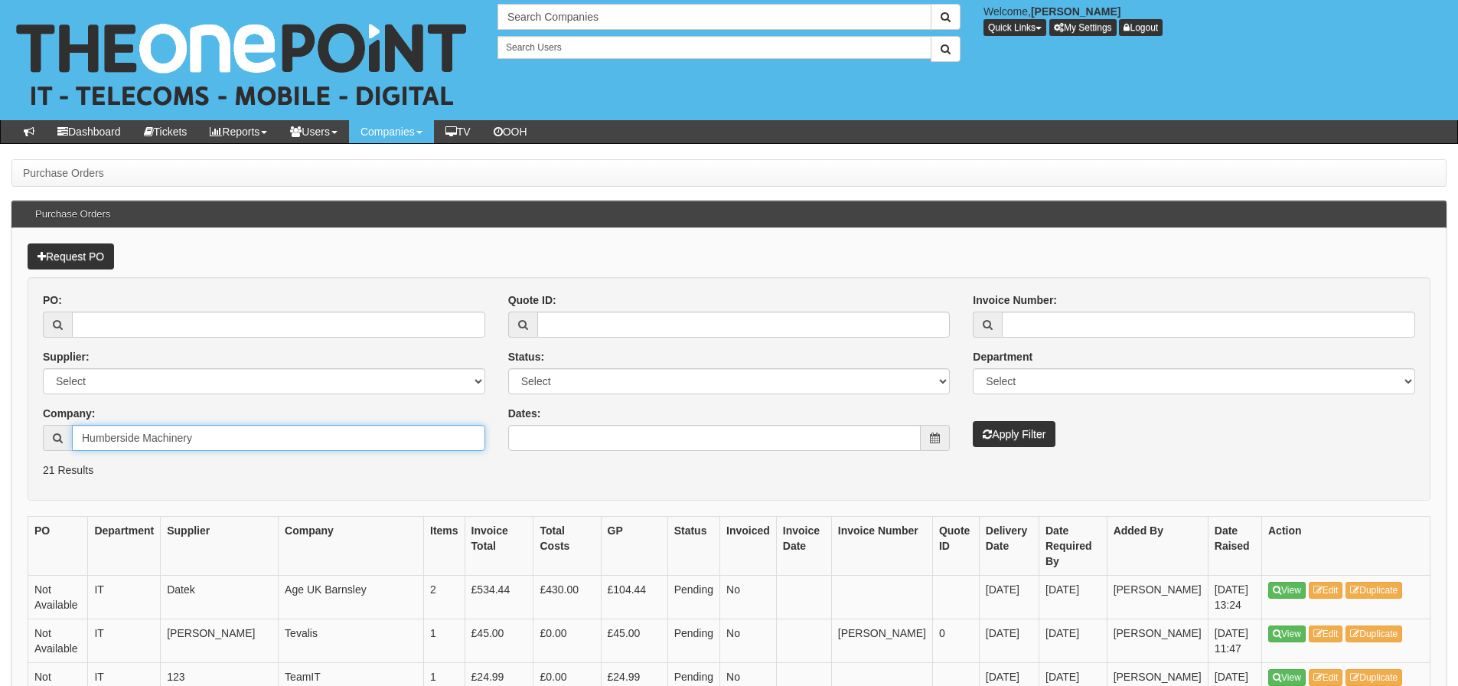
type input "Humberside Machinery"
click at [1015, 445] on button "Apply Filter" at bounding box center [1014, 434] width 83 height 26
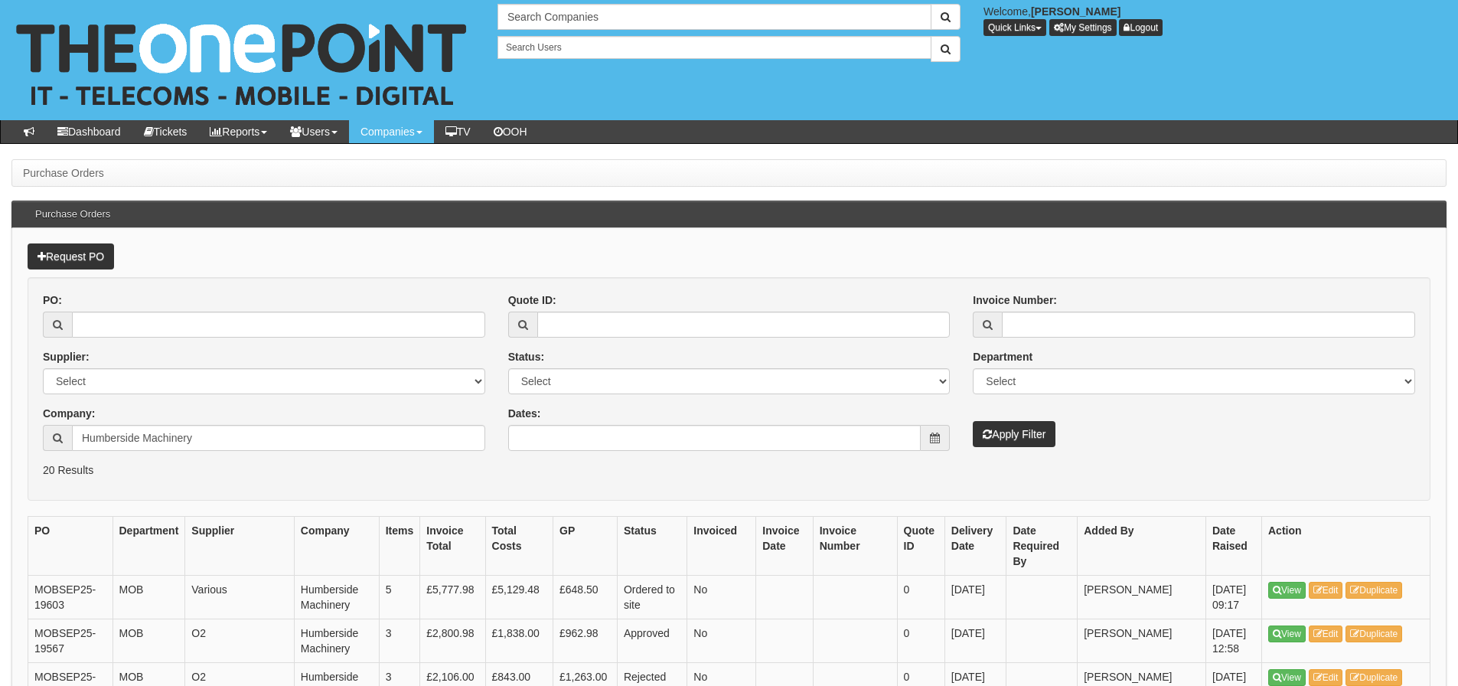
scroll to position [77, 0]
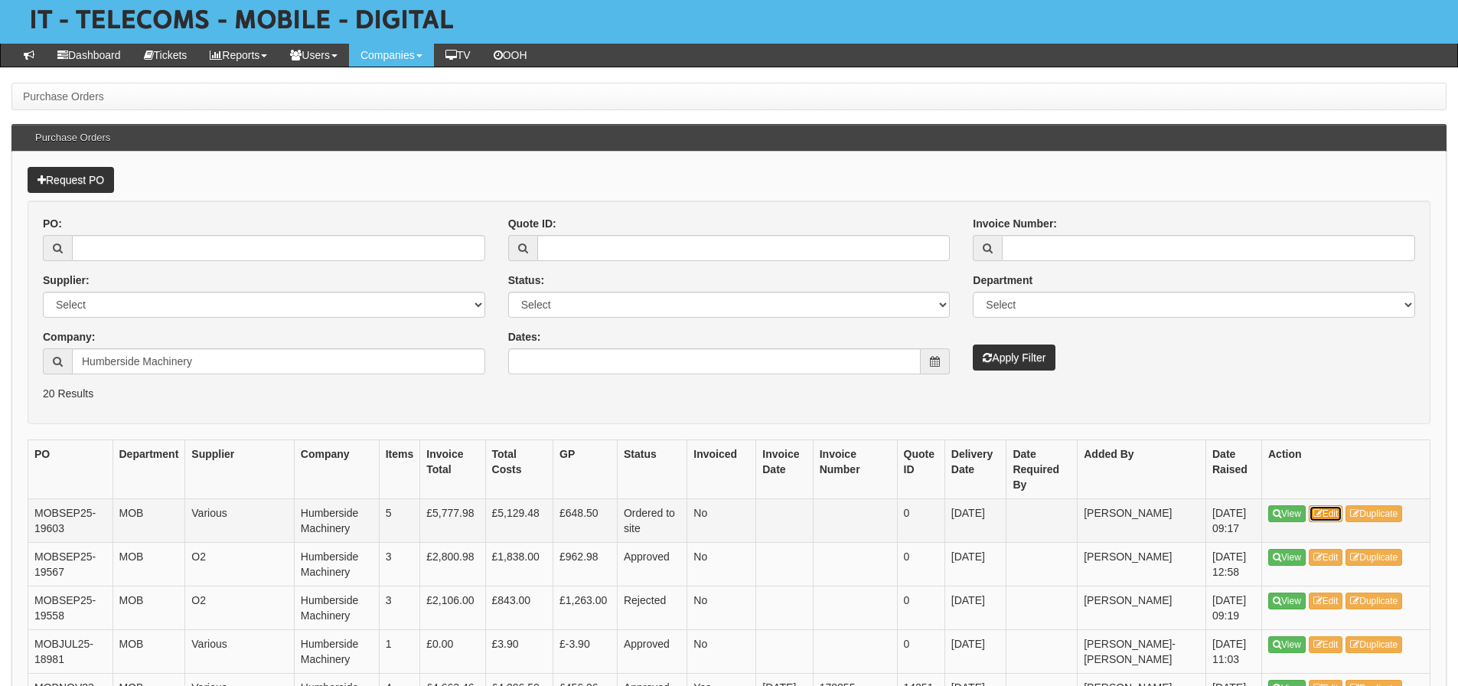
click at [1338, 517] on link "Edit" at bounding box center [1326, 513] width 34 height 17
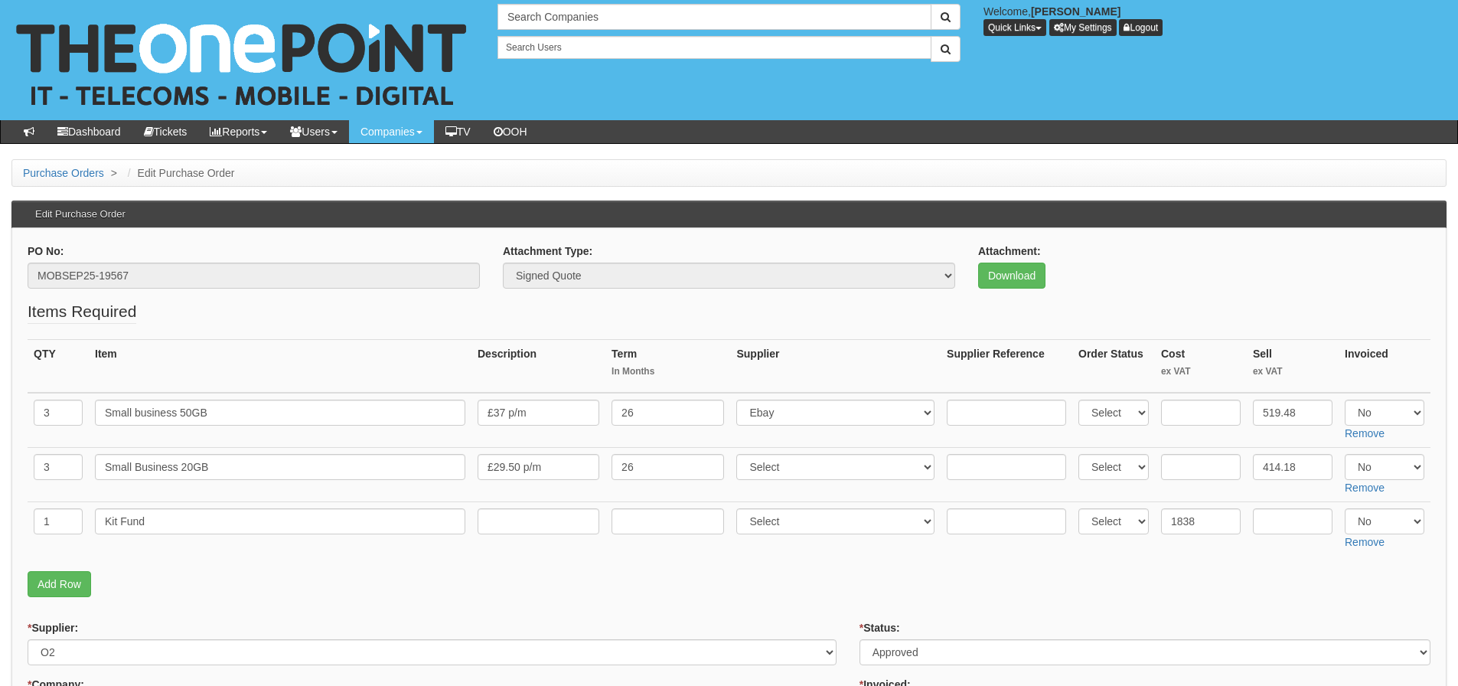
scroll to position [230, 0]
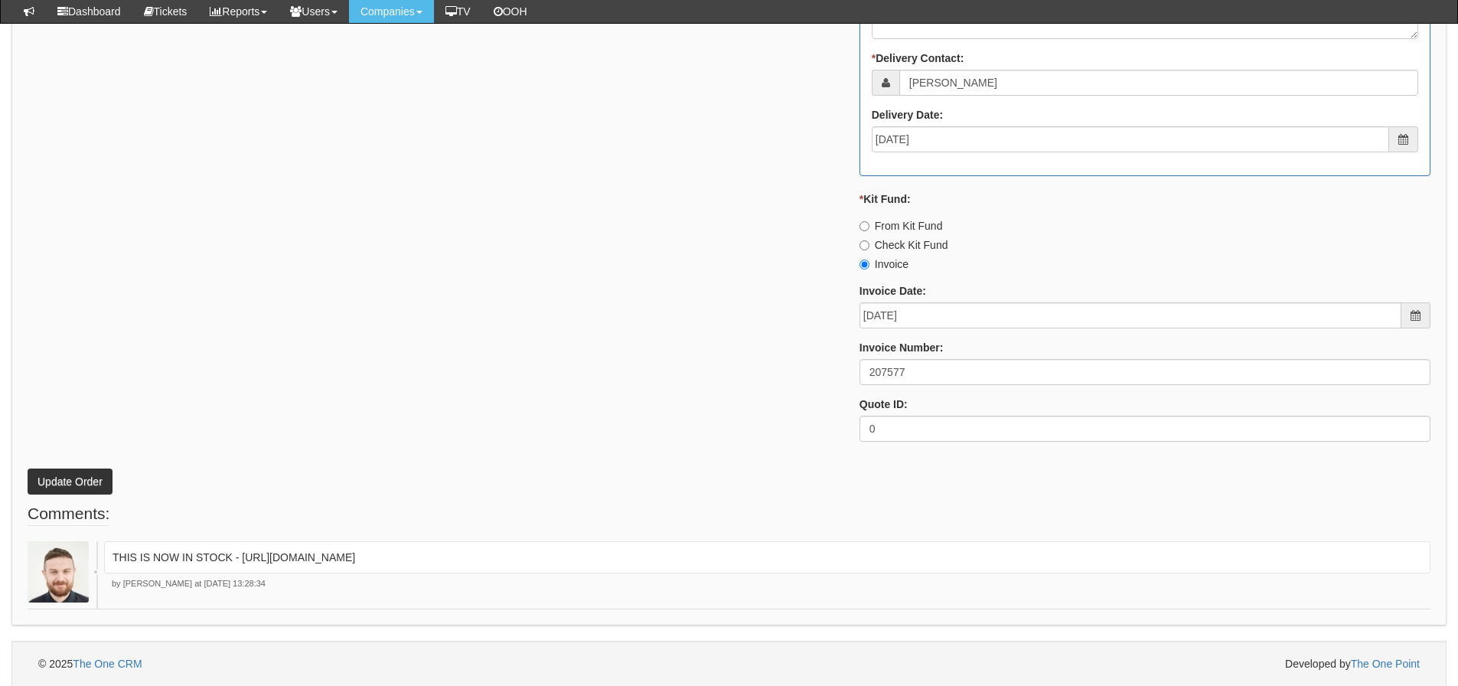
scroll to position [919, 0]
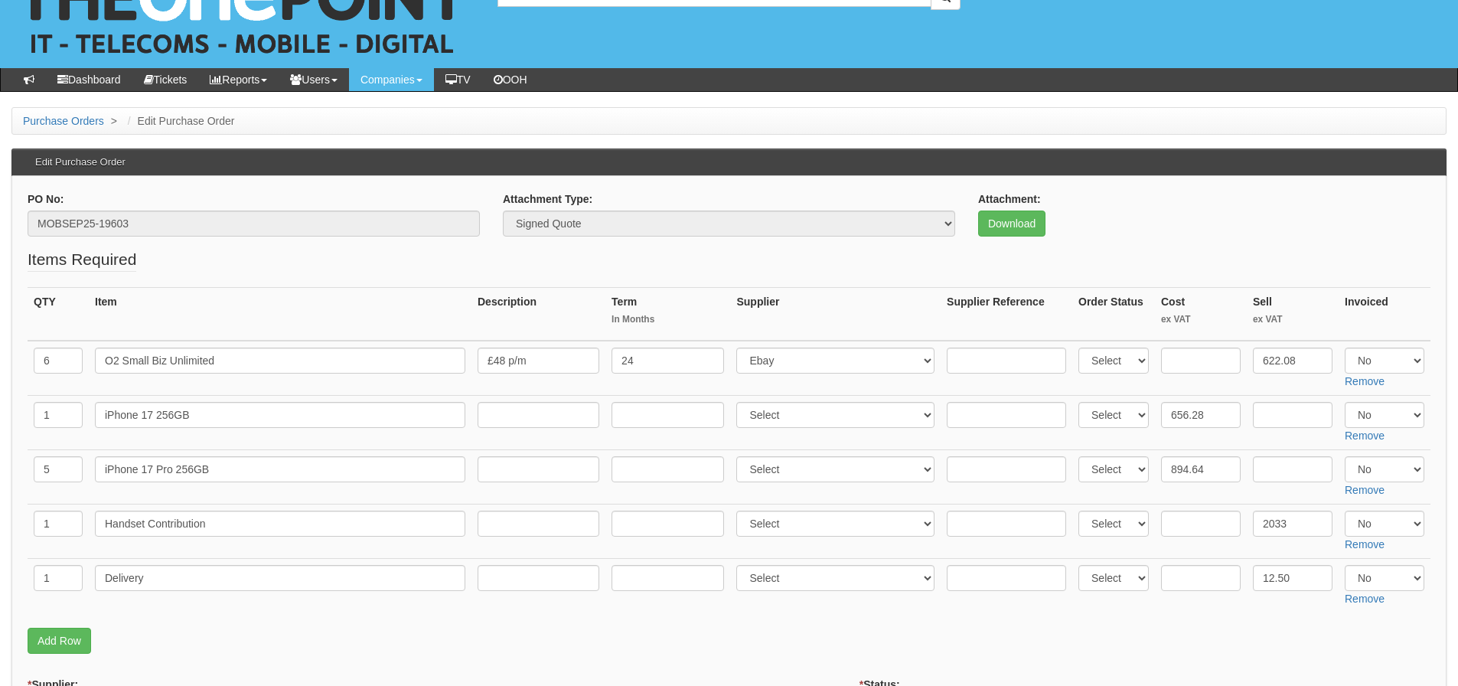
scroll to position [77, 0]
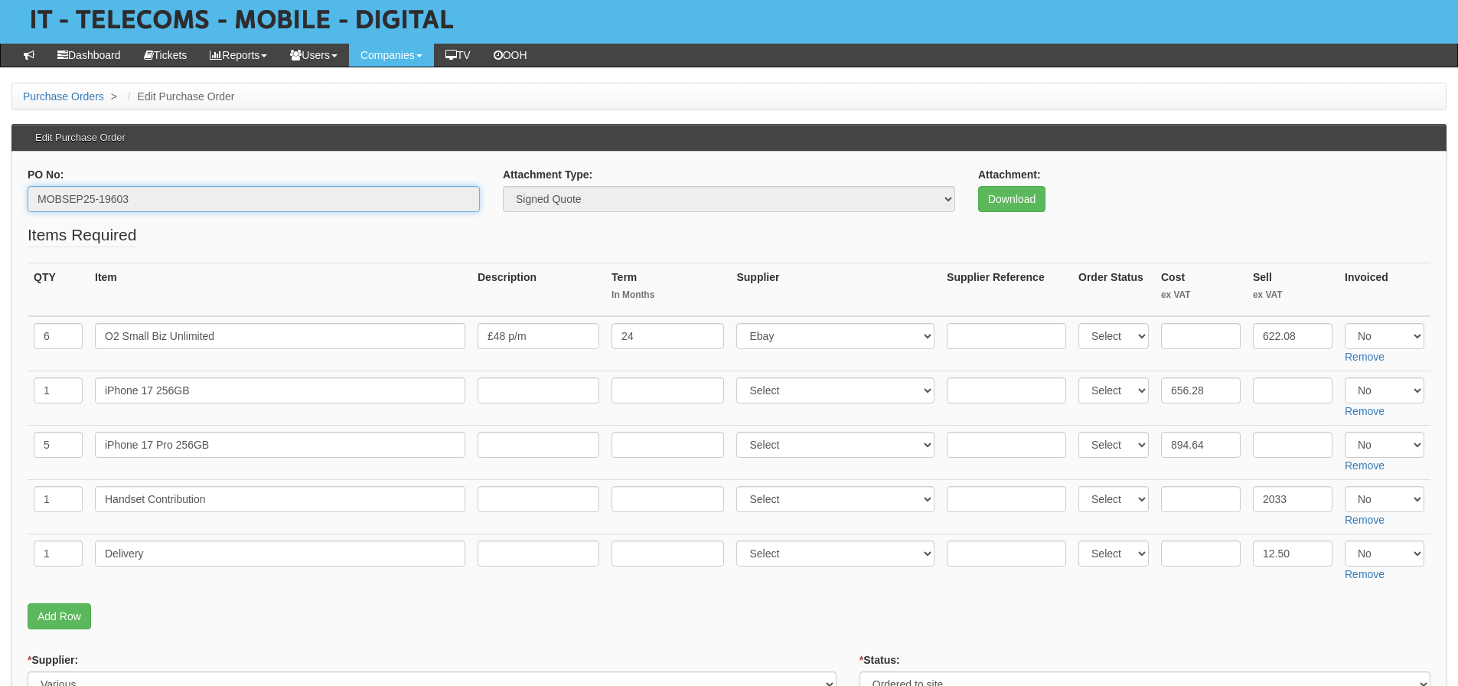
drag, startPoint x: 146, startPoint y: 197, endPoint x: -47, endPoint y: 210, distance: 194.1
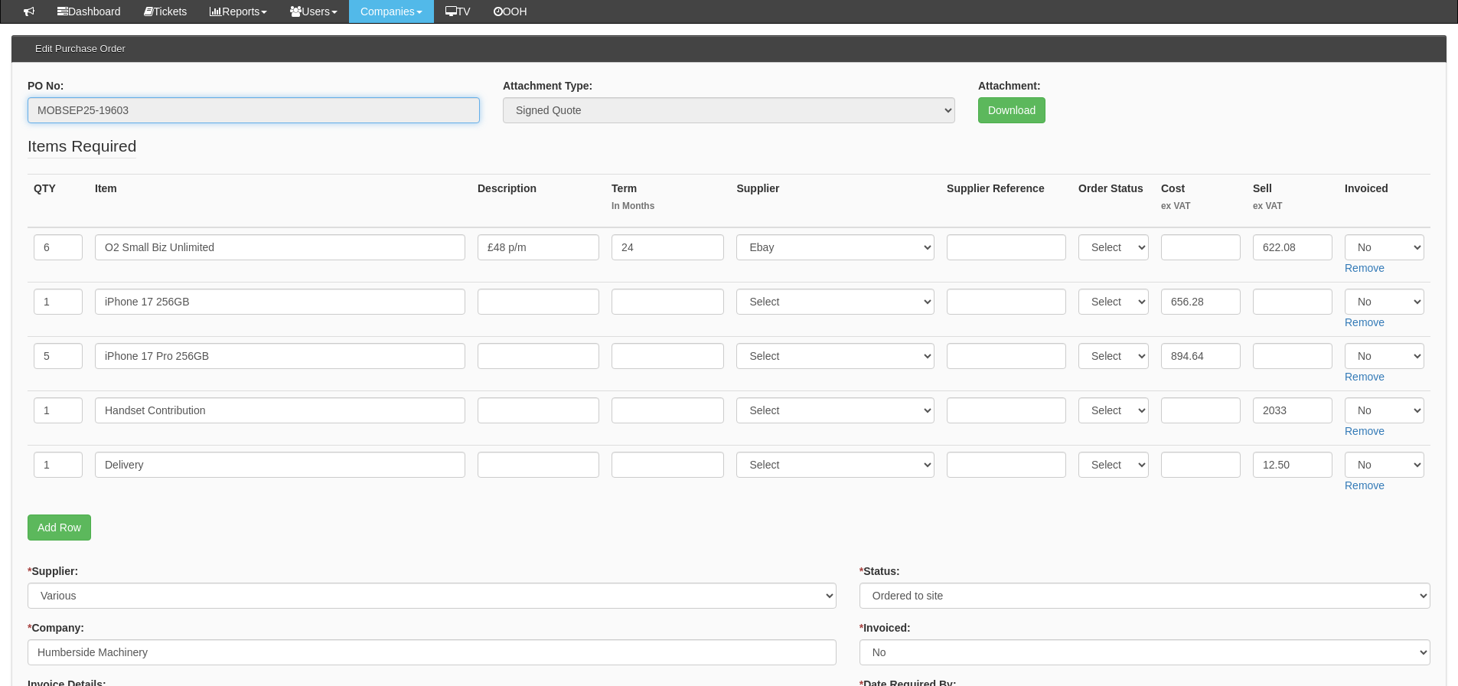
scroll to position [153, 0]
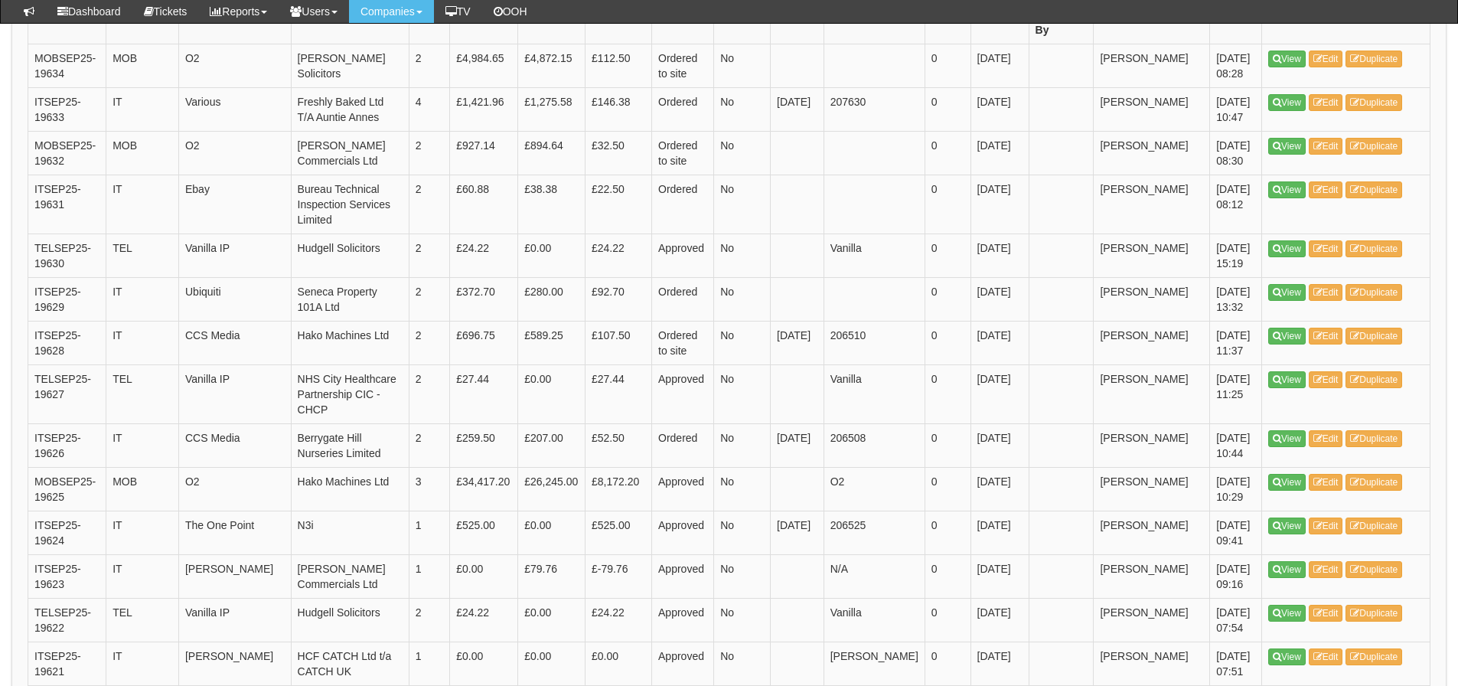
scroll to position [454, 0]
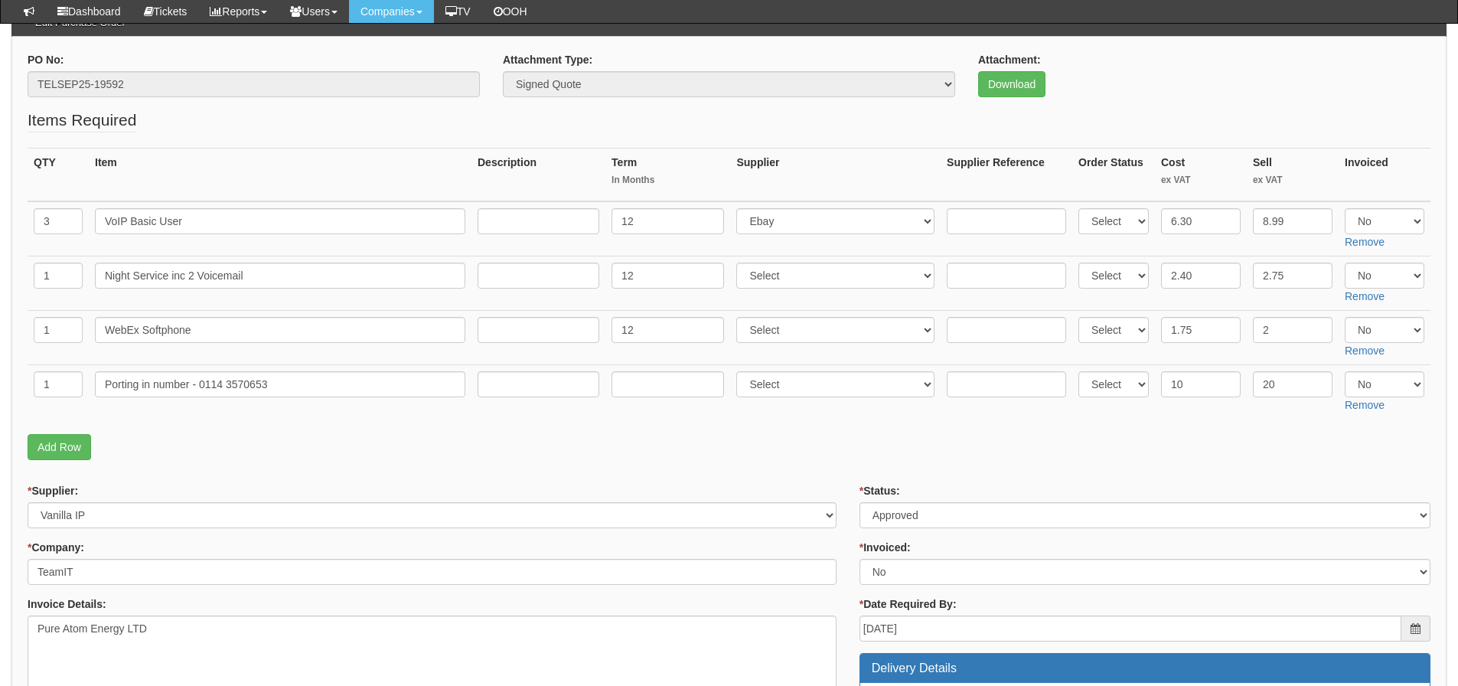
scroll to position [153, 0]
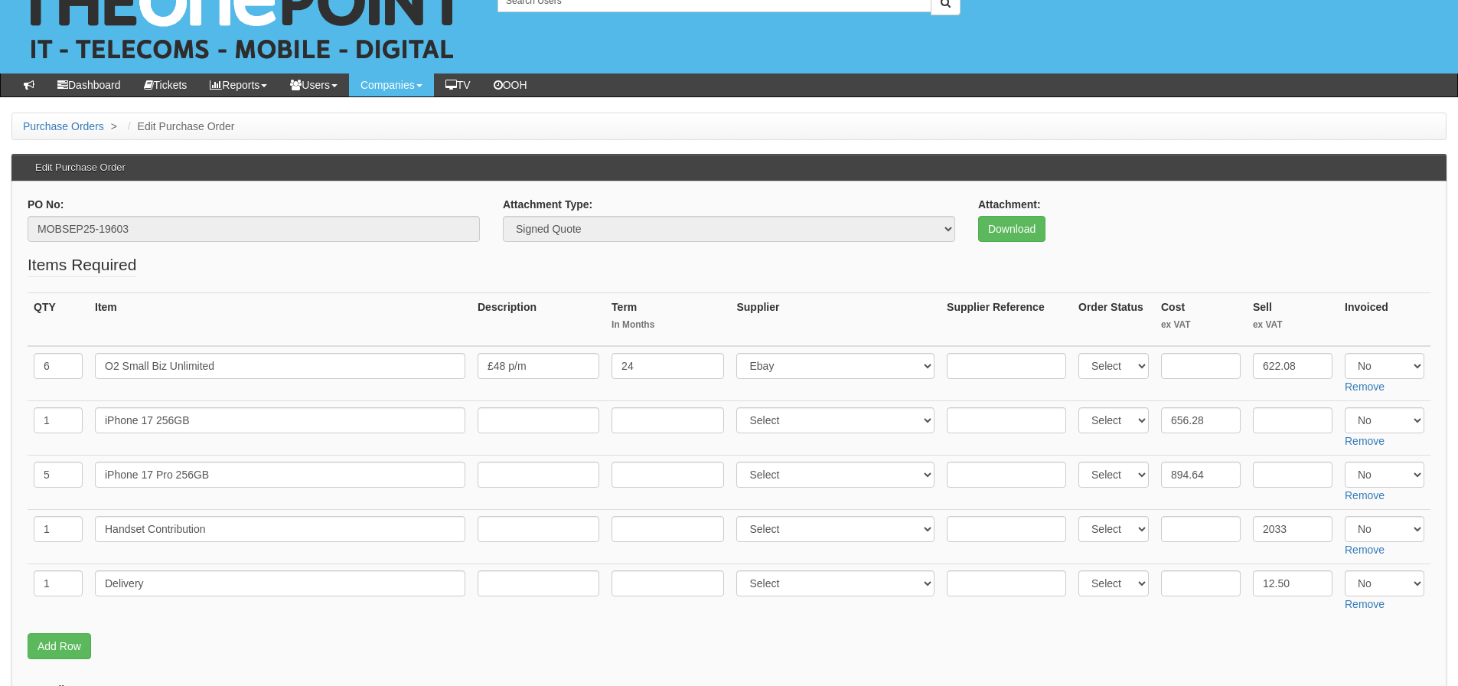
scroll to position [46, 0]
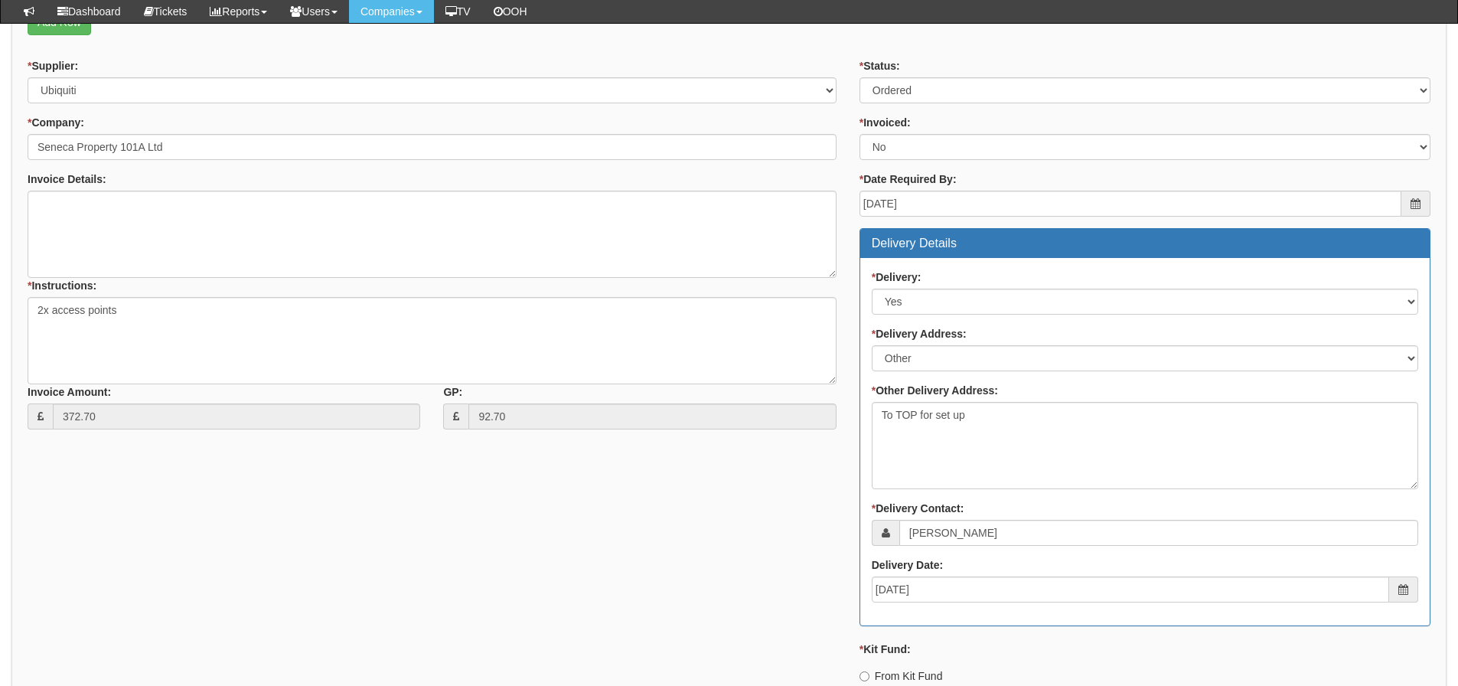
scroll to position [162, 0]
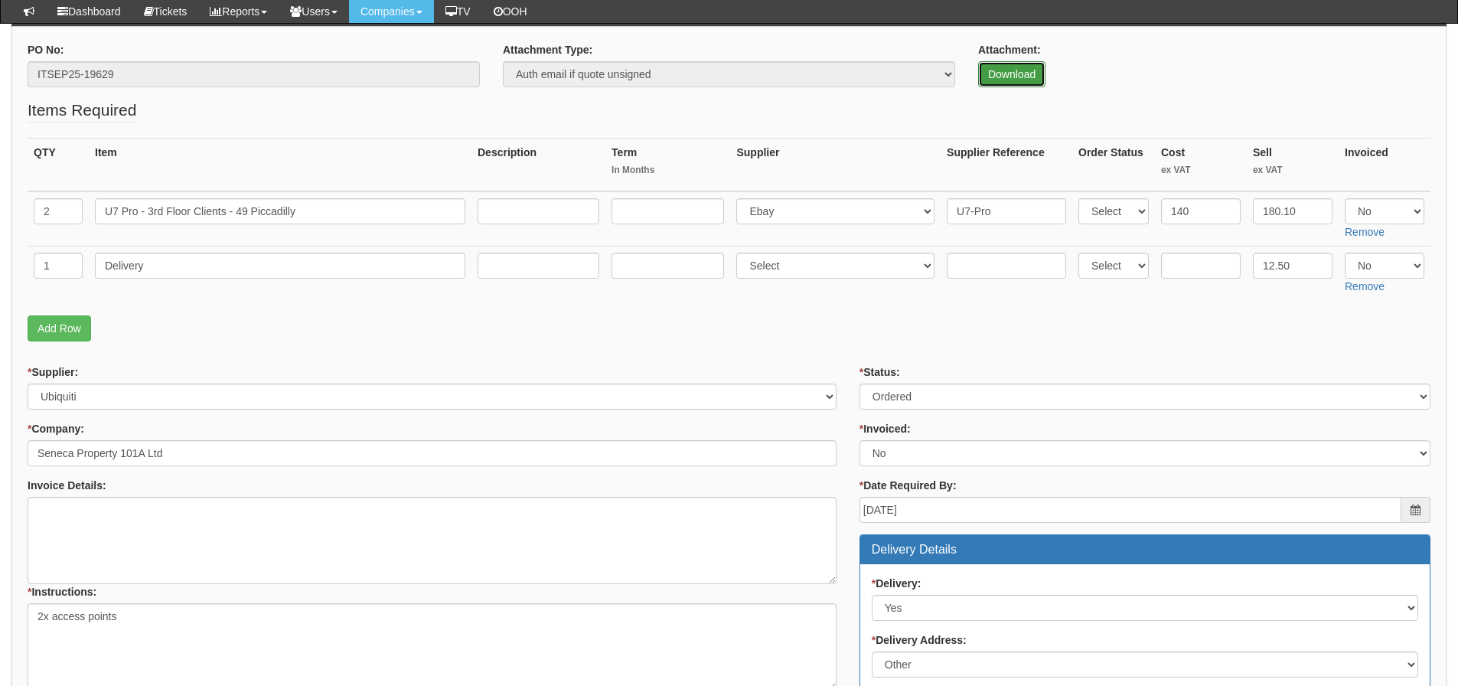
click at [998, 79] on link "Download" at bounding box center [1011, 74] width 67 height 26
drag, startPoint x: 407, startPoint y: 214, endPoint x: -118, endPoint y: 228, distance: 525.1
click at [0, 228] on html "× Send Email × Add Appointment × Create Ticket × Create Proactive Activity × Ad…" at bounding box center [729, 606] width 1458 height 1537
drag, startPoint x: 161, startPoint y: 261, endPoint x: 5, endPoint y: 268, distance: 155.5
click at [5, 268] on div "Purchase Orders > Edit Purchase Order Edit Purchase Order PO No: ITSEP25-19629 …" at bounding box center [729, 666] width 1458 height 1417
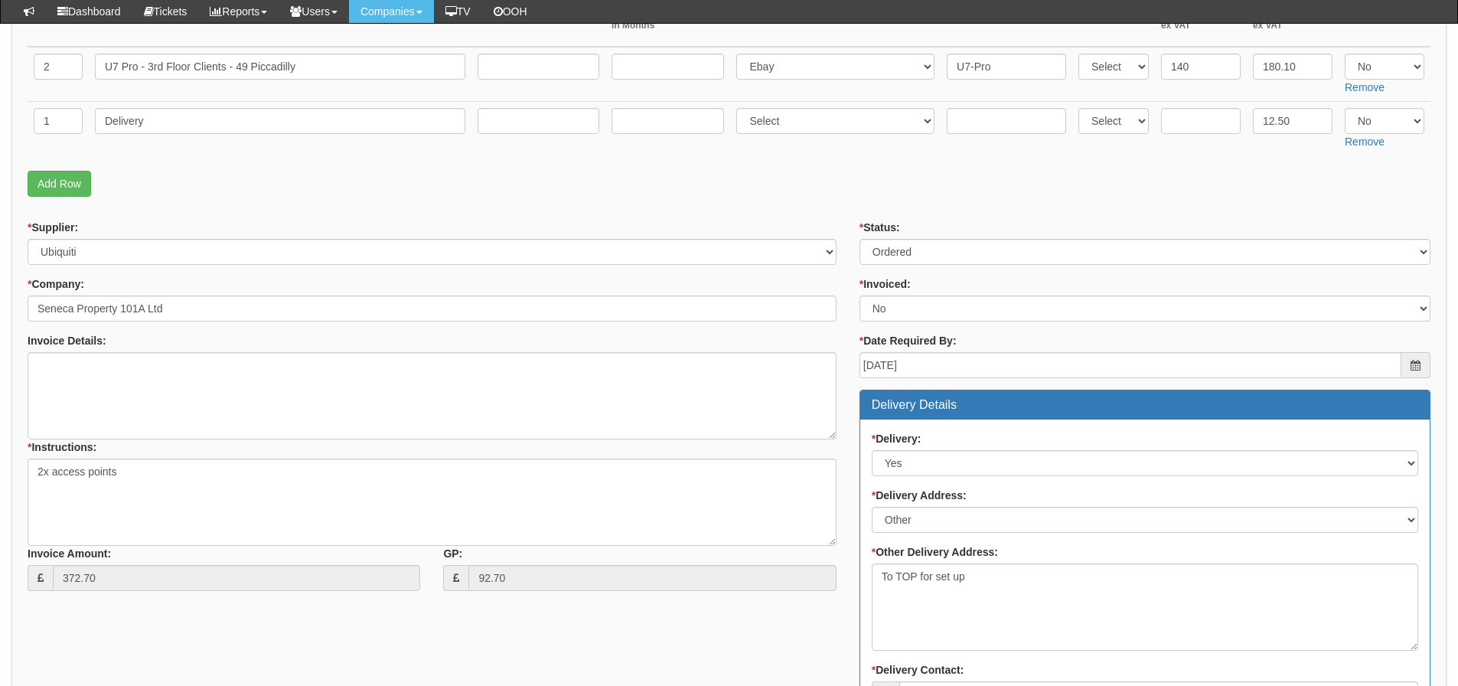
scroll to position [315, 0]
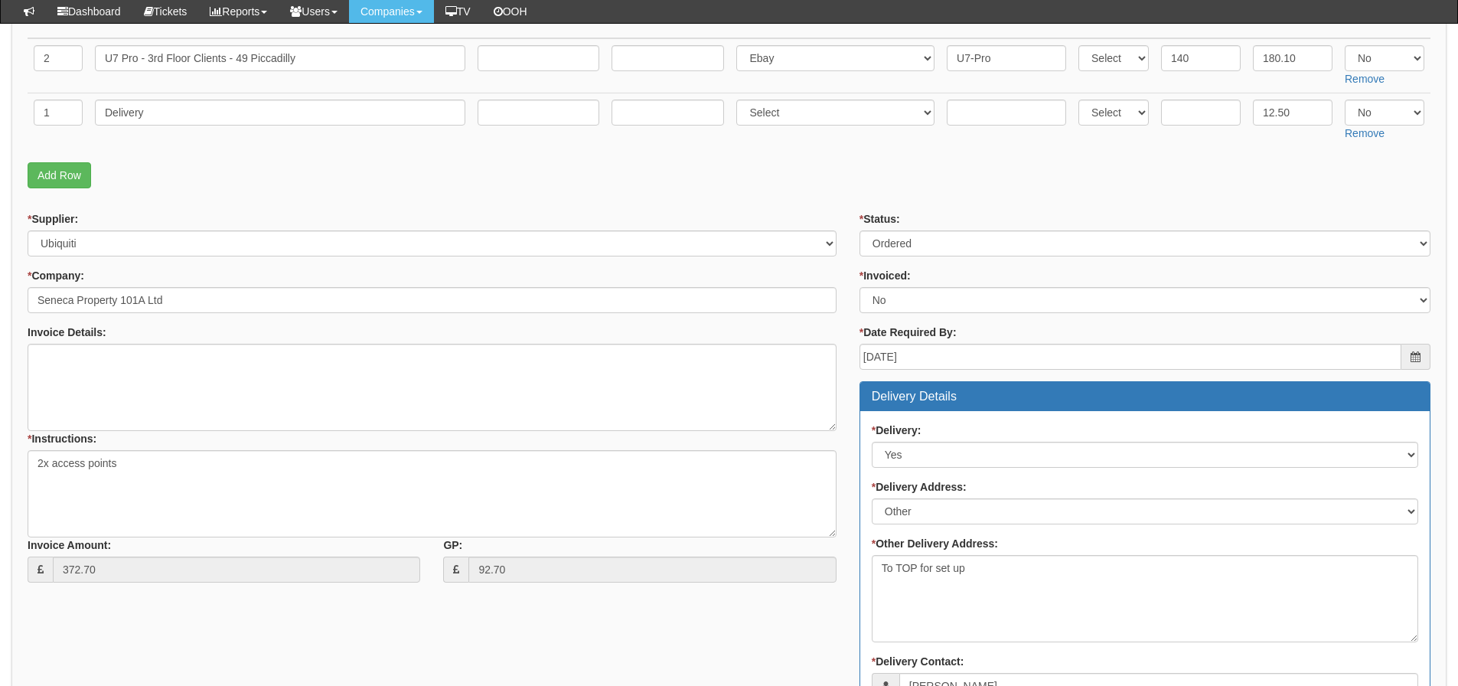
click at [279, 195] on form "PO No: ITSEP25-19629 Attachment Type: Select Signed Quote Auth email if quote u…" at bounding box center [729, 493] width 1403 height 1209
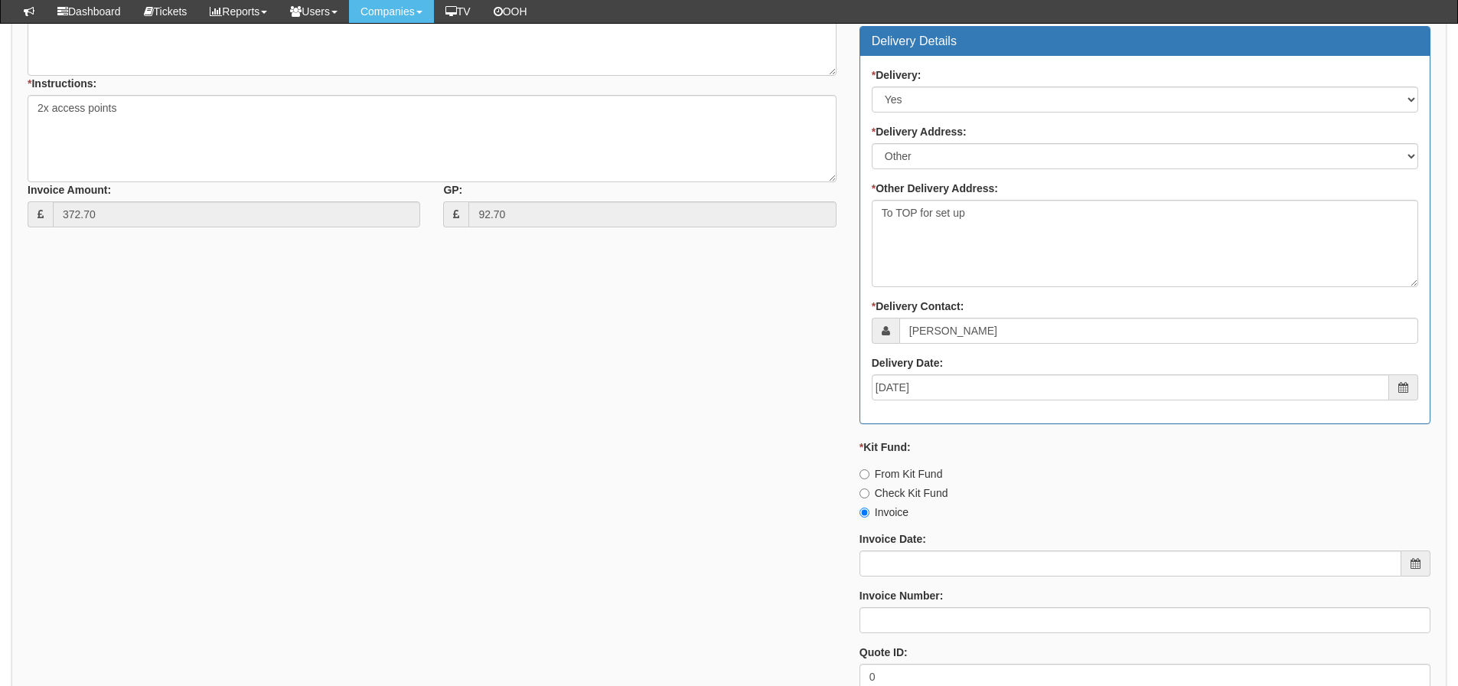
scroll to position [698, 0]
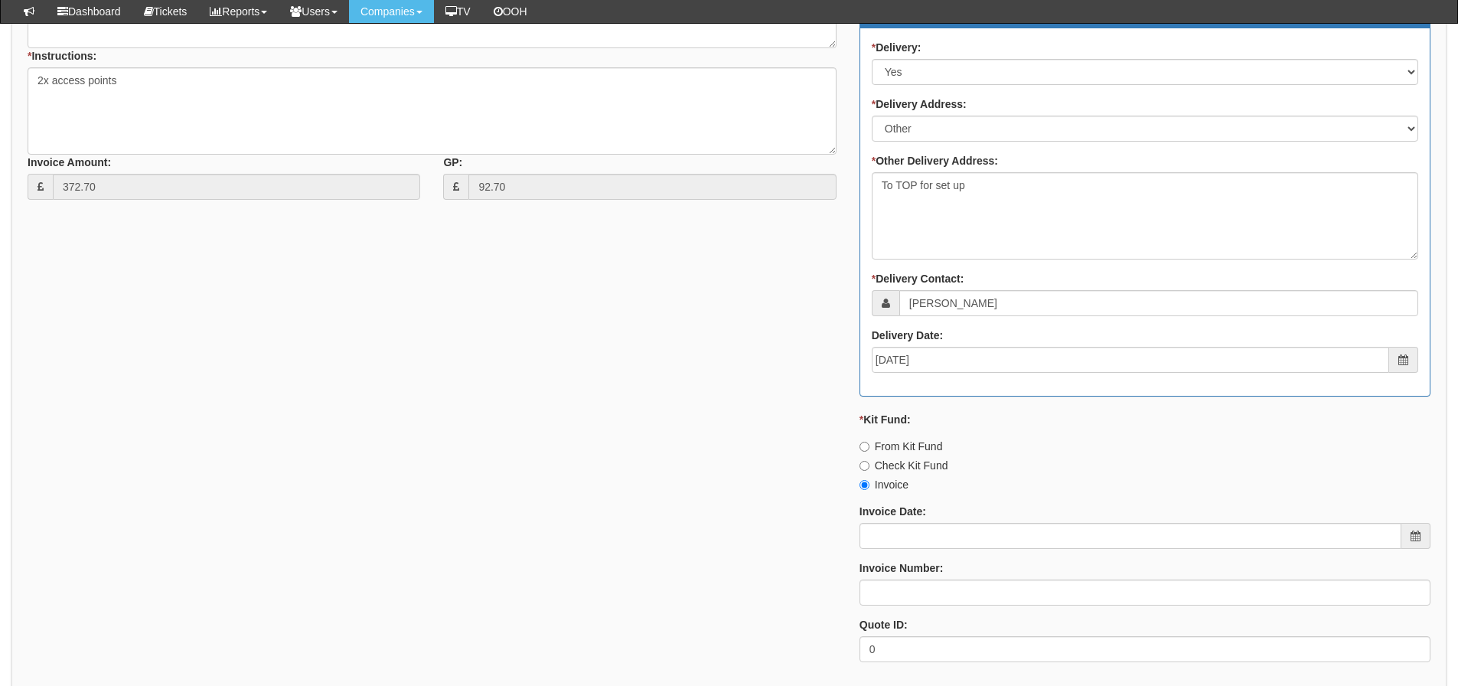
click at [924, 552] on div "* Status: Select Approved Completed Delivered Invoiced Ordered Ordered to site …" at bounding box center [1145, 252] width 594 height 846
click at [924, 543] on input "Invoice Date:" at bounding box center [1130, 536] width 542 height 26
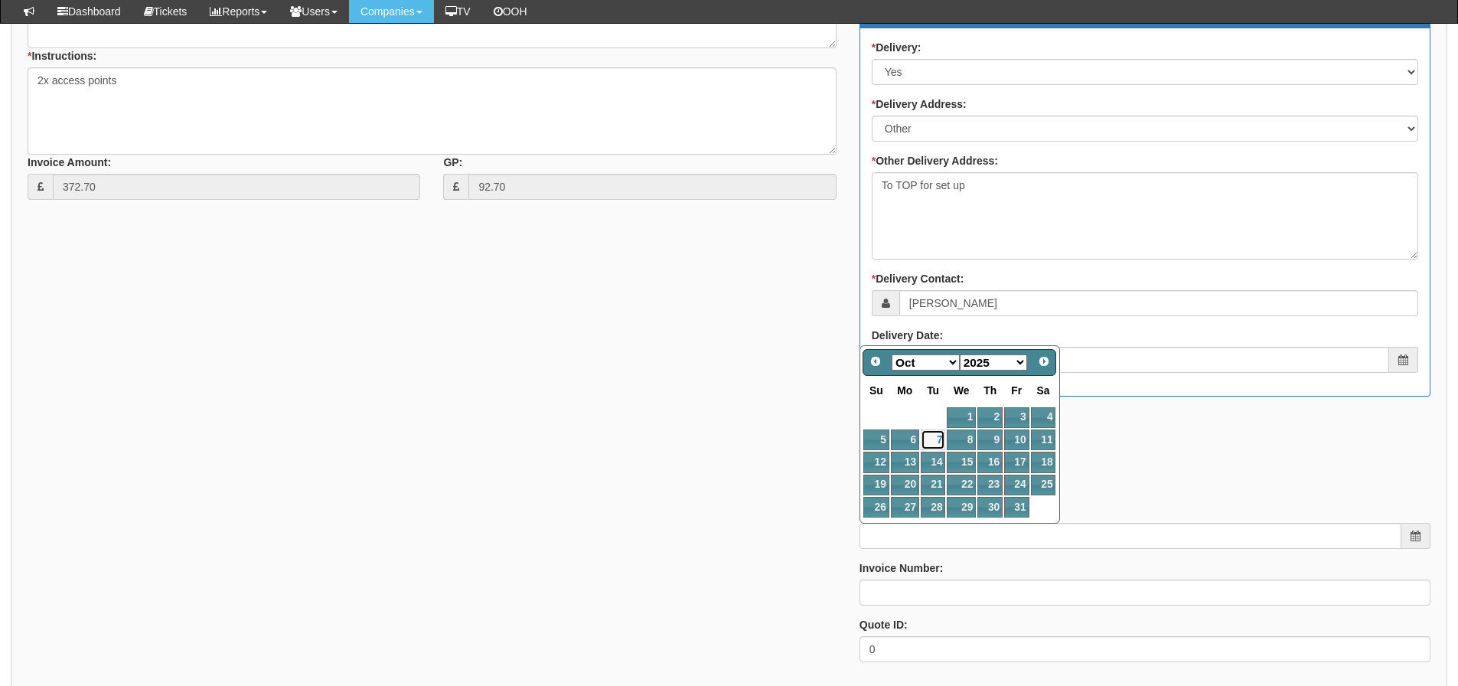
click at [936, 438] on link "7" at bounding box center [933, 439] width 24 height 21
type input "2025-10-07"
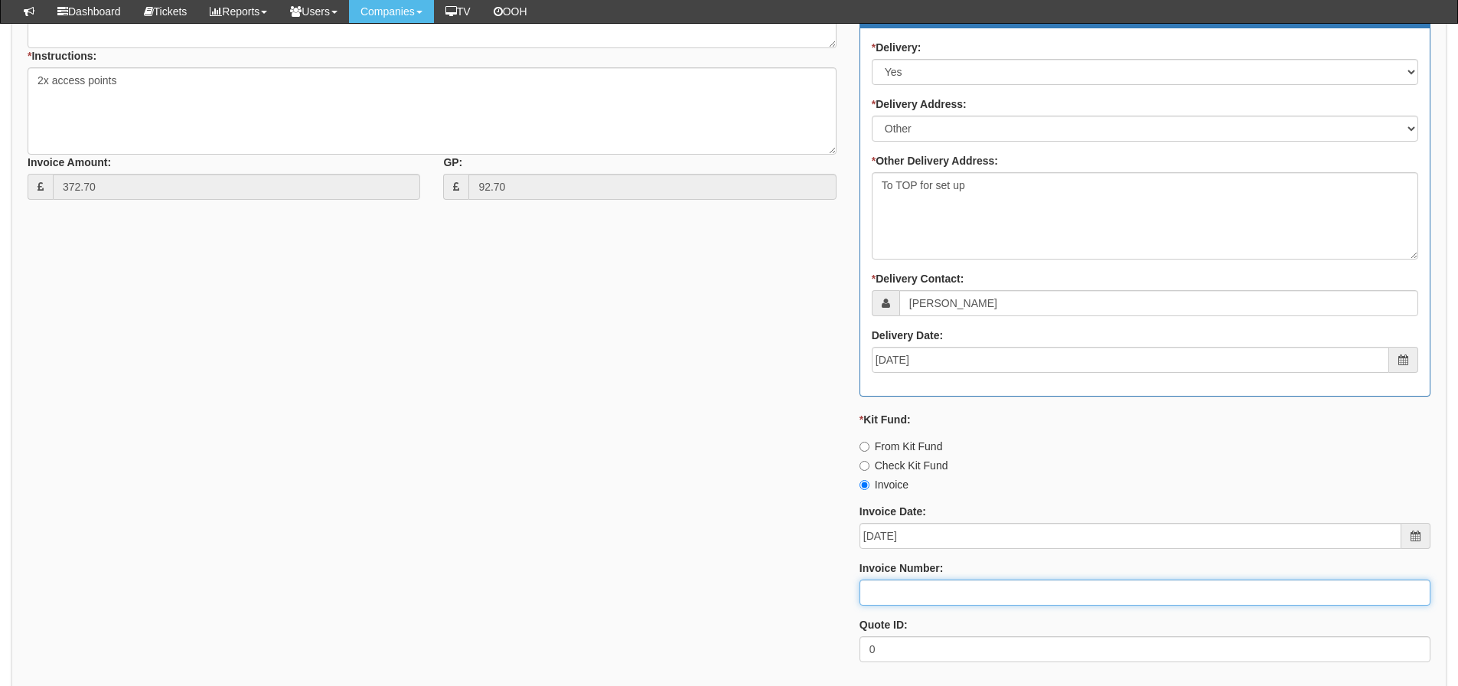
click at [912, 590] on input "Invoice Number:" at bounding box center [1144, 592] width 571 height 26
type input "207651"
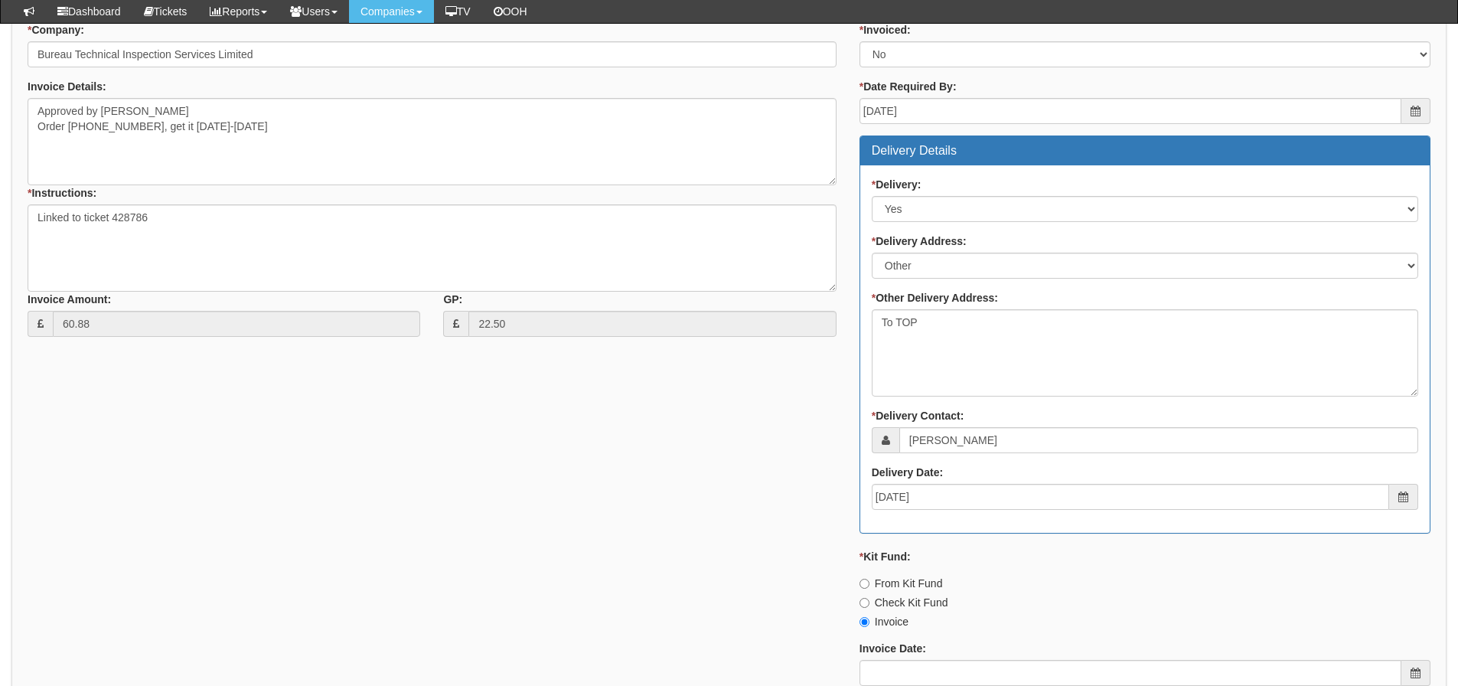
scroll to position [230, 0]
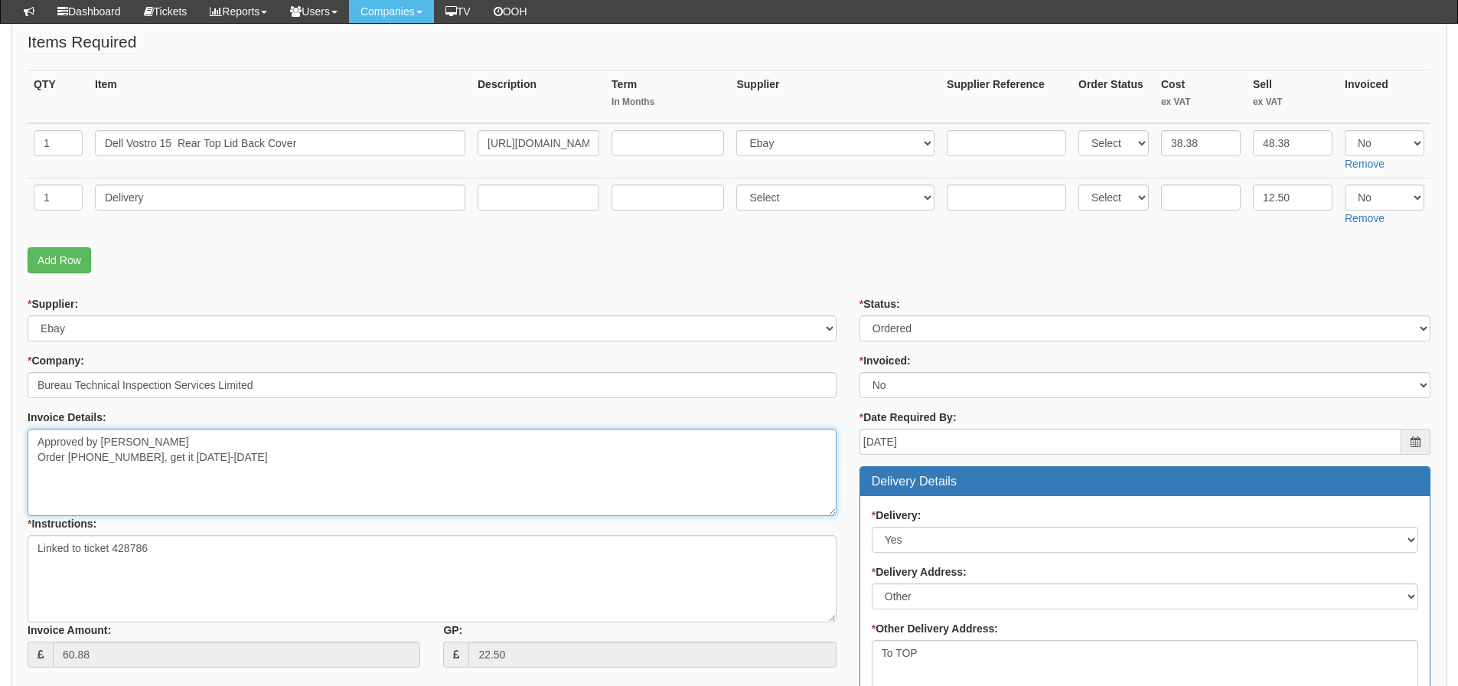
click at [143, 459] on textarea "Approved by [PERSON_NAME] Order [PHONE_NUMBER], get it [DATE]-[DATE]" at bounding box center [432, 472] width 809 height 87
drag, startPoint x: 145, startPoint y: 455, endPoint x: 31, endPoint y: 465, distance: 113.7
click at [31, 465] on textarea "Approved by [PERSON_NAME] Order [PHONE_NUMBER], get it [DATE]-[DATE]" at bounding box center [432, 472] width 809 height 87
drag, startPoint x: 381, startPoint y: 146, endPoint x: -178, endPoint y: 171, distance: 559.2
click at [0, 171] on html "× Send Email × Add Appointment × Create Ticket × Create Proactive Activity × Ad…" at bounding box center [729, 572] width 1458 height 1605
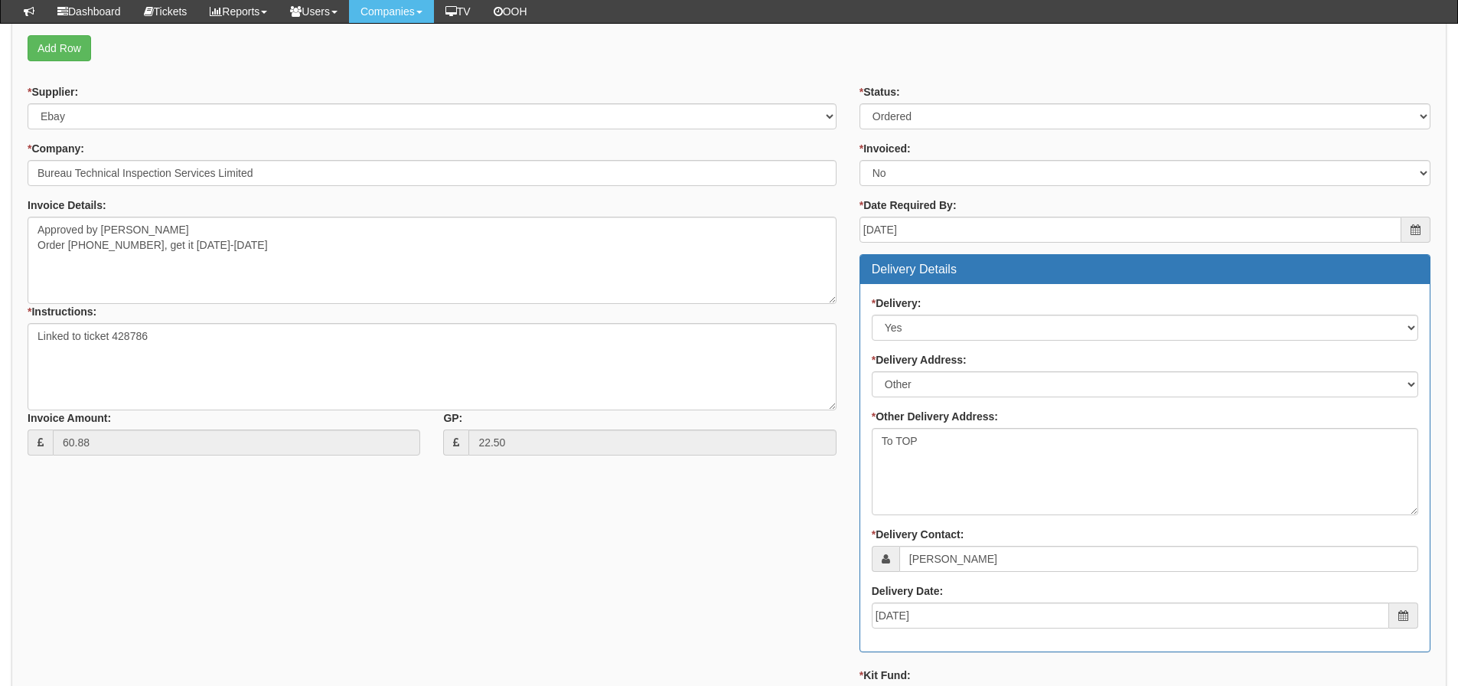
scroll to position [460, 0]
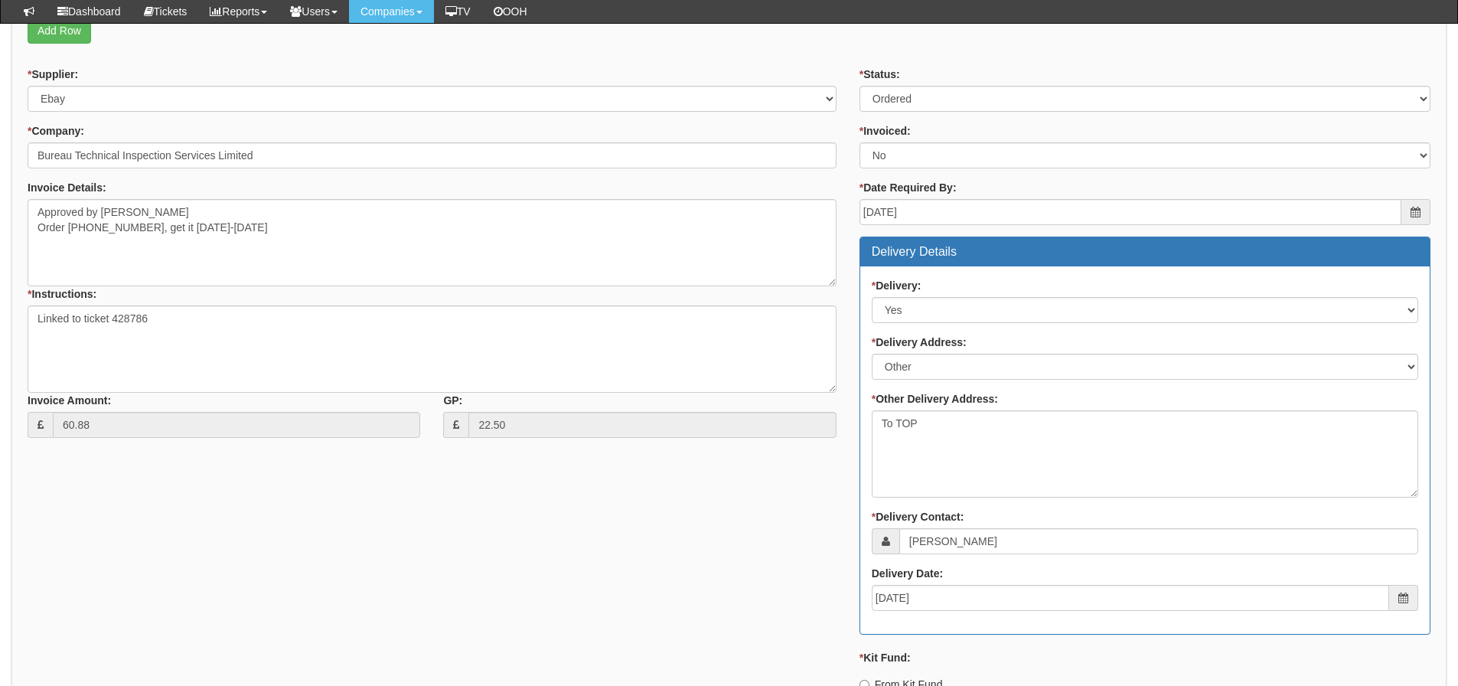
click at [265, 470] on div "* Supplier: Select 123 REG.co.uk 1Password 3 4Gon AA Jones Electric Ltd Abzorb …" at bounding box center [729, 490] width 1426 height 846
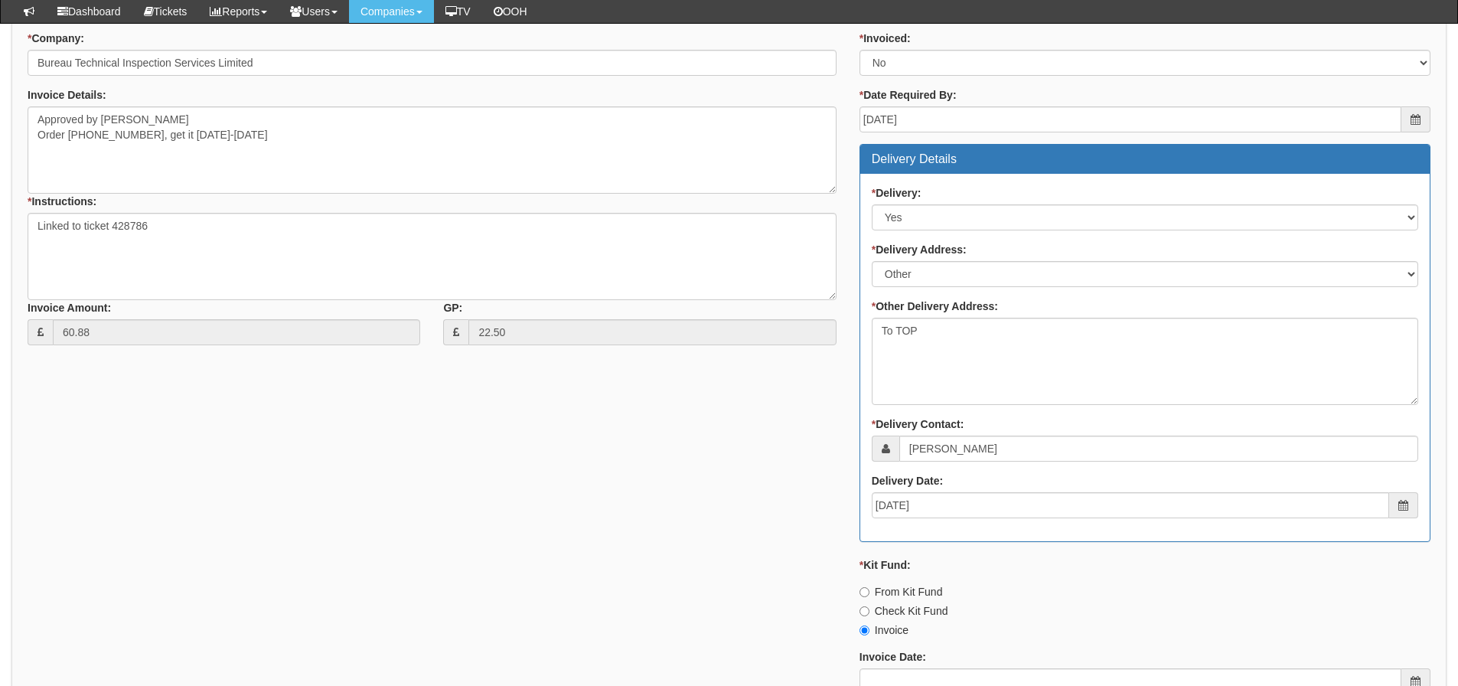
scroll to position [919, 0]
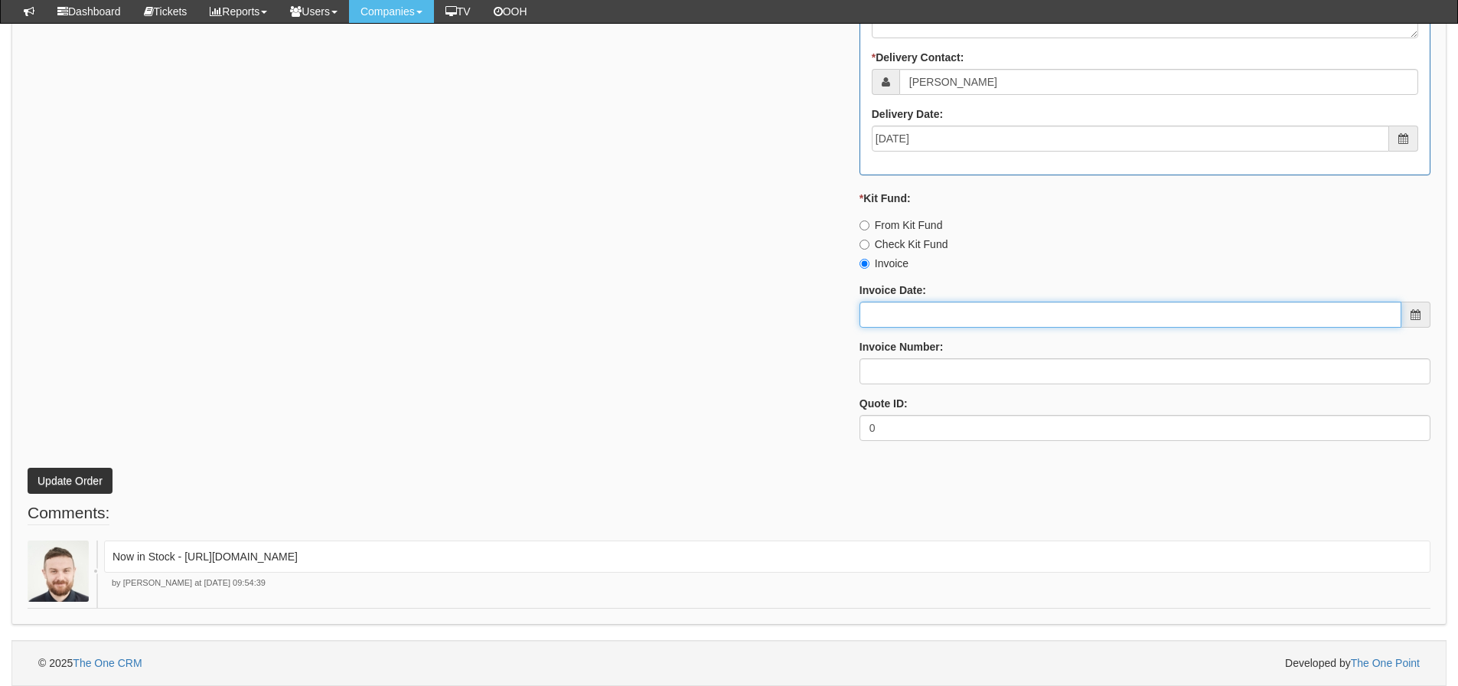
click at [905, 318] on input "Invoice Date:" at bounding box center [1130, 315] width 542 height 26
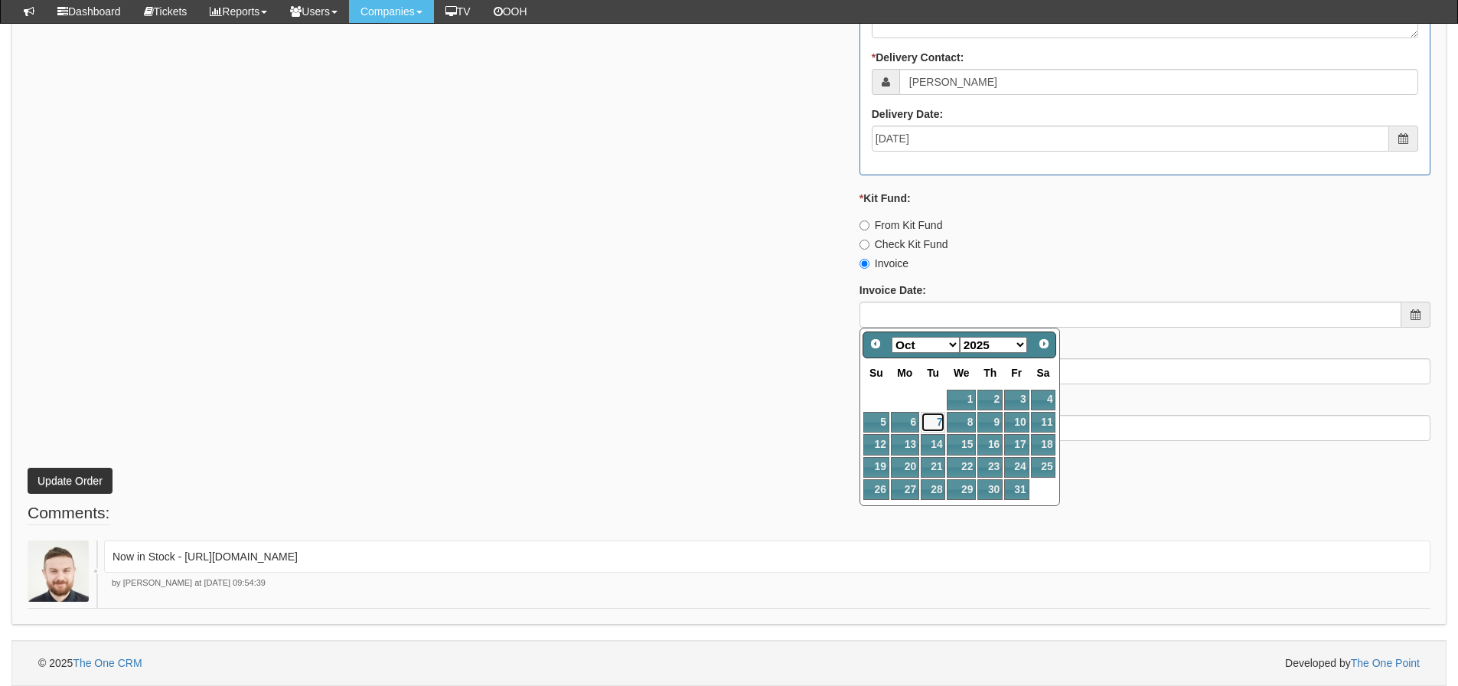
click at [931, 416] on link "7" at bounding box center [933, 422] width 24 height 21
type input "2025-10-07"
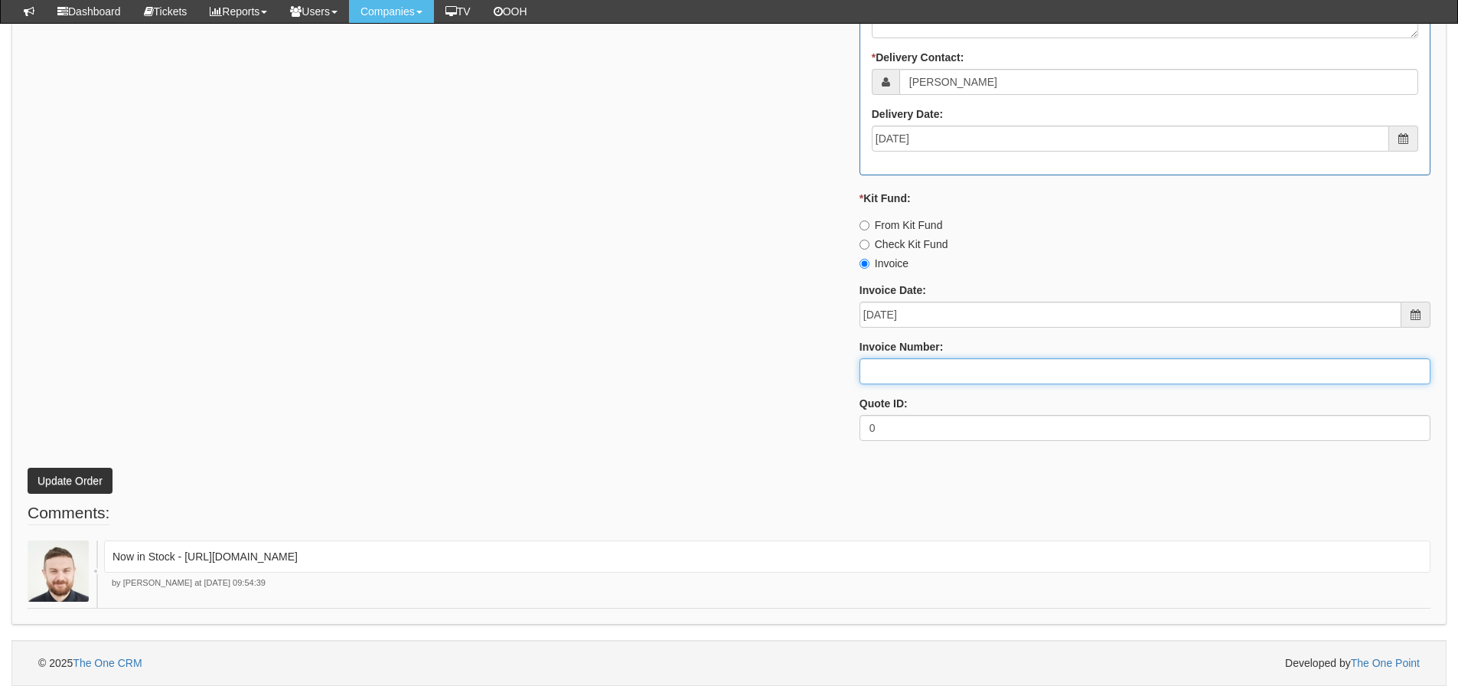
click at [879, 370] on input "Invoice Number:" at bounding box center [1144, 371] width 571 height 26
type input "207652"
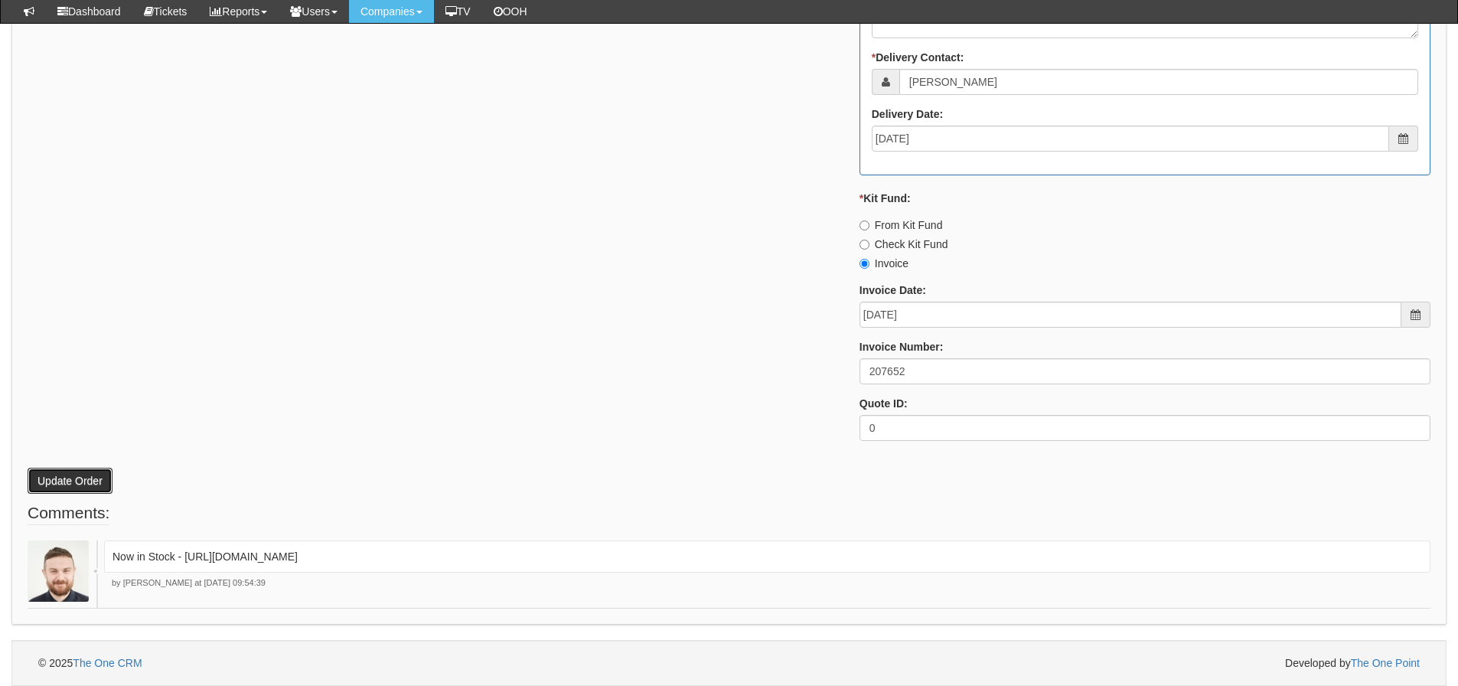
click at [61, 471] on button "Update Order" at bounding box center [70, 481] width 85 height 26
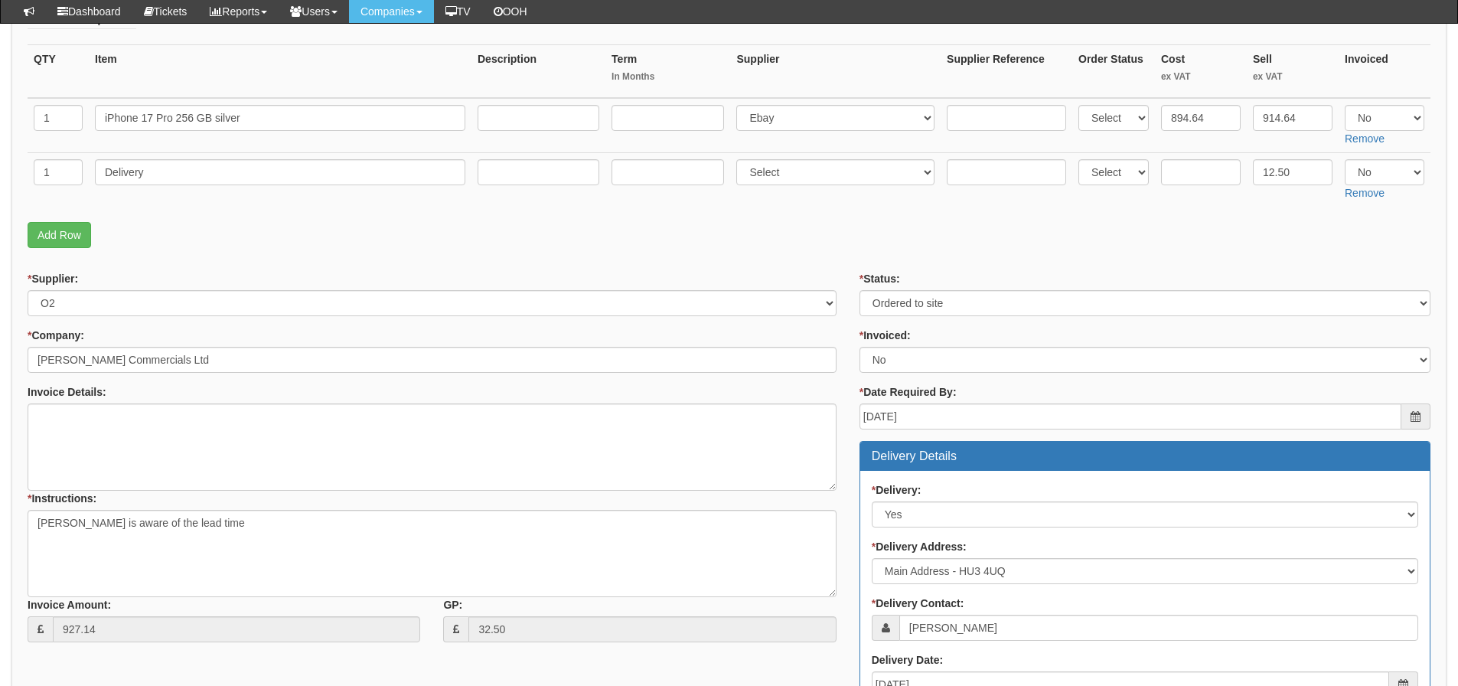
scroll to position [44, 0]
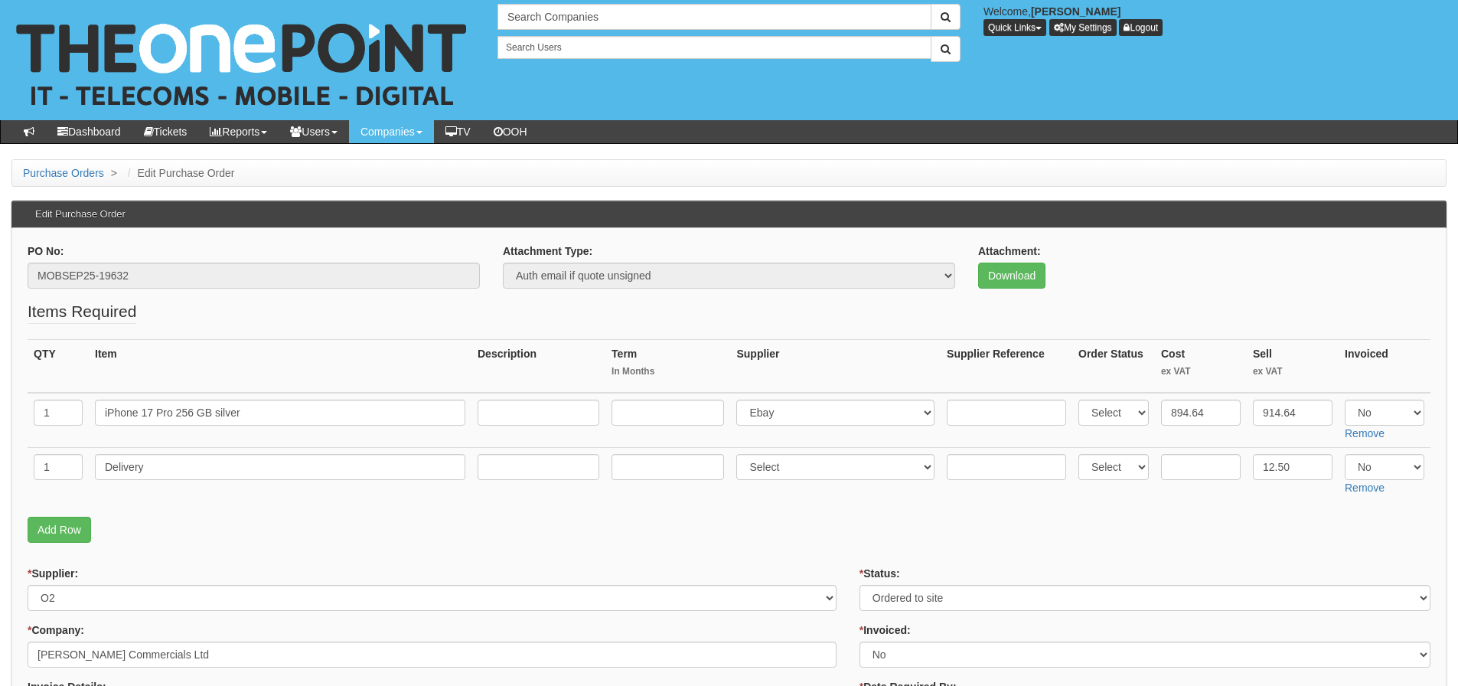
scroll to position [44, 0]
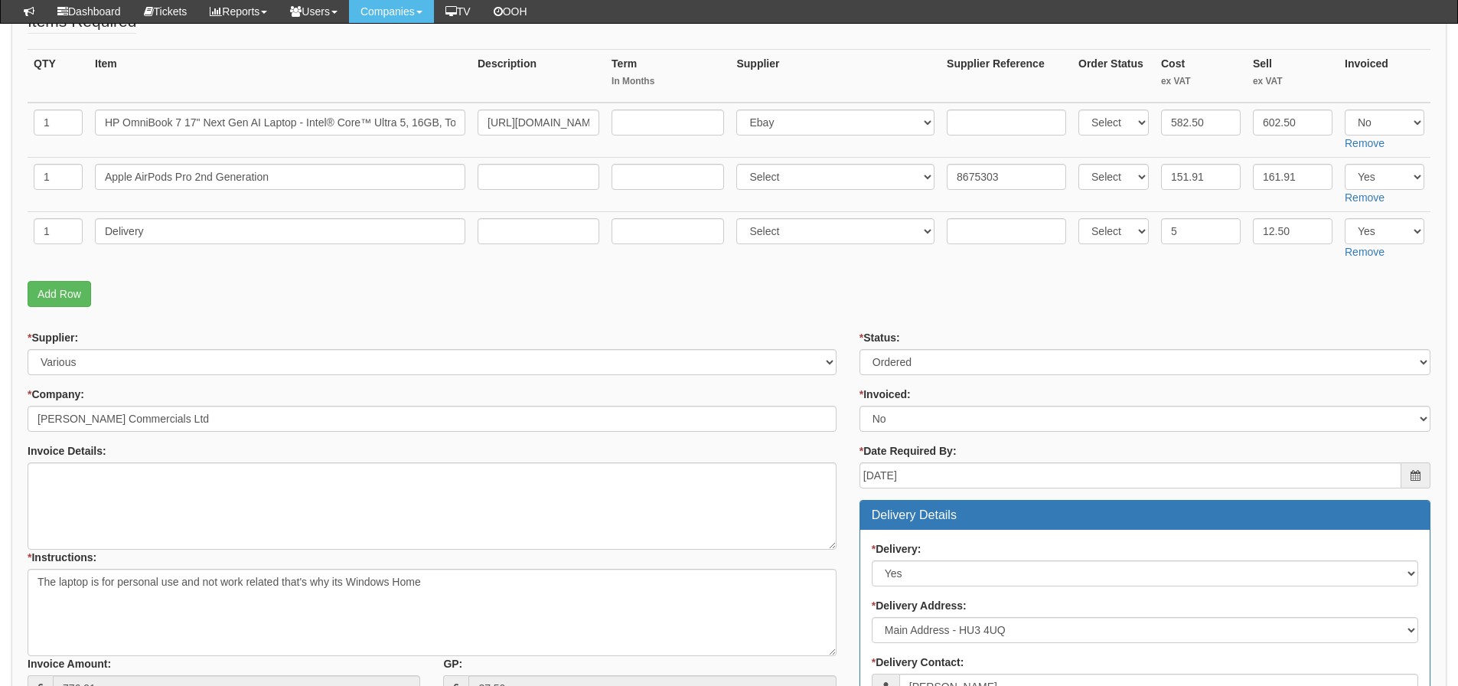
scroll to position [328, 0]
